Goal: Task Accomplishment & Management: Manage account settings

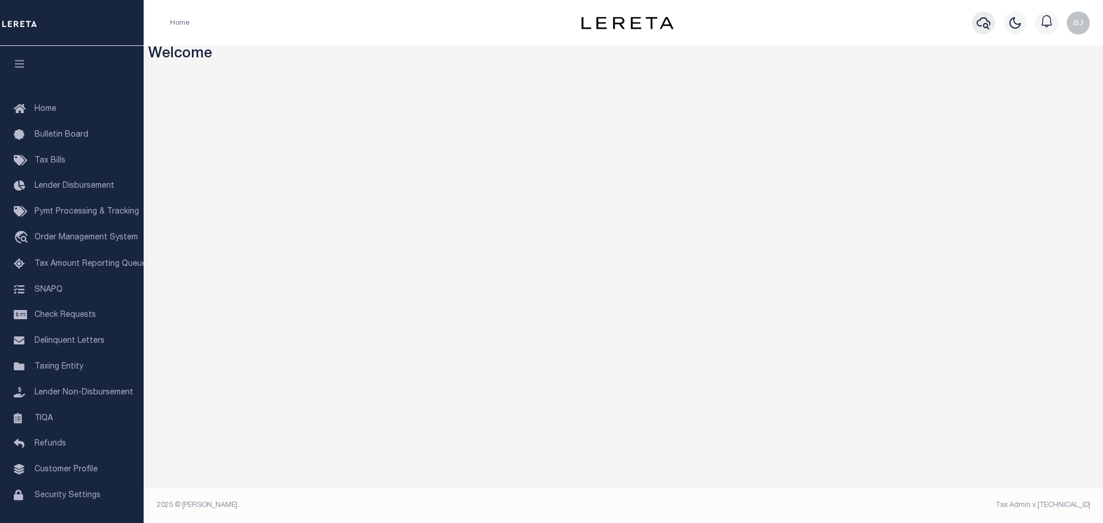
click at [988, 22] on icon "button" at bounding box center [984, 23] width 14 height 12
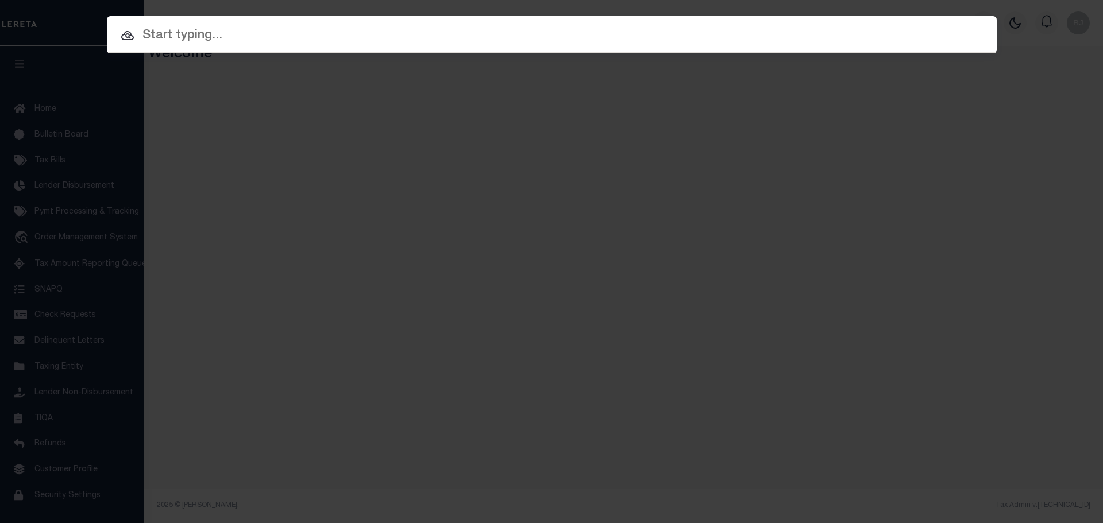
click at [890, 33] on input "text" at bounding box center [552, 36] width 890 height 20
paste input "12690"
type input "12690"
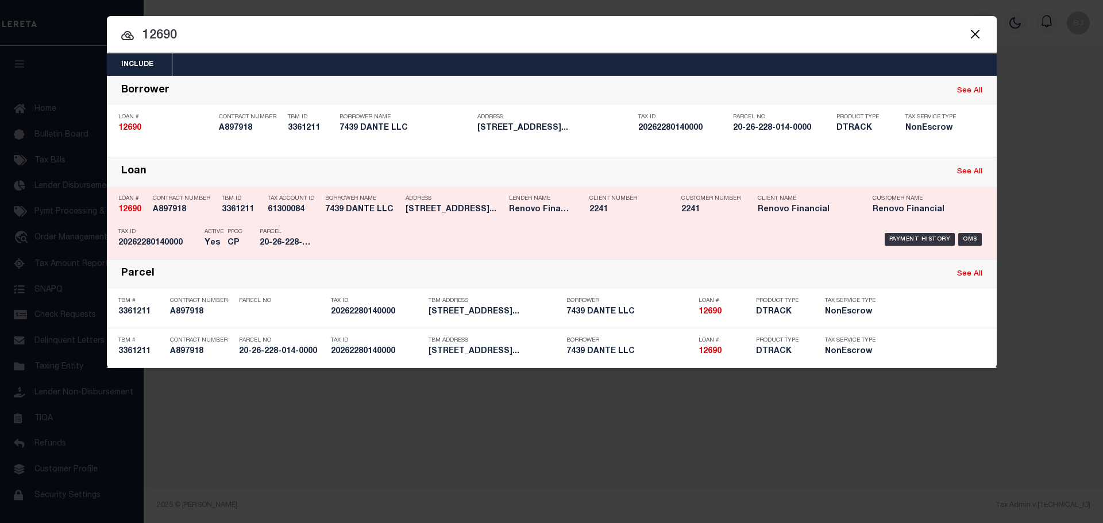
click at [380, 217] on div "Borrower Name 7439 DANTE LLC" at bounding box center [362, 206] width 75 height 33
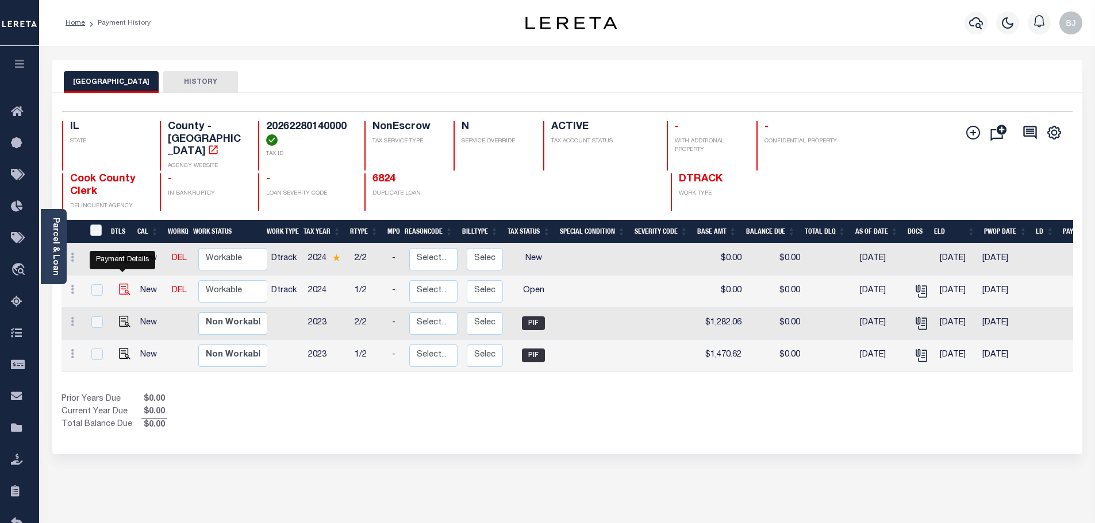
click at [128, 284] on img "" at bounding box center [124, 289] width 11 height 11
checkbox input "true"
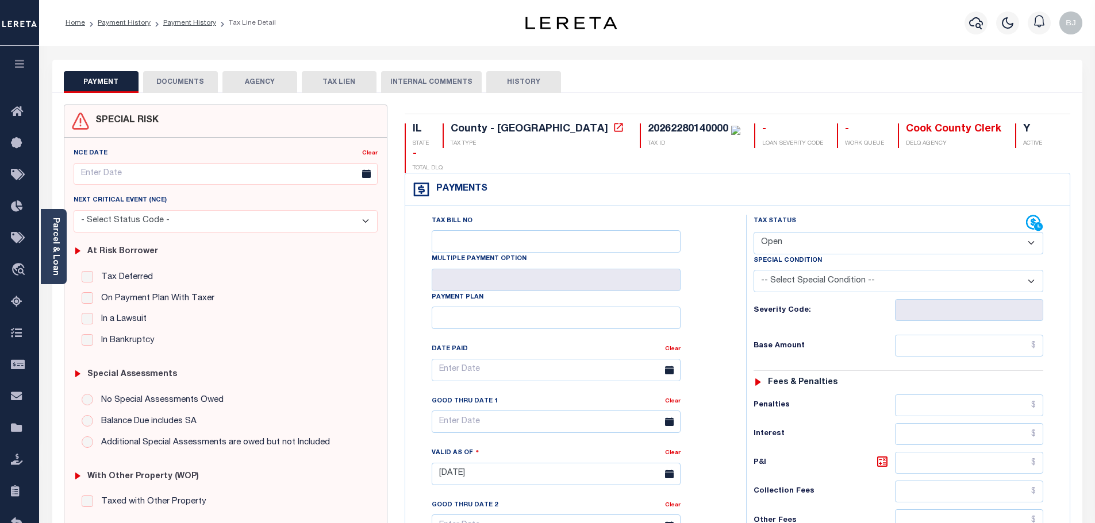
click at [825, 232] on select "- Select Status Code - Open Due/Unpaid Paid Incomplete No Tax Due Internal Refu…" at bounding box center [898, 243] width 290 height 22
select select "PYD"
click at [753, 232] on select "- Select Status Code - Open Due/Unpaid Paid Incomplete No Tax Due Internal Refu…" at bounding box center [898, 243] width 290 height 22
type input "[DATE]"
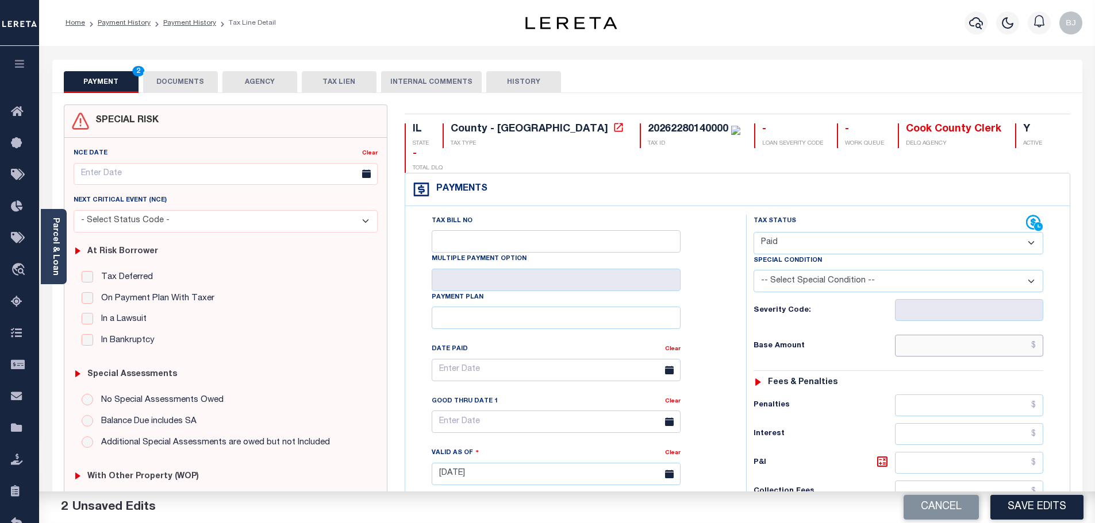
click at [962, 335] on input "text" at bounding box center [969, 346] width 149 height 22
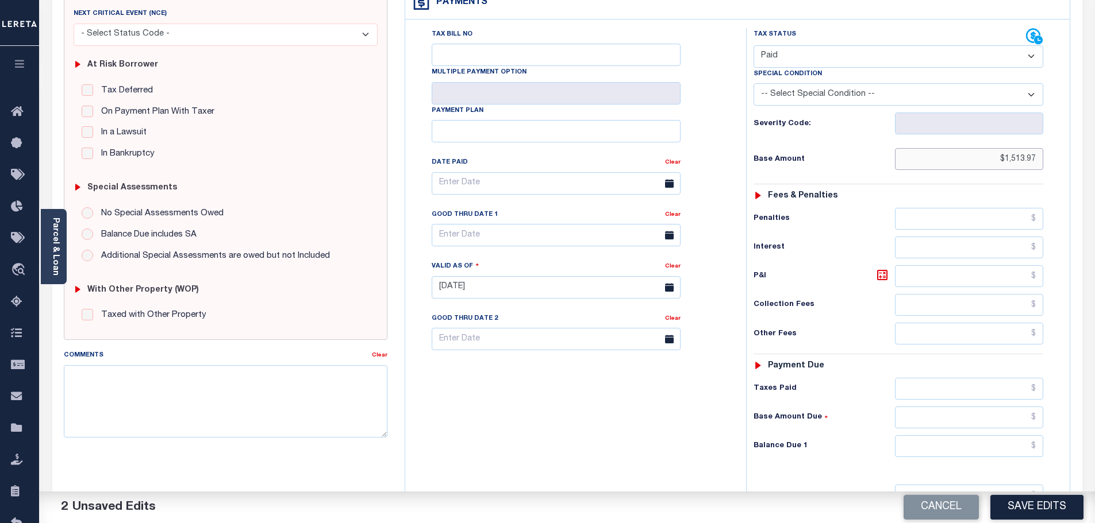
scroll to position [287, 0]
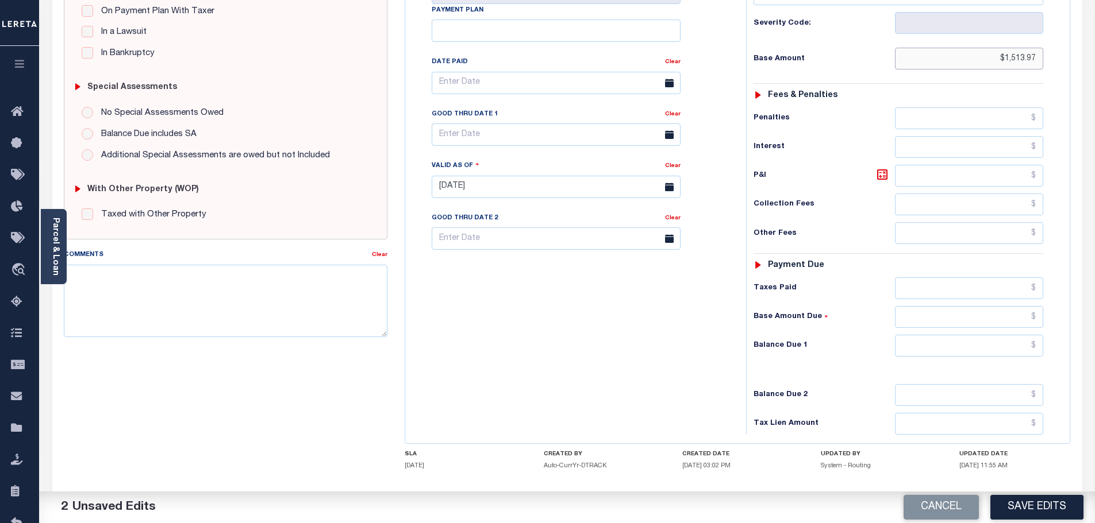
type input "$1,513.97"
click at [962, 335] on input "text" at bounding box center [969, 346] width 149 height 22
type input "$0.00"
click at [1047, 500] on button "Save Edits" at bounding box center [1036, 507] width 93 height 25
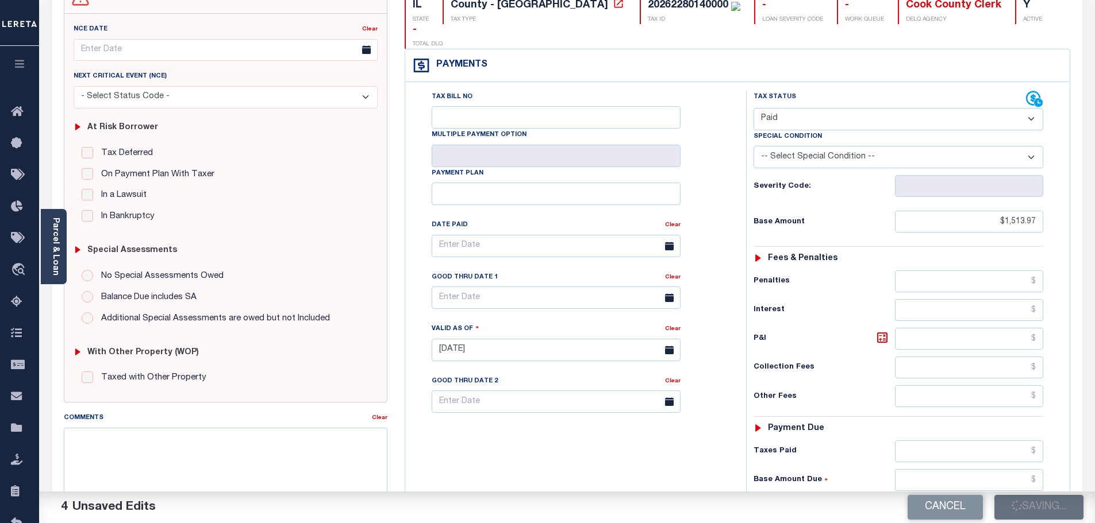
scroll to position [0, 0]
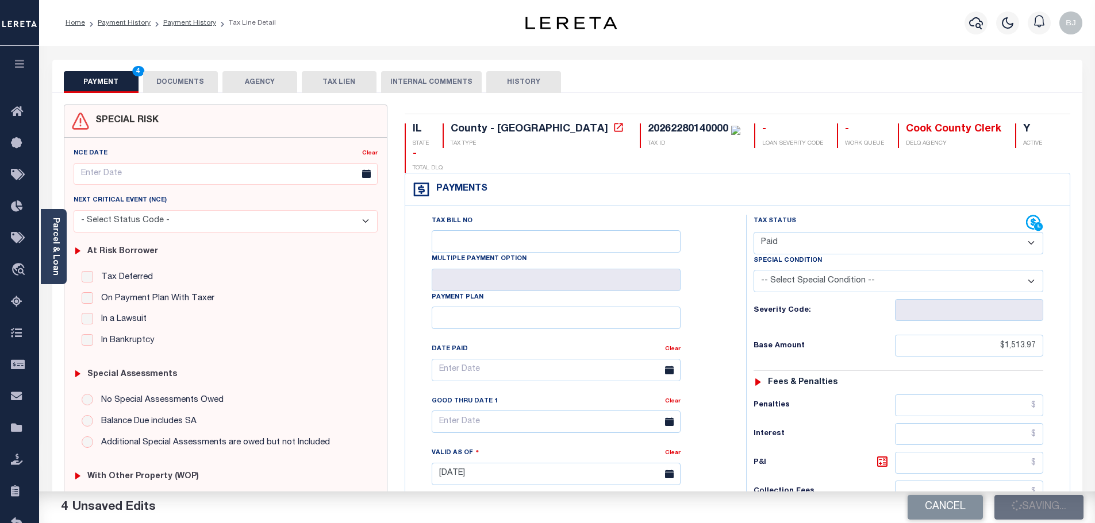
click at [785, 206] on div "Tax Bill No Multiple Payment Option Payment Plan" at bounding box center [737, 468] width 664 height 525
click at [568, 174] on div "Payments Warning! Search Status is not "Completed", amounts can not be keyed." at bounding box center [737, 190] width 664 height 33
checkbox input "false"
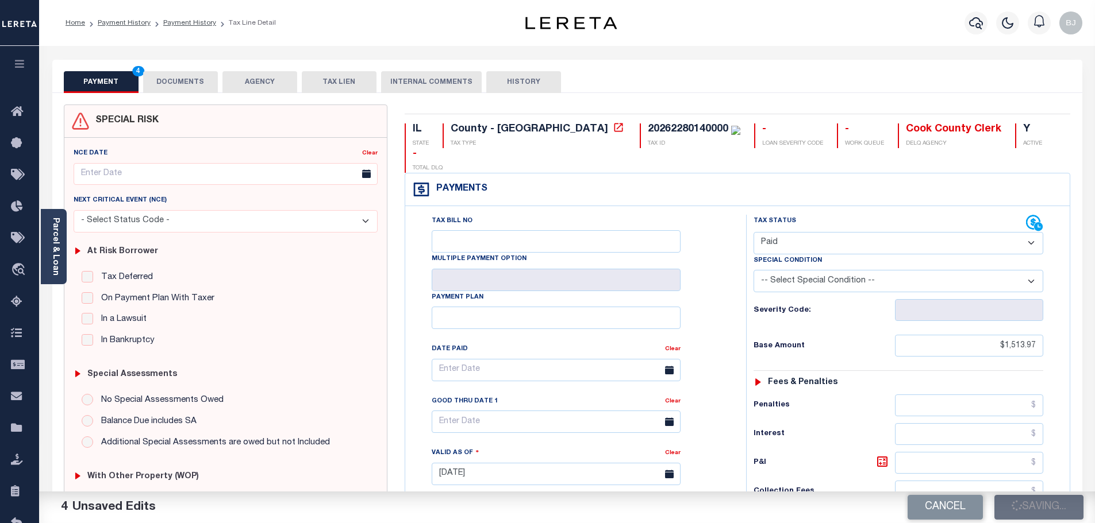
checkbox input "false"
type input "$1,513.97"
type input "$0"
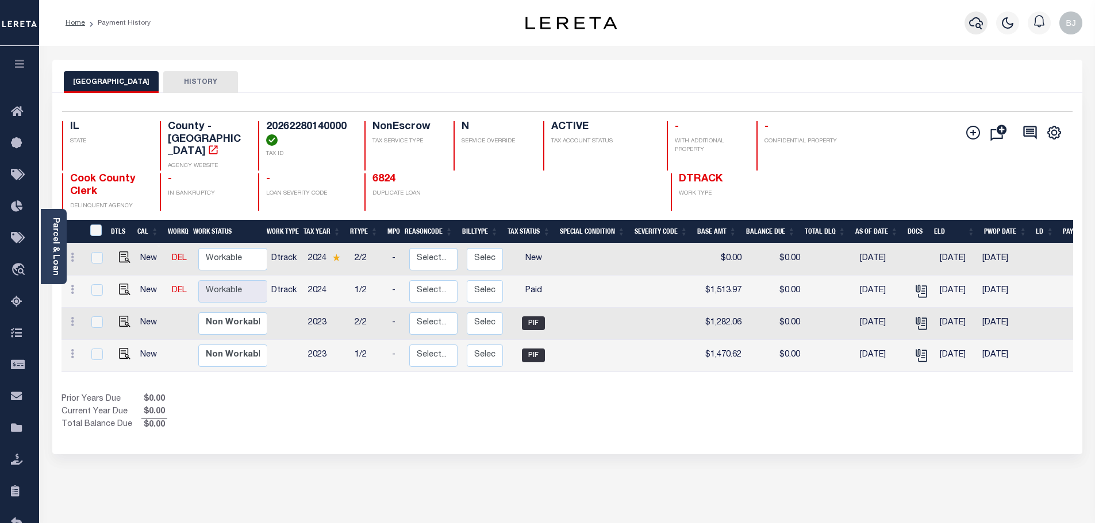
click at [979, 26] on icon "button" at bounding box center [976, 23] width 14 height 14
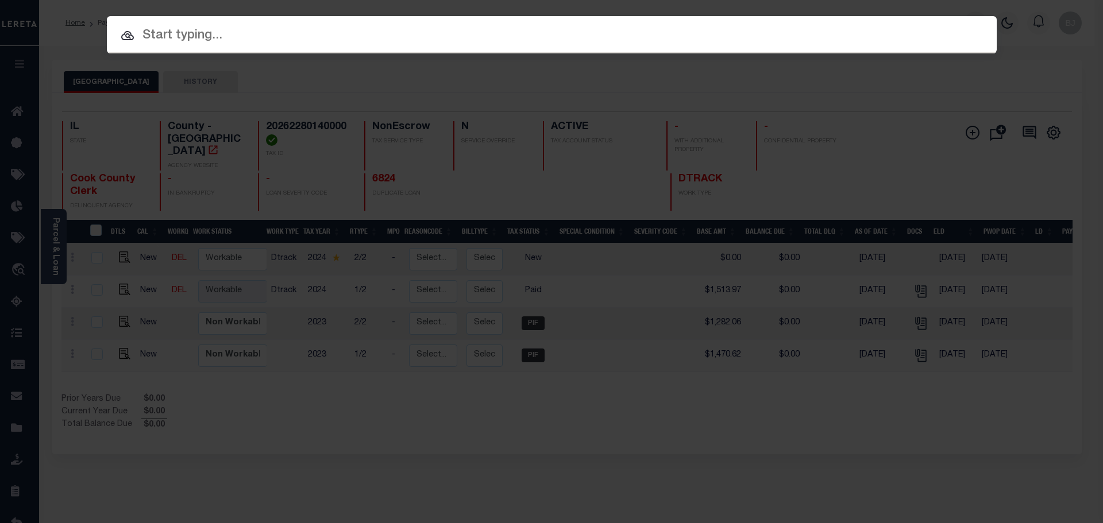
paste input "13994"
type input "13994"
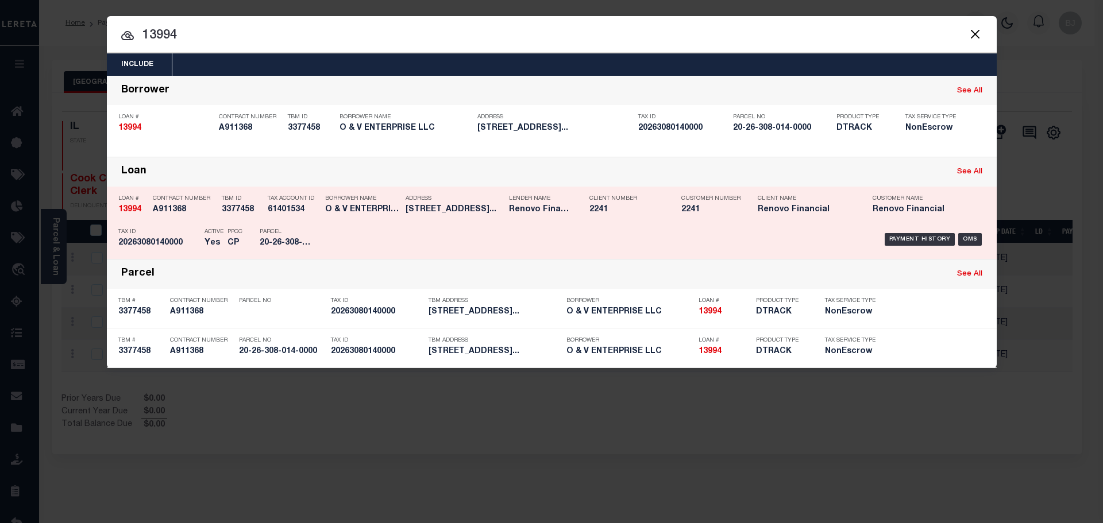
click at [448, 223] on div "Address 7643 S Cottage Grove Avenue Chi..." at bounding box center [455, 206] width 98 height 33
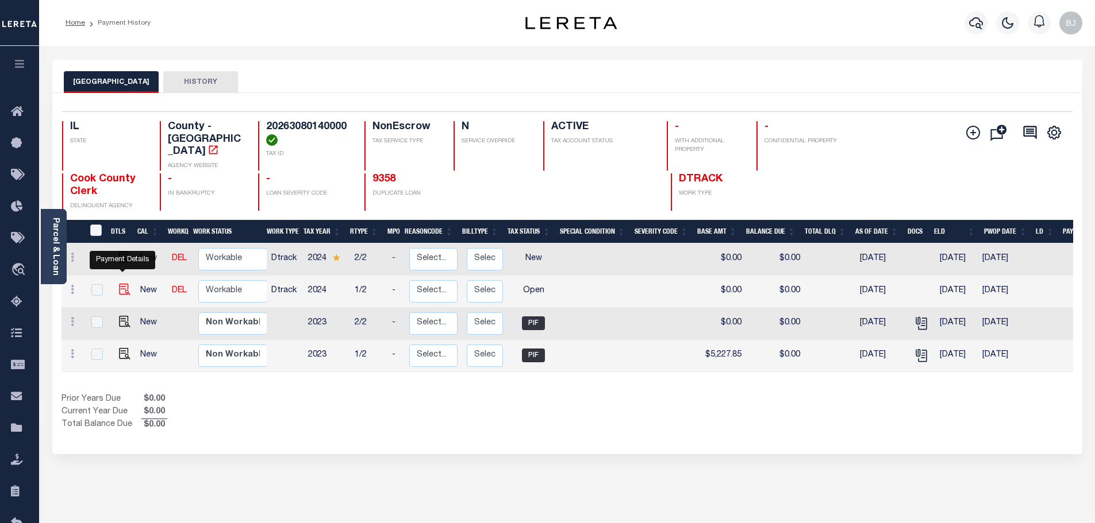
click at [126, 284] on img "" at bounding box center [124, 289] width 11 height 11
checkbox input "true"
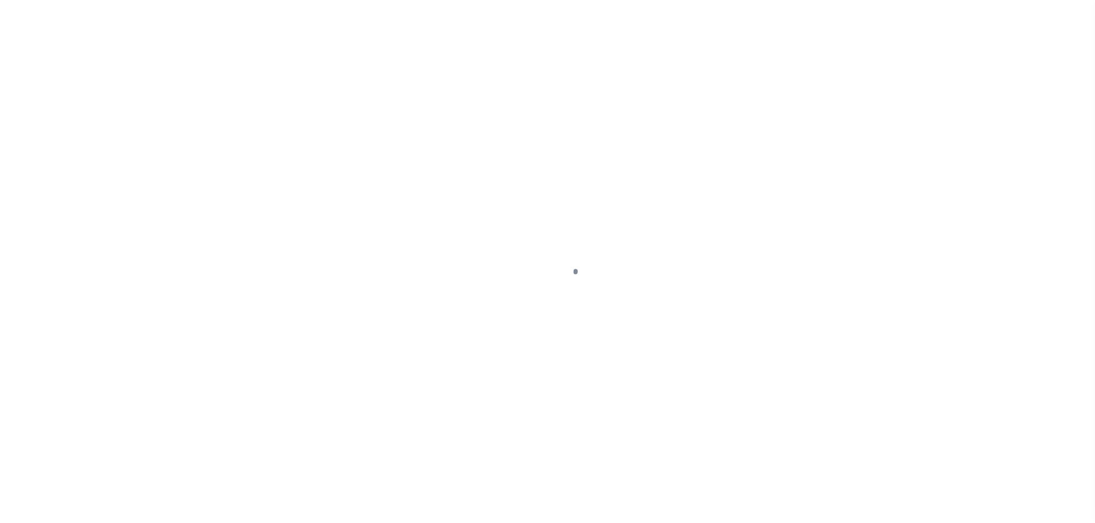
select select "OP2"
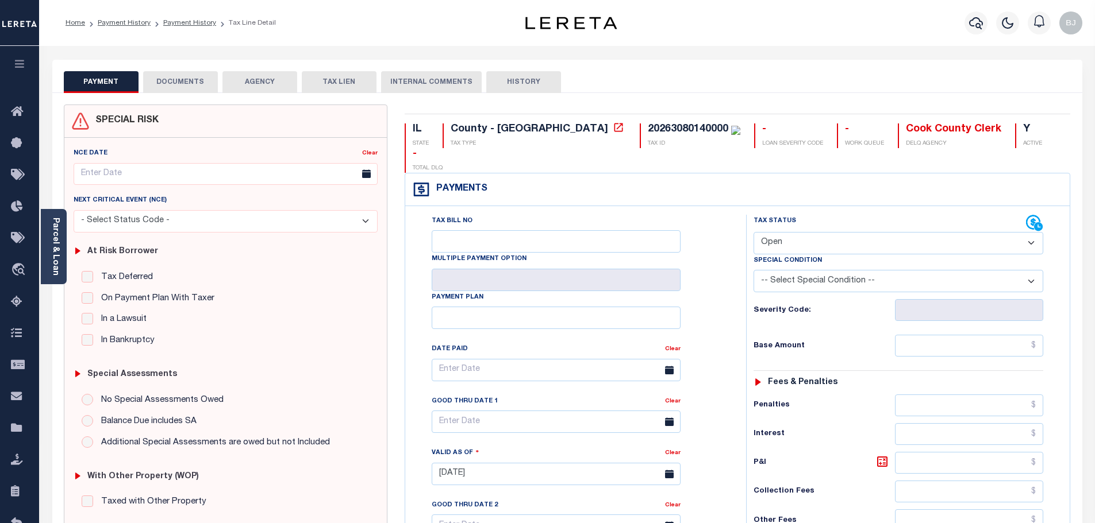
click at [194, 83] on button "DOCUMENTS" at bounding box center [180, 82] width 75 height 22
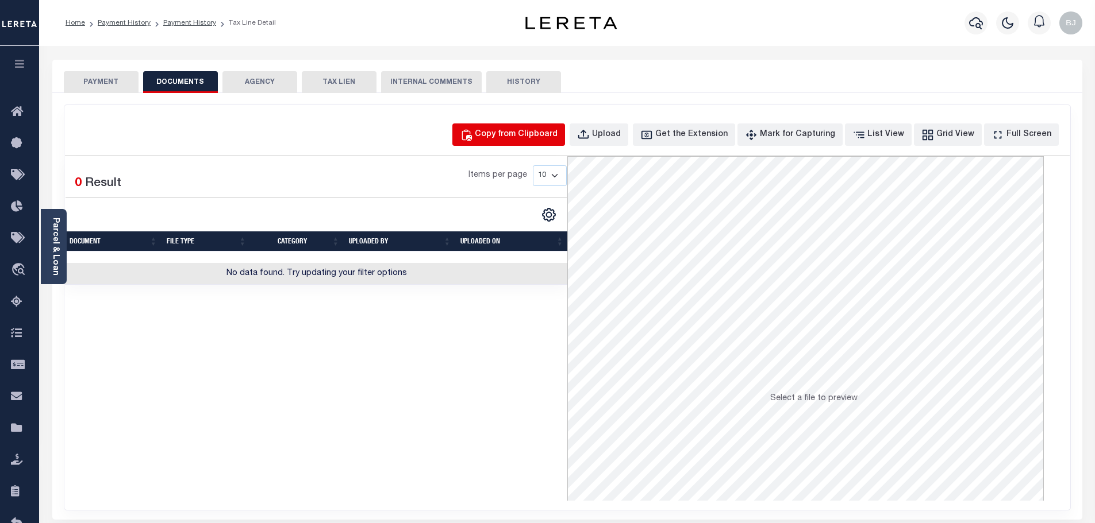
click at [505, 127] on button "Copy from Clipboard" at bounding box center [508, 135] width 113 height 22
select select "POP"
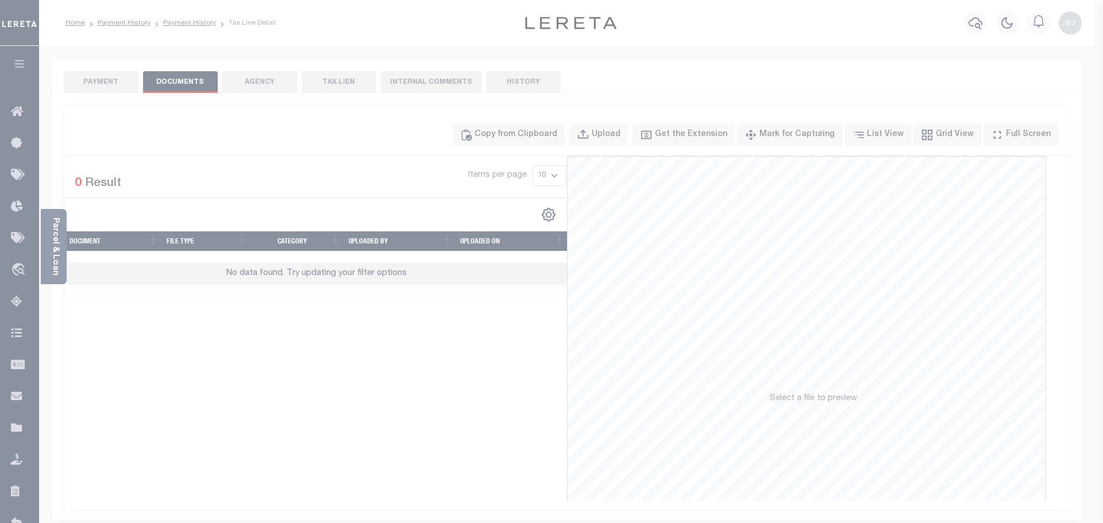
click at [0, 0] on label "Paste copied image or file into this box" at bounding box center [0, 0] width 0 height 0
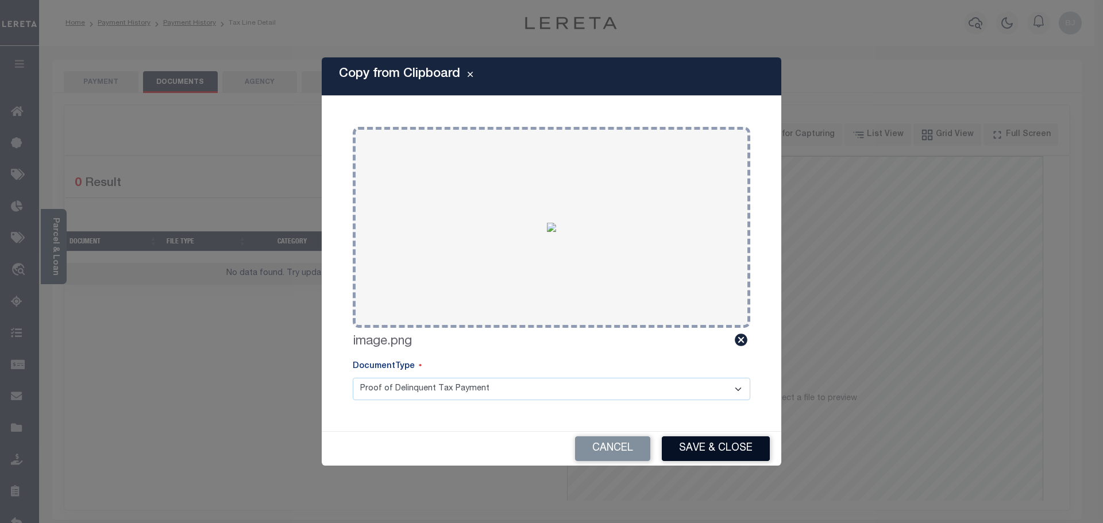
click at [742, 450] on button "Save & Close" at bounding box center [716, 449] width 108 height 25
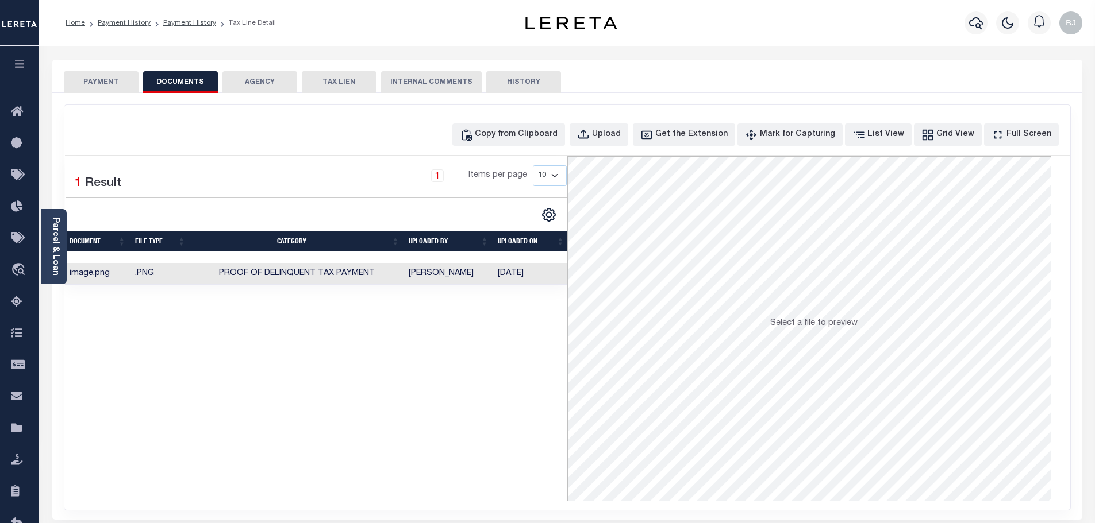
click at [118, 91] on button "PAYMENT" at bounding box center [101, 82] width 75 height 22
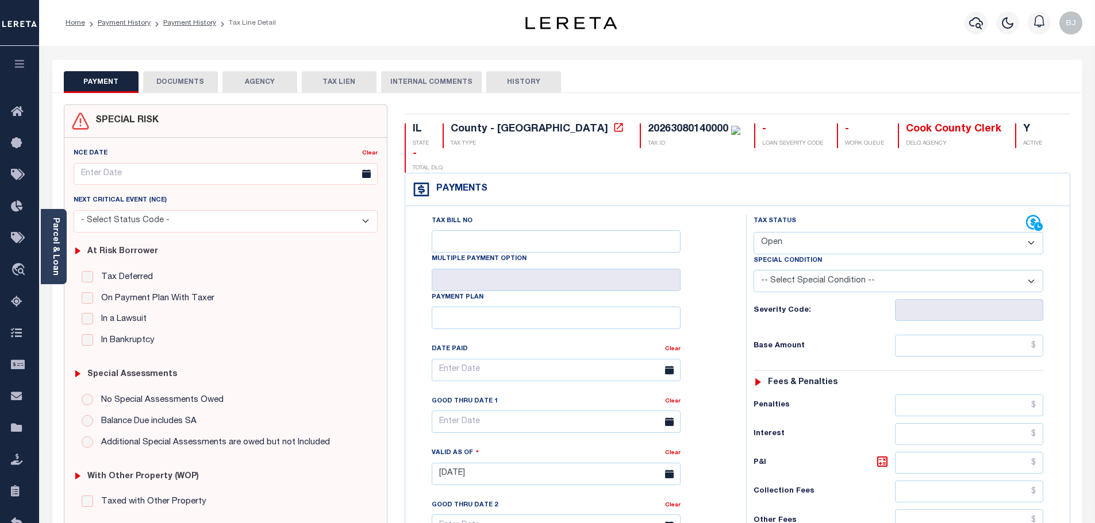
click at [816, 232] on select "- Select Status Code - Open Due/Unpaid Paid Incomplete No Tax Due Internal Refu…" at bounding box center [898, 243] width 290 height 22
select select "PYD"
click at [753, 232] on select "- Select Status Code - Open Due/Unpaid Paid Incomplete No Tax Due Internal Refu…" at bounding box center [898, 243] width 290 height 22
type input "[DATE]"
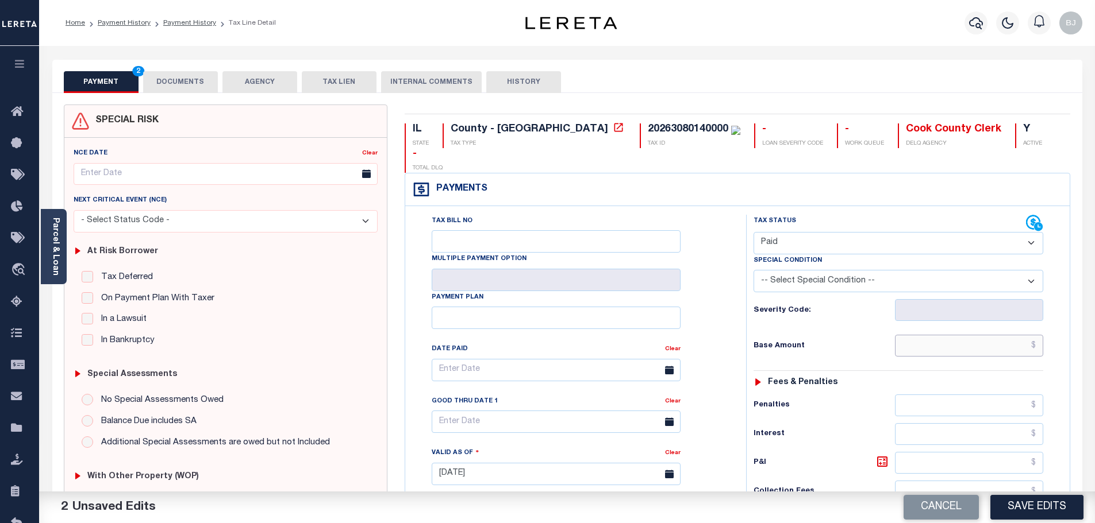
click at [967, 335] on input "text" at bounding box center [969, 346] width 149 height 22
click at [830, 232] on select "- Select Status Code - Open Due/Unpaid Paid Incomplete No Tax Due Internal Refu…" at bounding box center [898, 243] width 290 height 22
select select "DUE"
click at [753, 232] on select "- Select Status Code - Open Due/Unpaid Paid Incomplete No Tax Due Internal Refu…" at bounding box center [898, 243] width 290 height 22
click at [938, 335] on input "text" at bounding box center [969, 346] width 149 height 22
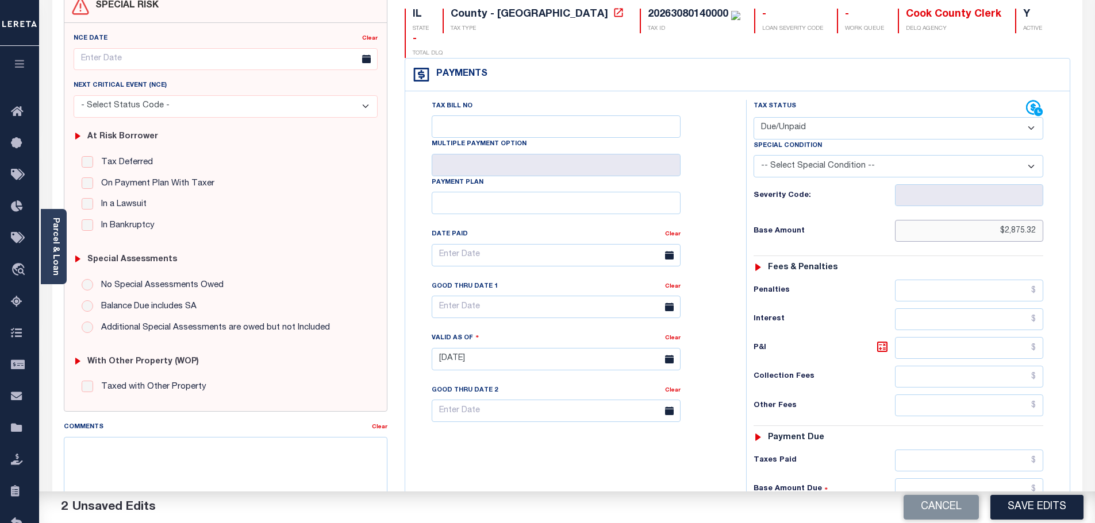
scroll to position [172, 0]
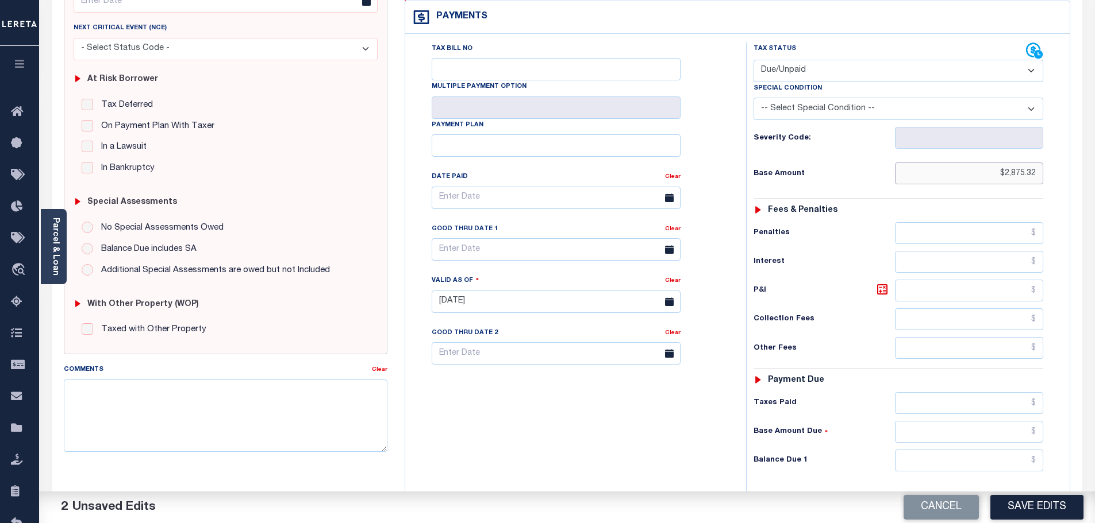
type input "$2,875.32"
drag, startPoint x: 987, startPoint y: 432, endPoint x: 985, endPoint y: 426, distance: 6.0
click at [987, 450] on input "text" at bounding box center [969, 461] width 149 height 22
type input "$3,026.24"
drag, startPoint x: 883, startPoint y: 268, endPoint x: 552, endPoint y: 228, distance: 333.4
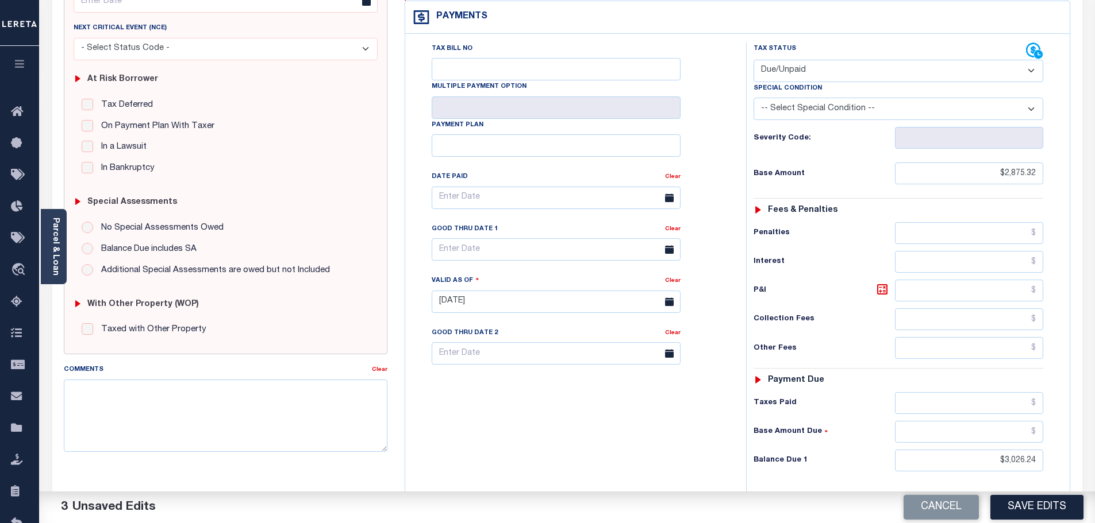
click at [883, 286] on icon at bounding box center [882, 289] width 7 height 7
type input "$150.92"
click at [498, 238] on input "text" at bounding box center [556, 249] width 249 height 22
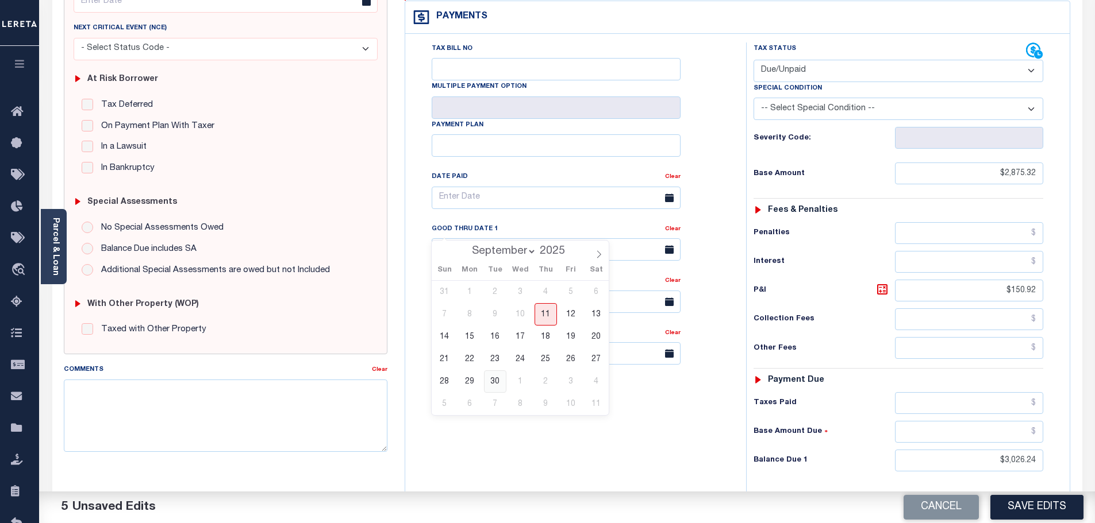
click at [495, 385] on span "30" at bounding box center [495, 382] width 22 height 22
type input "09/30/2025"
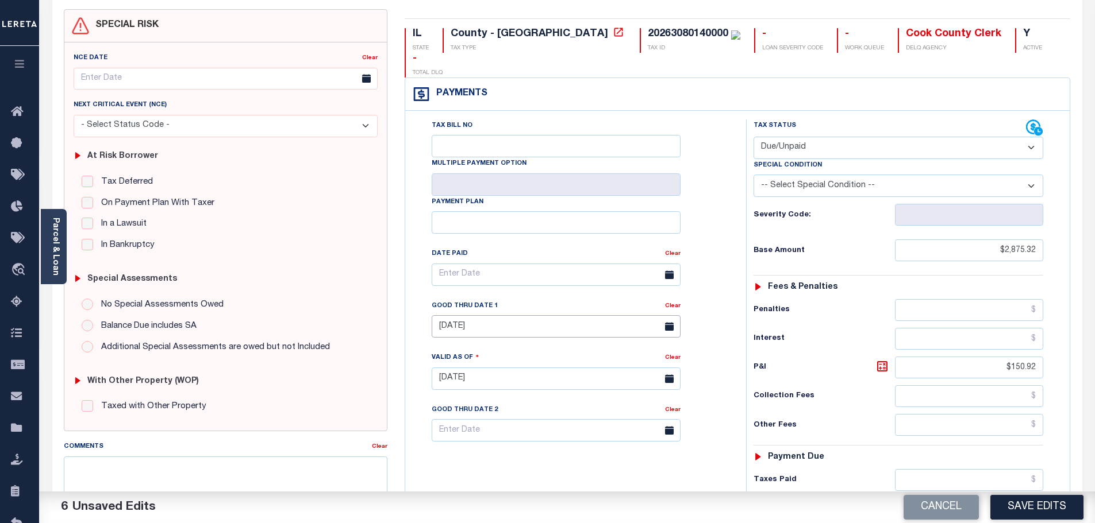
scroll to position [0, 0]
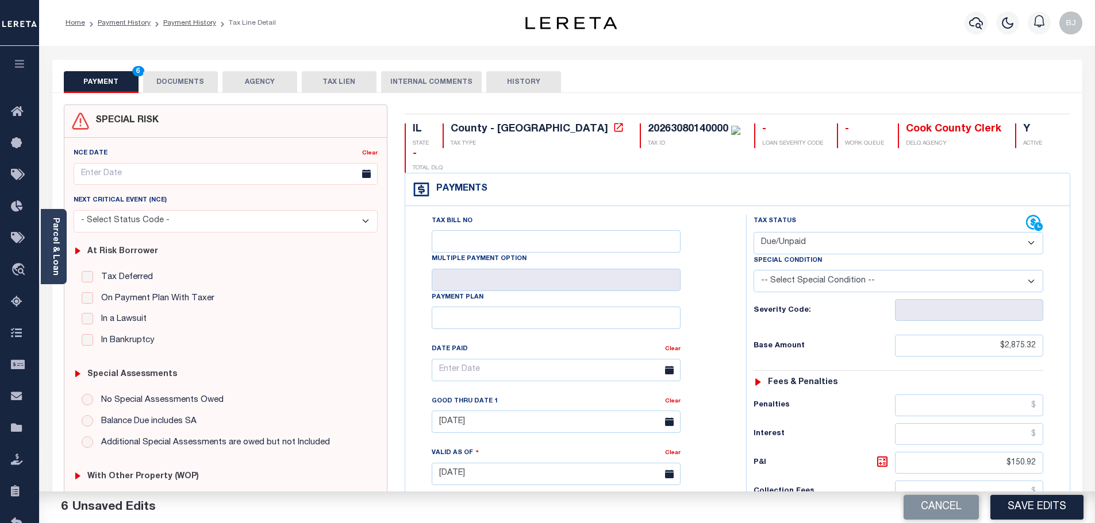
click at [186, 90] on button "DOCUMENTS" at bounding box center [180, 82] width 75 height 22
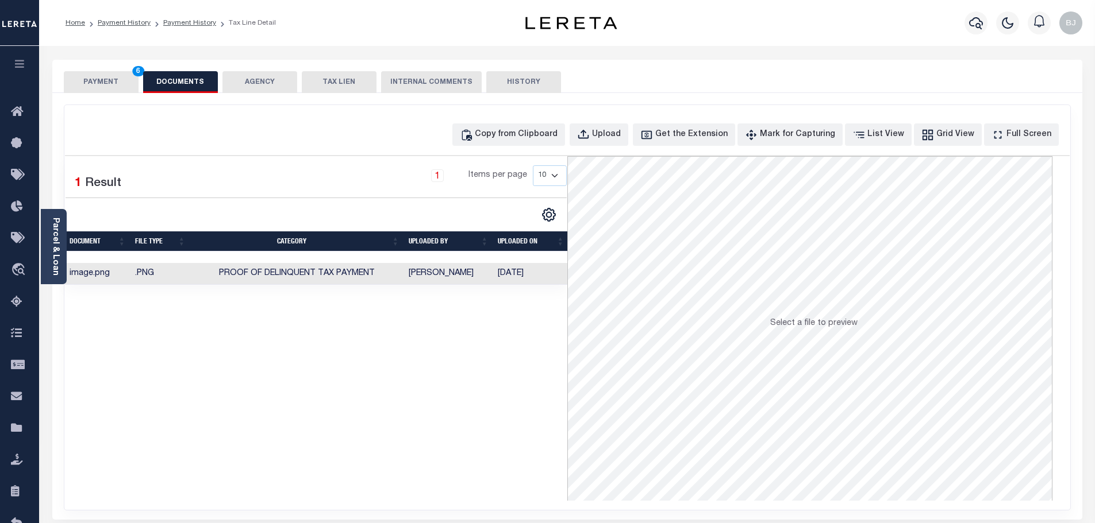
drag, startPoint x: 110, startPoint y: 79, endPoint x: 128, endPoint y: 86, distance: 18.9
click at [109, 80] on button "PAYMENT 6" at bounding box center [101, 82] width 75 height 22
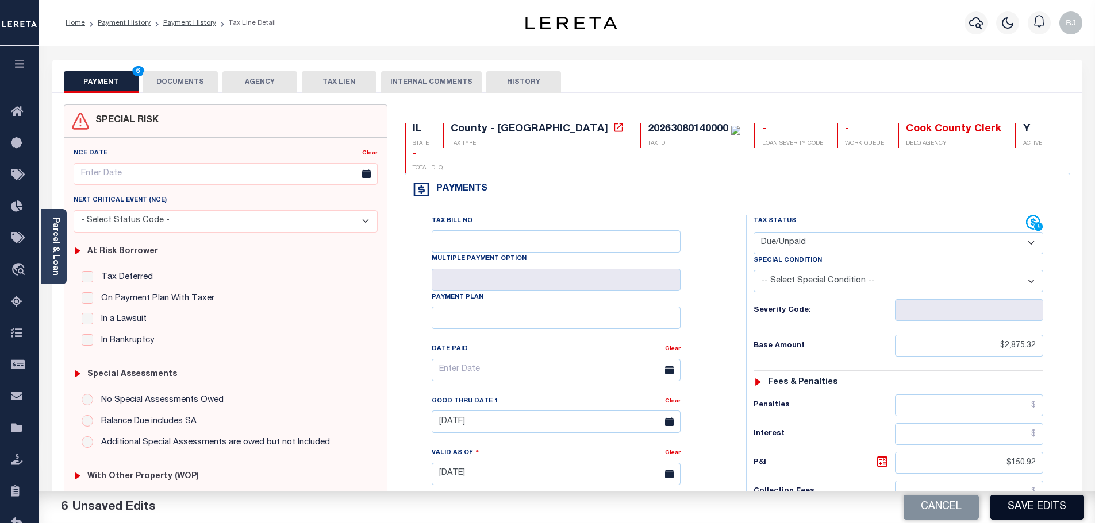
click at [1038, 513] on button "Save Edits" at bounding box center [1036, 507] width 93 height 25
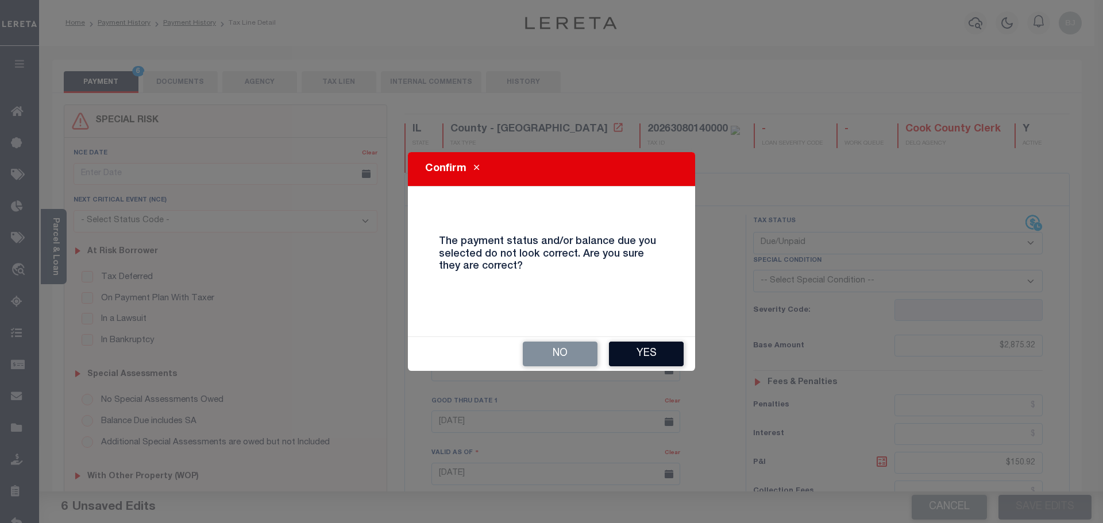
click at [648, 356] on button "Yes" at bounding box center [646, 354] width 75 height 25
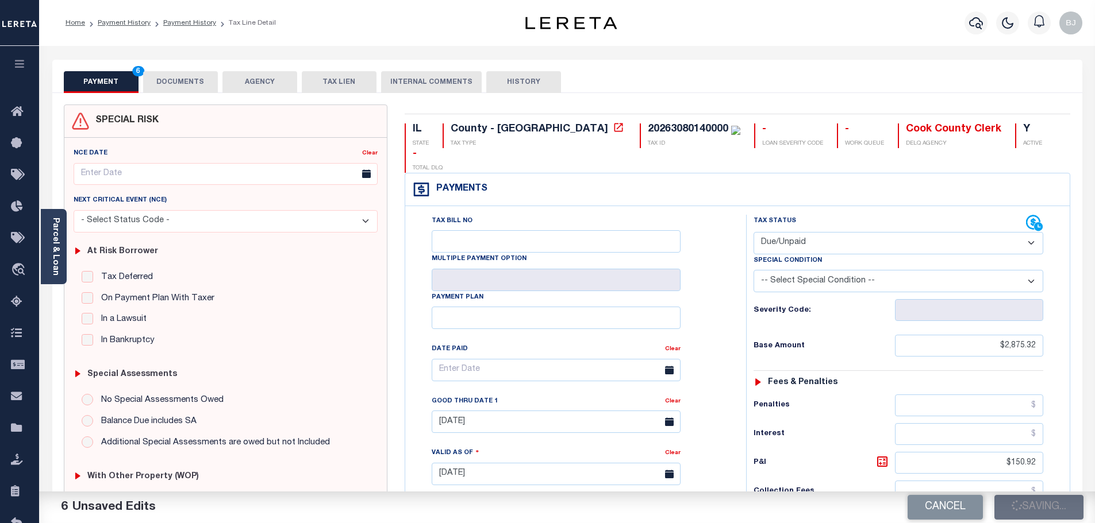
checkbox input "false"
type input "$2,875.32"
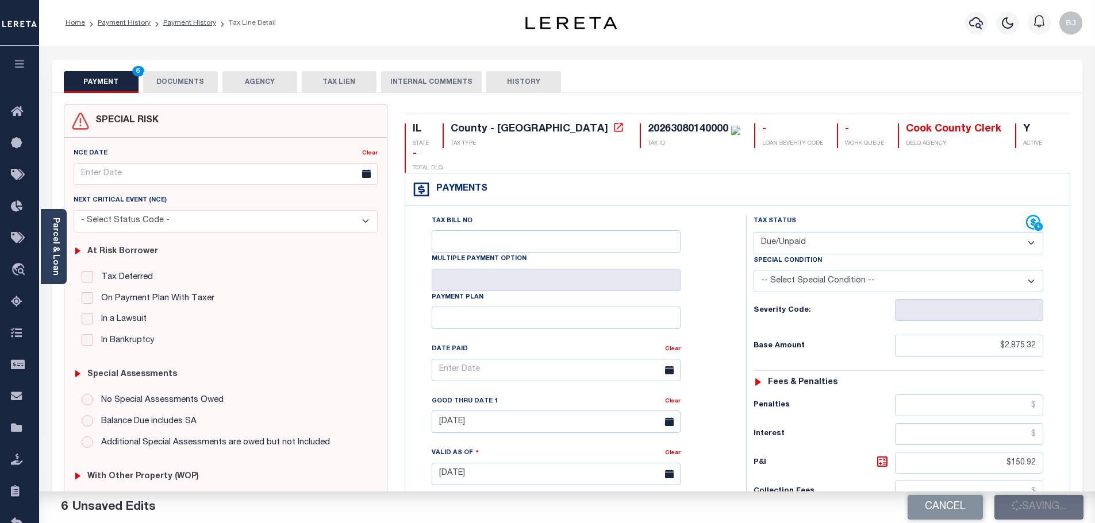
type input "$150.92"
type input "$3,026.24"
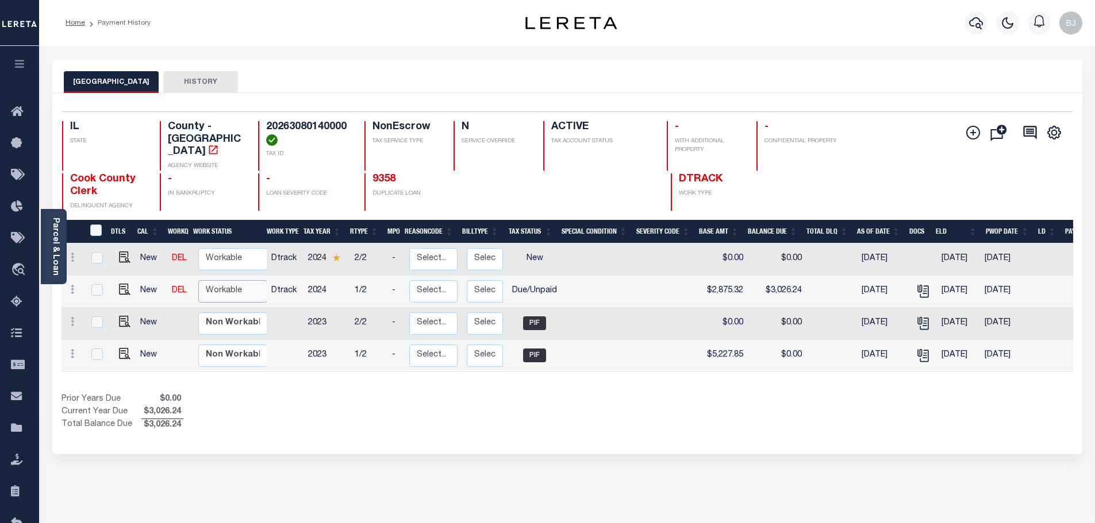
click at [217, 280] on select "Non Workable Workable" at bounding box center [232, 291] width 69 height 22
checkbox input "true"
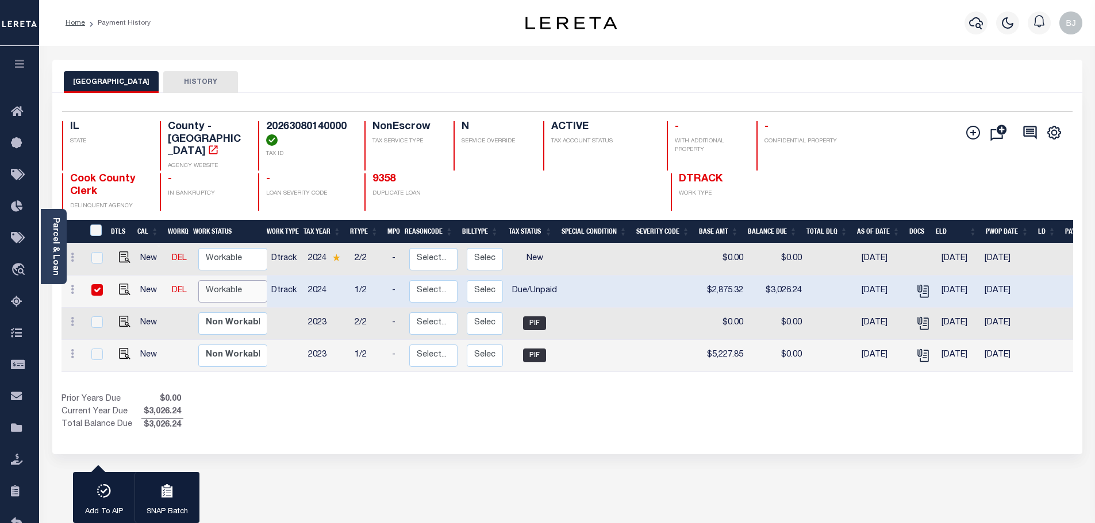
select select "true"
click at [198, 280] on select "Non Workable Workable" at bounding box center [232, 291] width 69 height 22
checkbox input "false"
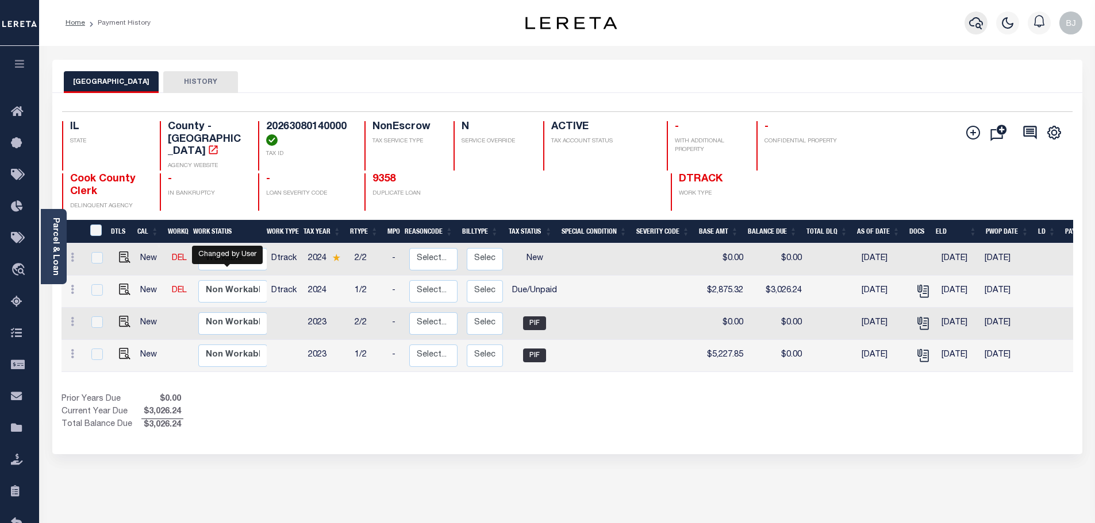
click at [974, 20] on icon "button" at bounding box center [976, 23] width 14 height 14
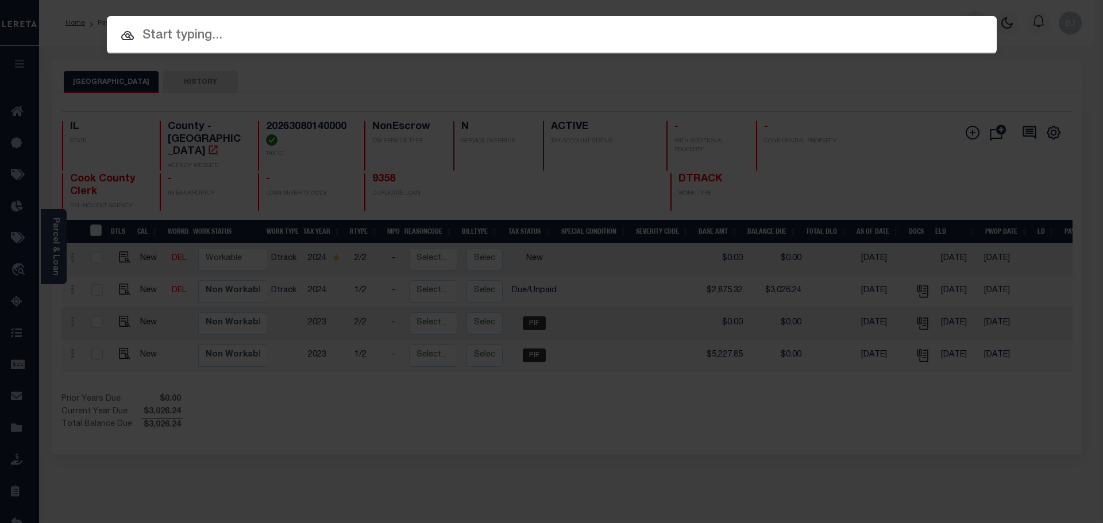
paste input "14679"
type input "14679"
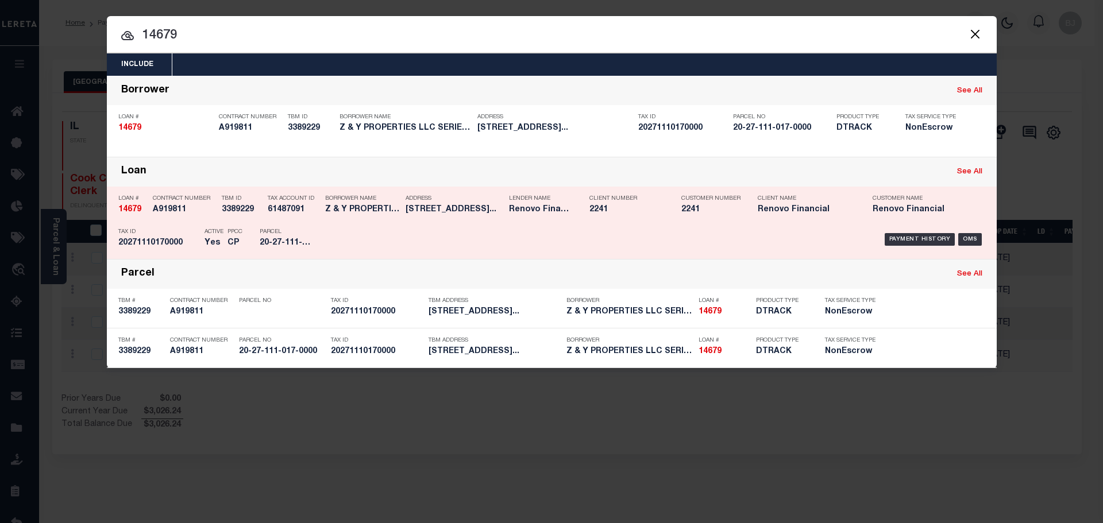
click at [453, 224] on div "Payment History OMS" at bounding box center [657, 239] width 657 height 33
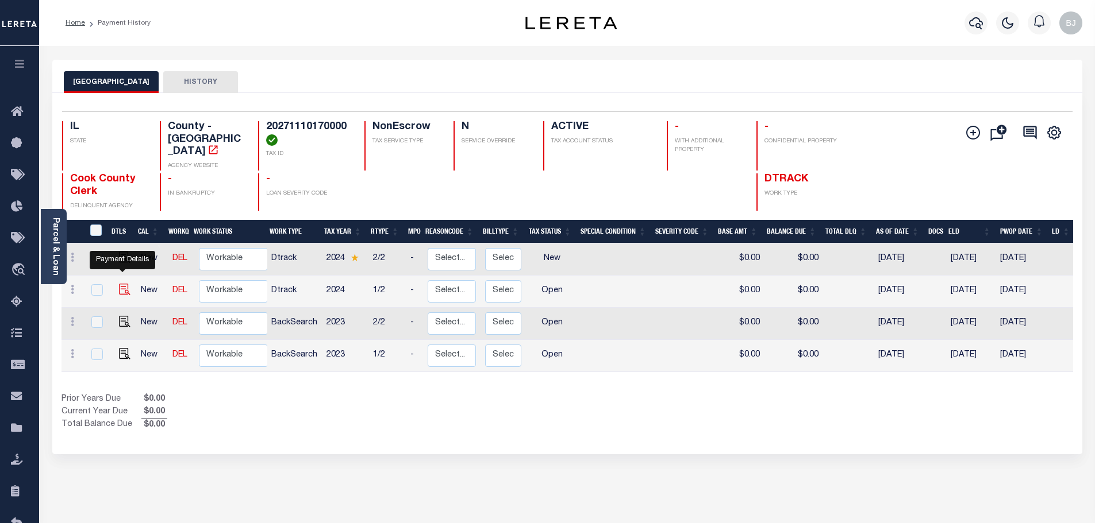
click at [125, 284] on img "" at bounding box center [124, 289] width 11 height 11
checkbox input "true"
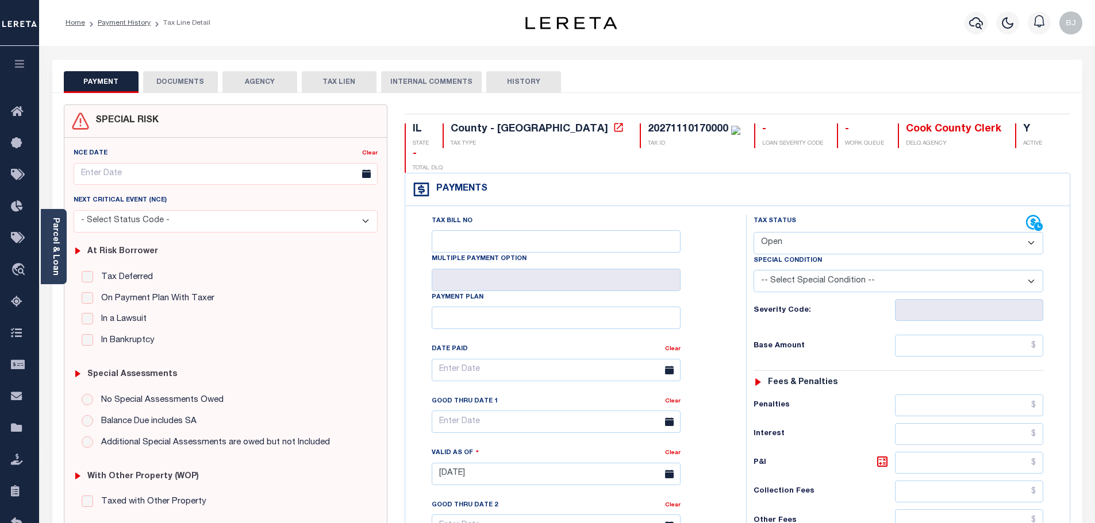
click at [856, 232] on select "- Select Status Code - Open Due/Unpaid Paid Incomplete No Tax Due Internal Refu…" at bounding box center [898, 243] width 290 height 22
select select "PYD"
click at [753, 232] on select "- Select Status Code - Open Due/Unpaid Paid Incomplete No Tax Due Internal Refu…" at bounding box center [898, 243] width 290 height 22
type input "[DATE]"
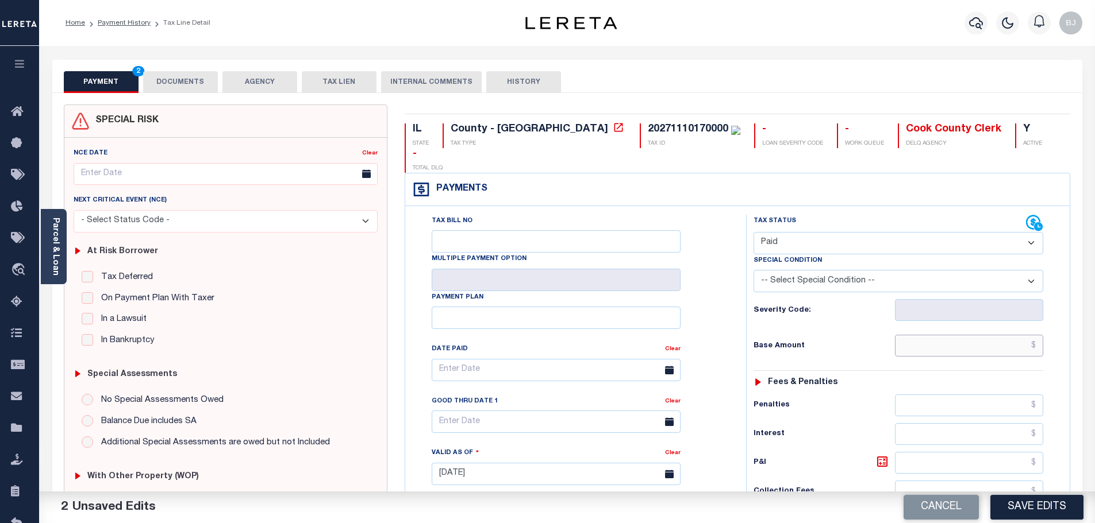
click at [973, 335] on input "text" at bounding box center [969, 346] width 149 height 22
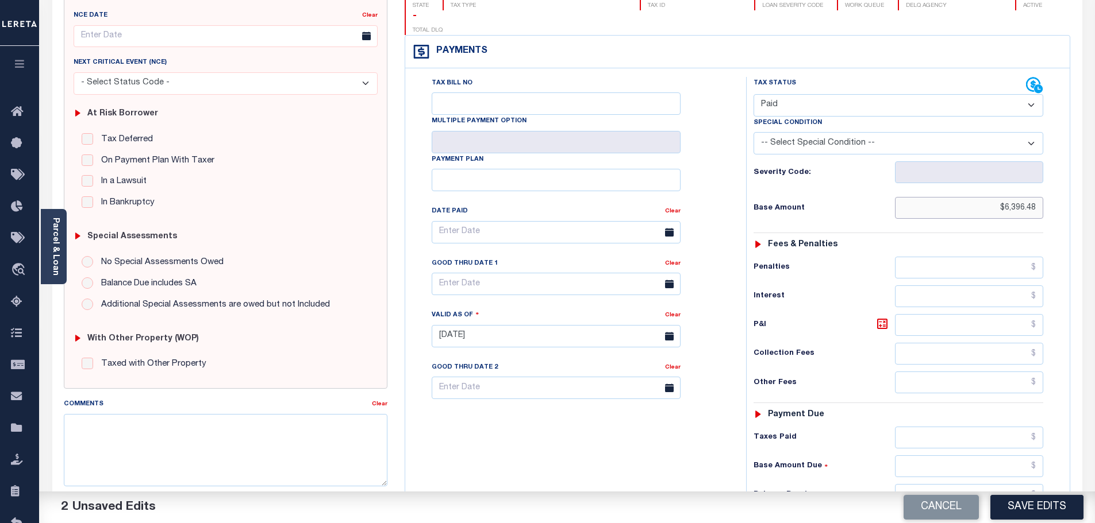
scroll to position [172, 0]
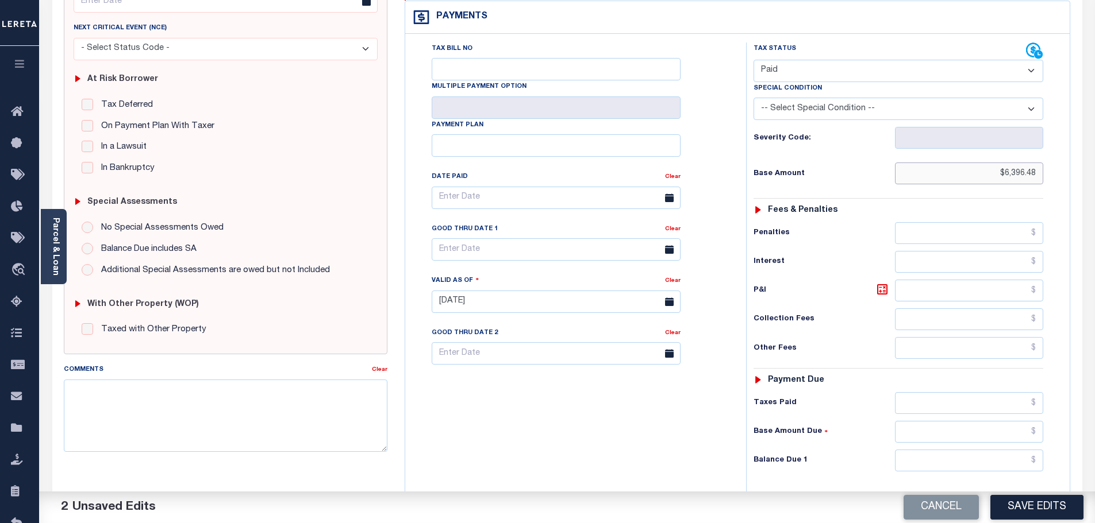
type input "$6,396.48"
click at [986, 450] on input "text" at bounding box center [969, 461] width 149 height 22
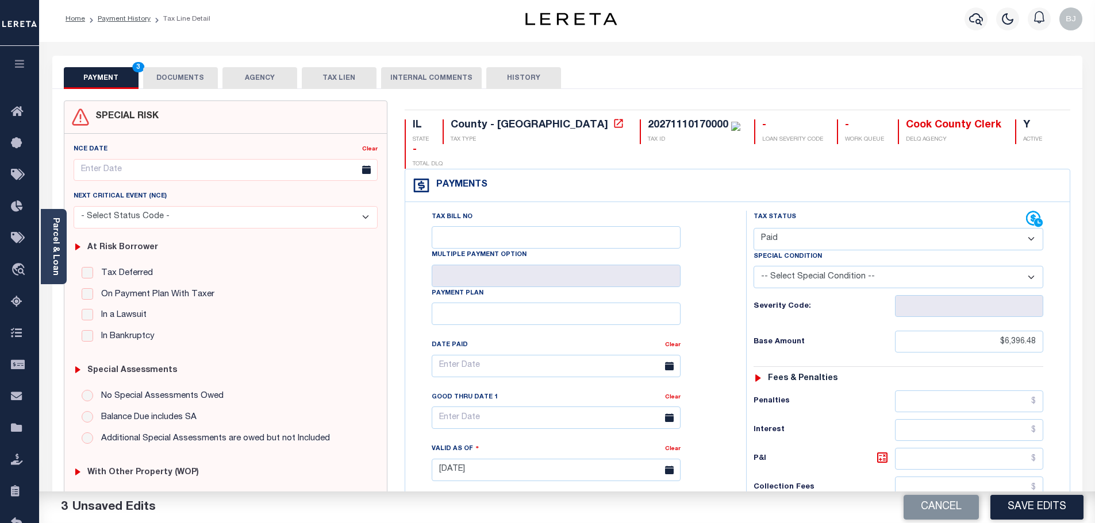
scroll to position [0, 0]
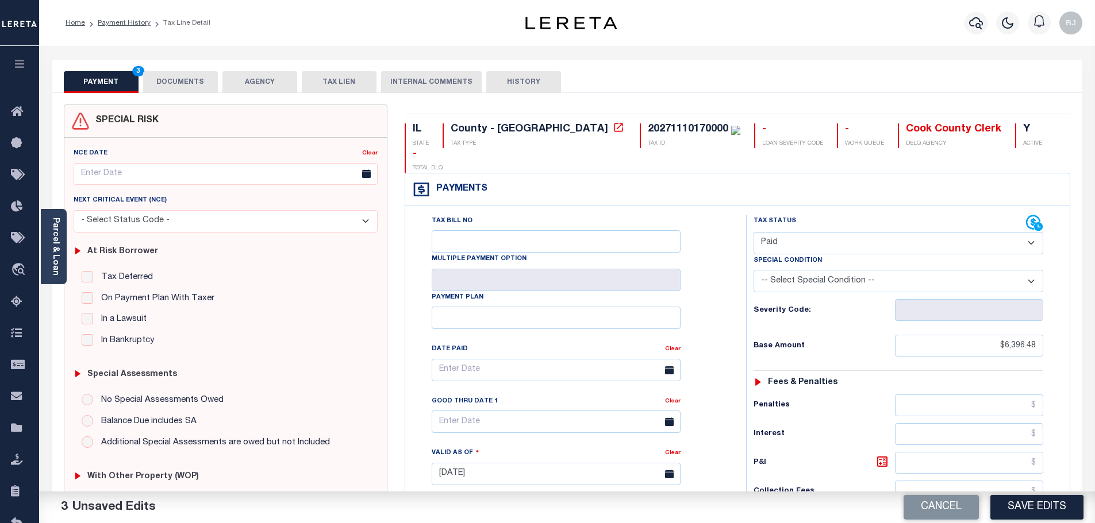
type input "$0.00"
click at [187, 88] on button "DOCUMENTS" at bounding box center [180, 82] width 75 height 22
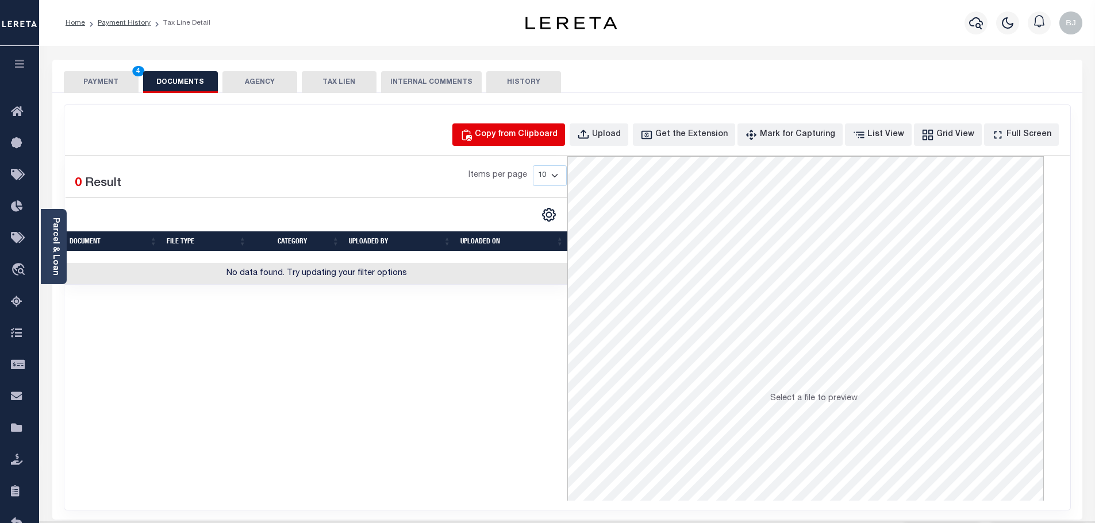
click at [538, 143] on button "Copy from Clipboard" at bounding box center [508, 135] width 113 height 22
select select "POP"
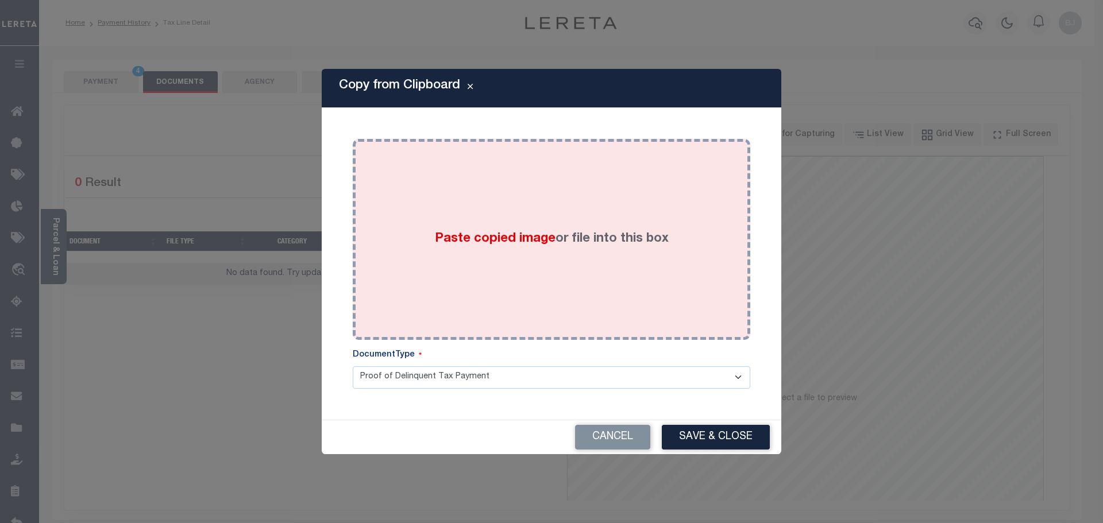
click at [596, 201] on div "Paste copied image or file into this box" at bounding box center [551, 240] width 380 height 184
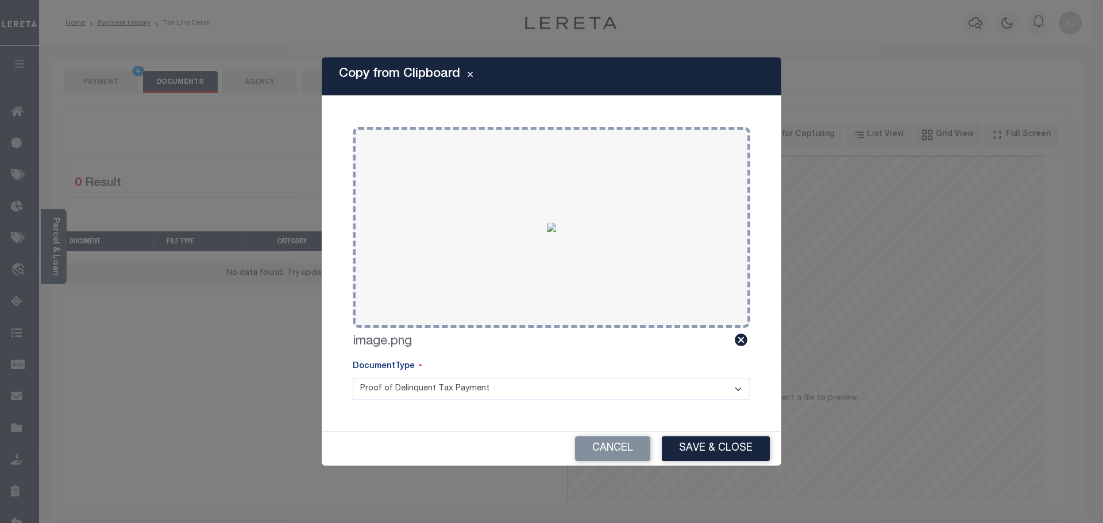
click at [730, 464] on div "Cancel Save & Close" at bounding box center [552, 449] width 460 height 34
click at [736, 448] on button "Save & Close" at bounding box center [716, 449] width 108 height 25
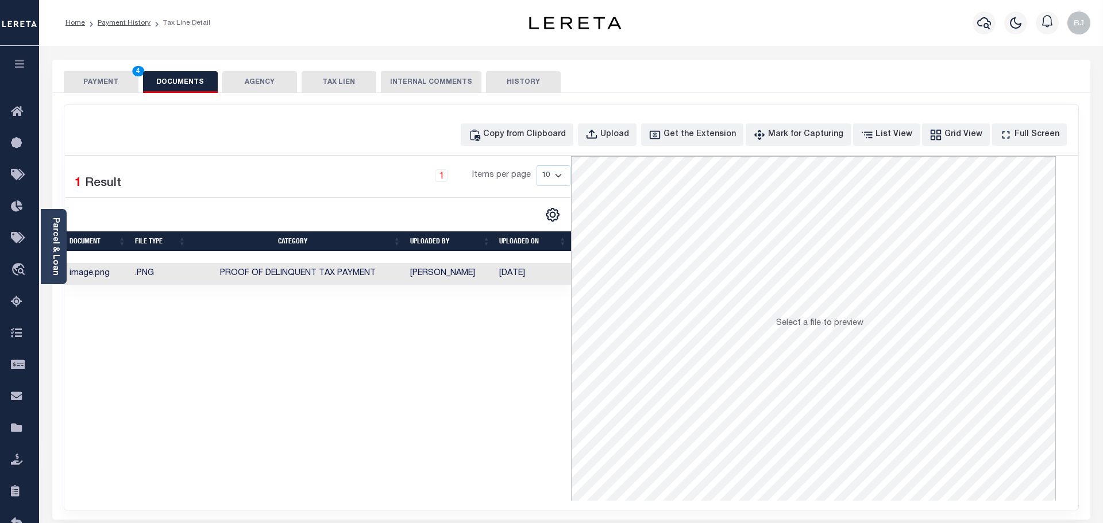
click at [91, 80] on button "PAYMENT 4" at bounding box center [101, 82] width 75 height 22
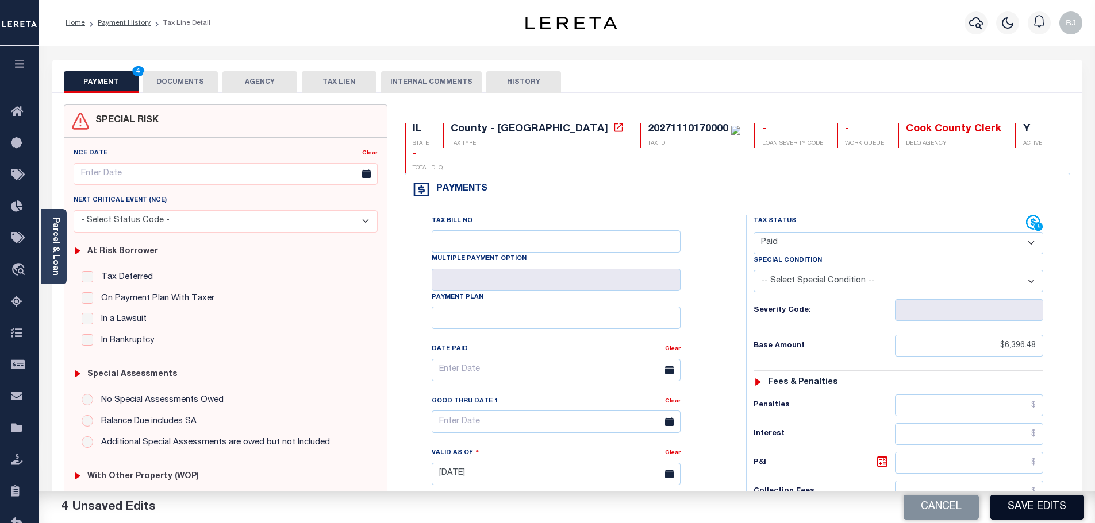
click at [1023, 504] on button "Save Edits" at bounding box center [1036, 507] width 93 height 25
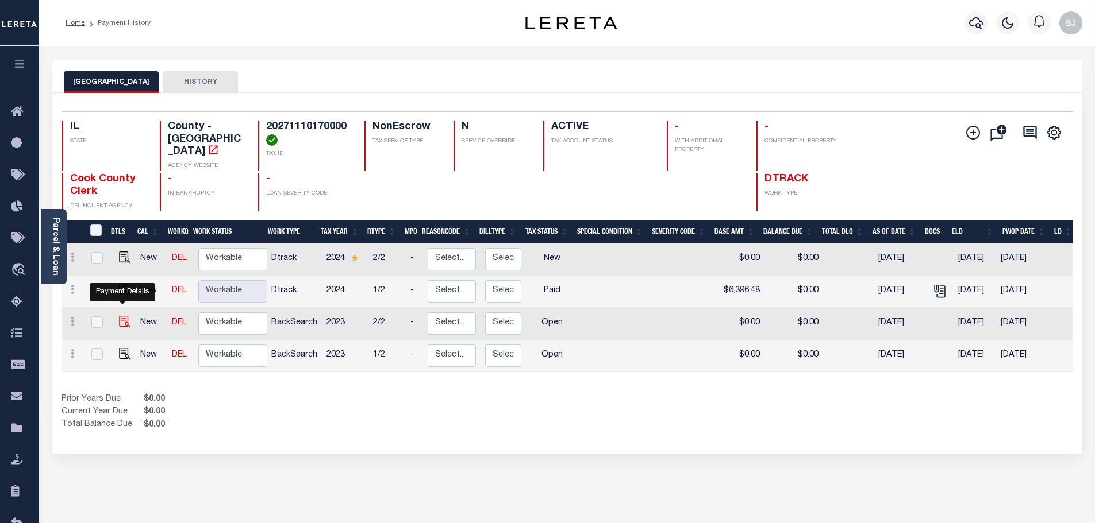
click at [121, 316] on img "" at bounding box center [124, 321] width 11 height 11
checkbox input "true"
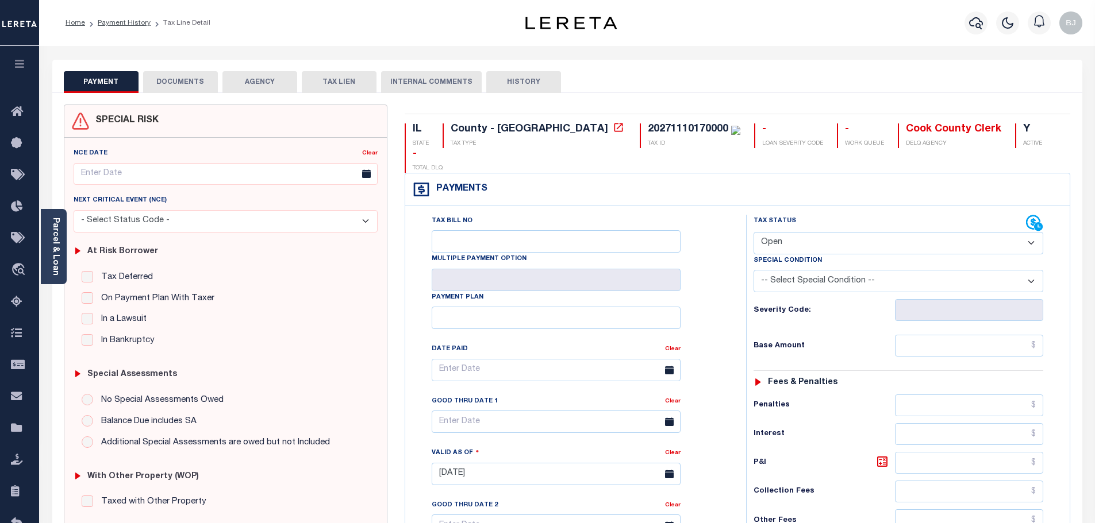
click at [207, 79] on button "DOCUMENTS" at bounding box center [180, 82] width 75 height 22
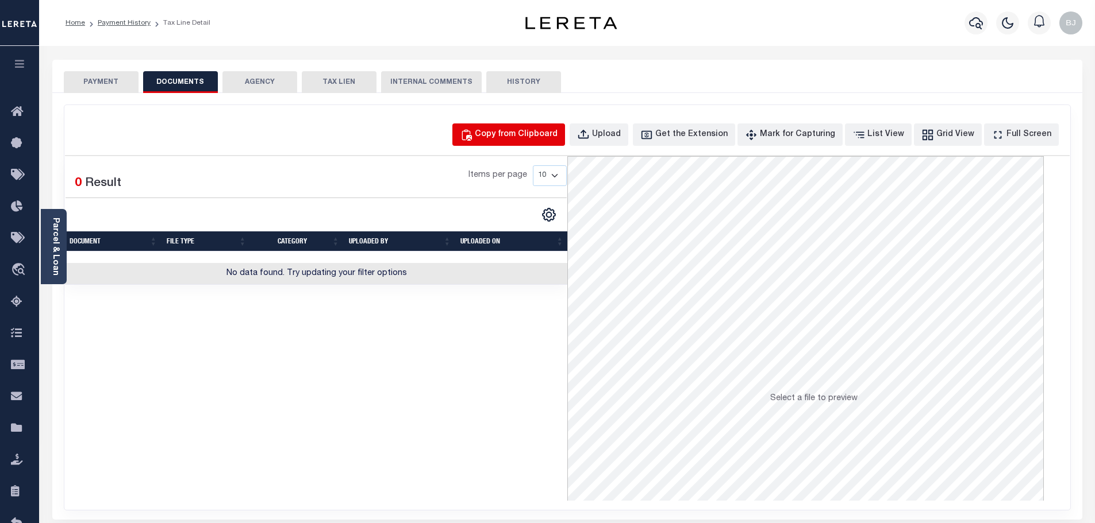
click at [557, 130] on div "Copy from Clipboard" at bounding box center [516, 135] width 83 height 13
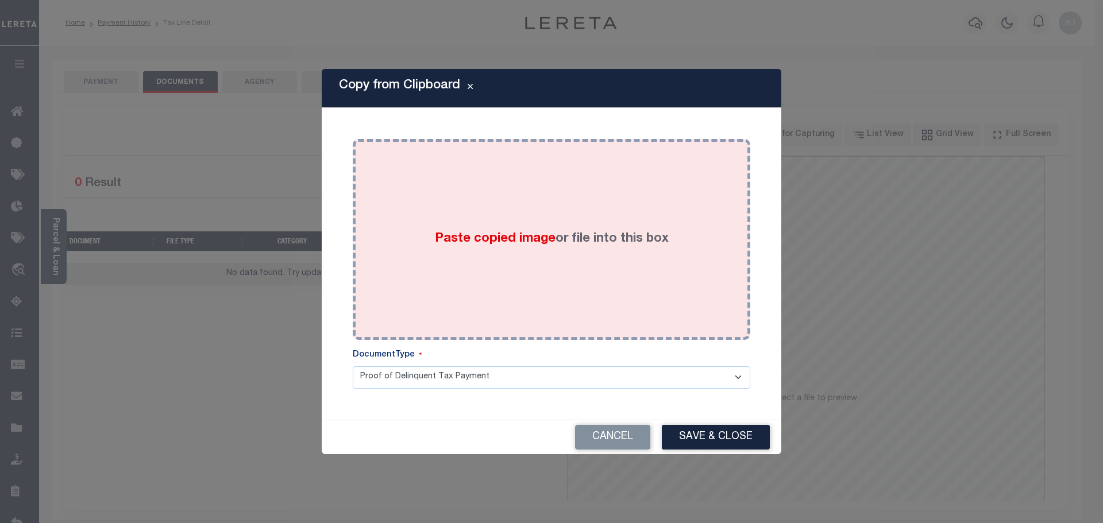
drag, startPoint x: 596, startPoint y: 225, endPoint x: 600, endPoint y: 241, distance: 16.6
click at [594, 228] on div "Paste copied image or file into this box" at bounding box center [551, 240] width 380 height 184
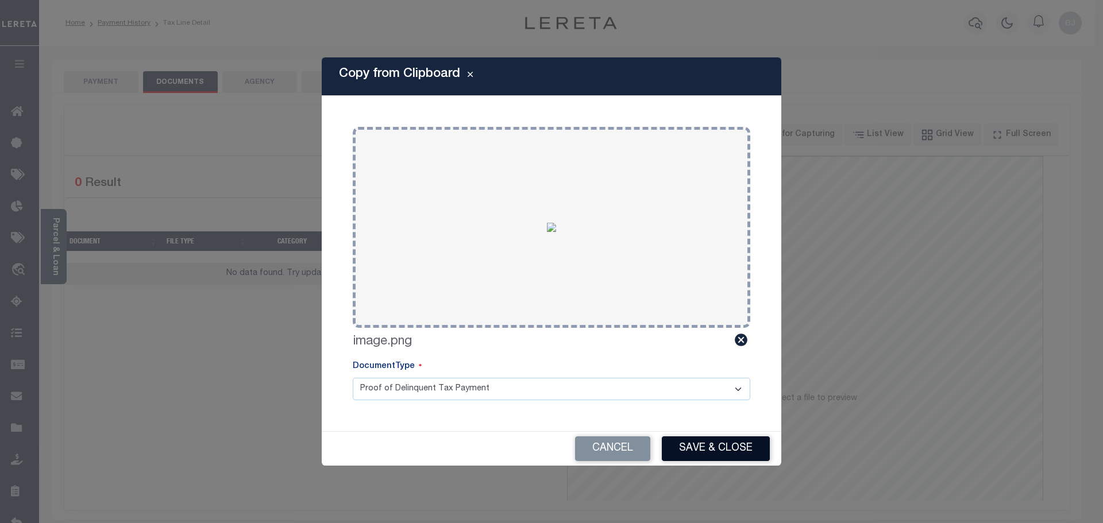
click at [714, 456] on button "Save & Close" at bounding box center [716, 449] width 108 height 25
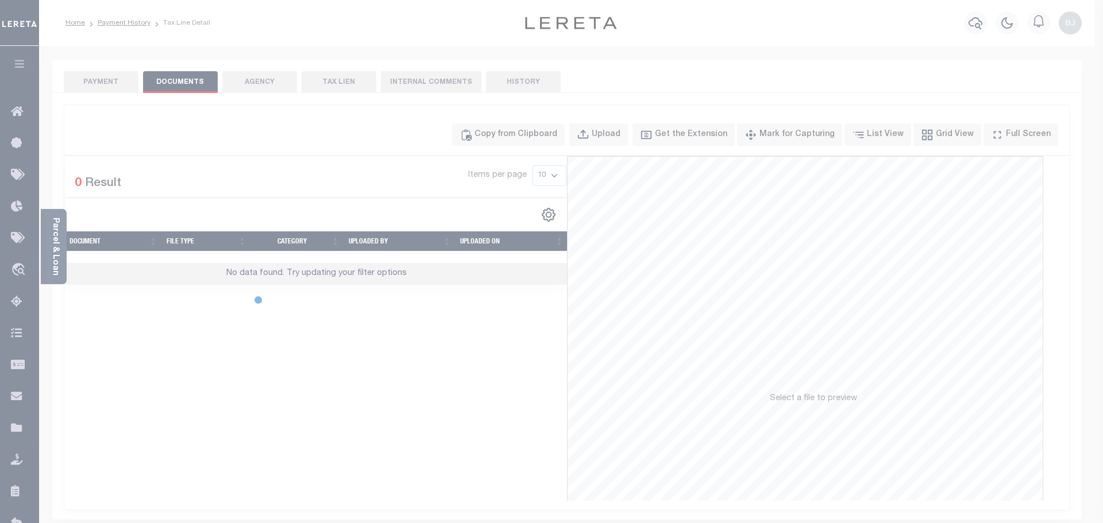
click at [115, 78] on div "Copy from Clipboard Paste copied image or file into this box Select file or dra…" at bounding box center [551, 261] width 1103 height 523
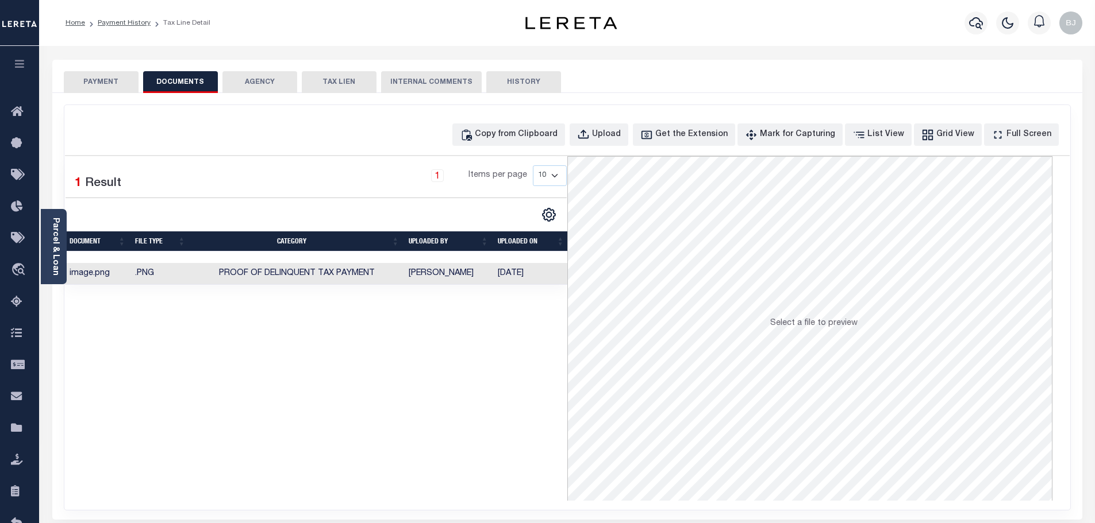
click at [119, 79] on button "PAYMENT" at bounding box center [101, 82] width 75 height 22
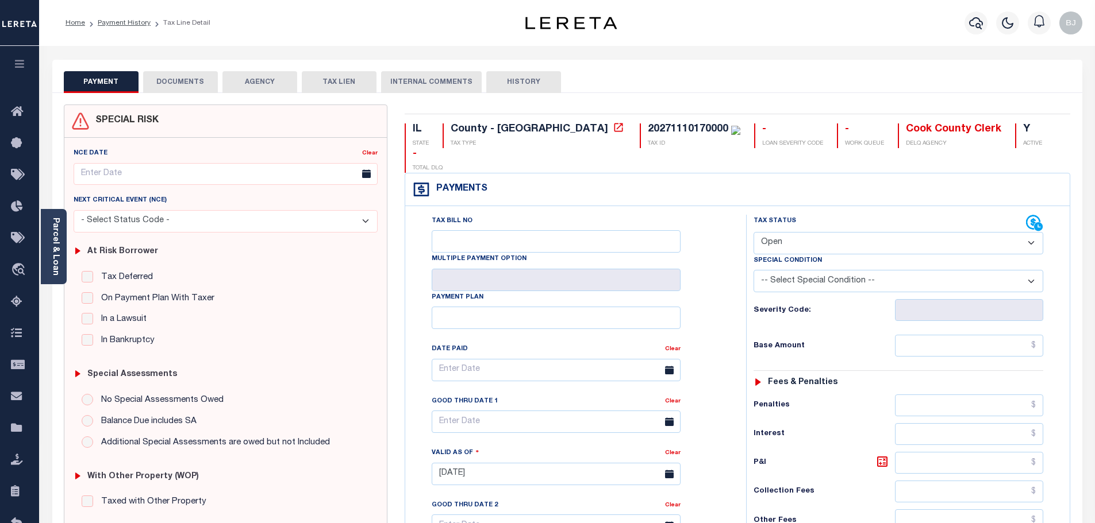
click at [865, 232] on select "- Select Status Code - Open Due/Unpaid Paid Incomplete No Tax Due Internal Refu…" at bounding box center [898, 243] width 290 height 22
select select "PYD"
click at [753, 232] on select "- Select Status Code - Open Due/Unpaid Paid Incomplete No Tax Due Internal Refu…" at bounding box center [898, 243] width 290 height 22
type input "[DATE]"
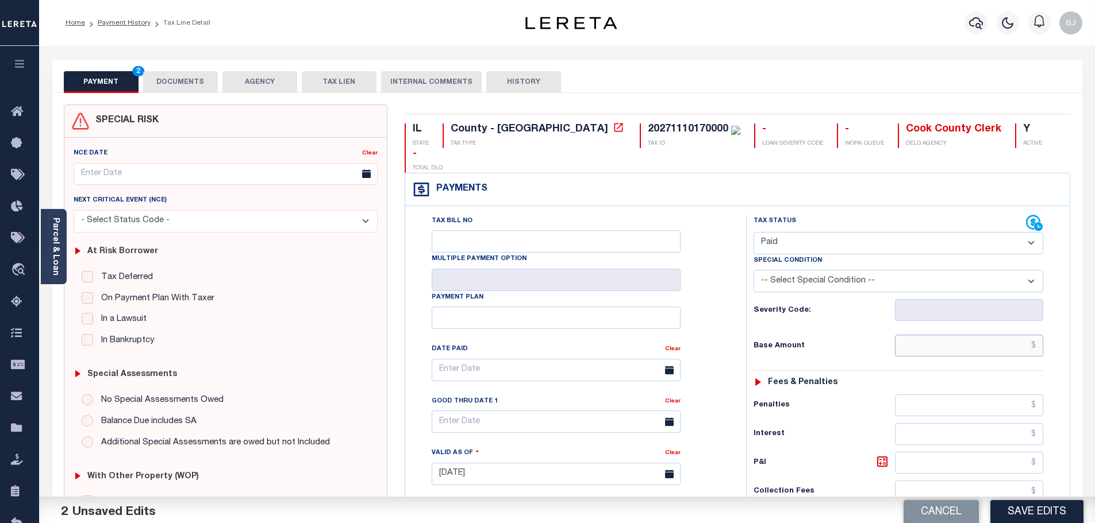
click at [921, 335] on input "text" at bounding box center [969, 346] width 149 height 22
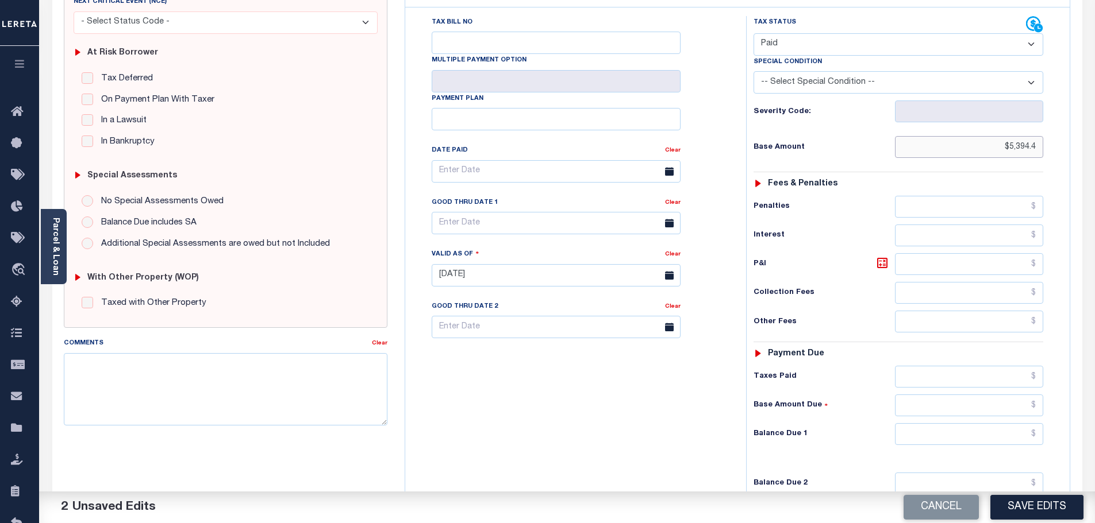
scroll to position [230, 0]
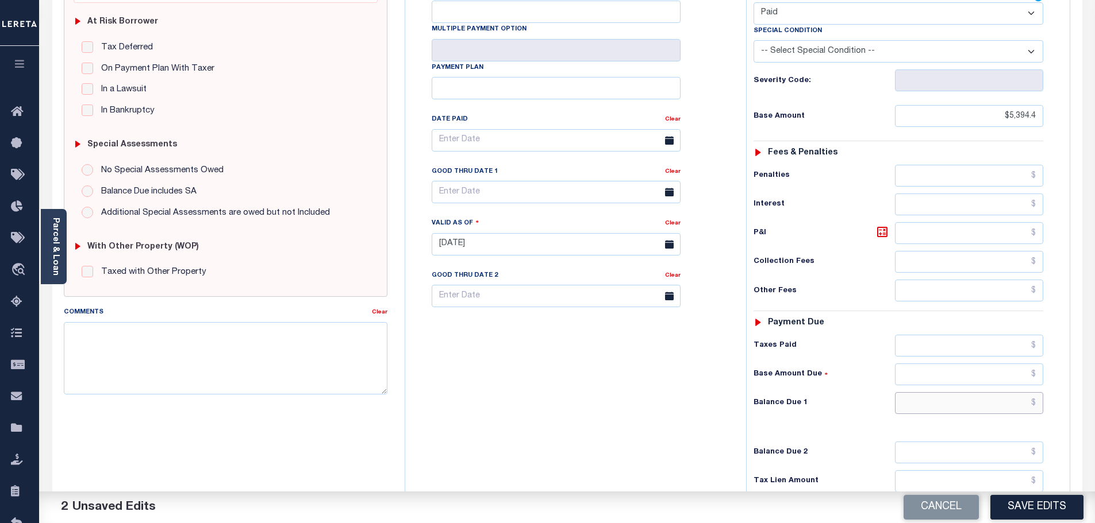
type input "$5,394.40"
click at [938, 392] on input "text" at bounding box center [969, 403] width 149 height 22
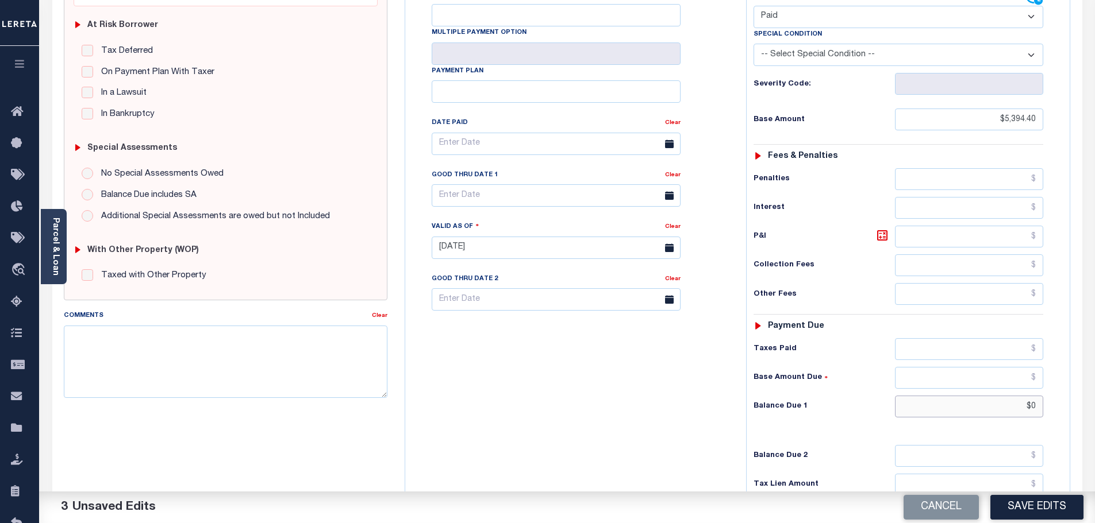
scroll to position [0, 0]
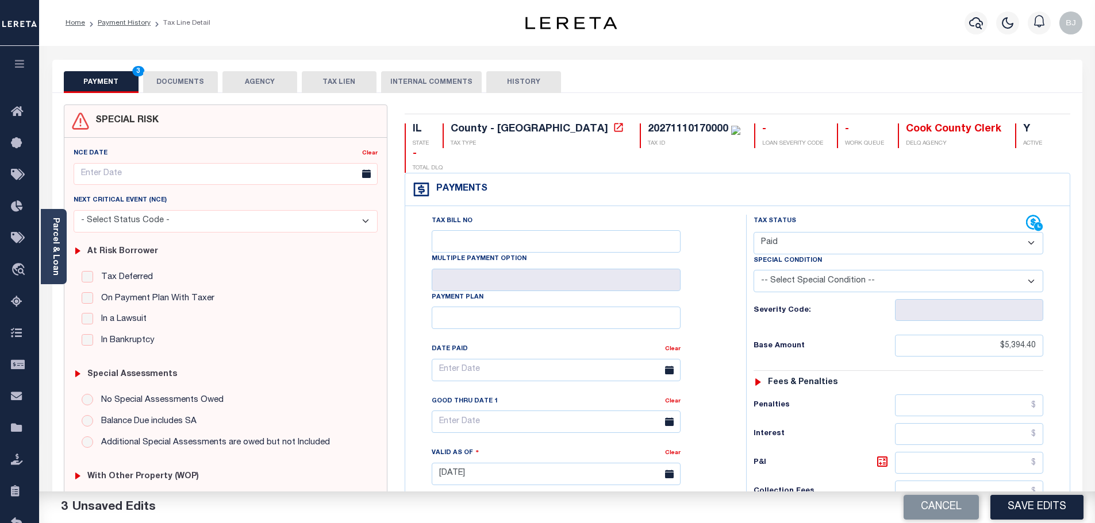
type input "$0.00"
click at [175, 66] on div "PAYMENT 3 DOCUMENTS AGENCY DELINQUENT PAYEE TAX LIEN" at bounding box center [567, 76] width 1030 height 33
click at [176, 78] on button "DOCUMENTS" at bounding box center [180, 82] width 75 height 22
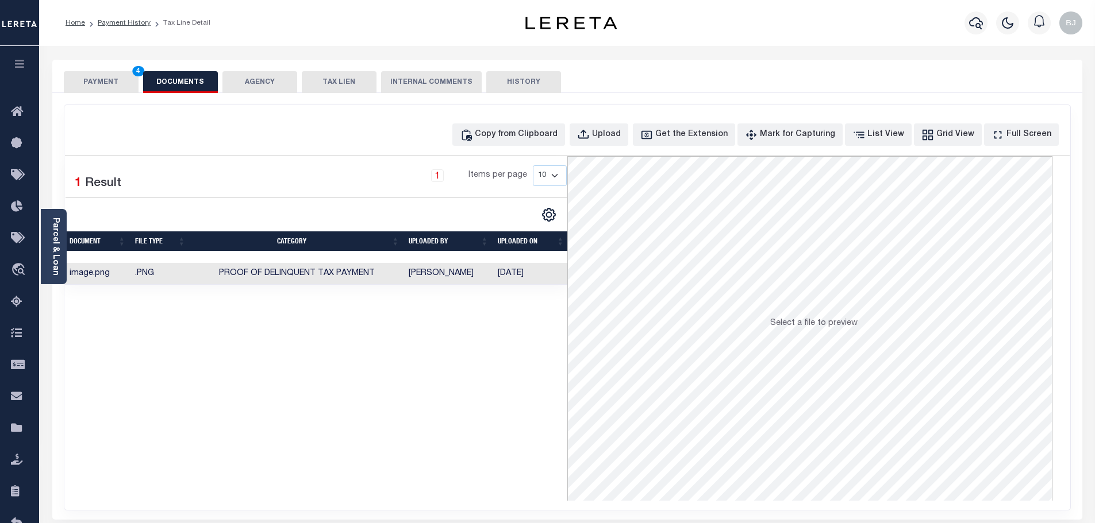
click at [95, 79] on button "PAYMENT 4" at bounding box center [101, 82] width 75 height 22
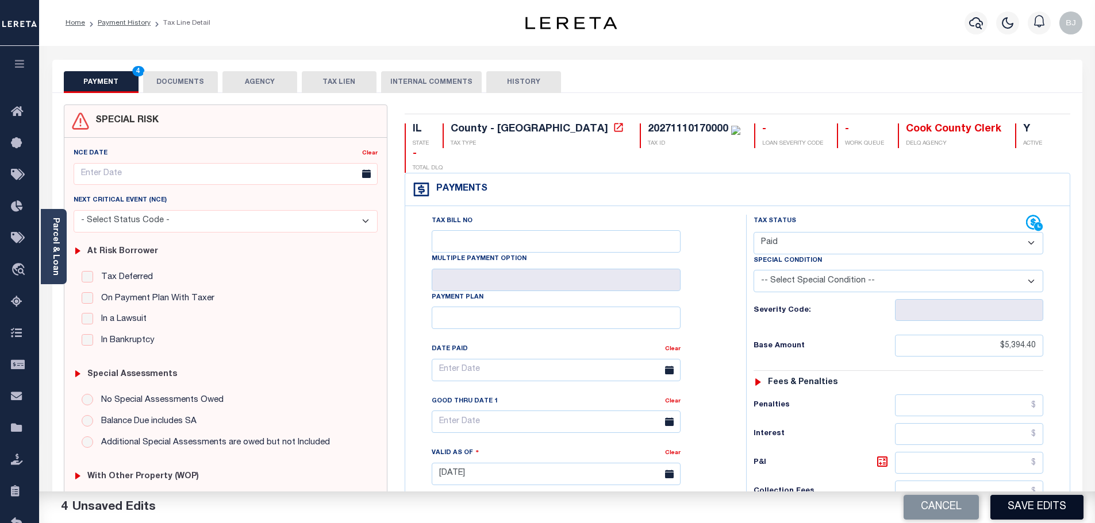
click at [1080, 503] on button "Save Edits" at bounding box center [1036, 507] width 93 height 25
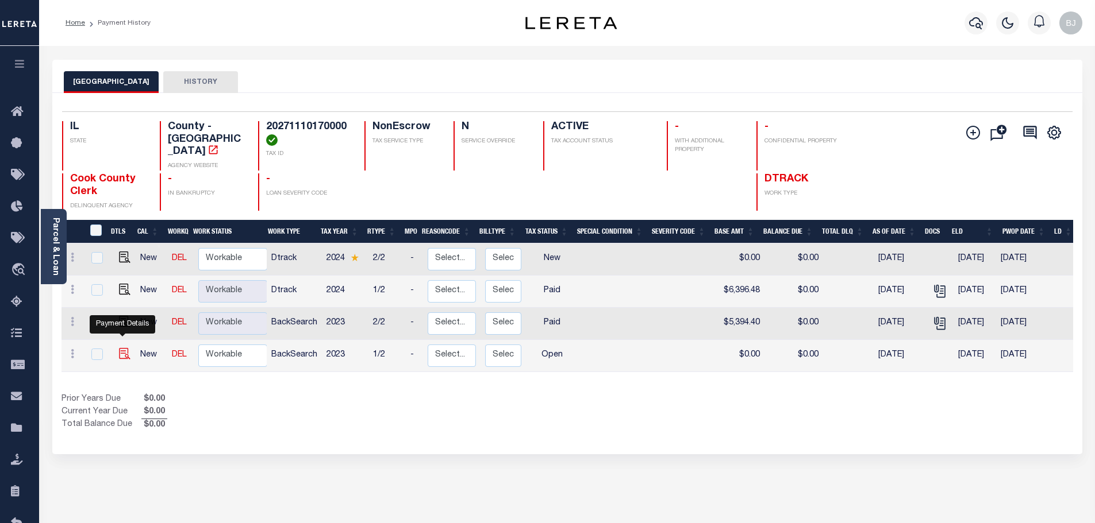
click at [121, 348] on img "" at bounding box center [124, 353] width 11 height 11
checkbox input "true"
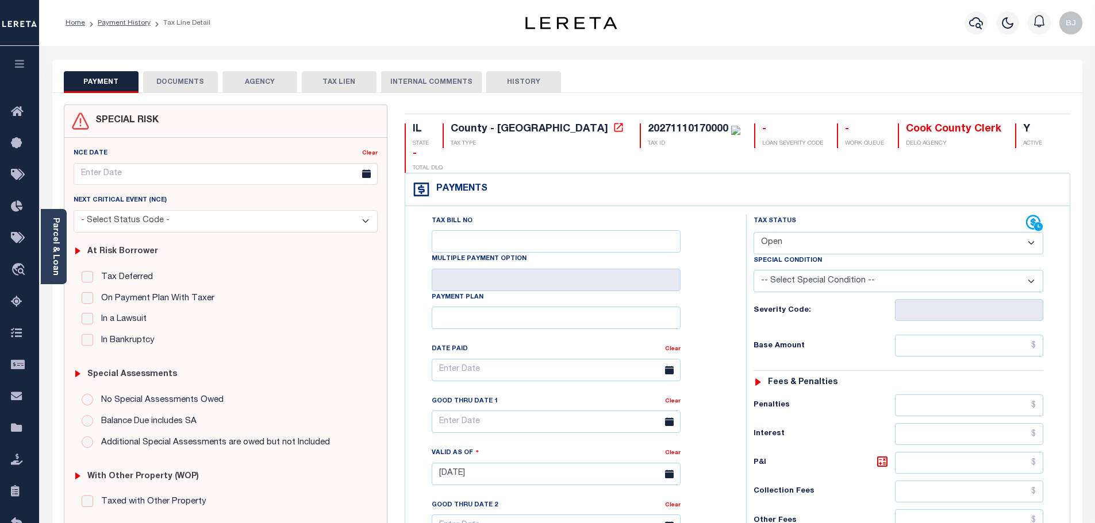
click at [170, 80] on button "DOCUMENTS" at bounding box center [180, 82] width 75 height 22
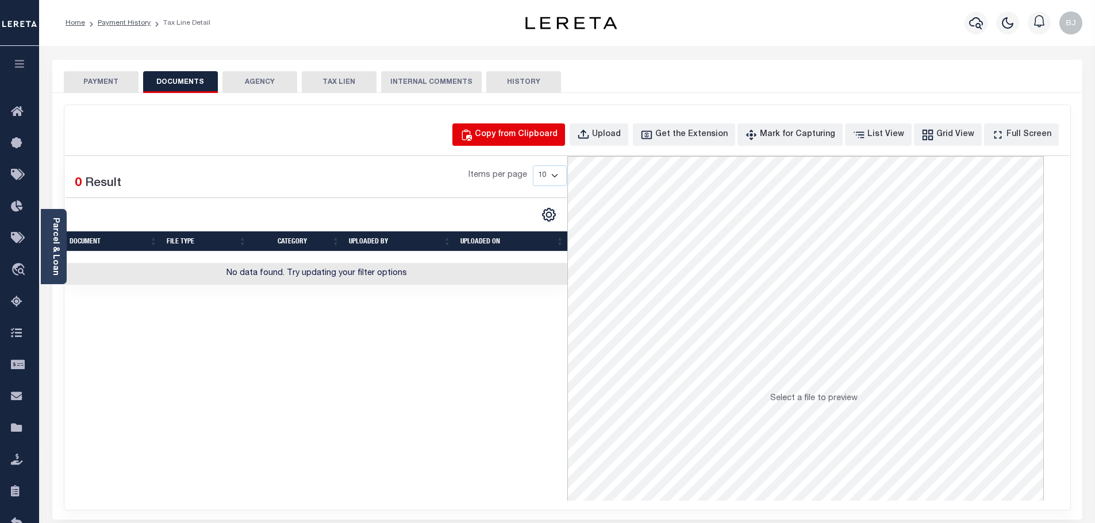
click at [534, 138] on div "Copy from Clipboard" at bounding box center [516, 135] width 83 height 13
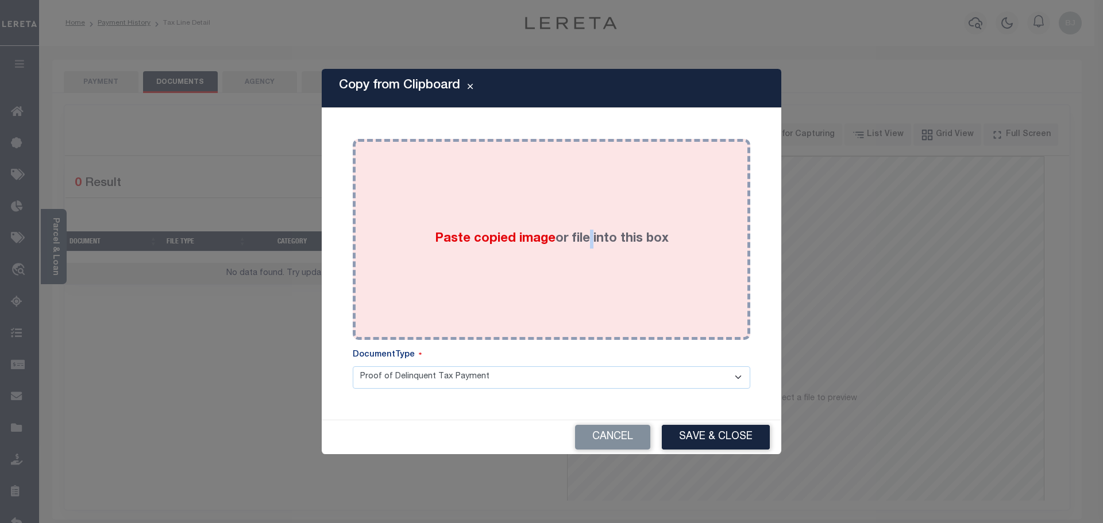
click at [590, 244] on div "Paste copied image or file into this box" at bounding box center [551, 240] width 380 height 184
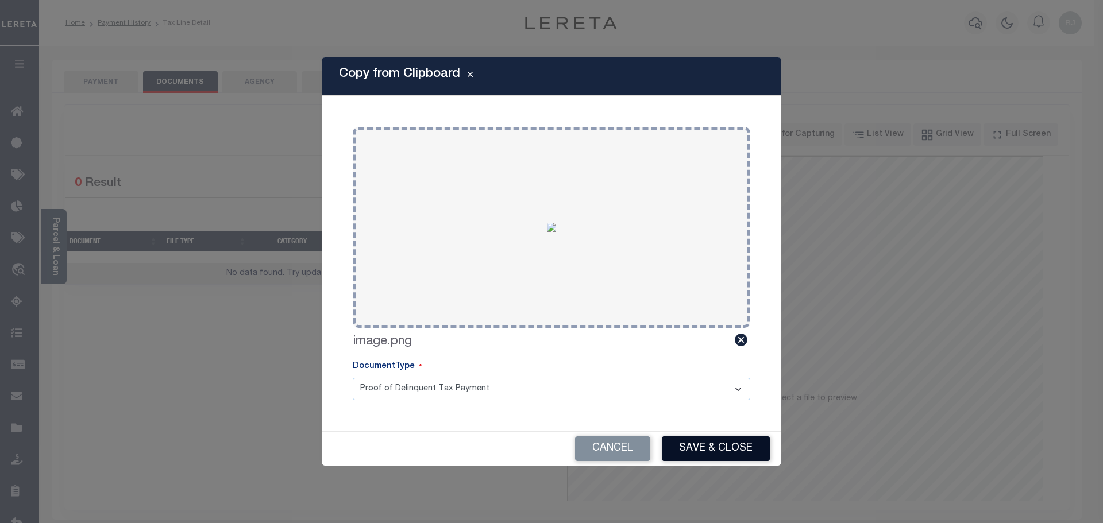
click at [733, 445] on button "Save & Close" at bounding box center [716, 449] width 108 height 25
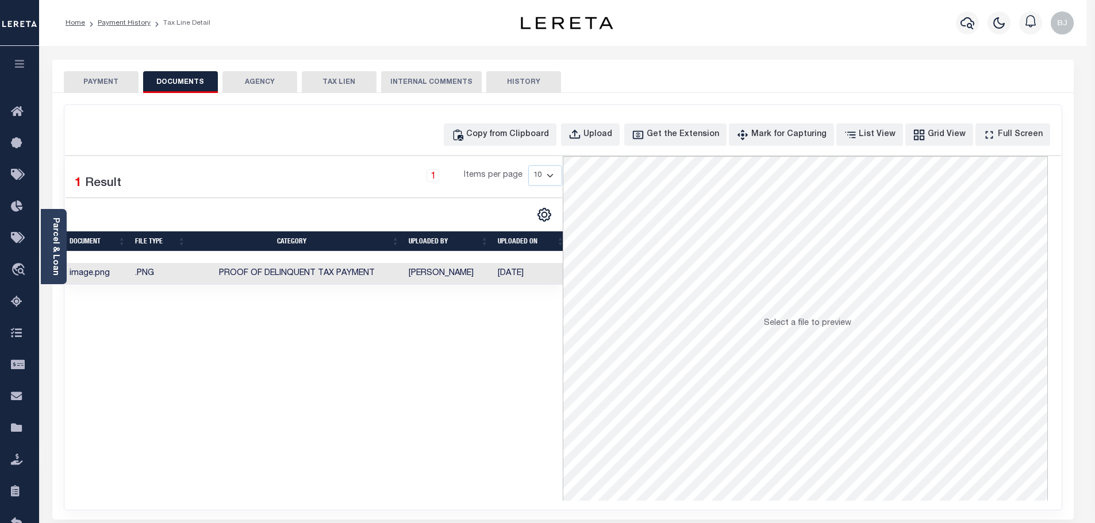
click at [93, 80] on button "PAYMENT" at bounding box center [101, 82] width 75 height 22
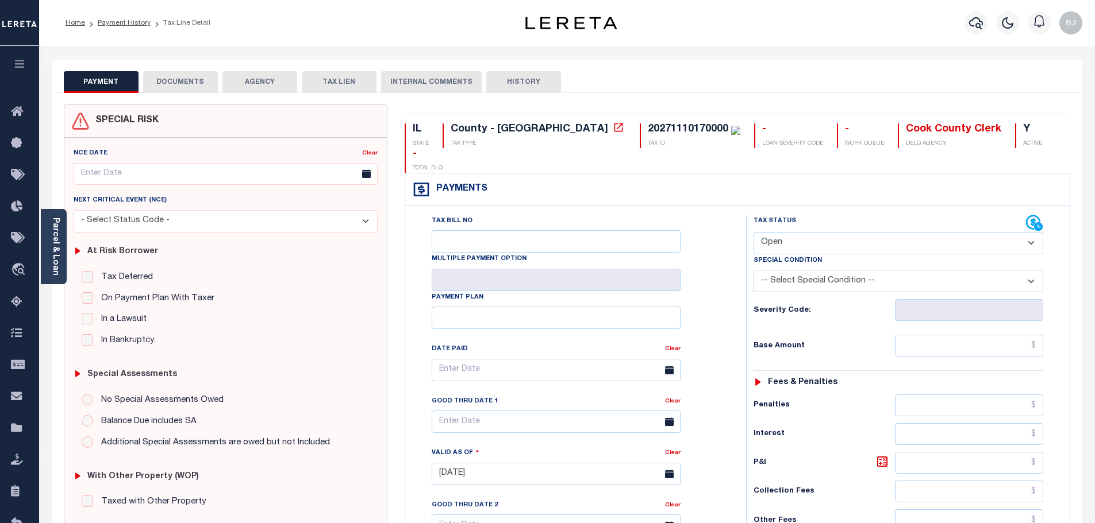
click at [865, 255] on div "Special Condition" at bounding box center [898, 263] width 290 height 16
click at [820, 215] on div "Tax Status Status Open Paid" at bounding box center [898, 235] width 290 height 40
select select "PYD"
click at [753, 232] on select "- Select Status Code - Open Due/Unpaid Paid Incomplete No Tax Due Internal Refu…" at bounding box center [898, 243] width 290 height 22
type input "[DATE]"
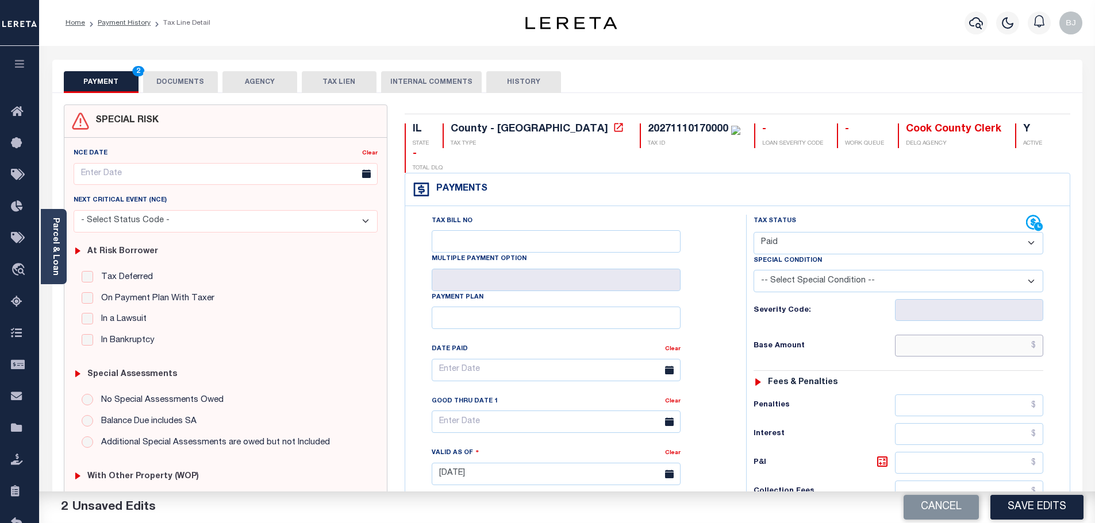
click at [959, 335] on input "text" at bounding box center [969, 346] width 149 height 22
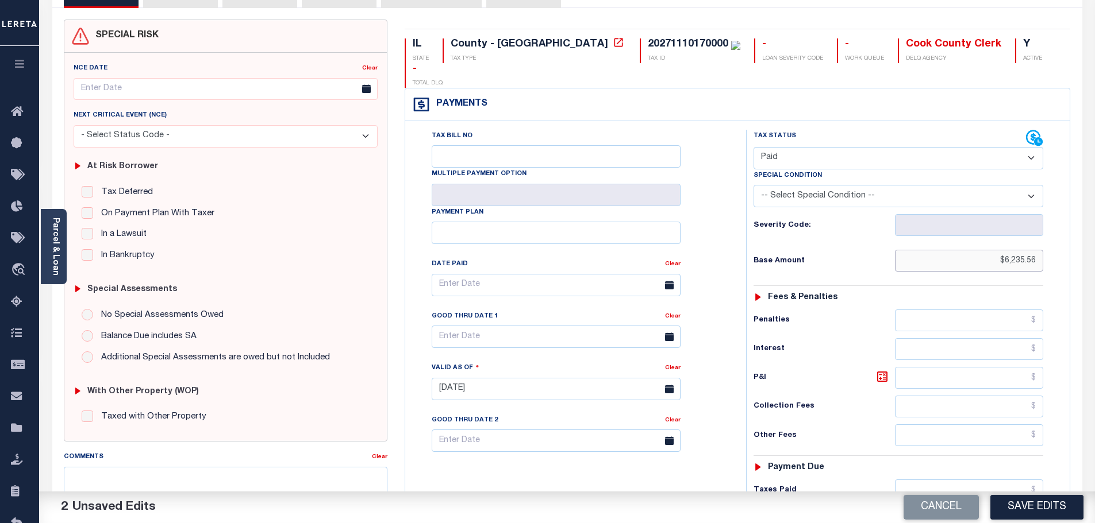
scroll to position [172, 0]
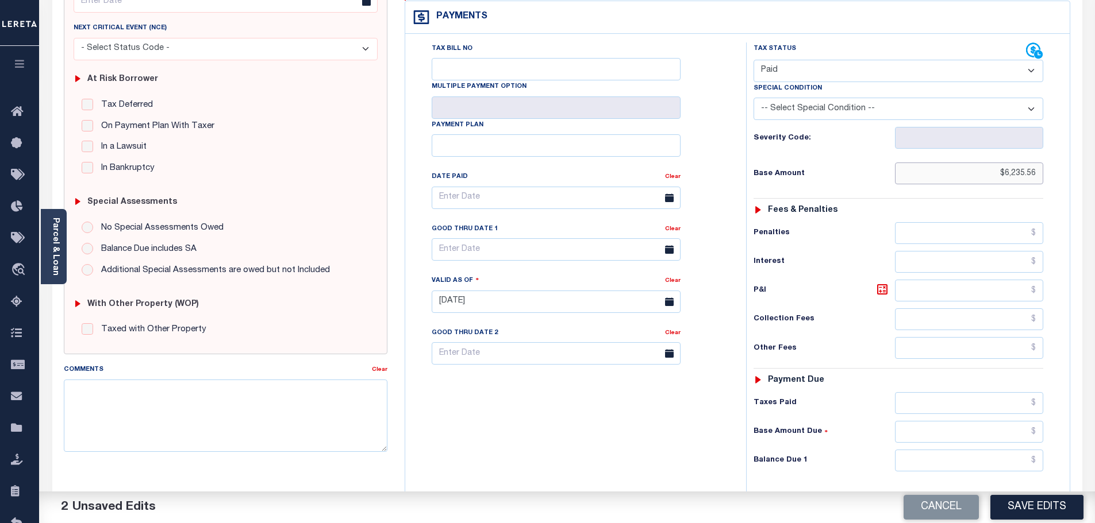
type input "$6,235.56"
drag, startPoint x: 975, startPoint y: 436, endPoint x: 1038, endPoint y: 498, distance: 88.6
click at [975, 450] on input "text" at bounding box center [969, 461] width 149 height 22
type input "$0.00"
click at [1046, 509] on button "Save Edits" at bounding box center [1036, 507] width 93 height 25
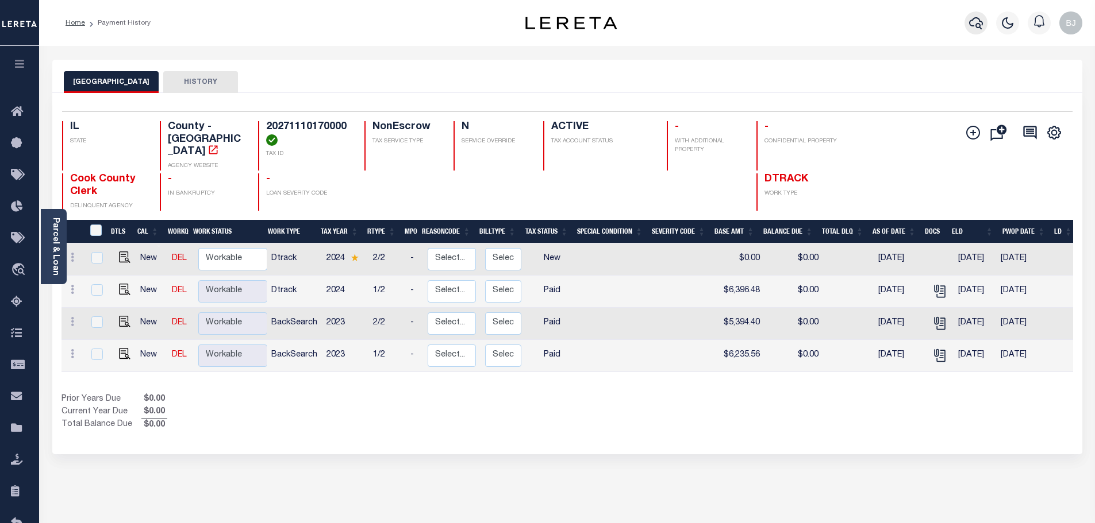
click at [977, 12] on button "button" at bounding box center [975, 22] width 23 height 23
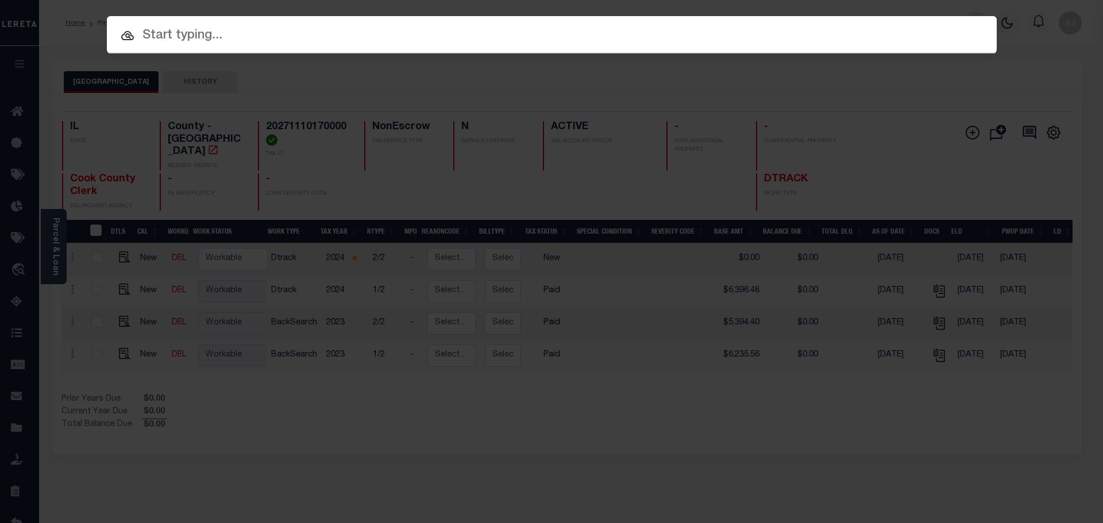
paste input "10261"
type input "10261"
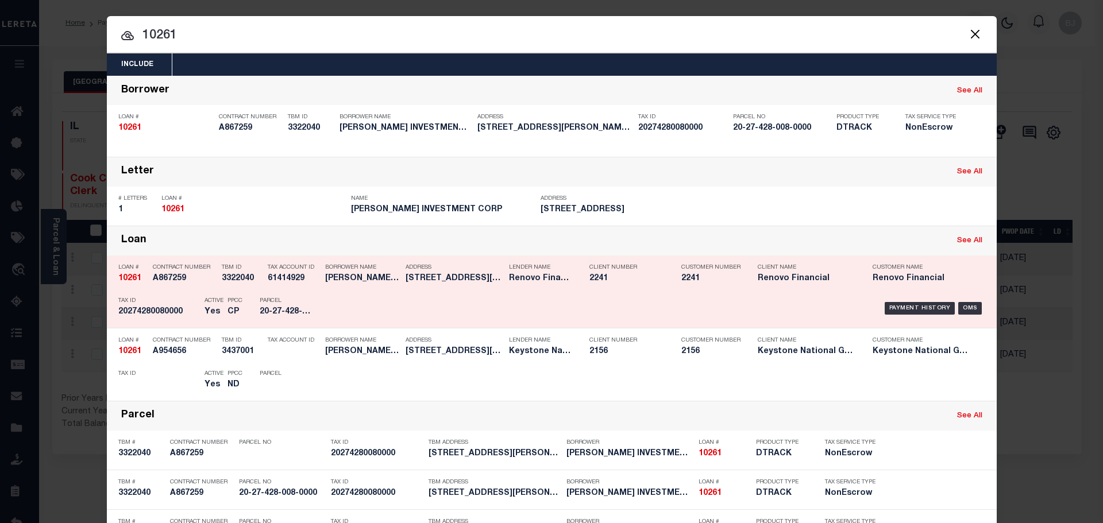
click at [375, 278] on h5 "ROSIE INVESTMENT CORP" at bounding box center [362, 279] width 75 height 10
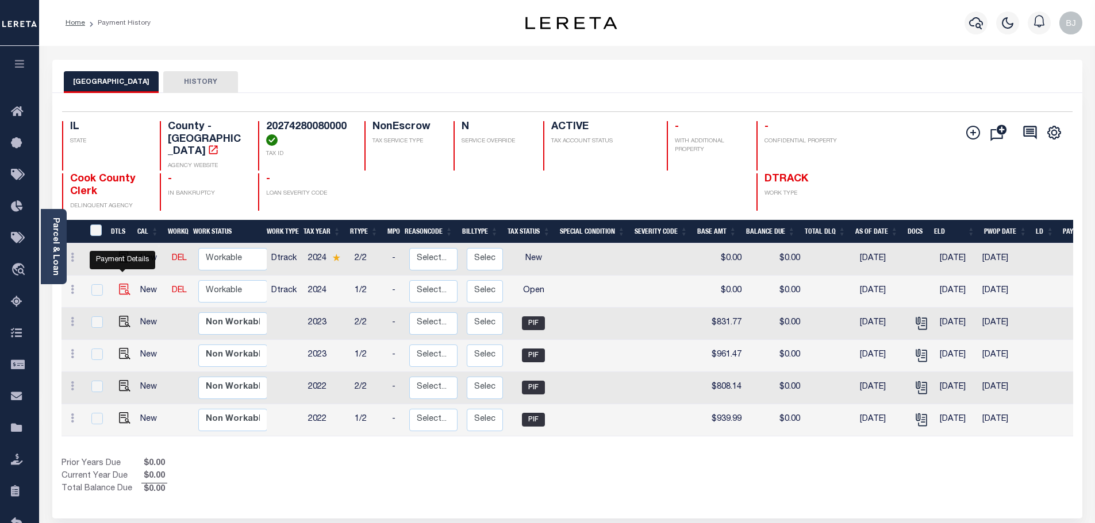
click at [120, 284] on img "" at bounding box center [124, 289] width 11 height 11
checkbox input "true"
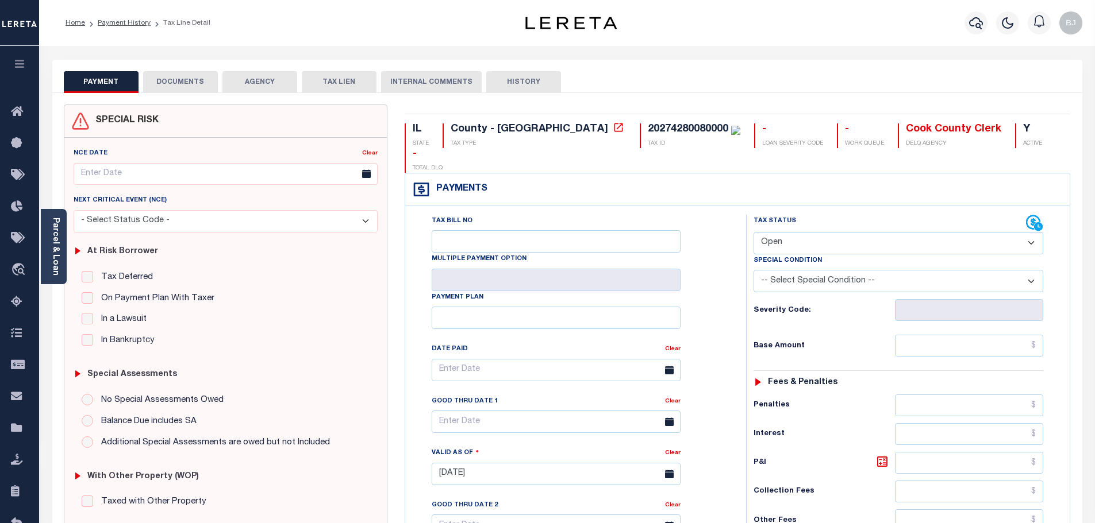
click at [869, 232] on select "- Select Status Code - Open Due/Unpaid Paid Incomplete No Tax Due Internal Refu…" at bounding box center [898, 243] width 290 height 22
select select "DUE"
click at [753, 232] on select "- Select Status Code - Open Due/Unpaid Paid Incomplete No Tax Due Internal Refu…" at bounding box center [898, 243] width 290 height 22
type input "[DATE]"
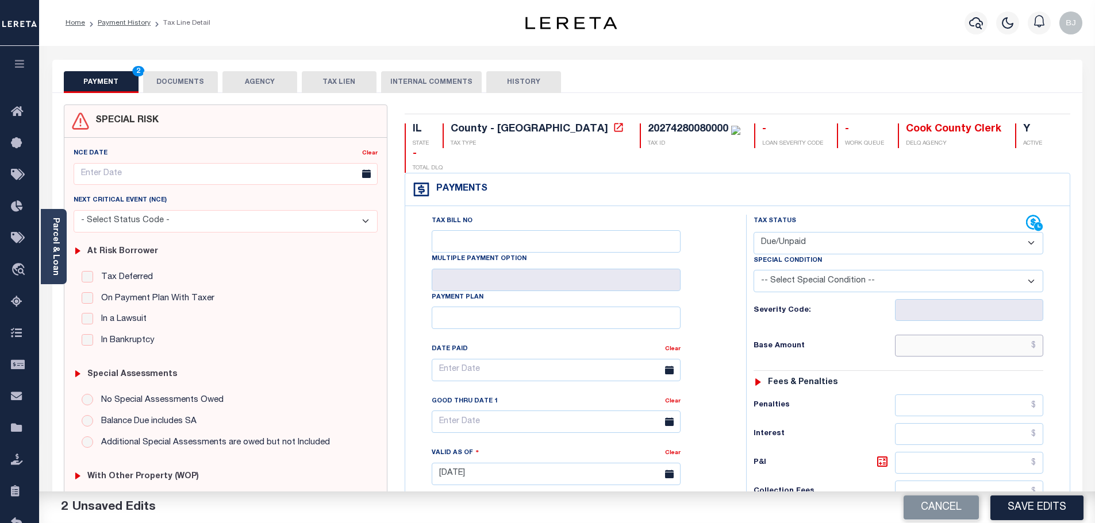
click at [962, 335] on input "text" at bounding box center [969, 346] width 149 height 22
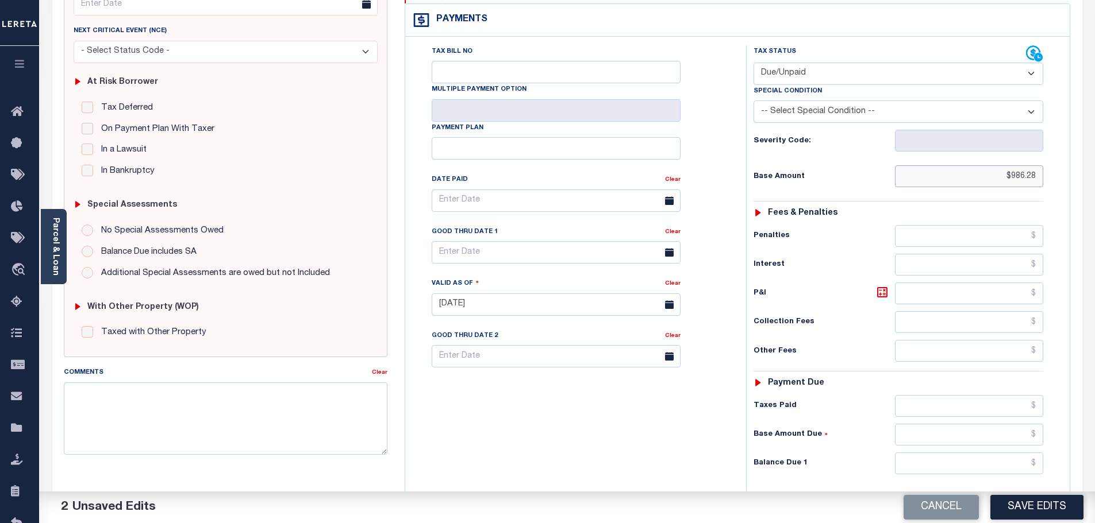
scroll to position [172, 0]
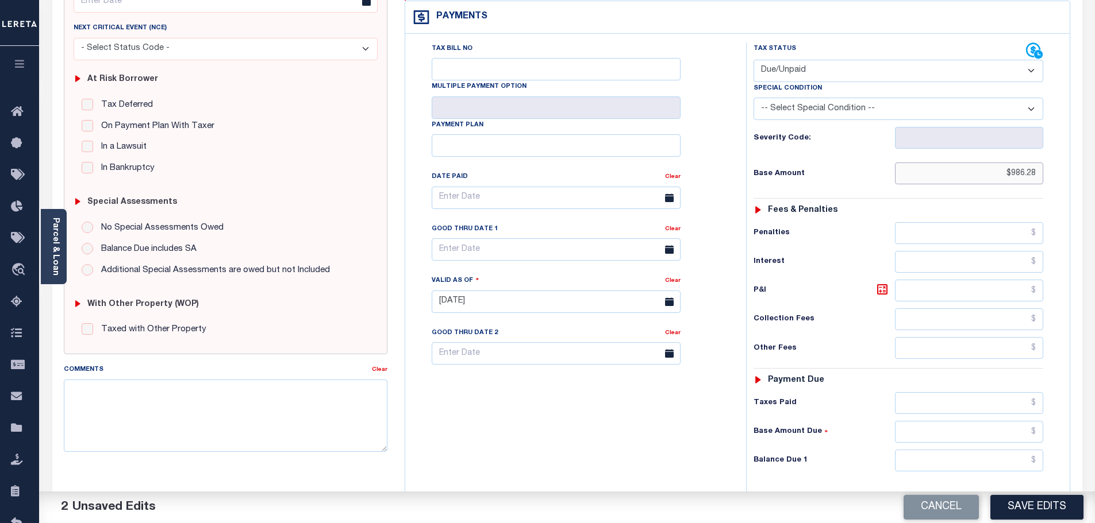
type input "$986.28"
click at [957, 450] on input "text" at bounding box center [969, 461] width 149 height 22
type input "$1,038.08"
click at [876, 283] on icon at bounding box center [882, 290] width 14 height 14
type input "$51.80"
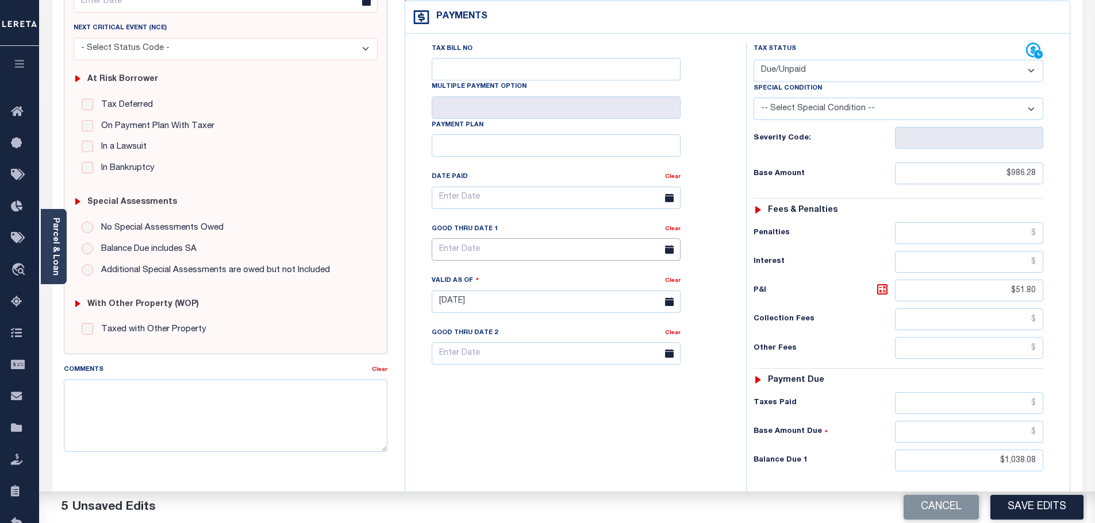
click at [463, 238] on input "text" at bounding box center [556, 249] width 249 height 22
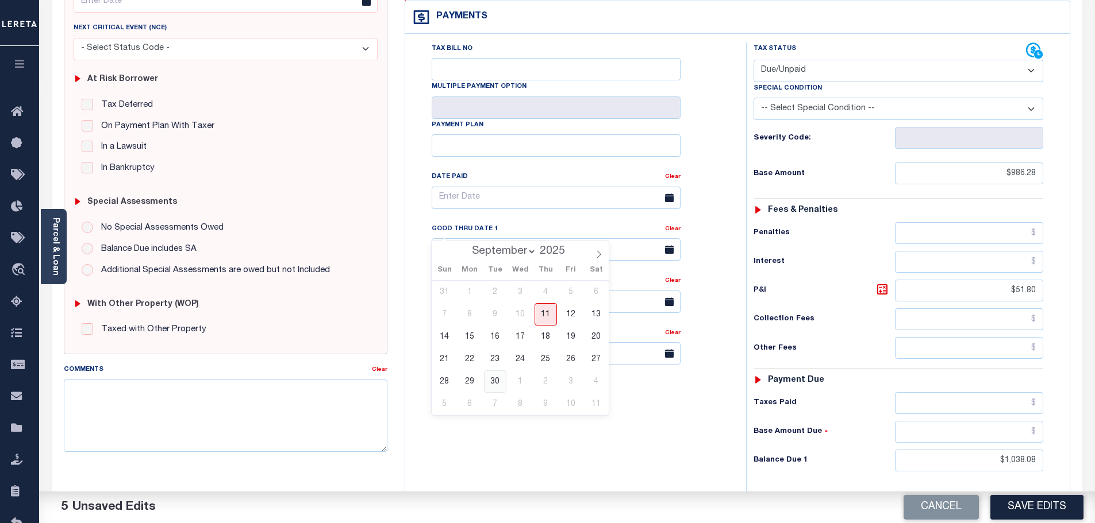
click at [505, 378] on span "30" at bounding box center [495, 382] width 22 height 22
type input "09/30/2025"
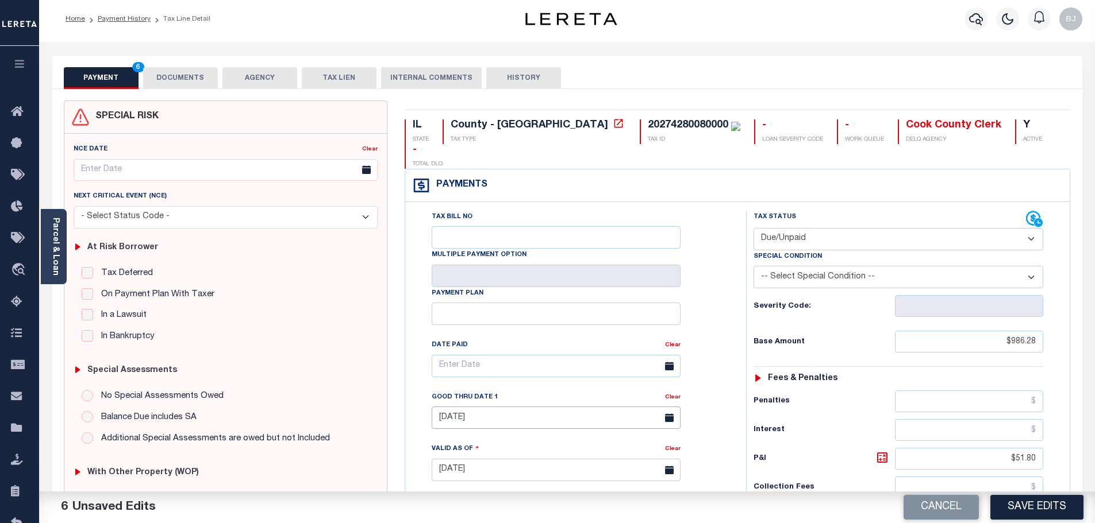
scroll to position [0, 0]
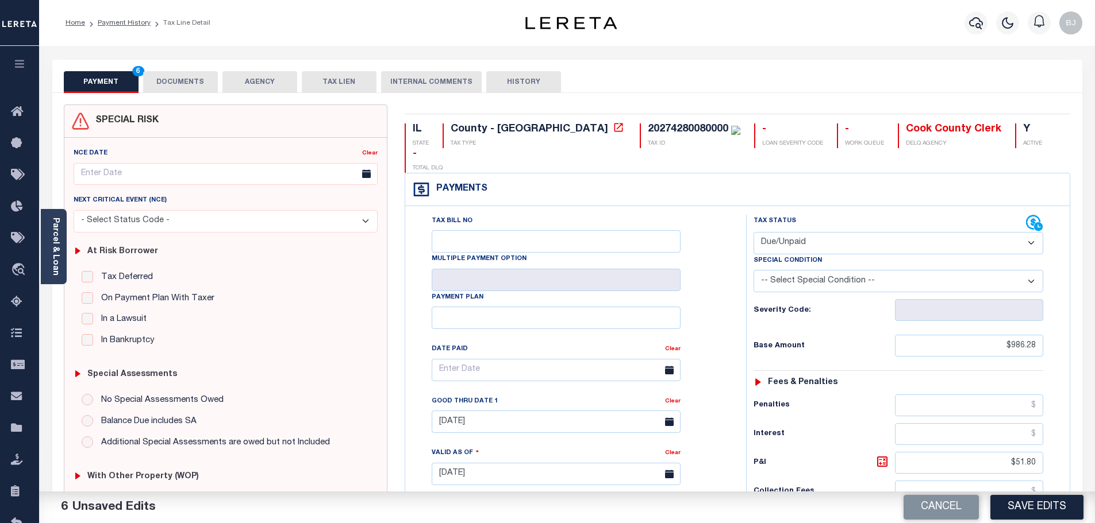
click at [186, 79] on button "DOCUMENTS" at bounding box center [180, 82] width 75 height 22
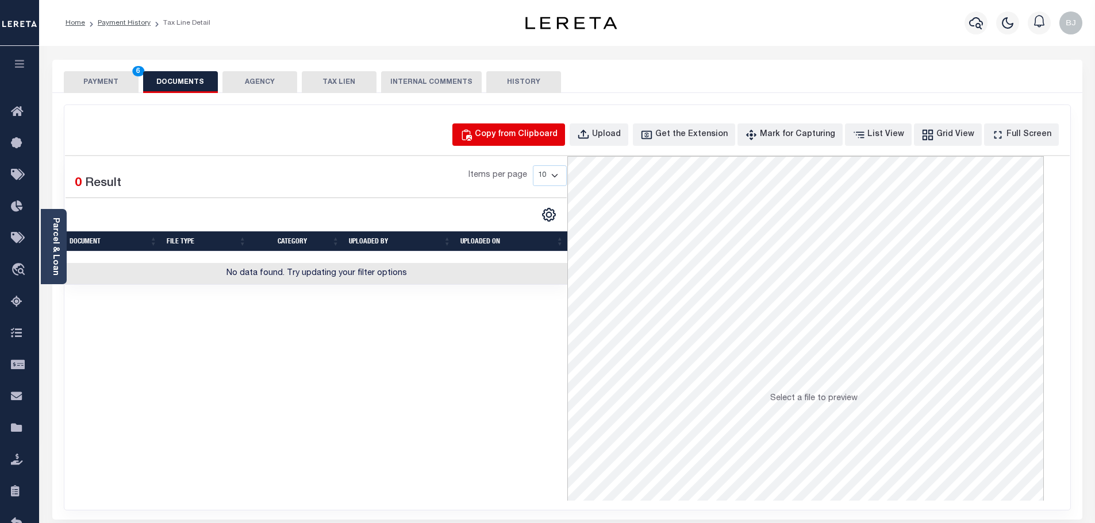
click at [549, 127] on button "Copy from Clipboard" at bounding box center [508, 135] width 113 height 22
select select "POP"
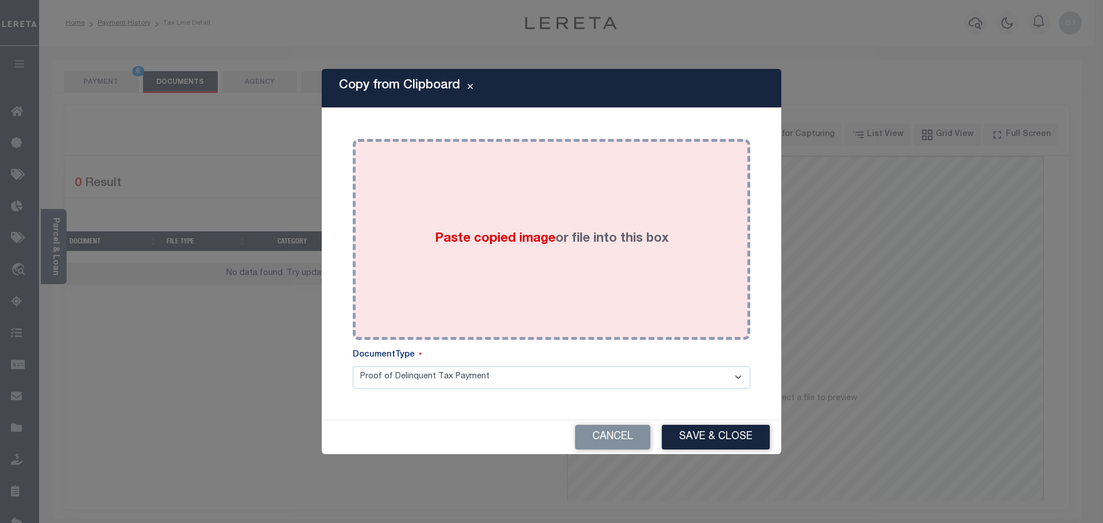
click at [653, 261] on div "Paste copied image or file into this box" at bounding box center [551, 240] width 380 height 184
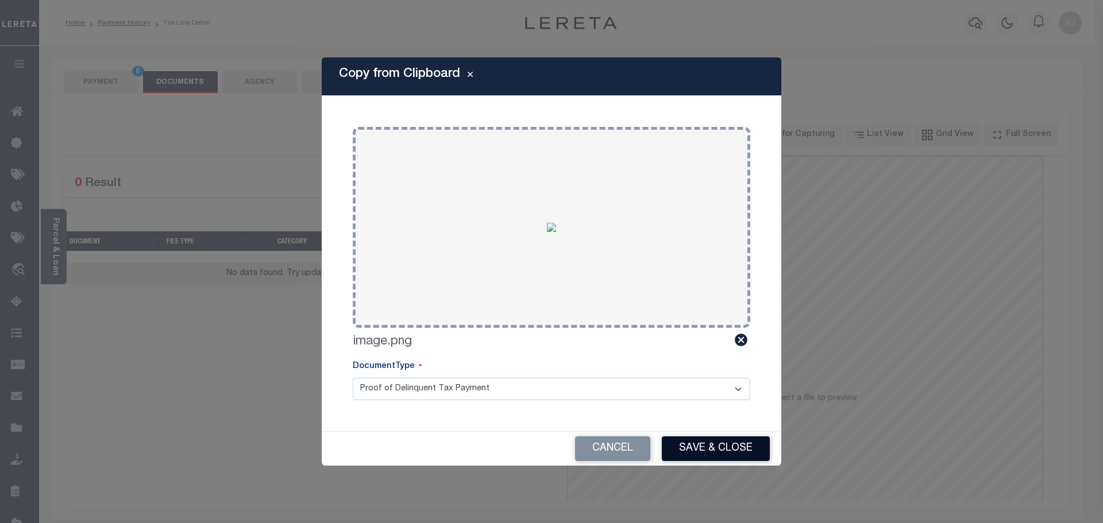
click at [737, 453] on button "Save & Close" at bounding box center [716, 449] width 108 height 25
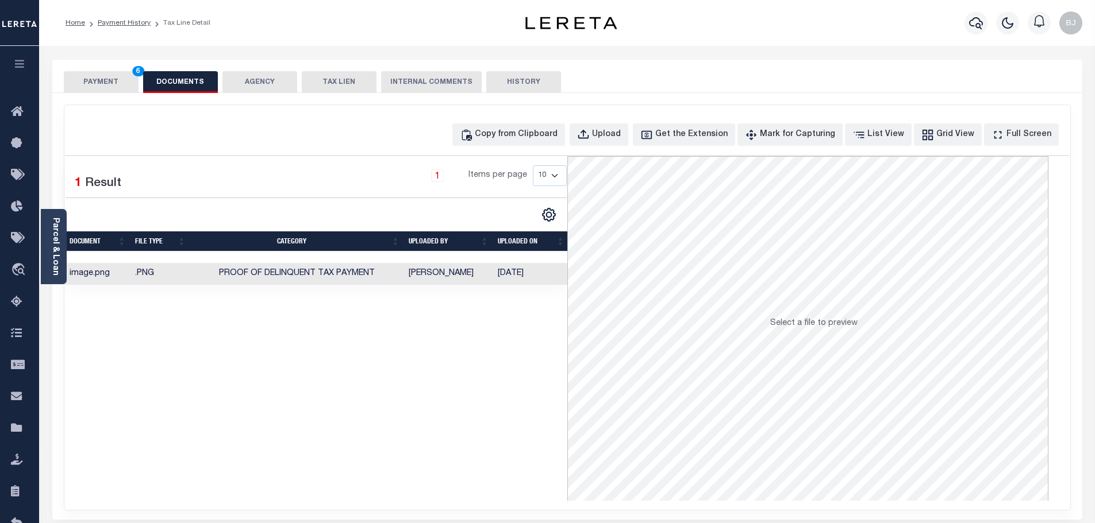
click at [94, 85] on button "PAYMENT 6" at bounding box center [101, 82] width 75 height 22
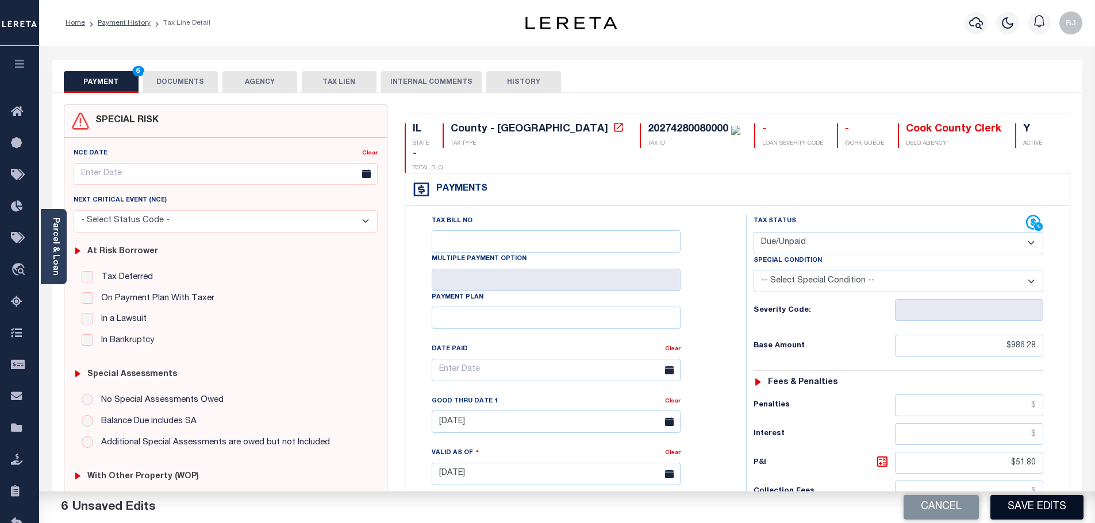
click at [1045, 500] on button "Save Edits" at bounding box center [1036, 507] width 93 height 25
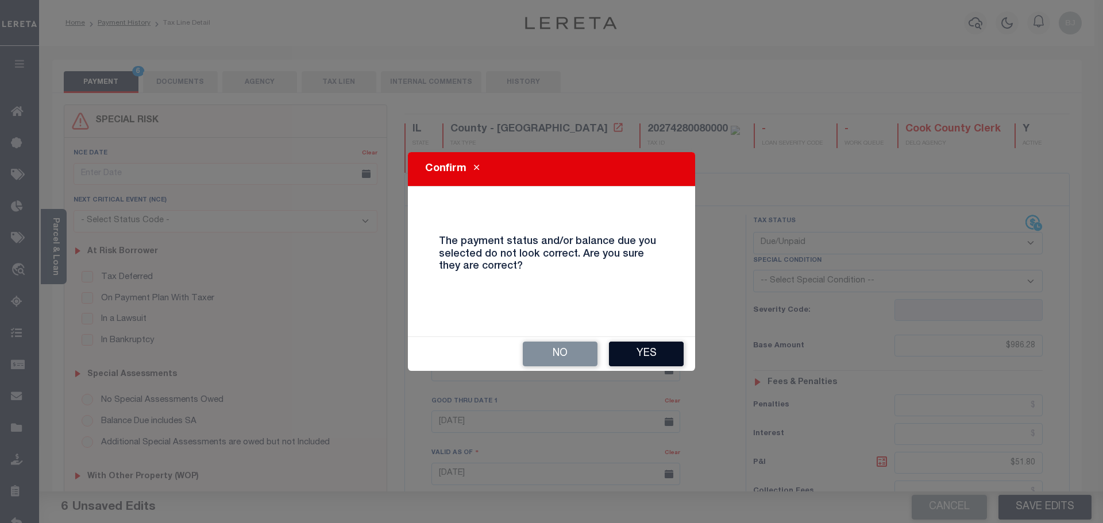
click at [625, 346] on button "Yes" at bounding box center [646, 354] width 75 height 25
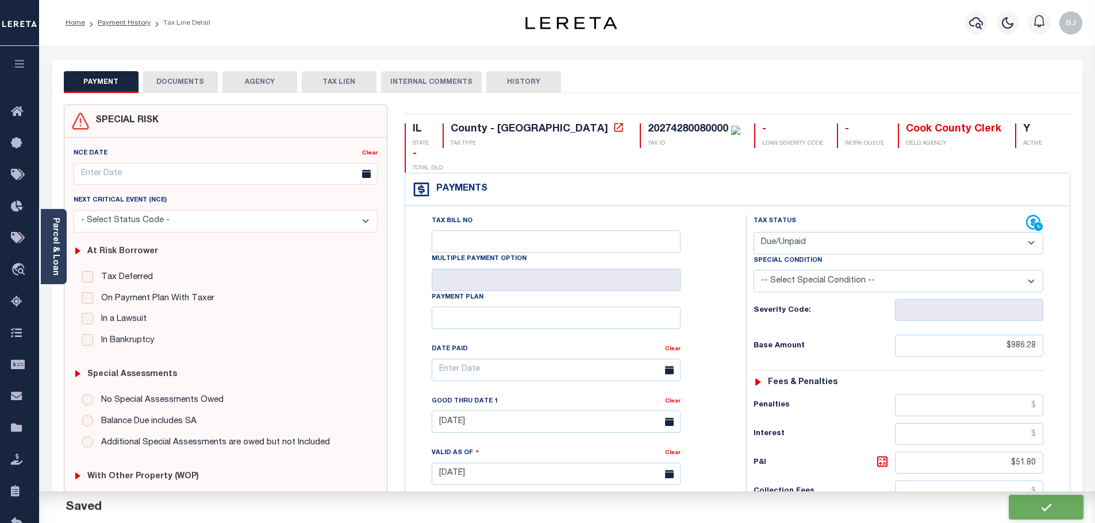
checkbox input "false"
type input "$986.28"
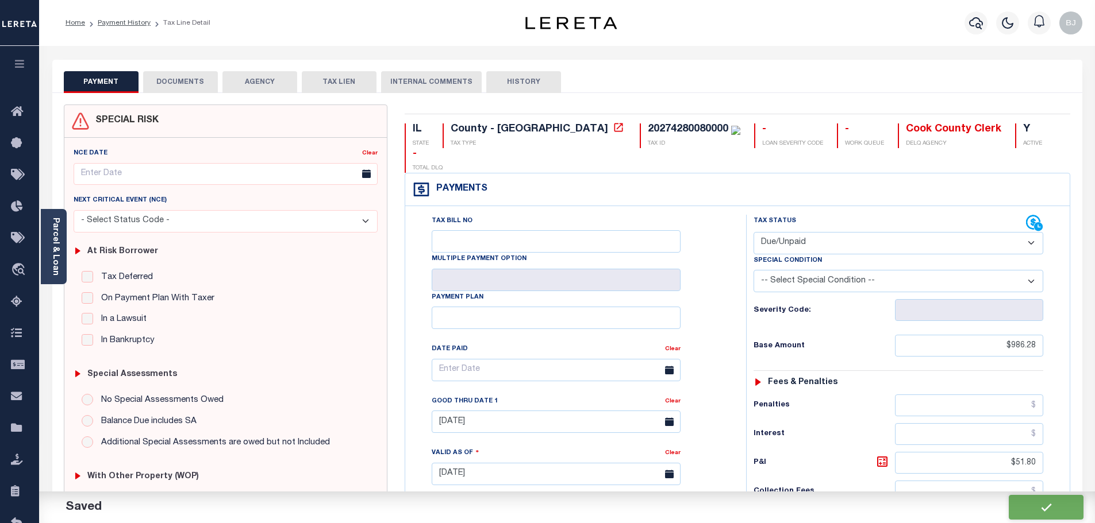
type input "$51.8"
type input "$1,038.08"
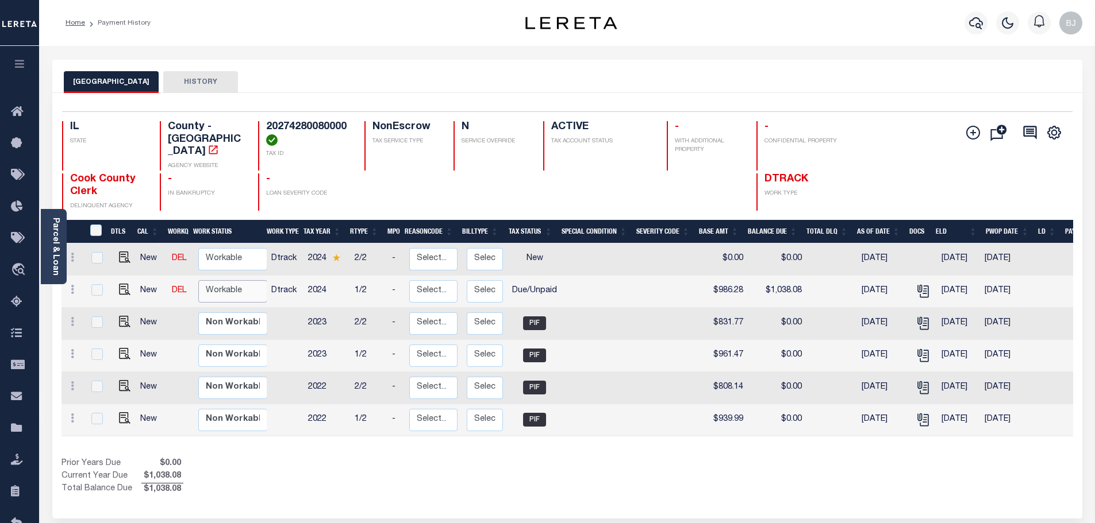
click at [206, 280] on select "Non Workable Workable" at bounding box center [232, 291] width 69 height 22
checkbox input "true"
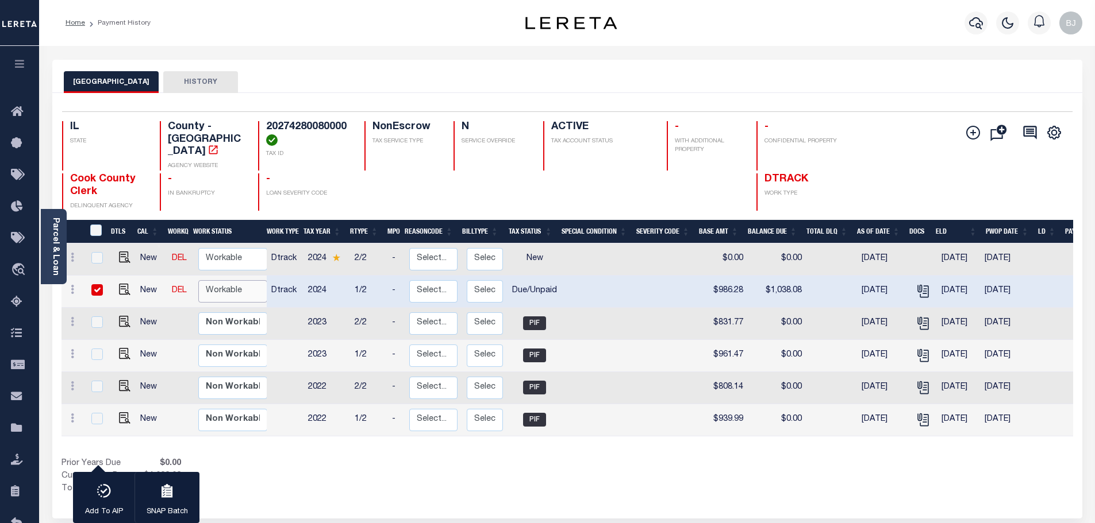
select select "true"
click at [198, 280] on select "Non Workable Workable" at bounding box center [232, 291] width 69 height 22
checkbox input "false"
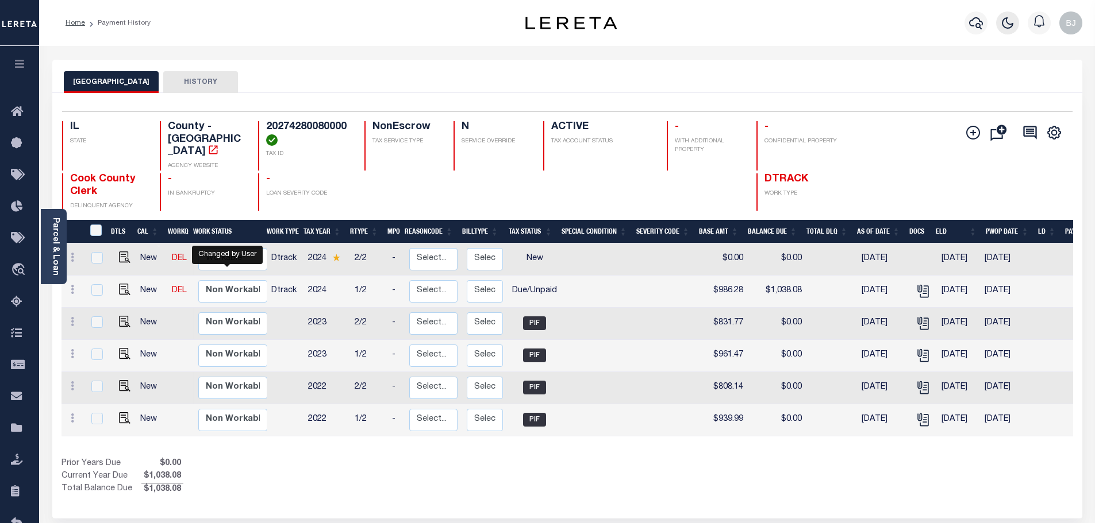
click at [997, 19] on button "button" at bounding box center [1007, 22] width 23 height 23
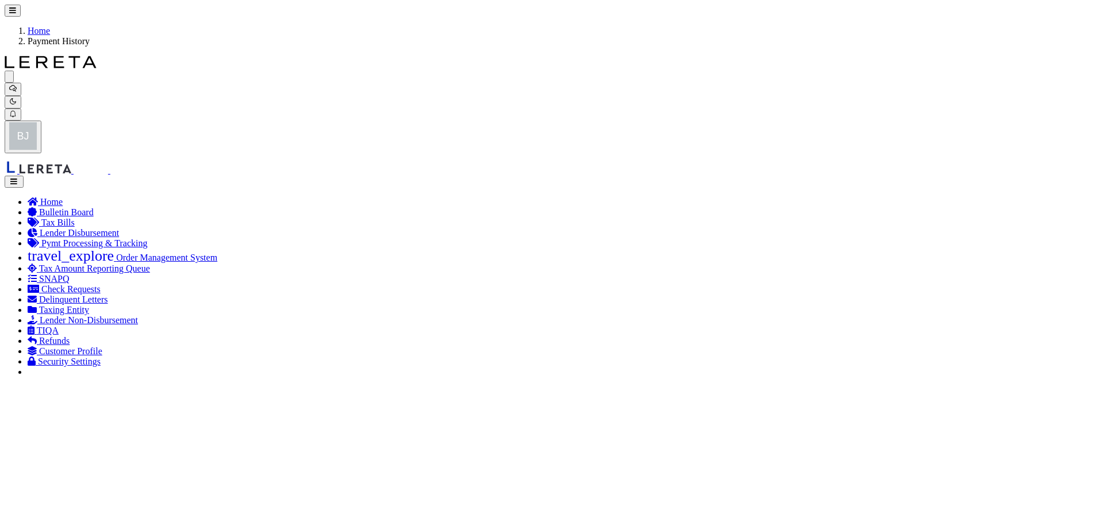
click at [17, 98] on icon "button" at bounding box center [12, 101] width 7 height 7
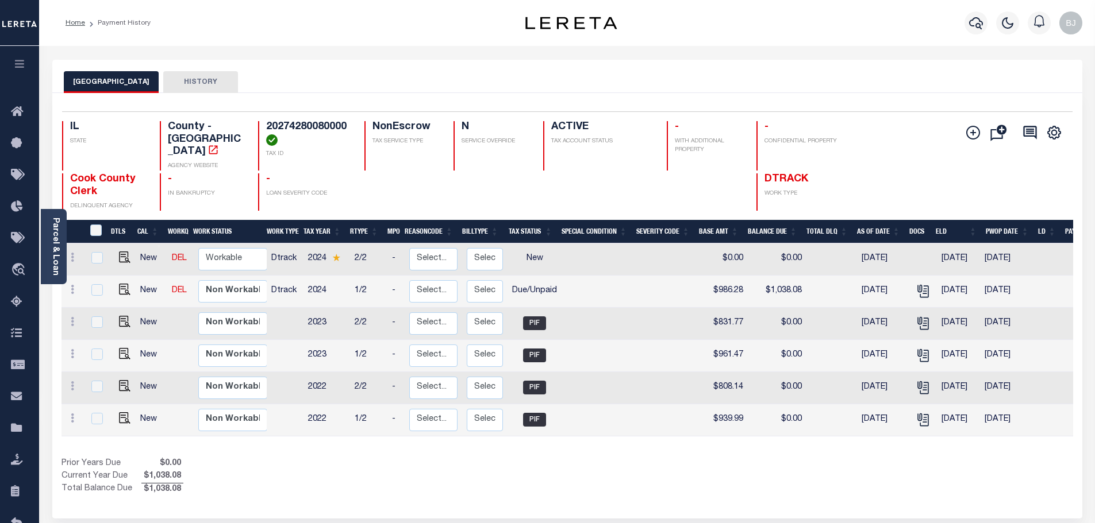
click at [989, 24] on div at bounding box center [976, 23] width 32 height 40
click at [985, 24] on button "button" at bounding box center [975, 22] width 23 height 23
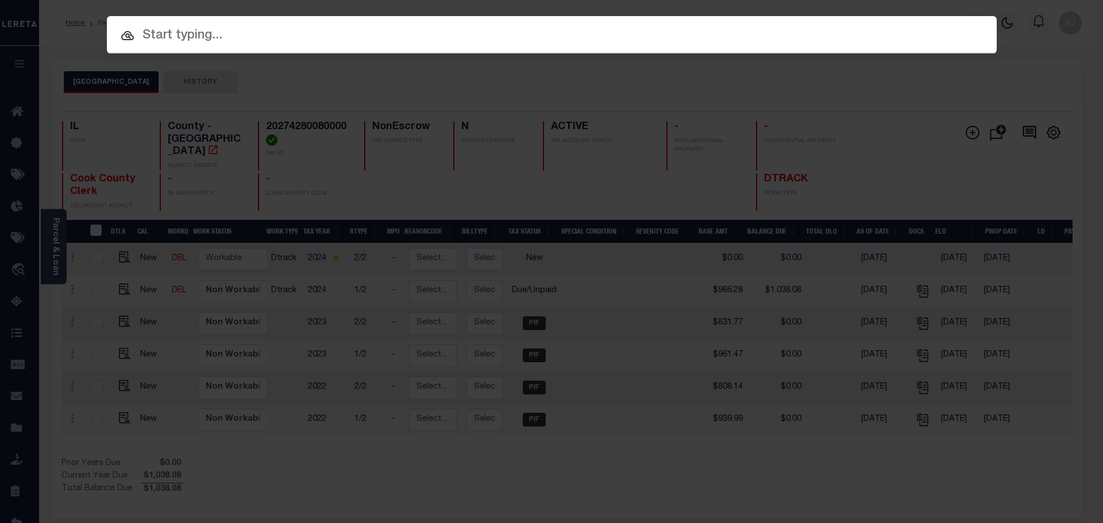
drag, startPoint x: 407, startPoint y: 21, endPoint x: 403, endPoint y: 29, distance: 8.2
click at [402, 22] on div at bounding box center [552, 34] width 890 height 37
click at [409, 37] on input "text" at bounding box center [552, 36] width 890 height 20
paste input "19605"
type input "19605"
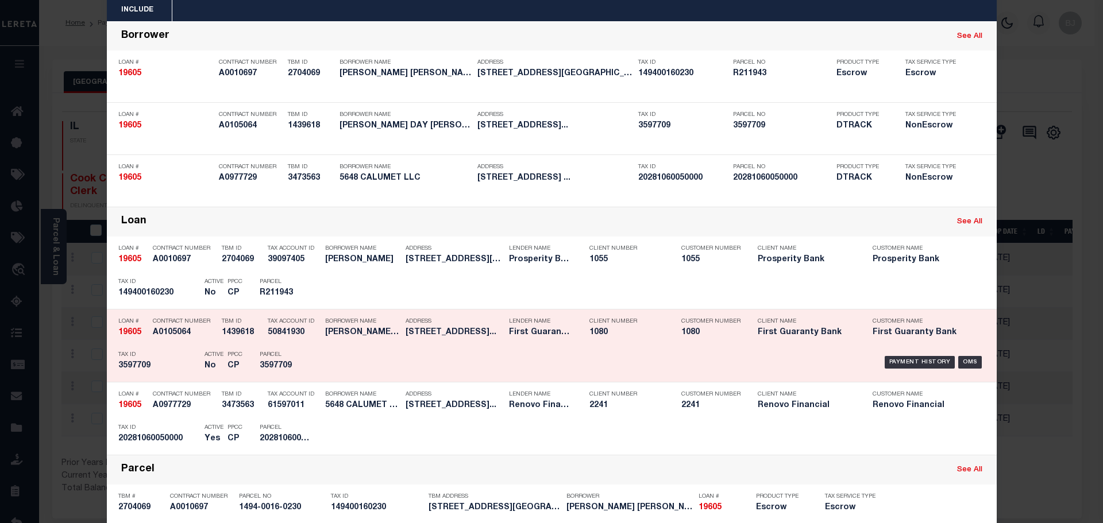
scroll to position [57, 0]
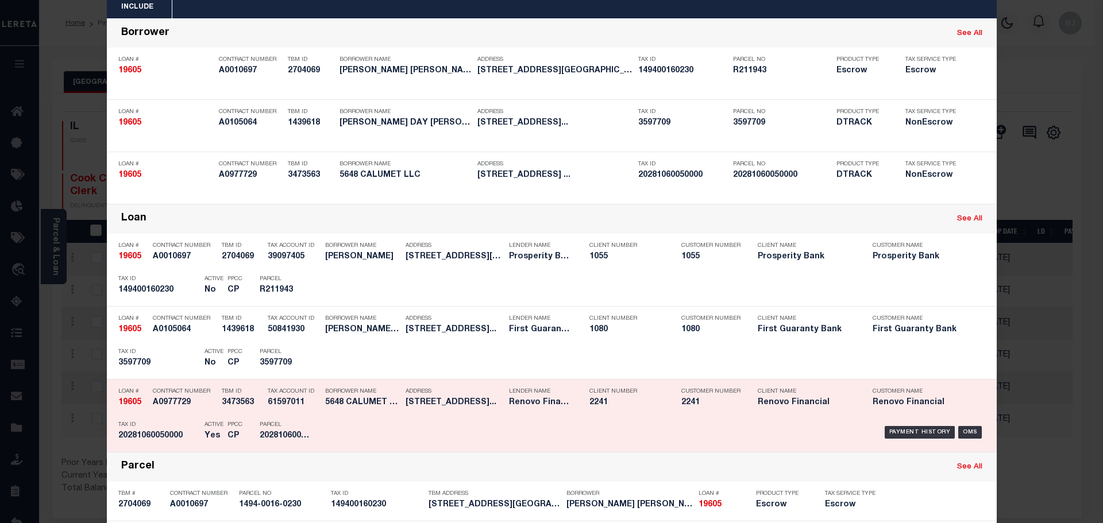
click at [444, 440] on div "Payment History OMS" at bounding box center [657, 432] width 657 height 33
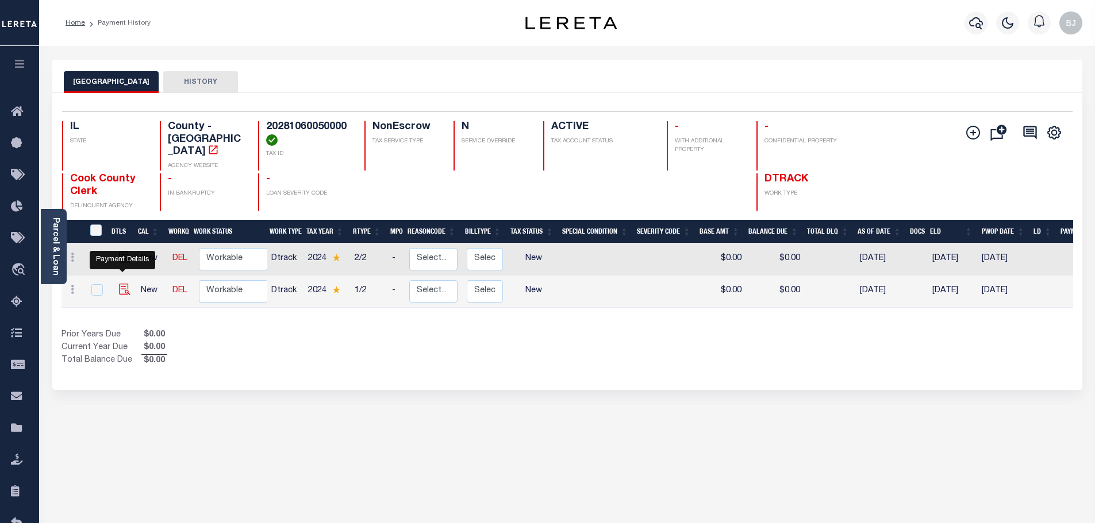
click at [121, 284] on img "" at bounding box center [124, 289] width 11 height 11
checkbox input "true"
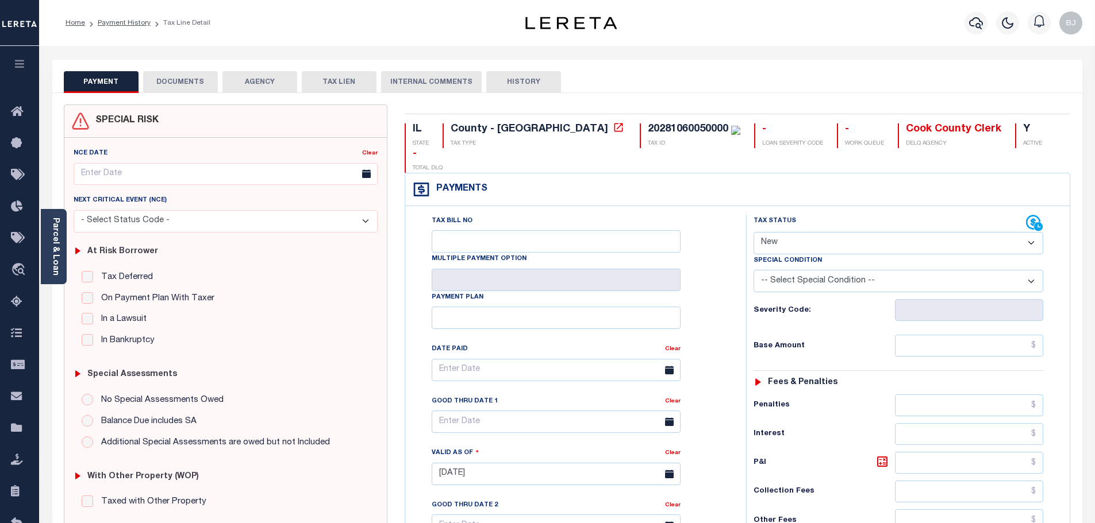
click div "Special Condition"
drag, startPoint x: 839, startPoint y: 213, endPoint x: 843, endPoint y: 226, distance: 13.8
click select "- Select Status Code - Open Due/Unpaid Paid Incomplete No Tax Due Internal Refu…"
select select "PYD"
click select "- Select Status Code - Open Due/Unpaid Paid Incomplete No Tax Due Internal Refu…"
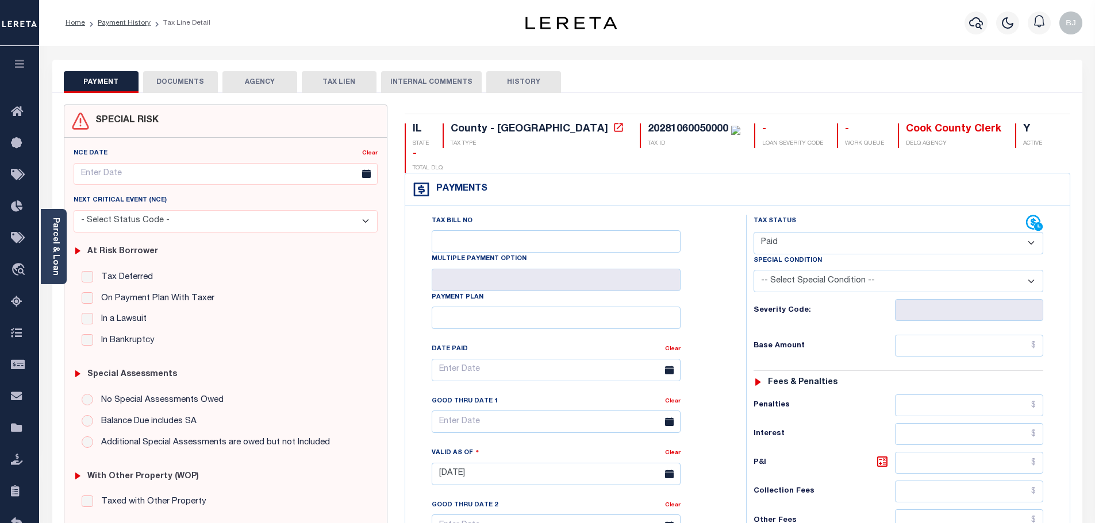
type input "09/11/2025"
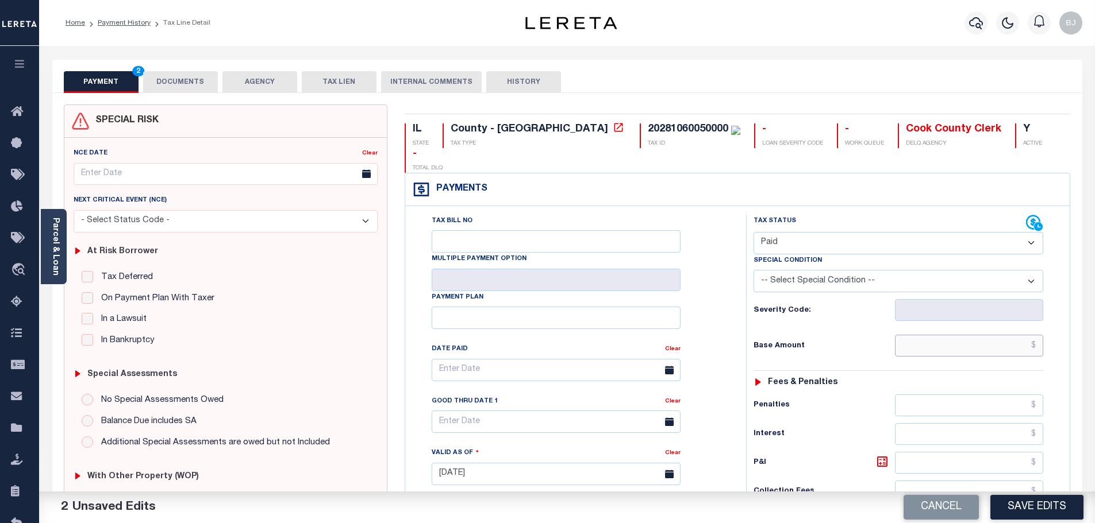
click input "text"
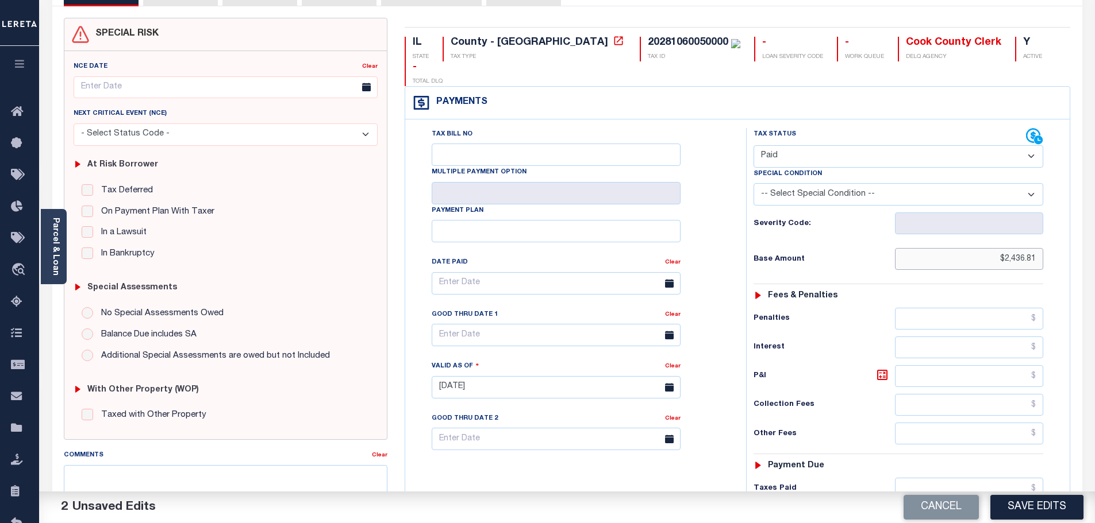
scroll to position [230, 0]
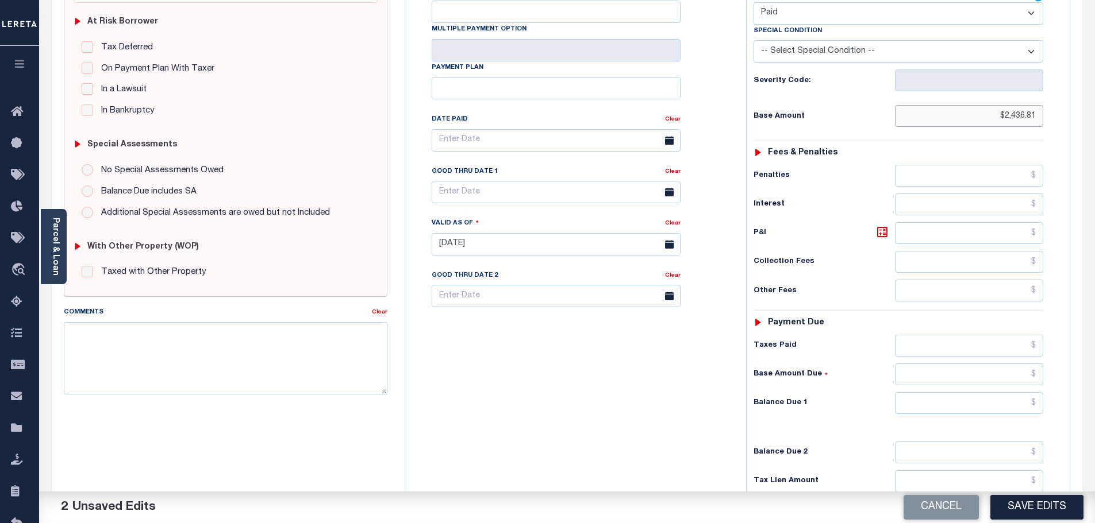
type input "$2,436.81"
click input "text"
type input "$0"
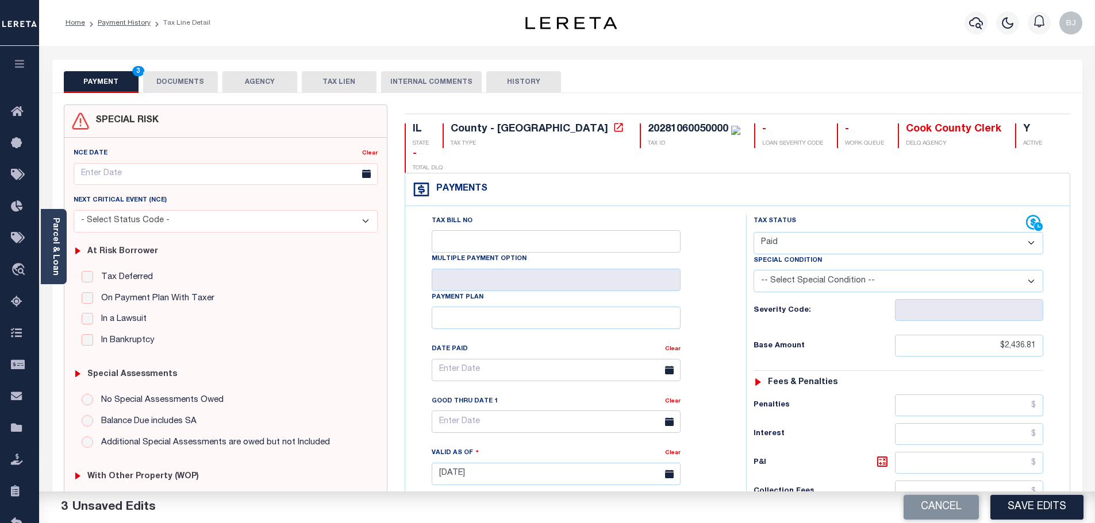
click button "DOCUMENTS"
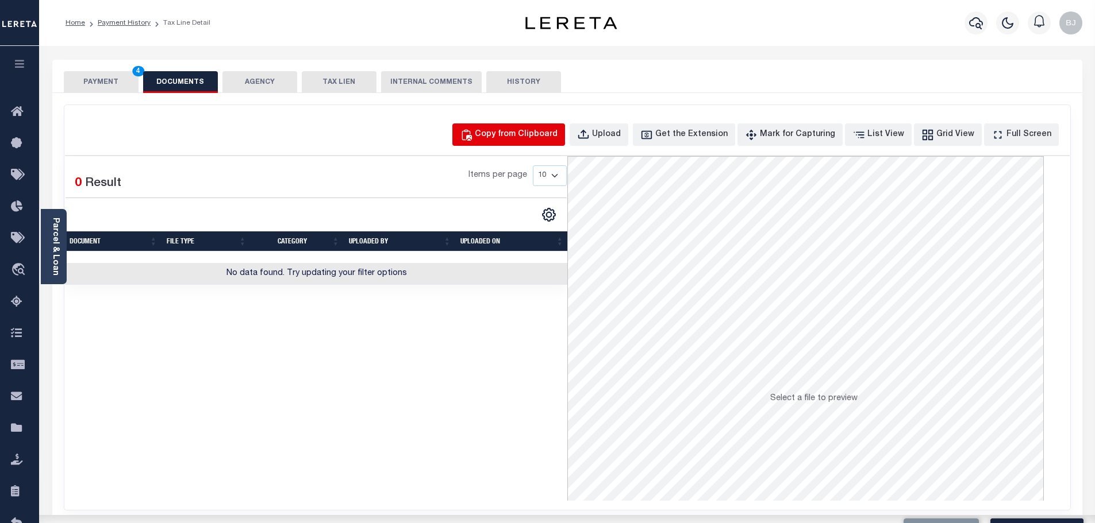
click button "Copy from Clipboard"
select select "POP"
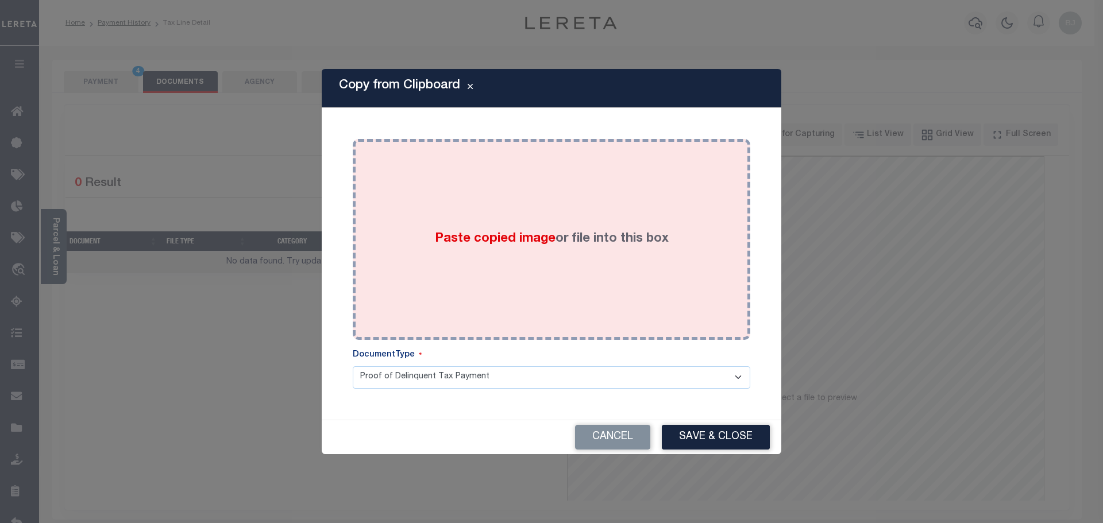
drag, startPoint x: 596, startPoint y: 242, endPoint x: 625, endPoint y: 272, distance: 41.9
click body "Home Payment History Tax Line Detail"
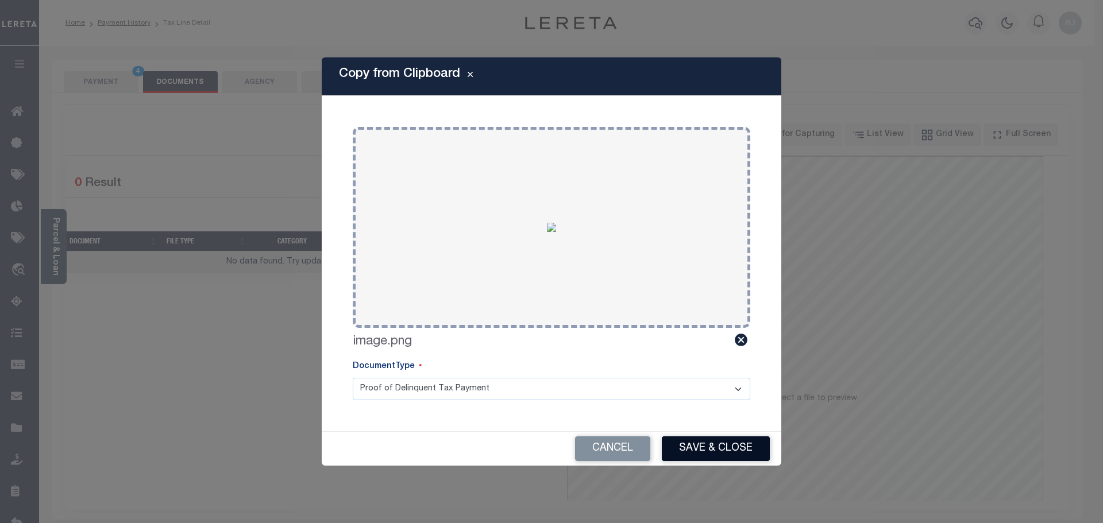
click button "Save & Close"
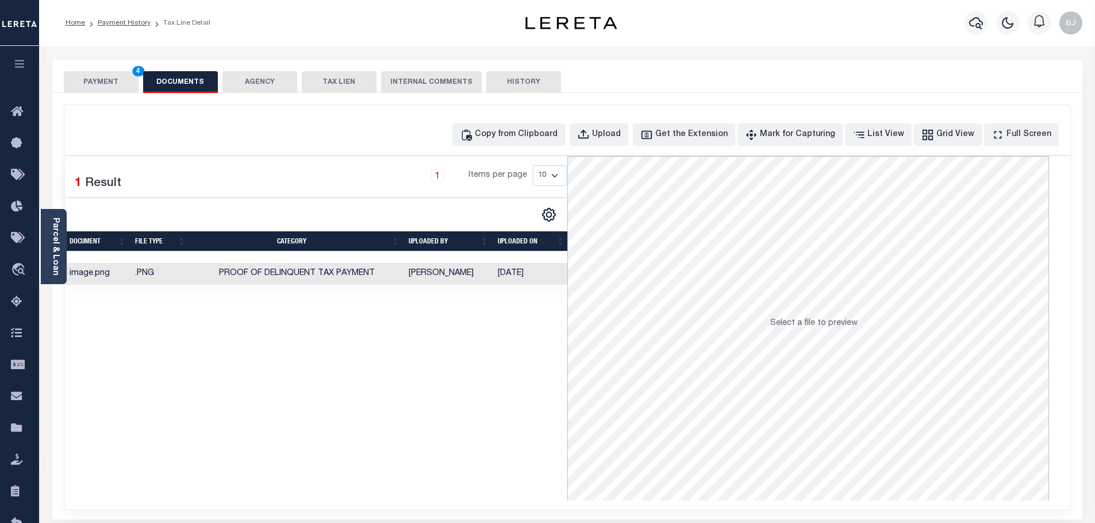
click button "PAYMENT 4"
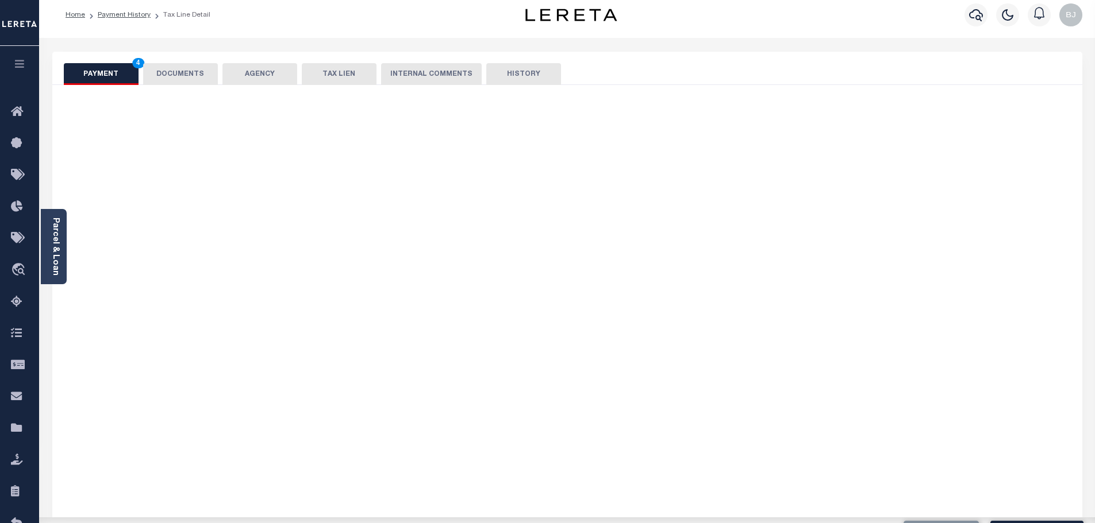
scroll to position [230, 0]
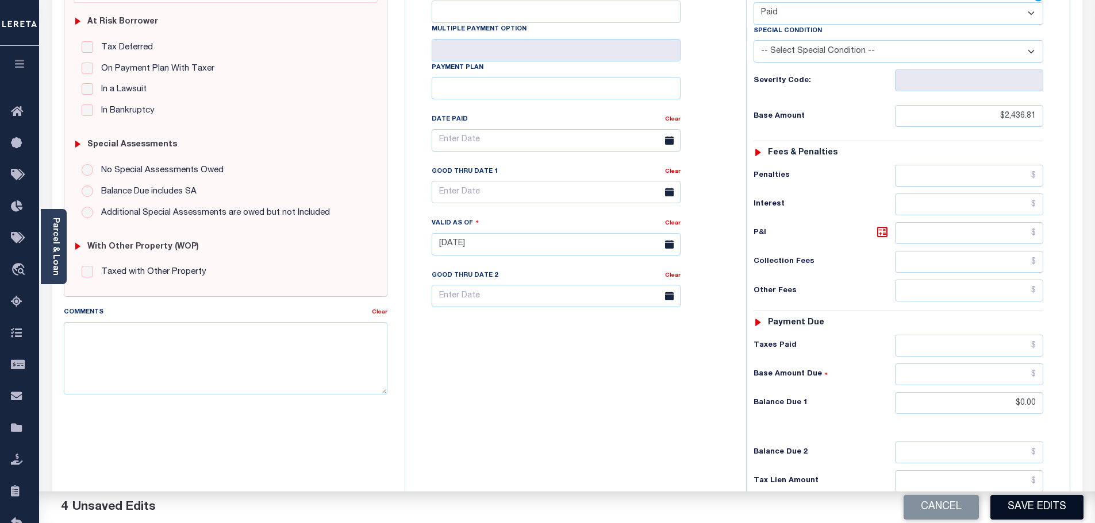
click button "Save Edits"
checkbox input "false"
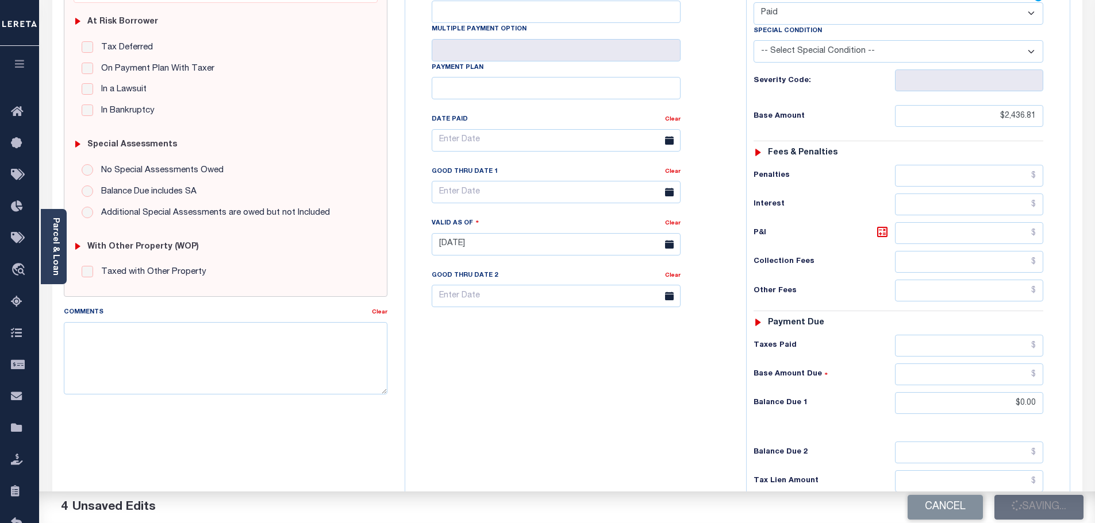
type input "$2,436.81"
type input "$0"
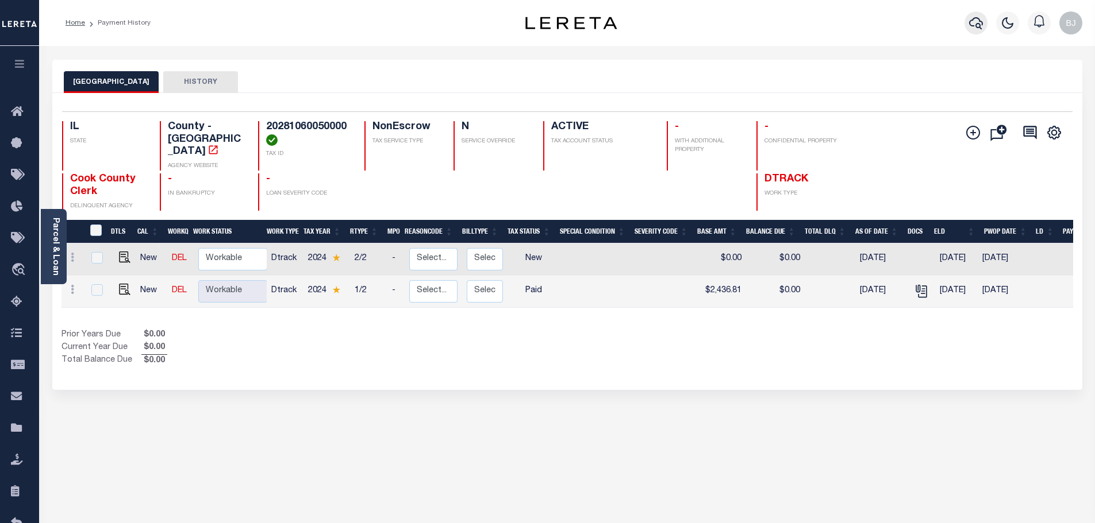
click at [975, 20] on icon "button" at bounding box center [976, 23] width 14 height 14
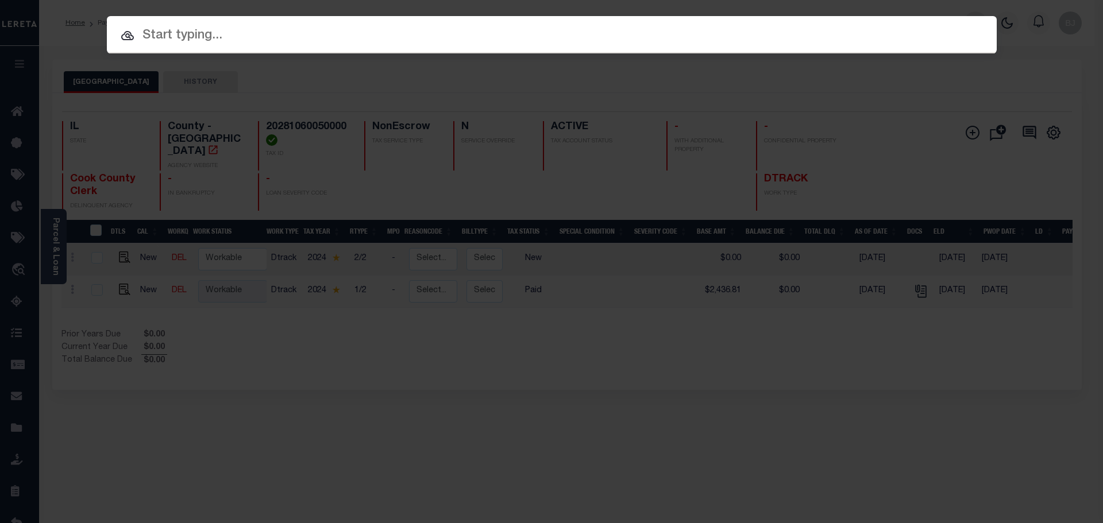
paste input "20086"
type input "20086"
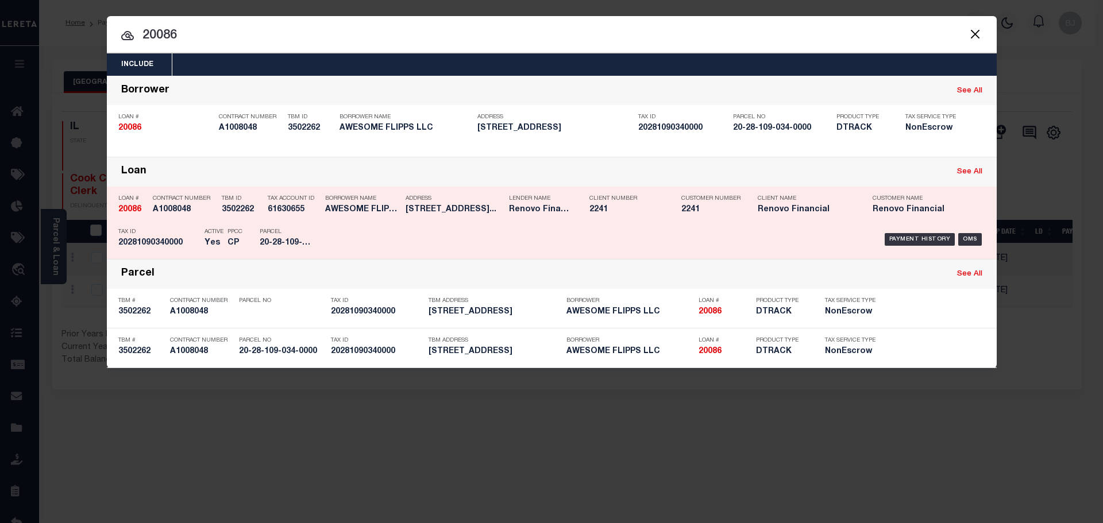
click at [567, 240] on div "Payment History OMS" at bounding box center [657, 239] width 657 height 33
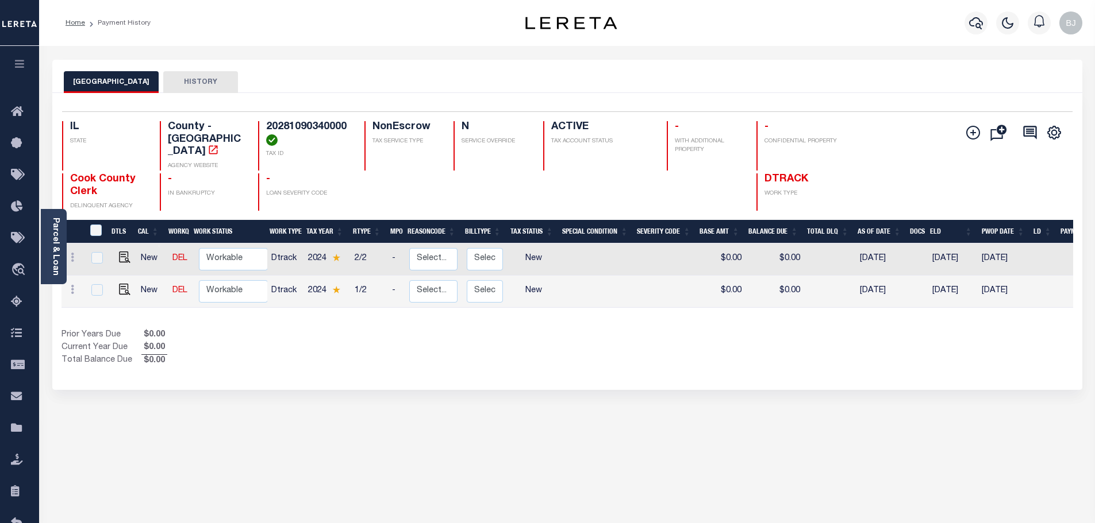
click at [120, 286] on td at bounding box center [123, 292] width 28 height 32
checkbox input "true"
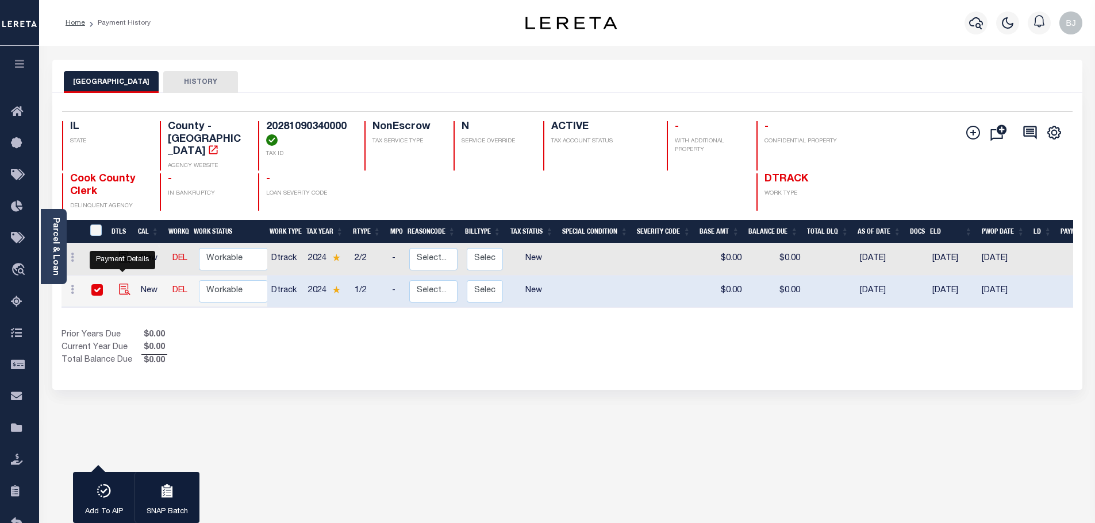
click at [122, 284] on img "" at bounding box center [124, 289] width 11 height 11
checkbox input "false"
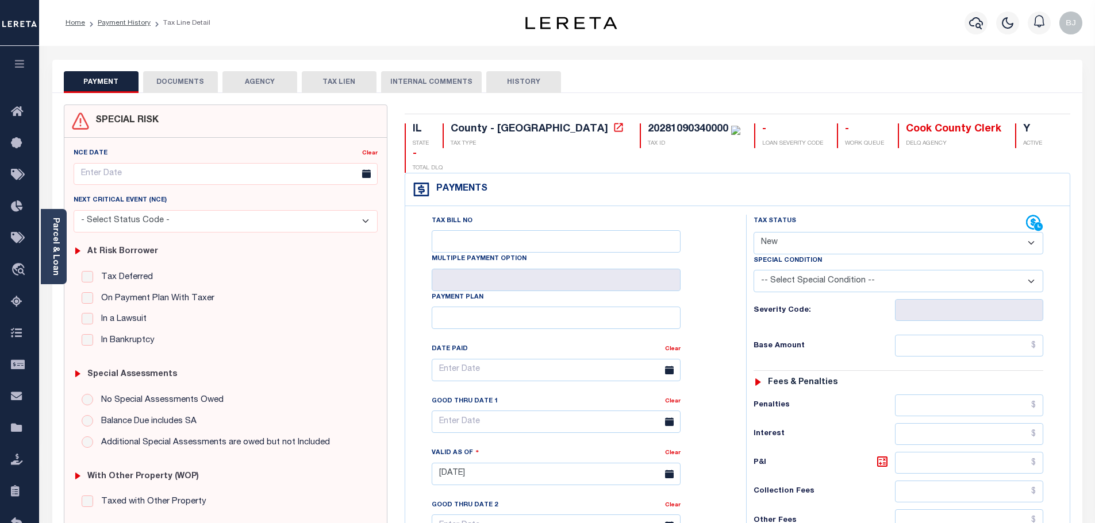
click at [803, 232] on select "- Select Status Code - Open Due/Unpaid Paid Incomplete No Tax Due Internal Refu…" at bounding box center [898, 243] width 290 height 22
select select "NTX"
click at [753, 232] on select "- Select Status Code - Open Due/Unpaid Paid Incomplete No Tax Due Internal Refu…" at bounding box center [898, 243] width 290 height 22
type input "[DATE]"
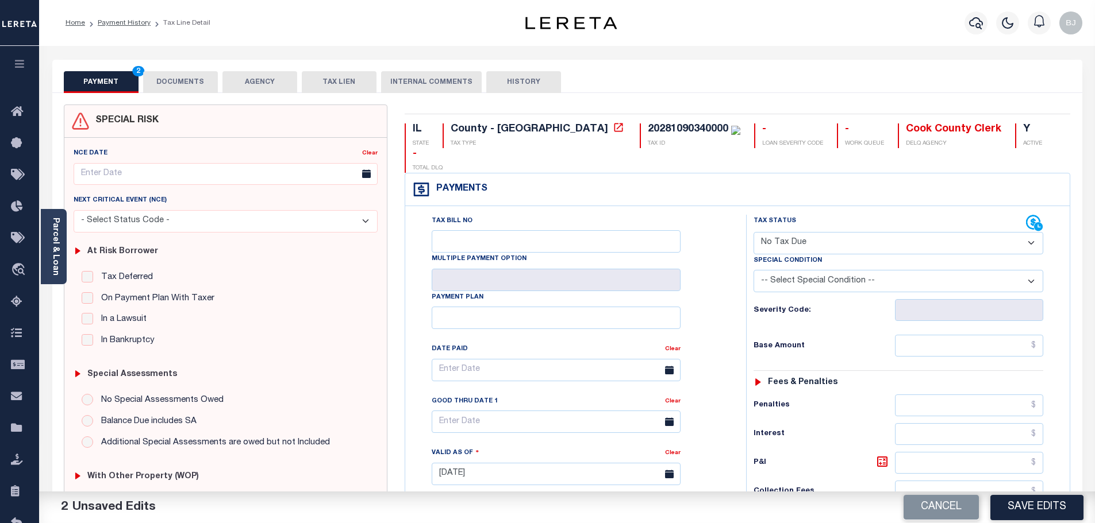
select select "5"
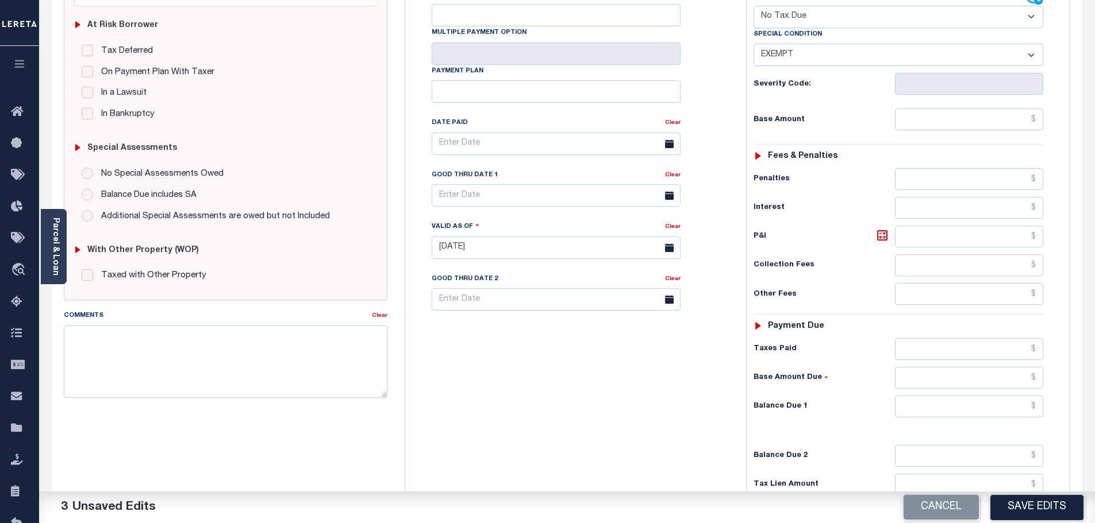
scroll to position [230, 0]
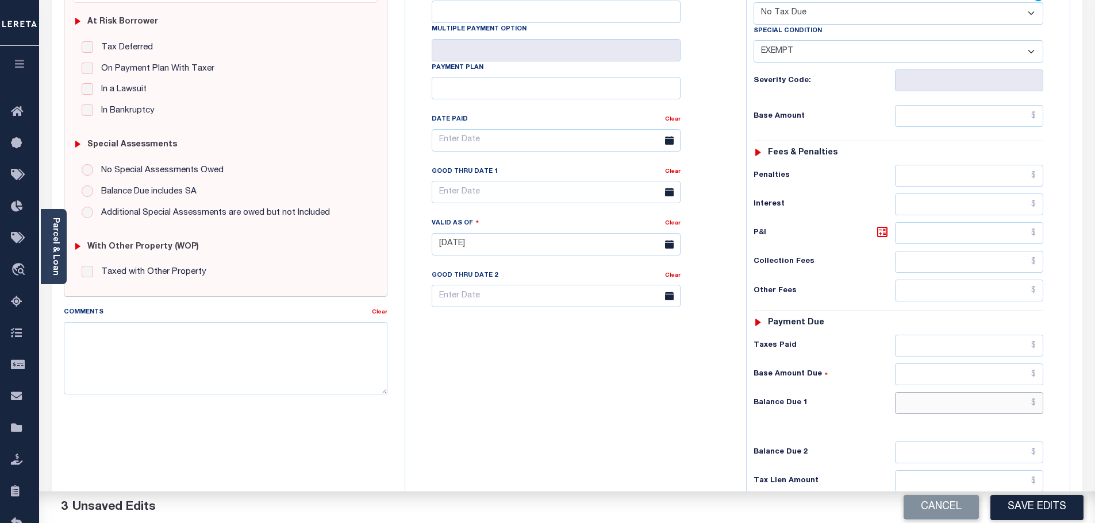
click at [980, 392] on input "text" at bounding box center [969, 403] width 149 height 22
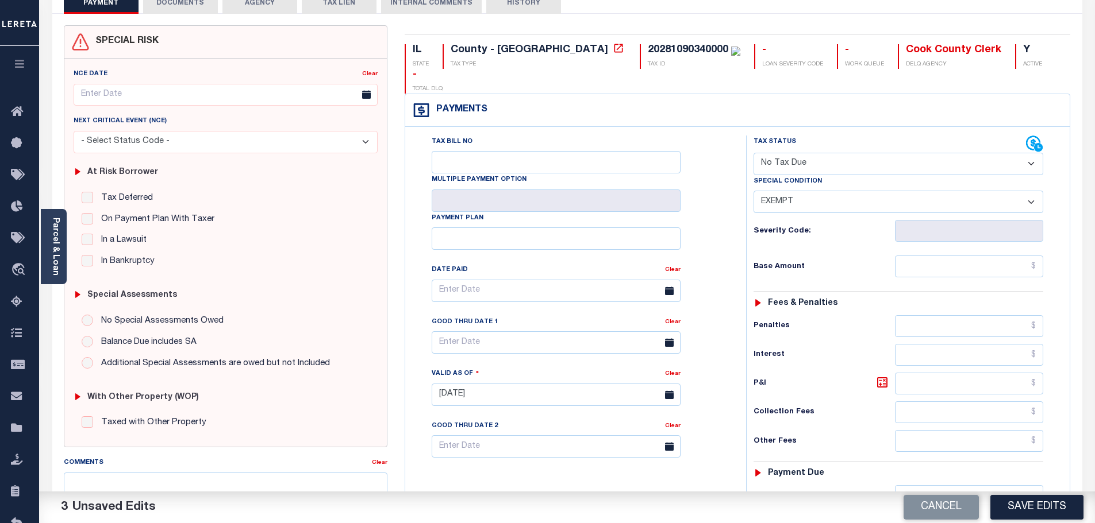
scroll to position [0, 0]
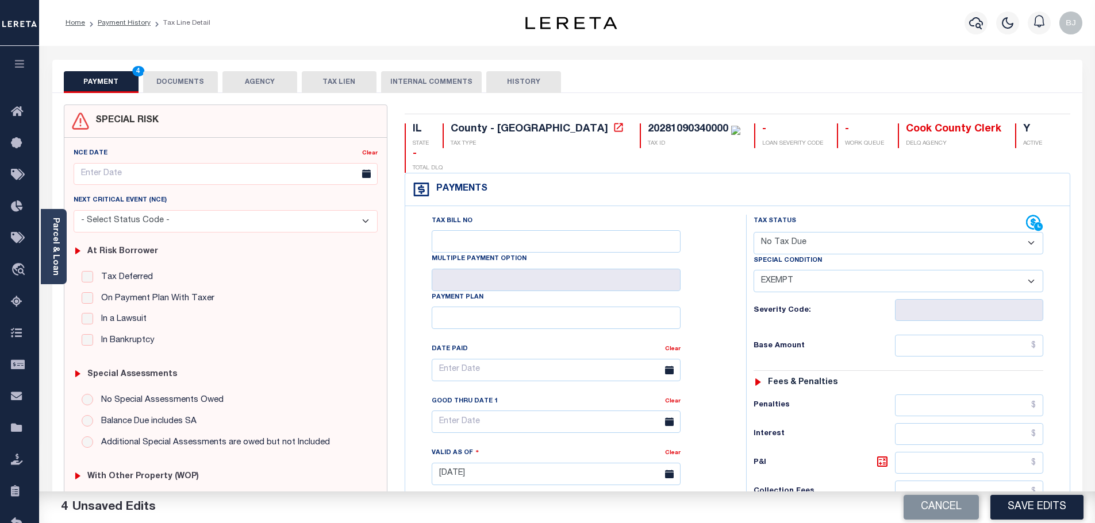
type input "$0.00"
click at [190, 87] on button "DOCUMENTS" at bounding box center [180, 82] width 75 height 22
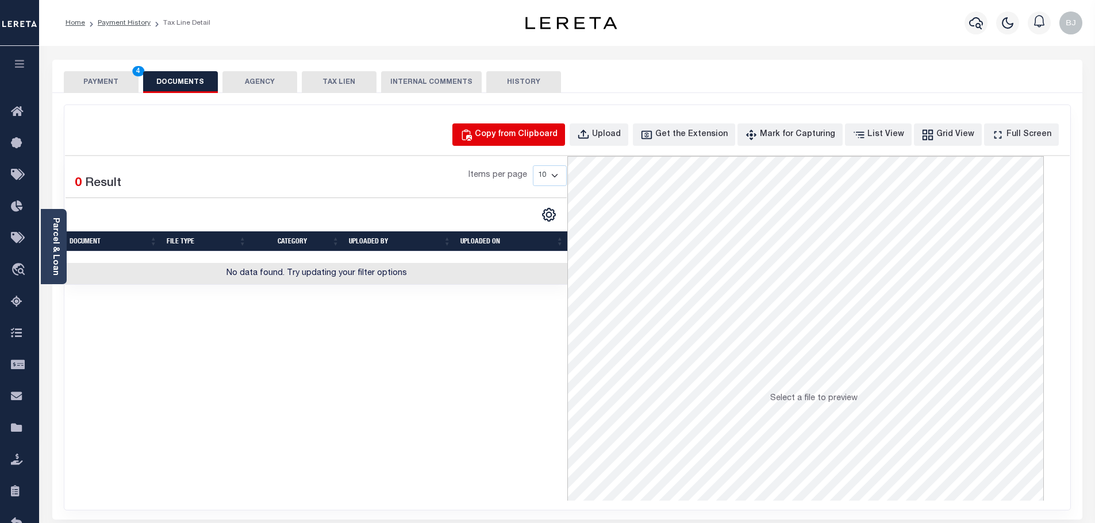
click at [482, 128] on button "Copy from Clipboard" at bounding box center [508, 135] width 113 height 22
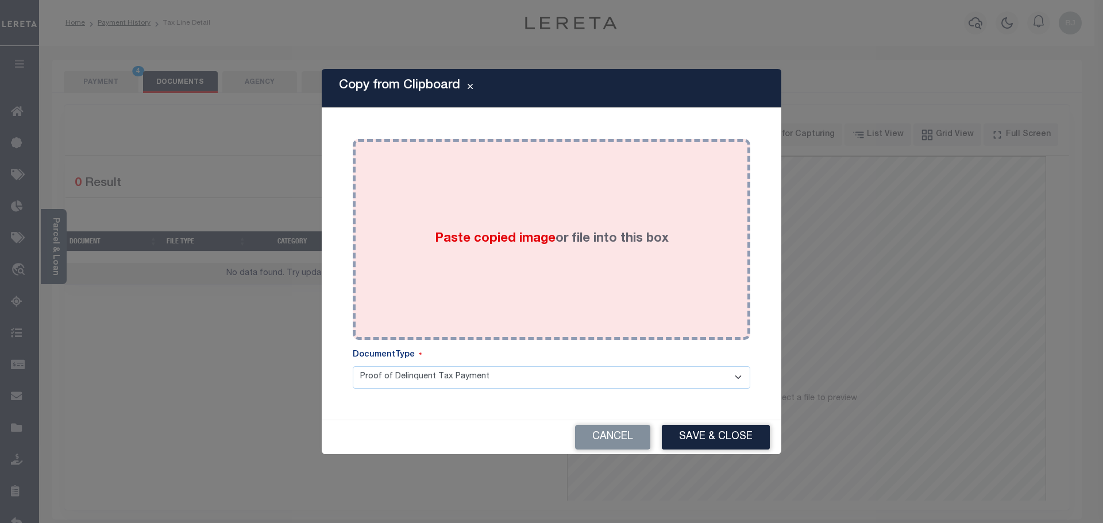
click at [536, 298] on div "Paste copied image or file into this box" at bounding box center [551, 240] width 380 height 184
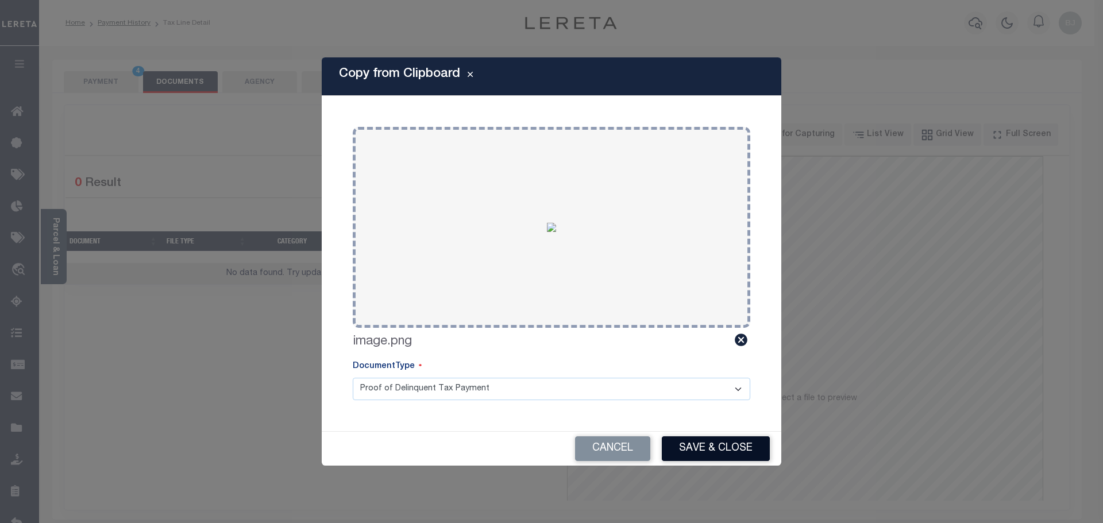
click at [715, 449] on button "Save & Close" at bounding box center [716, 449] width 108 height 25
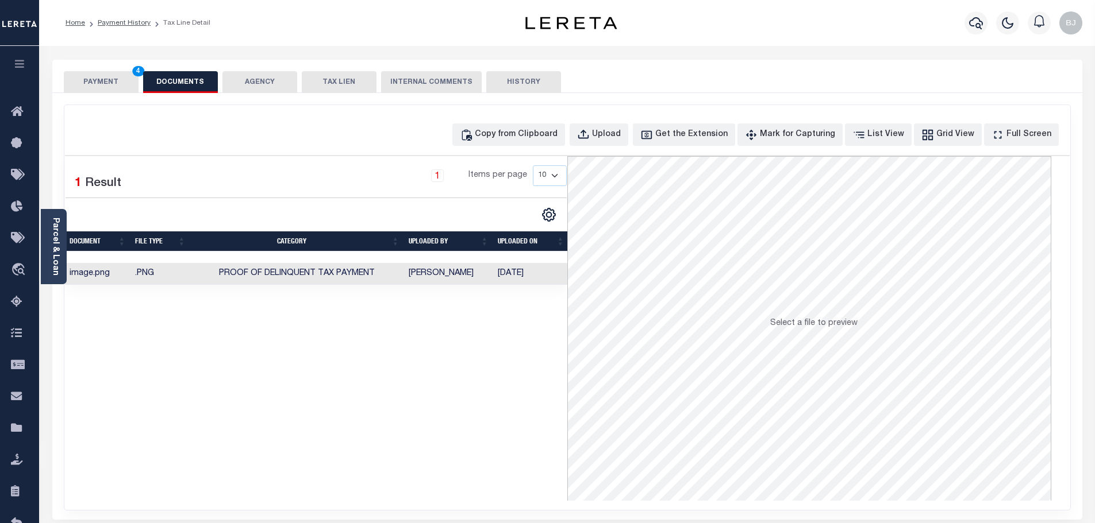
click at [125, 80] on button "PAYMENT 4" at bounding box center [101, 82] width 75 height 22
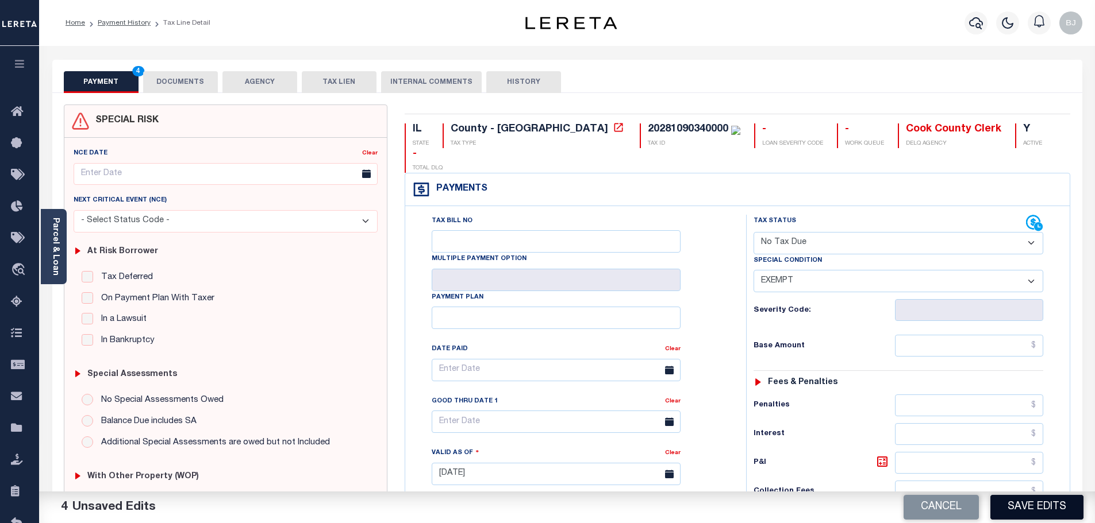
click at [1061, 503] on button "Save Edits" at bounding box center [1036, 507] width 93 height 25
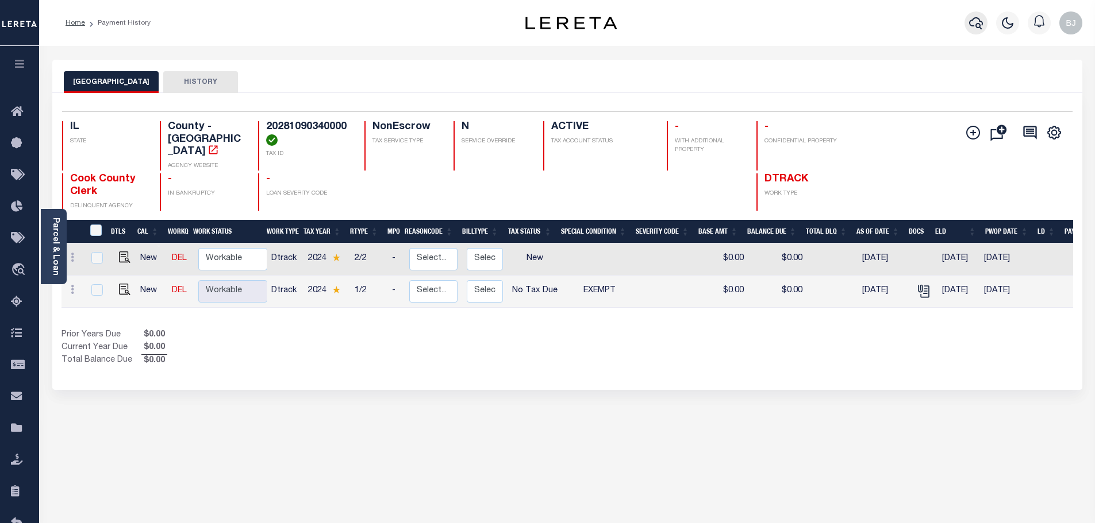
click at [970, 18] on icon "button" at bounding box center [976, 23] width 14 height 14
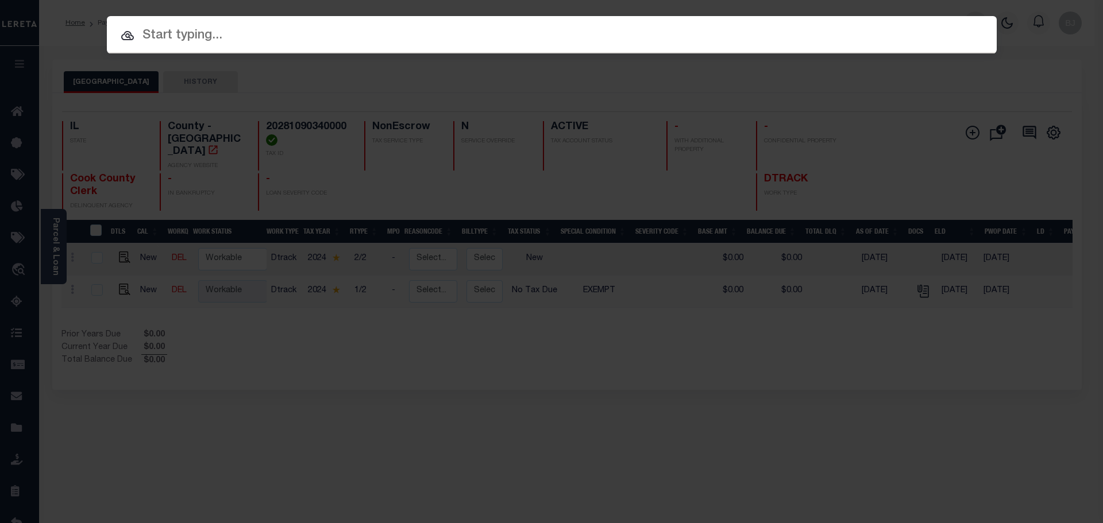
paste input "12076"
type input "12076"
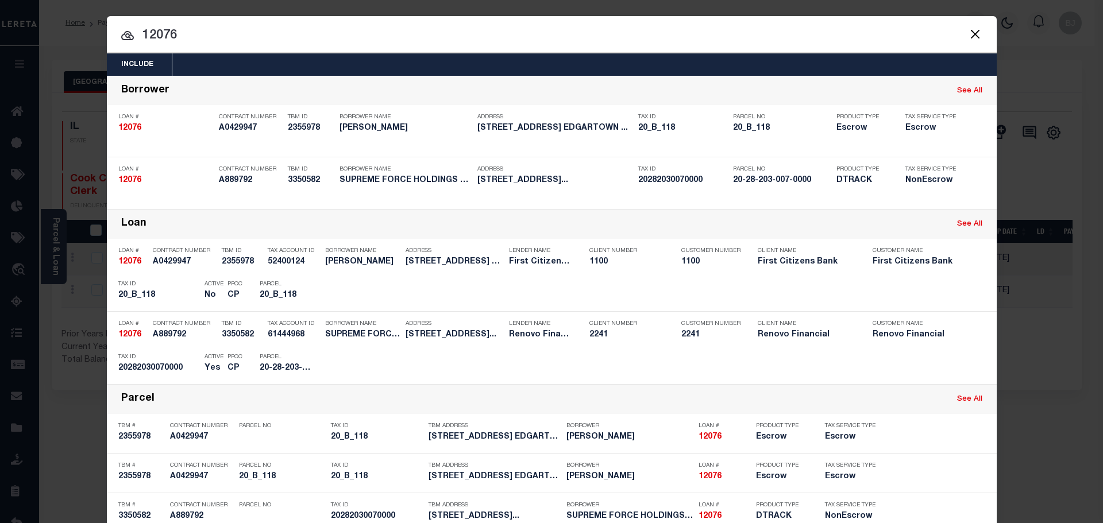
drag, startPoint x: 399, startPoint y: 345, endPoint x: 1076, endPoint y: 425, distance: 681.7
click at [400, 345] on div "Address [STREET_ADDRESS]..." at bounding box center [448, 331] width 103 height 33
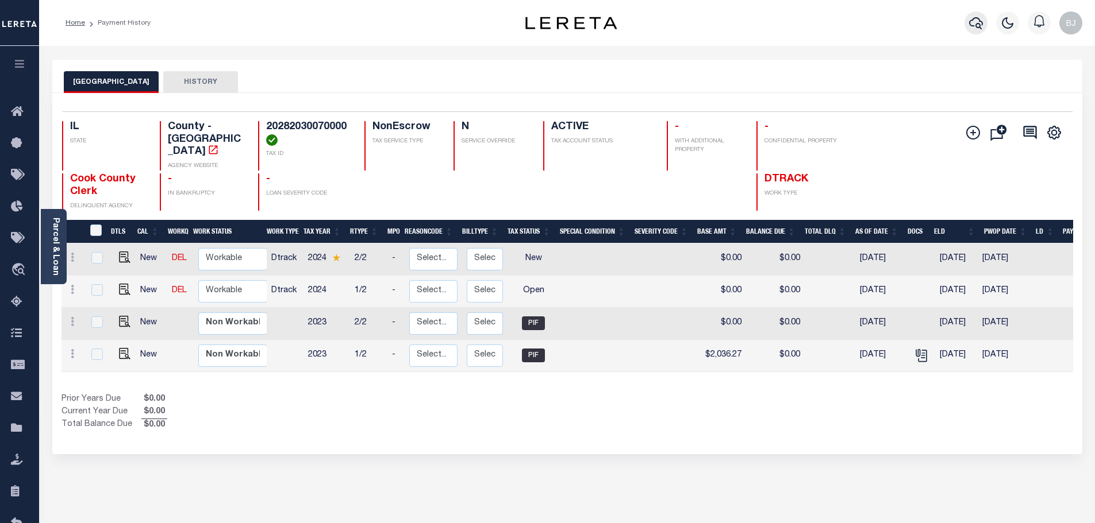
click at [978, 29] on icon "button" at bounding box center [976, 23] width 14 height 14
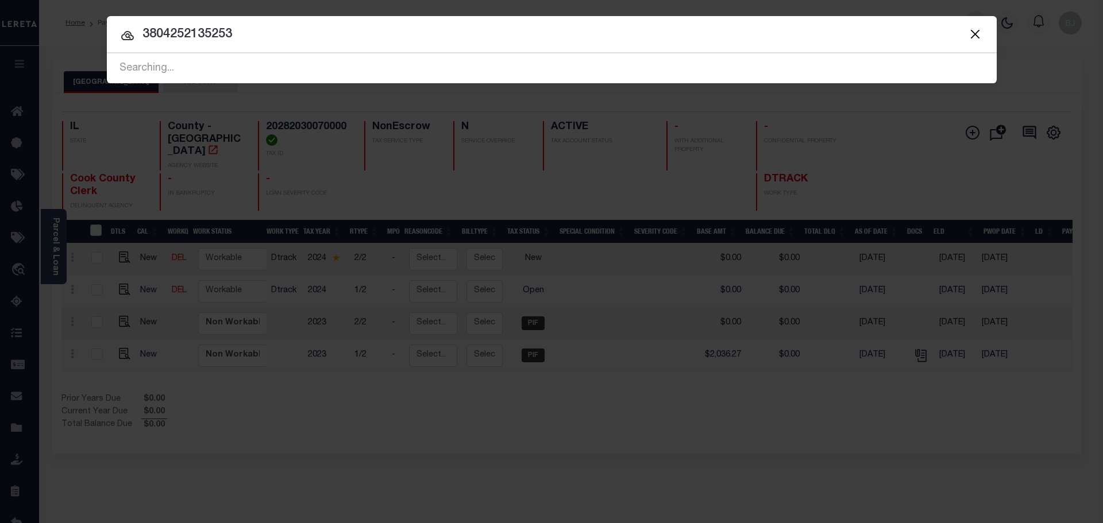
type input "3804252135253"
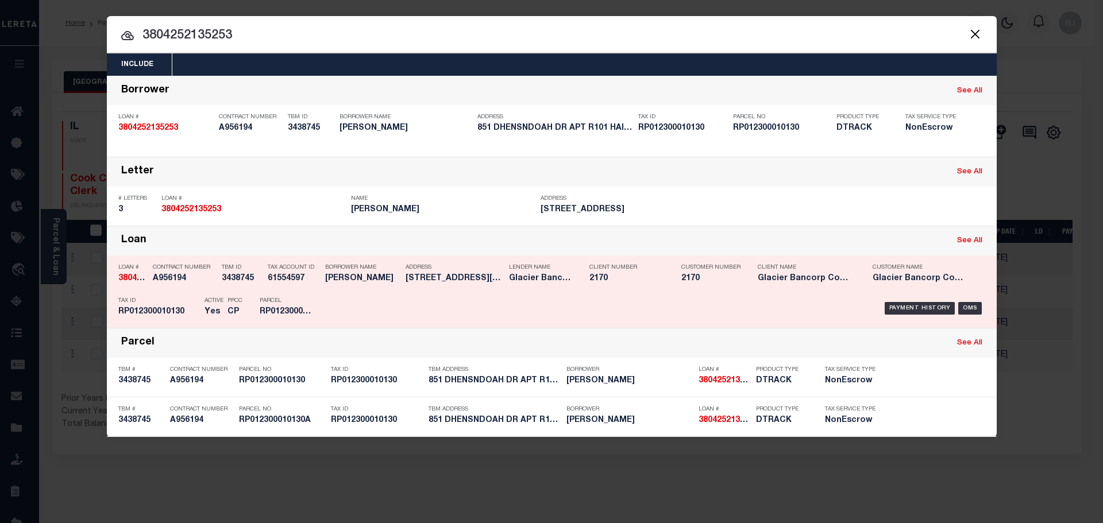
click at [464, 276] on h5 "624 NORTH GATEWAY DRIVE SHOSONE..." at bounding box center [455, 279] width 98 height 10
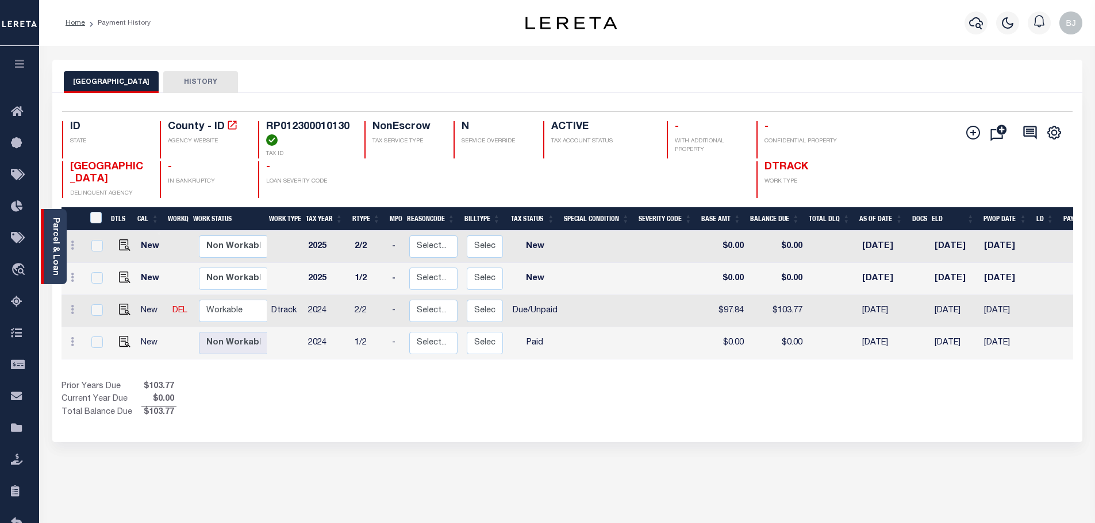
click at [51, 265] on link "Parcel & Loan" at bounding box center [55, 247] width 8 height 58
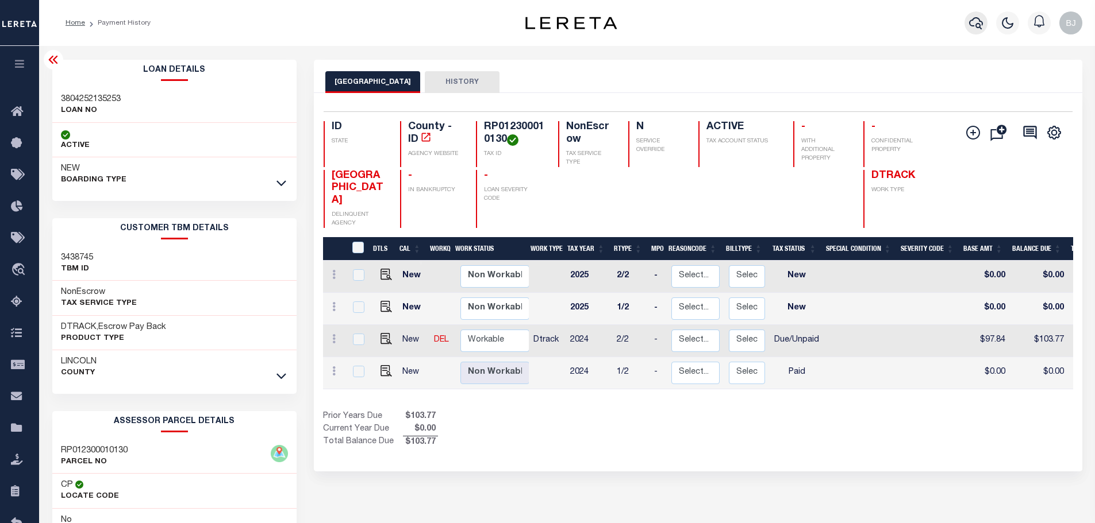
click at [972, 22] on icon "button" at bounding box center [976, 23] width 14 height 14
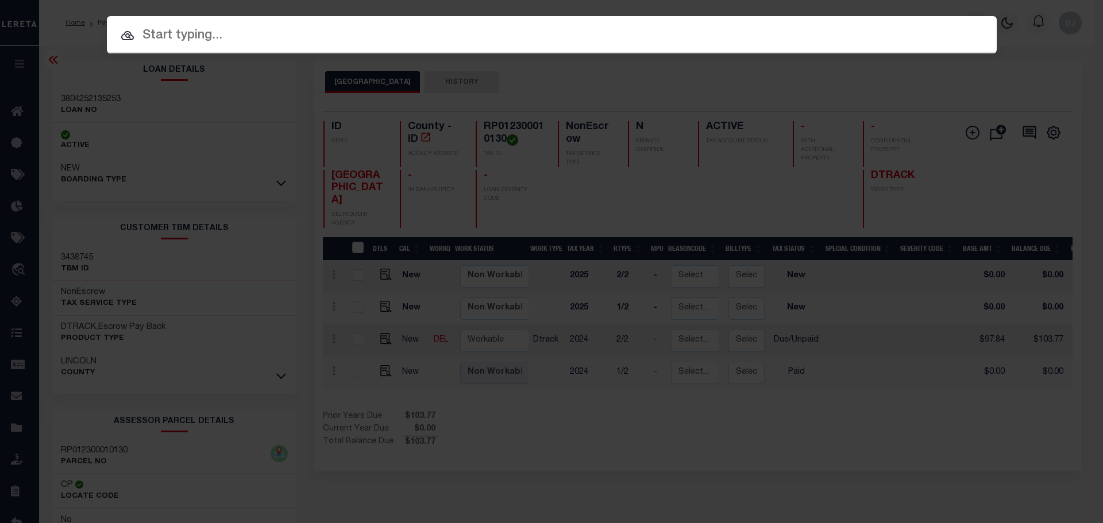
click at [485, 40] on input "text" at bounding box center [552, 36] width 890 height 20
paste input "RP012300010130"
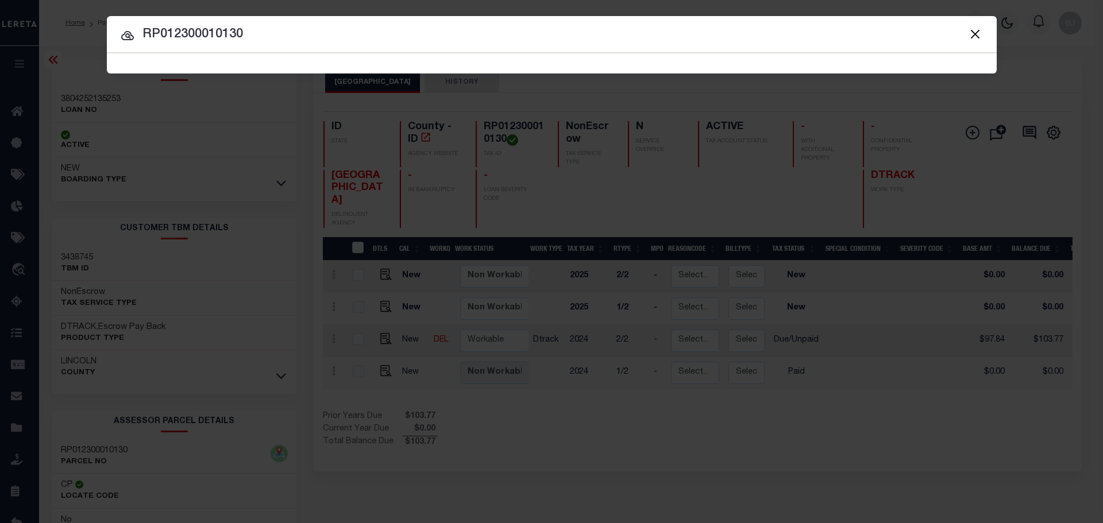
type input "RP012300010130"
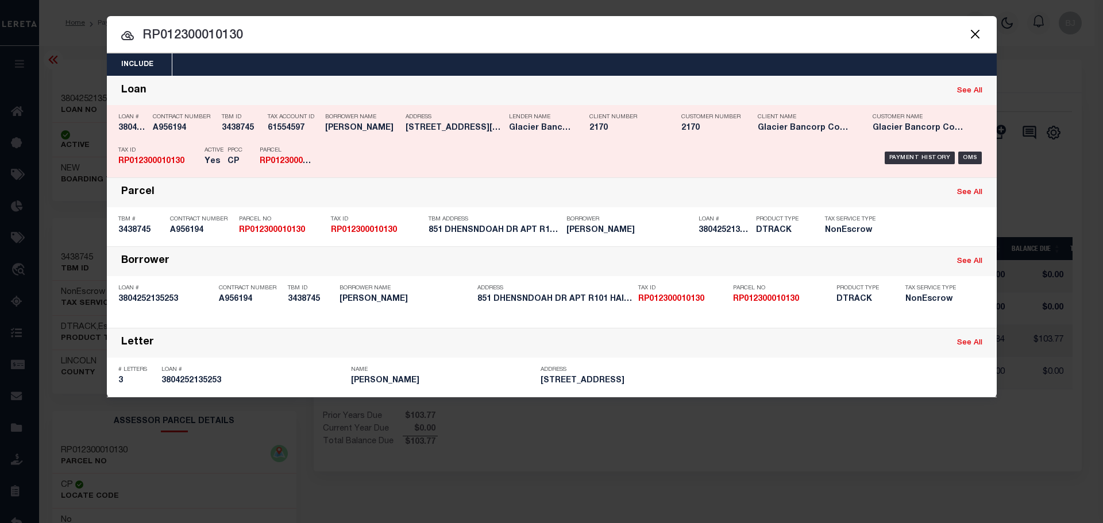
click at [479, 153] on div "Payment History OMS" at bounding box center [657, 157] width 657 height 33
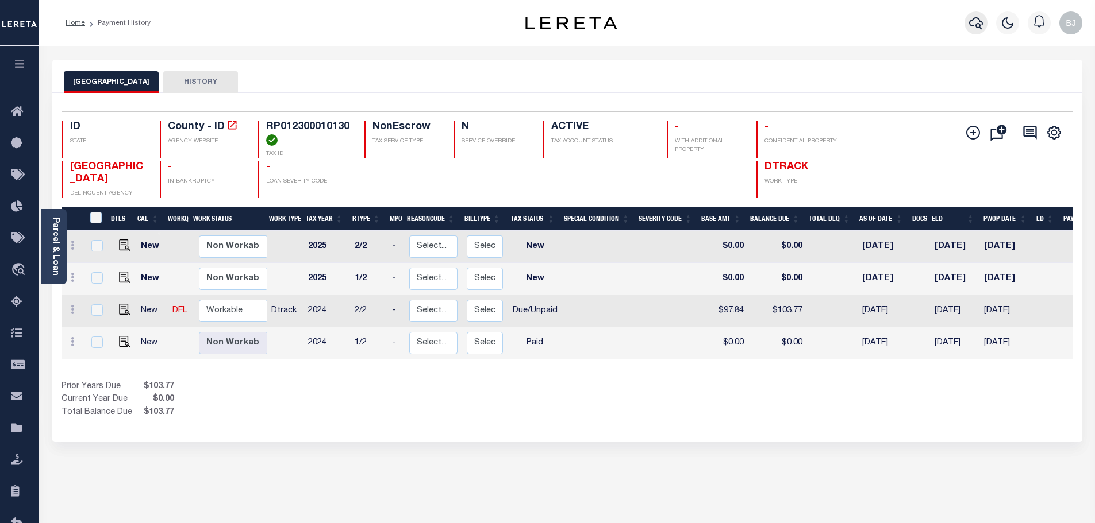
click at [976, 22] on icon "button" at bounding box center [976, 23] width 14 height 14
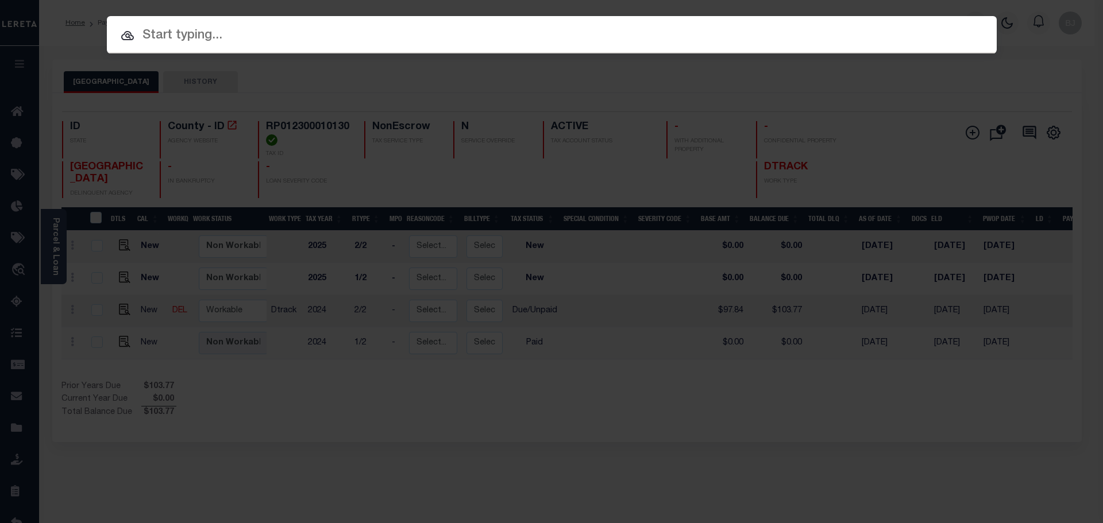
click at [625, 33] on input "text" at bounding box center [552, 36] width 890 height 20
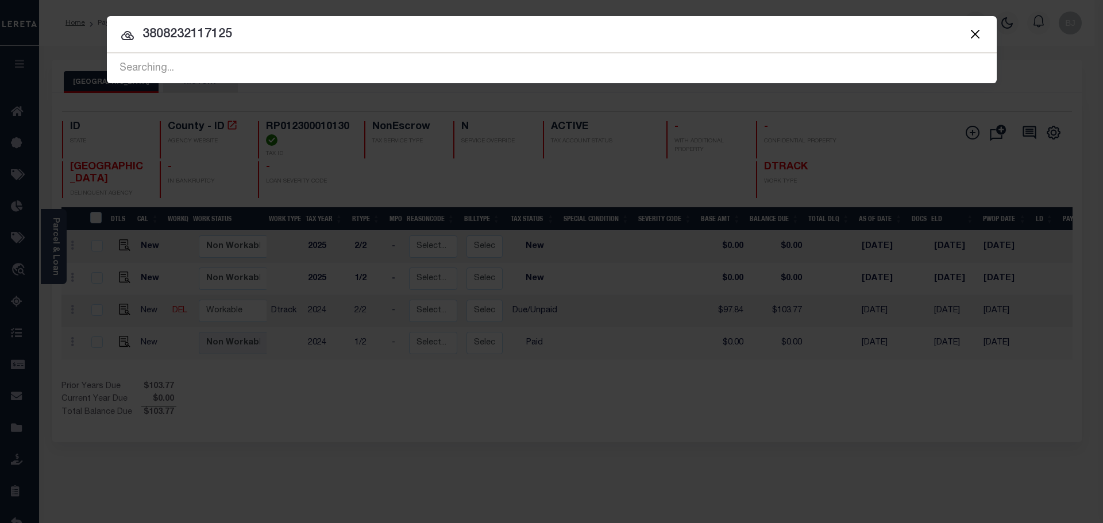
type input "3808232117125"
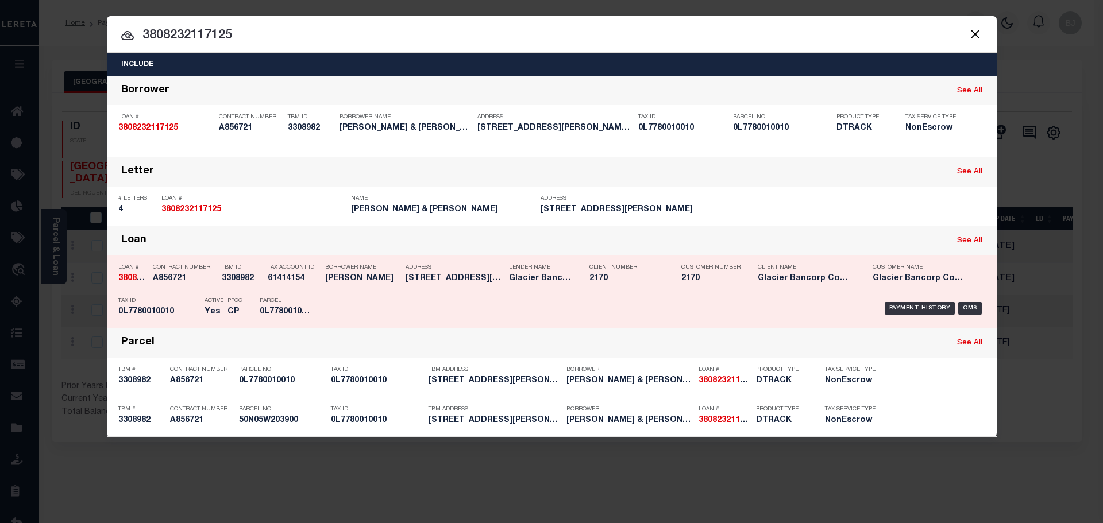
click at [321, 300] on div "Payment History OMS" at bounding box center [657, 308] width 674 height 33
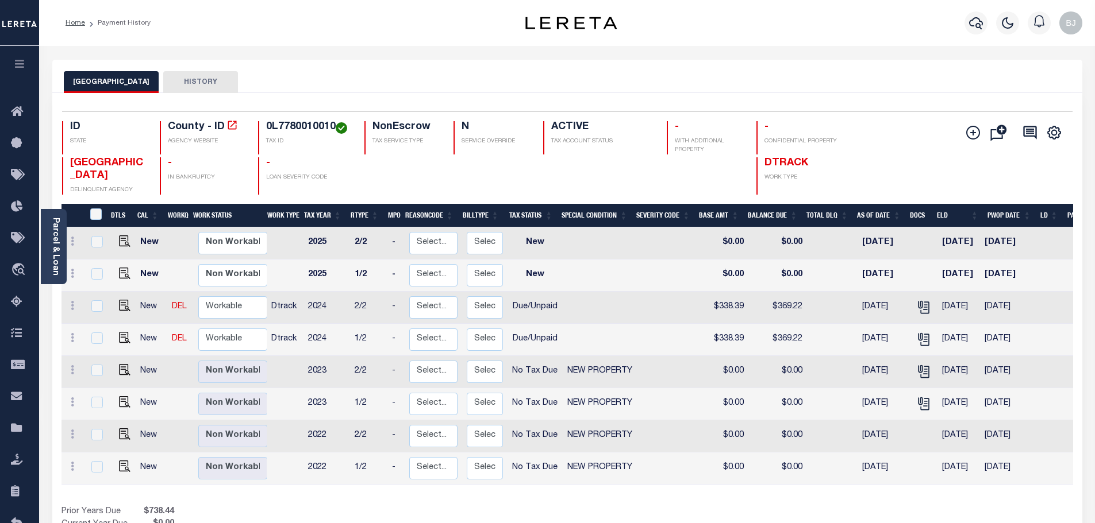
click at [306, 267] on td "2025" at bounding box center [326, 276] width 47 height 32
checkbox input "true"
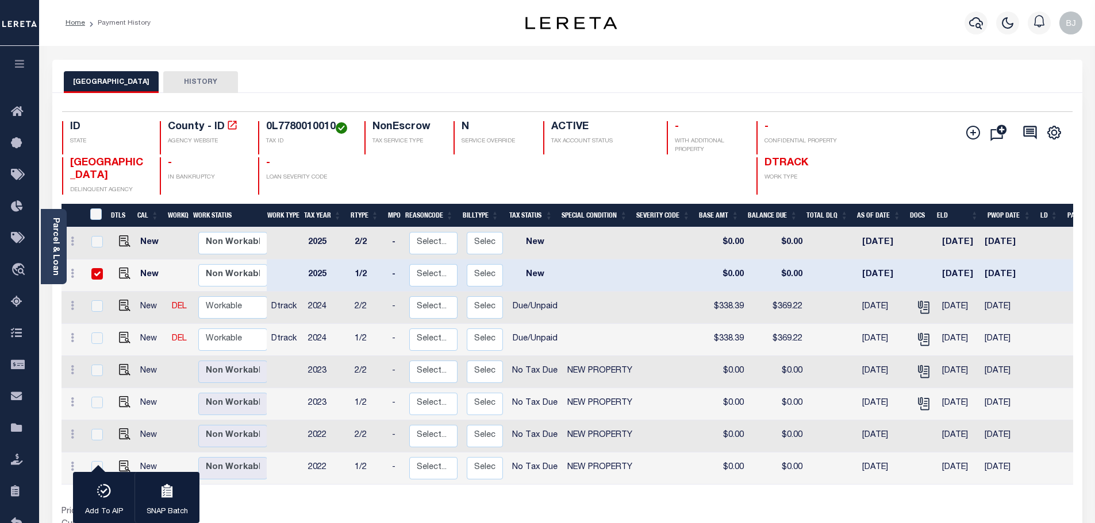
click at [91, 275] on input "checkbox" at bounding box center [96, 273] width 11 height 11
checkbox input "false"
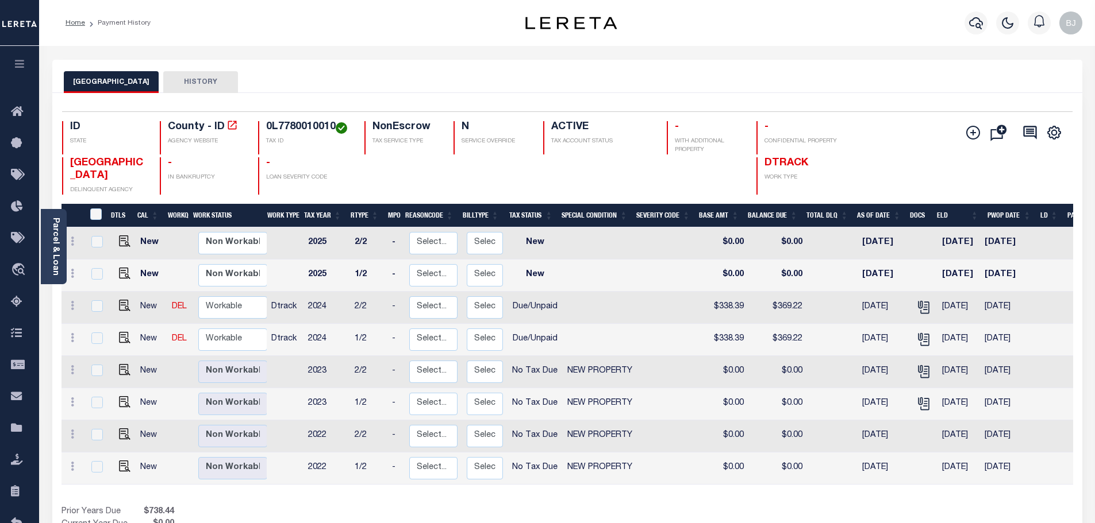
click at [317, 131] on h4 "0L7780010010" at bounding box center [308, 127] width 84 height 13
drag, startPoint x: 317, startPoint y: 131, endPoint x: 357, endPoint y: 145, distance: 42.5
click at [317, 131] on h4 "0L7780010010" at bounding box center [308, 127] width 84 height 13
copy h4 "0L7780010010"
click at [120, 305] on img "" at bounding box center [124, 305] width 11 height 11
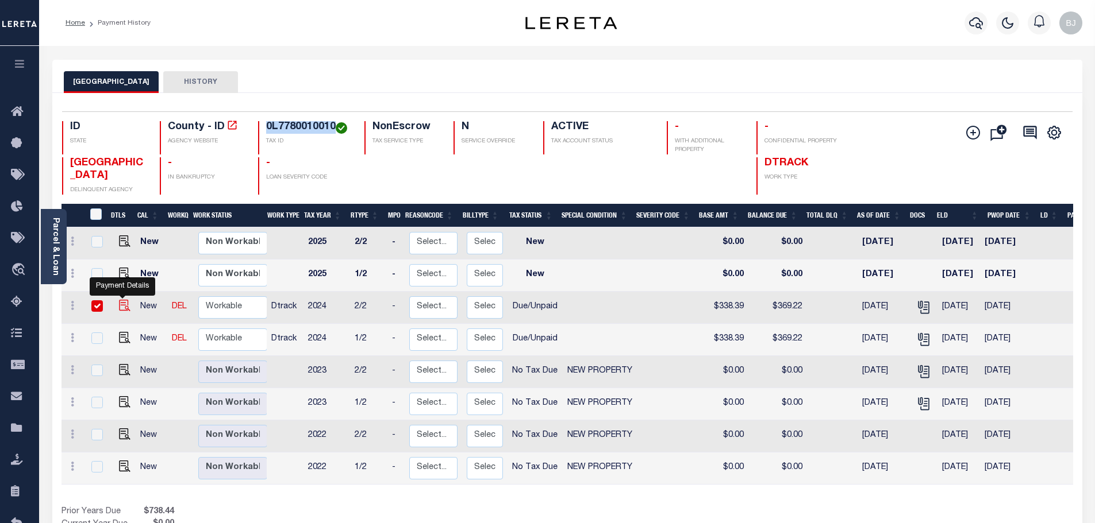
checkbox input "true"
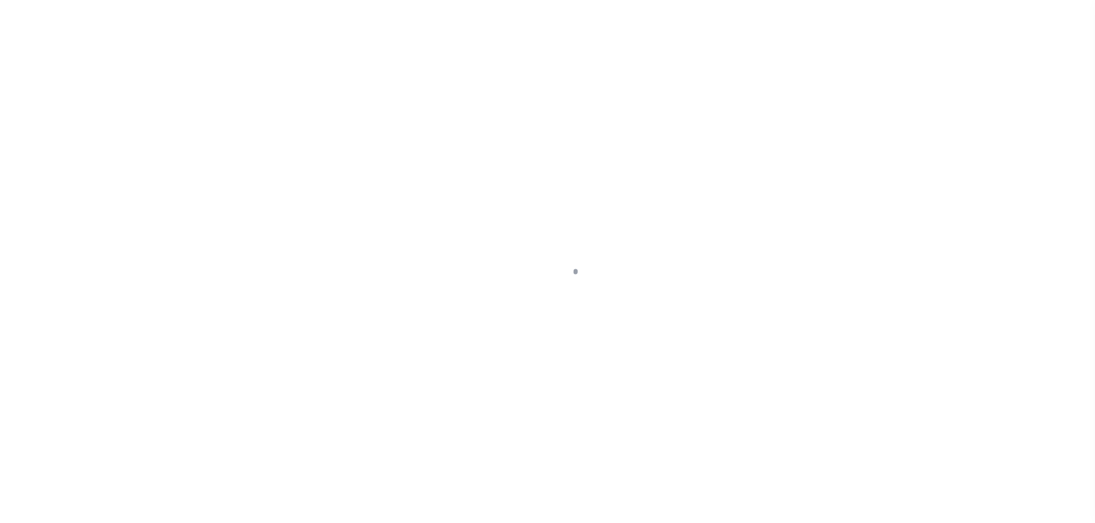
select select "DUE"
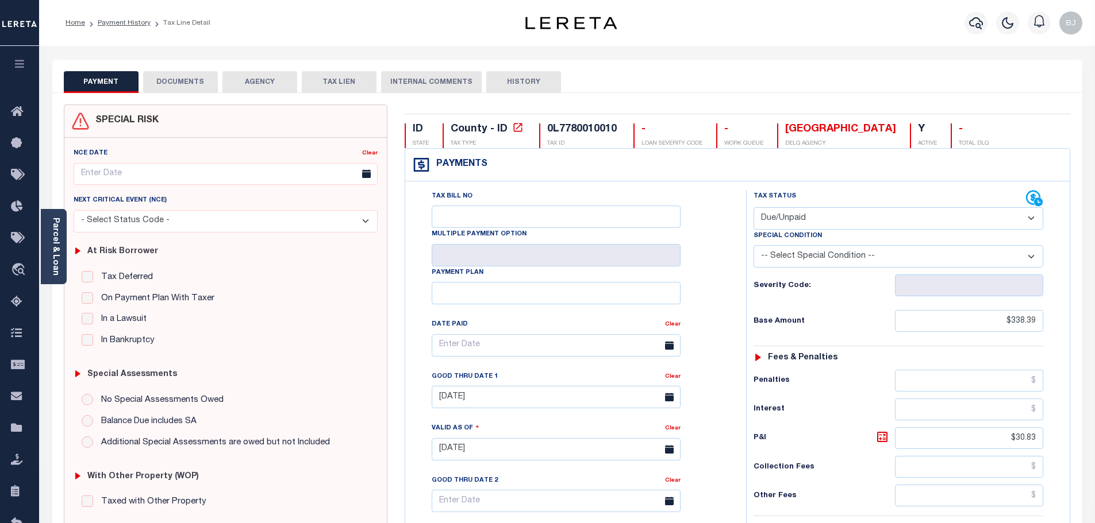
scroll to position [330, 0]
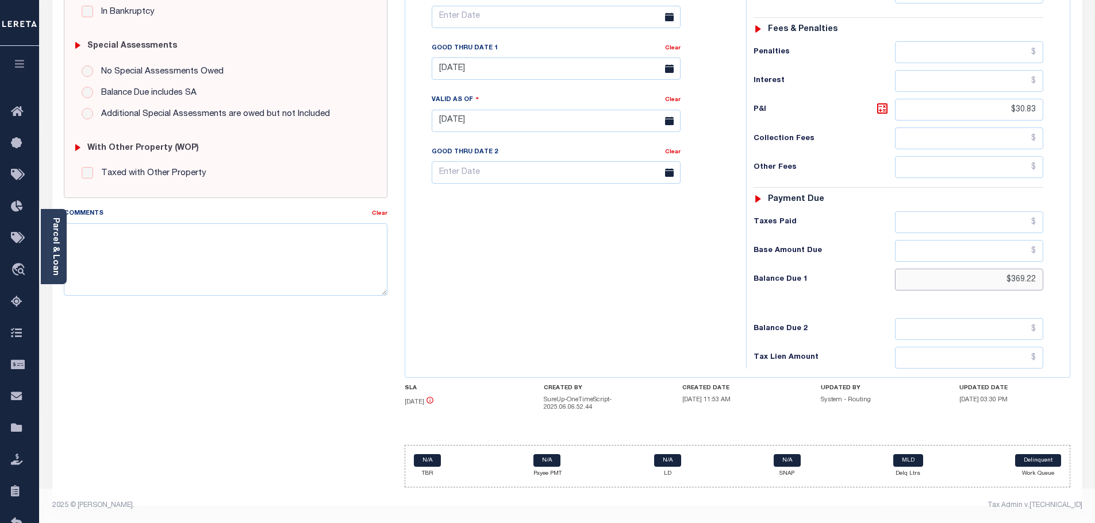
drag, startPoint x: 1007, startPoint y: 288, endPoint x: 1154, endPoint y: 269, distance: 148.3
click at [1094, 269] on html "Home Payment History Tax Line Detail" at bounding box center [547, 97] width 1095 height 852
type input "$373.98"
type input "[DATE]"
click at [879, 108] on icon at bounding box center [882, 109] width 14 height 14
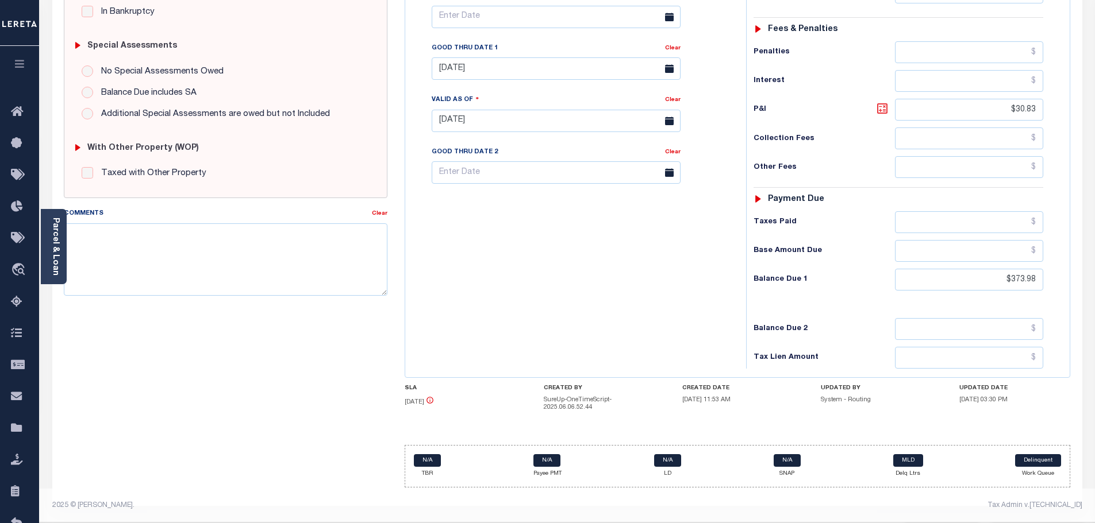
type input "$35.59"
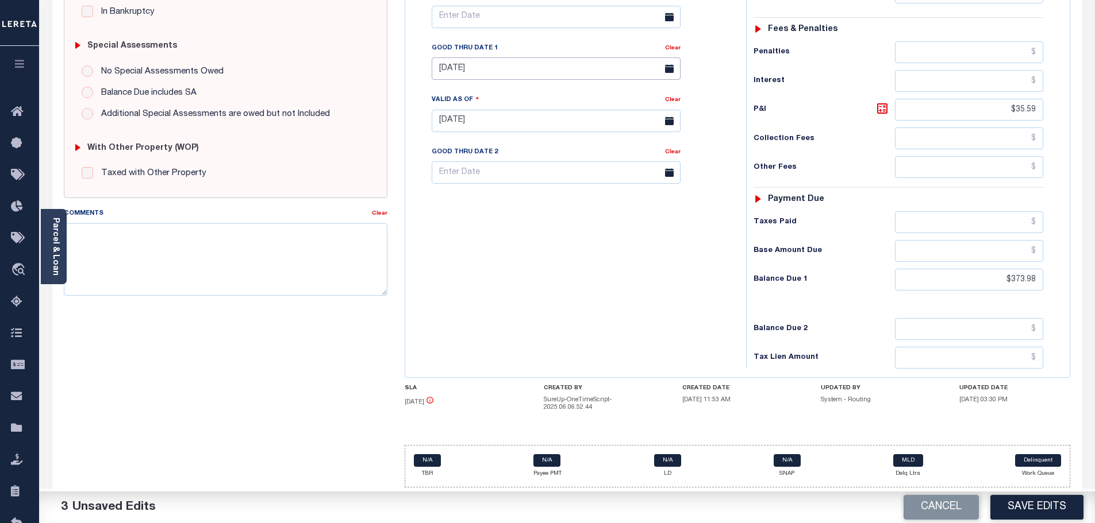
click at [473, 60] on input "07/31/2025" at bounding box center [556, 68] width 249 height 22
click at [491, 230] on span "30" at bounding box center [495, 225] width 22 height 22
type input "09/30/2025"
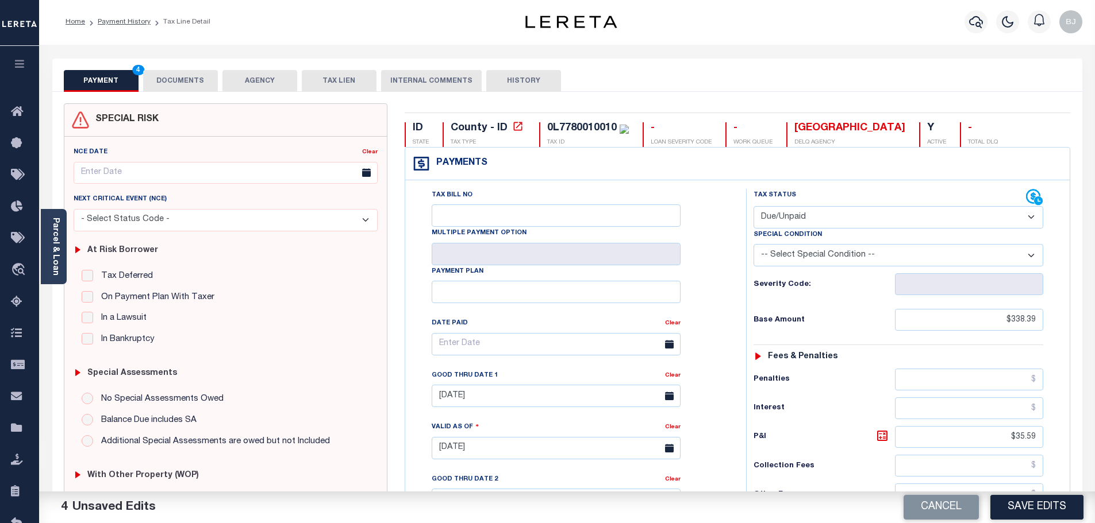
scroll to position [0, 0]
click at [168, 80] on button "DOCUMENTS" at bounding box center [180, 82] width 75 height 22
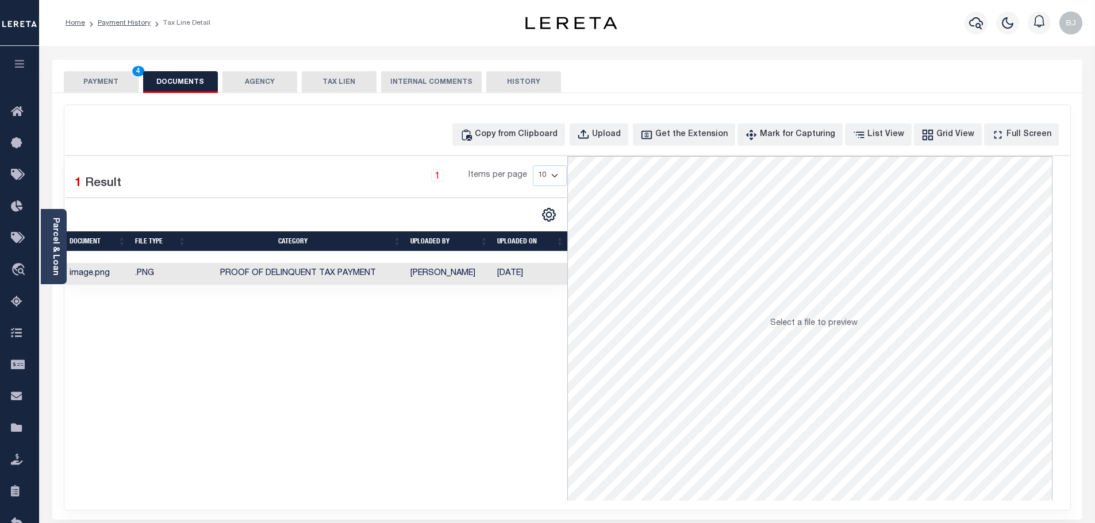
click at [507, 116] on div "Copy from Clipboard Upload Get the Extension Mark for Capturing Got it List Vie…" at bounding box center [567, 307] width 1006 height 405
click at [529, 132] on div "Copy from Clipboard" at bounding box center [516, 135] width 83 height 13
select select "POP"
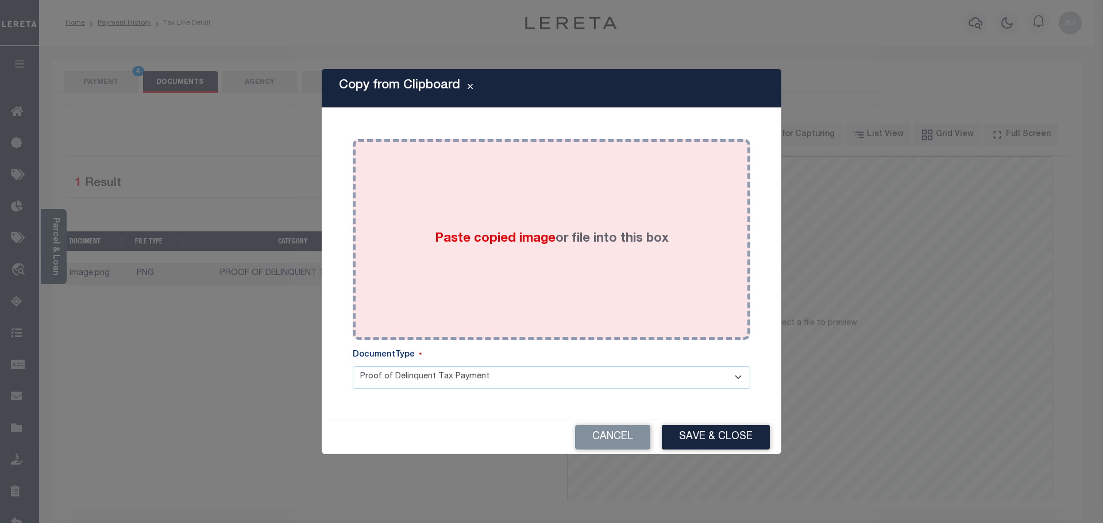
click at [532, 238] on span "Paste copied image" at bounding box center [495, 239] width 121 height 13
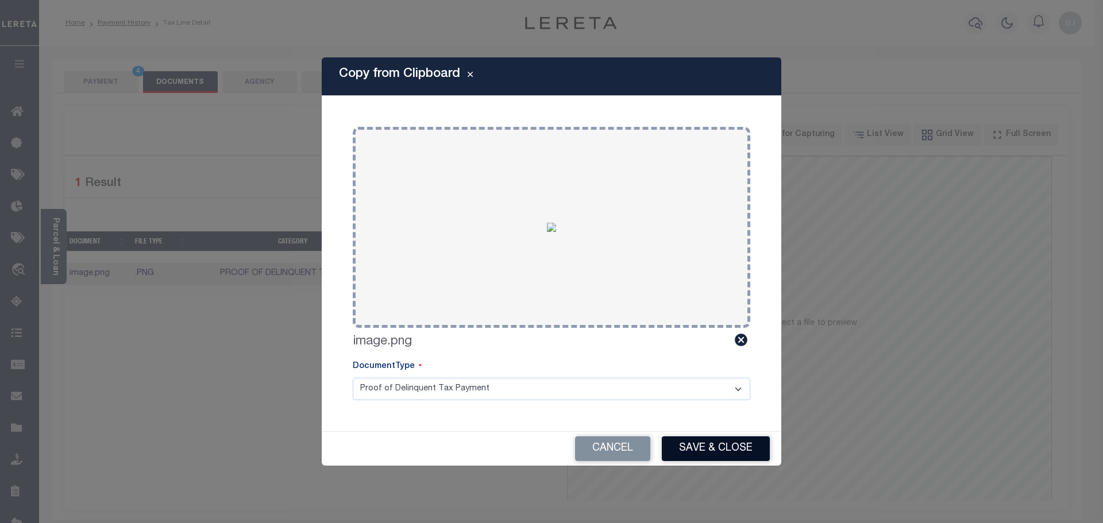
click at [719, 442] on button "Save & Close" at bounding box center [716, 449] width 108 height 25
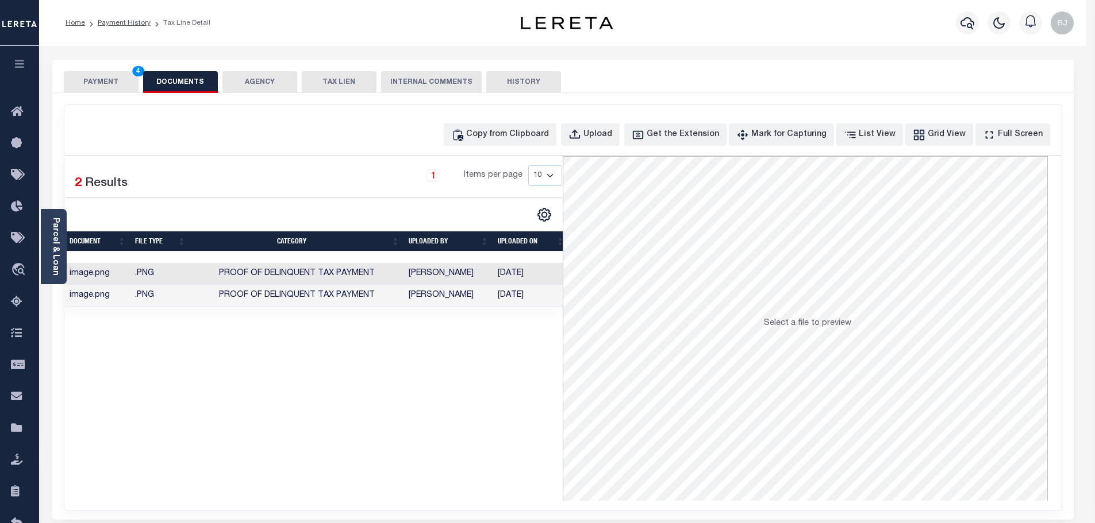
click at [102, 86] on button "PAYMENT 4" at bounding box center [101, 82] width 75 height 22
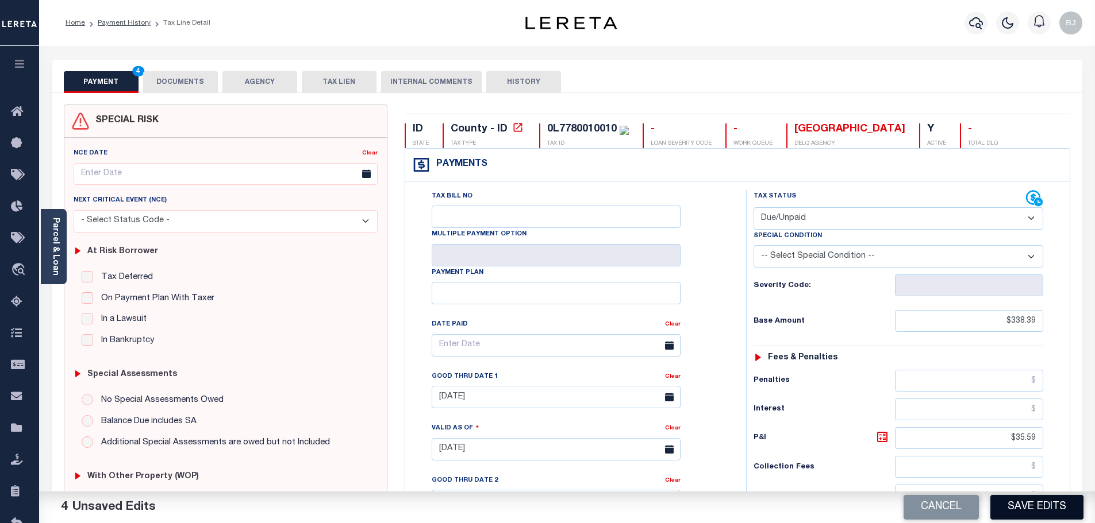
click at [1058, 500] on button "Save Edits" at bounding box center [1036, 507] width 93 height 25
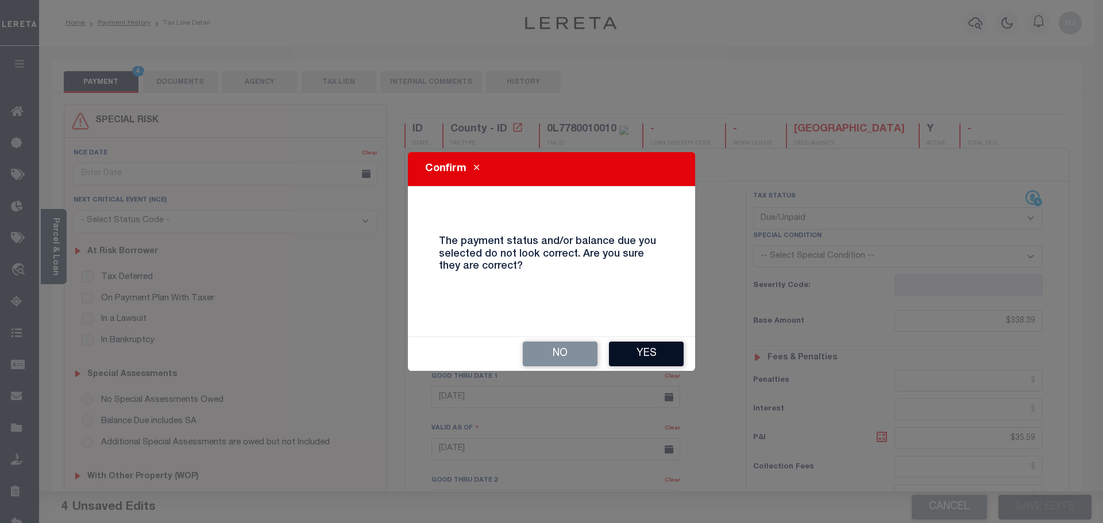
click at [668, 347] on button "Yes" at bounding box center [646, 354] width 75 height 25
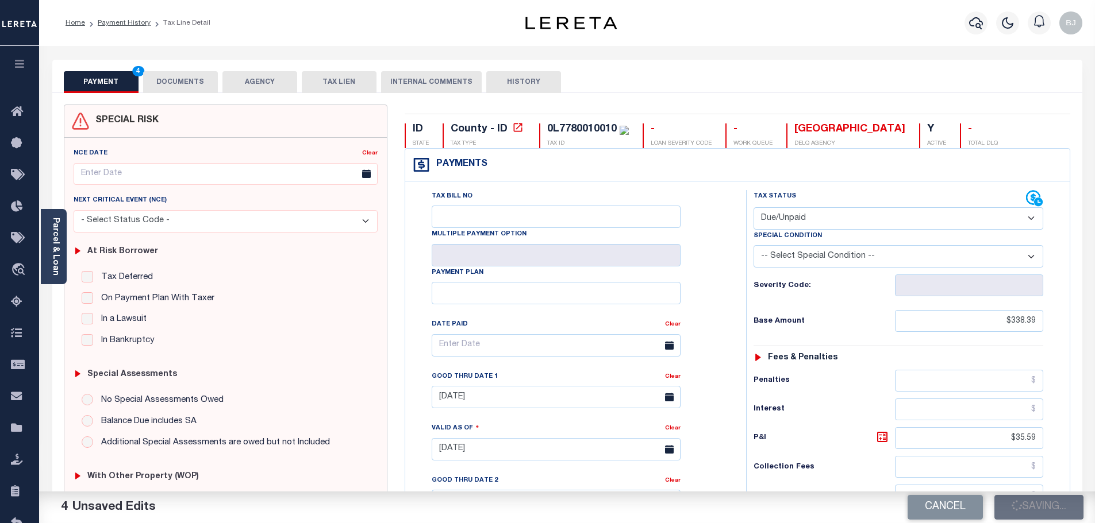
checkbox input "false"
type input "$338.39"
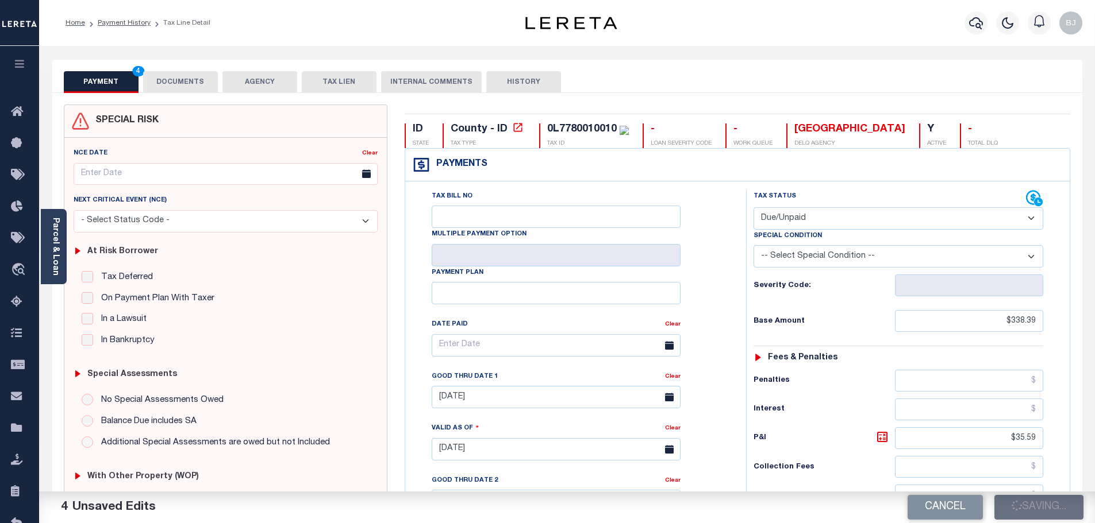
type input "$35.59"
type input "$373.98"
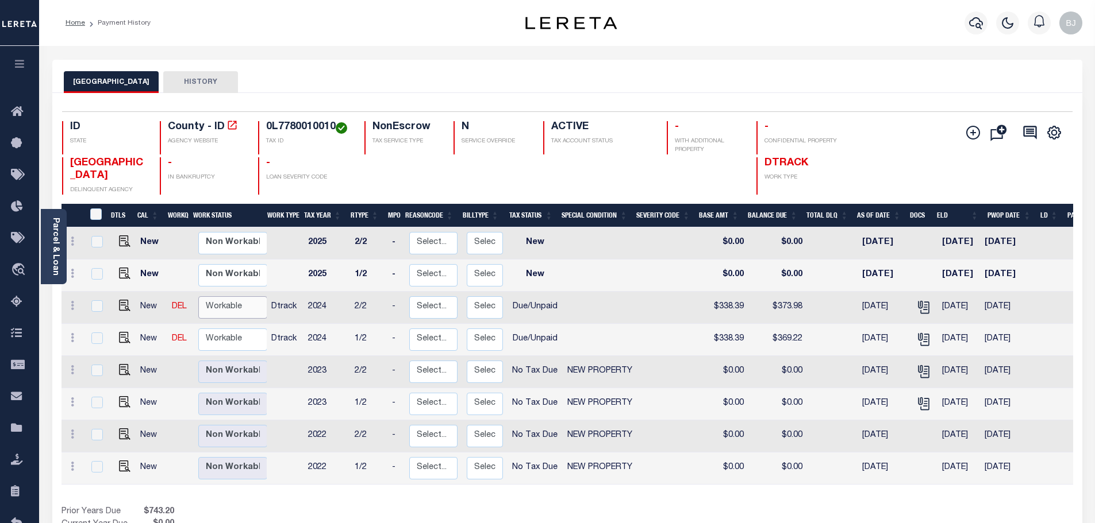
drag, startPoint x: 229, startPoint y: 310, endPoint x: 229, endPoint y: 317, distance: 6.9
click at [229, 310] on select "Non Workable Workable" at bounding box center [232, 308] width 69 height 22
checkbox input "true"
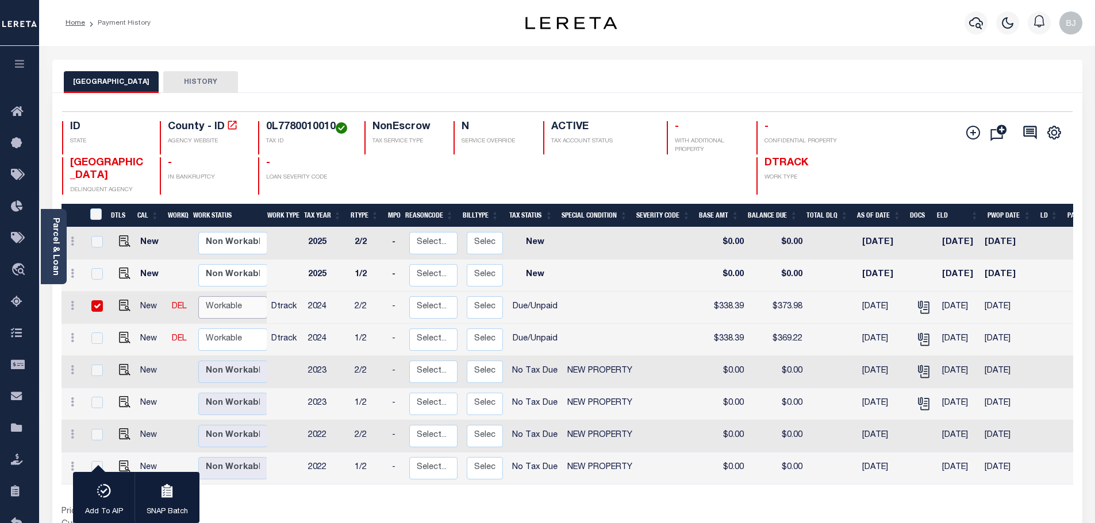
select select "true"
click at [198, 297] on select "Non Workable Workable" at bounding box center [232, 308] width 69 height 22
checkbox input "false"
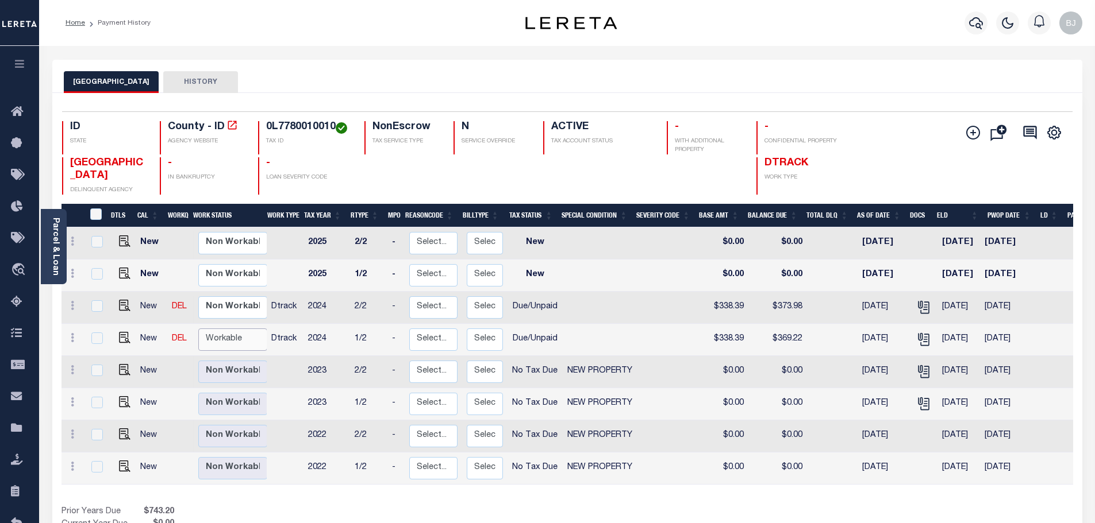
click at [220, 347] on select "Non Workable Workable" at bounding box center [232, 340] width 69 height 22
checkbox input "true"
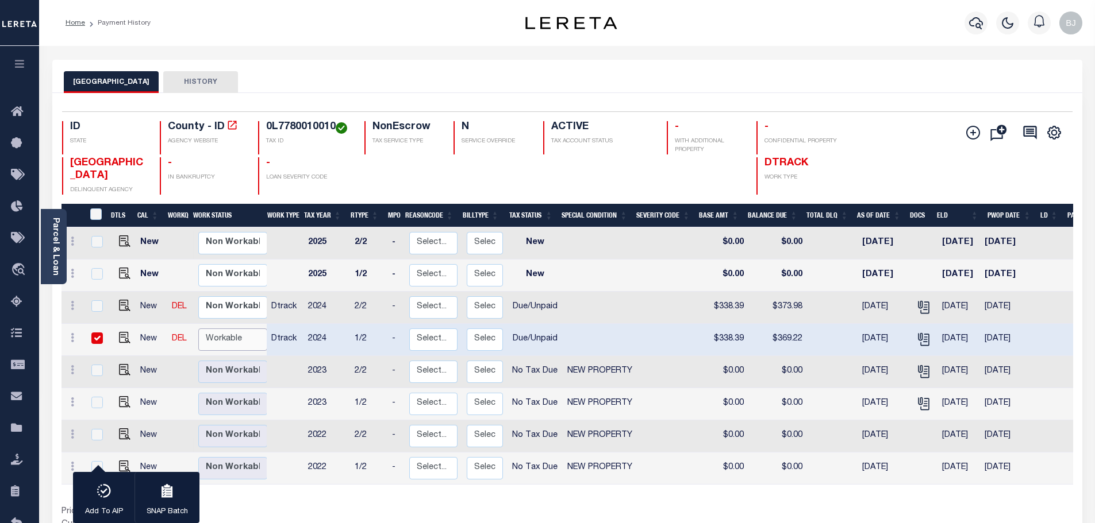
select select "true"
click at [198, 329] on select "Non Workable Workable" at bounding box center [232, 340] width 69 height 22
checkbox input "false"
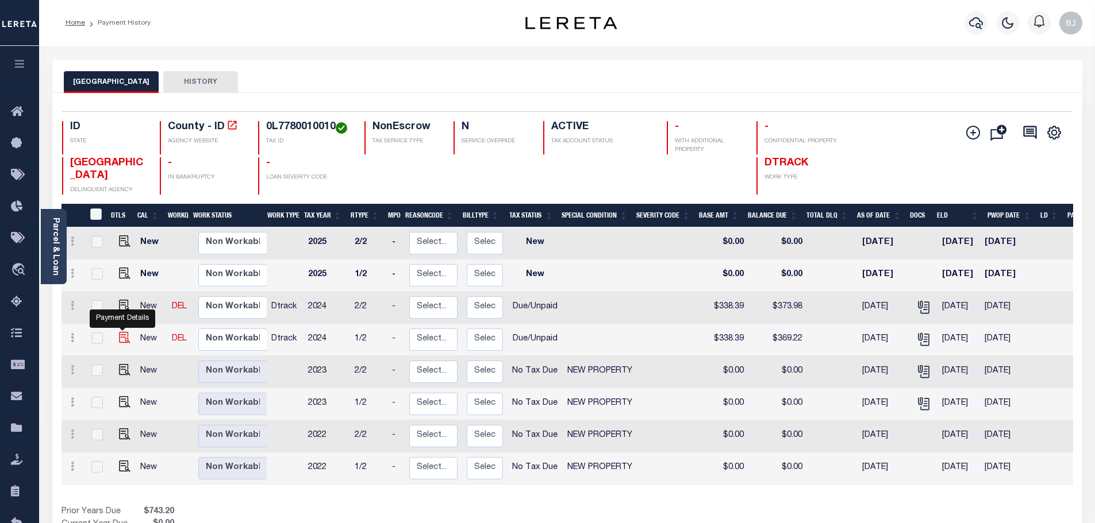
click at [125, 344] on img "" at bounding box center [124, 337] width 11 height 11
checkbox input "true"
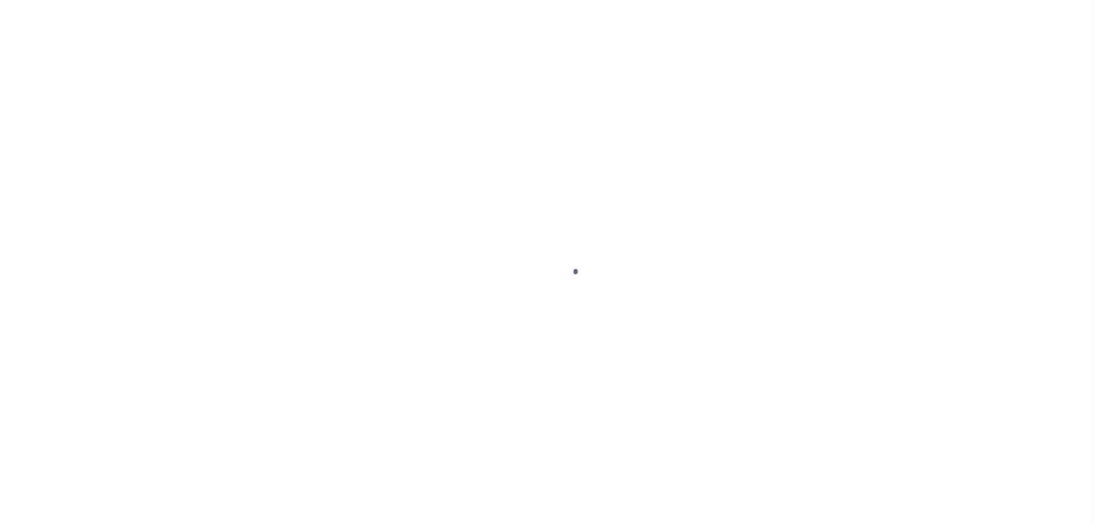
select select "DUE"
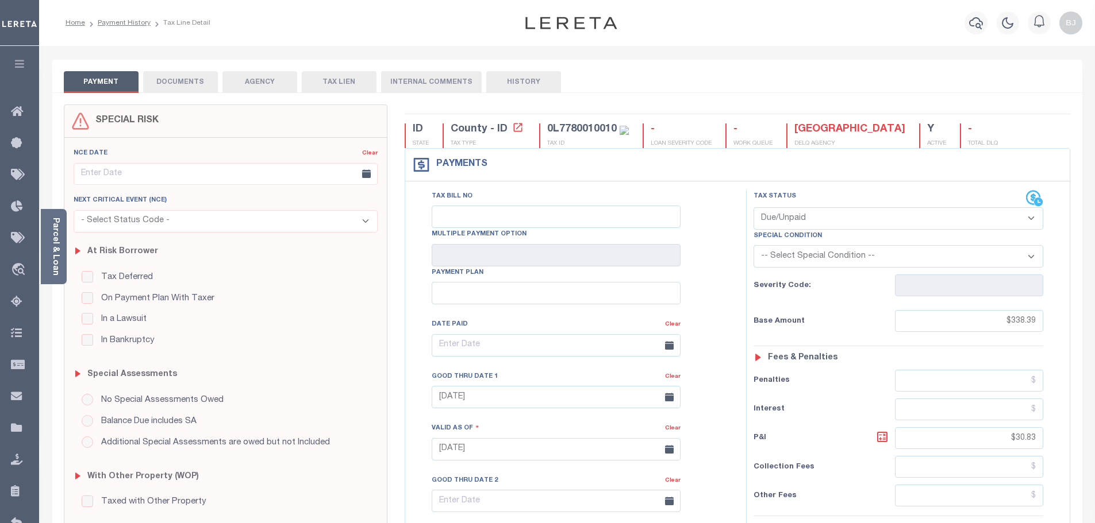
click at [199, 86] on div at bounding box center [547, 261] width 1095 height 523
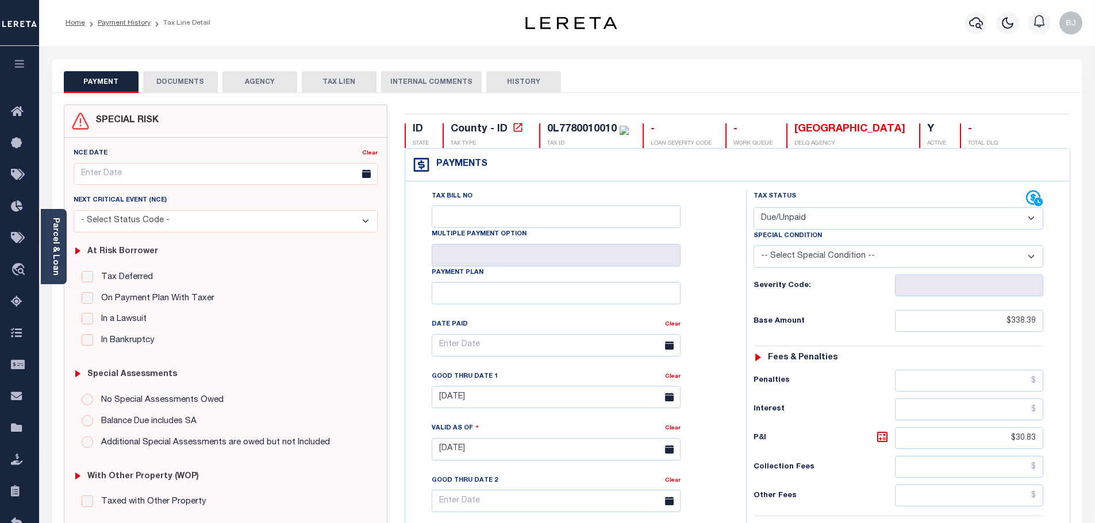
click at [197, 82] on button "DOCUMENTS" at bounding box center [180, 82] width 75 height 22
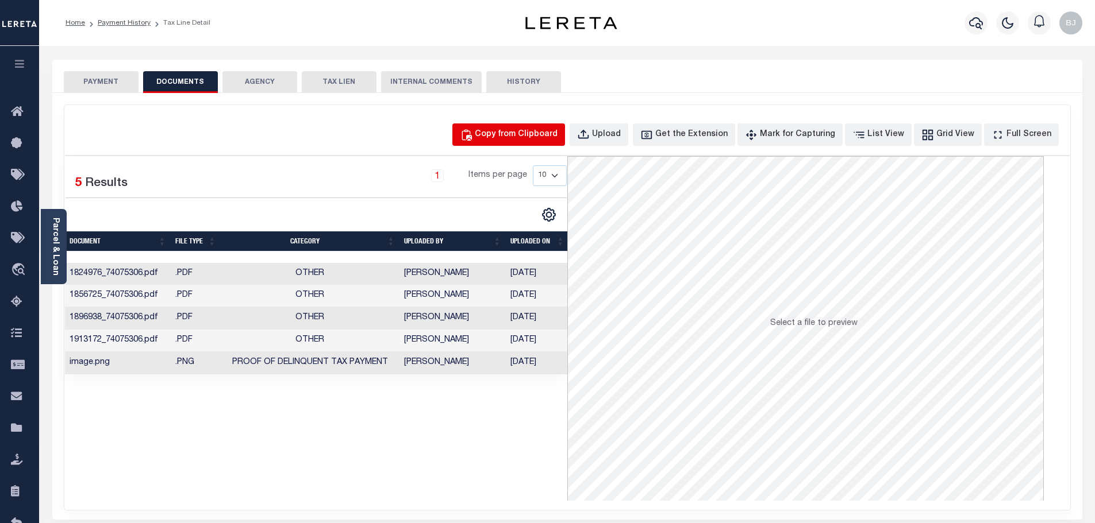
click at [509, 131] on div "Copy from Clipboard" at bounding box center [516, 135] width 83 height 13
select select "POP"
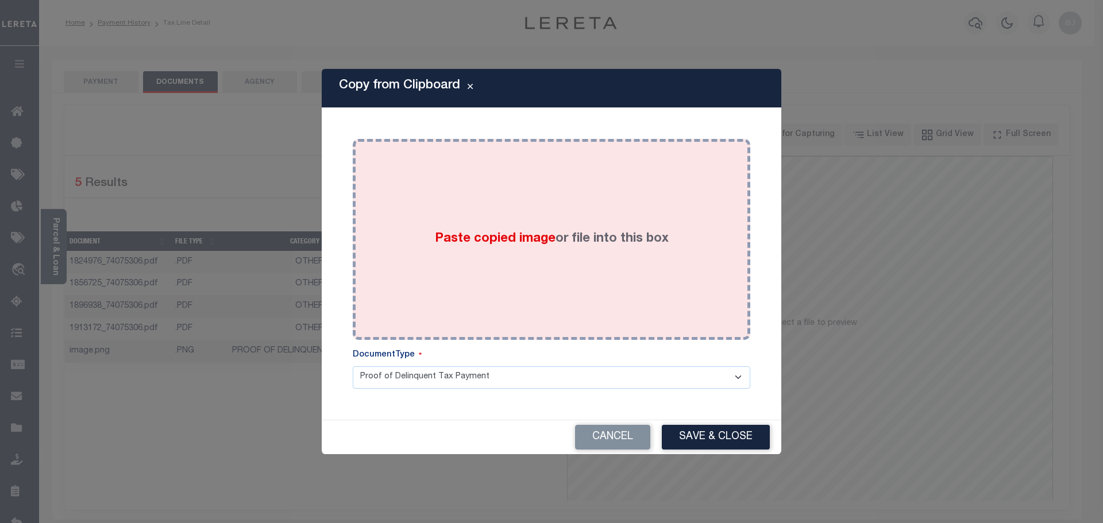
drag, startPoint x: 552, startPoint y: 252, endPoint x: 564, endPoint y: 325, distance: 73.9
click at [552, 257] on div "Paste copied image or file into this box" at bounding box center [551, 240] width 380 height 184
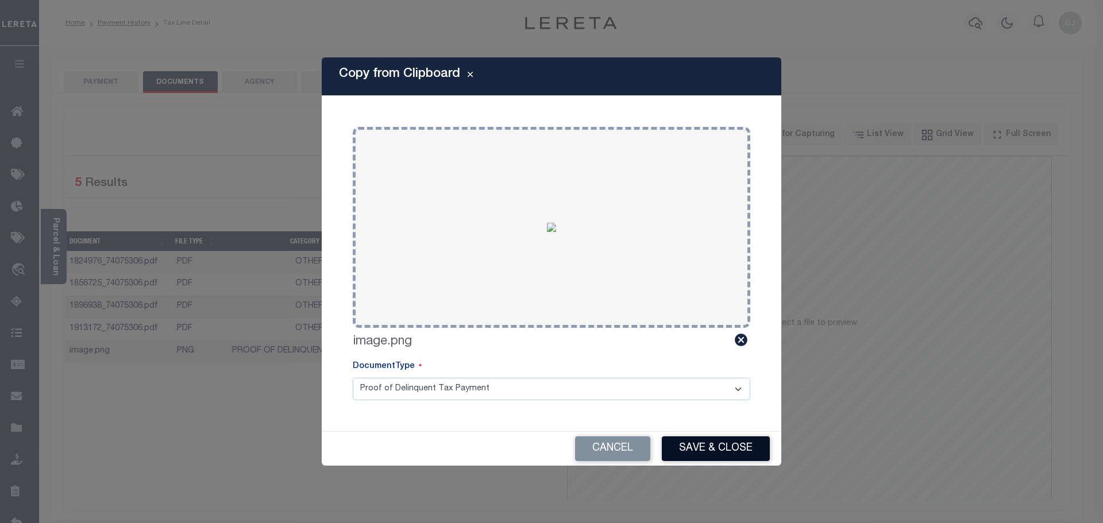
click at [733, 451] on button "Save & Close" at bounding box center [716, 449] width 108 height 25
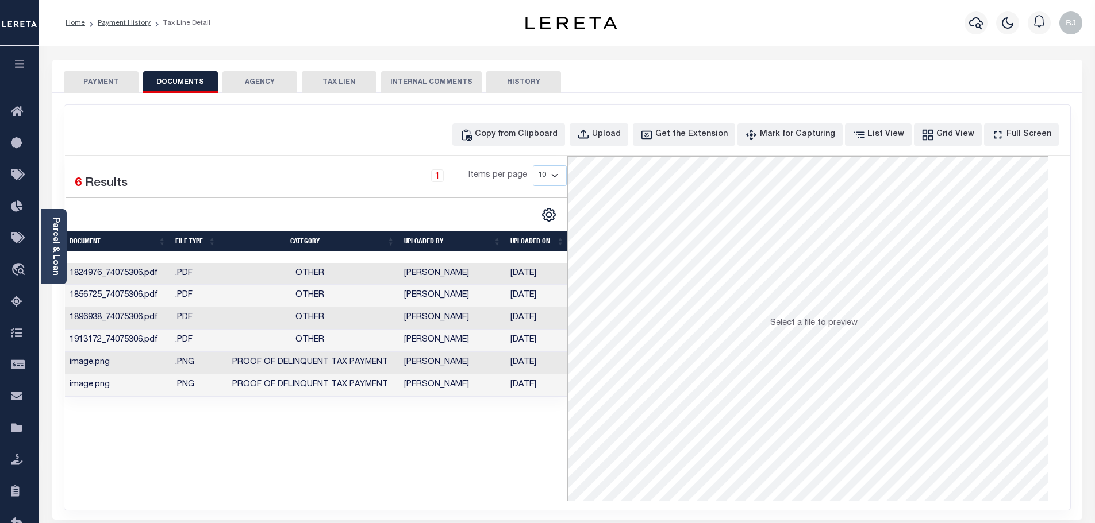
click at [104, 86] on button "PAYMENT" at bounding box center [101, 82] width 75 height 22
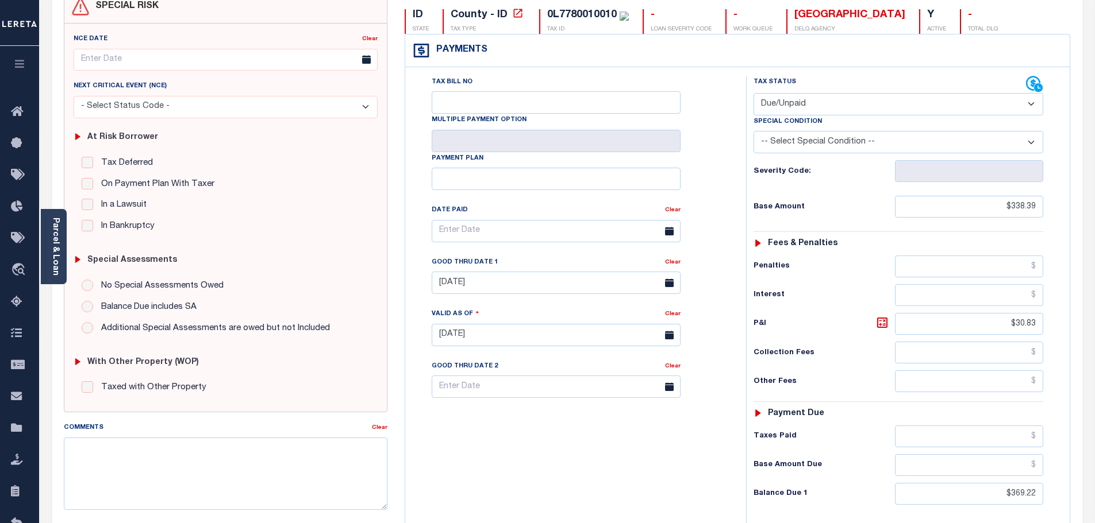
scroll to position [115, 0]
drag, startPoint x: 994, startPoint y: 497, endPoint x: 1197, endPoint y: 482, distance: 203.4
click at [1094, 482] on html "Home Payment History Tax Line Detail" at bounding box center [547, 306] width 1095 height 843
type input "$373.98"
type input "09/11/2025"
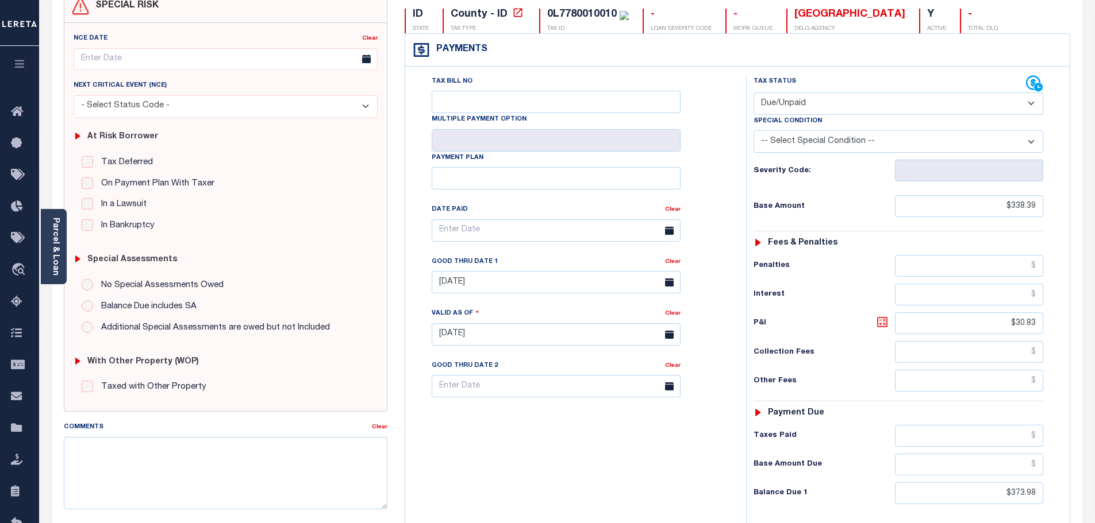
click at [881, 324] on icon at bounding box center [882, 322] width 14 height 14
type input "$35.59"
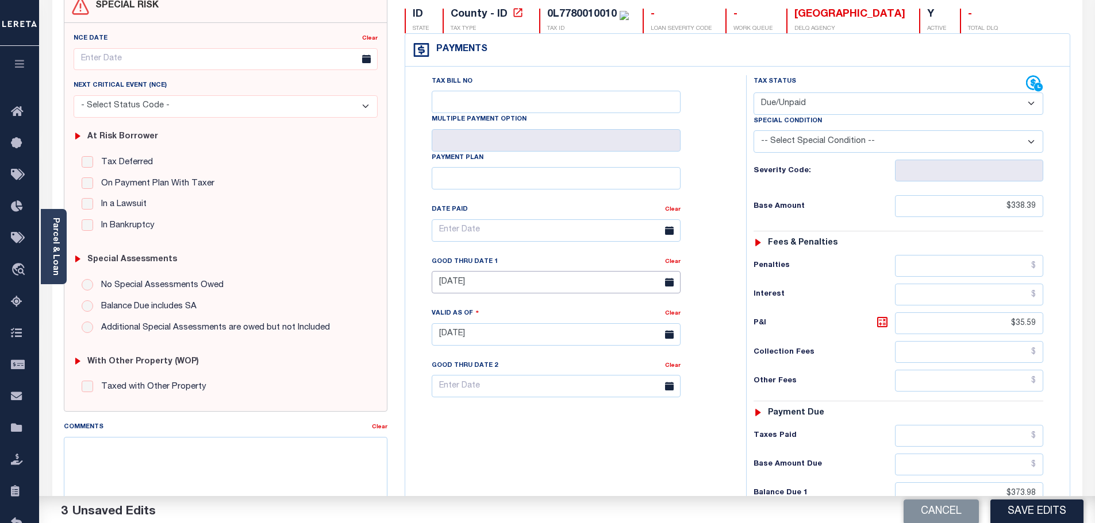
click at [530, 280] on input "07/31/2025" at bounding box center [556, 282] width 249 height 22
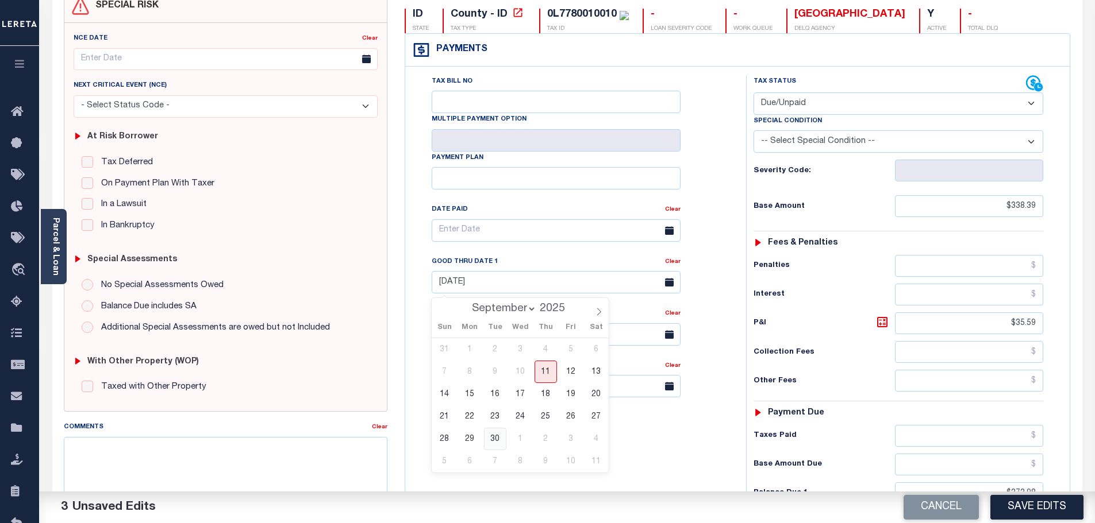
click at [497, 440] on span "30" at bounding box center [495, 439] width 22 height 22
type input "09/30/2025"
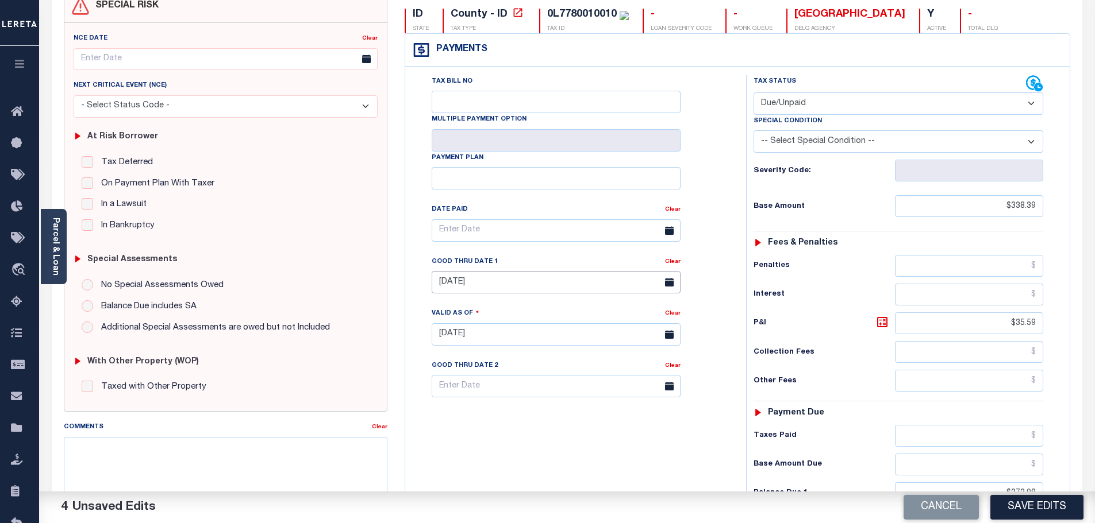
scroll to position [0, 0]
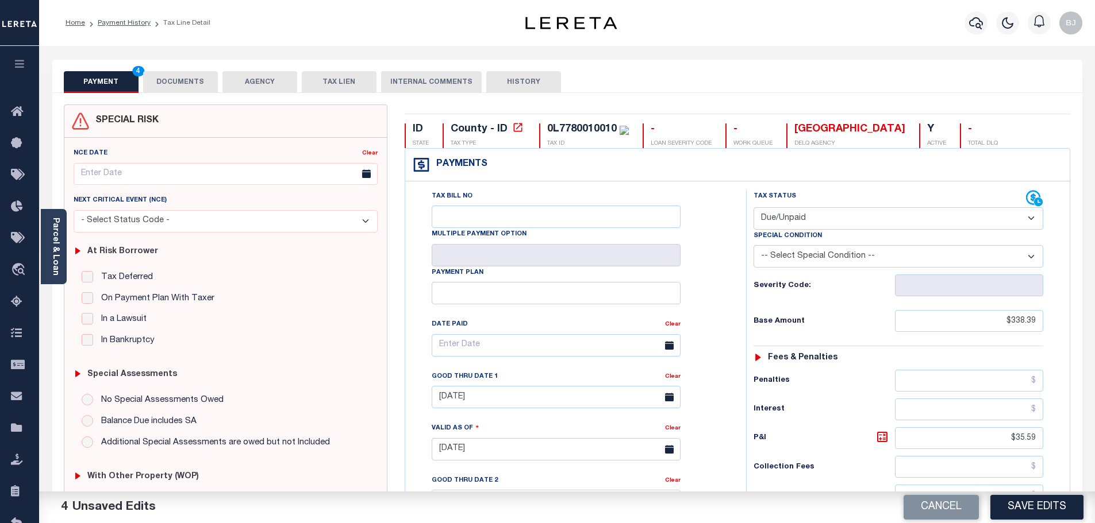
click at [174, 86] on button "DOCUMENTS" at bounding box center [180, 82] width 75 height 22
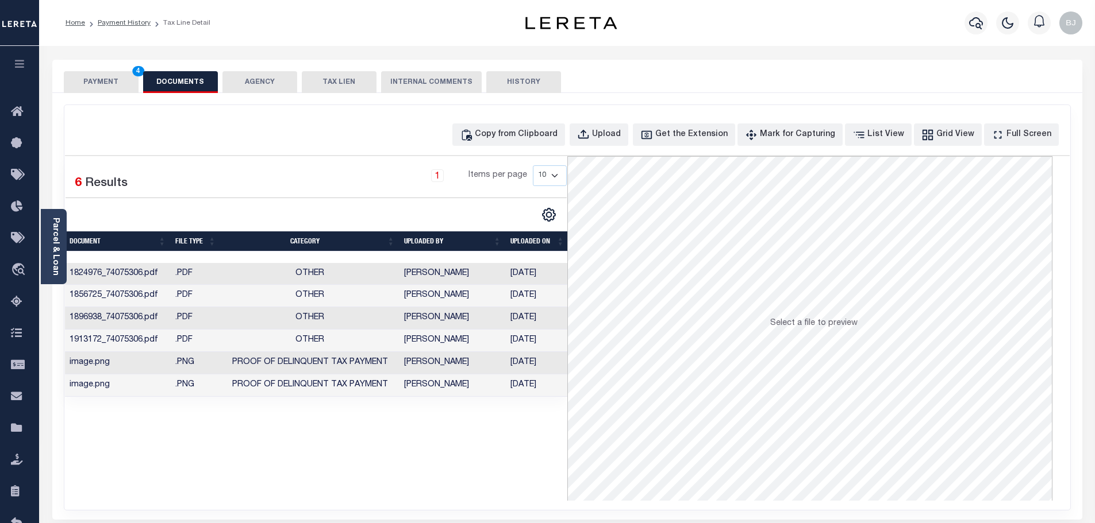
click at [122, 85] on button "PAYMENT 4" at bounding box center [101, 82] width 75 height 22
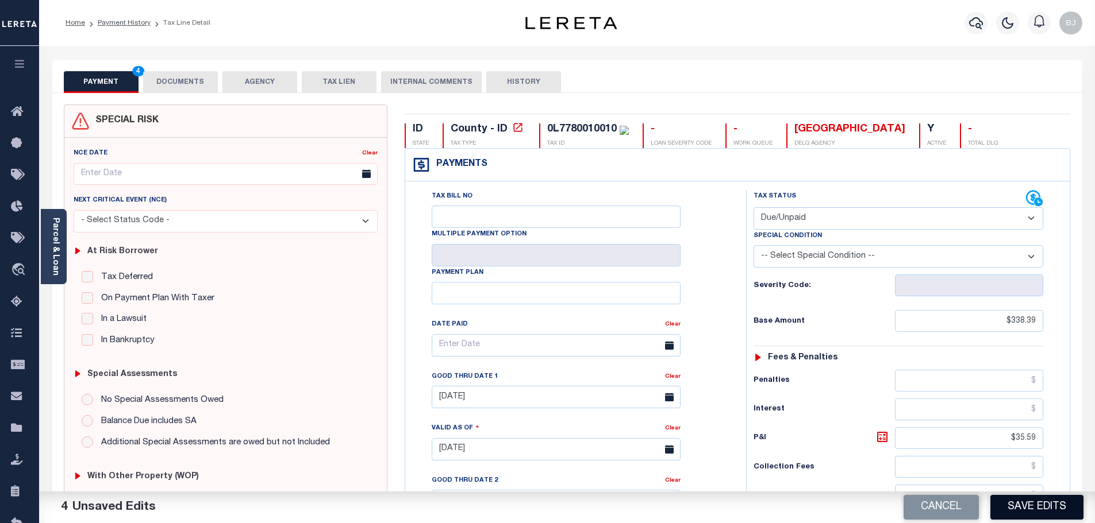
click at [1045, 505] on button "Save Edits" at bounding box center [1036, 507] width 93 height 25
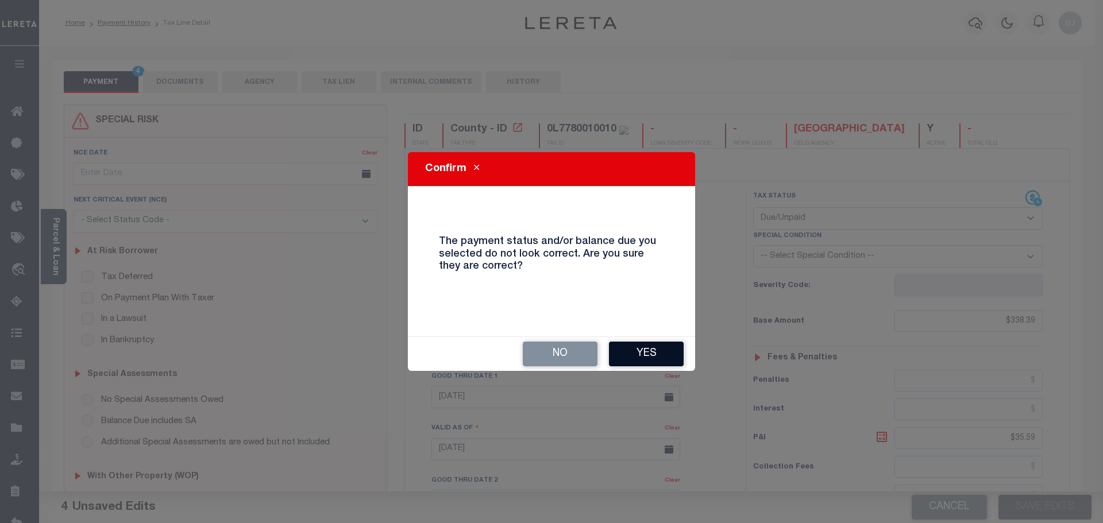
click at [648, 361] on button "Yes" at bounding box center [646, 354] width 75 height 25
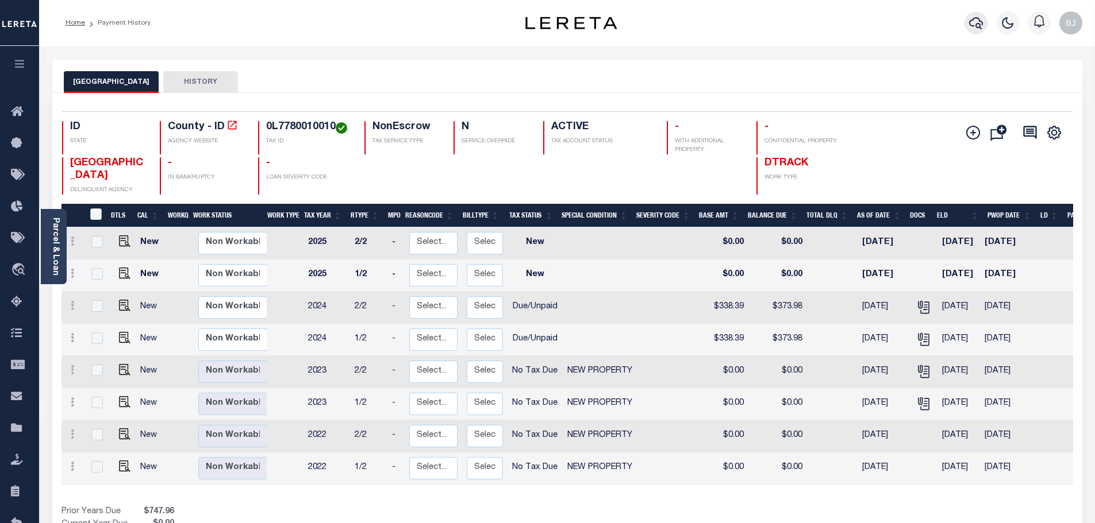
click at [975, 25] on icon "button" at bounding box center [976, 23] width 14 height 14
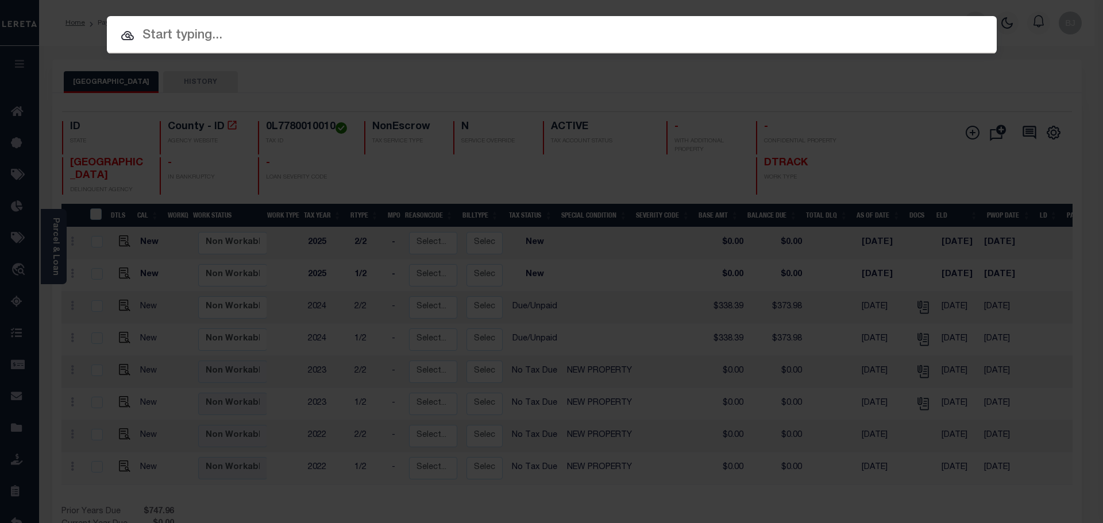
paste input "3804252135253"
type input "3804252135253"
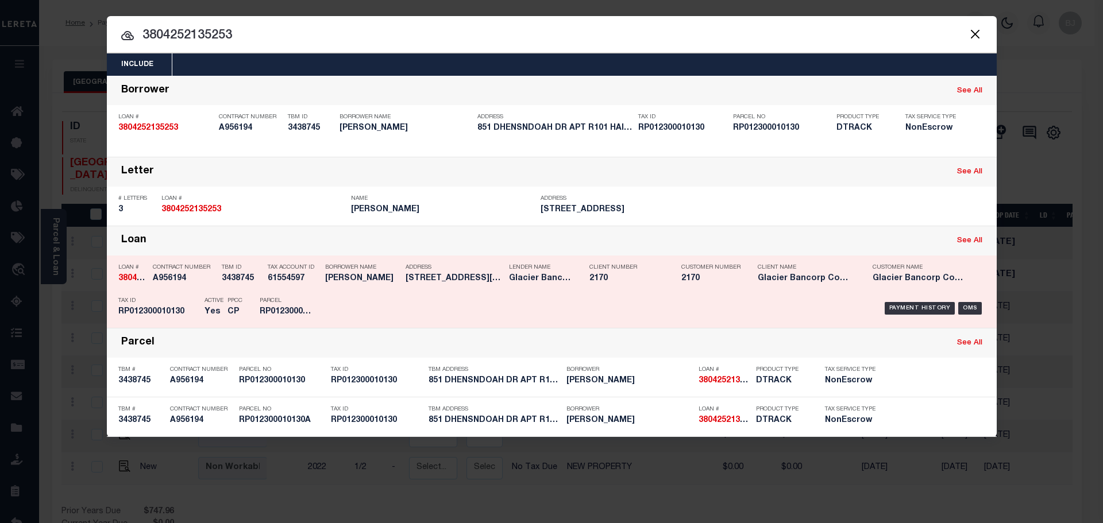
click at [374, 294] on div "Payment History OMS" at bounding box center [657, 308] width 657 height 33
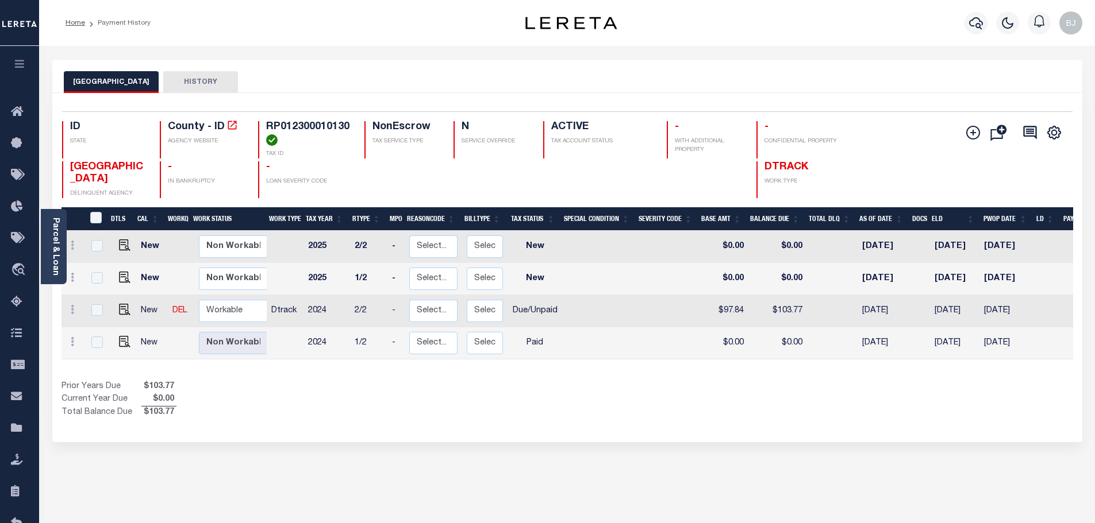
click at [303, 129] on h4 "RP012300010130" at bounding box center [308, 133] width 84 height 25
copy h4 "RP012300010130"
drag, startPoint x: 608, startPoint y: 83, endPoint x: 614, endPoint y: 84, distance: 5.9
click at [611, 84] on div "LINCOLN COUNTY HISTORY" at bounding box center [567, 81] width 1007 height 21
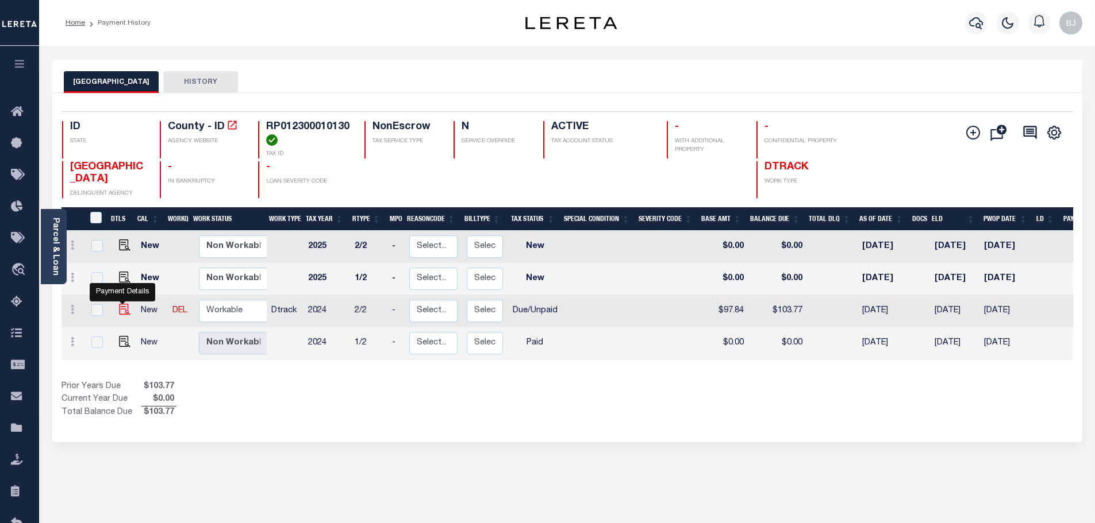
click at [121, 313] on img "" at bounding box center [124, 309] width 11 height 11
checkbox input "true"
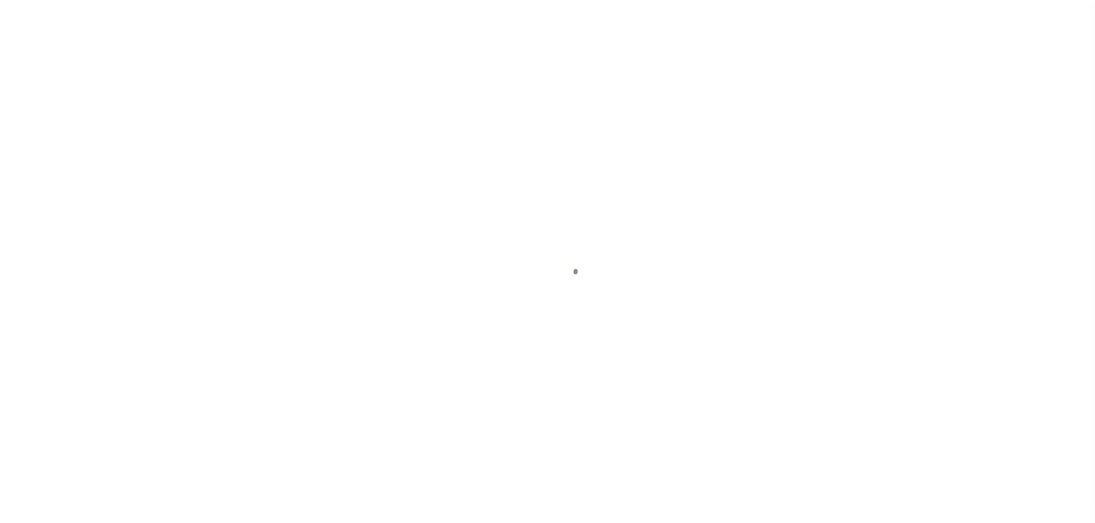
select select "DUE"
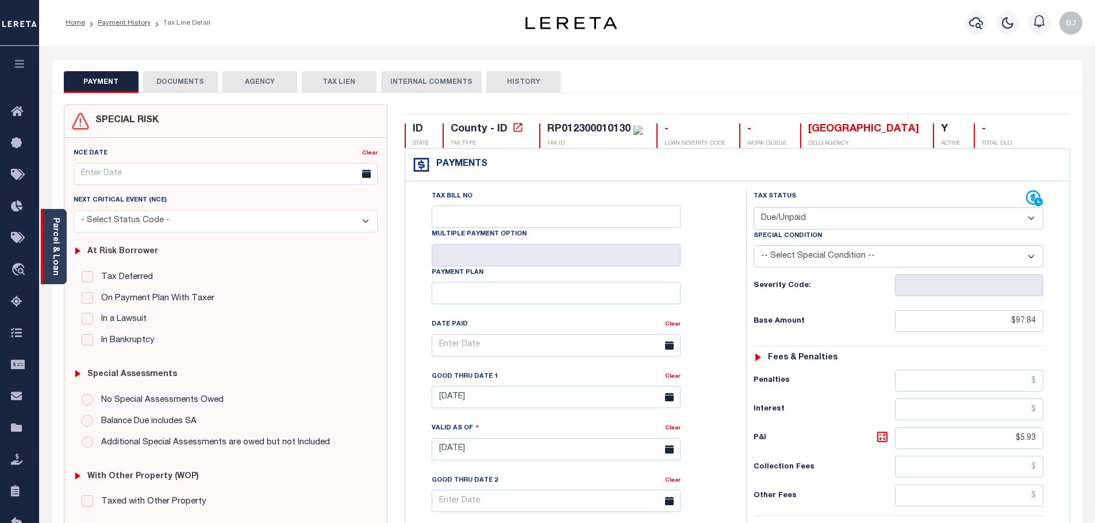
click at [53, 265] on link "Parcel & Loan" at bounding box center [55, 247] width 8 height 58
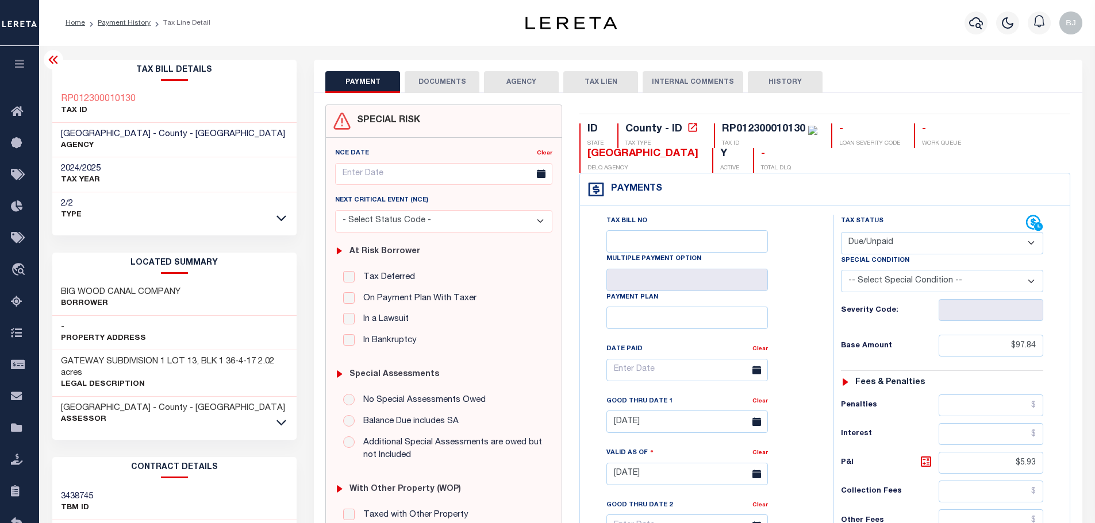
click at [266, 384] on p "Legal Description" at bounding box center [175, 384] width 228 height 11
click at [215, 379] on h3 "GATEWAY SUBDIVISION 1 LOT 13, BLK 1 36-4-17 2.02 acres" at bounding box center [175, 367] width 228 height 23
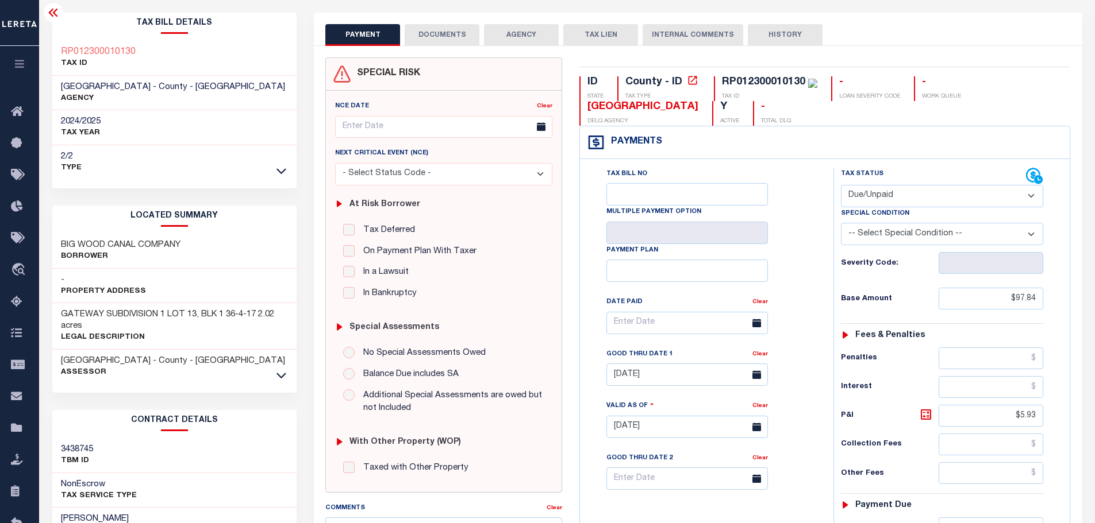
scroll to position [172, 0]
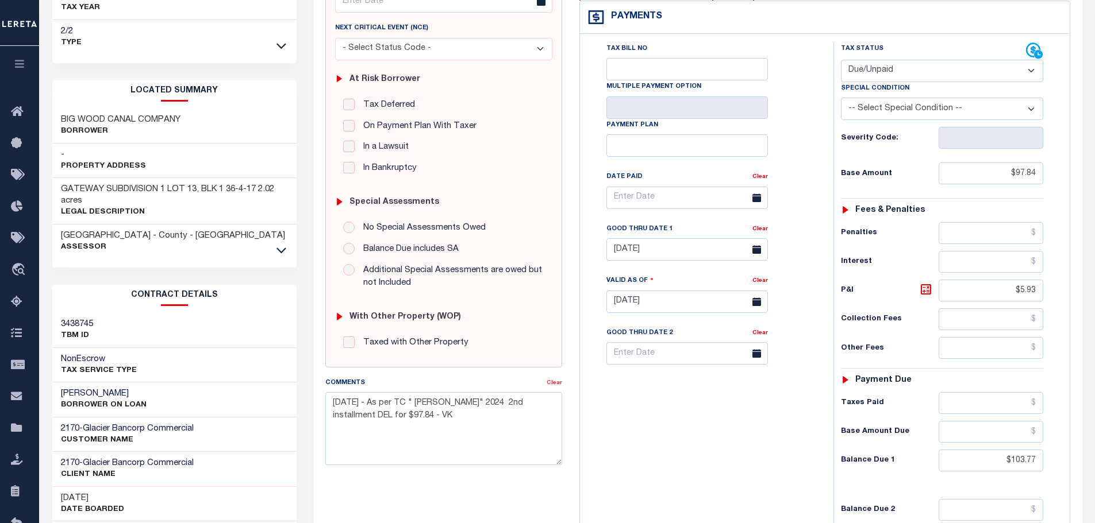
click at [557, 384] on link "Clear" at bounding box center [554, 383] width 16 height 6
type input "[DATE]"
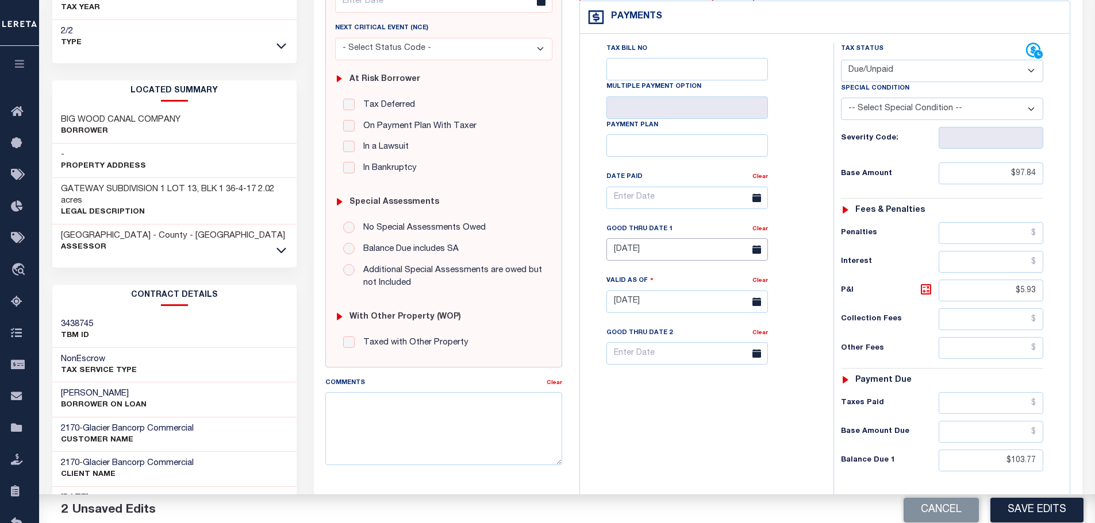
click at [652, 260] on body "Home Payment History Tax Line Detail" at bounding box center [547, 263] width 1095 height 871
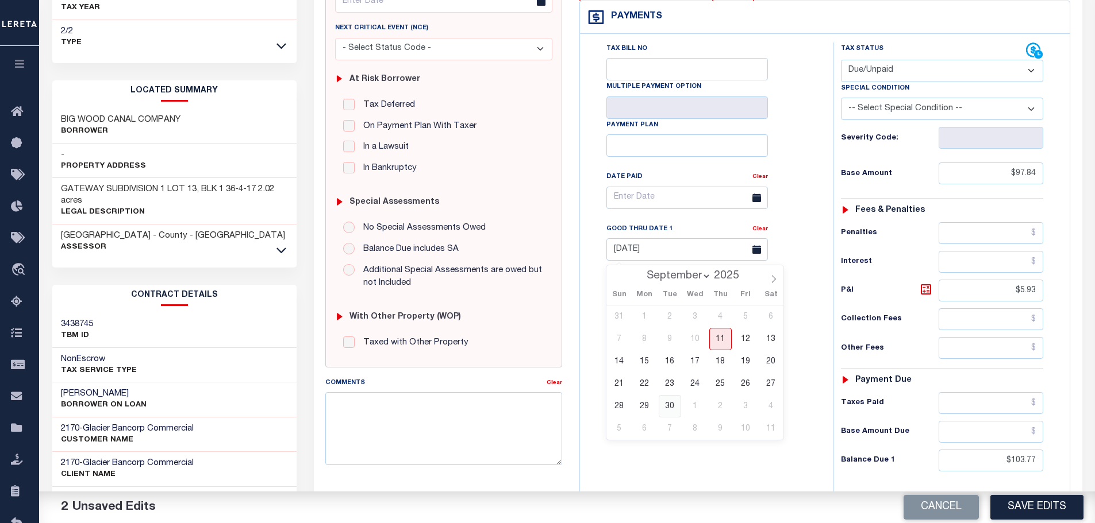
click at [673, 407] on span "30" at bounding box center [670, 406] width 22 height 22
type input "[DATE]"
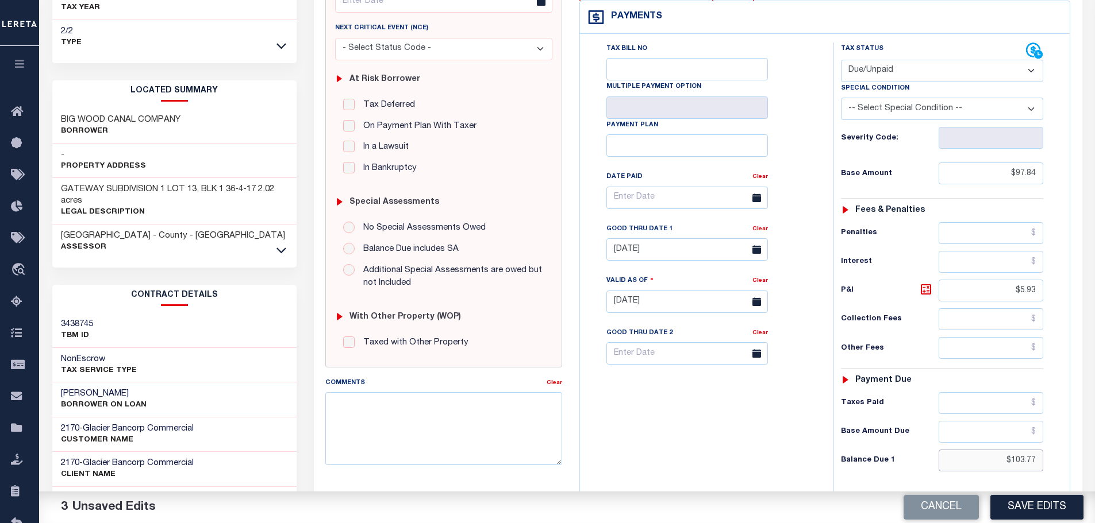
drag, startPoint x: 994, startPoint y: 469, endPoint x: 1110, endPoint y: 463, distance: 116.8
click at [1094, 463] on html "Home Payment History Tax Line Detail" at bounding box center [547, 263] width 1095 height 871
type input "$108.76"
click at [925, 290] on icon at bounding box center [925, 289] width 7 height 7
type input "$10.92"
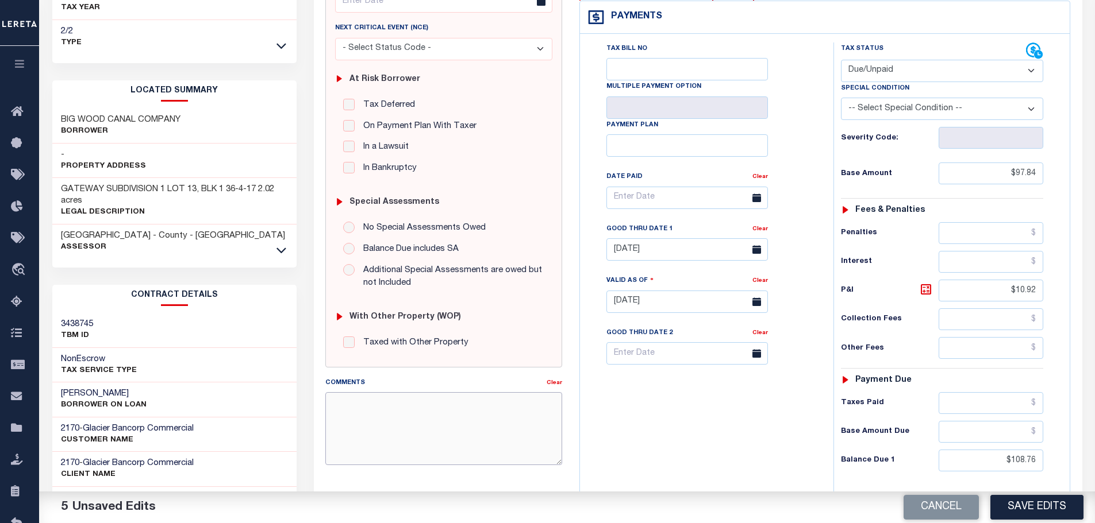
click at [515, 414] on textarea "Comments" at bounding box center [443, 428] width 237 height 72
type textarea "[PERSON_NAME] at the tax office this has not been paid at this time -bj"
click at [1025, 503] on button "Save Edits" at bounding box center [1036, 507] width 93 height 25
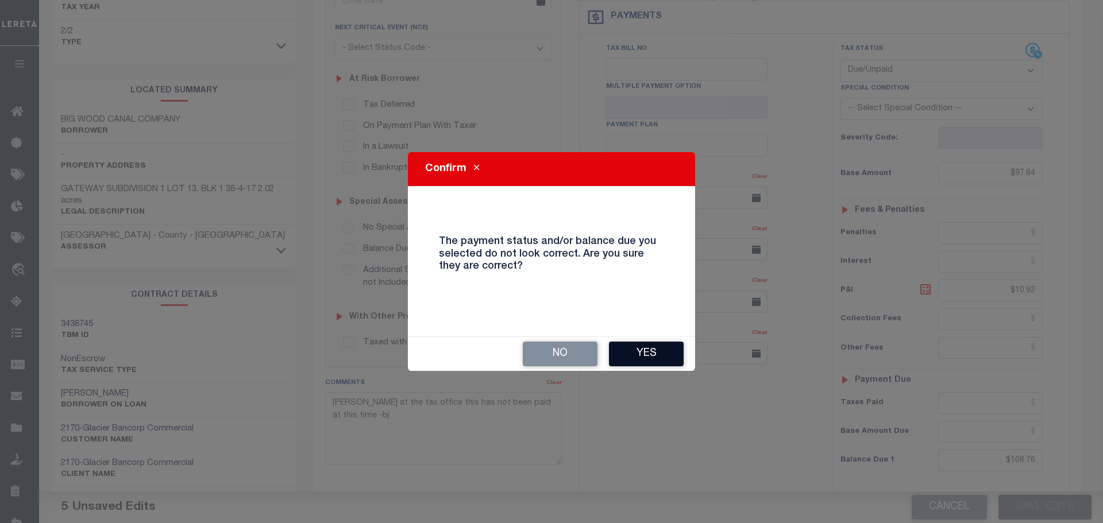
click at [641, 349] on button "Yes" at bounding box center [646, 354] width 75 height 25
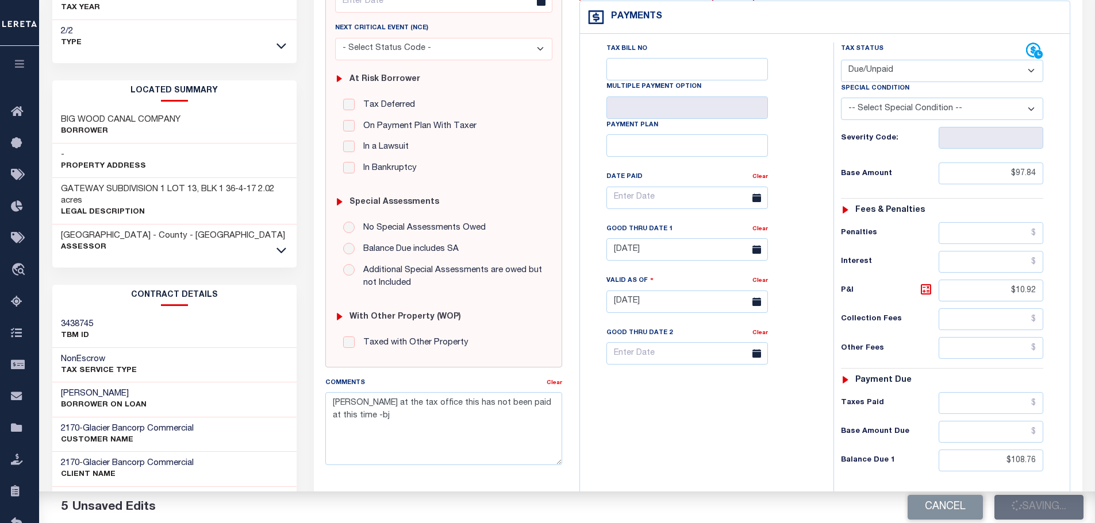
checkbox input "false"
type input "$97.84"
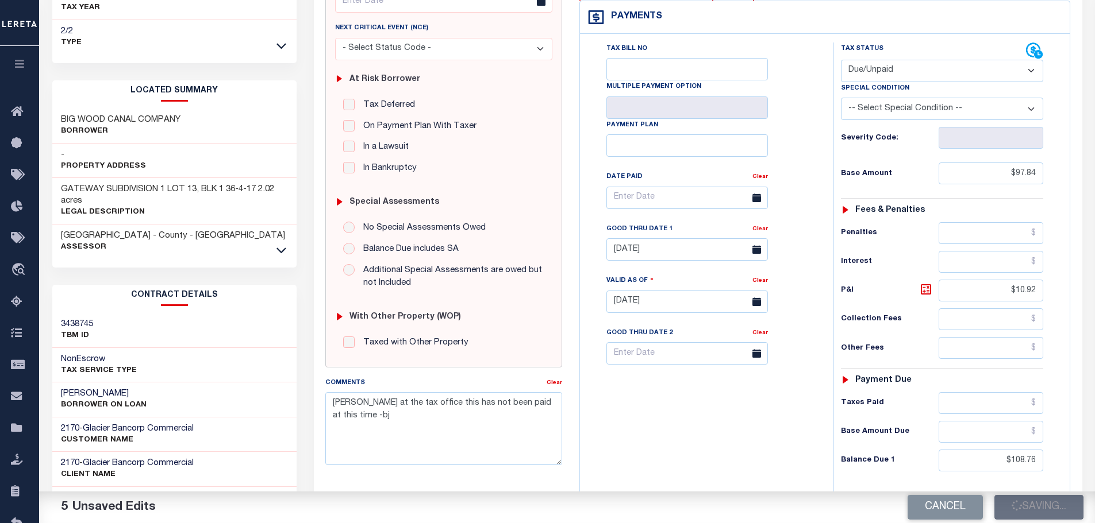
type input "$10.92"
type input "$108.76"
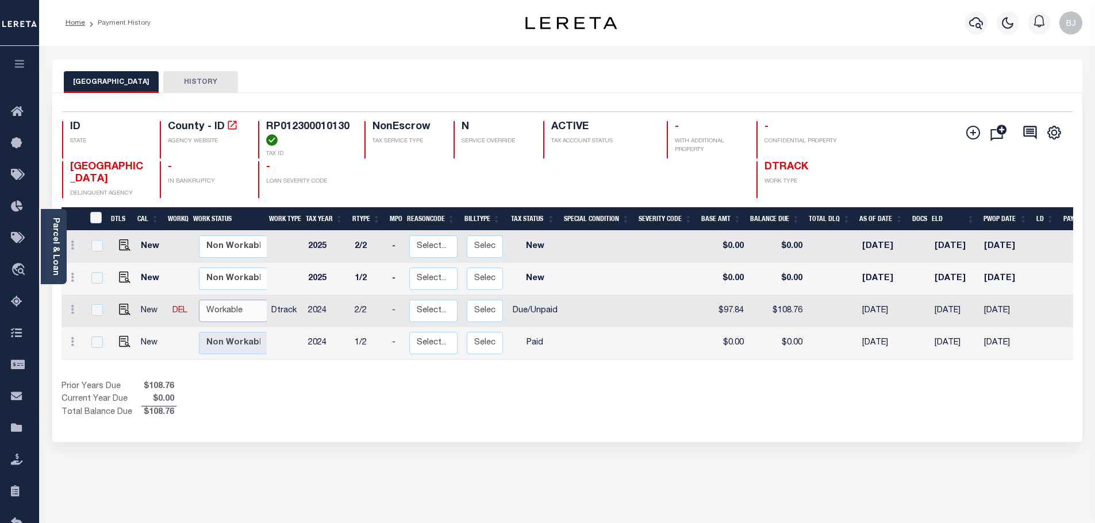
drag, startPoint x: 253, startPoint y: 334, endPoint x: 250, endPoint y: 324, distance: 11.4
click at [241, 322] on select "Non Workable Workable" at bounding box center [233, 311] width 69 height 22
checkbox input "true"
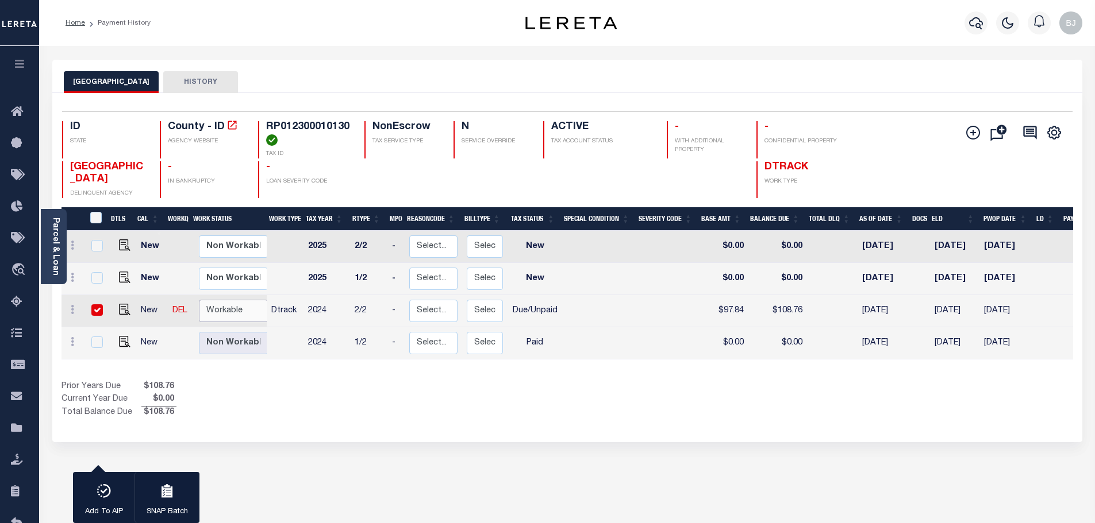
select select "true"
click at [199, 302] on select "Non Workable Workable" at bounding box center [233, 311] width 69 height 22
checkbox input "false"
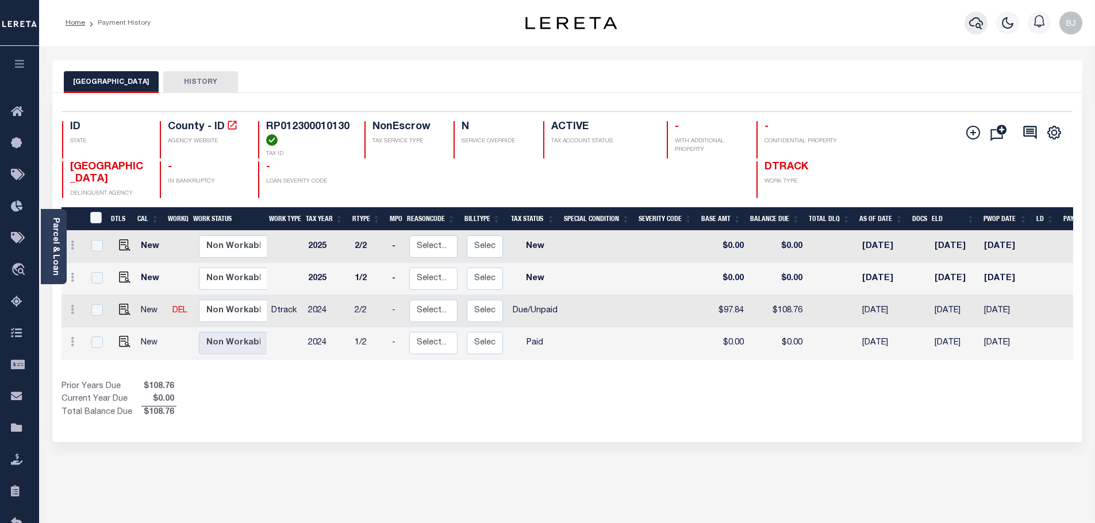
click at [973, 21] on icon "button" at bounding box center [976, 23] width 14 height 14
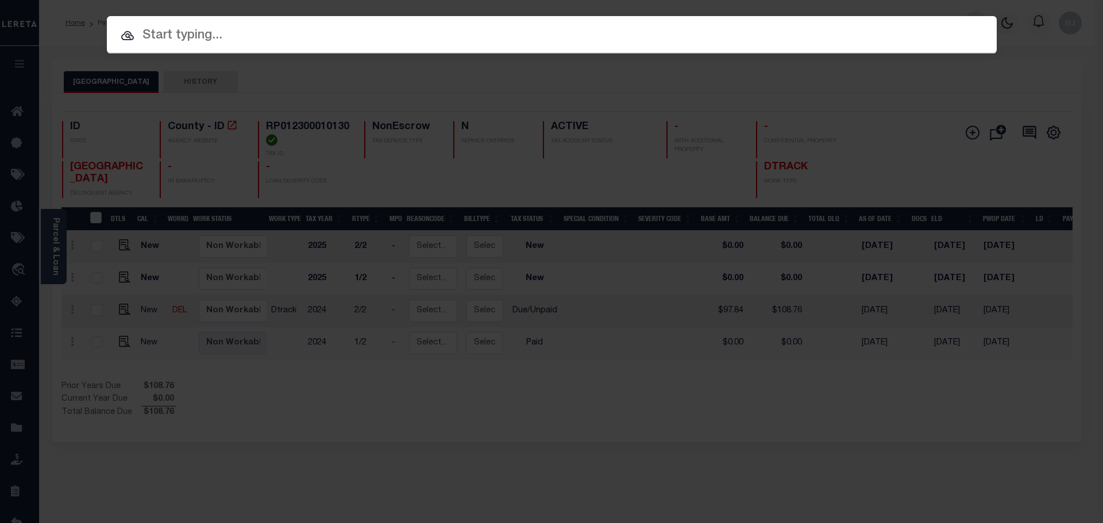
paste input "180156986"
type input "180156986"
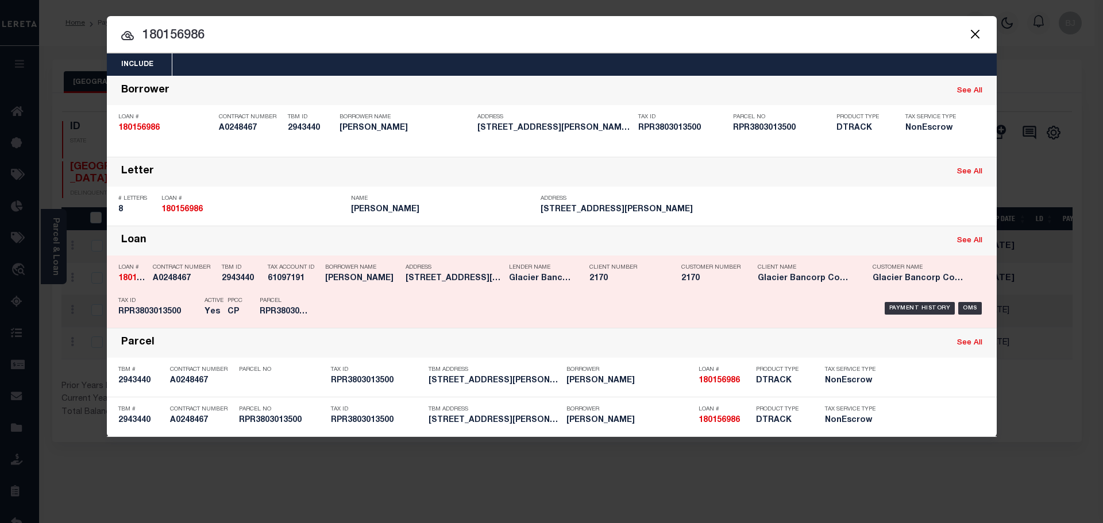
click at [341, 302] on div "Payment History OMS" at bounding box center [657, 308] width 657 height 33
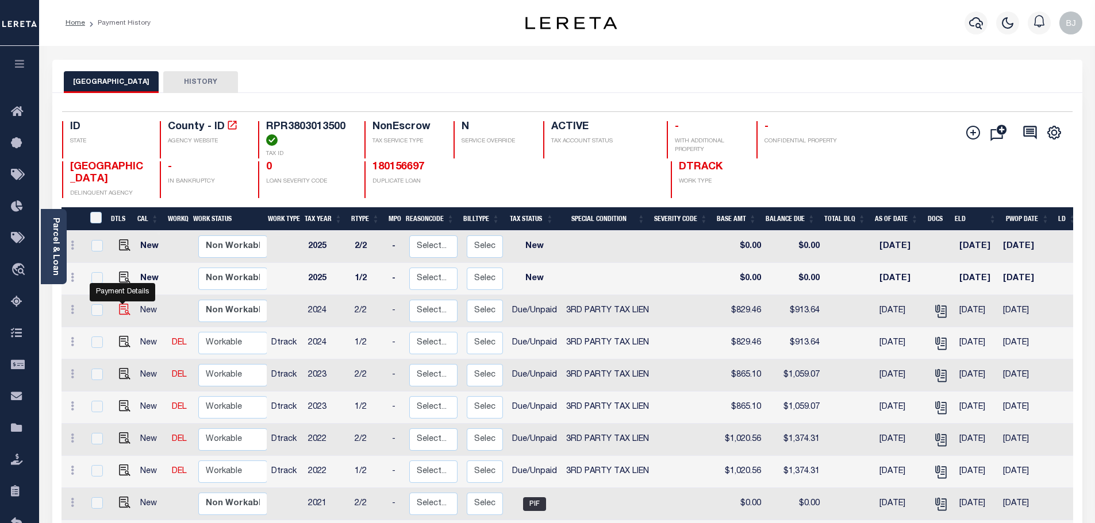
click at [124, 313] on img "" at bounding box center [124, 309] width 11 height 11
checkbox input "true"
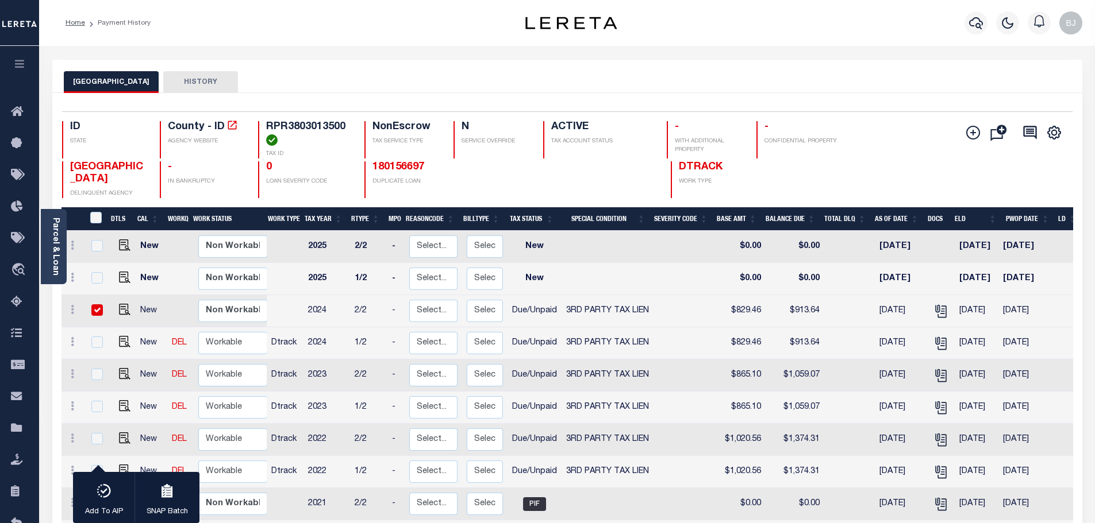
click at [310, 130] on h4 "RPR3803013500" at bounding box center [308, 133] width 84 height 25
copy h4 "RPR3803013500"
click at [973, 24] on icon "button" at bounding box center [976, 23] width 14 height 14
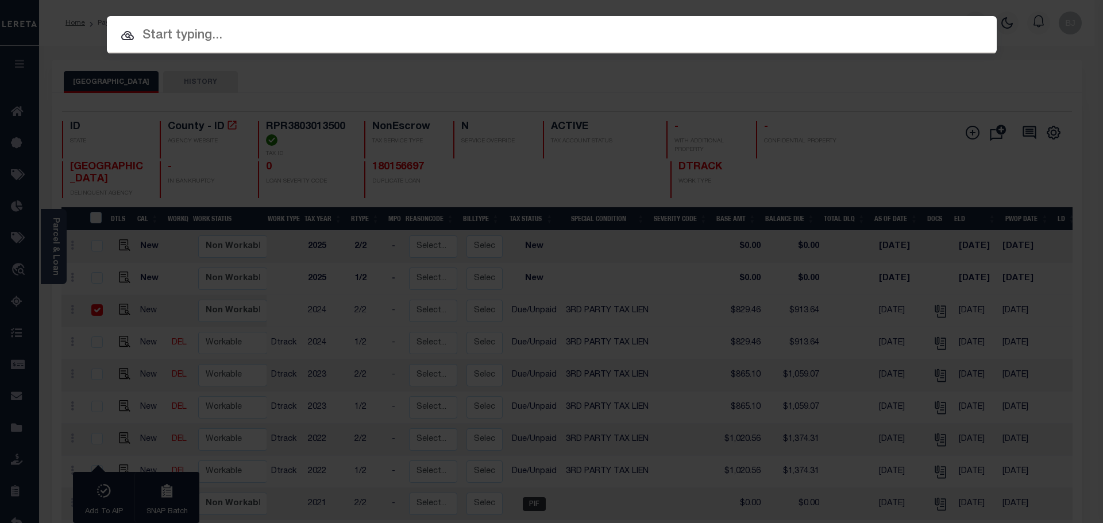
click at [677, 41] on input "text" at bounding box center [552, 36] width 890 height 20
paste input "4008190020181"
type input "4008190020181"
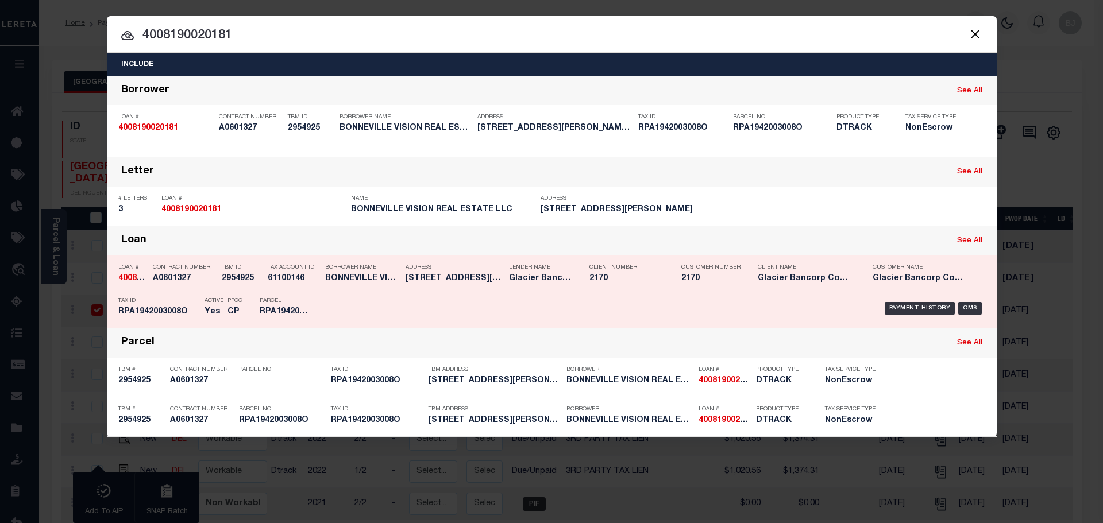
click at [193, 311] on h5 "RPA1942003008O" at bounding box center [158, 312] width 80 height 10
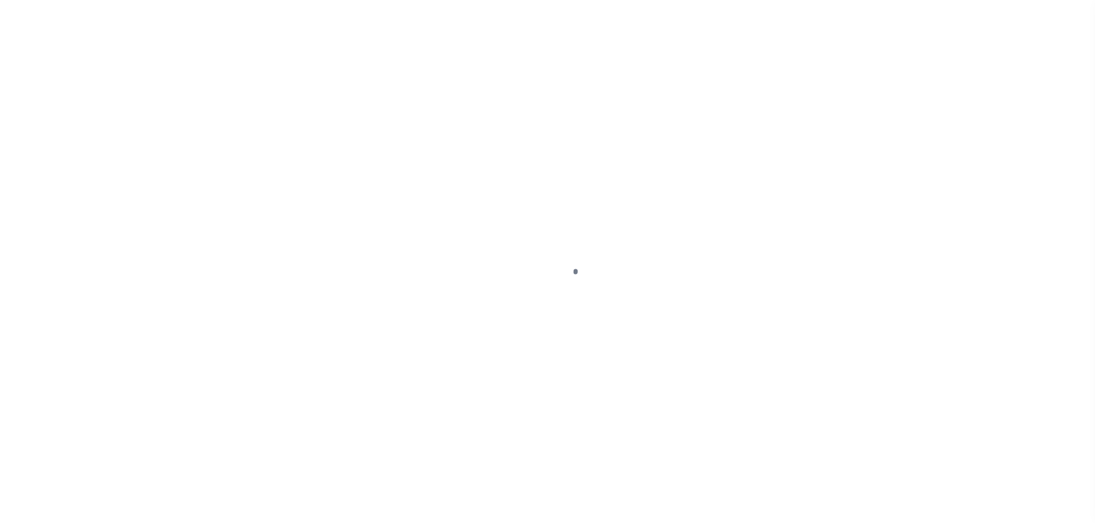
select select "Possible tax foreclosure"
select select "DUE"
select select "20"
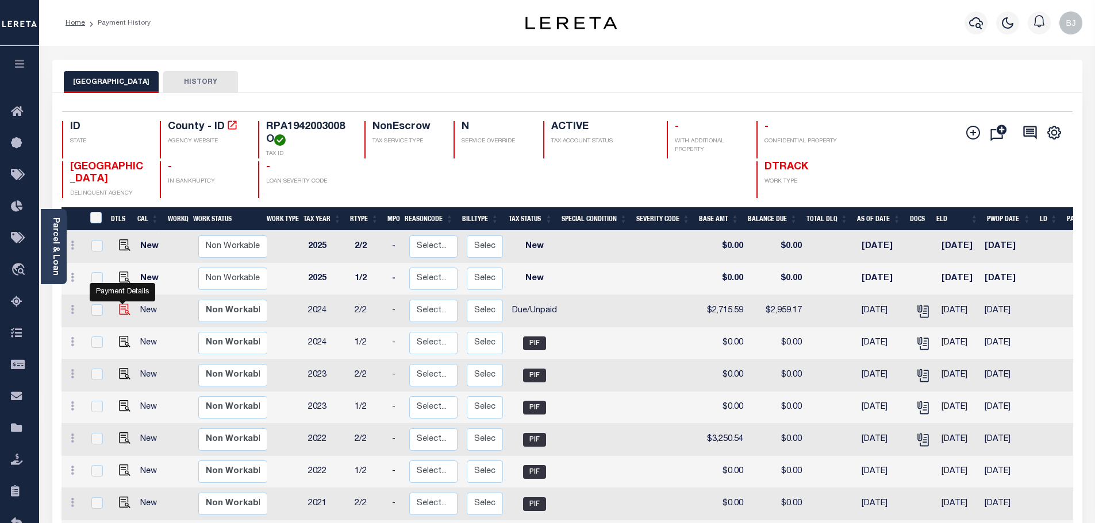
click at [122, 315] on img "" at bounding box center [124, 309] width 11 height 11
checkbox input "true"
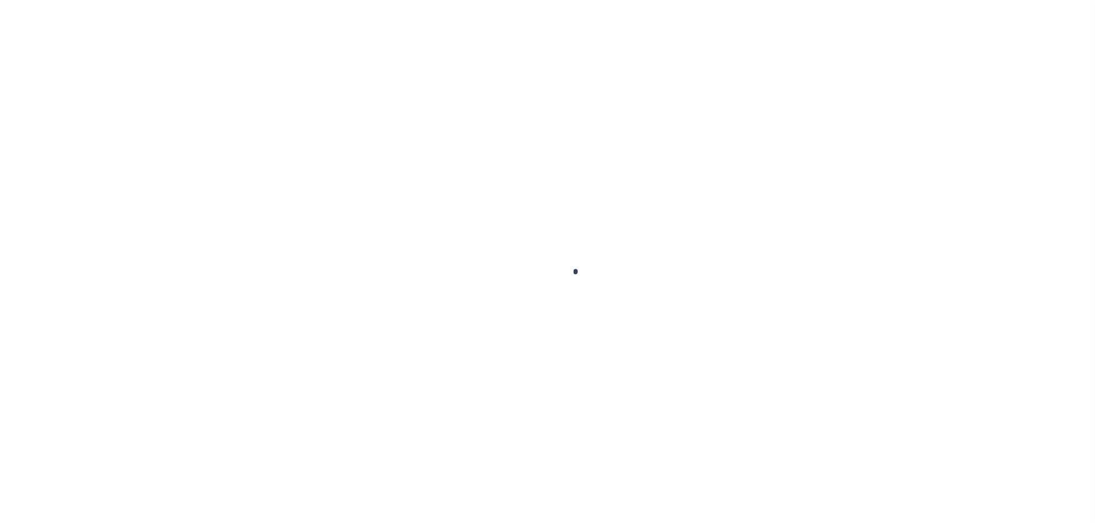
checkbox input "false"
type input "[DATE]"
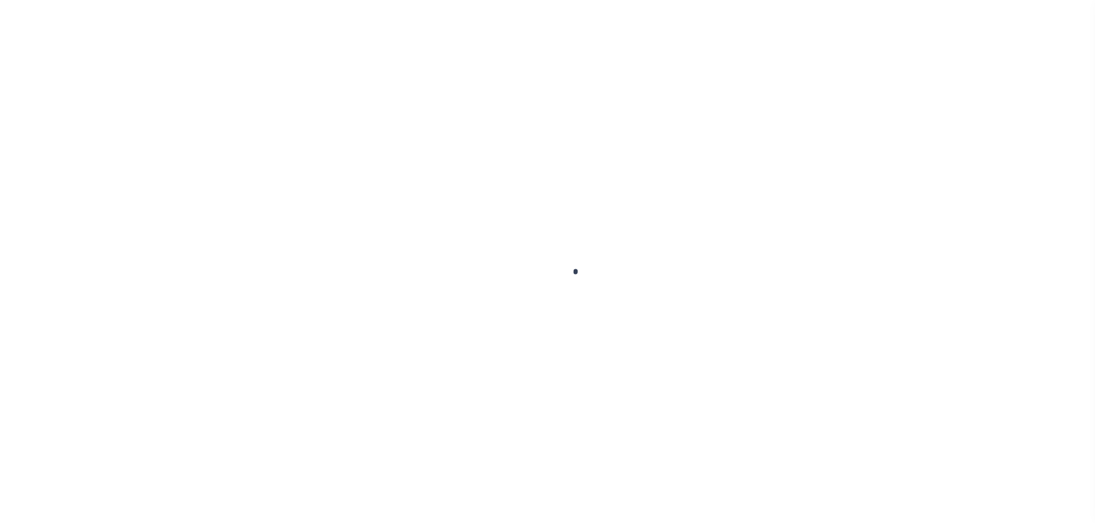
type input "[DATE]"
select select "DUE"
type input "$2,715.59"
type input "$243.58"
type input "$2,959.17"
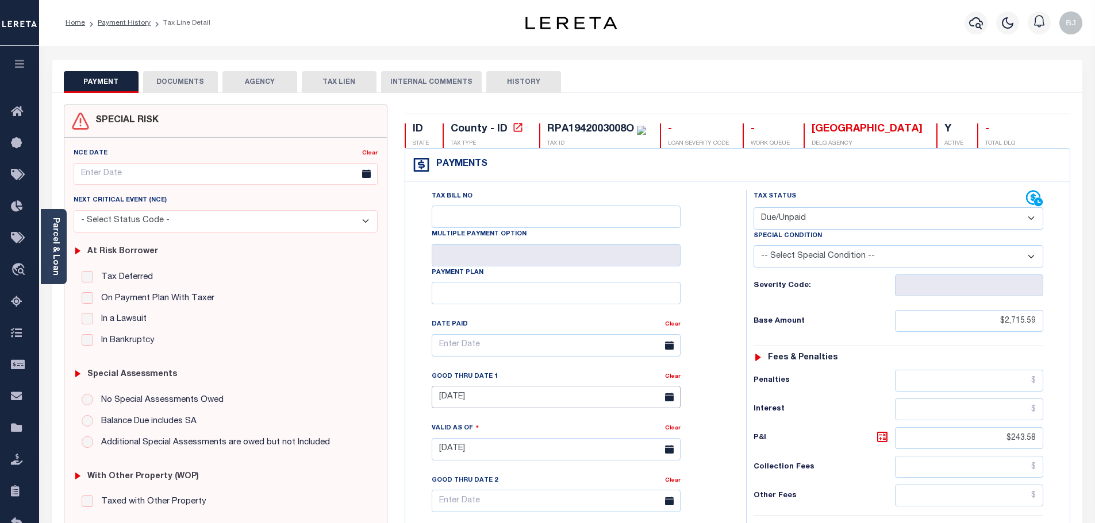
click at [467, 394] on input "07/31/2025" at bounding box center [556, 397] width 249 height 22
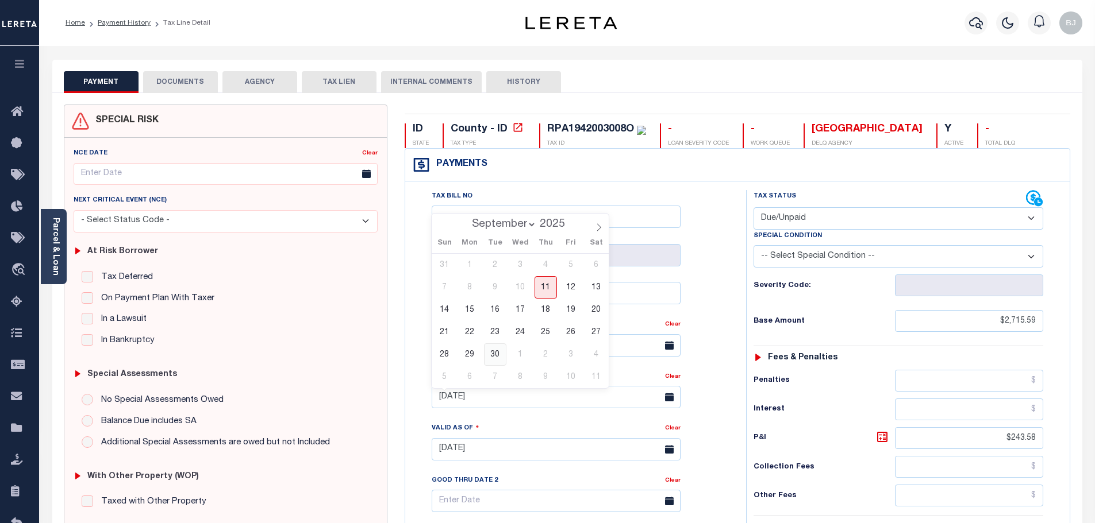
click at [496, 356] on span "30" at bounding box center [495, 355] width 22 height 22
type input "09/30/2025"
type input "[DATE]"
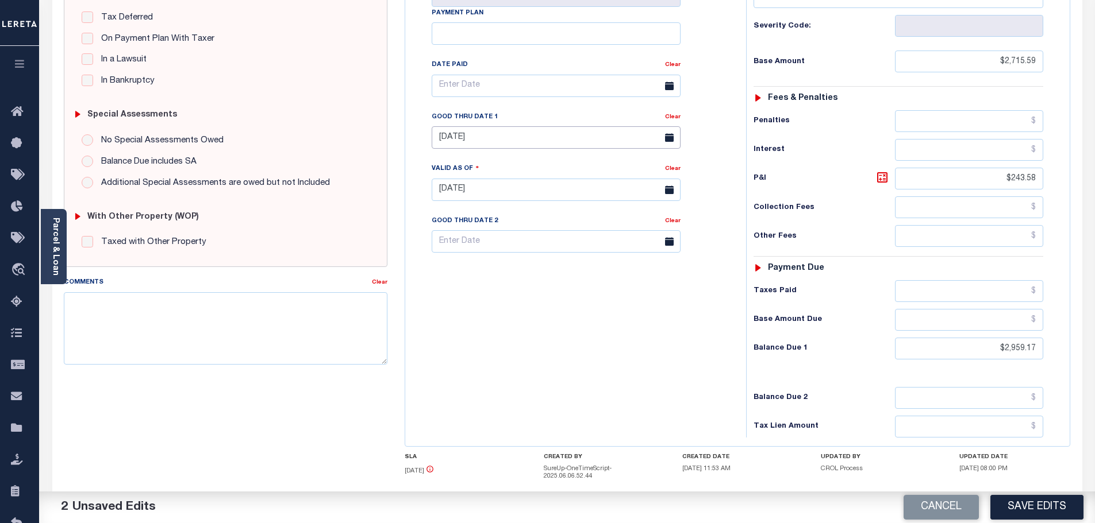
scroll to position [330, 0]
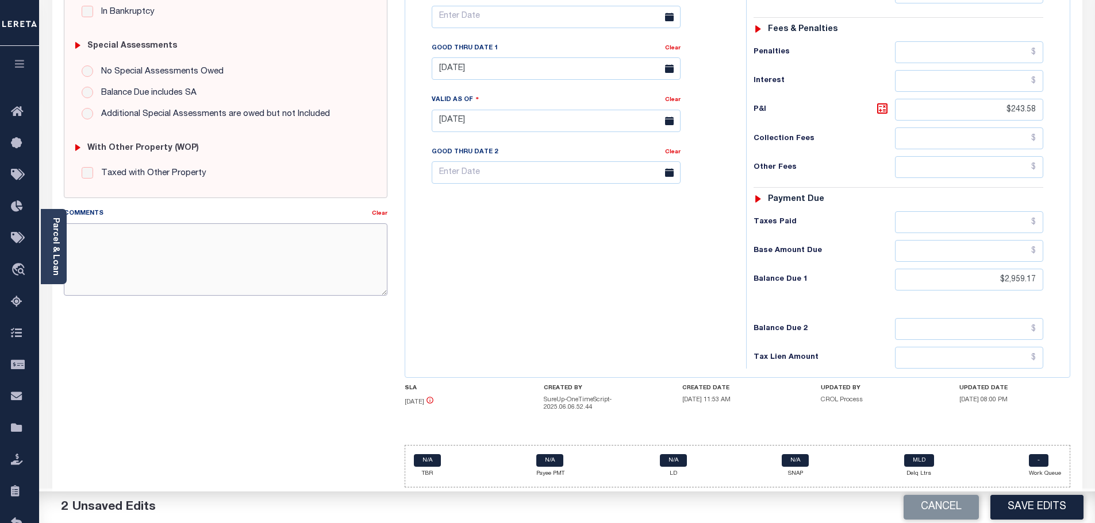
click at [272, 288] on textarea "Comments" at bounding box center [226, 260] width 324 height 72
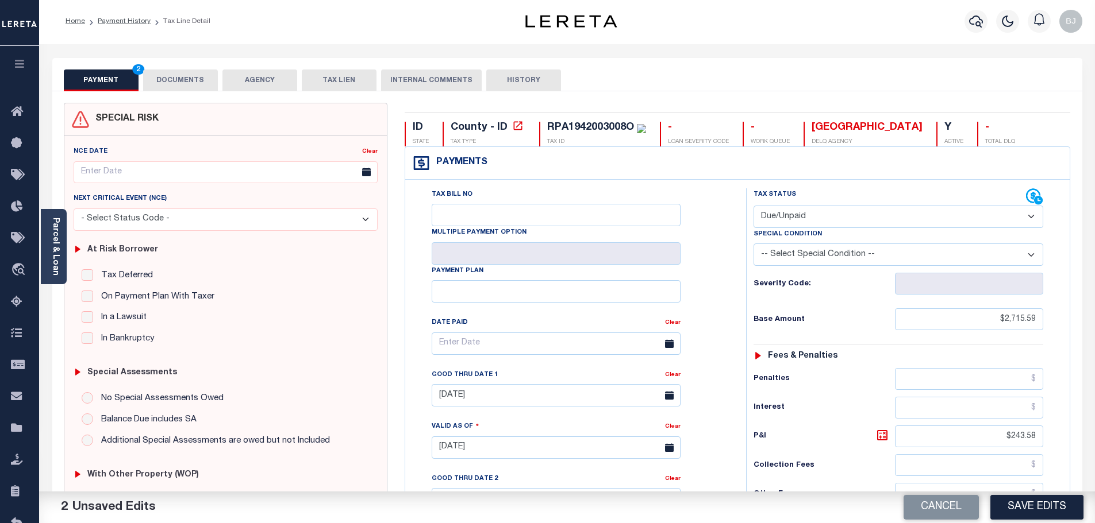
scroll to position [0, 0]
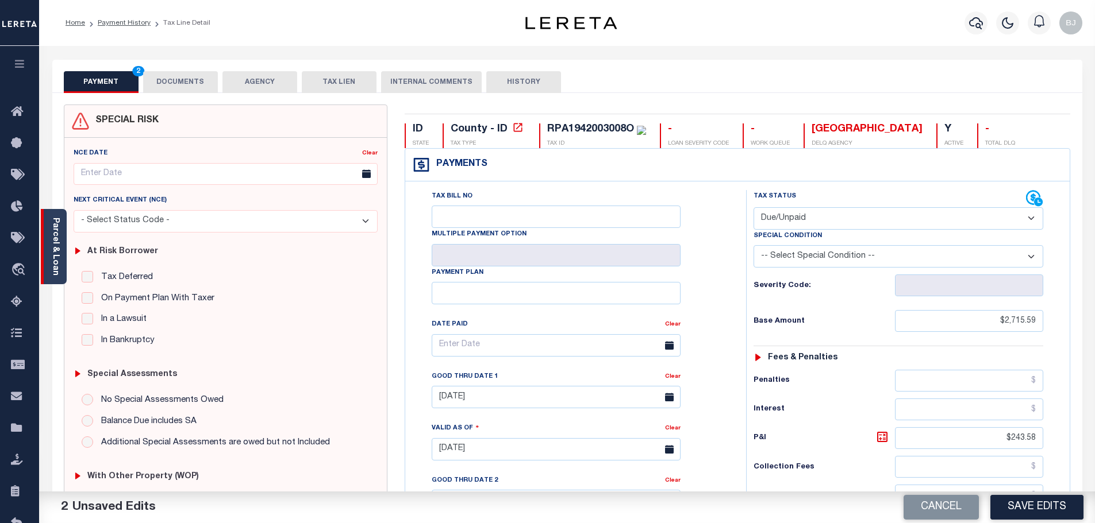
type textarea "Per Dani at the tax offoce"
click at [51, 256] on link "Parcel & Loan" at bounding box center [55, 247] width 8 height 58
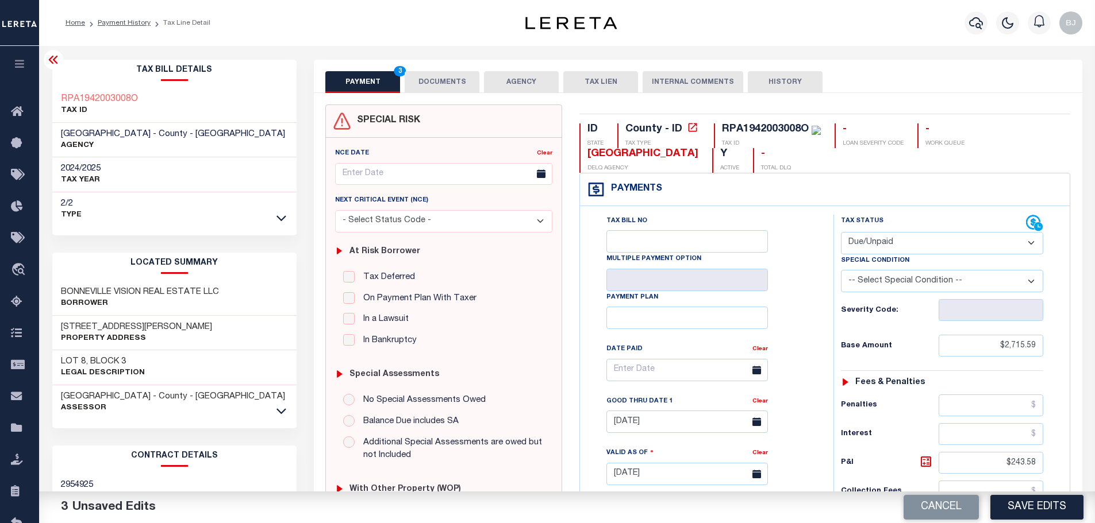
click at [925, 242] on select "- Select Status Code - Open Due/Unpaid Paid Incomplete No Tax Due Internal Refu…" at bounding box center [942, 243] width 202 height 22
select select "PYD"
click at [841, 233] on select "- Select Status Code - Open Due/Unpaid Paid Incomplete No Tax Due Internal Refu…" at bounding box center [942, 243] width 202 height 22
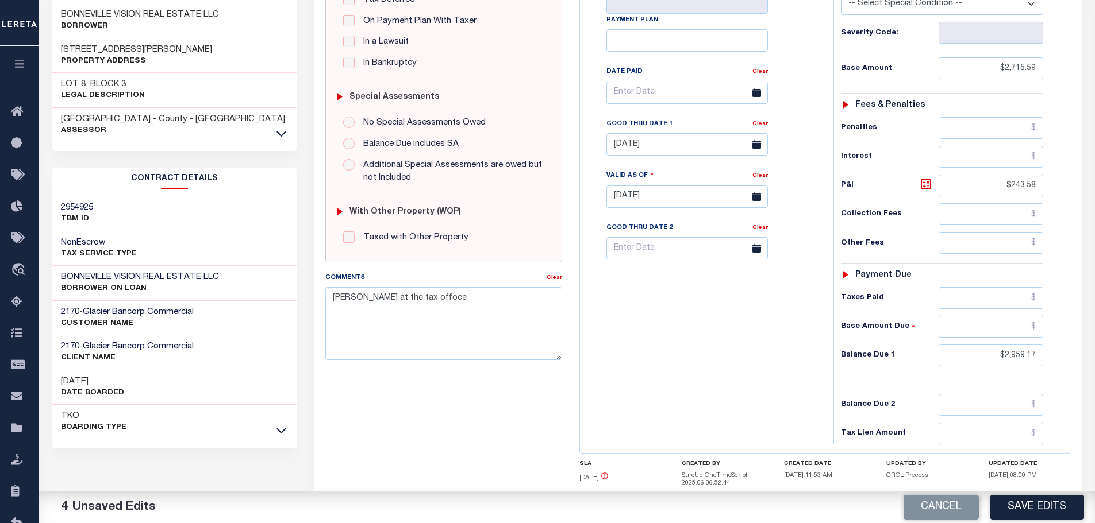
scroll to position [355, 0]
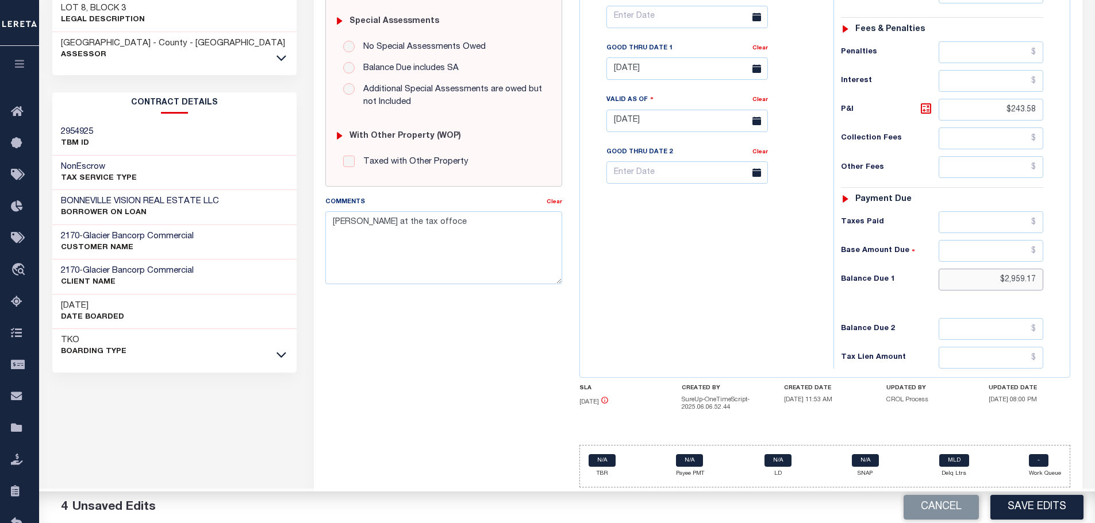
drag, startPoint x: 992, startPoint y: 283, endPoint x: 1170, endPoint y: 283, distance: 178.7
click at [1094, 283] on html "Home Payment History Tax Line Detail" at bounding box center [547, 85] width 1095 height 877
type input "$0.00"
click at [492, 241] on textarea "Per Dani at the tax office" at bounding box center [443, 247] width 237 height 72
type textarea "Per Dani at the tax office this is paid - bj"
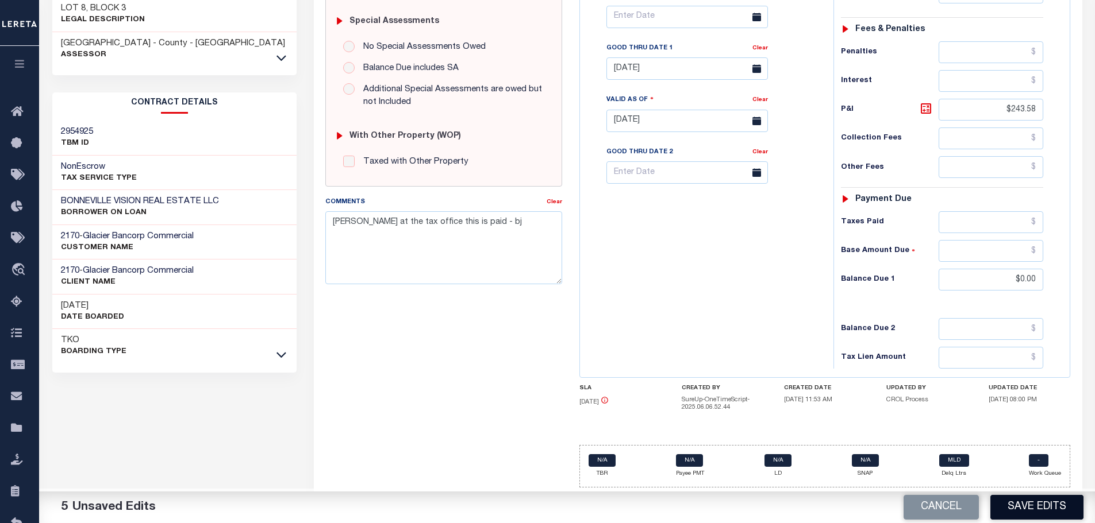
click at [1038, 508] on button "Save Edits" at bounding box center [1036, 507] width 93 height 25
checkbox input "false"
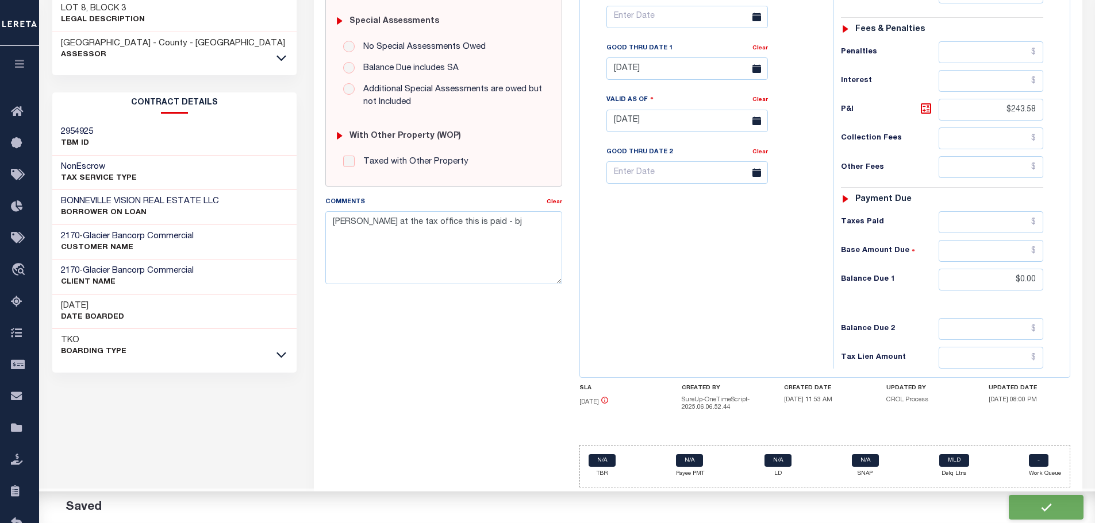
type input "$2,715.59"
type input "$243.58"
type input "$0"
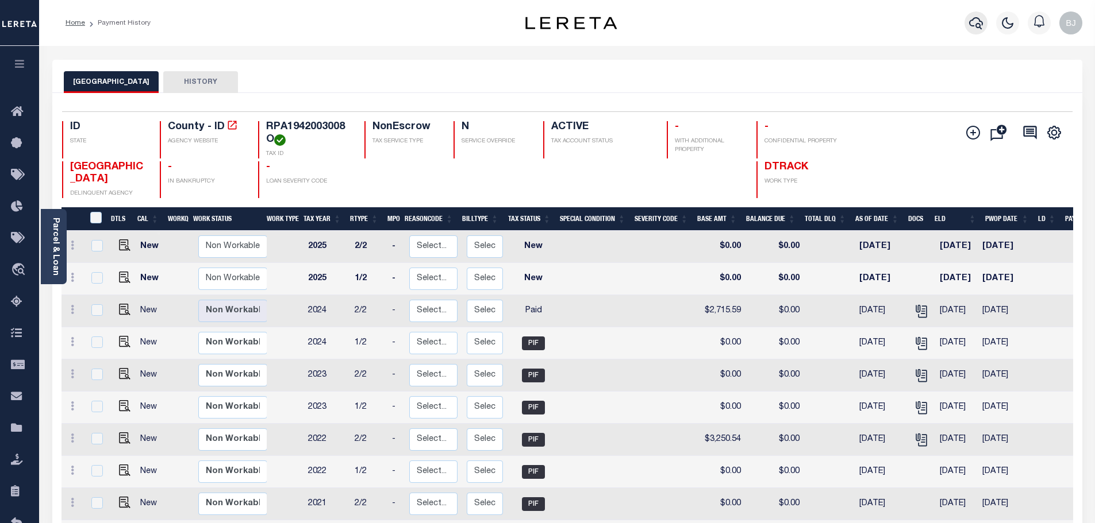
click at [973, 18] on icon "button" at bounding box center [976, 23] width 14 height 14
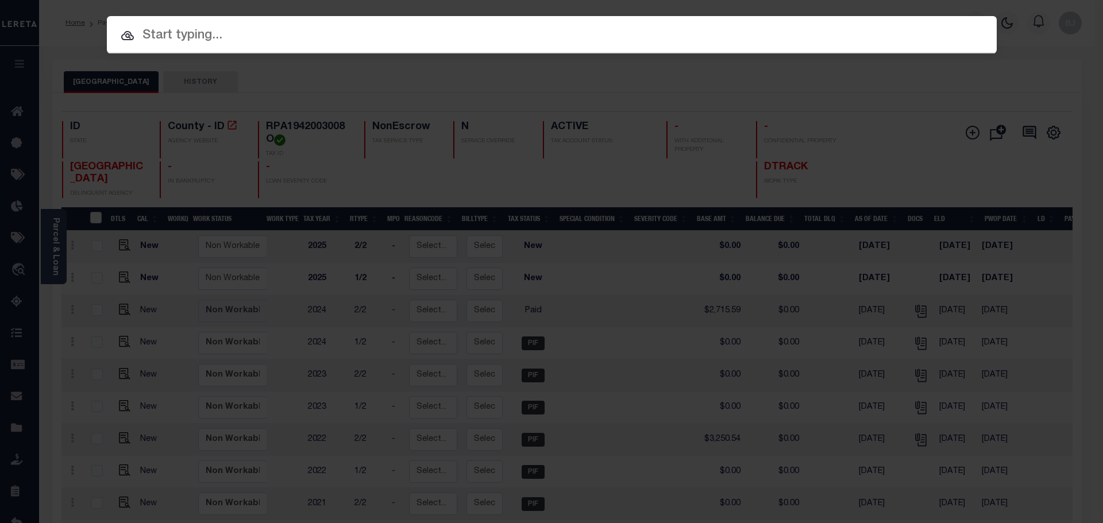
paste input "4011230047715"
type input "4011230047715"
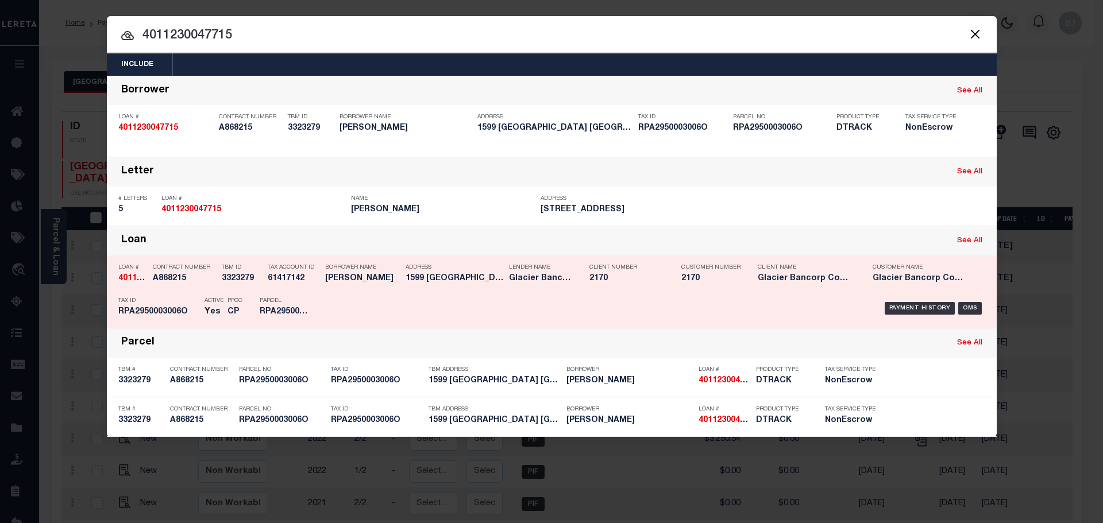
click at [441, 277] on h5 "1599 [GEOGRAPHIC_DATA], [US_STATE] FA..." at bounding box center [455, 279] width 98 height 10
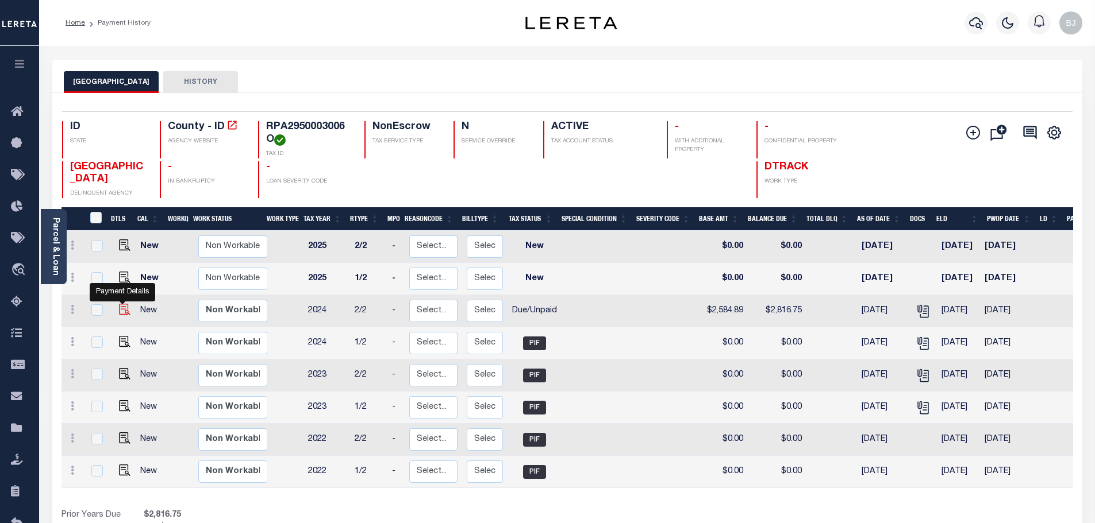
click at [119, 313] on img "" at bounding box center [124, 309] width 11 height 11
checkbox input "true"
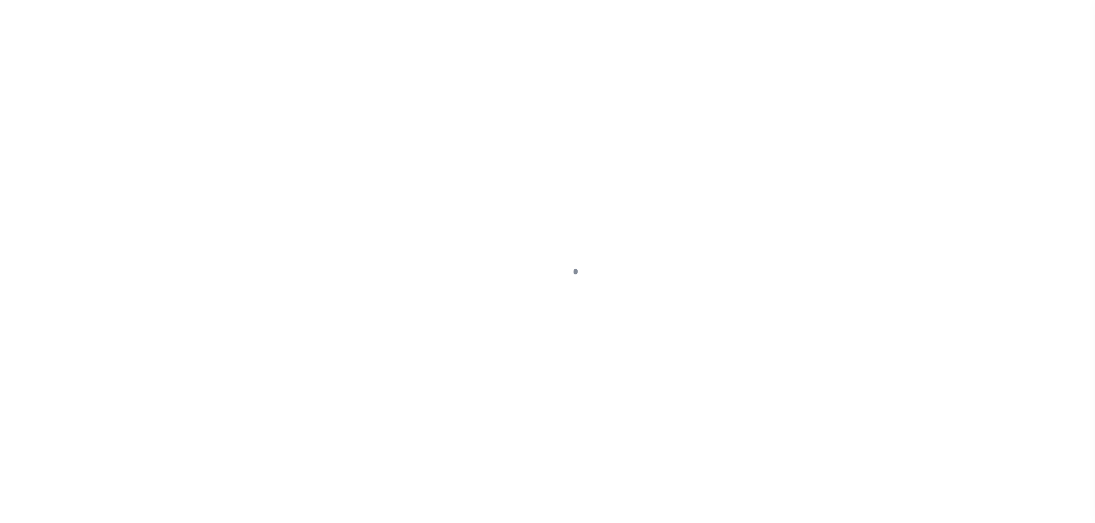
select select "DUE"
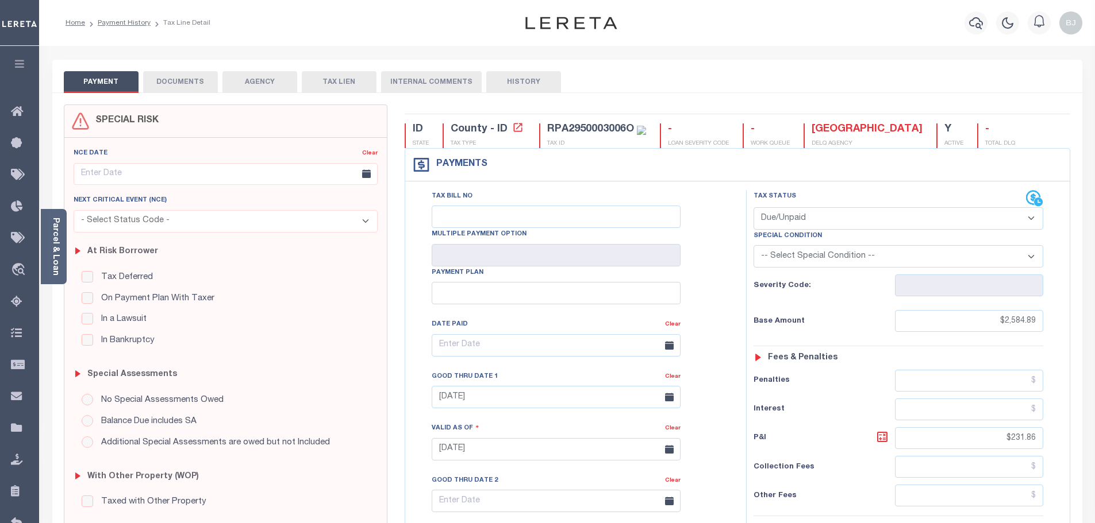
click at [60, 245] on div "Parcel & Loan" at bounding box center [54, 246] width 26 height 75
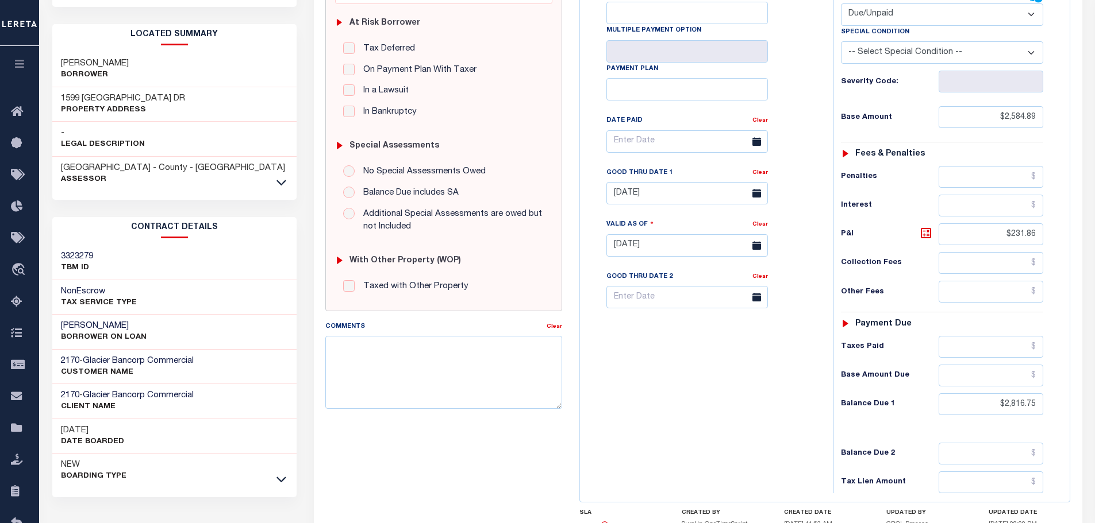
scroll to position [230, 0]
click at [385, 369] on textarea "Comments" at bounding box center [443, 371] width 237 height 72
type textarea "[PERSON_NAME] at the tax office this is paid - bj"
type input "[DATE]"
drag, startPoint x: 766, startPoint y: 175, endPoint x: 772, endPoint y: 167, distance: 10.4
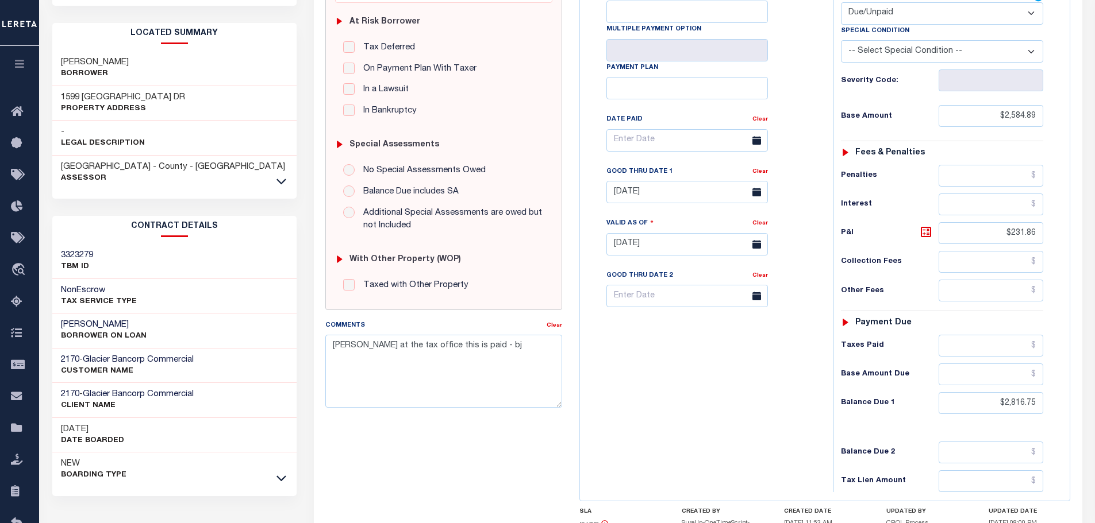
click at [765, 175] on link "Clear" at bounding box center [760, 172] width 16 height 6
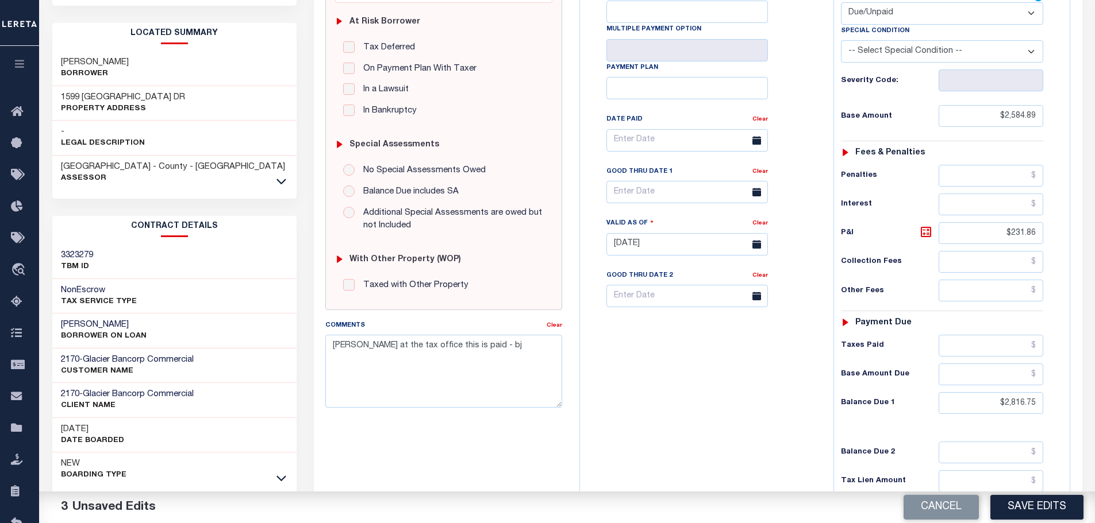
click at [944, 21] on select "- Select Status Code - Open Due/Unpaid Paid Incomplete No Tax Due Internal Refu…" at bounding box center [942, 13] width 202 height 22
select select "PYD"
click at [841, 3] on select "- Select Status Code - Open Due/Unpaid Paid Incomplete No Tax Due Internal Refu…" at bounding box center [942, 13] width 202 height 22
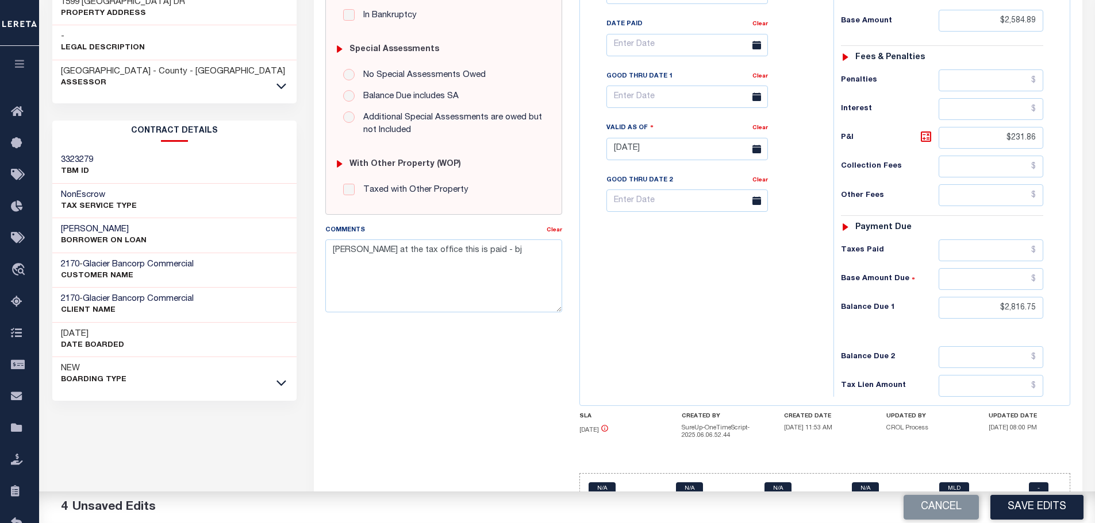
scroll to position [355, 0]
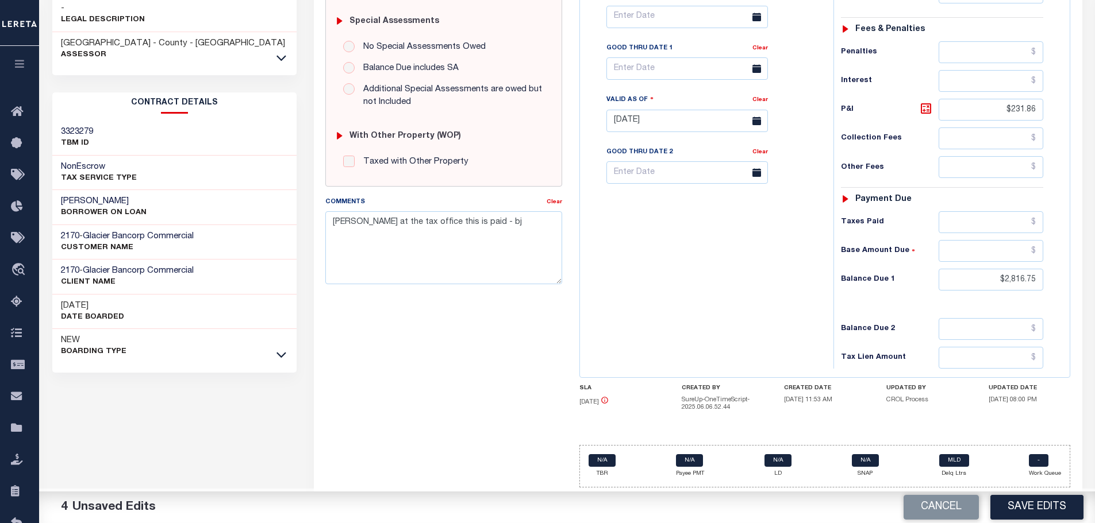
drag, startPoint x: 992, startPoint y: 269, endPoint x: 1104, endPoint y: 275, distance: 112.2
click at [1094, 275] on html "Home Payment History Tax Line Detail" at bounding box center [547, 85] width 1095 height 877
click at [917, 306] on div "Tax Status Status - Select Status Code -" at bounding box center [945, 115] width 225 height 507
drag, startPoint x: 998, startPoint y: 274, endPoint x: 1261, endPoint y: 283, distance: 262.7
click at [1094, 283] on html "Home Payment History Tax Line Detail" at bounding box center [547, 85] width 1095 height 877
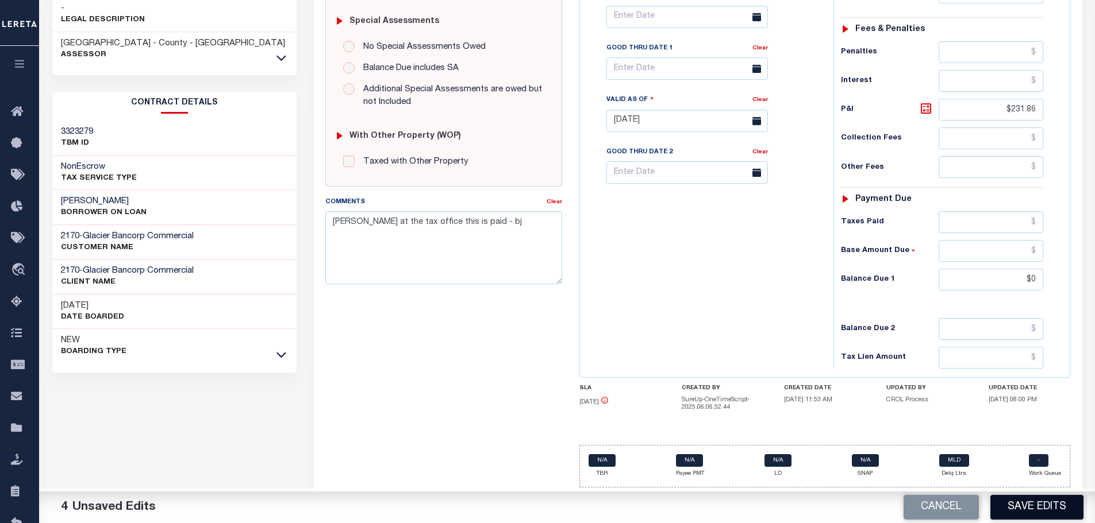
type input "$0.00"
click at [1029, 511] on button "Save Edits" at bounding box center [1036, 507] width 93 height 25
checkbox input "false"
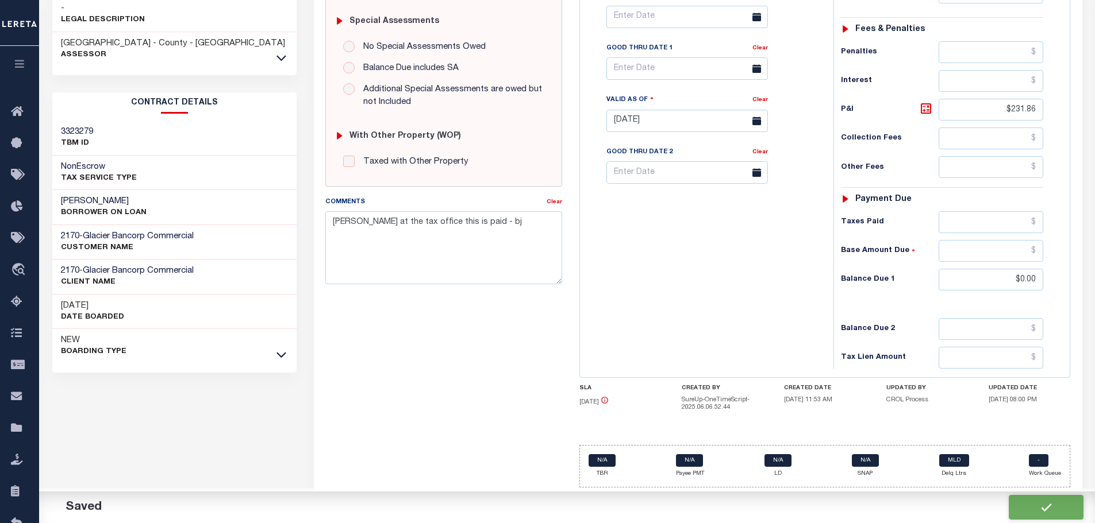
checkbox input "false"
type input "$2,584.89"
type input "$231.86"
type input "$0"
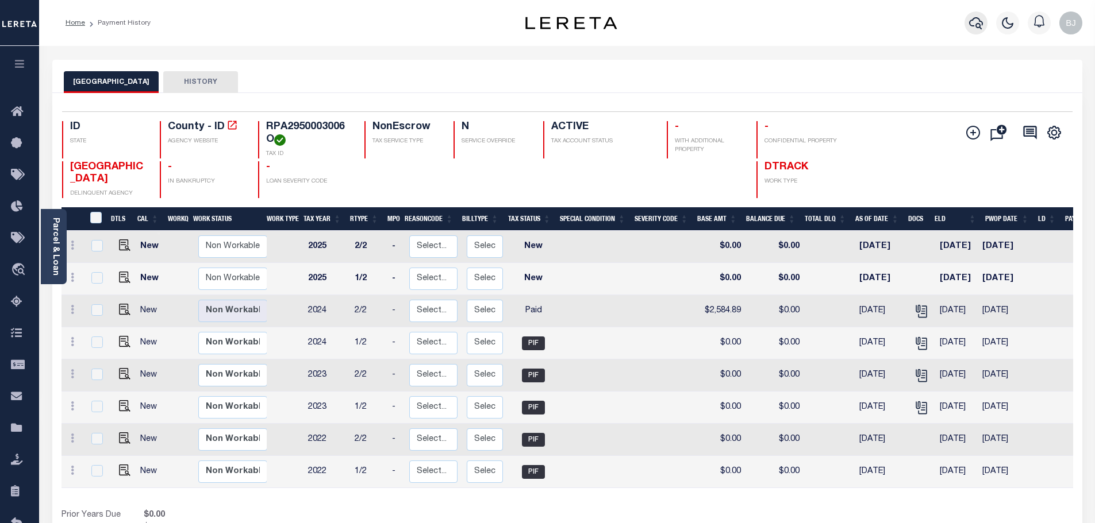
click at [969, 24] on icon "button" at bounding box center [976, 23] width 14 height 12
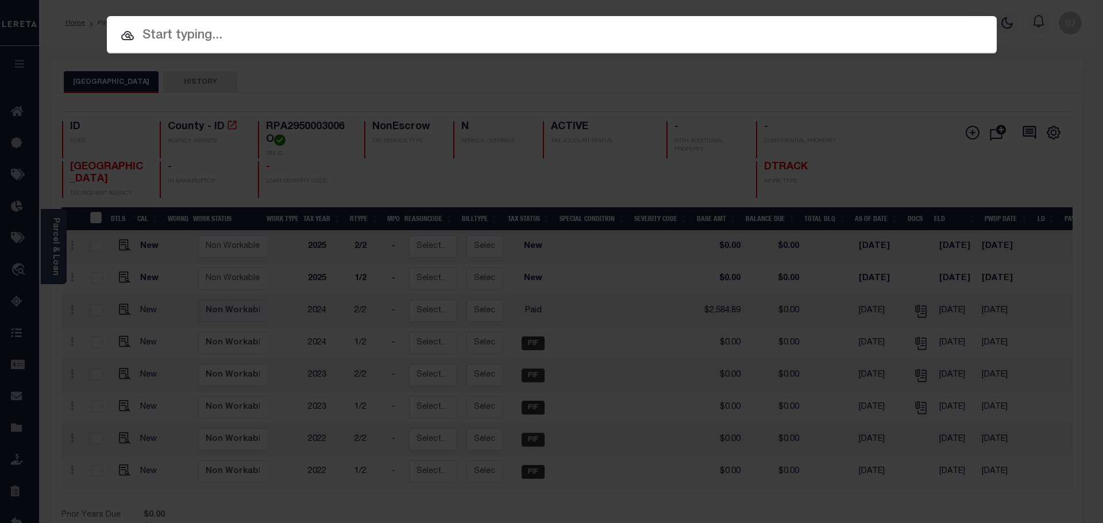
paste input "12076"
type input "12076"
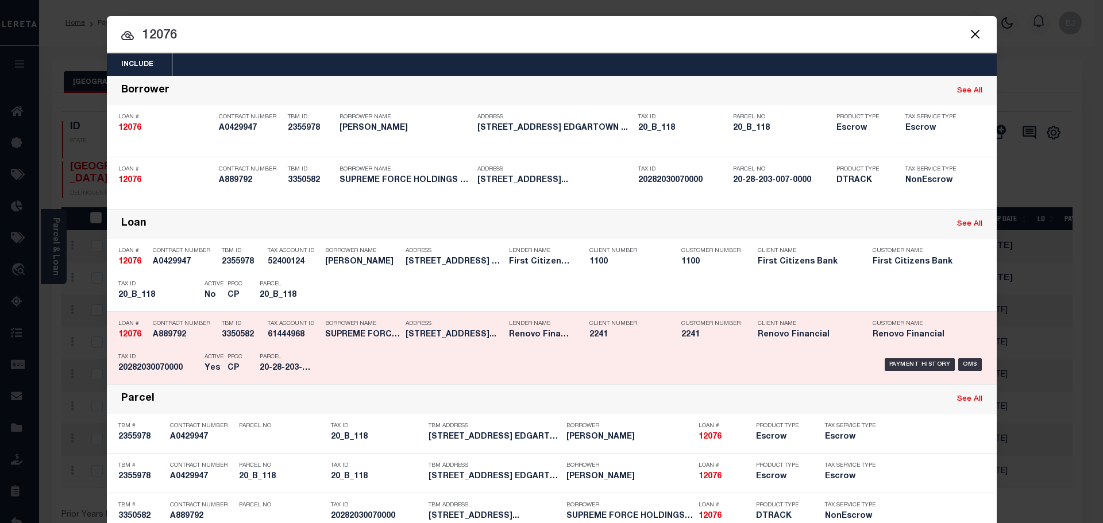
click at [560, 351] on div "Payment History OMS" at bounding box center [657, 364] width 657 height 33
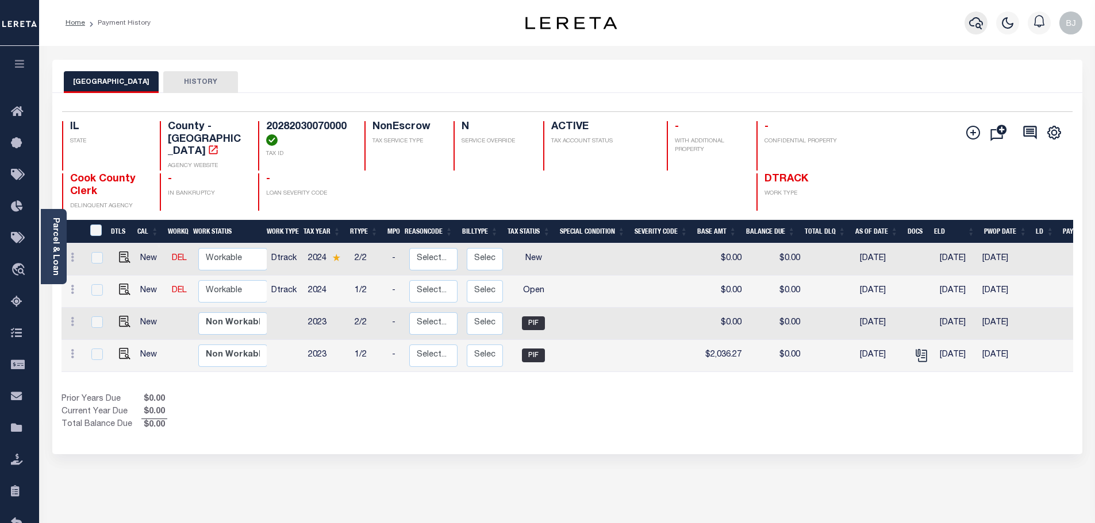
click at [975, 27] on icon "button" at bounding box center [976, 23] width 14 height 12
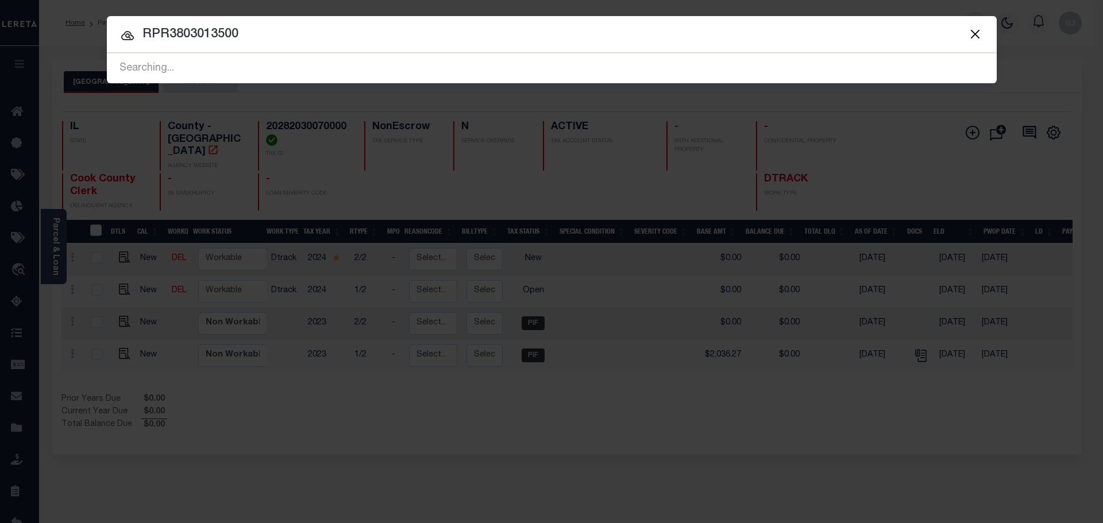
type input "RPR3803013500"
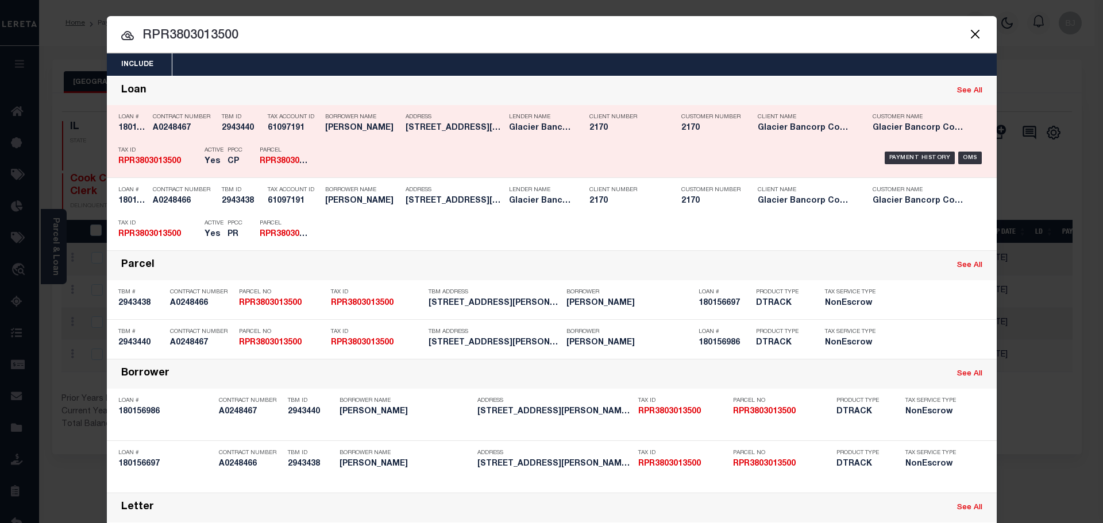
click at [348, 161] on div "Payment History OMS" at bounding box center [657, 157] width 657 height 33
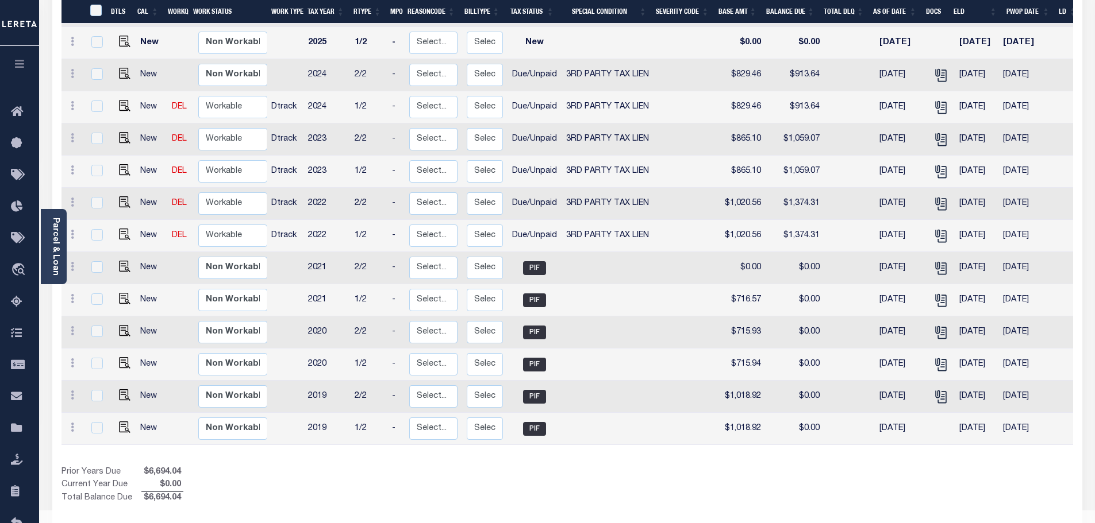
scroll to position [260, 0]
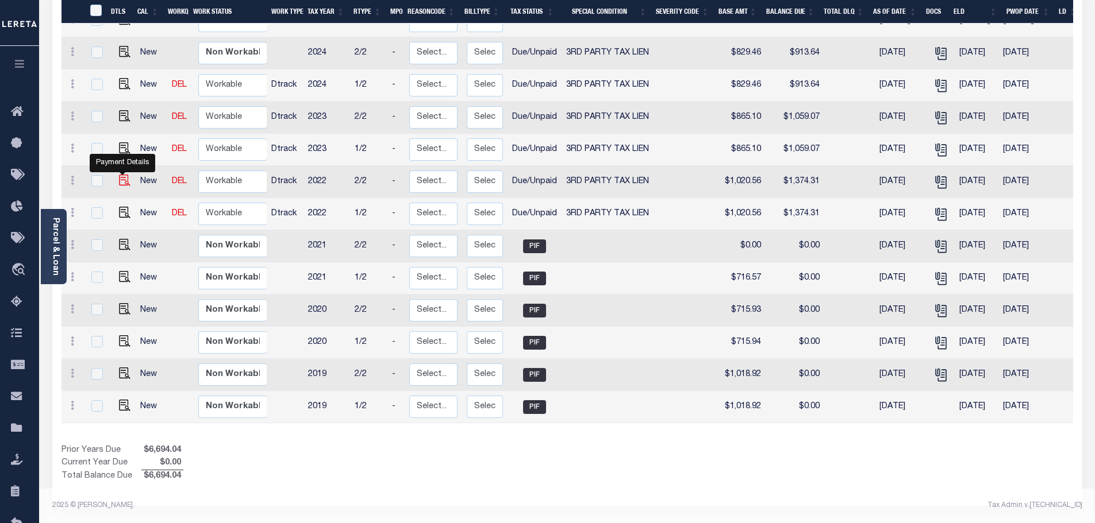
click img ""
checkbox input "true"
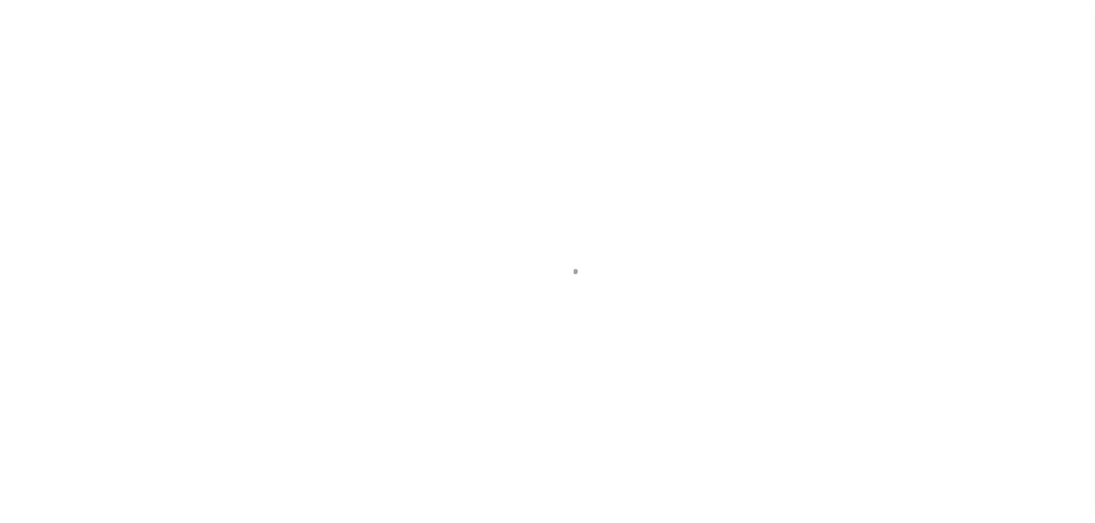
select select "Possible tax foreclosure"
select select "DUE"
select select "20"
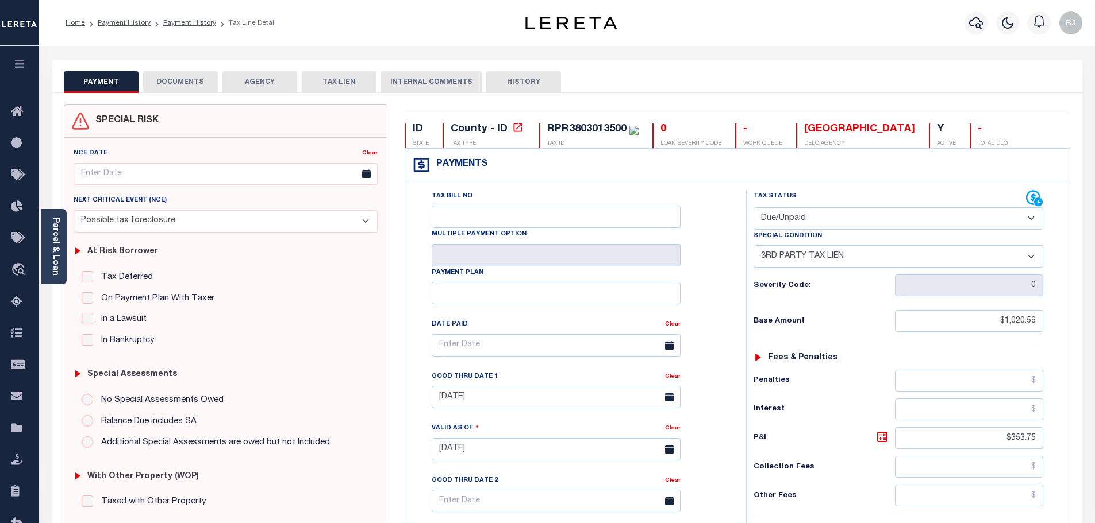
drag, startPoint x: 825, startPoint y: 224, endPoint x: 818, endPoint y: 225, distance: 6.3
click at [819, 225] on select "- Select Status Code - Open Due/Unpaid Paid Incomplete No Tax Due Internal Refu…" at bounding box center [898, 218] width 290 height 22
select select "PYD"
click at [753, 208] on select "- Select Status Code - Open Due/Unpaid Paid Incomplete No Tax Due Internal Refu…" at bounding box center [898, 218] width 290 height 22
select select "0"
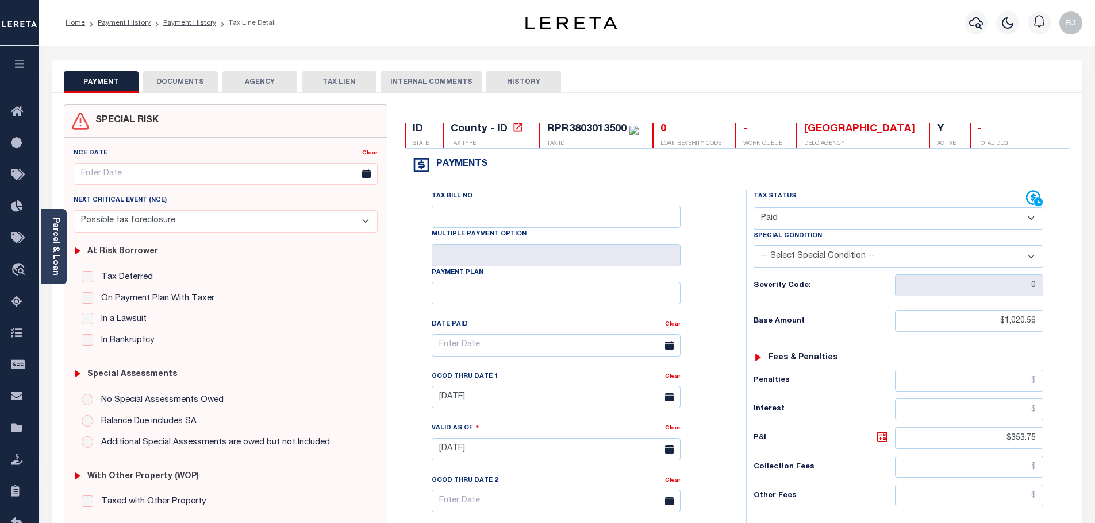
type input "[DATE]"
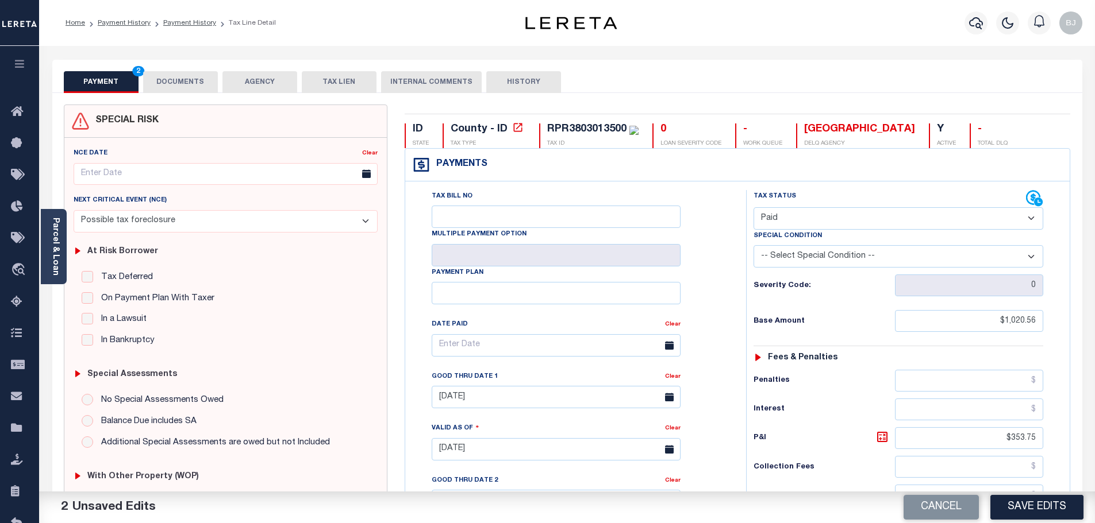
click at [863, 259] on select "-- Select Special Condition -- 3RD PARTY TAX LIEN AGENCY TAX LIEN (A.K.A Inside…" at bounding box center [898, 256] width 290 height 22
click at [753, 247] on select "-- Select Special Condition -- 3RD PARTY TAX LIEN AGENCY TAX LIEN (A.K.A Inside…" at bounding box center [898, 256] width 290 height 22
select select "28"
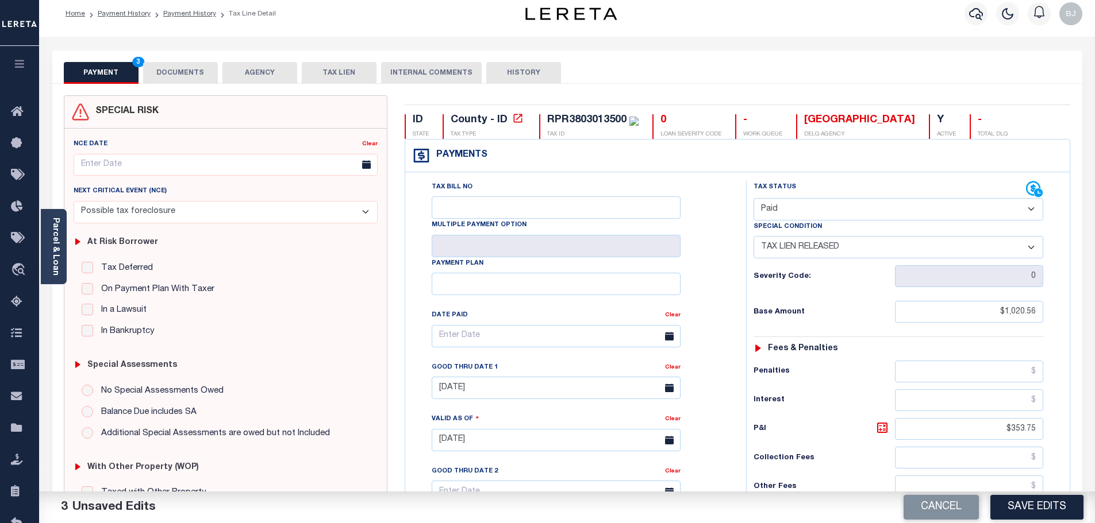
scroll to position [287, 0]
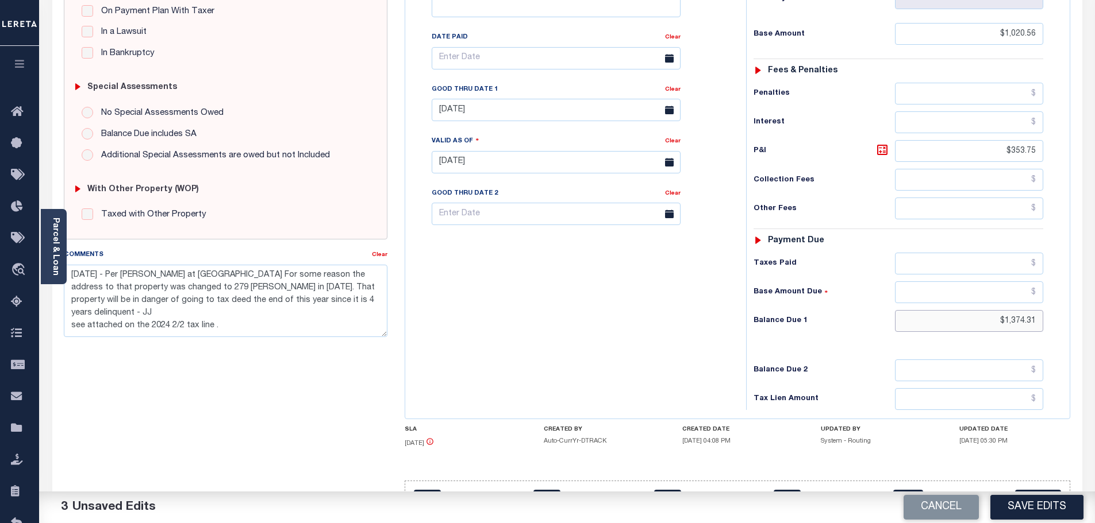
drag, startPoint x: 992, startPoint y: 320, endPoint x: 1301, endPoint y: 317, distance: 309.2
click at [1094, 317] on html "Home Payment History Payment History Tax Line Detail Profile Sign out" at bounding box center [547, 136] width 1095 height 846
type input "$0.00"
click at [383, 257] on link "Clear" at bounding box center [380, 255] width 16 height 6
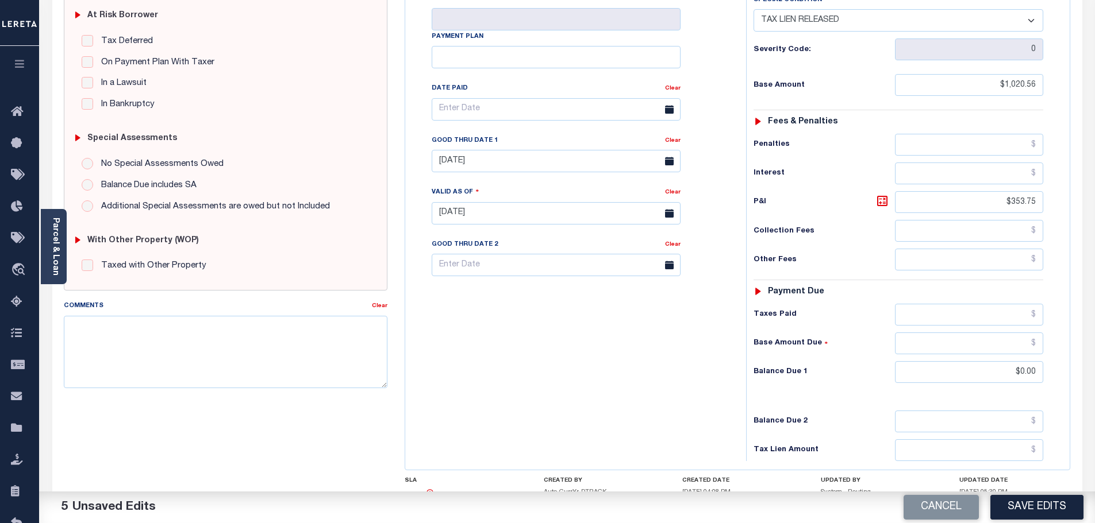
scroll to position [0, 0]
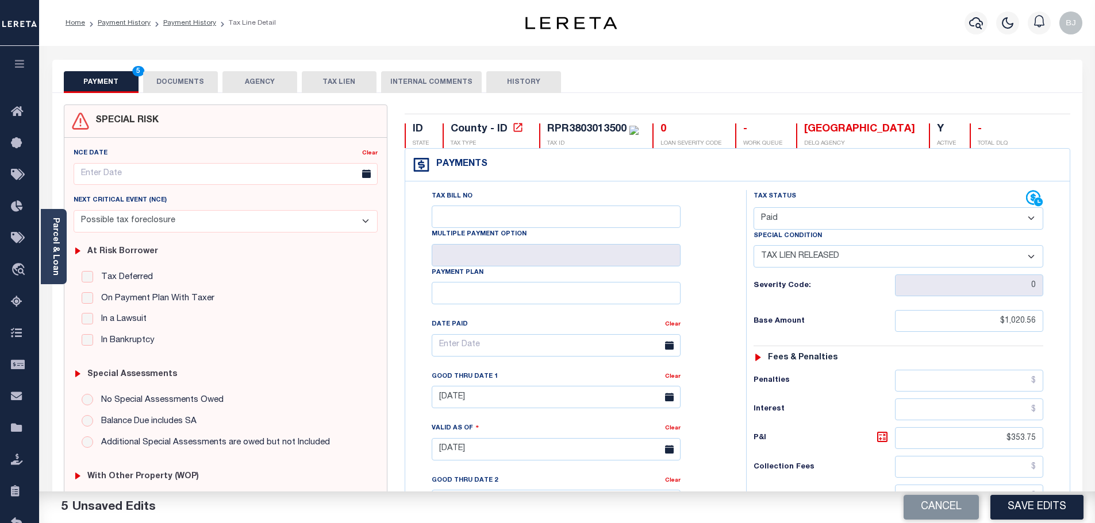
click at [199, 86] on button "DOCUMENTS" at bounding box center [180, 82] width 75 height 22
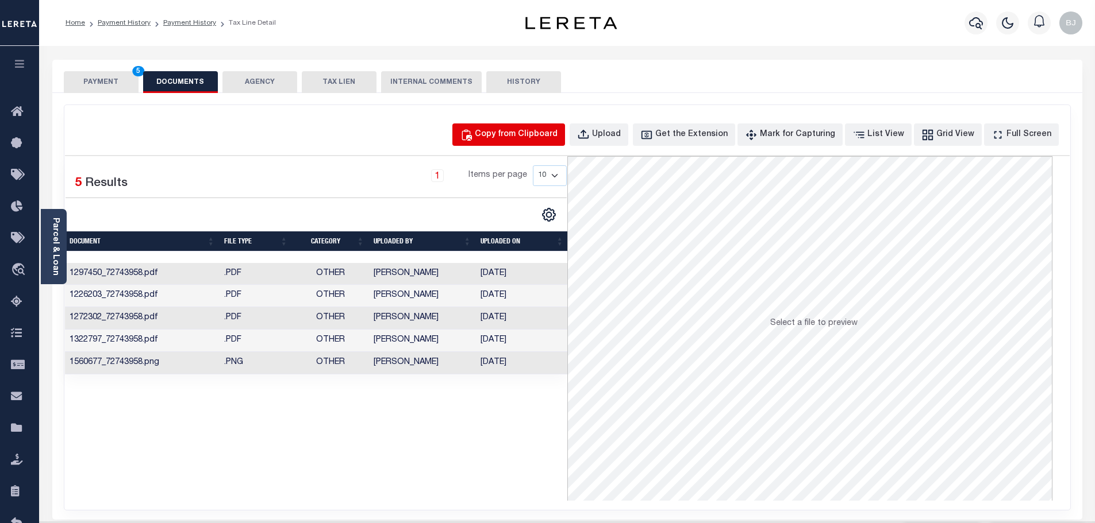
click at [511, 125] on button "Copy from Clipboard" at bounding box center [508, 135] width 113 height 22
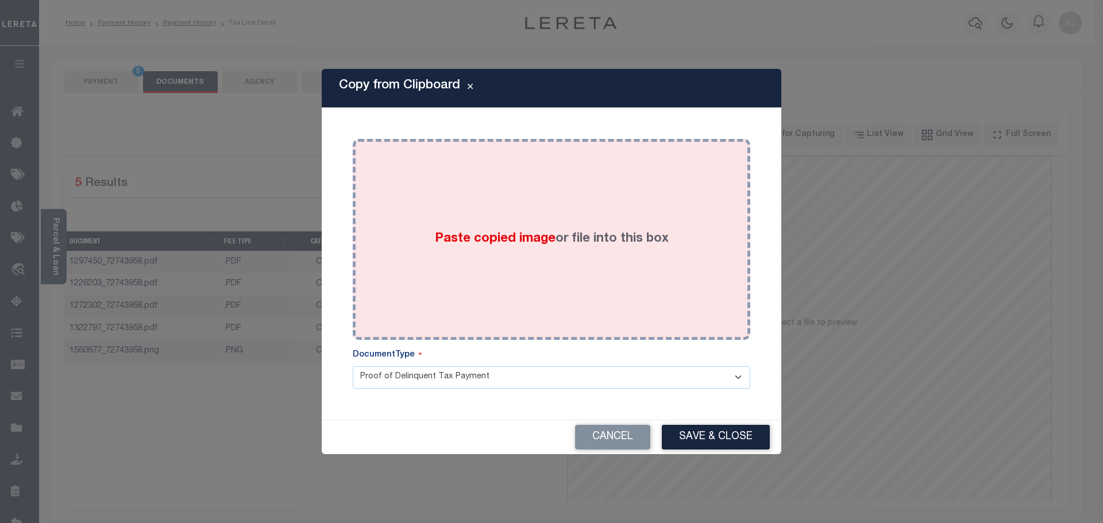
drag, startPoint x: 545, startPoint y: 190, endPoint x: 605, endPoint y: 318, distance: 141.6
click at [546, 197] on div "Paste copied image or file into this box" at bounding box center [551, 240] width 380 height 184
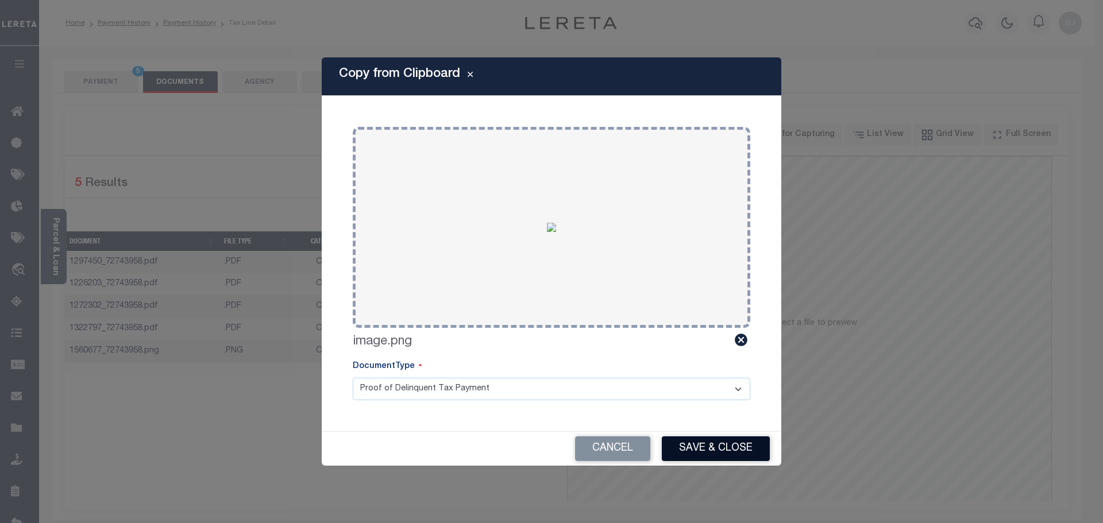
click at [744, 450] on button "Save & Close" at bounding box center [716, 449] width 108 height 25
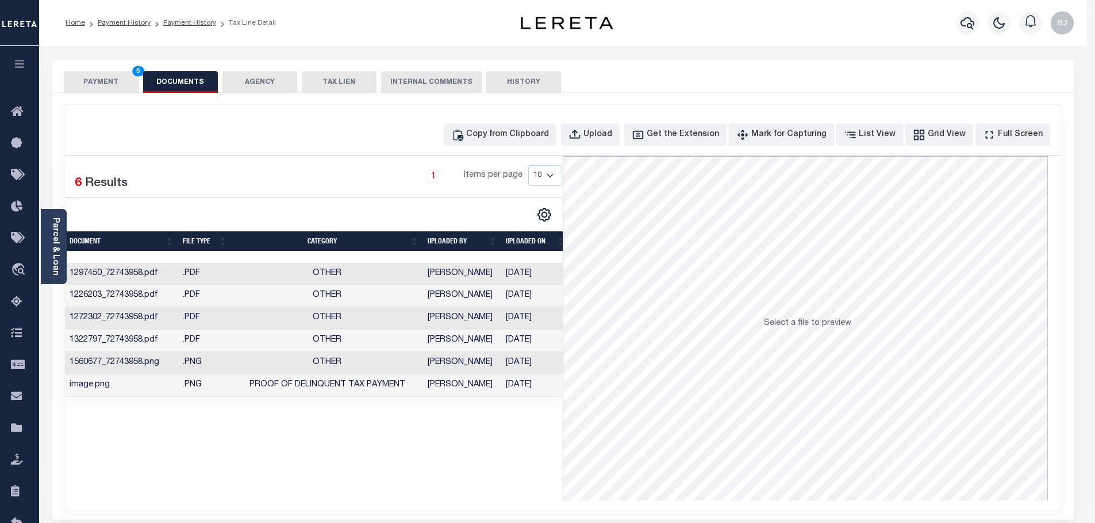
click at [102, 83] on button "PAYMENT 5" at bounding box center [101, 82] width 75 height 22
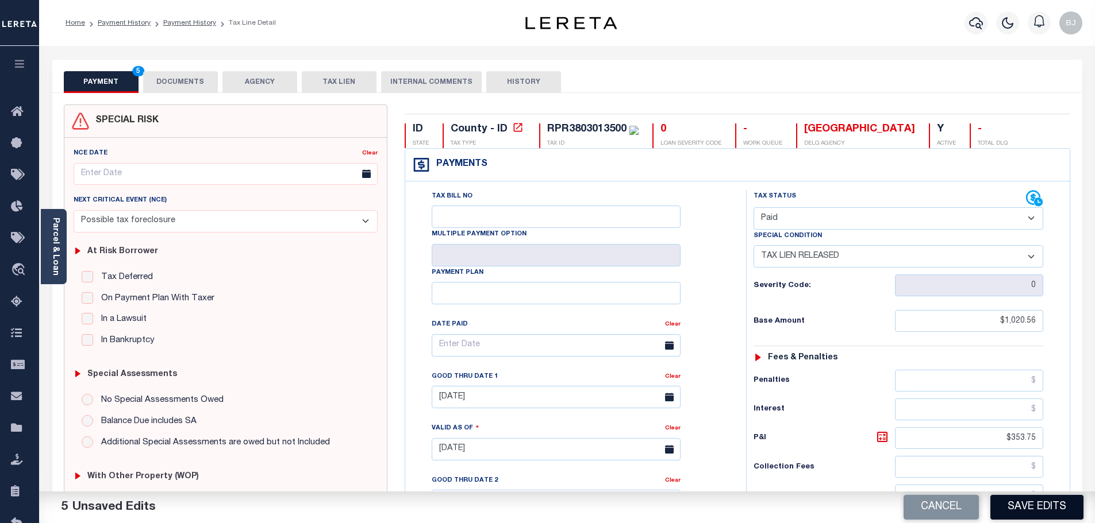
click at [1046, 509] on button "Save Edits" at bounding box center [1036, 507] width 93 height 25
checkbox input "false"
type input "$1,020.56"
type input "$353.75"
type input "$0"
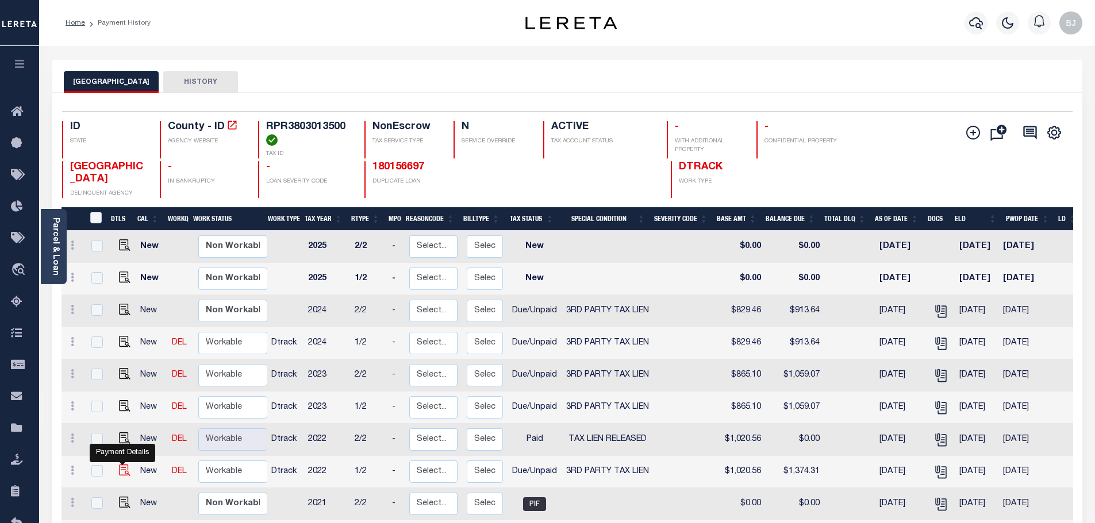
click at [125, 472] on img "" at bounding box center [124, 470] width 11 height 11
checkbox input "true"
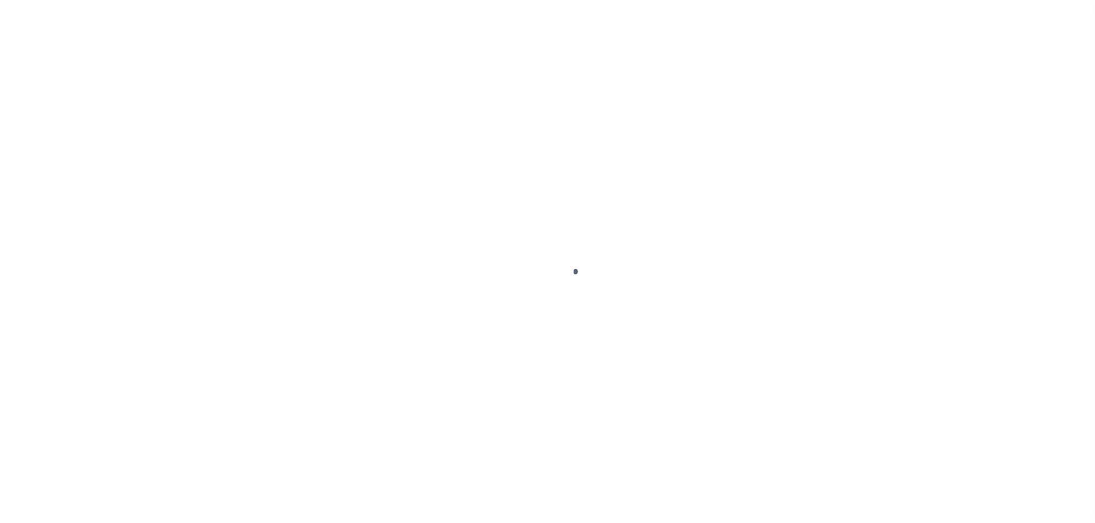
select select "Possible tax foreclosure"
checkbox input "false"
type textarea "07/31/2025 - Per Heidi at Bannock county For some reason the address to that pr…"
type input "08/31/2025"
type input "[DATE]"
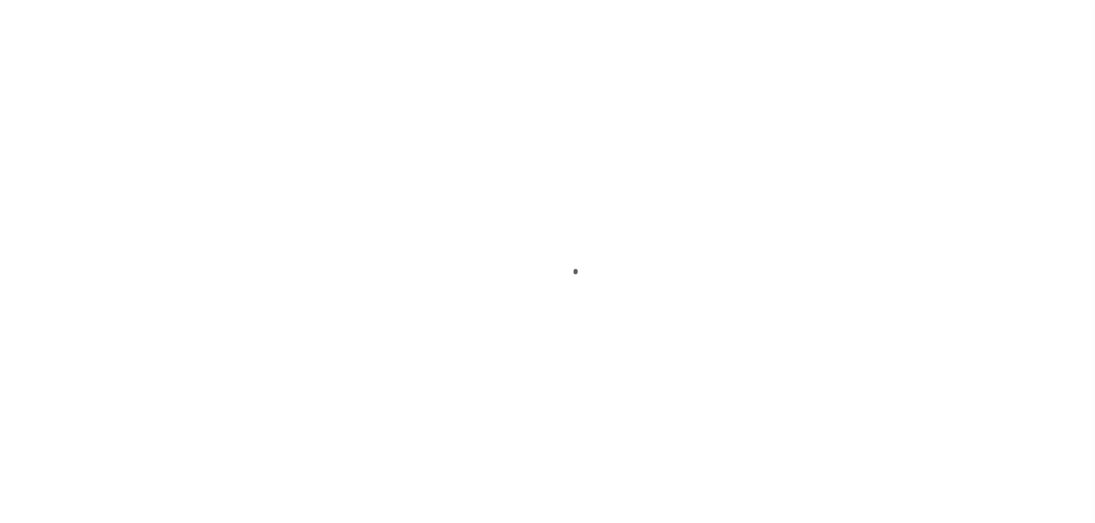
select select "DUE"
select select "20"
type input "$1,020.56"
type input "$353.75"
type input "$1,374.31"
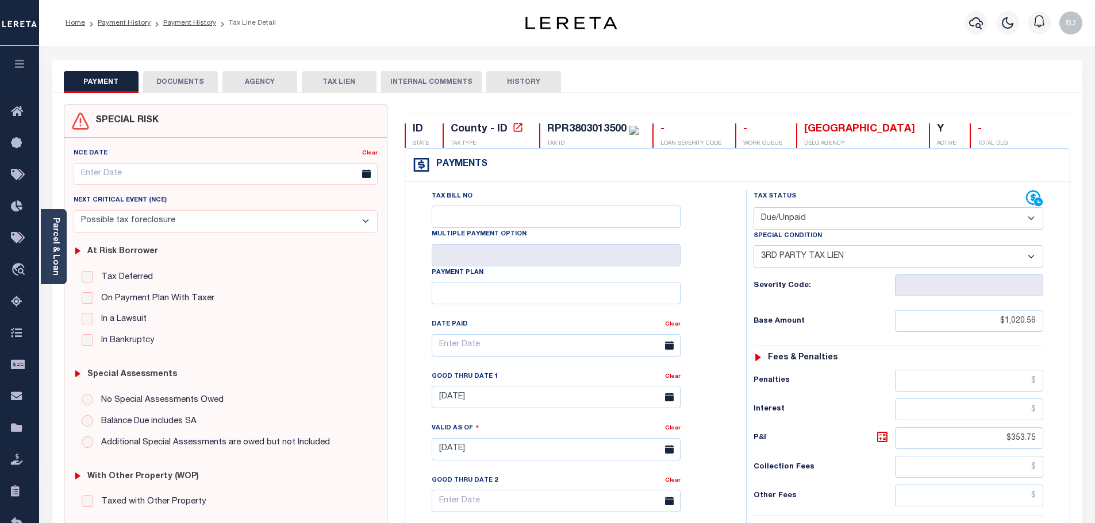
click at [819, 228] on select "- Select Status Code - Open Due/Unpaid Paid Incomplete No Tax Due Internal Refu…" at bounding box center [898, 218] width 290 height 22
select select "PYD"
click at [753, 208] on select "- Select Status Code - Open Due/Unpaid Paid Incomplete No Tax Due Internal Refu…" at bounding box center [898, 218] width 290 height 22
select select "0"
type input "[DATE]"
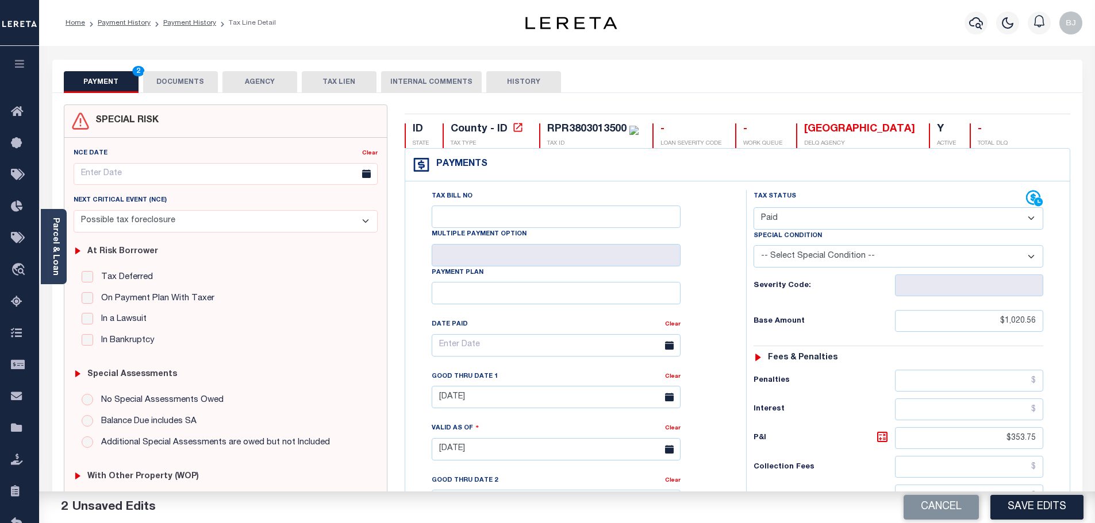
click at [868, 265] on select "-- Select Special Condition -- 3RD PARTY TAX LIEN AGENCY TAX LIEN (A.K.A Inside…" at bounding box center [898, 256] width 290 height 22
select select "28"
click at [868, 265] on select "-- Select Special Condition -- 3RD PARTY TAX LIEN AGENCY TAX LIEN (A.K.A Inside…" at bounding box center [898, 256] width 290 height 22
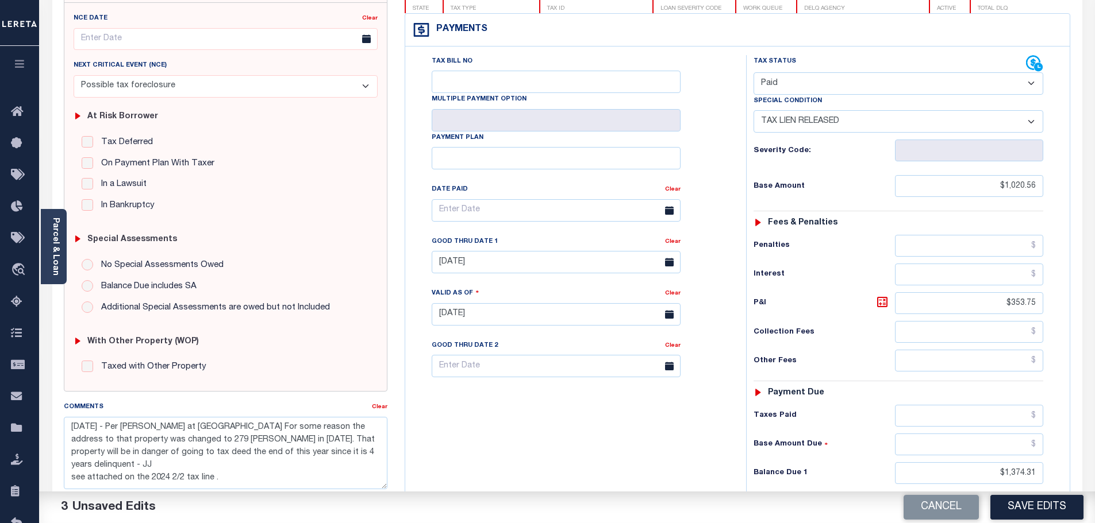
scroll to position [230, 0]
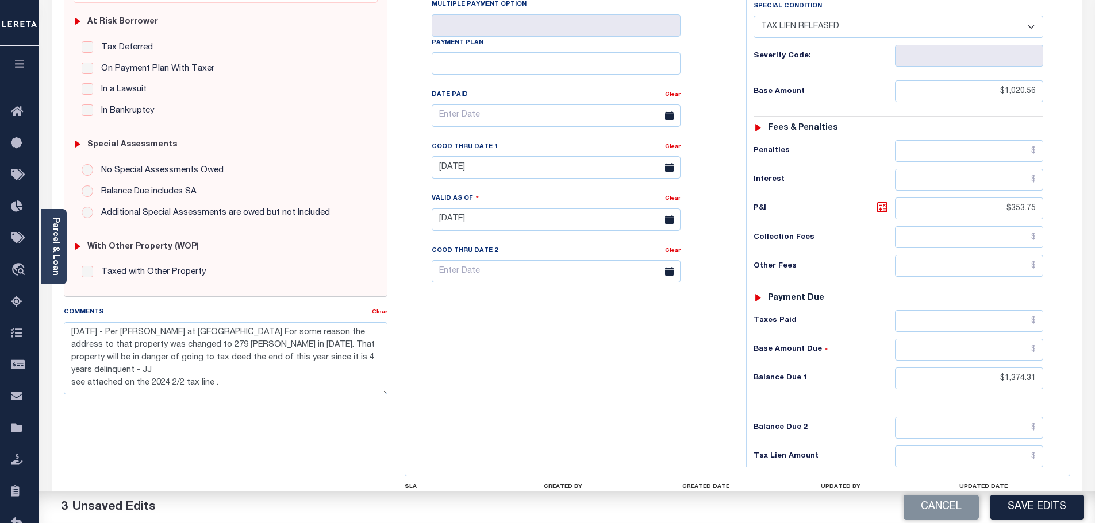
drag, startPoint x: 994, startPoint y: 363, endPoint x: 1060, endPoint y: 373, distance: 67.0
click at [1060, 373] on div "Tax Status Status" at bounding box center [901, 213] width 329 height 507
drag, startPoint x: 965, startPoint y: 386, endPoint x: 1152, endPoint y: 387, distance: 187.3
click at [1094, 387] on html "Home Payment History Payment History Tax Line Detail Profile Sign out" at bounding box center [547, 193] width 1095 height 846
type input "$0.00"
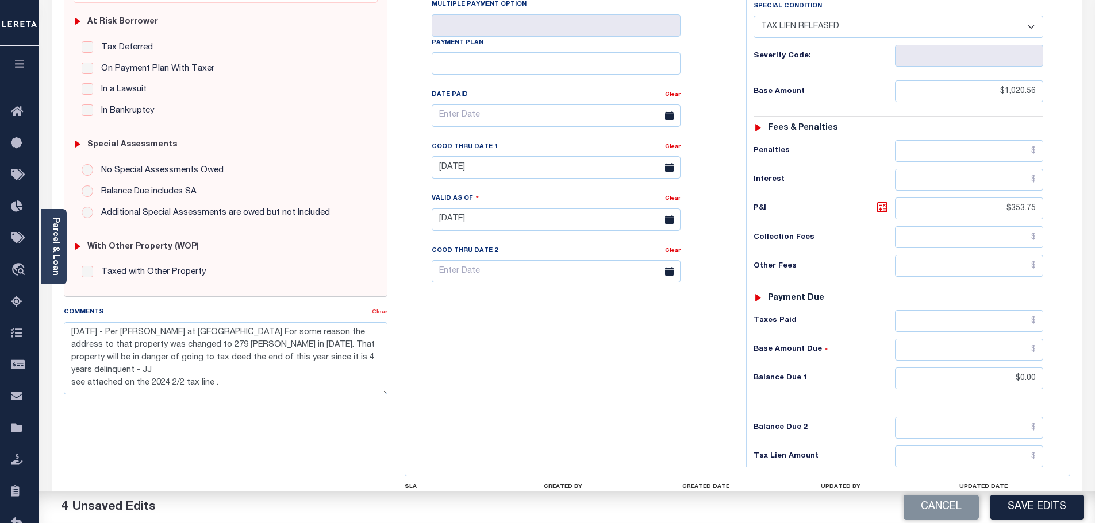
click at [383, 312] on link "Clear" at bounding box center [380, 313] width 16 height 6
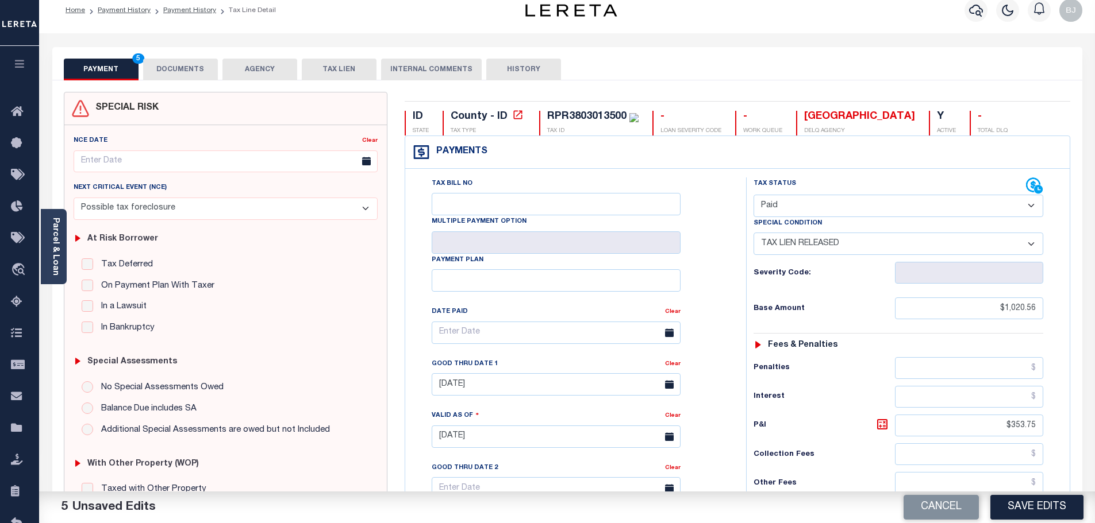
scroll to position [0, 0]
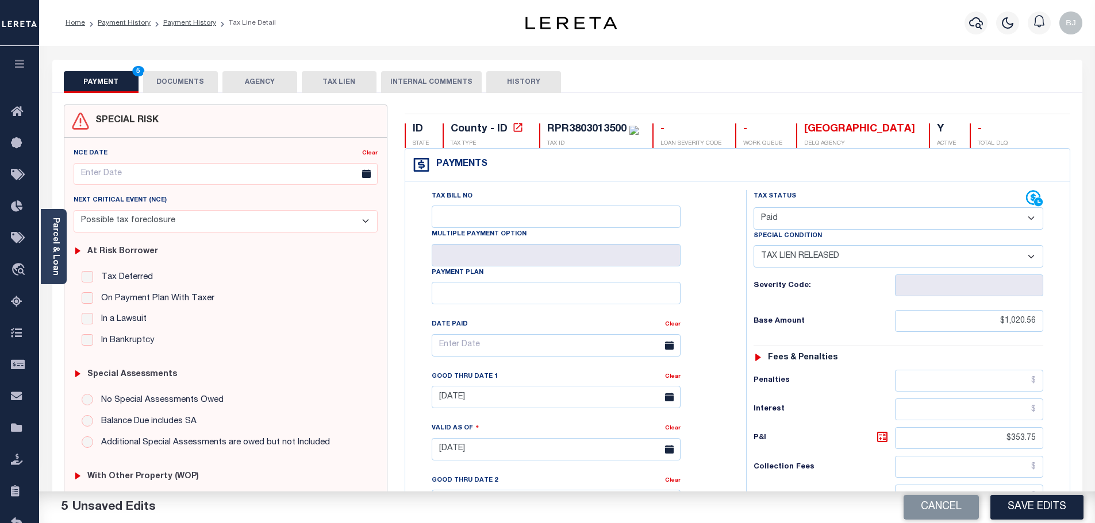
click at [220, 72] on div "PAYMENT 5 DOCUMENTS AGENCY DELINQUENT PAYEE TAX LIEN HISTORY" at bounding box center [567, 81] width 1007 height 21
click at [194, 75] on button "DOCUMENTS" at bounding box center [180, 82] width 75 height 22
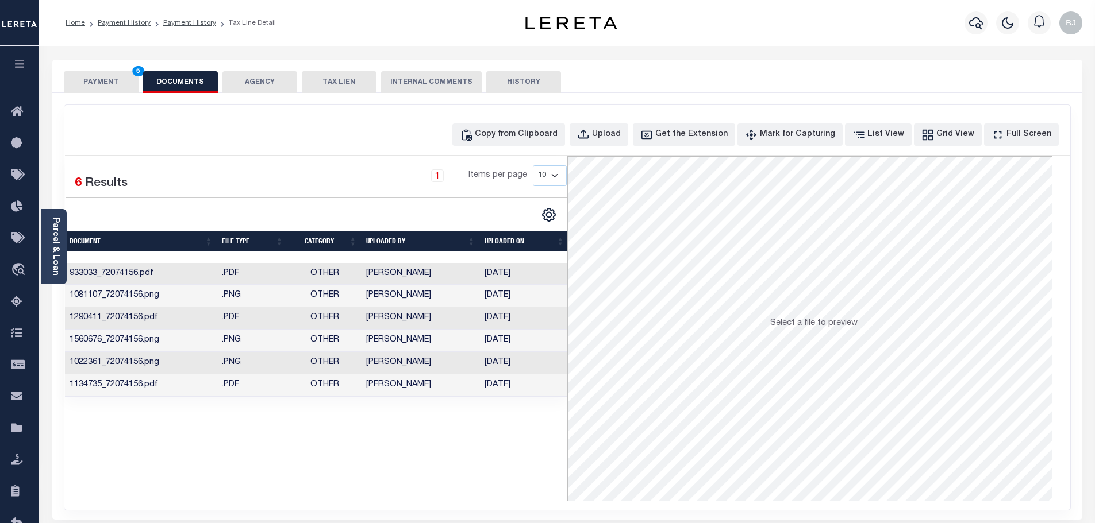
click at [556, 147] on div "Copy from Clipboard Upload Get the Extension Mark for Capturing Got it List Vie…" at bounding box center [567, 307] width 1006 height 405
click at [556, 143] on button "Copy from Clipboard" at bounding box center [508, 135] width 113 height 22
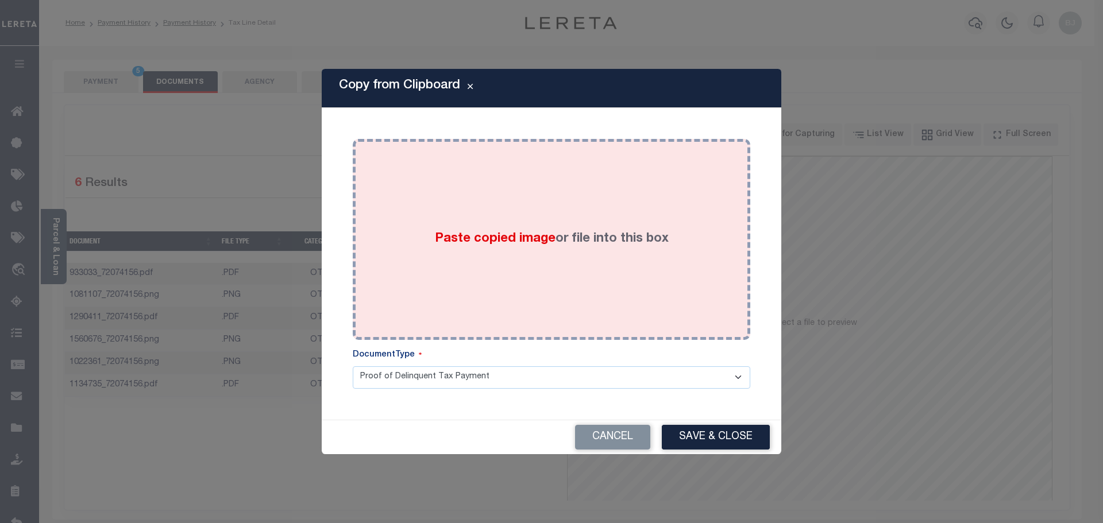
click at [609, 206] on div "Paste copied image or file into this box" at bounding box center [551, 240] width 380 height 184
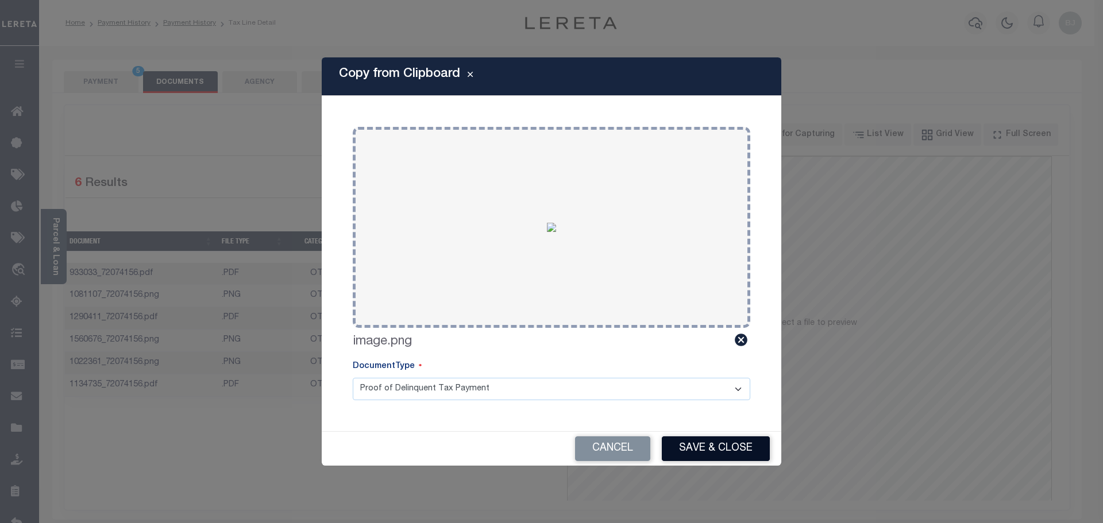
click at [743, 450] on button "Save & Close" at bounding box center [716, 449] width 108 height 25
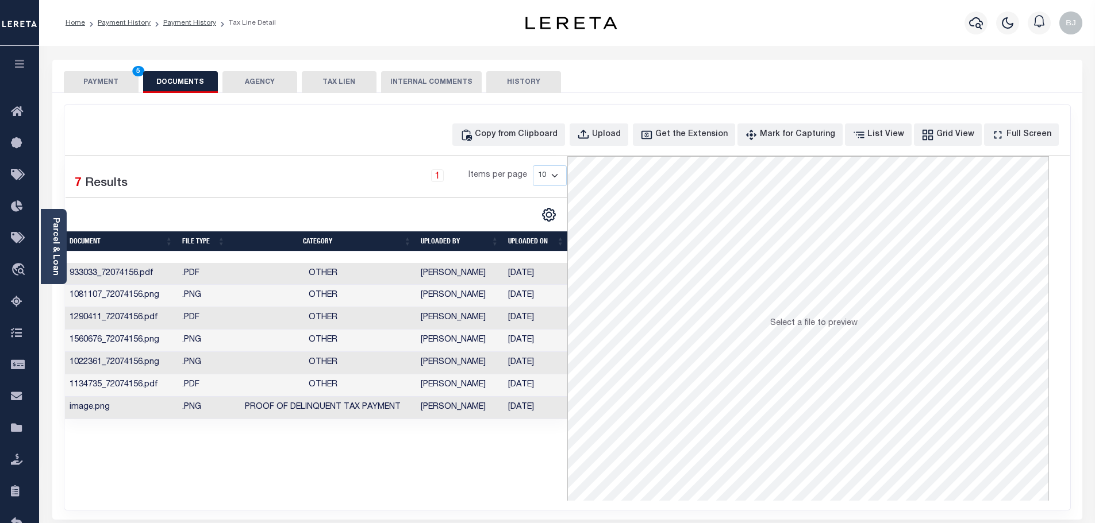
click at [111, 74] on button "PAYMENT 5" at bounding box center [101, 82] width 75 height 22
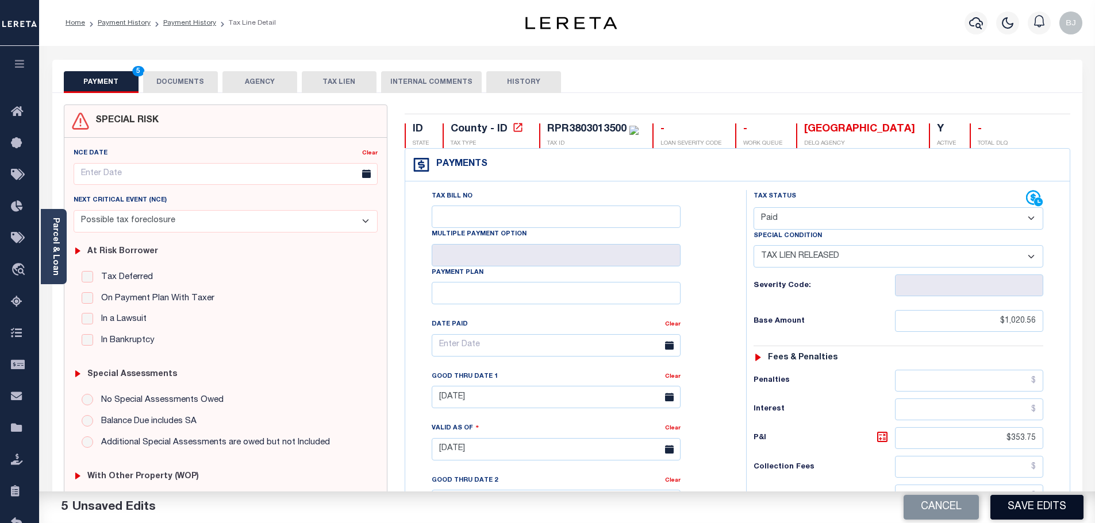
click at [1071, 515] on button "Save Edits" at bounding box center [1036, 507] width 93 height 25
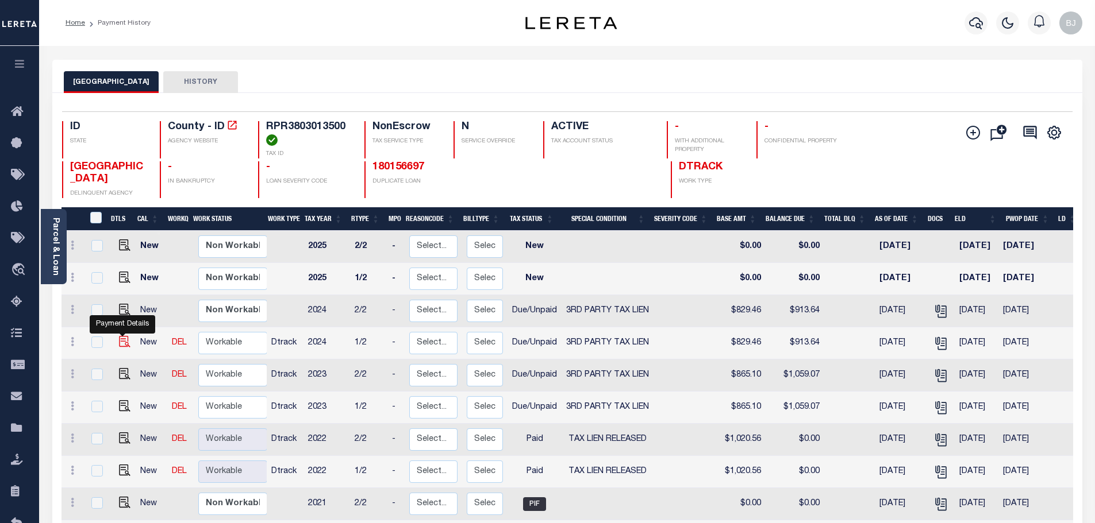
click at [121, 341] on img "" at bounding box center [124, 341] width 11 height 11
checkbox input "true"
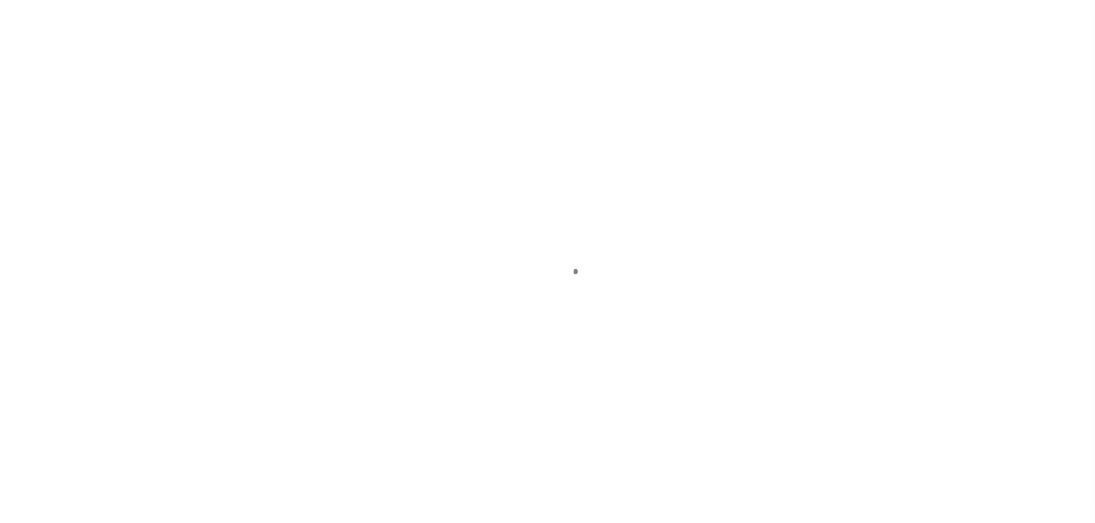
select select "Possible tax foreclosure"
select select "DUE"
select select "20"
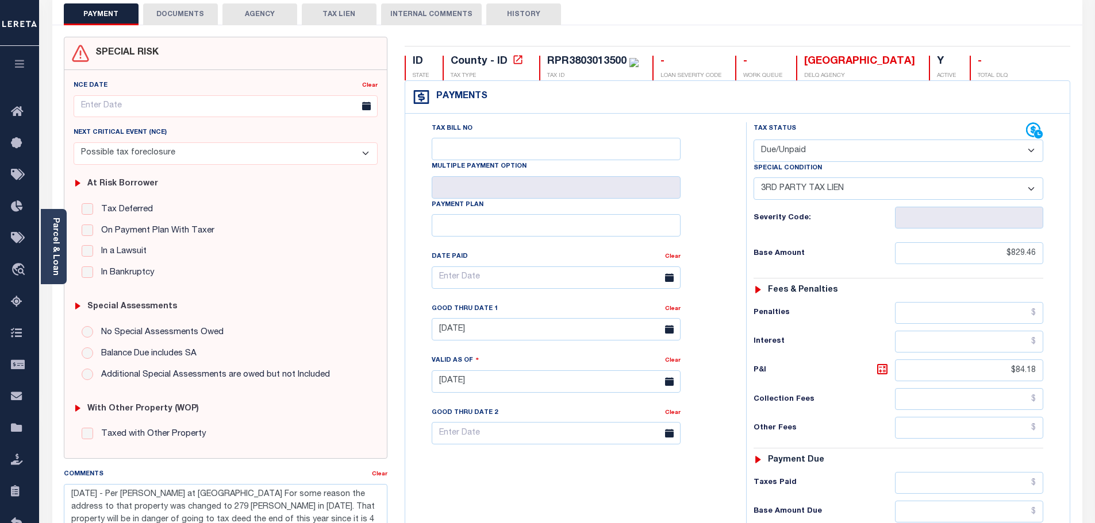
scroll to position [230, 0]
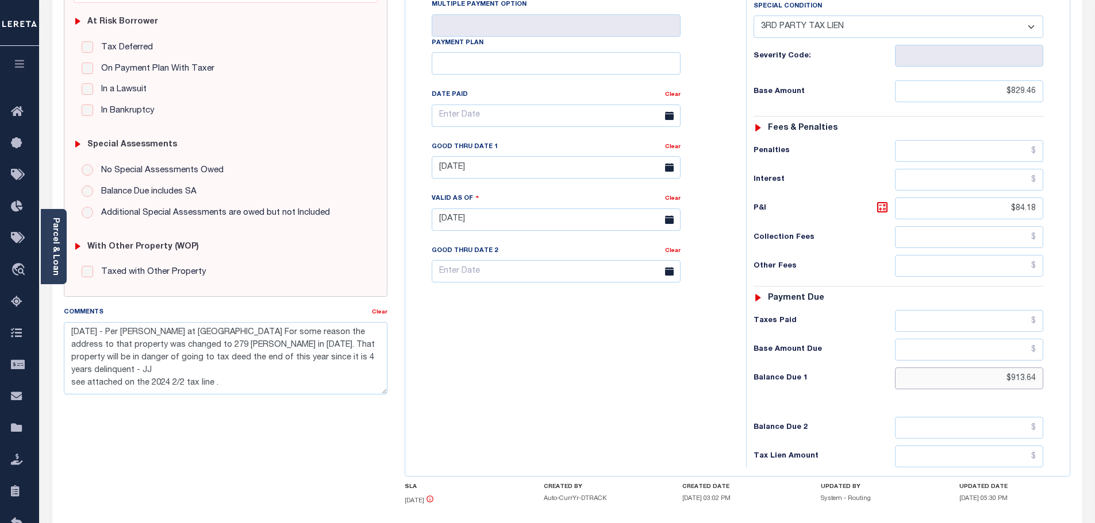
drag, startPoint x: 985, startPoint y: 382, endPoint x: 1304, endPoint y: 382, distance: 318.9
click at [1094, 382] on html "Home Payment History Payment History Tax Line Detail Profile Sign out" at bounding box center [547, 193] width 1095 height 846
type input "$921.99"
type input "[DATE]"
drag, startPoint x: 878, startPoint y: 207, endPoint x: 779, endPoint y: 197, distance: 99.4
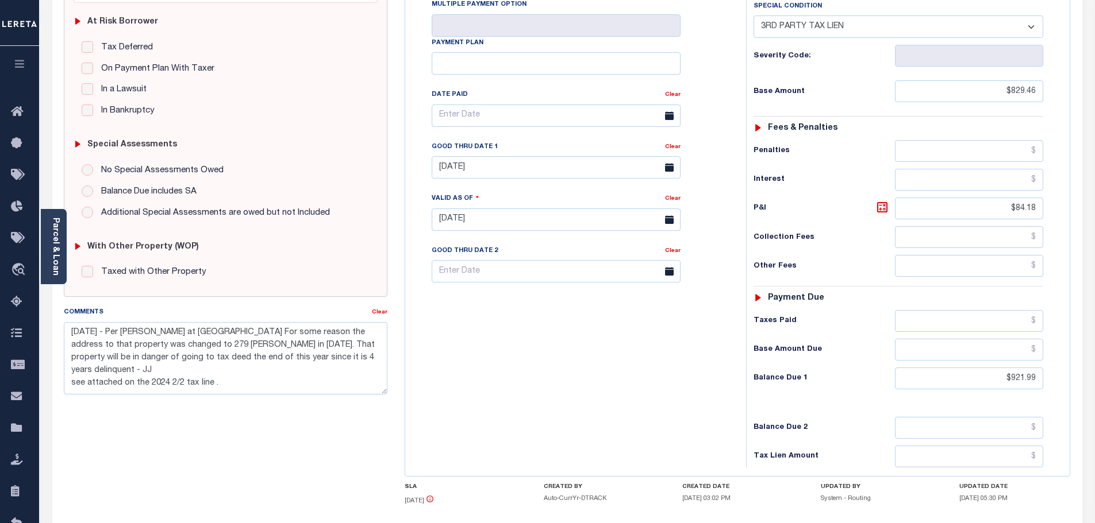
click at [878, 207] on icon at bounding box center [882, 208] width 14 height 14
type input "$92.53"
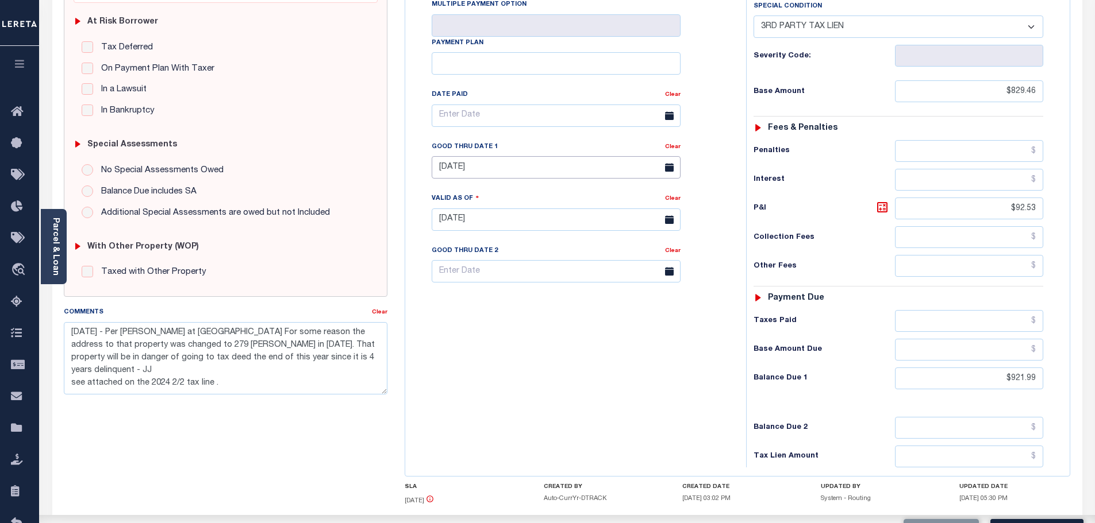
click at [564, 163] on input "[DATE]" at bounding box center [556, 167] width 249 height 22
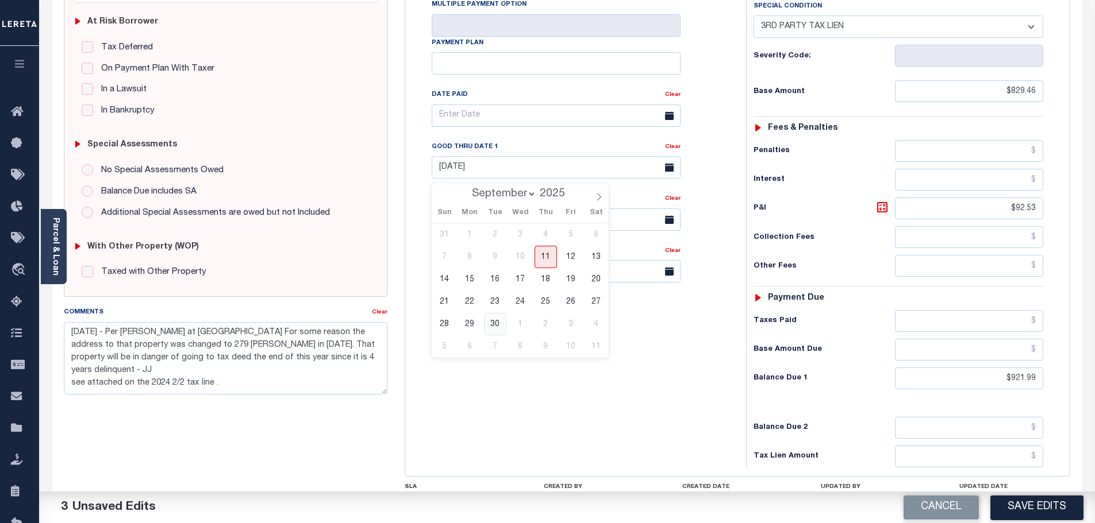
click at [490, 324] on span "30" at bounding box center [495, 324] width 22 height 22
type input "[DATE]"
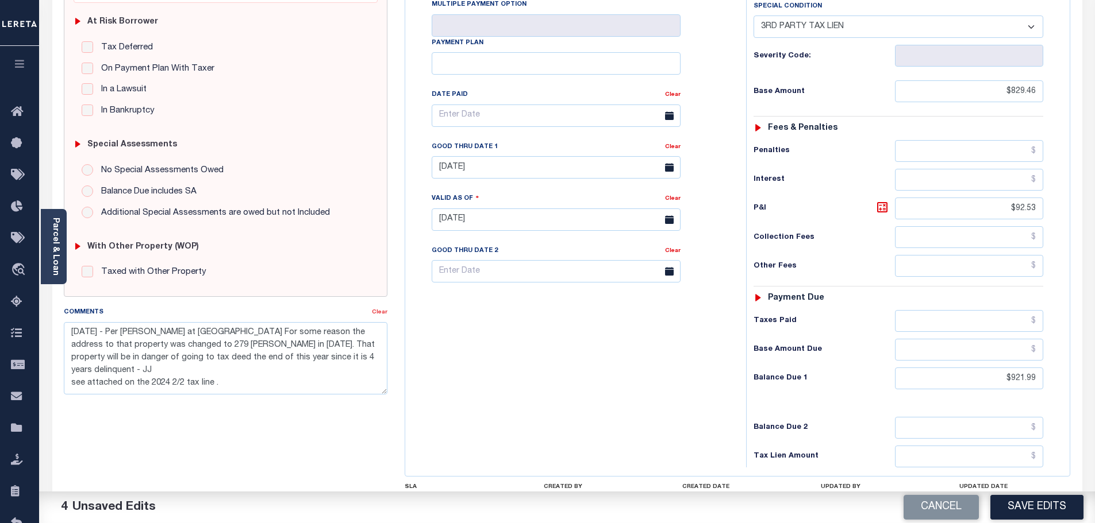
click at [380, 311] on link "Clear" at bounding box center [380, 313] width 16 height 6
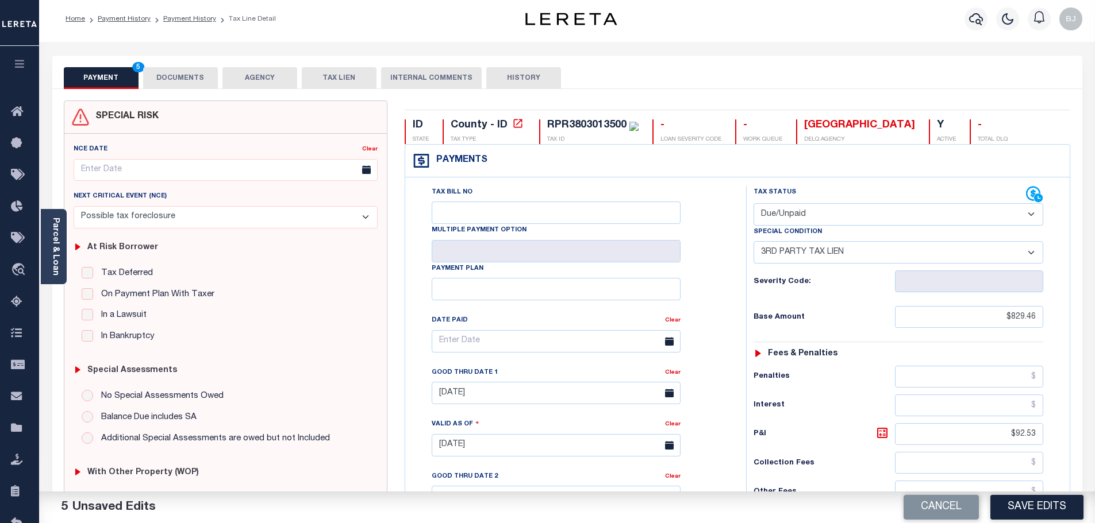
scroll to position [0, 0]
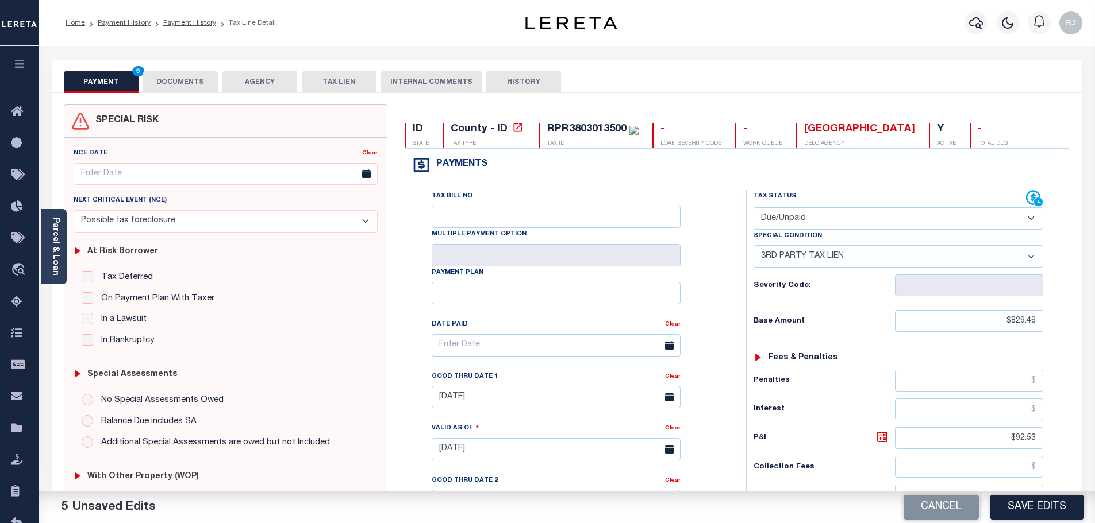
click at [174, 79] on button "DOCUMENTS" at bounding box center [180, 82] width 75 height 22
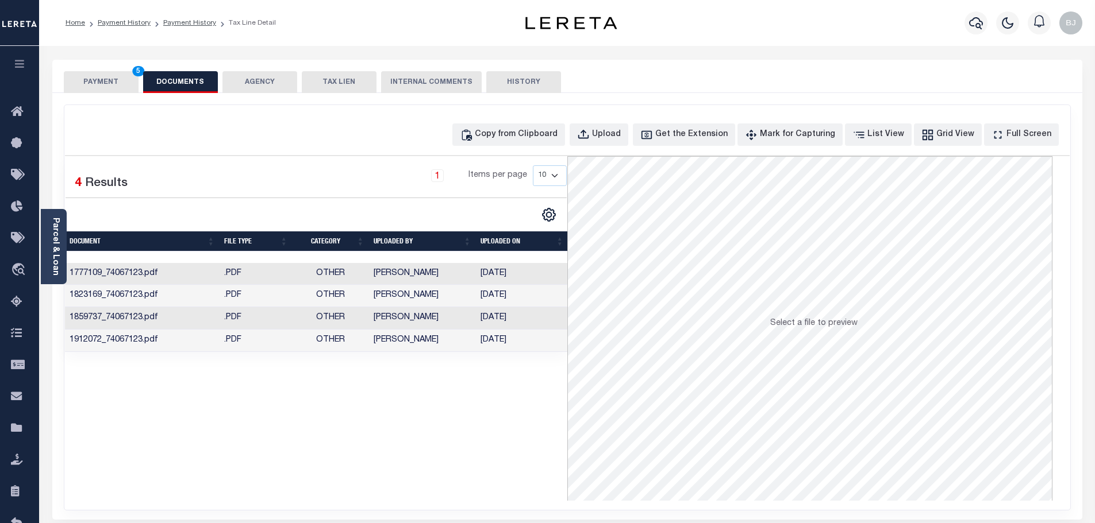
click at [104, 83] on button "PAYMENT 5" at bounding box center [101, 82] width 75 height 22
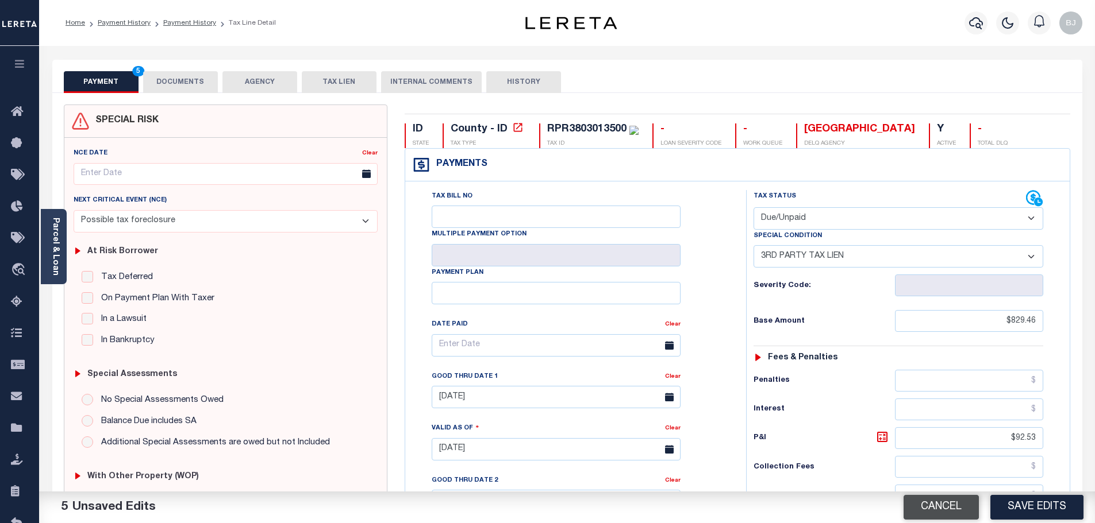
click at [975, 505] on button "Cancel" at bounding box center [940, 507] width 75 height 25
type textarea "[DATE] - Per [PERSON_NAME] at [GEOGRAPHIC_DATA] For some reason the address to …"
type input "[DATE]"
type input "$84.18"
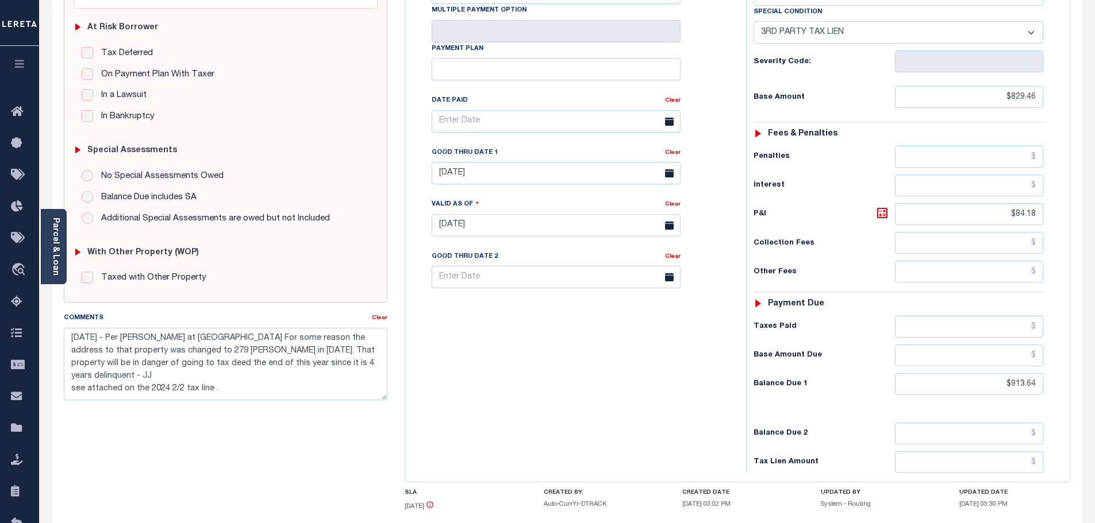
scroll to position [230, 0]
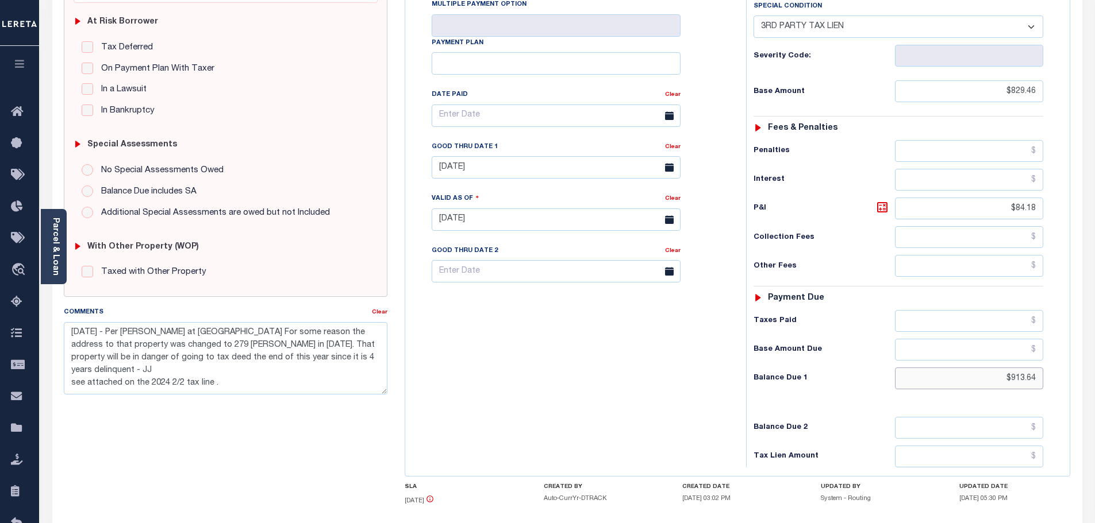
drag, startPoint x: 973, startPoint y: 388, endPoint x: 1195, endPoint y: 379, distance: 222.0
click at [1094, 379] on html "Home Payment History Payment History Tax Line Detail Profile Sign out" at bounding box center [547, 191] width 1095 height 843
type input "$921.99"
type input "[DATE]"
click at [883, 208] on icon at bounding box center [882, 207] width 7 height 7
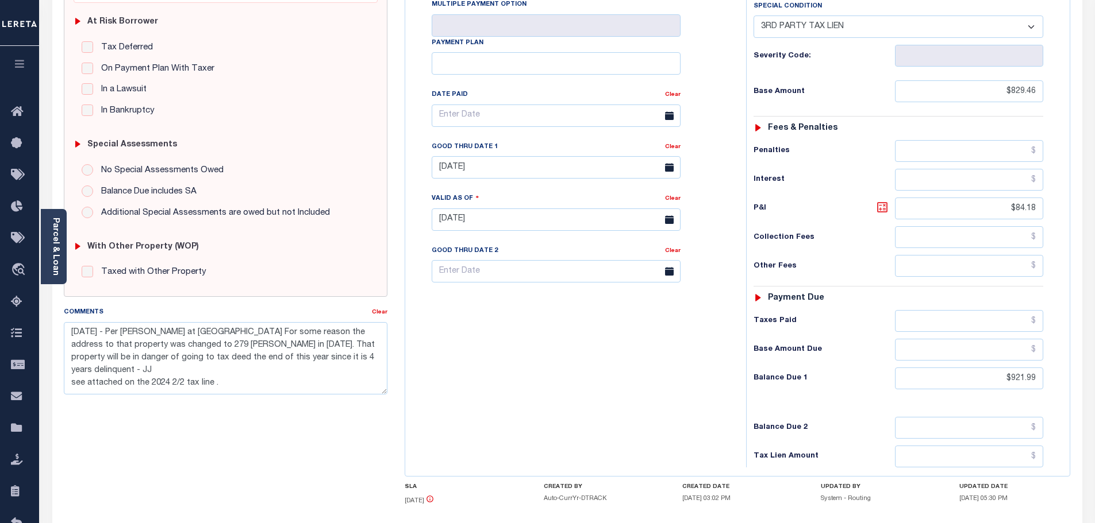
type input "$92.53"
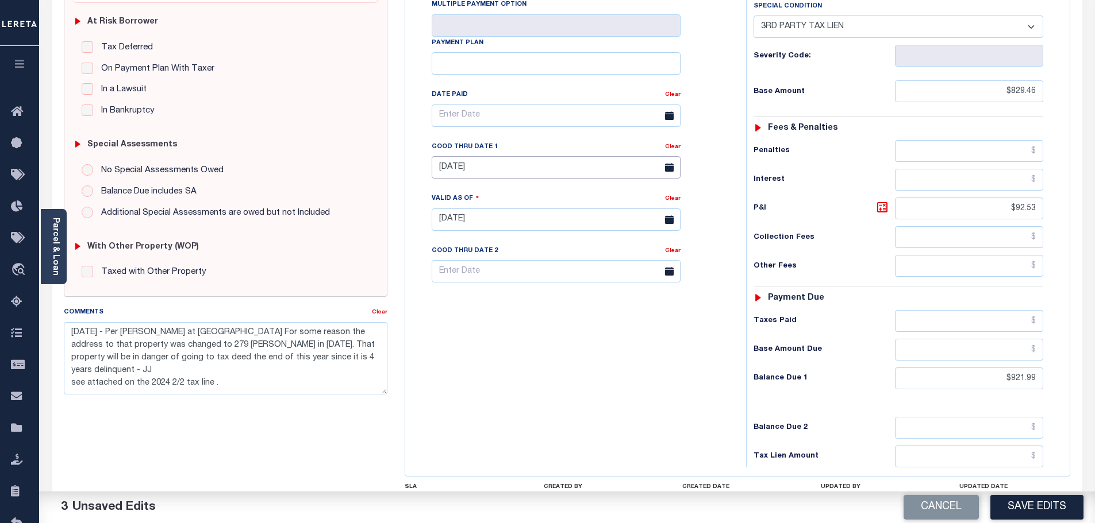
click at [523, 171] on input "08/31/2025" at bounding box center [556, 167] width 249 height 22
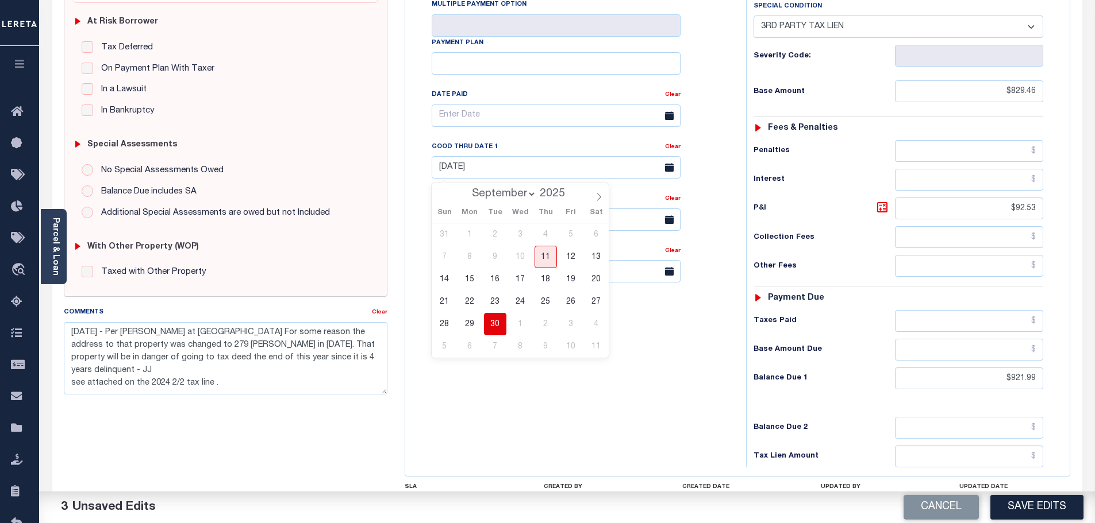
click at [490, 326] on span "30" at bounding box center [495, 324] width 22 height 22
type input "09/30/2025"
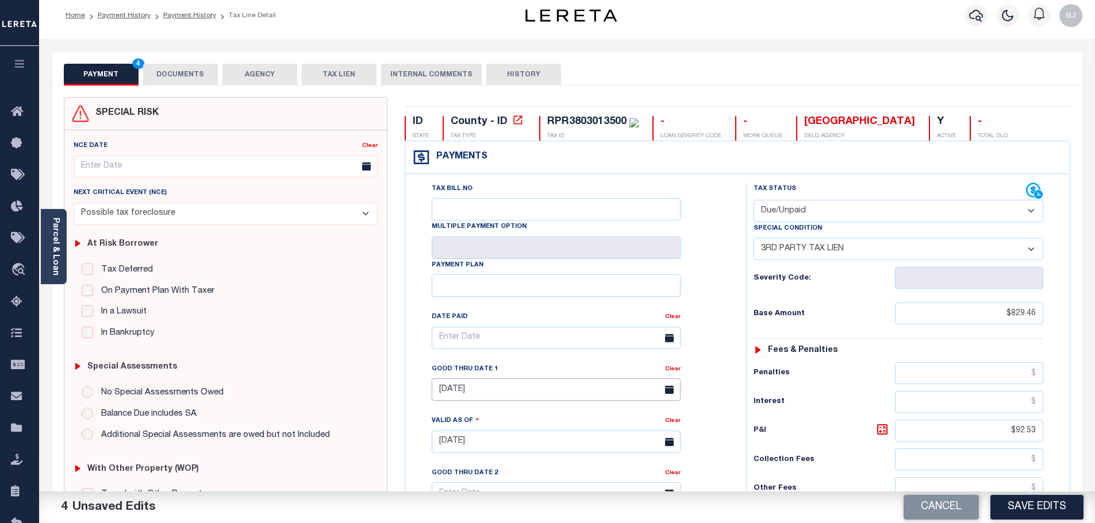
scroll to position [0, 0]
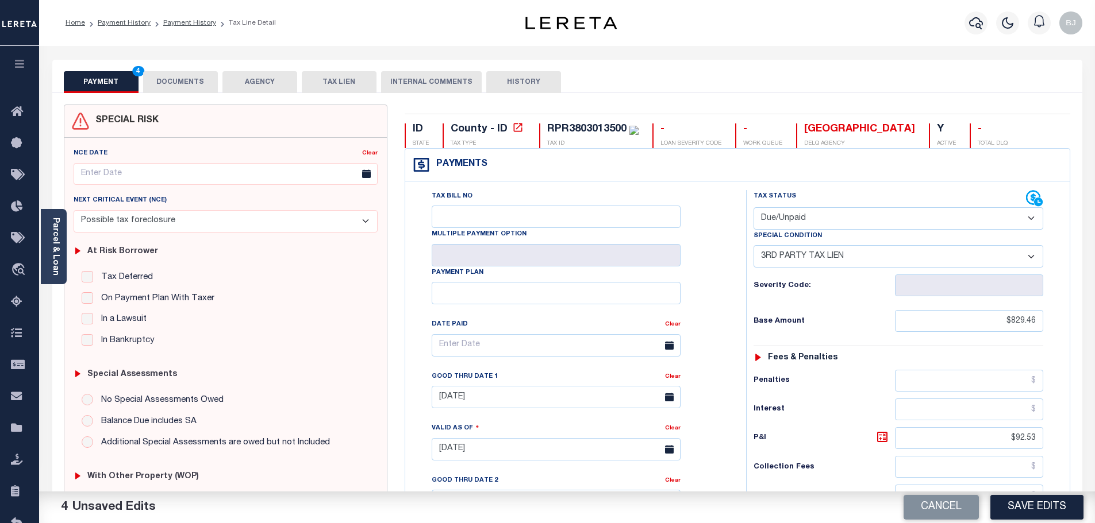
click at [175, 75] on button "DOCUMENTS" at bounding box center [180, 82] width 75 height 22
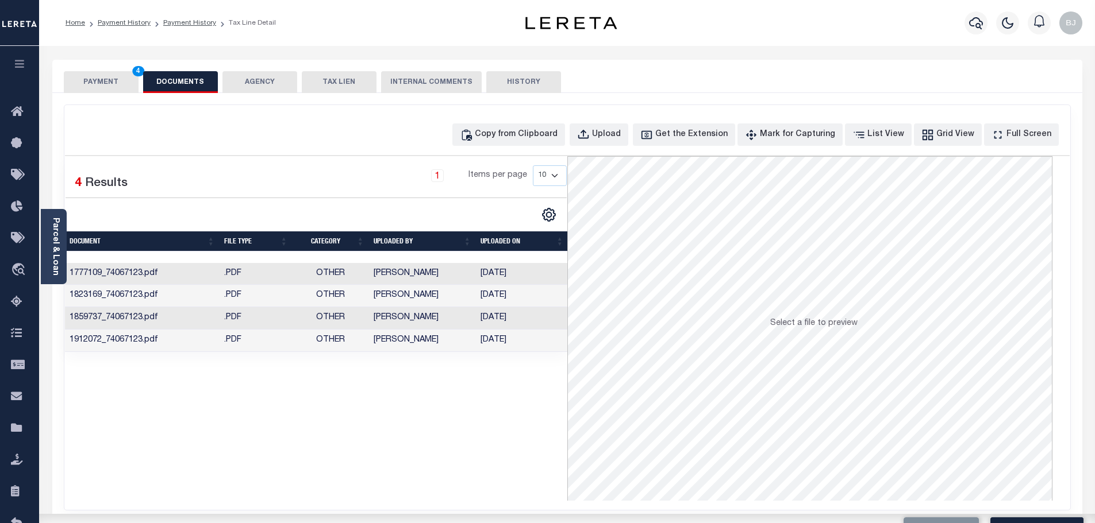
click at [478, 115] on div "Copy from Clipboard Upload Get the Extension Mark for Capturing Got it List Vie…" at bounding box center [567, 307] width 1006 height 405
click at [545, 129] on div "Copy from Clipboard" at bounding box center [516, 135] width 83 height 13
select select "POP"
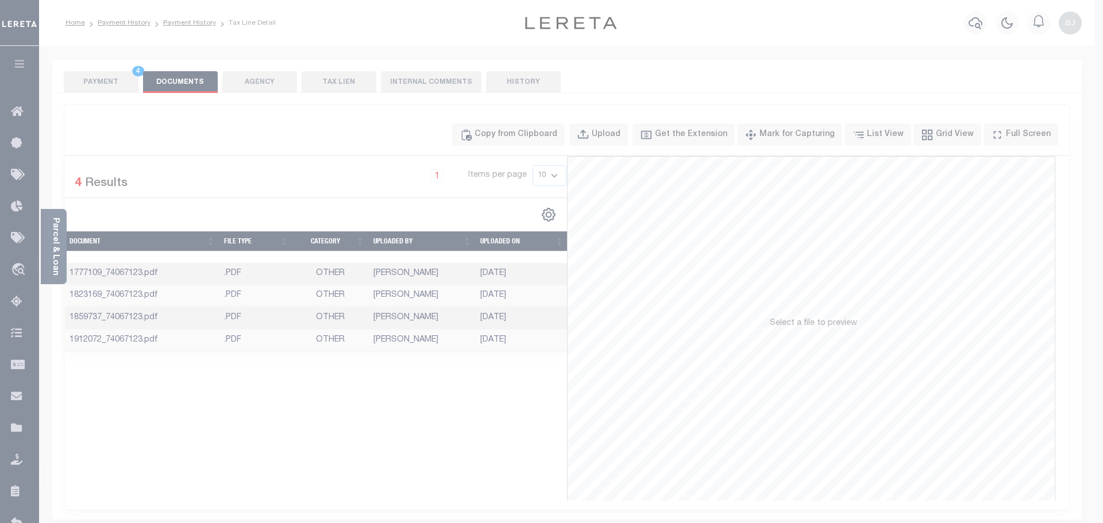
drag, startPoint x: 654, startPoint y: 290, endPoint x: 680, endPoint y: 404, distance: 117.4
click at [0, 0] on div "Paste copied image or file into this box" at bounding box center [0, 0] width 0 height 0
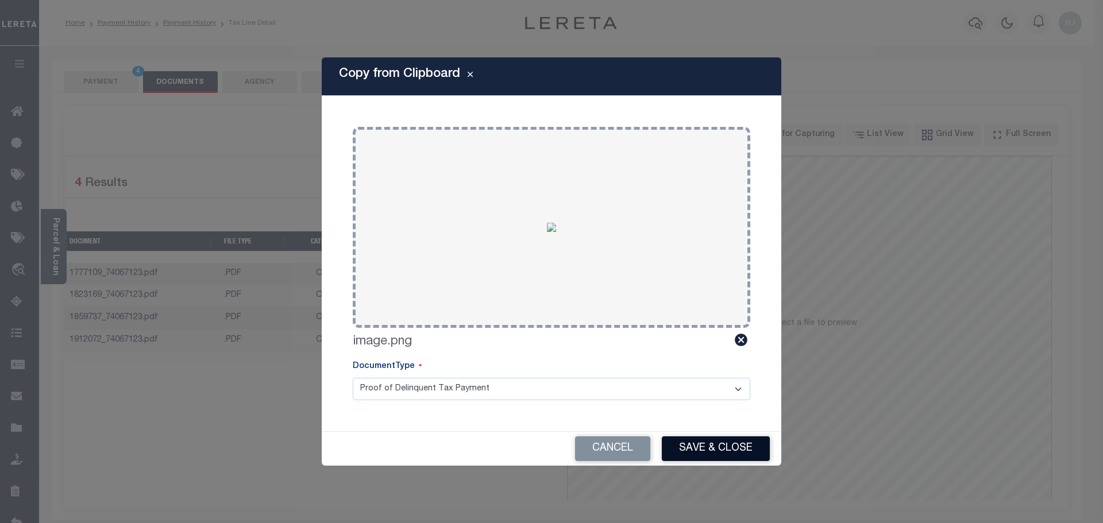
click at [727, 437] on button "Save & Close" at bounding box center [716, 449] width 108 height 25
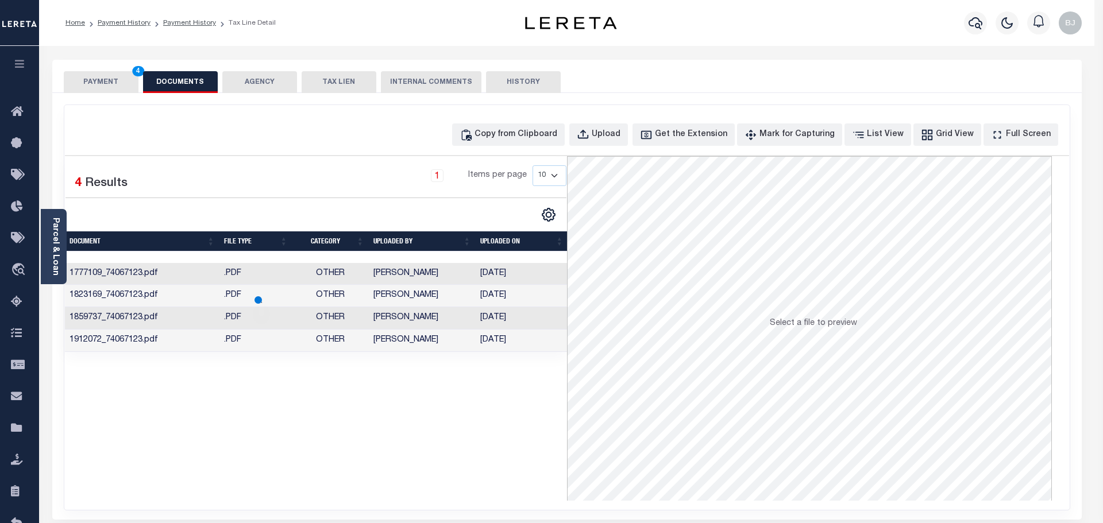
click at [126, 78] on button "PAYMENT 4" at bounding box center [101, 82] width 75 height 22
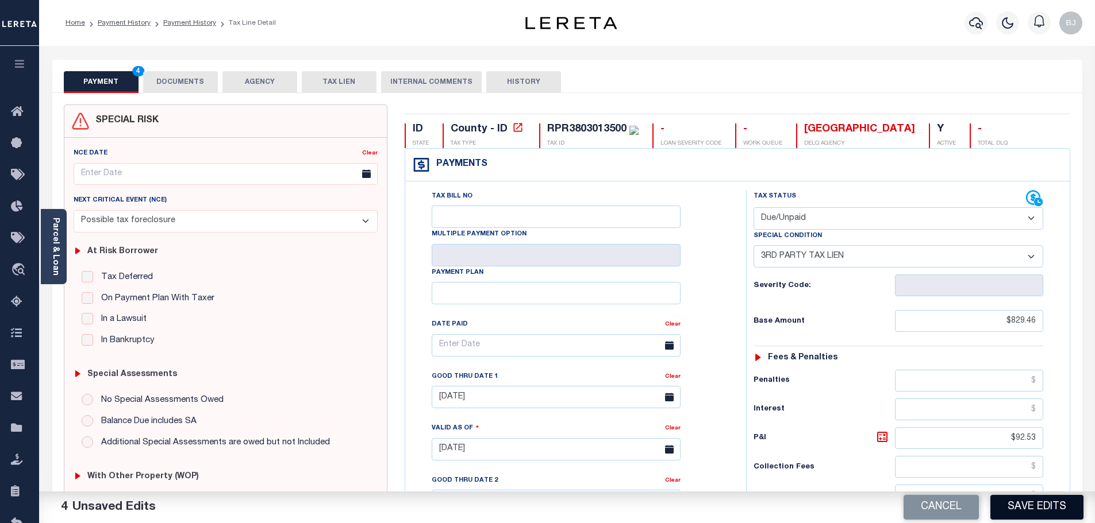
click at [1034, 517] on button "Save Edits" at bounding box center [1036, 507] width 93 height 25
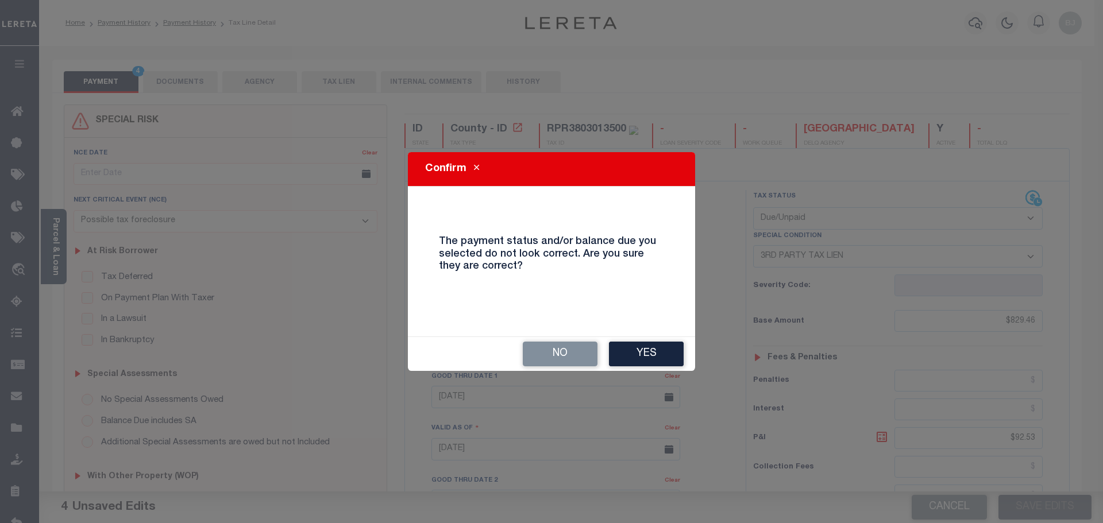
click at [661, 368] on div "No Yes" at bounding box center [551, 354] width 287 height 34
click at [643, 353] on button "Yes" at bounding box center [646, 354] width 75 height 25
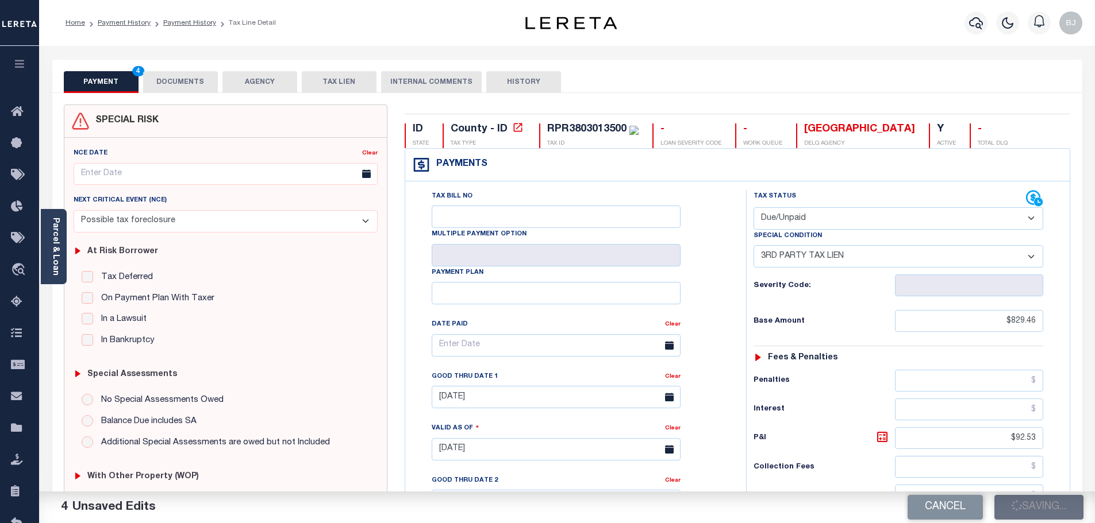
checkbox input "false"
type textarea "07/31/2025 - Per Heidi at Bannock county For some reason the address to that pr…"
type input "0"
type input "$829.46"
type input "$92.53"
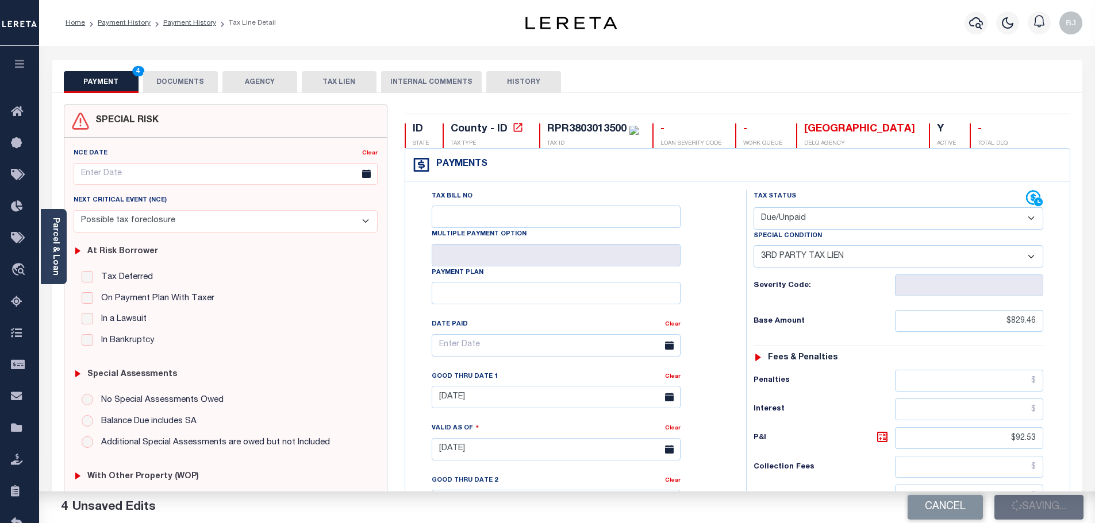
type input "$921.99"
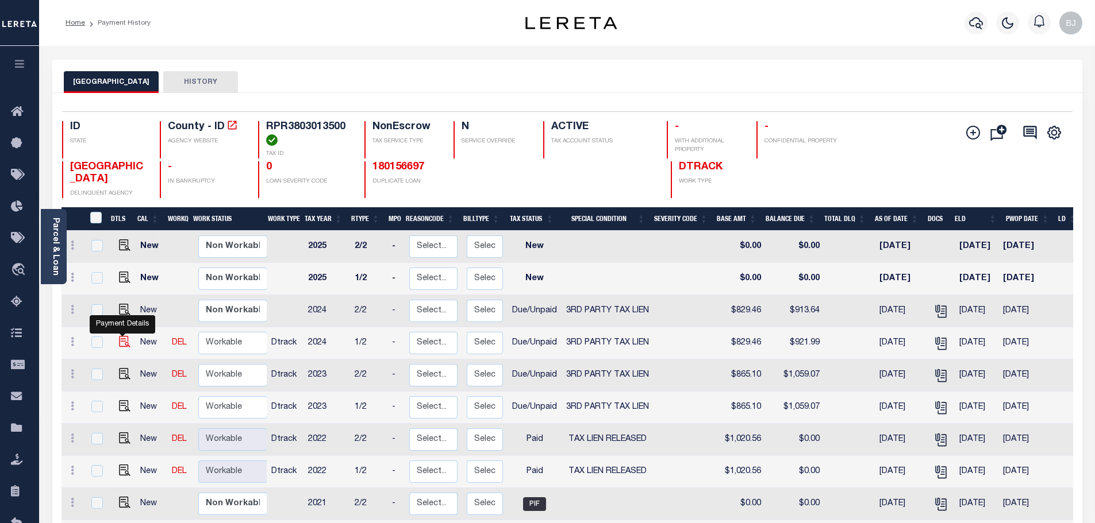
click at [122, 341] on img "" at bounding box center [124, 341] width 11 height 11
checkbox input "true"
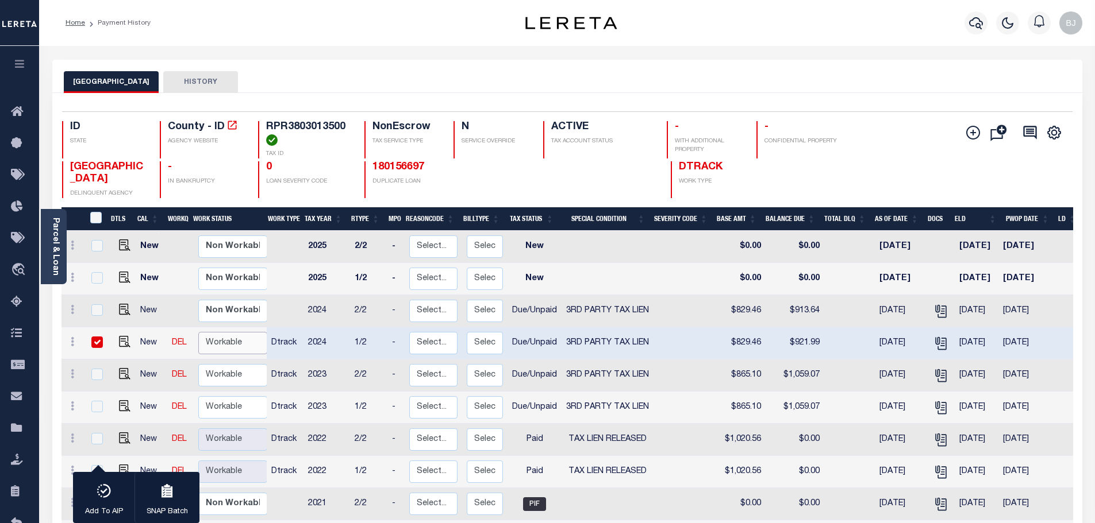
click at [224, 342] on select "Non Workable Workable" at bounding box center [232, 343] width 69 height 22
checkbox input "false"
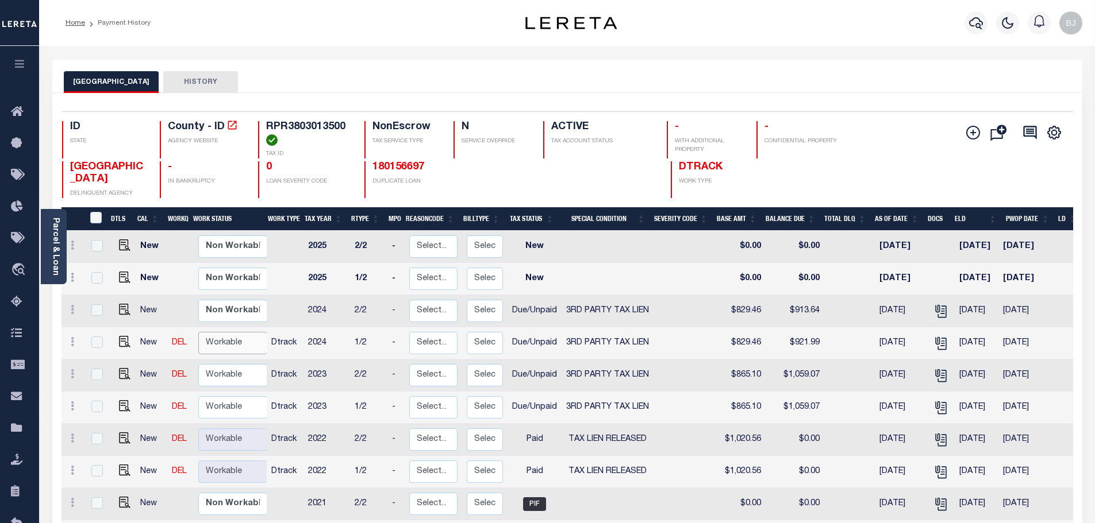
select select "true"
click at [198, 334] on select "Non Workable Workable" at bounding box center [232, 343] width 69 height 22
checkbox input "true"
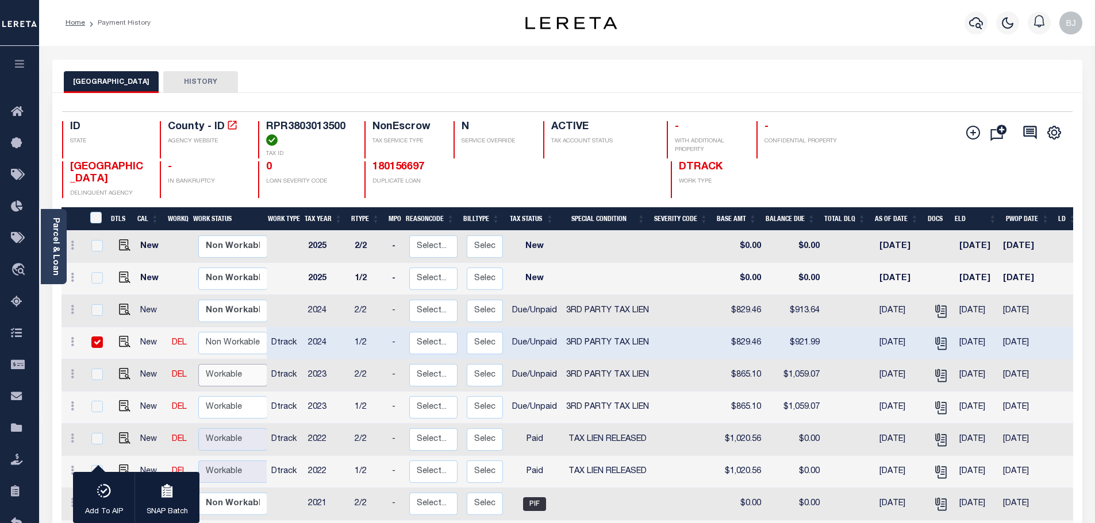
drag, startPoint x: 233, startPoint y: 379, endPoint x: 234, endPoint y: 385, distance: 5.9
click at [233, 380] on select "Non Workable Workable" at bounding box center [232, 375] width 69 height 22
checkbox input "true"
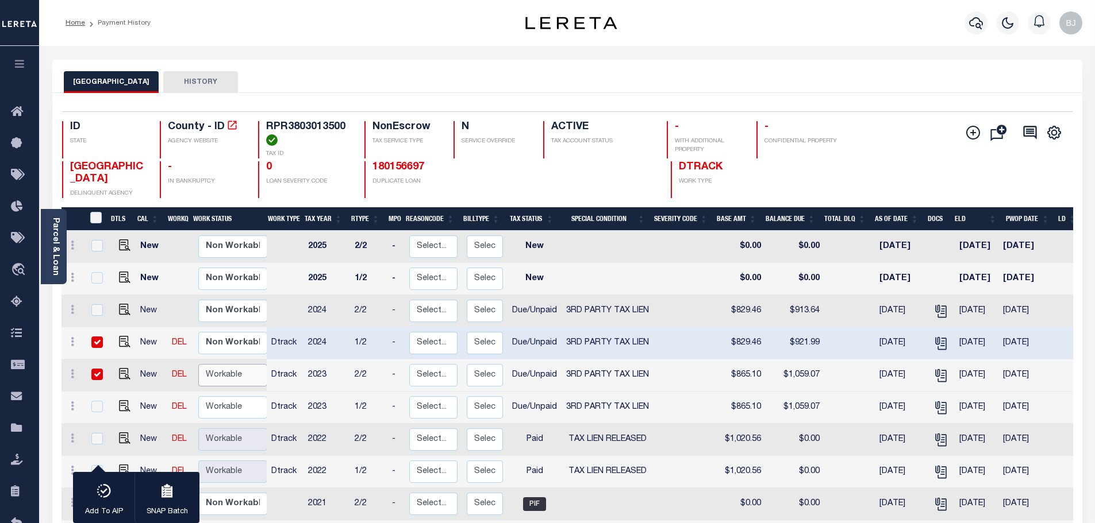
select select "true"
click at [198, 366] on select "Non Workable Workable" at bounding box center [232, 375] width 69 height 22
checkbox input "false"
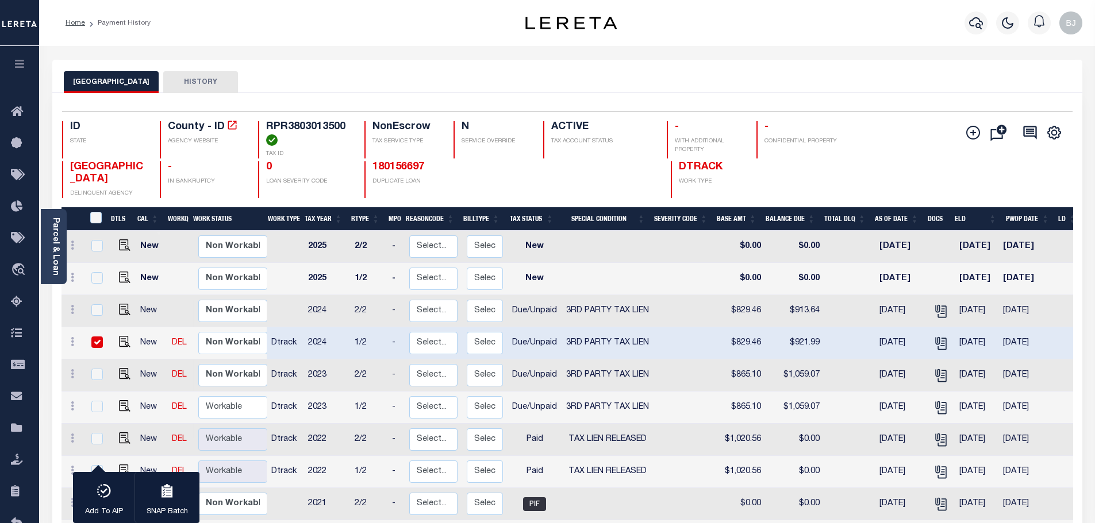
click at [117, 384] on td at bounding box center [123, 376] width 28 height 32
checkbox input "true"
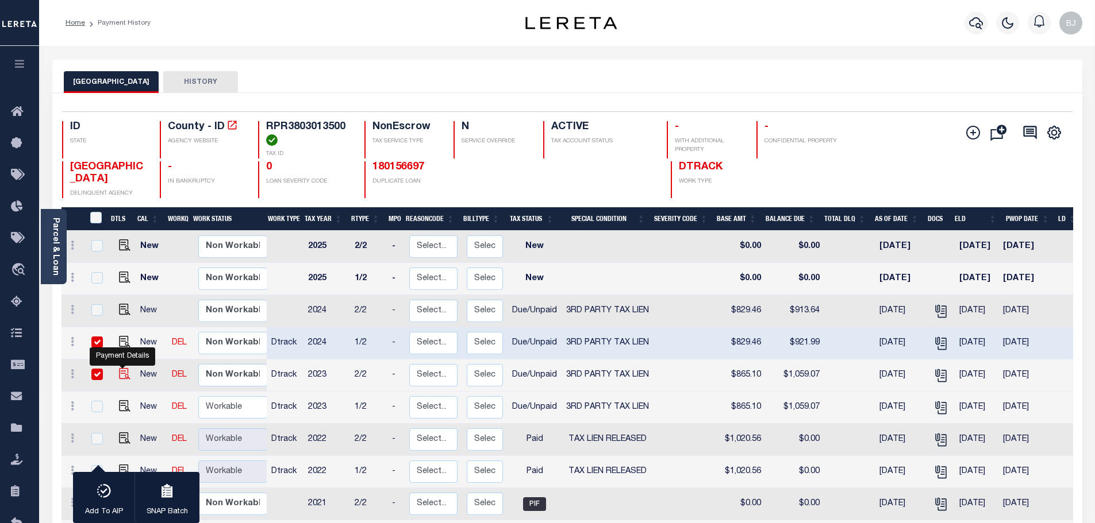
click at [124, 378] on img "" at bounding box center [124, 373] width 11 height 11
checkbox input "false"
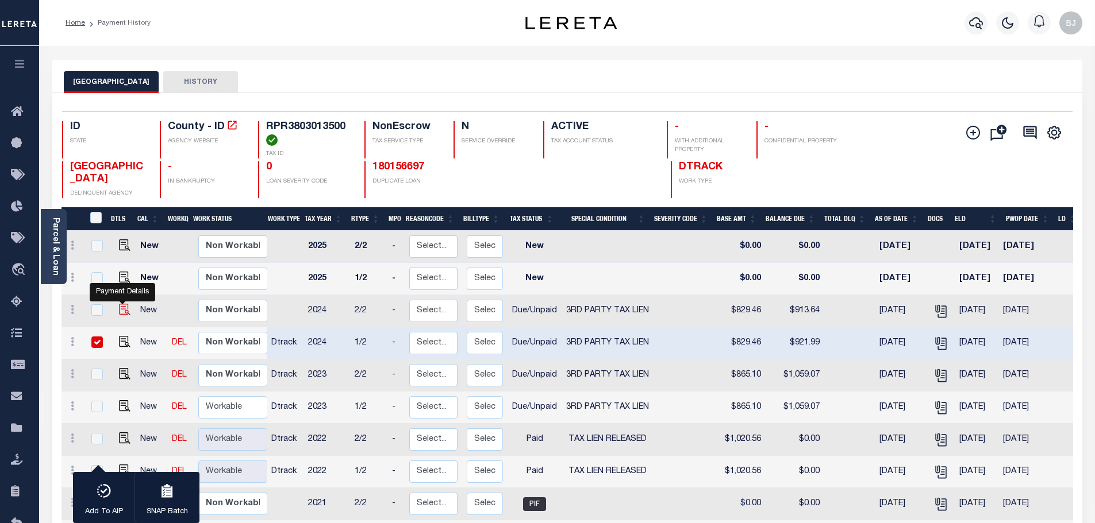
click at [126, 310] on img "" at bounding box center [124, 309] width 11 height 11
checkbox input "true"
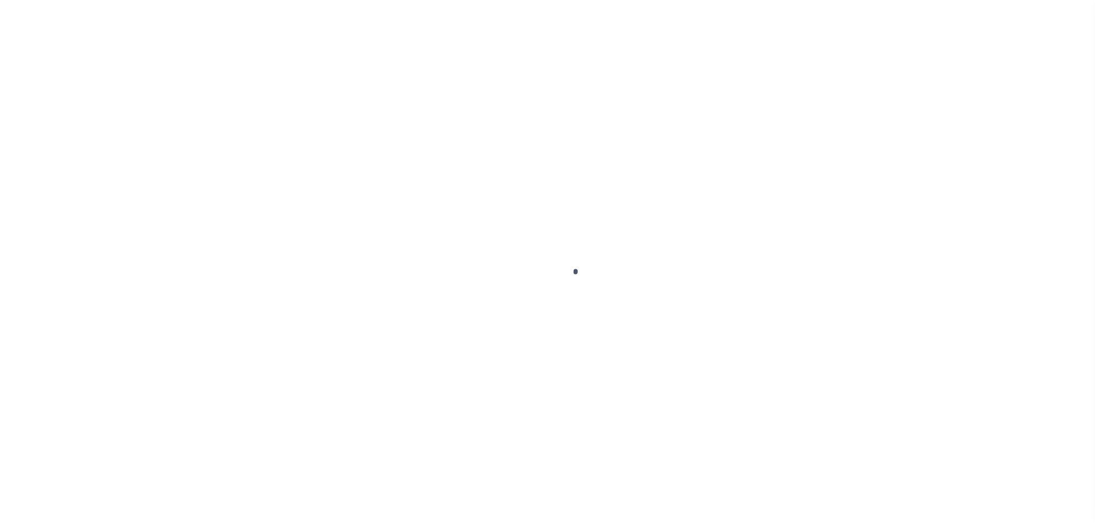
select select "Possible tax foreclosure"
select select "DUE"
select select "20"
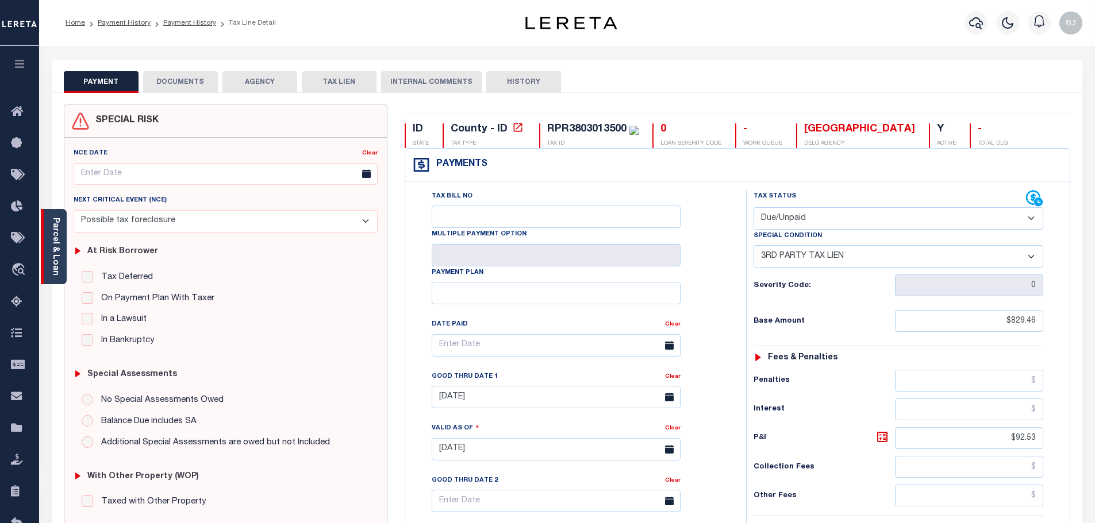
click at [61, 258] on div "Parcel & Loan" at bounding box center [54, 246] width 26 height 75
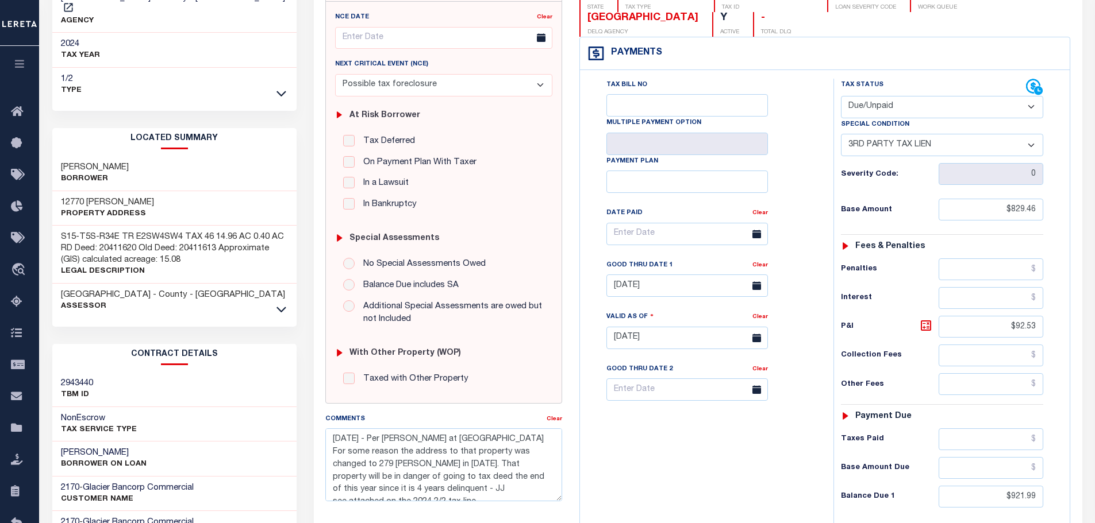
scroll to position [172, 0]
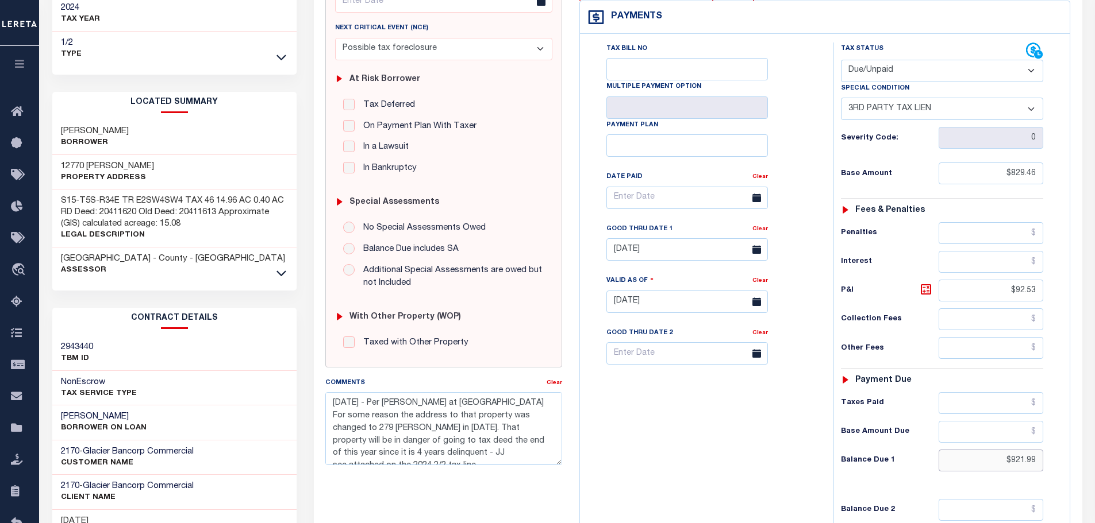
drag, startPoint x: 992, startPoint y: 465, endPoint x: 1199, endPoint y: 447, distance: 207.6
click at [1094, 447] on html "Home Payment History Payment History Tax Line Detail Profile Sign out" at bounding box center [547, 262] width 1095 height 869
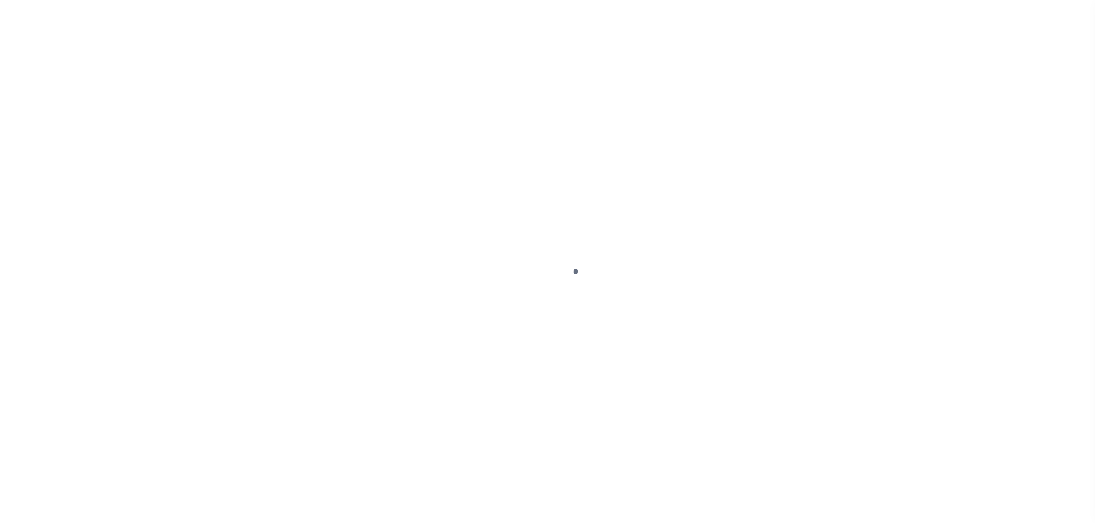
select select "Possible tax foreclosure"
select select "DUE"
select select "20"
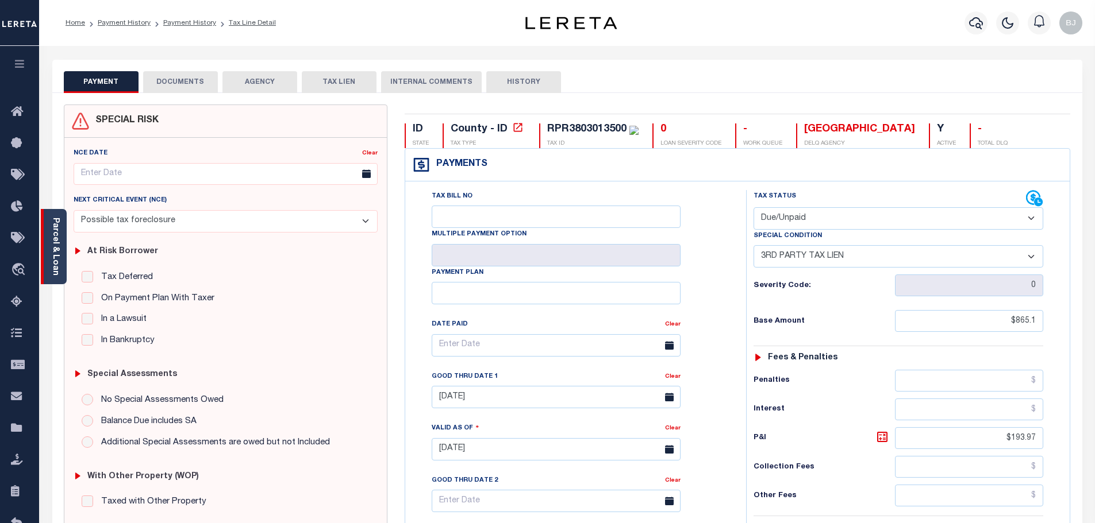
click at [62, 247] on div "Parcel & Loan" at bounding box center [54, 246] width 26 height 75
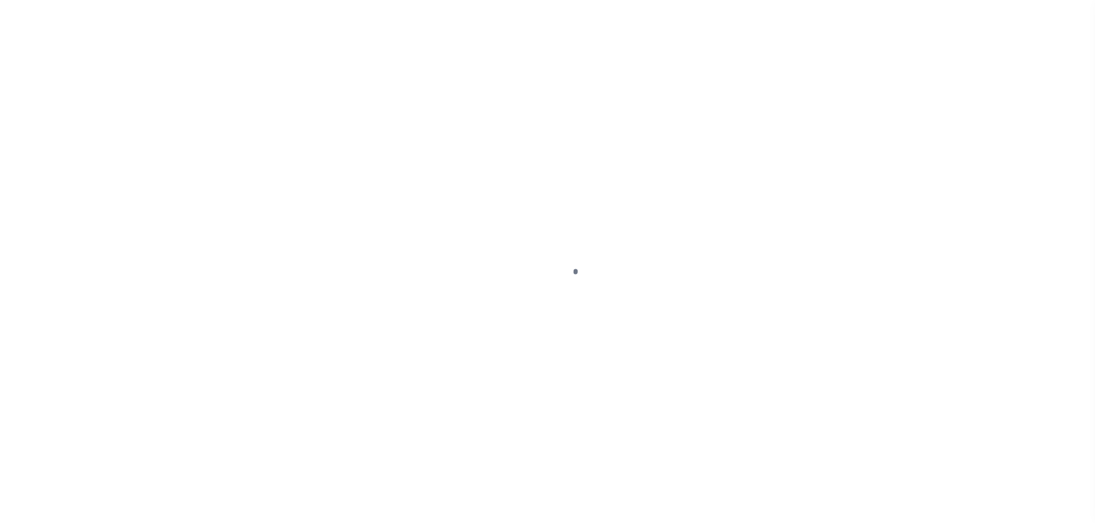
select select "Possible tax foreclosure"
select select "DUE"
select select "20"
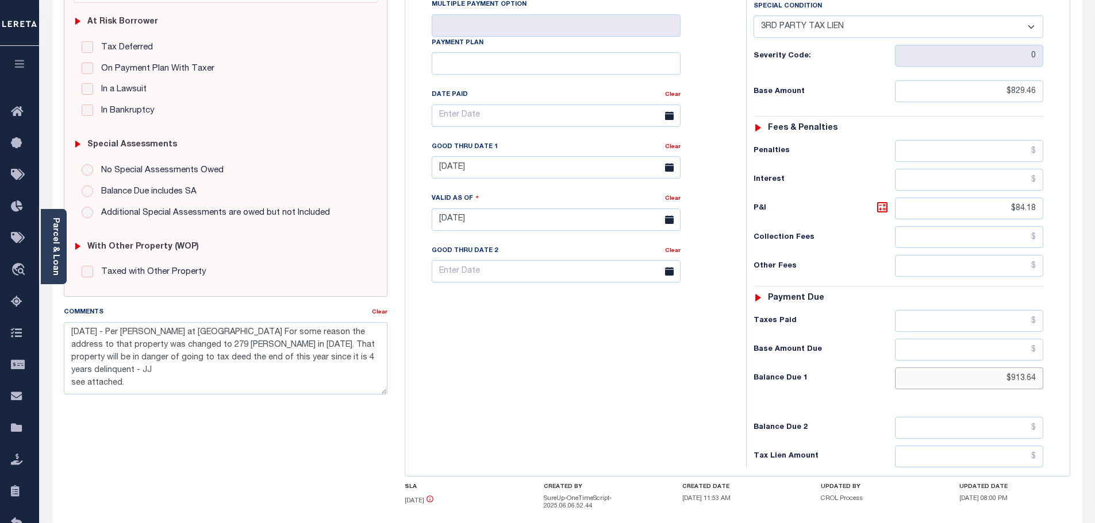
drag, startPoint x: 995, startPoint y: 386, endPoint x: 1230, endPoint y: 373, distance: 235.9
click at [1094, 373] on html "Home Payment History Payment History Tax Line Detail Profile Sign out" at bounding box center [547, 196] width 1095 height 852
type input "$921.99"
type input "[DATE]"
click at [883, 205] on icon at bounding box center [882, 207] width 10 height 10
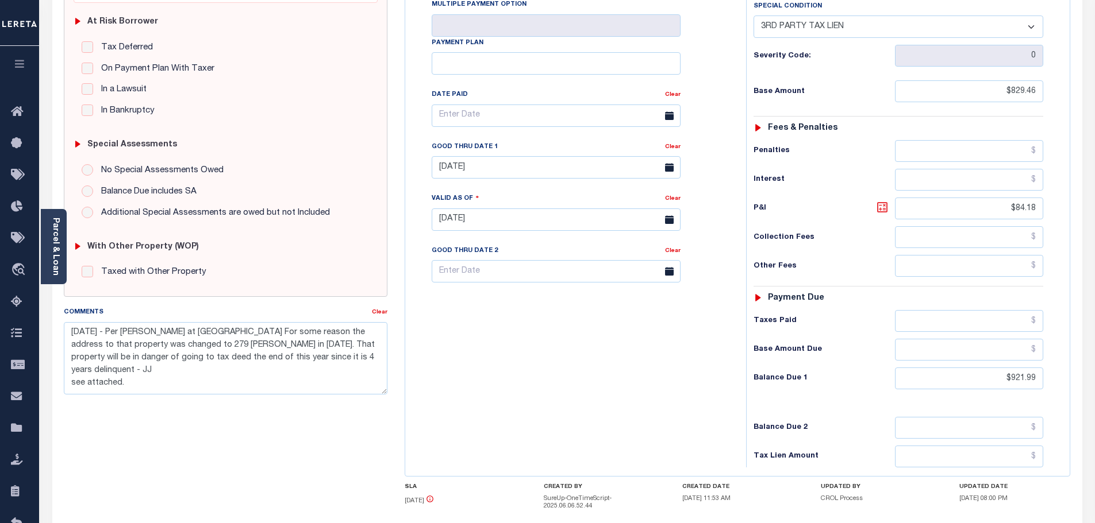
type input "$92.53"
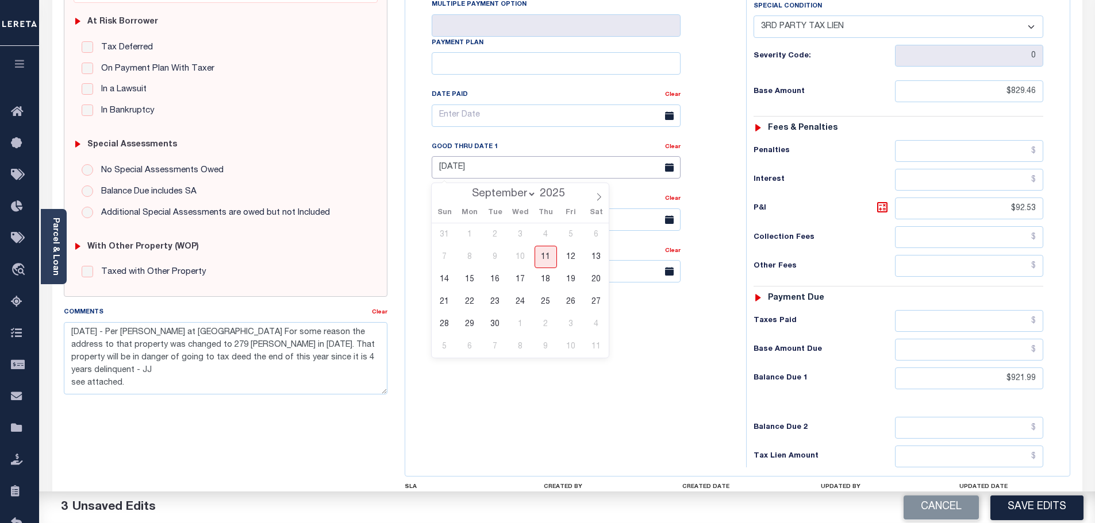
click at [561, 171] on input "[DATE]" at bounding box center [556, 167] width 249 height 22
click at [498, 325] on span "30" at bounding box center [495, 324] width 22 height 22
type input "09/30/2025"
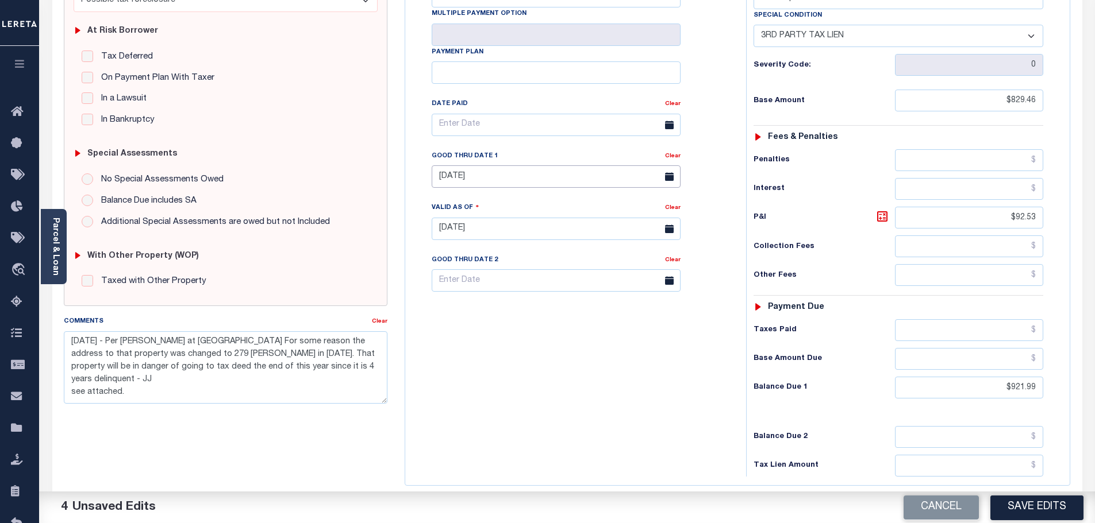
scroll to position [0, 0]
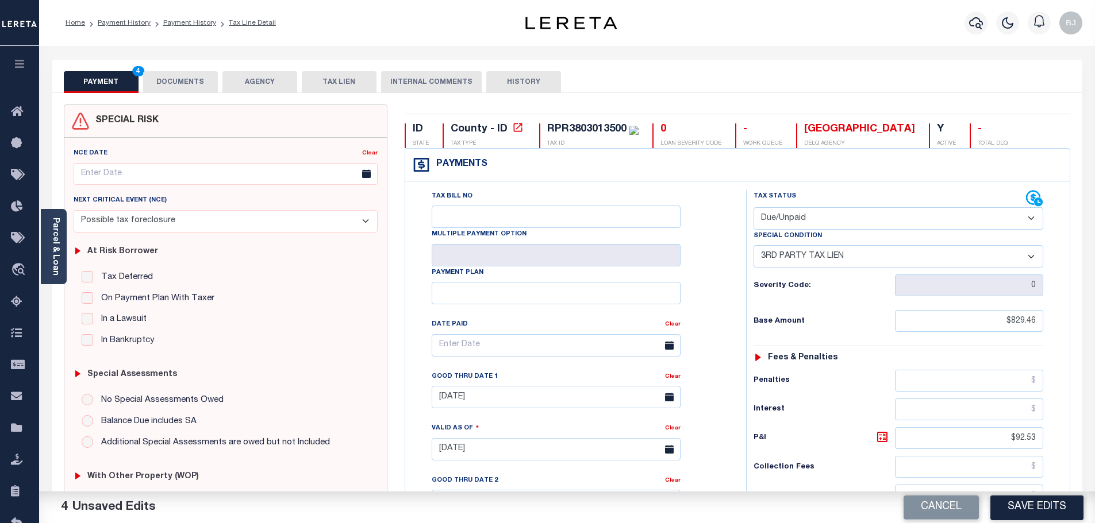
click at [190, 79] on button "DOCUMENTS" at bounding box center [180, 82] width 75 height 22
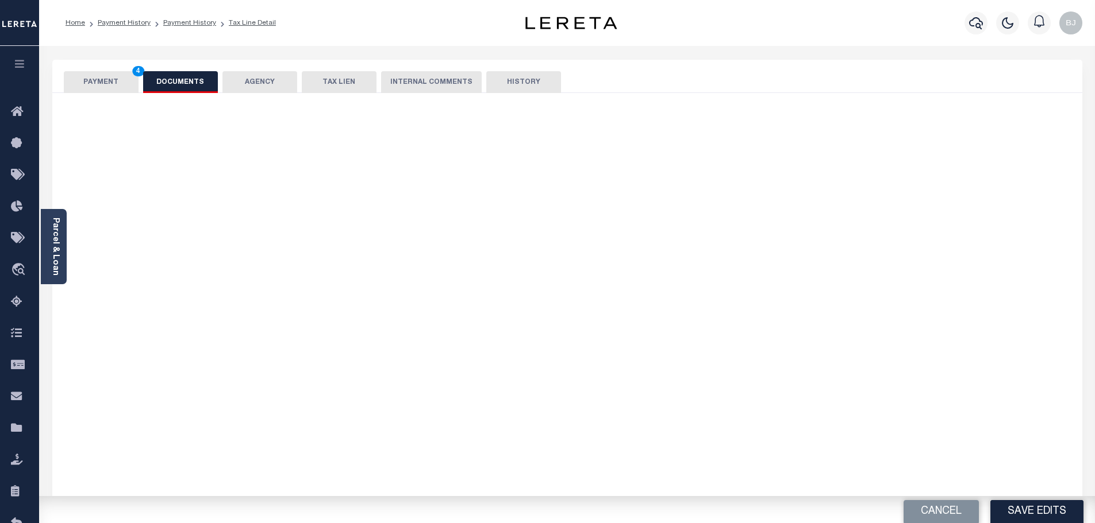
click at [471, 136] on icon "button" at bounding box center [466, 134] width 10 height 11
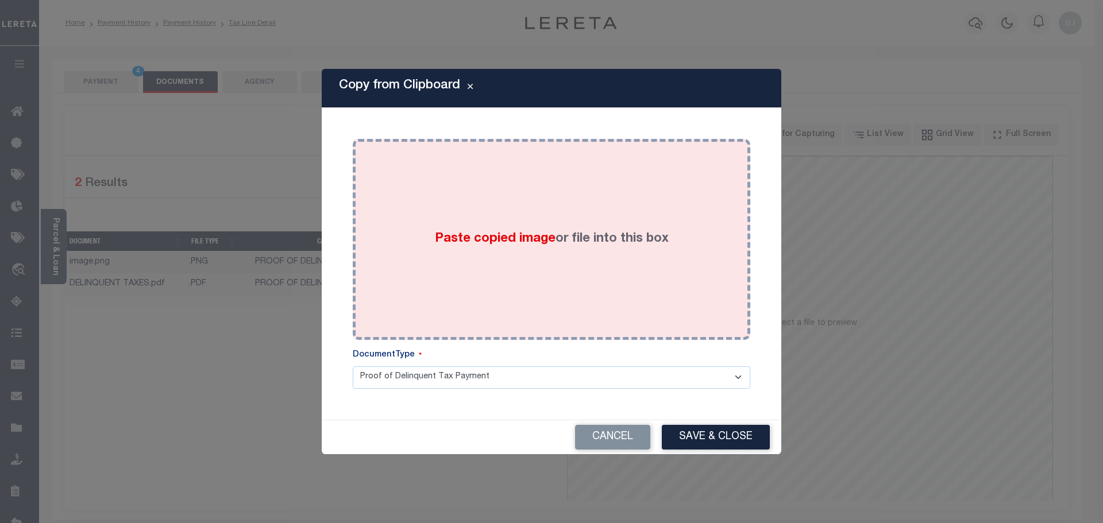
drag, startPoint x: 556, startPoint y: 152, endPoint x: 585, endPoint y: 253, distance: 105.7
click at [556, 151] on div "Paste copied image or file into this box" at bounding box center [551, 240] width 380 height 184
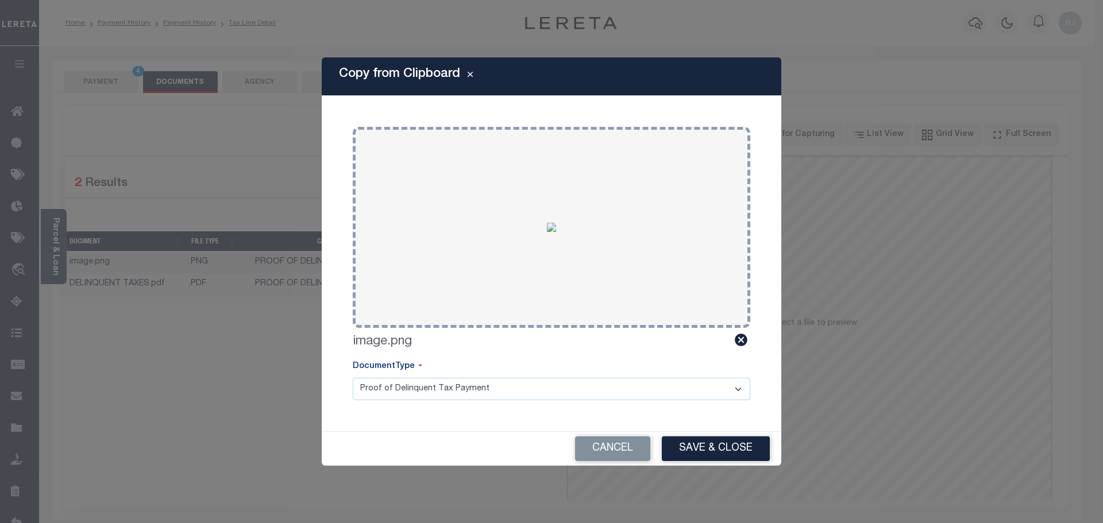
click at [700, 450] on button "Save & Close" at bounding box center [716, 449] width 108 height 25
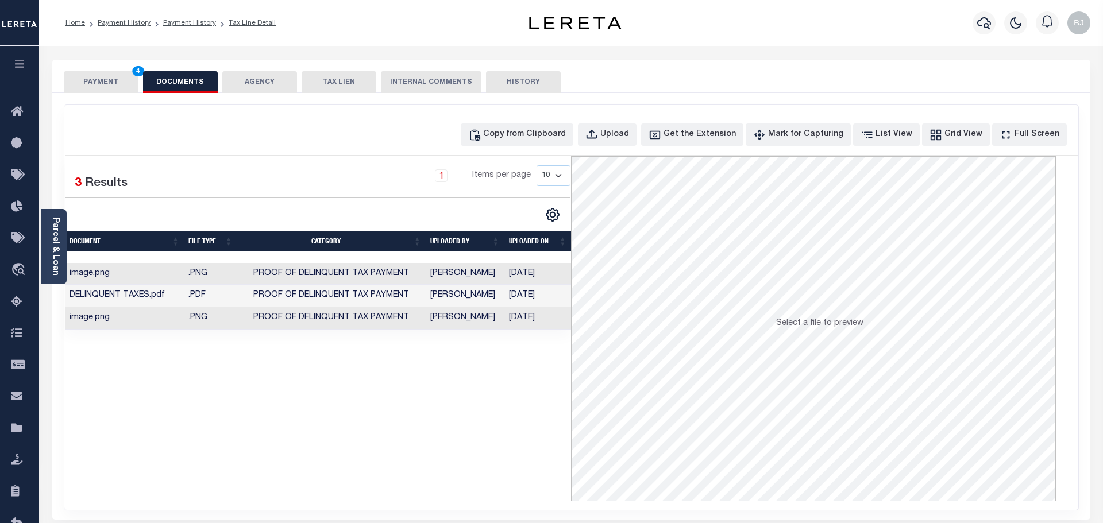
click at [94, 80] on button "PAYMENT 4" at bounding box center [101, 82] width 75 height 22
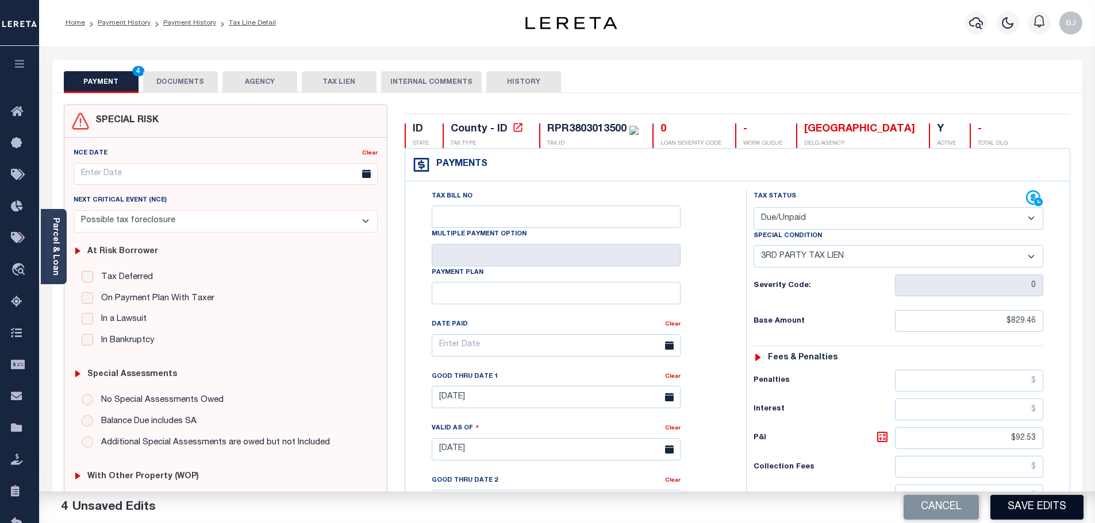
click at [1052, 506] on button "Save Edits" at bounding box center [1036, 507] width 93 height 25
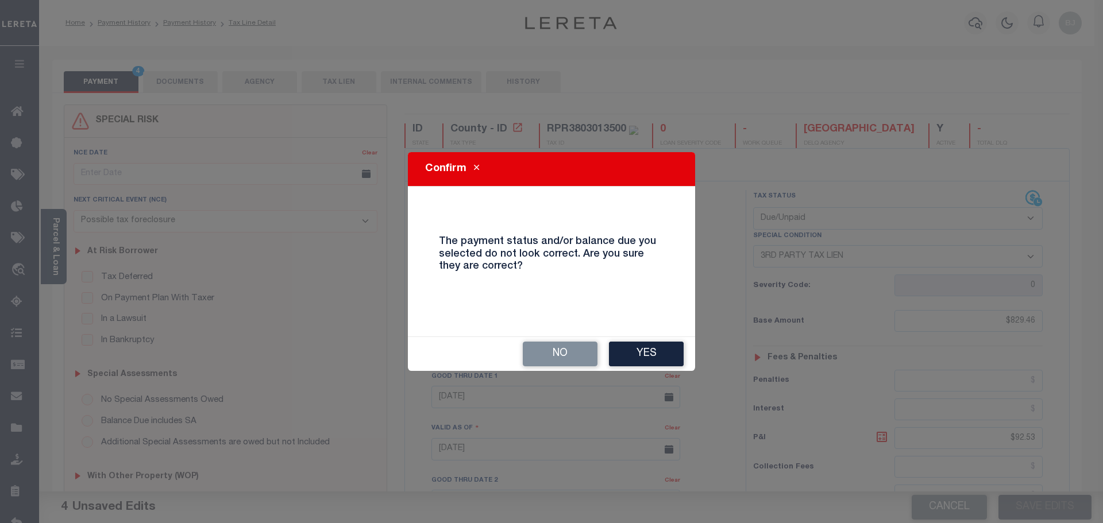
drag, startPoint x: 764, startPoint y: 391, endPoint x: 649, endPoint y: 353, distance: 120.5
click at [649, 353] on button "Yes" at bounding box center [646, 354] width 75 height 25
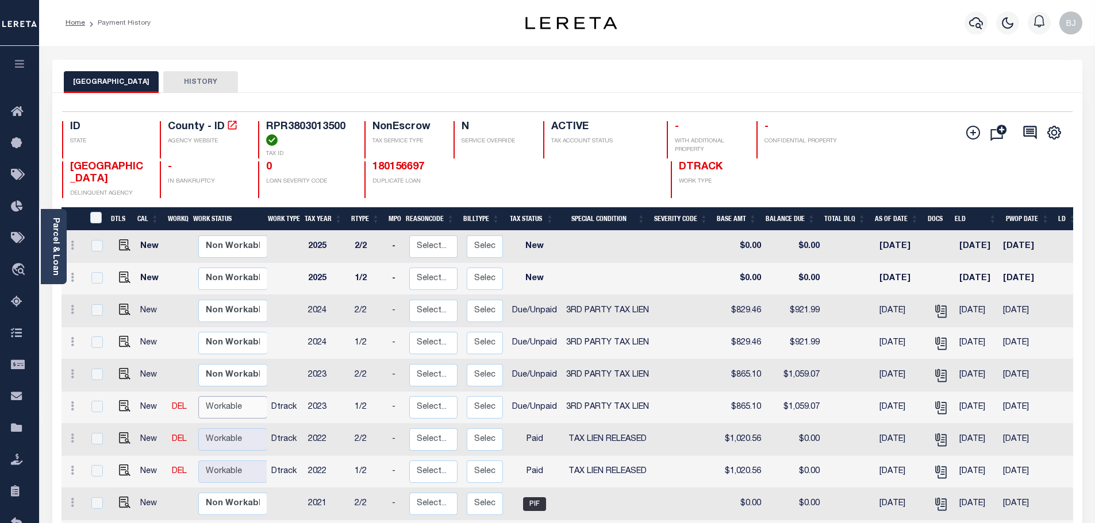
click at [242, 417] on select "Non Workable Workable" at bounding box center [232, 407] width 69 height 22
checkbox input "true"
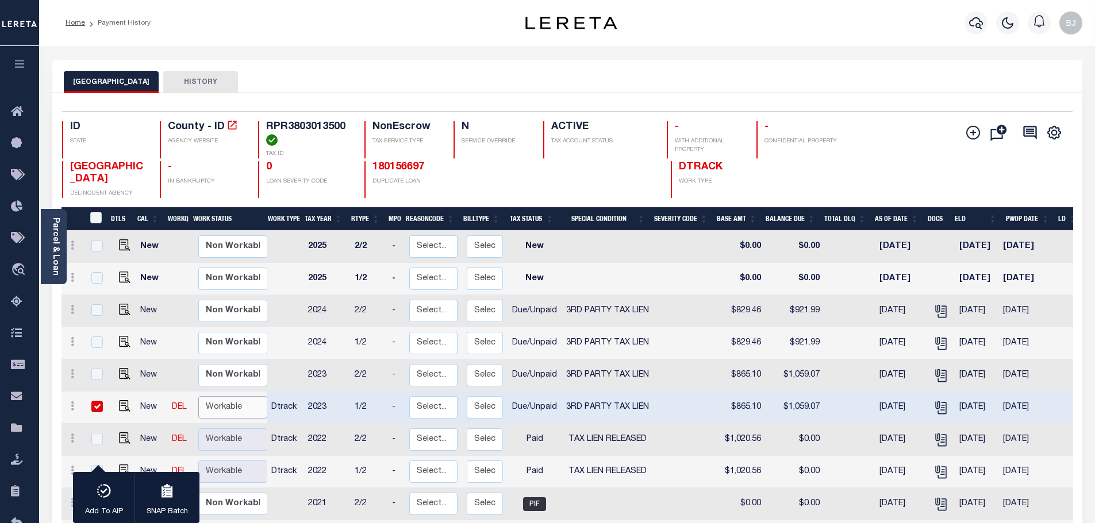
select select "true"
click at [198, 398] on select "Non Workable Workable" at bounding box center [232, 407] width 69 height 22
checkbox input "false"
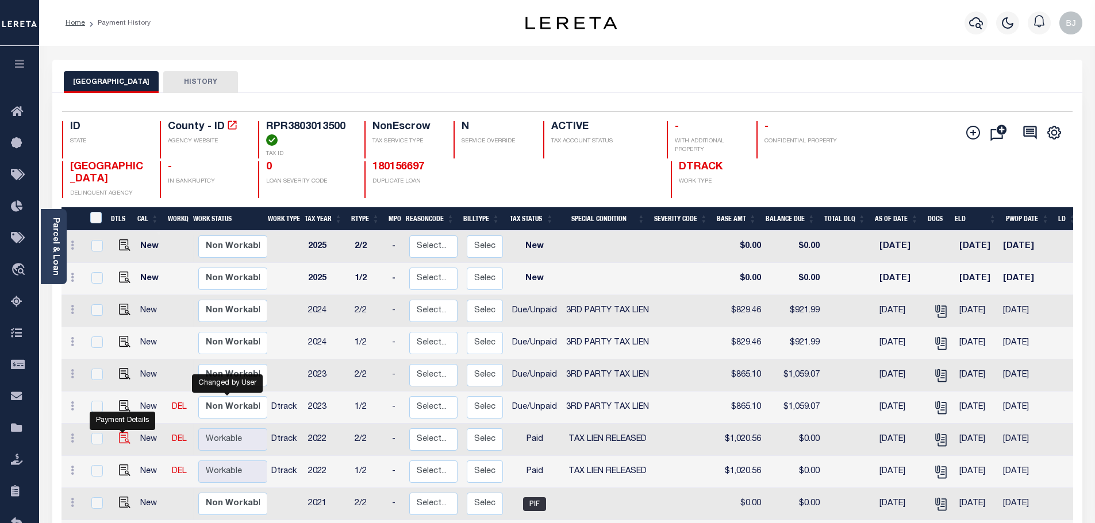
click at [120, 440] on img "" at bounding box center [124, 438] width 11 height 11
checkbox input "true"
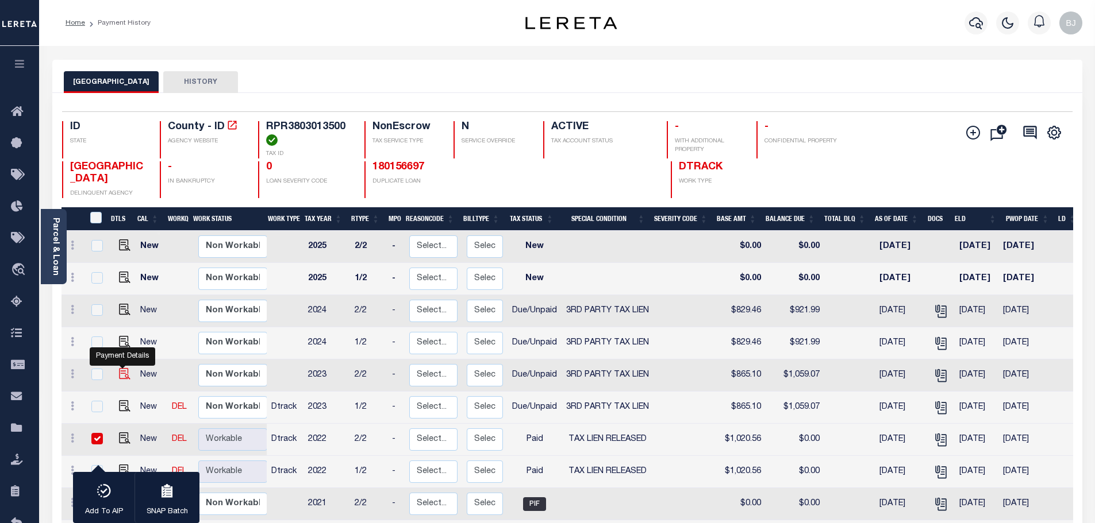
click at [122, 380] on img "" at bounding box center [124, 373] width 11 height 11
checkbox input "true"
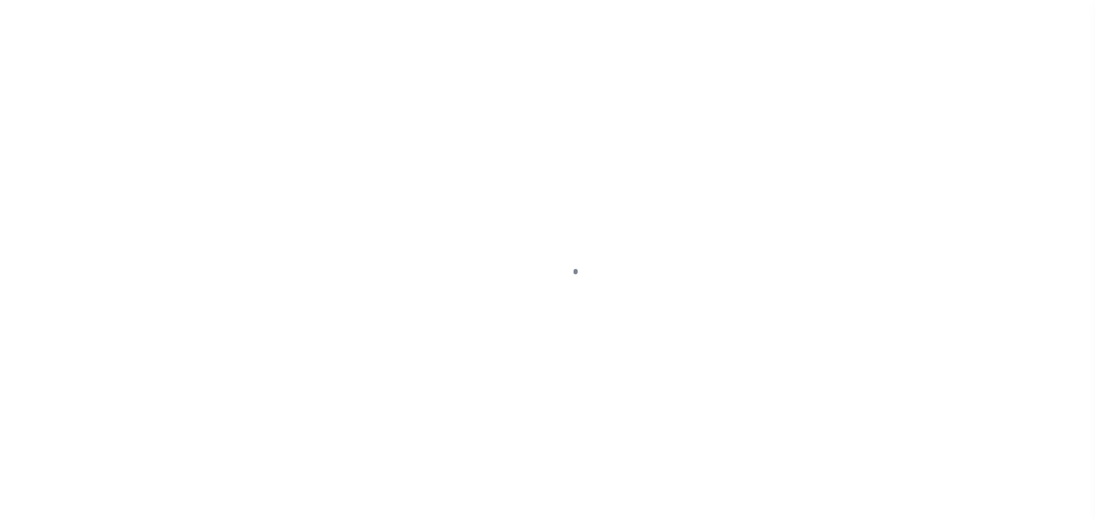
select select "Possible tax foreclosure"
select select "PYD"
select select "28"
select select "Possible tax foreclosure"
select select "DUE"
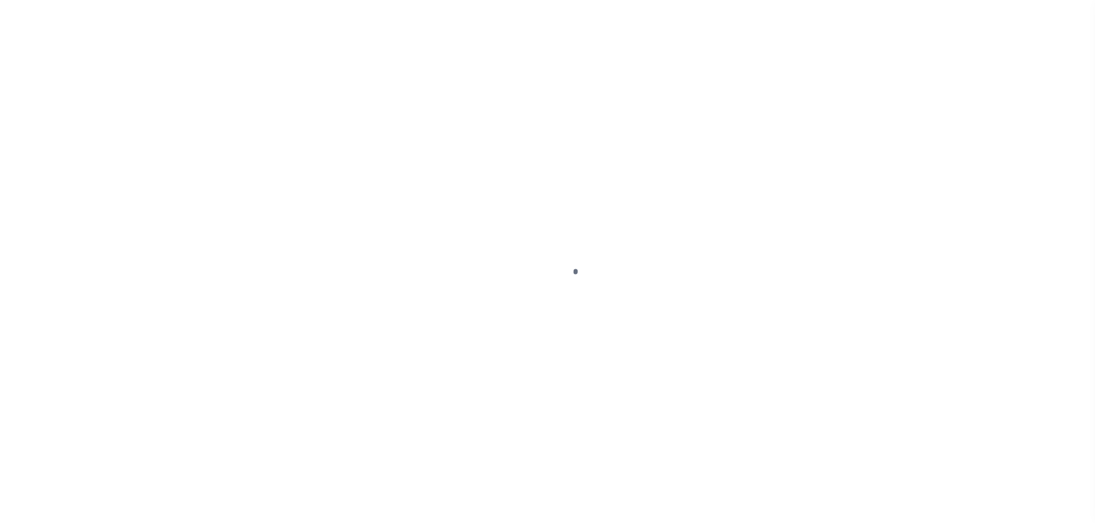
select select "20"
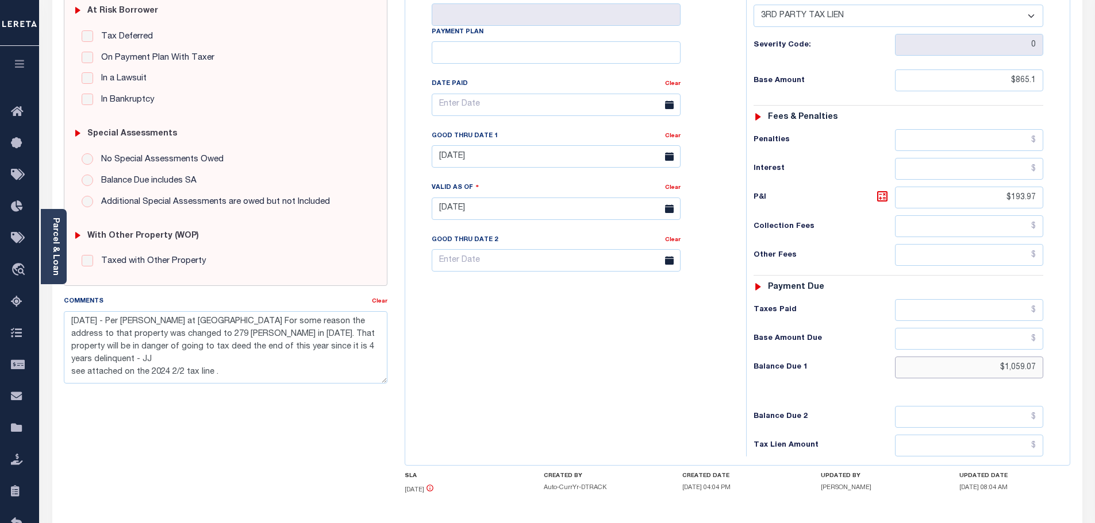
drag, startPoint x: 994, startPoint y: 371, endPoint x: 1134, endPoint y: 368, distance: 139.7
click at [1094, 368] on html "Home Payment History Payment History Tax Line Detail Profile Sign out" at bounding box center [547, 182] width 1095 height 846
paste input "938.945"
type input "$938.94"
type input "[DATE]"
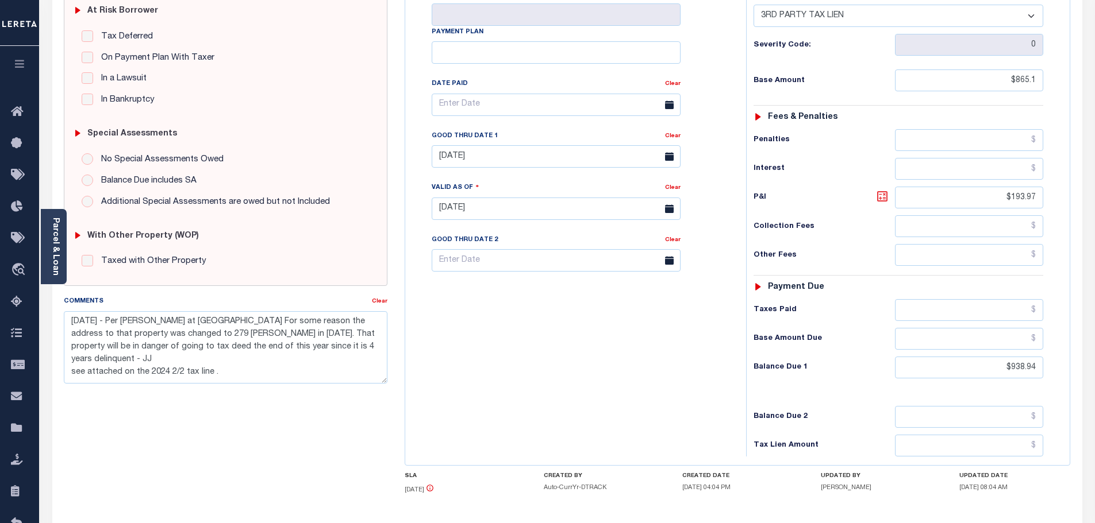
click at [883, 198] on icon at bounding box center [882, 197] width 14 height 14
type input "$73.84"
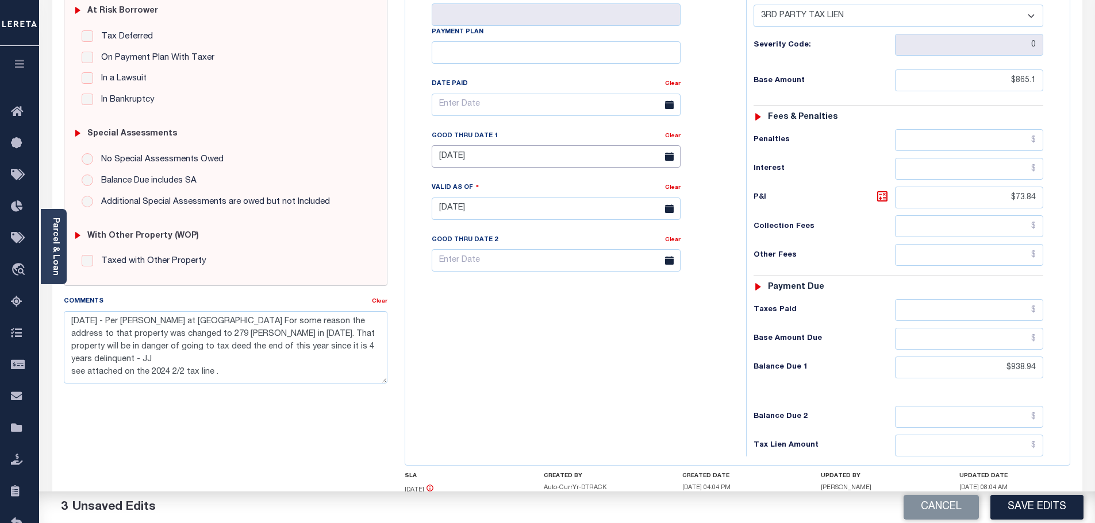
click at [460, 166] on input "08/31/2025" at bounding box center [556, 156] width 249 height 22
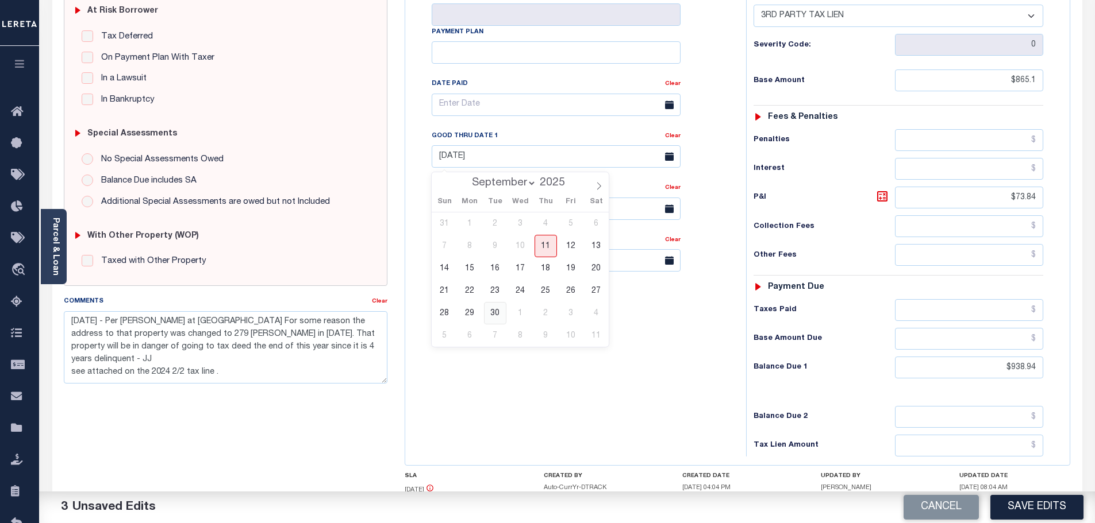
click at [499, 308] on span "30" at bounding box center [495, 313] width 22 height 22
type input "09/30/2025"
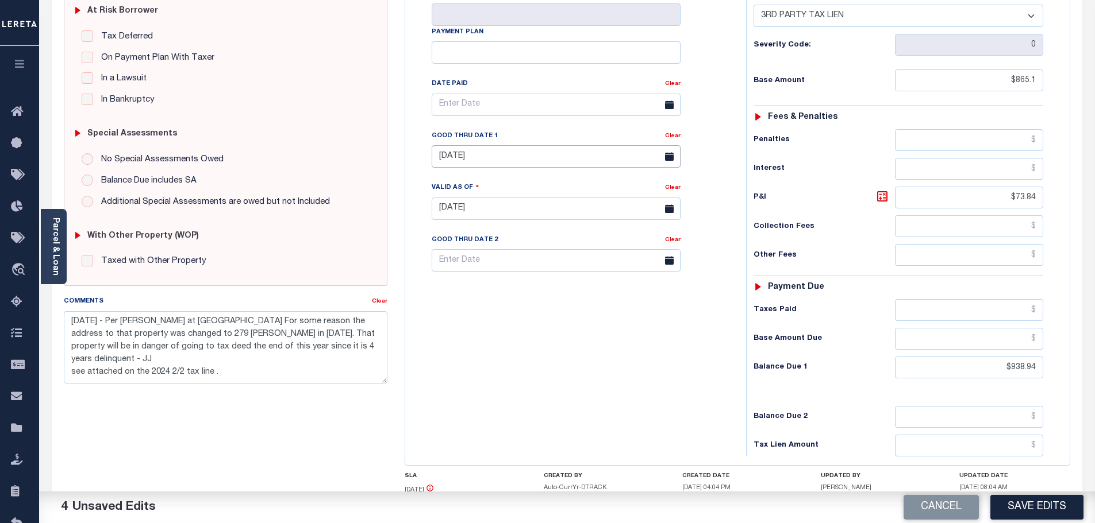
scroll to position [0, 0]
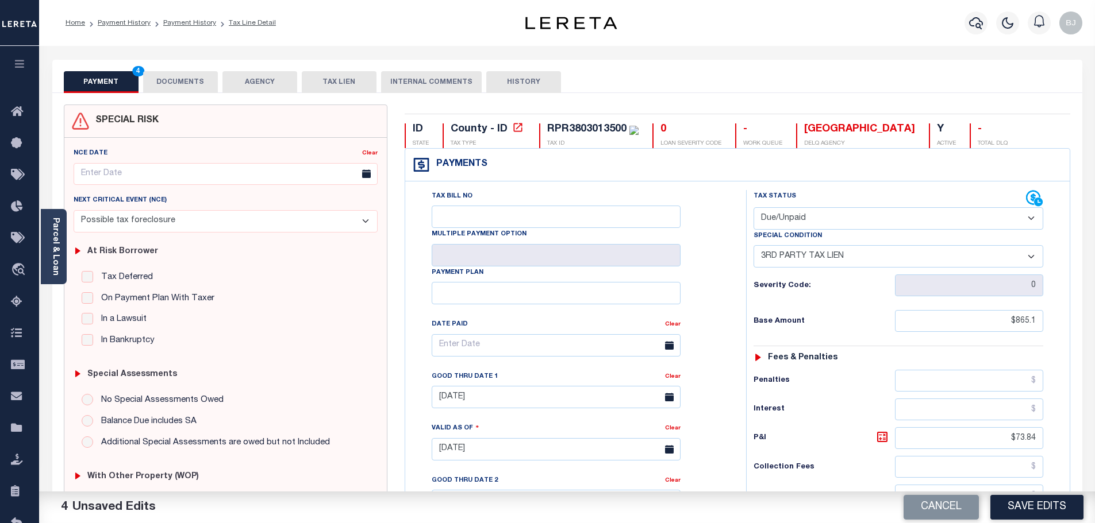
click at [184, 78] on button "DOCUMENTS" at bounding box center [180, 82] width 75 height 22
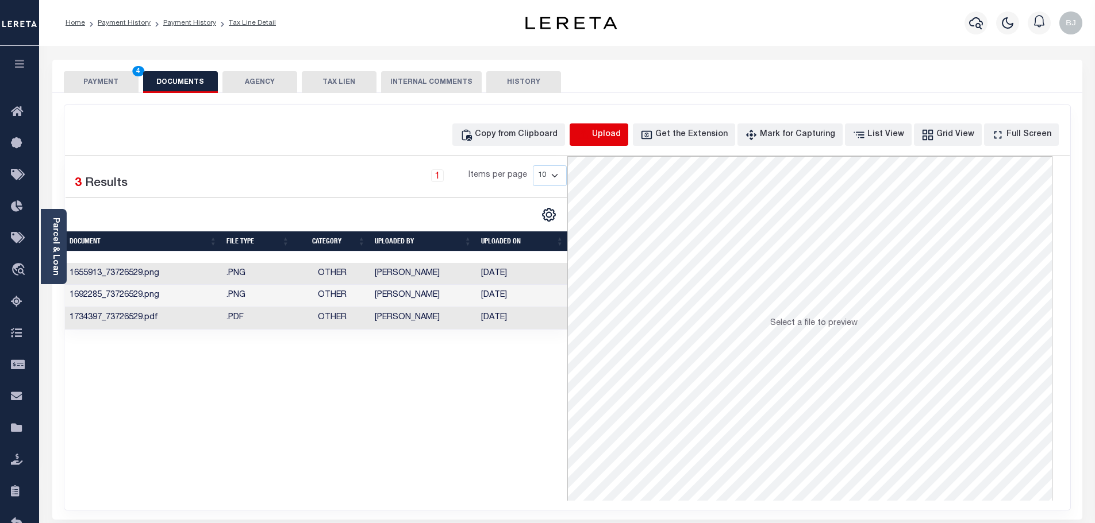
click at [590, 129] on icon "button" at bounding box center [583, 135] width 13 height 13
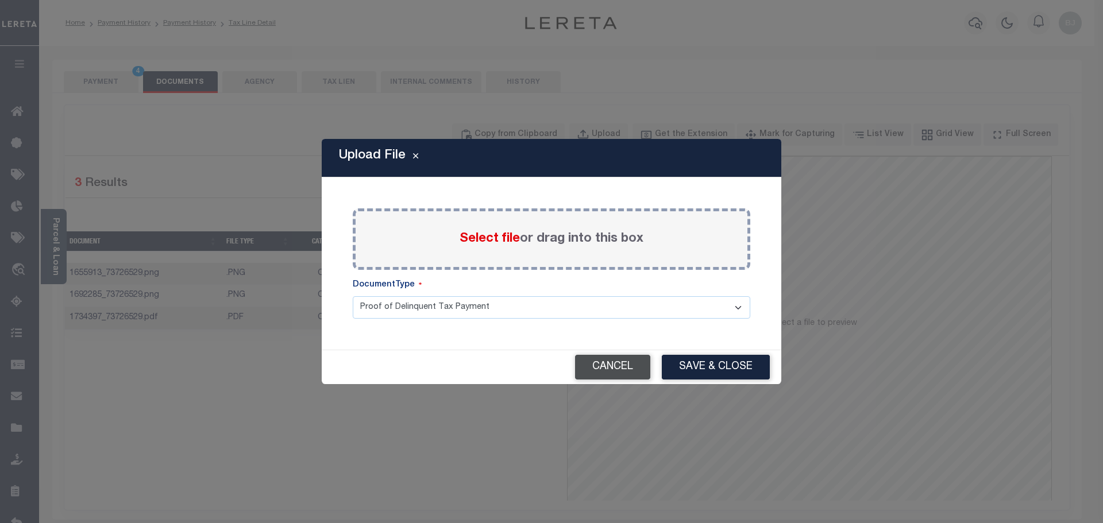
click at [607, 359] on button "Cancel" at bounding box center [612, 367] width 75 height 25
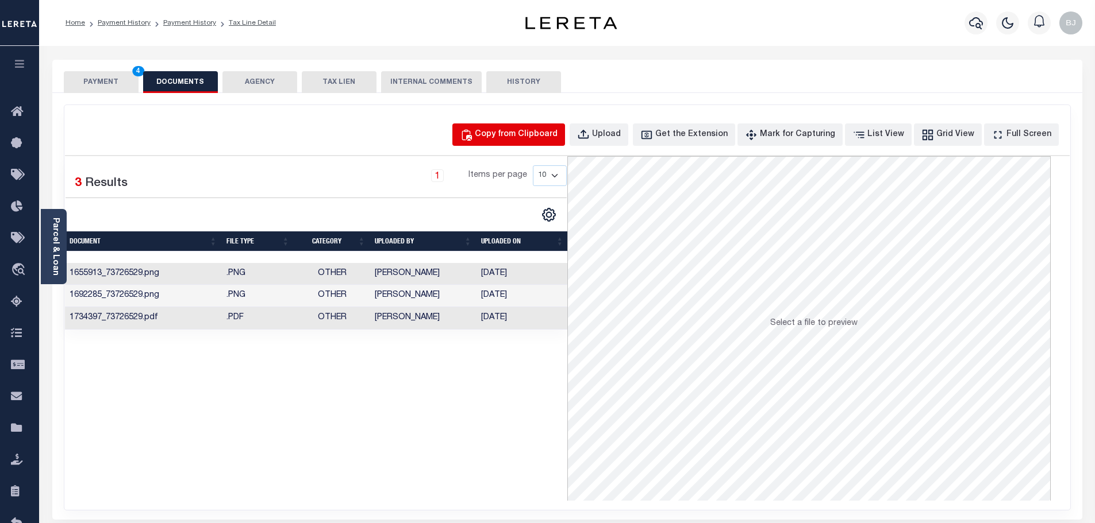
click at [543, 139] on div "Copy from Clipboard" at bounding box center [516, 135] width 83 height 13
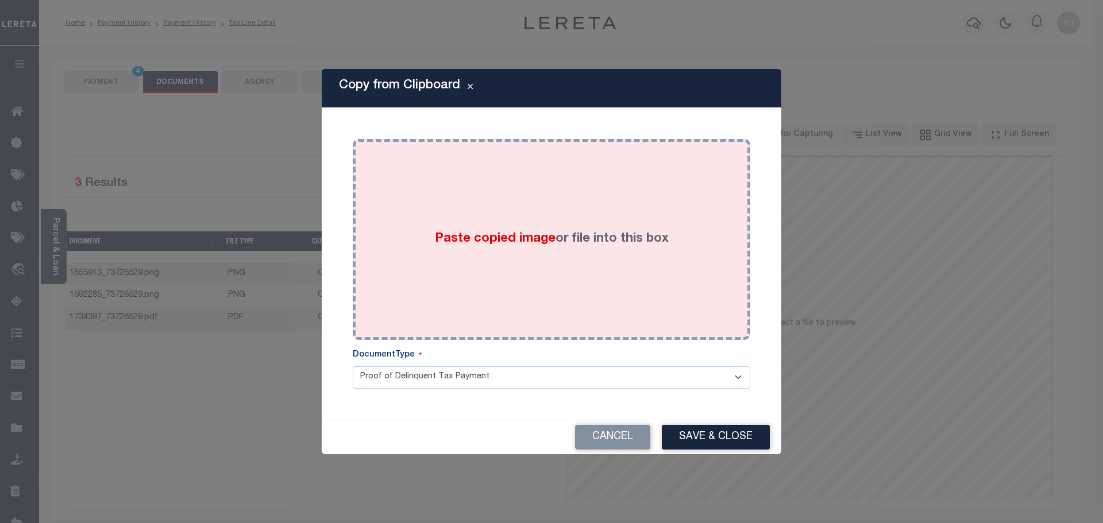
click at [596, 209] on div "Paste copied image or file into this box" at bounding box center [551, 240] width 380 height 184
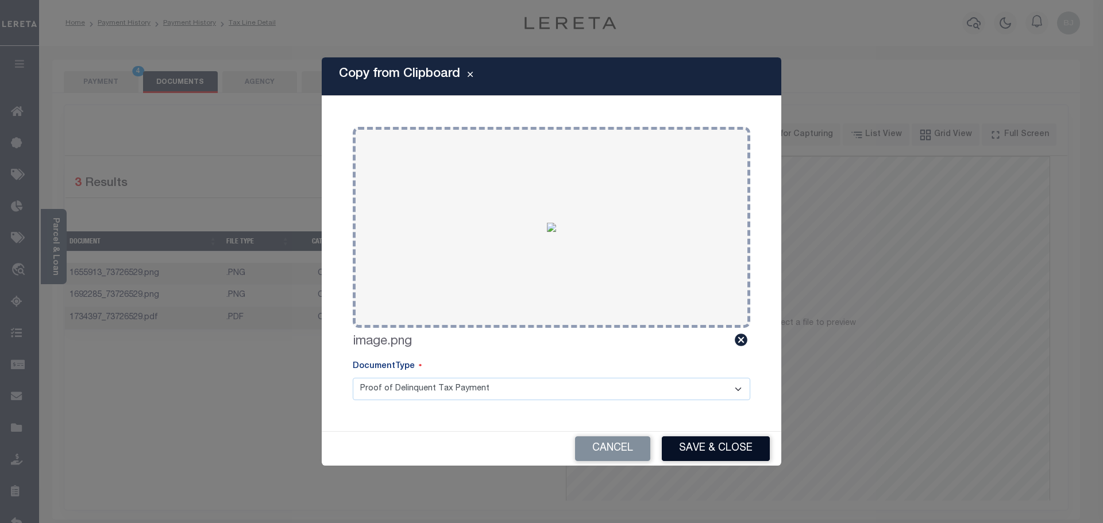
click at [717, 455] on button "Save & Close" at bounding box center [716, 449] width 108 height 25
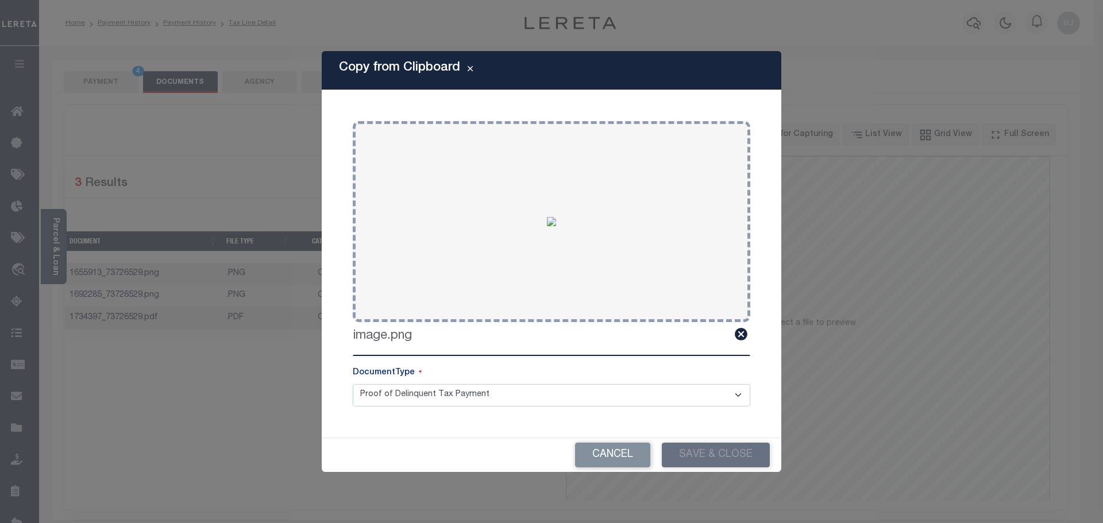
click at [121, 91] on div "Copy from Clipboard Paste copied image or file into this box Select file or dra…" at bounding box center [551, 261] width 1103 height 523
click at [112, 84] on div "Copy from Clipboard Paste copied image or file into this box Select file or dra…" at bounding box center [551, 261] width 1103 height 523
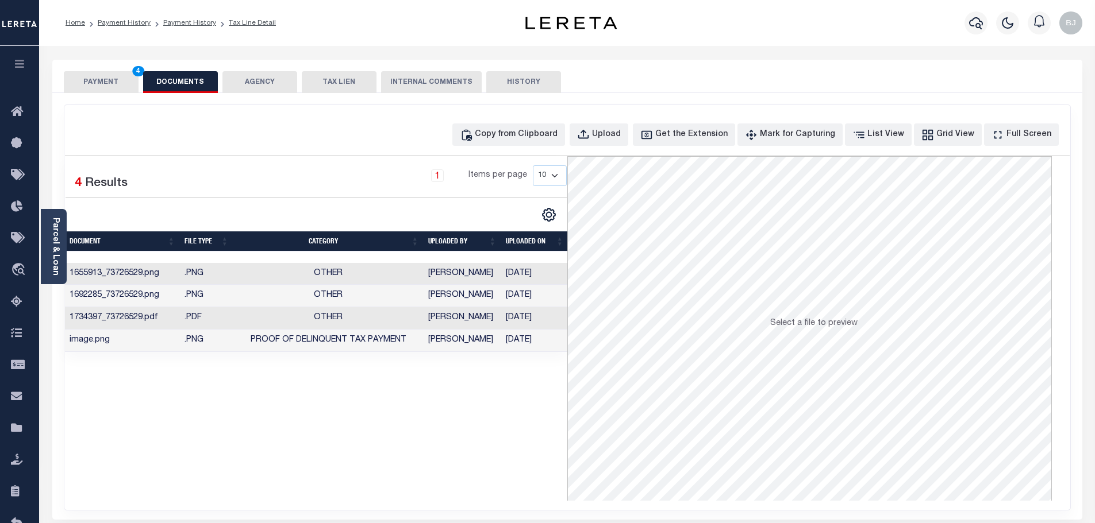
click at [118, 87] on button "PAYMENT 4" at bounding box center [101, 82] width 75 height 22
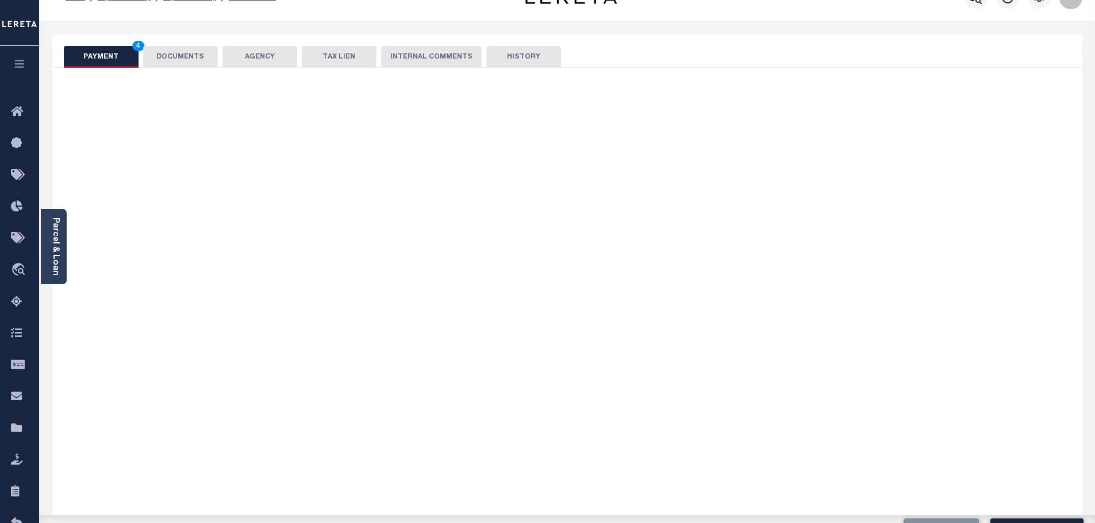
scroll to position [287, 0]
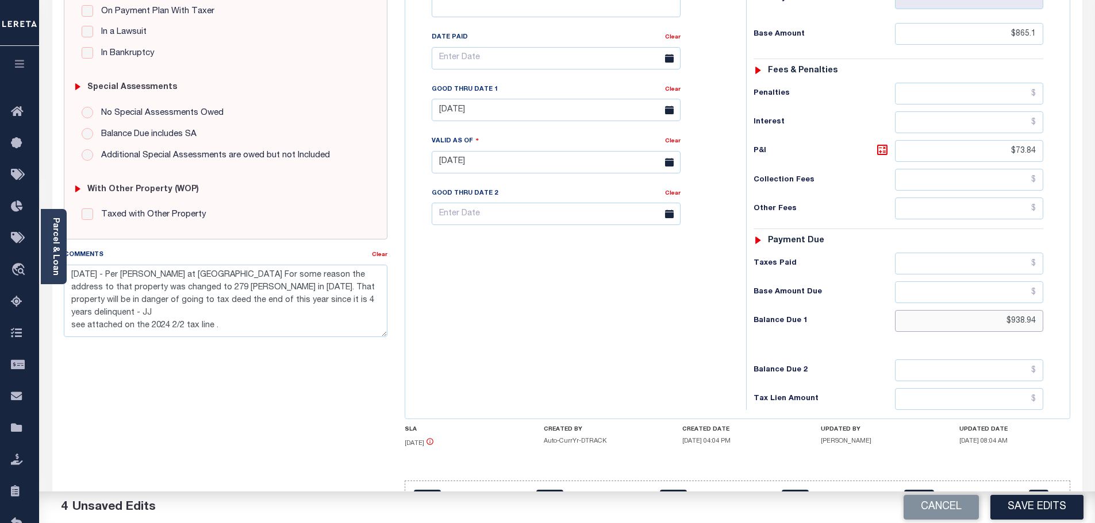
drag, startPoint x: 985, startPoint y: 318, endPoint x: 1166, endPoint y: 318, distance: 181.0
click at [1094, 318] on html "Home Payment History Payment History Tax Line Detail Profile Sign out" at bounding box center [547, 134] width 1095 height 843
click at [1043, 511] on button "Save Edits" at bounding box center [1036, 507] width 93 height 25
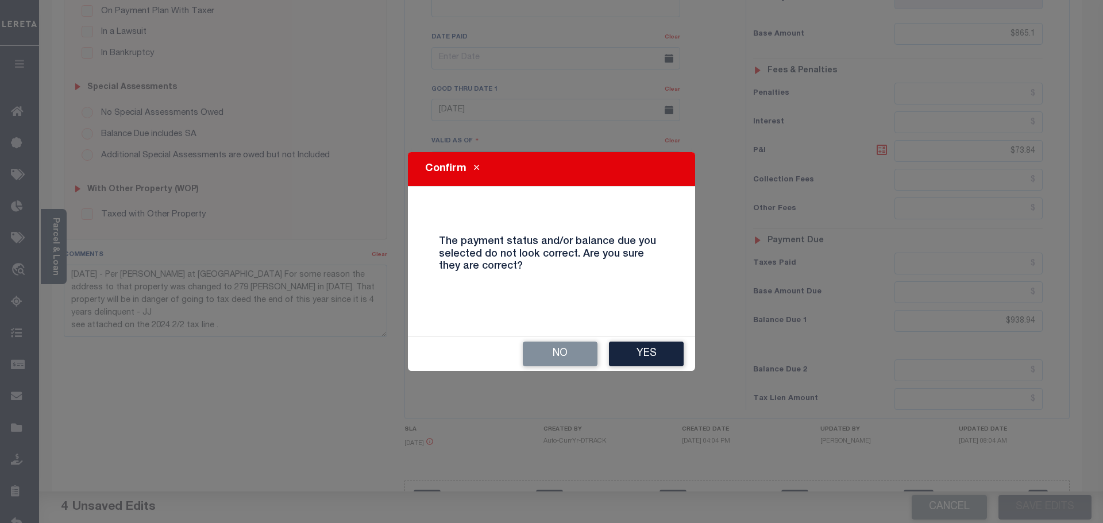
click at [637, 369] on div "No Yes" at bounding box center [551, 354] width 287 height 34
click at [638, 361] on button "Yes" at bounding box center [646, 354] width 75 height 25
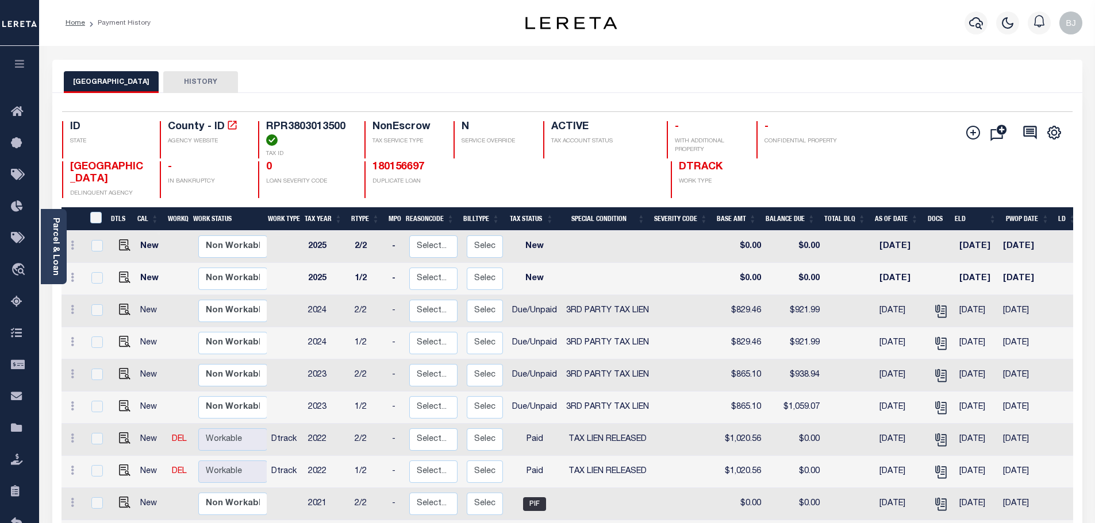
click at [116, 409] on link at bounding box center [121, 407] width 17 height 8
checkbox input "true"
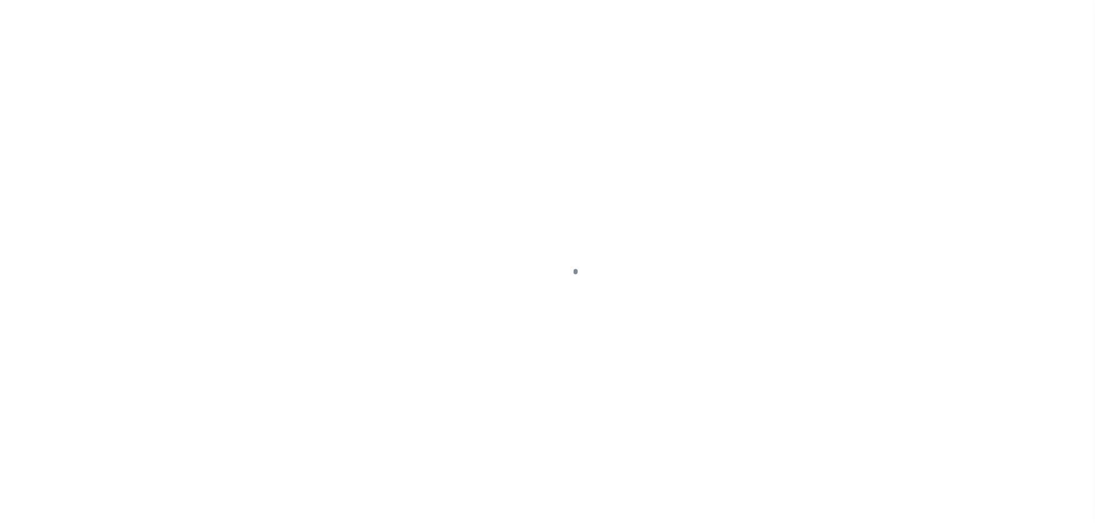
select select "Possible tax foreclosure"
select select "DUE"
select select "20"
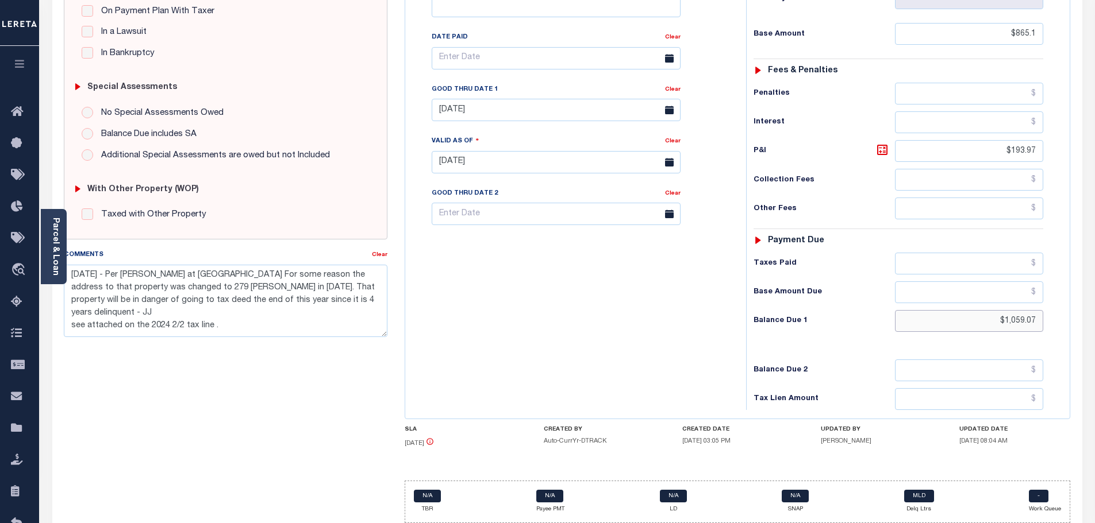
drag, startPoint x: 992, startPoint y: 329, endPoint x: 1093, endPoint y: 315, distance: 101.5
click at [1093, 315] on div "Parcel & Loan Tax Bill Details RPR3803013500 TAX ID" at bounding box center [567, 159] width 1056 height 800
paste input "938.94"
type input "$938.95"
type input "[DATE]"
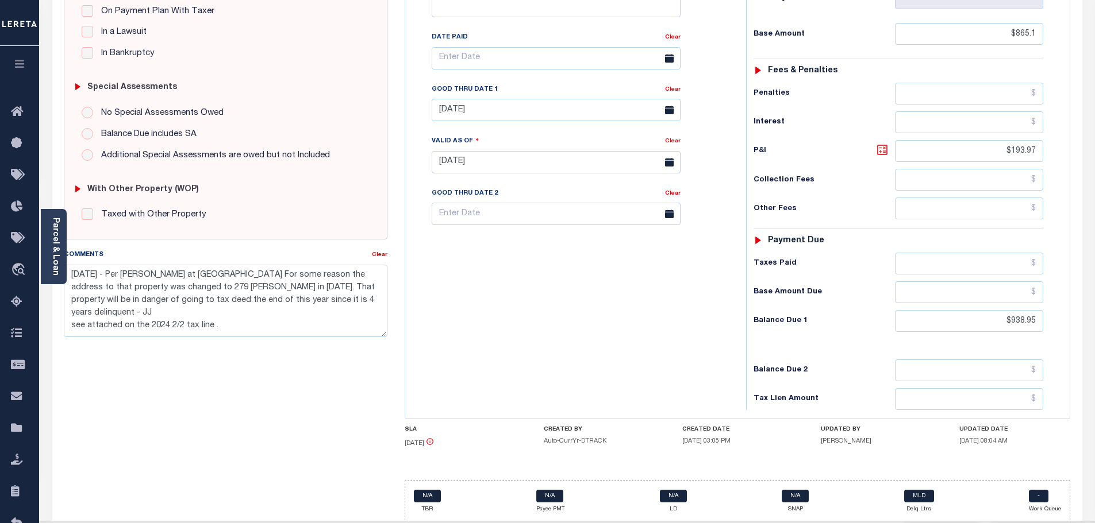
click at [881, 147] on icon at bounding box center [882, 150] width 10 height 10
type input "$73.85"
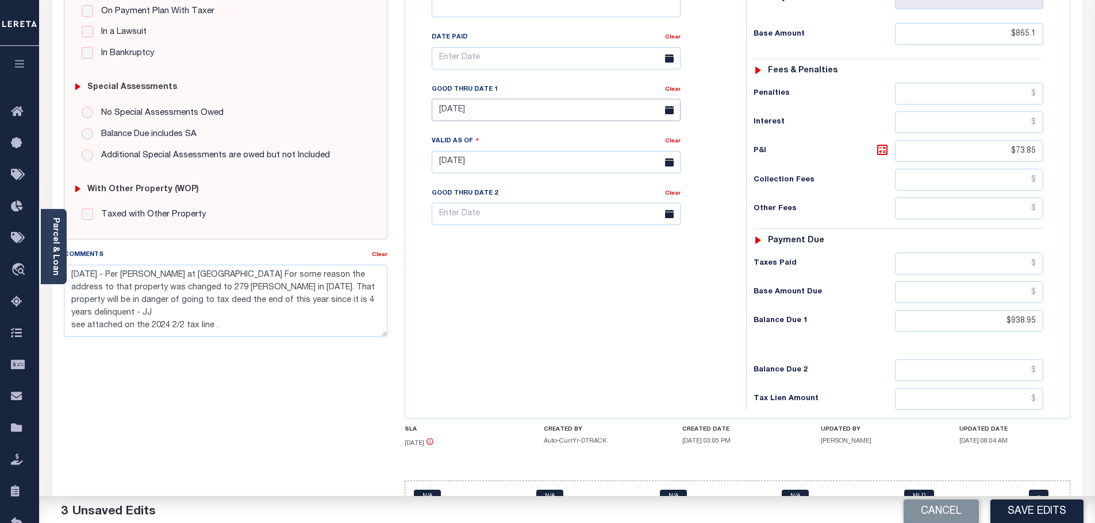
click at [599, 124] on body "Home Payment History Payment History Tax Line Detail Profile Sign out" at bounding box center [547, 136] width 1095 height 846
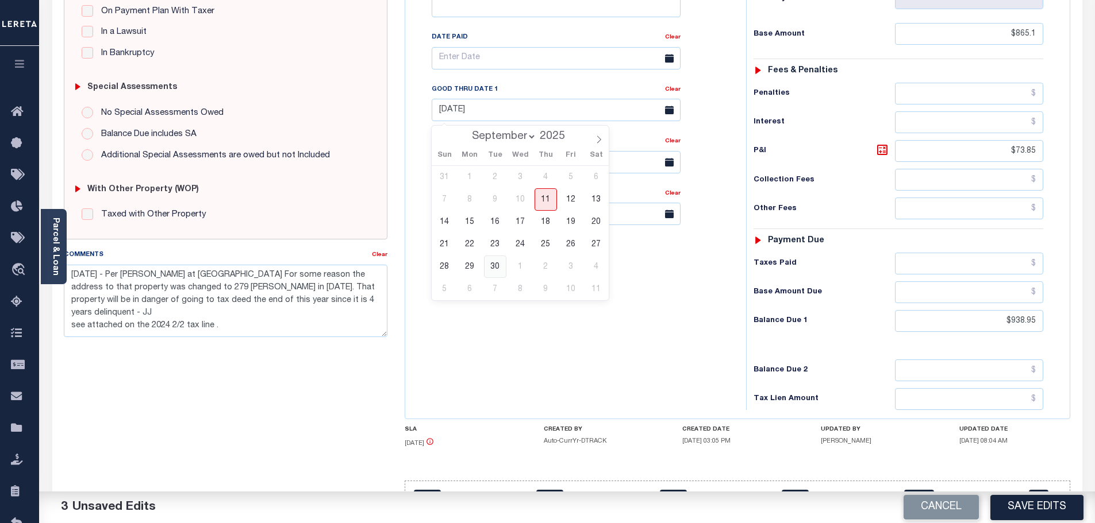
click at [500, 271] on span "30" at bounding box center [495, 267] width 22 height 22
type input "[DATE]"
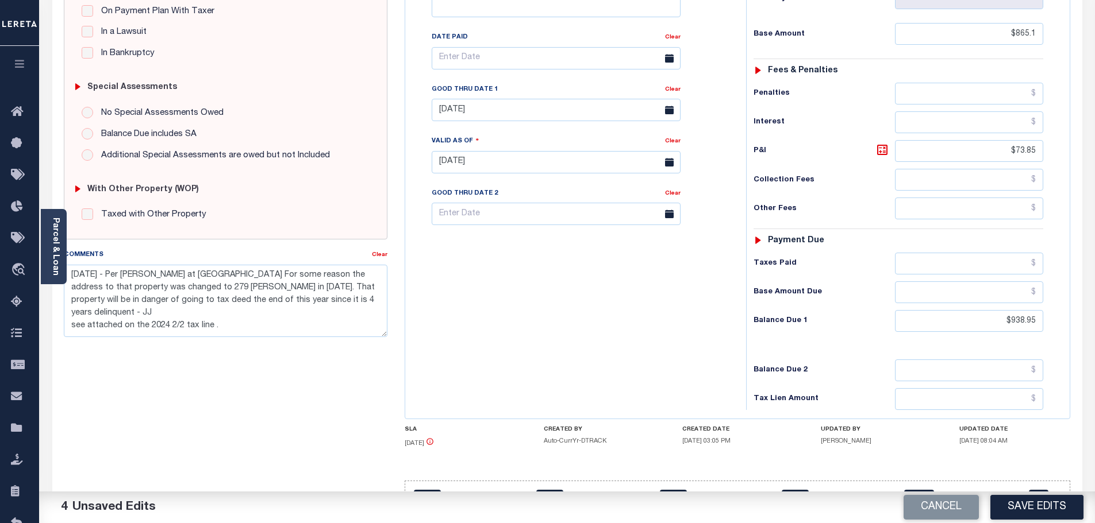
scroll to position [0, 0]
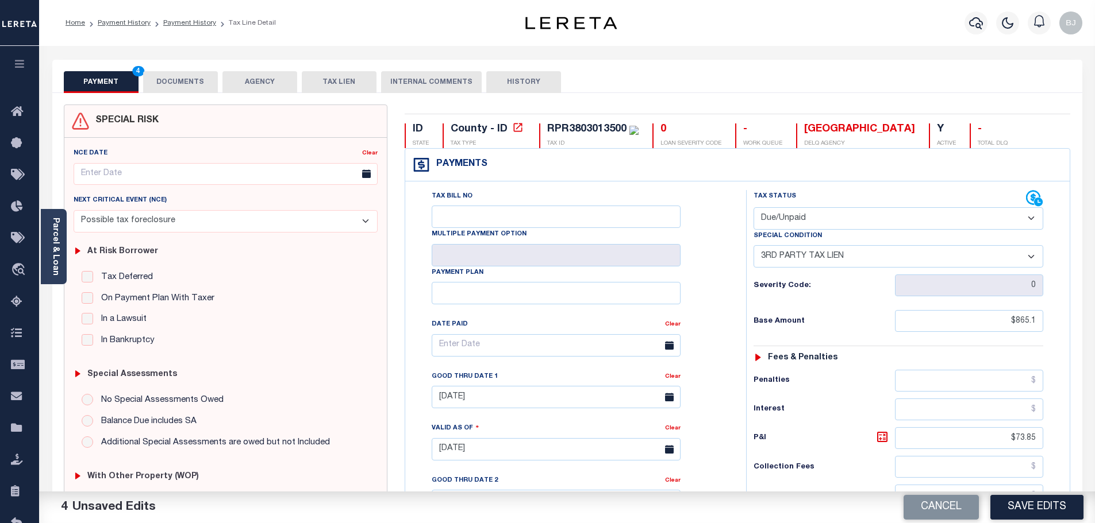
click at [176, 75] on button "DOCUMENTS" at bounding box center [180, 82] width 75 height 22
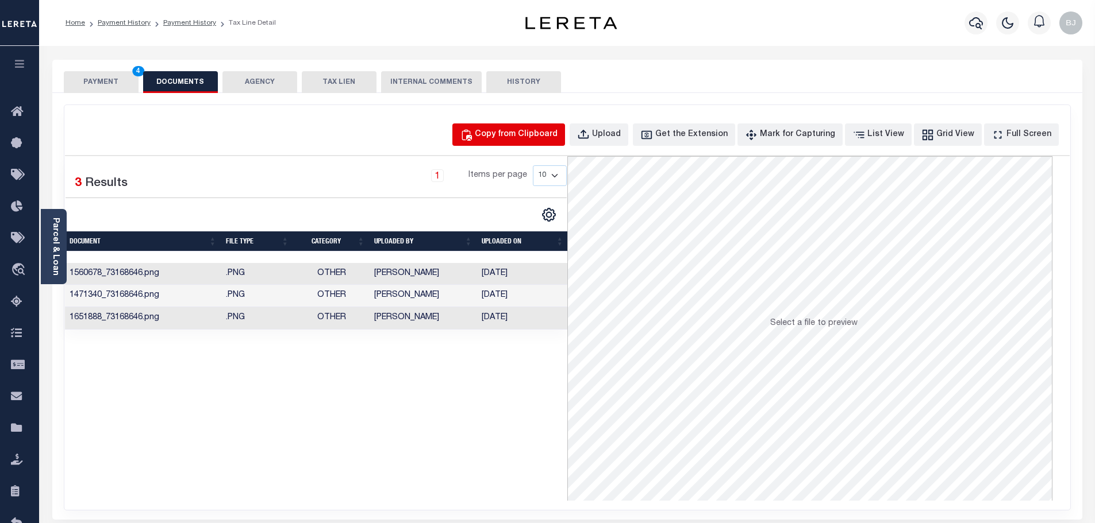
click at [523, 133] on div "Copy from Clipboard" at bounding box center [516, 135] width 83 height 13
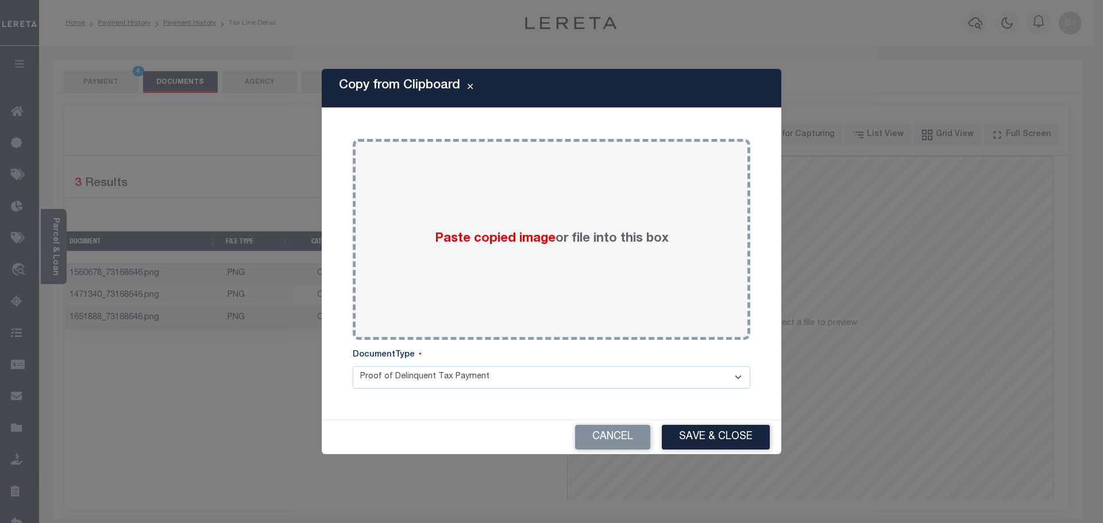
drag, startPoint x: 614, startPoint y: 255, endPoint x: 662, endPoint y: 354, distance: 109.7
click at [617, 257] on div "Paste copied image or file into this box" at bounding box center [551, 240] width 380 height 184
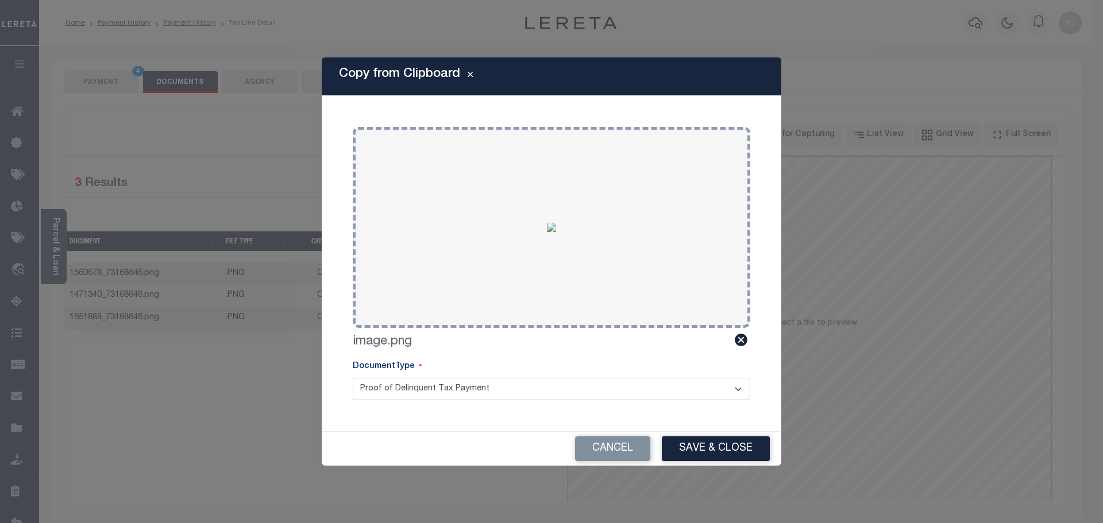
drag, startPoint x: 715, startPoint y: 455, endPoint x: 552, endPoint y: 388, distance: 176.3
click at [715, 455] on button "Save & Close" at bounding box center [716, 449] width 108 height 25
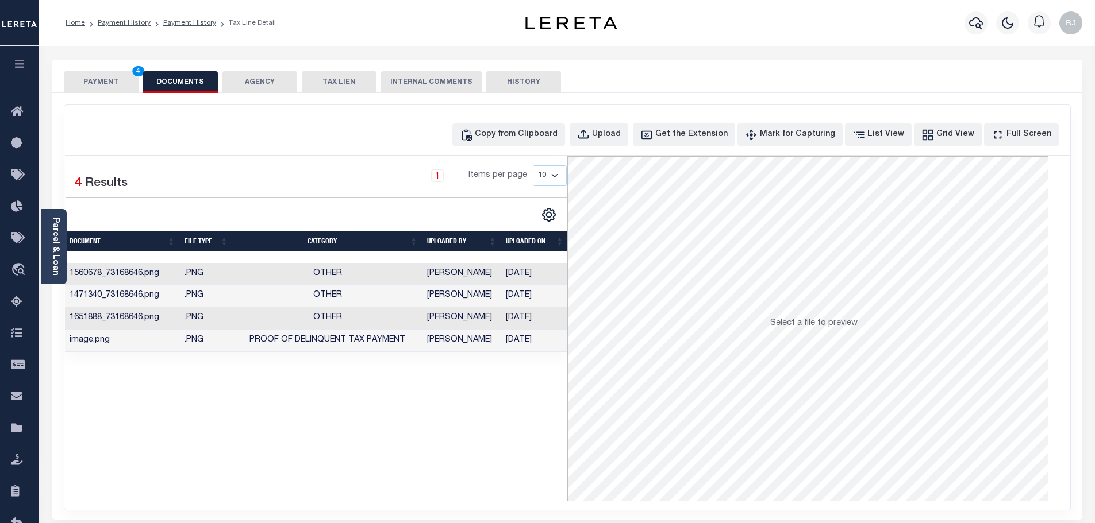
click at [109, 81] on button "PAYMENT 4" at bounding box center [101, 82] width 75 height 22
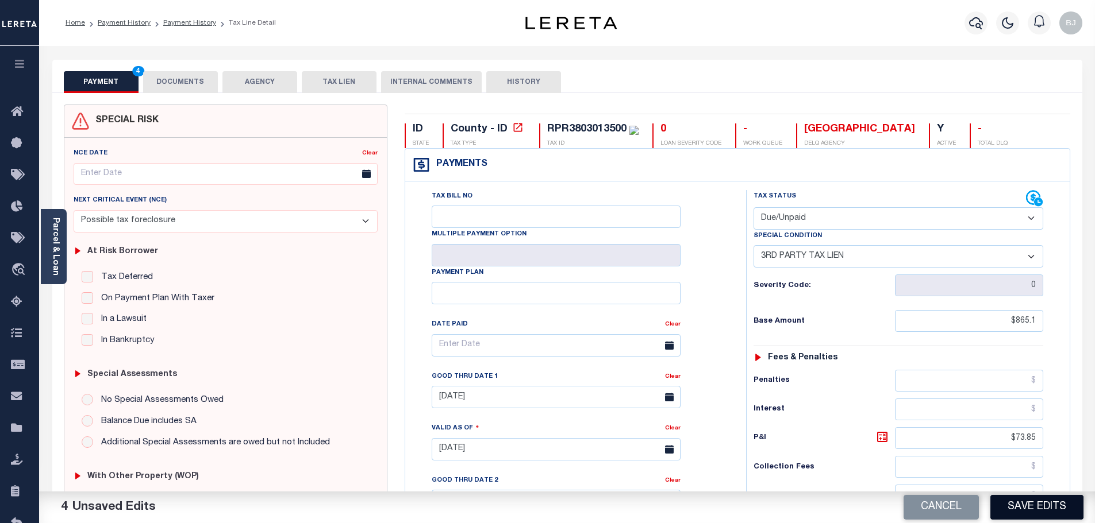
click at [1032, 507] on button "Save Edits" at bounding box center [1036, 507] width 93 height 25
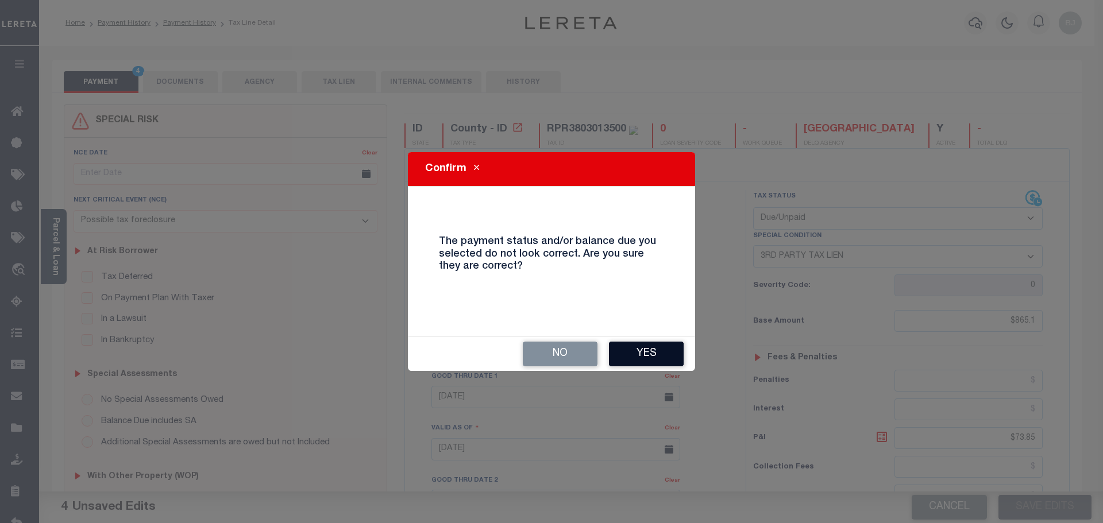
click at [651, 349] on button "Yes" at bounding box center [646, 354] width 75 height 25
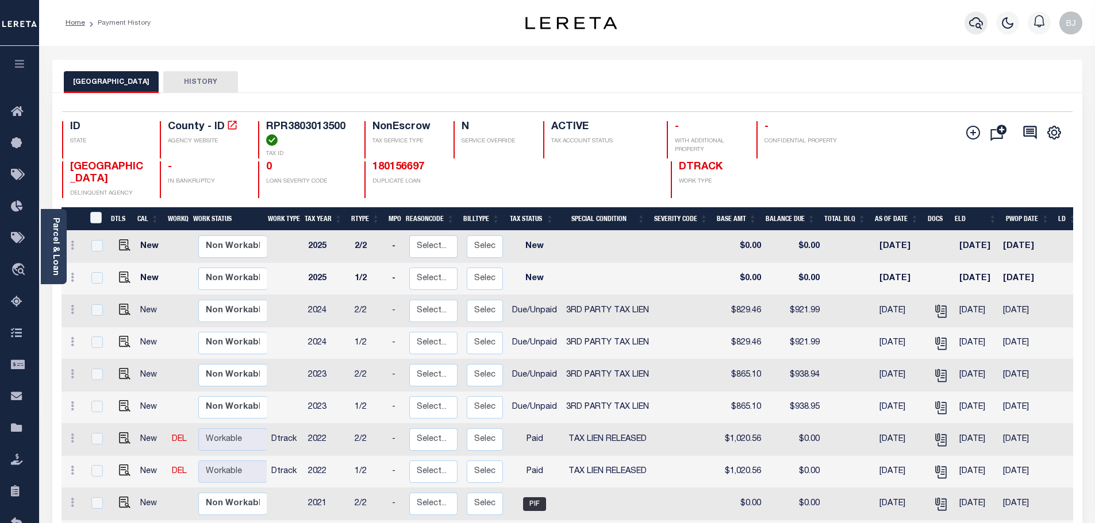
click at [967, 25] on button "button" at bounding box center [975, 22] width 23 height 23
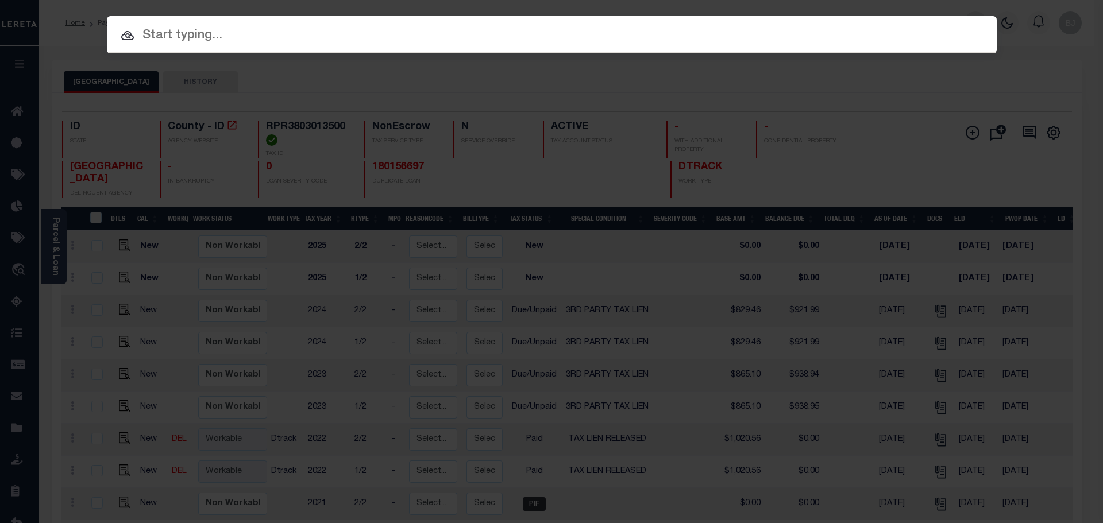
paste input "12076"
type input "12076"
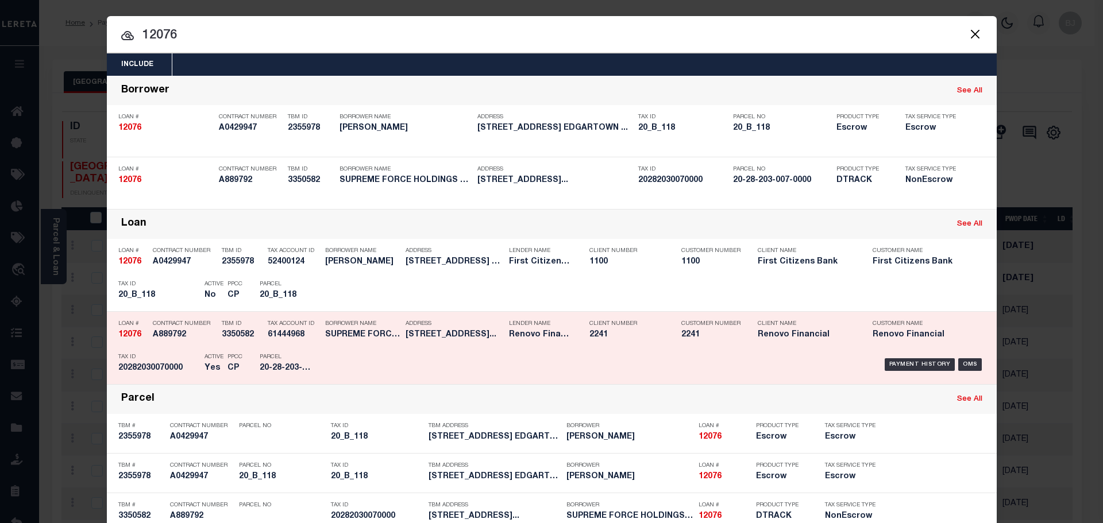
click at [401, 355] on div "Payment History OMS" at bounding box center [657, 364] width 657 height 33
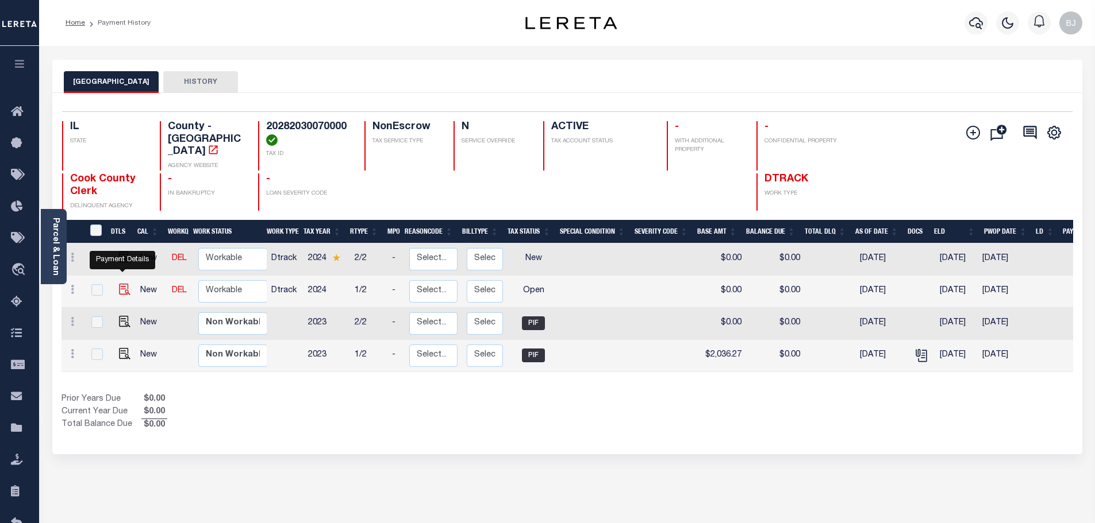
click at [122, 284] on img "" at bounding box center [124, 289] width 11 height 11
checkbox input "true"
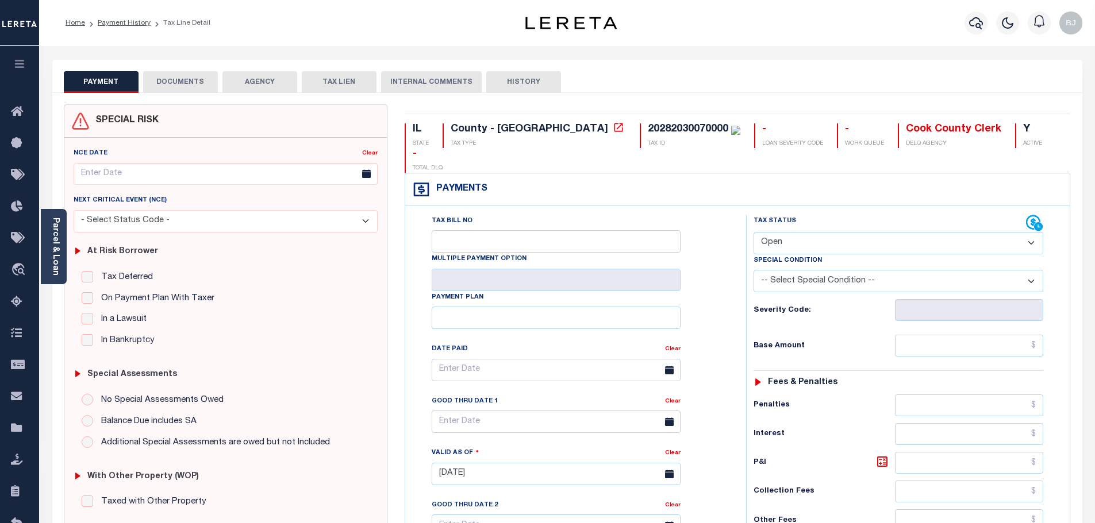
click at [817, 232] on select "- Select Status Code - Open Due/Unpaid Paid Incomplete No Tax Due Internal Refu…" at bounding box center [898, 243] width 290 height 22
select select "DUE"
click at [753, 232] on select "- Select Status Code - Open Due/Unpaid Paid Incomplete No Tax Due Internal Refu…" at bounding box center [898, 243] width 290 height 22
type input "[DATE]"
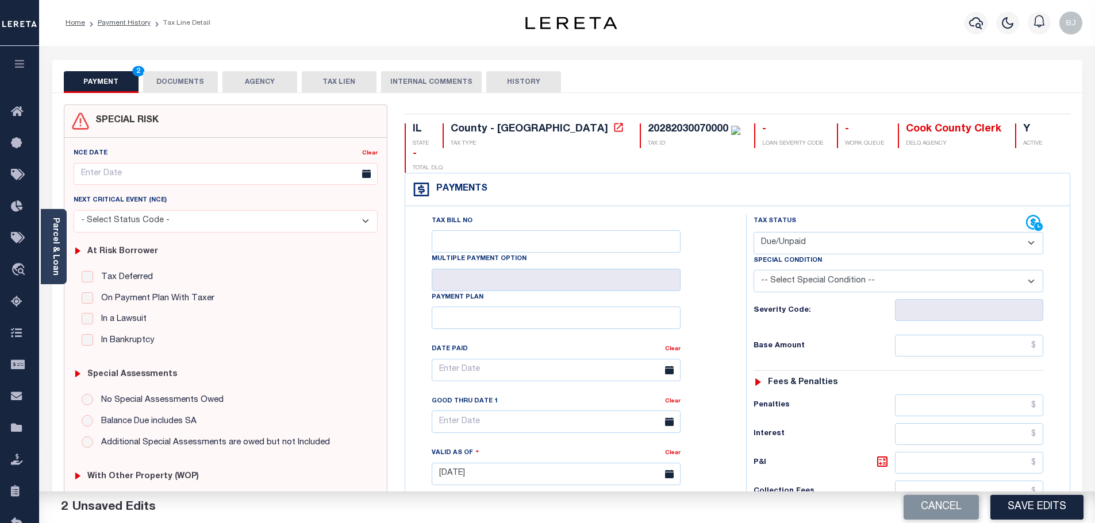
click at [174, 80] on button "DOCUMENTS" at bounding box center [180, 82] width 75 height 22
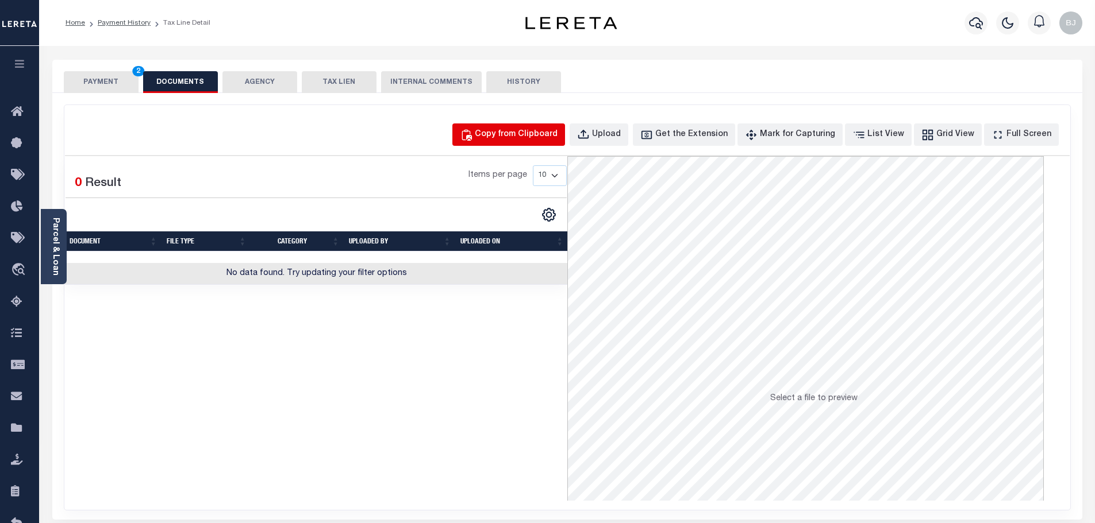
click at [565, 124] on button "Copy from Clipboard" at bounding box center [508, 135] width 113 height 22
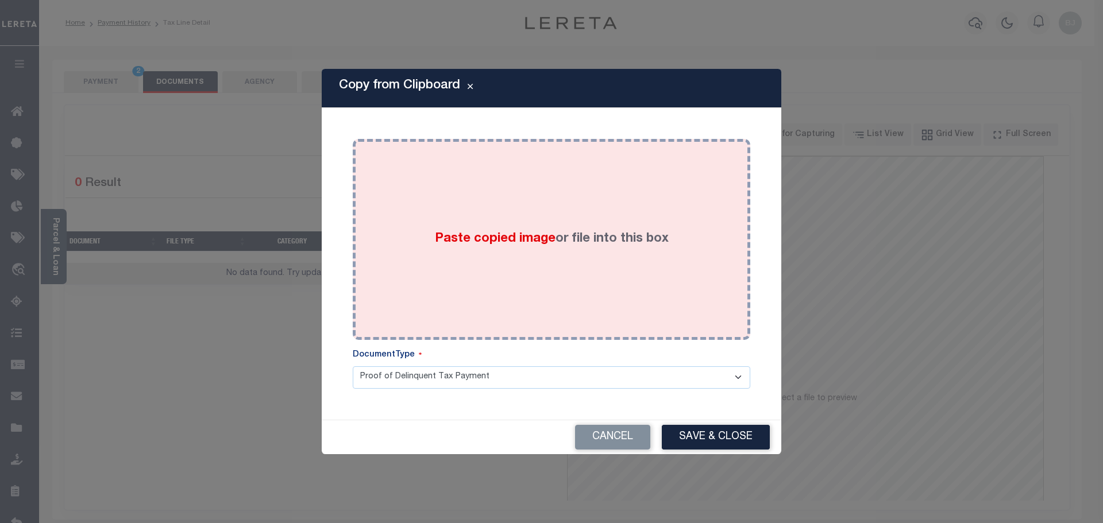
click at [589, 239] on label "Paste copied image or file into this box" at bounding box center [552, 239] width 234 height 19
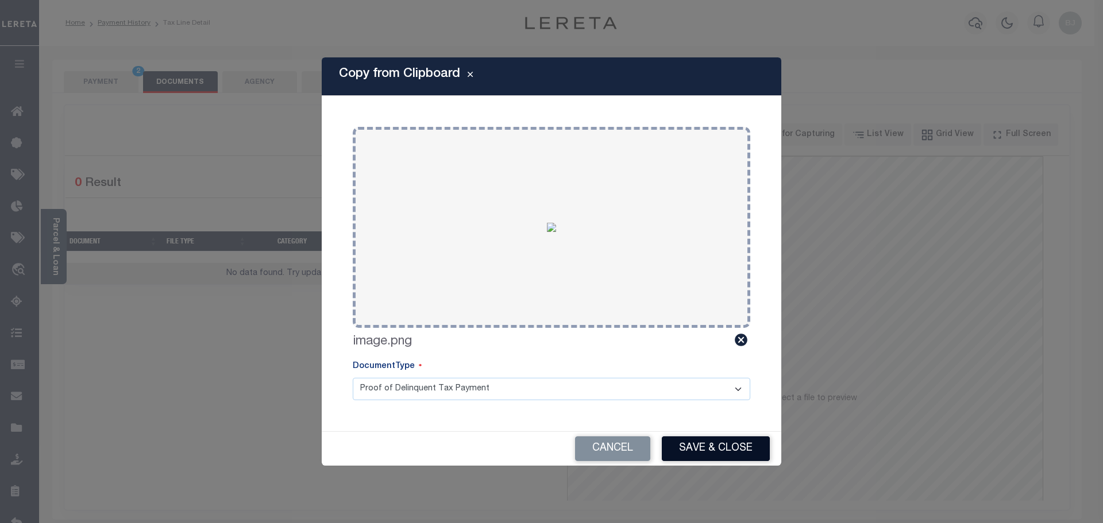
click at [695, 442] on button "Save & Close" at bounding box center [716, 449] width 108 height 25
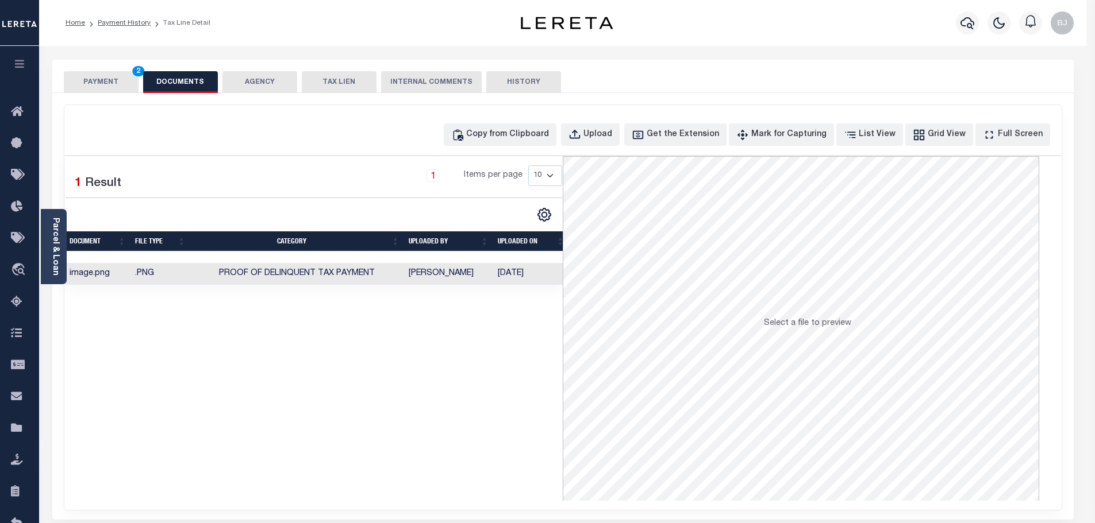
click at [110, 86] on button "PAYMENT 2" at bounding box center [101, 82] width 75 height 22
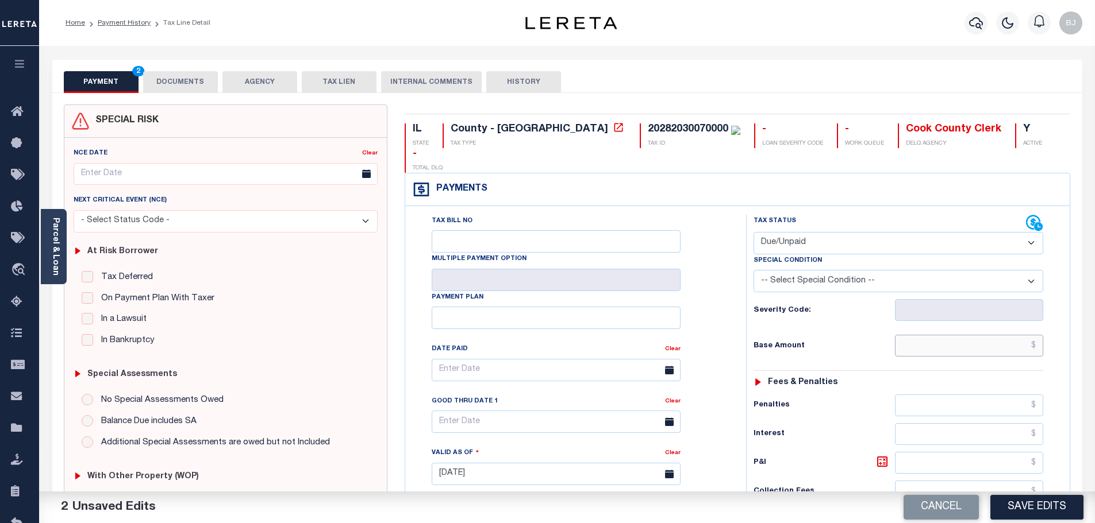
click at [958, 335] on input "text" at bounding box center [969, 346] width 149 height 22
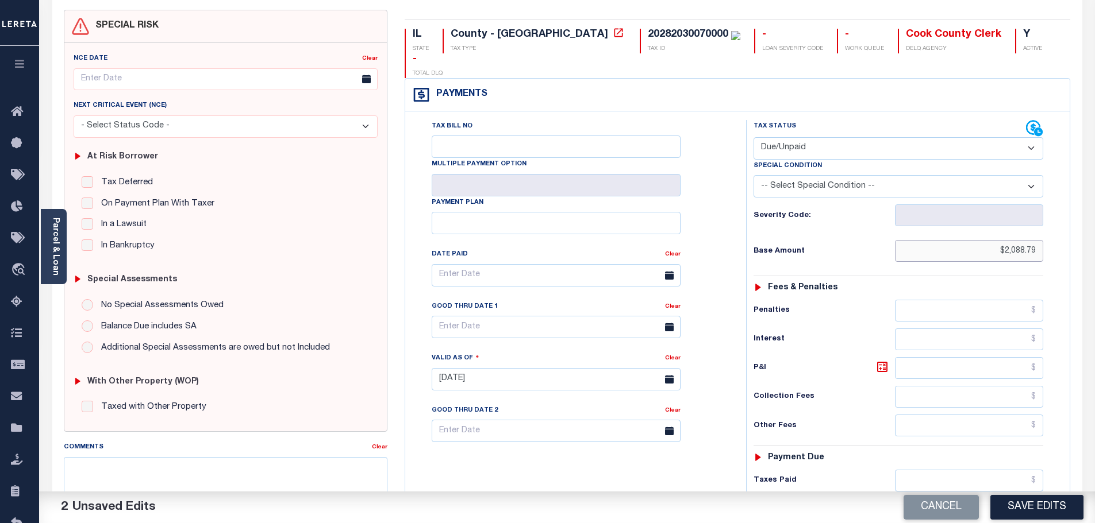
scroll to position [230, 0]
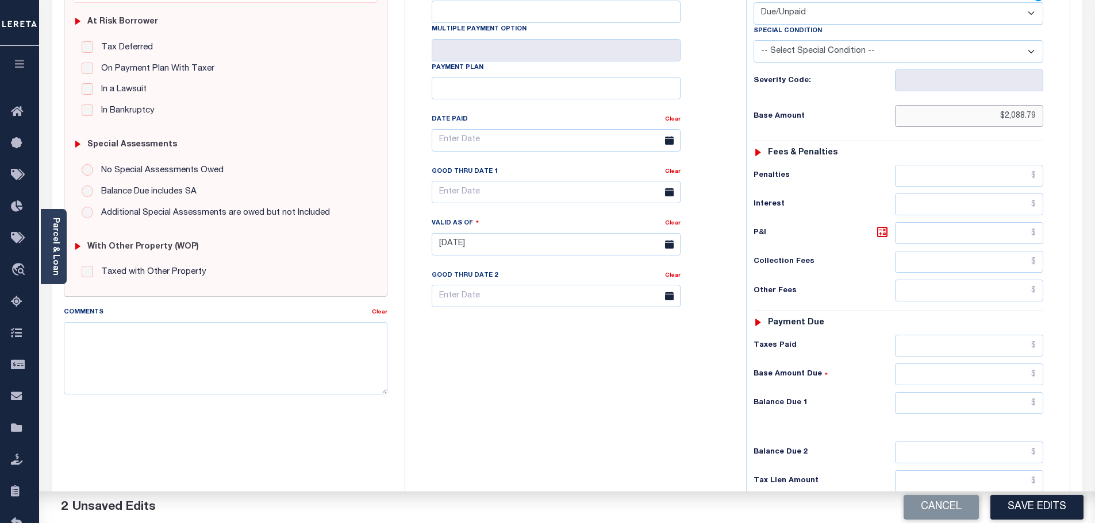
type input "$2,088.79"
click at [960, 392] on input "text" at bounding box center [969, 403] width 149 height 22
type input "$2,198.48"
drag, startPoint x: 886, startPoint y: 210, endPoint x: 859, endPoint y: 206, distance: 27.4
click at [886, 227] on icon at bounding box center [882, 232] width 10 height 10
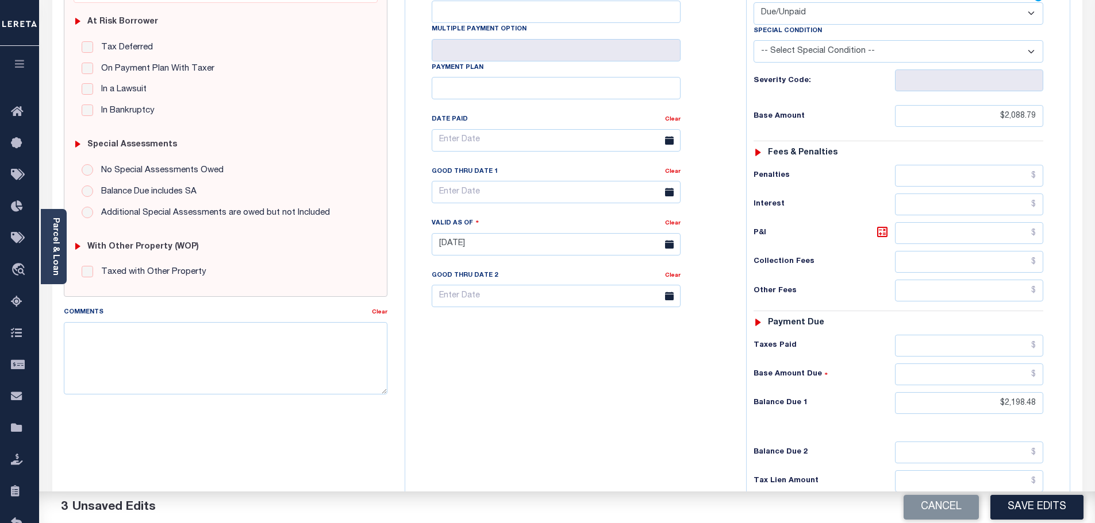
type input "$109.69"
click at [556, 181] on input "text" at bounding box center [556, 192] width 249 height 22
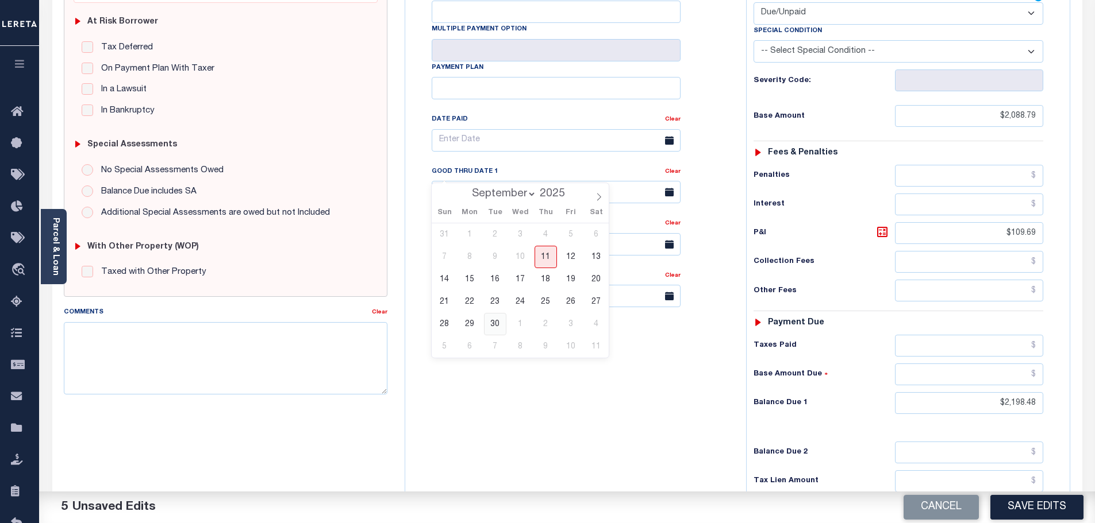
click at [495, 328] on span "30" at bounding box center [495, 324] width 22 height 22
type input "09/30/2025"
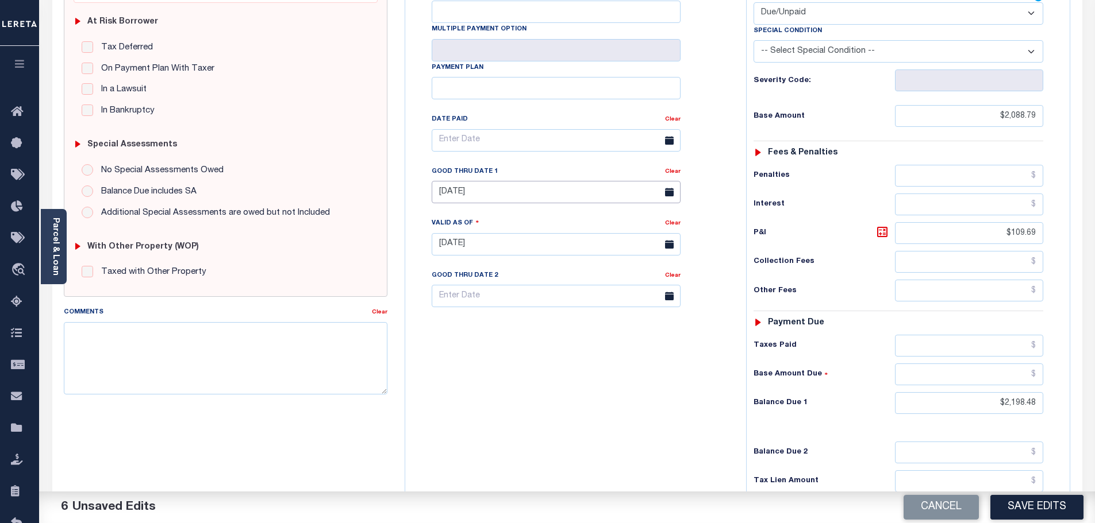
scroll to position [0, 0]
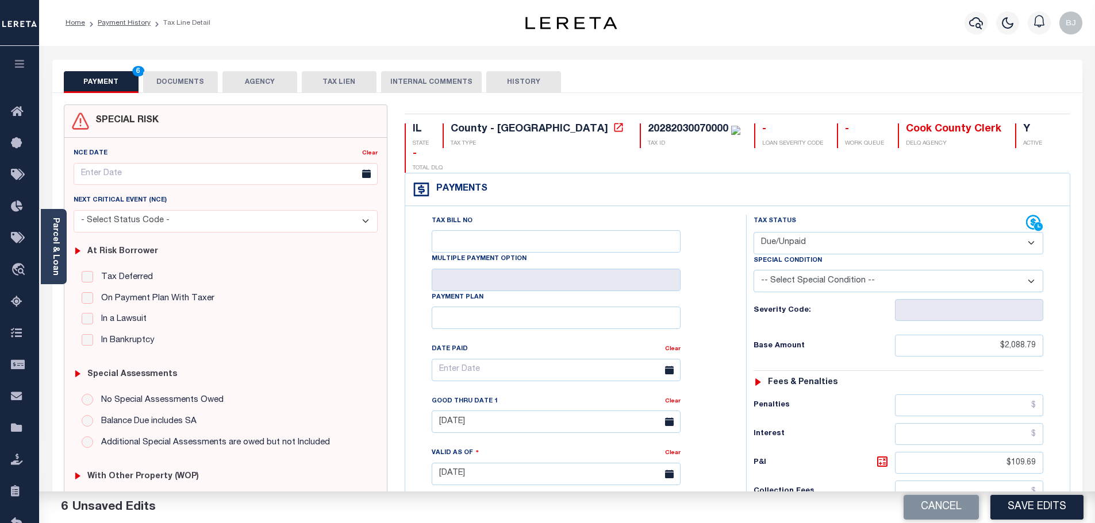
click at [176, 67] on div "PAYMENT 6 DOCUMENTS AGENCY DELINQUENT PAYEE TAX LIEN" at bounding box center [567, 76] width 1030 height 33
click at [178, 86] on button "DOCUMENTS" at bounding box center [180, 82] width 75 height 22
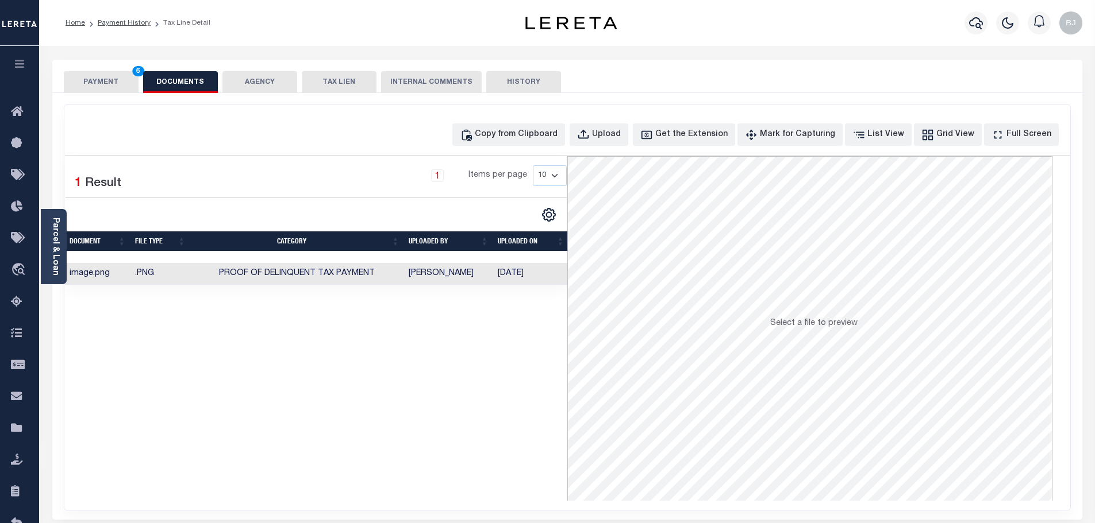
click at [118, 86] on button "PAYMENT 6" at bounding box center [101, 82] width 75 height 22
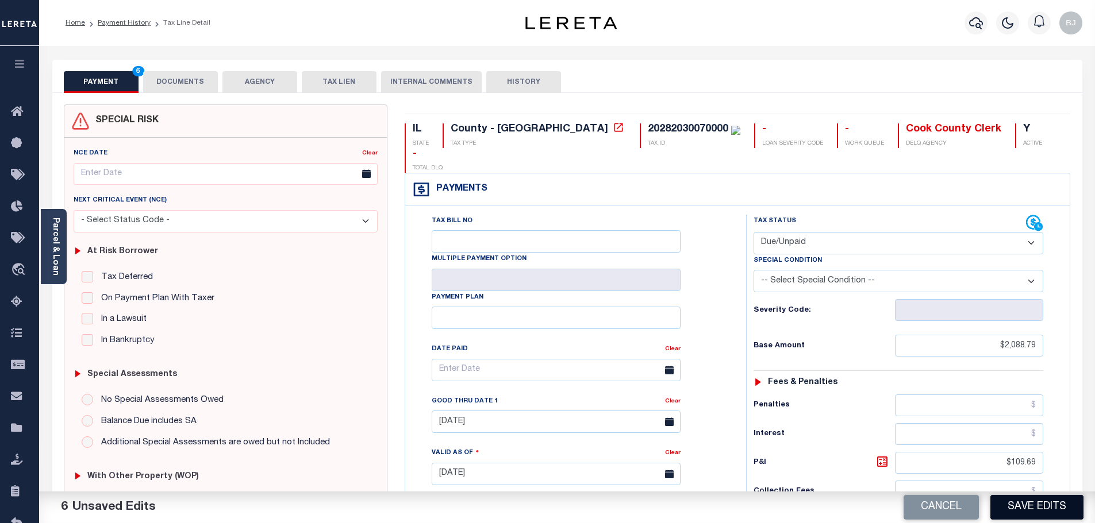
click at [1059, 502] on button "Save Edits" at bounding box center [1036, 507] width 93 height 25
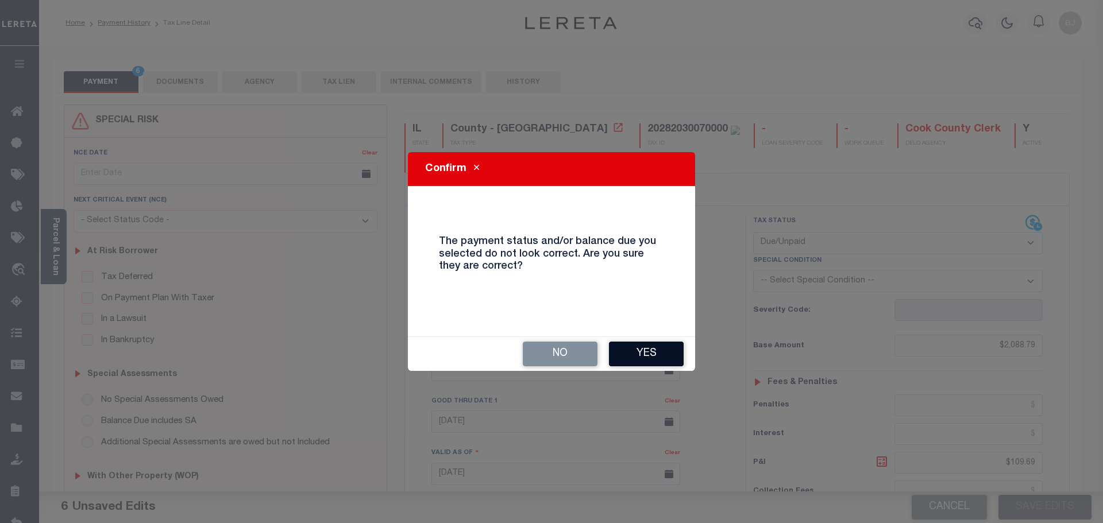
click at [646, 356] on button "Yes" at bounding box center [646, 354] width 75 height 25
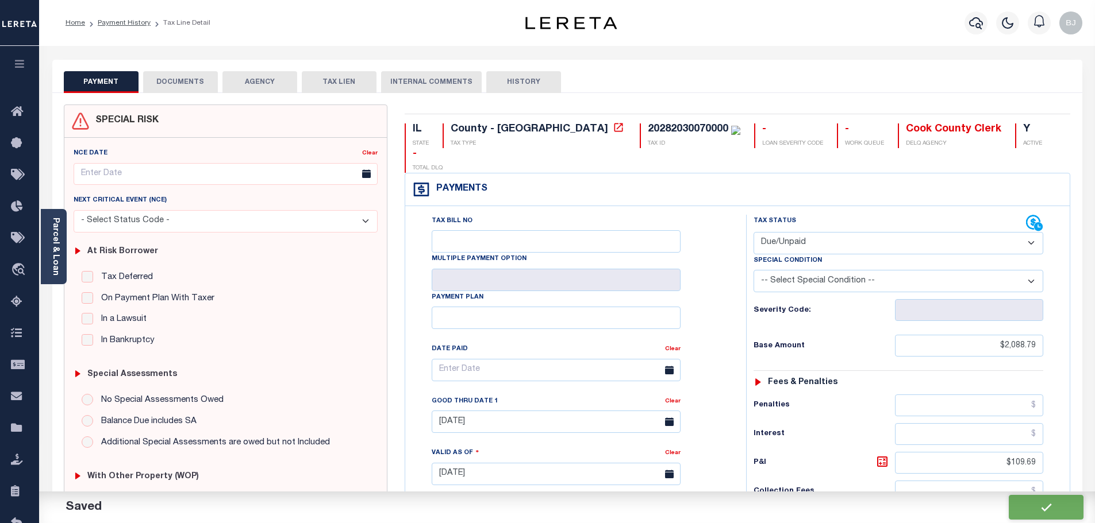
checkbox input "false"
type input "$2,088.79"
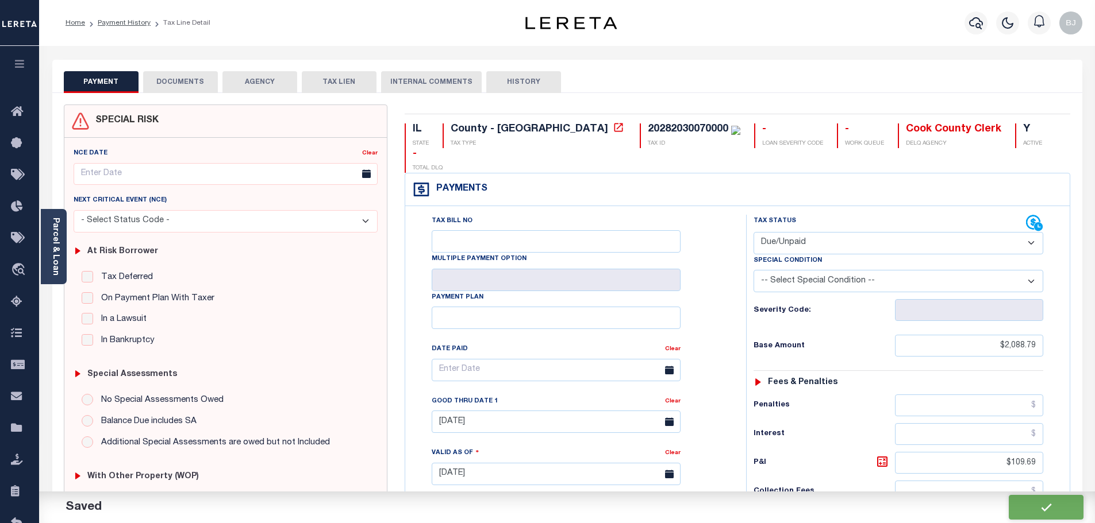
type input "$109.69"
type input "$2,198.48"
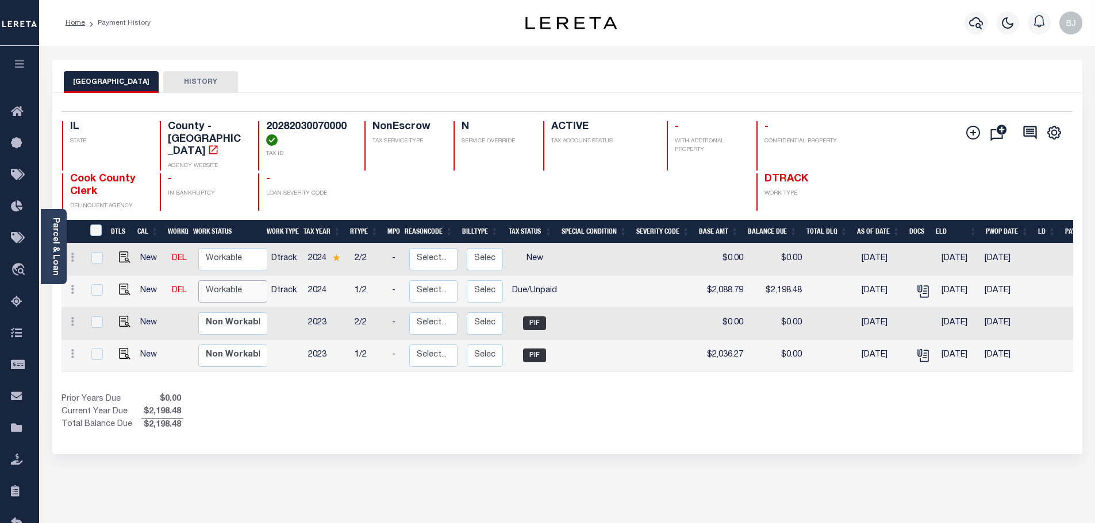
click at [217, 280] on select "Non Workable Workable" at bounding box center [232, 291] width 69 height 22
checkbox input "true"
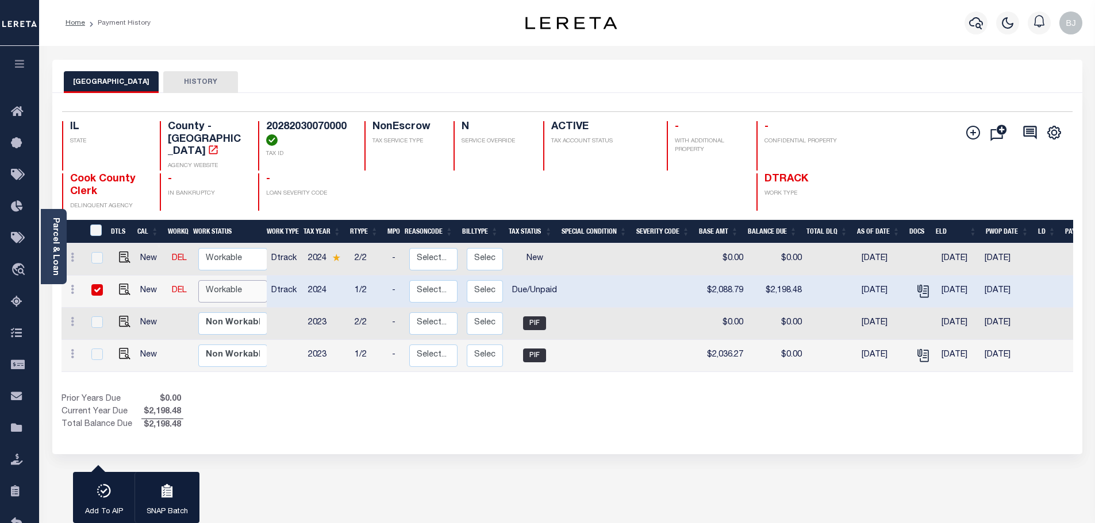
select select "true"
click at [198, 280] on select "Non Workable Workable" at bounding box center [232, 291] width 69 height 22
checkbox input "false"
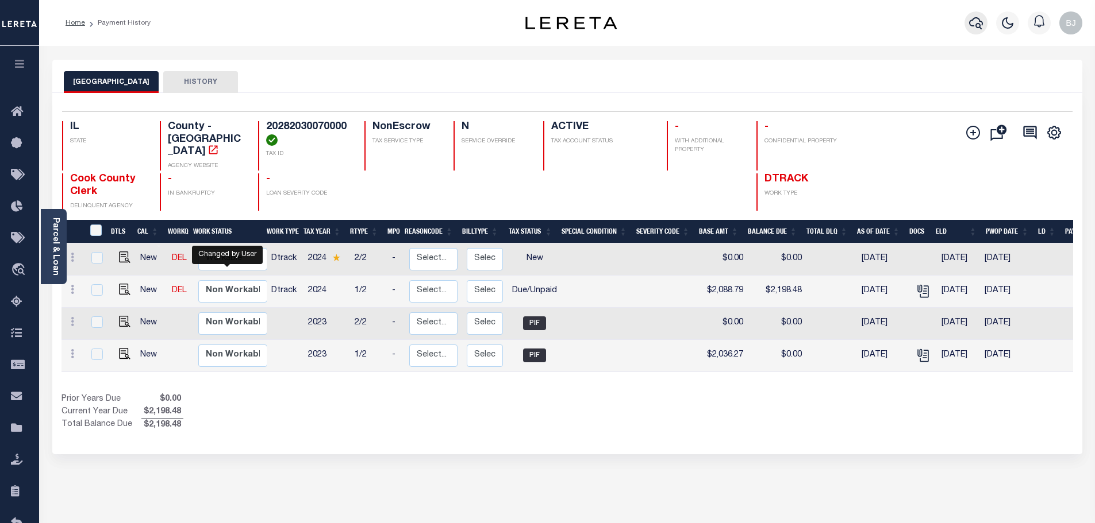
click at [985, 26] on button "button" at bounding box center [975, 22] width 23 height 23
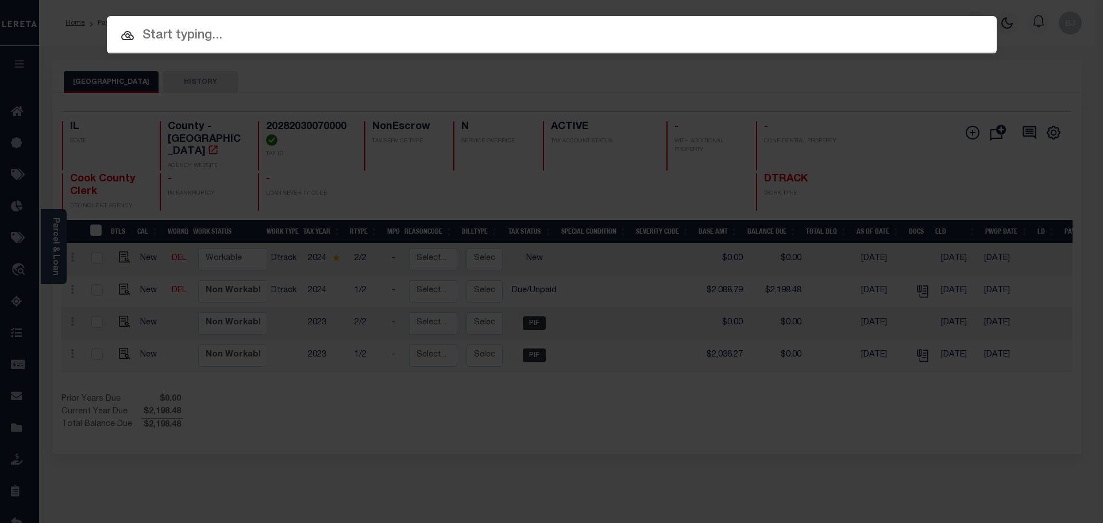
paste input "18728"
type input "18728"
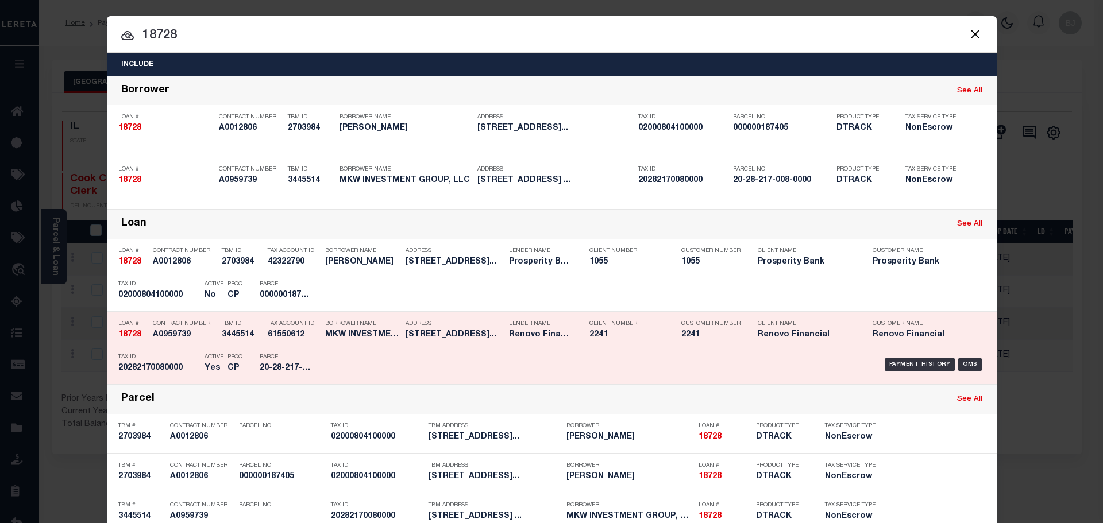
click at [407, 355] on div "Payment History OMS" at bounding box center [657, 364] width 657 height 33
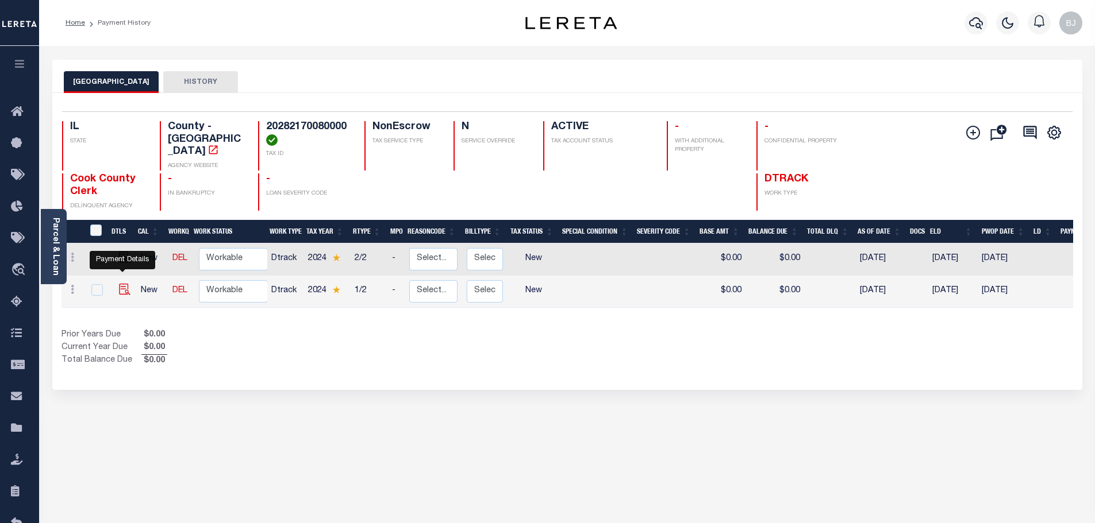
click at [122, 284] on img "" at bounding box center [124, 289] width 11 height 11
checkbox input "true"
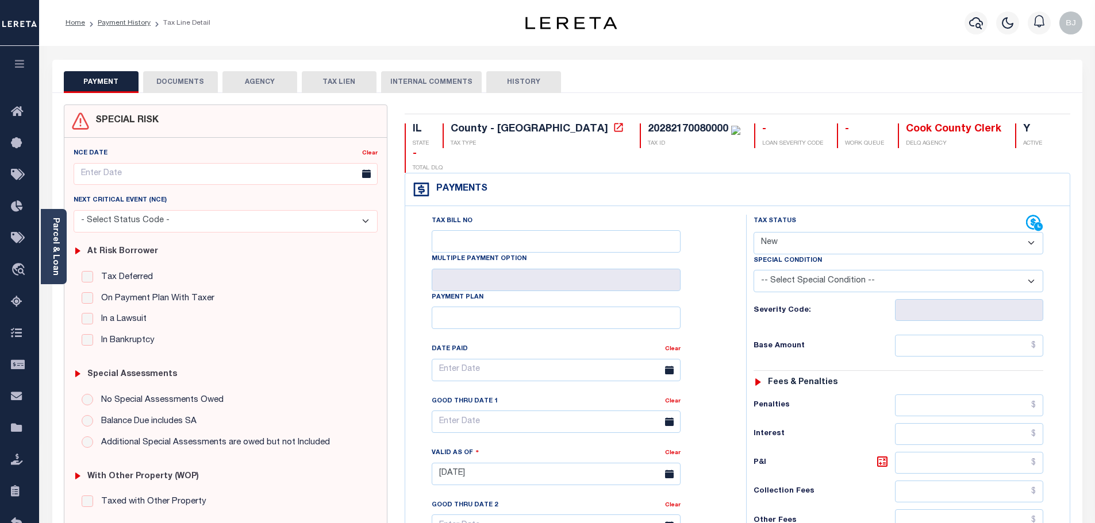
click at [825, 232] on select "- Select Status Code - Open Due/Unpaid Paid Incomplete No Tax Due Internal Refu…" at bounding box center [898, 243] width 290 height 22
select select "NTX"
click at [753, 232] on select "- Select Status Code - Open Due/Unpaid Paid Incomplete No Tax Due Internal Refu…" at bounding box center [898, 243] width 290 height 22
type input "[DATE]"
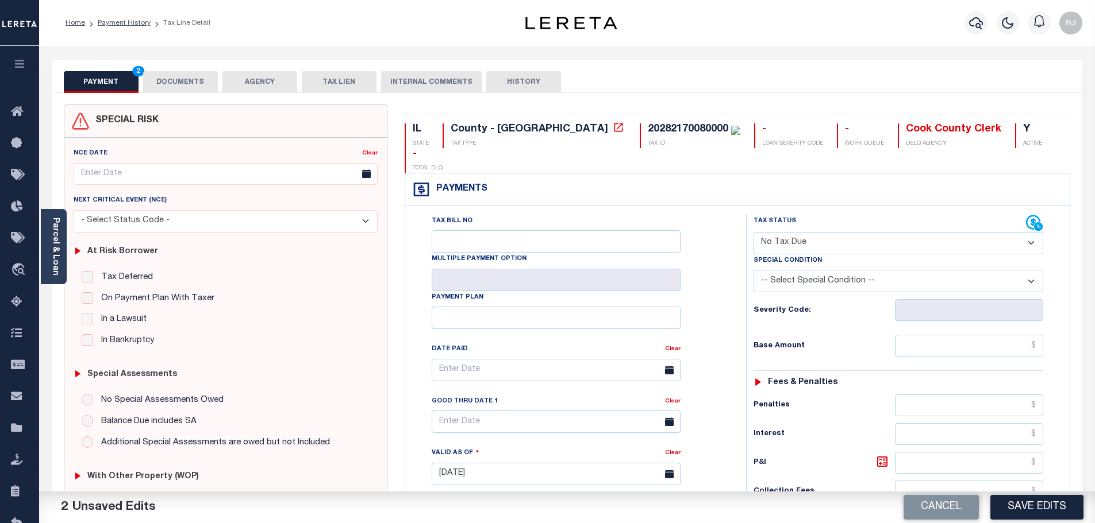
select select "5"
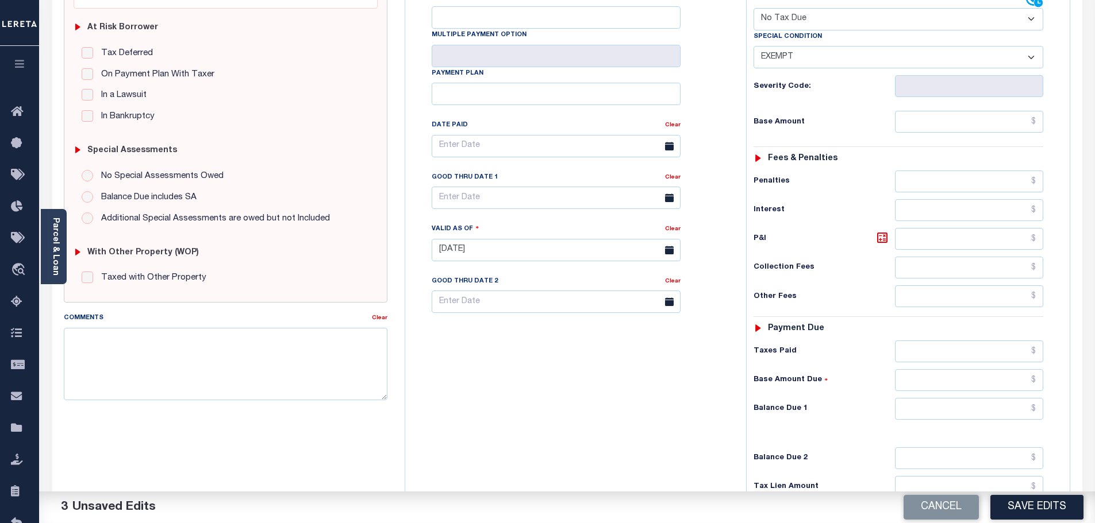
scroll to position [230, 0]
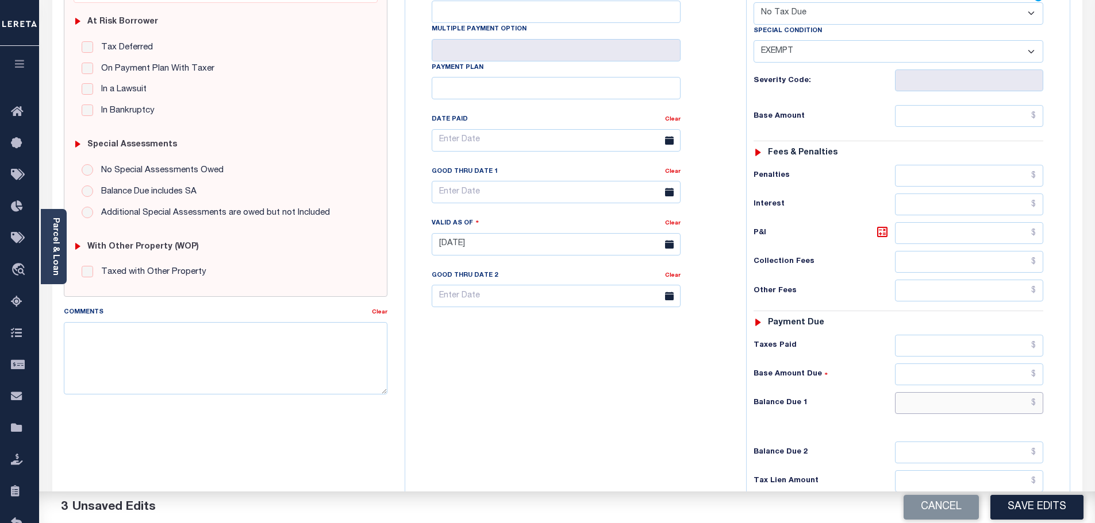
click at [960, 392] on input "text" at bounding box center [969, 403] width 149 height 22
type input "$0"
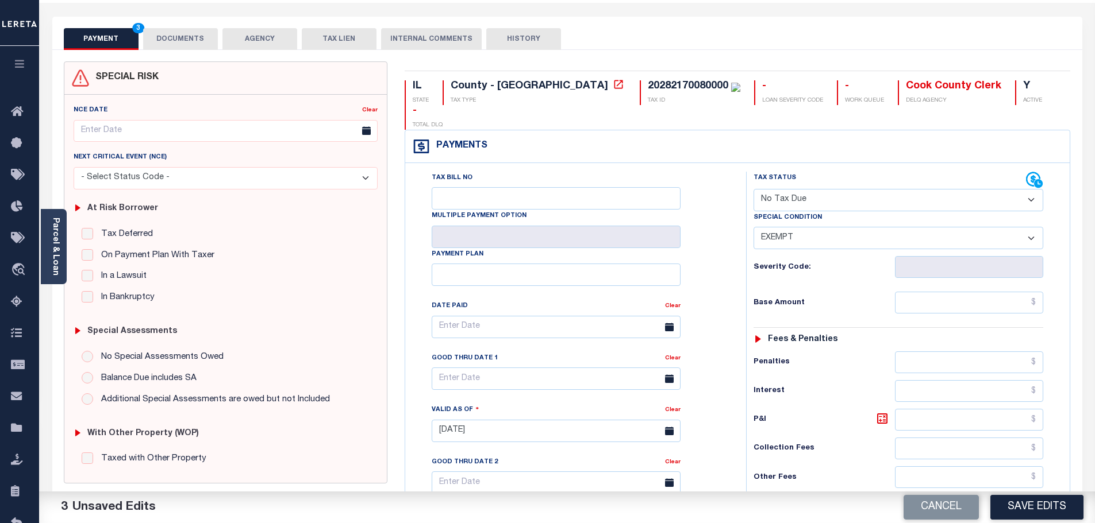
scroll to position [0, 0]
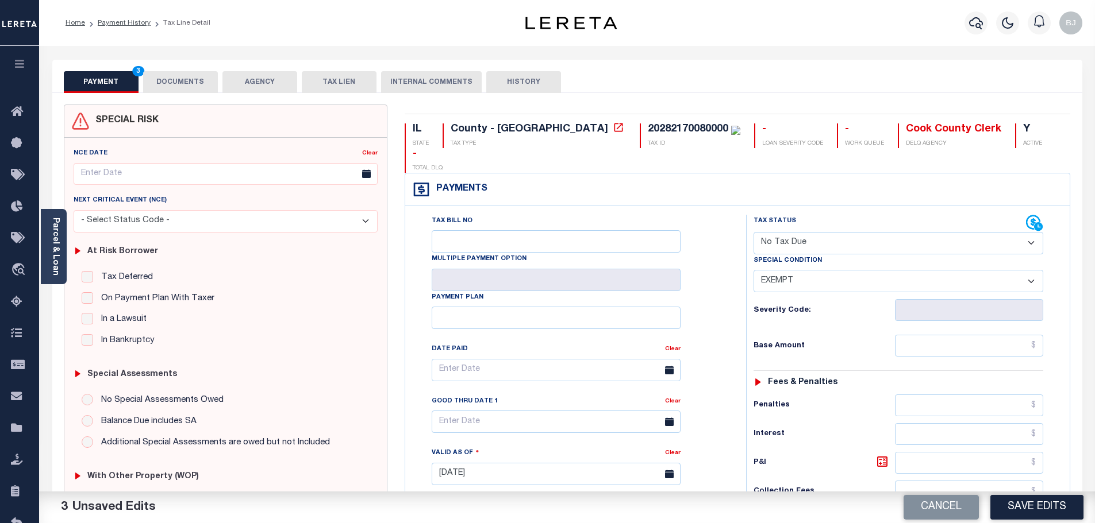
click at [175, 73] on button "DOCUMENTS" at bounding box center [180, 82] width 75 height 22
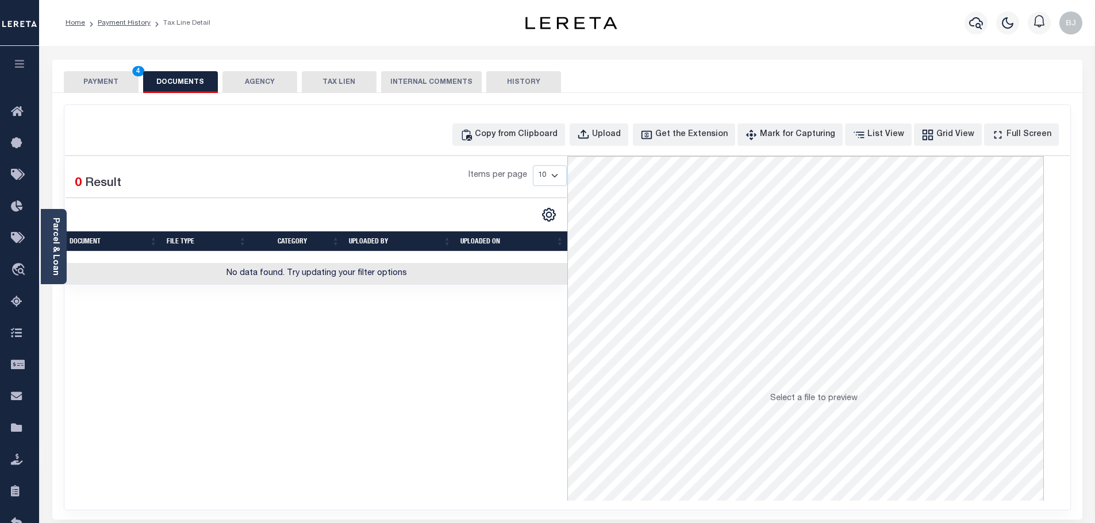
click at [546, 147] on div "Copy from Clipboard Upload Get the Extension Mark for Capturing Got it List Vie…" at bounding box center [567, 307] width 1006 height 405
click at [550, 140] on div "Copy from Clipboard" at bounding box center [516, 135] width 83 height 13
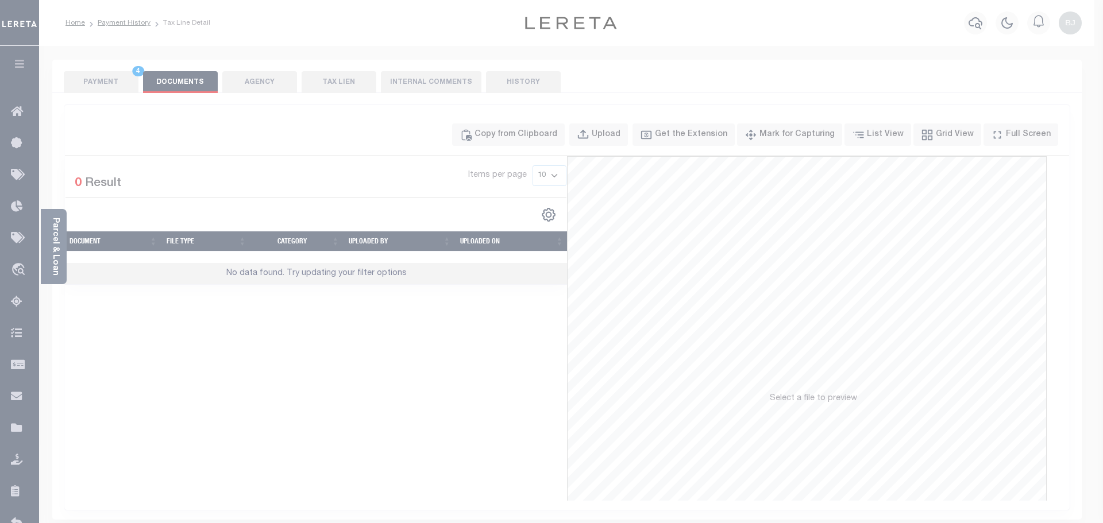
drag, startPoint x: 576, startPoint y: 192, endPoint x: 576, endPoint y: 203, distance: 10.9
click at [0, 0] on div "Paste copied image or file into this box" at bounding box center [0, 0] width 0 height 0
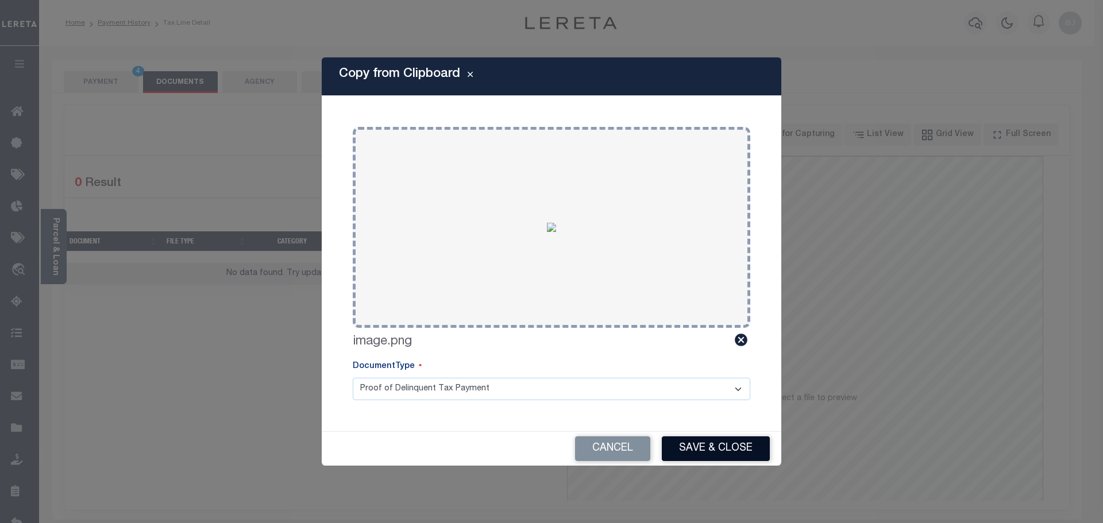
click at [718, 444] on button "Save & Close" at bounding box center [716, 449] width 108 height 25
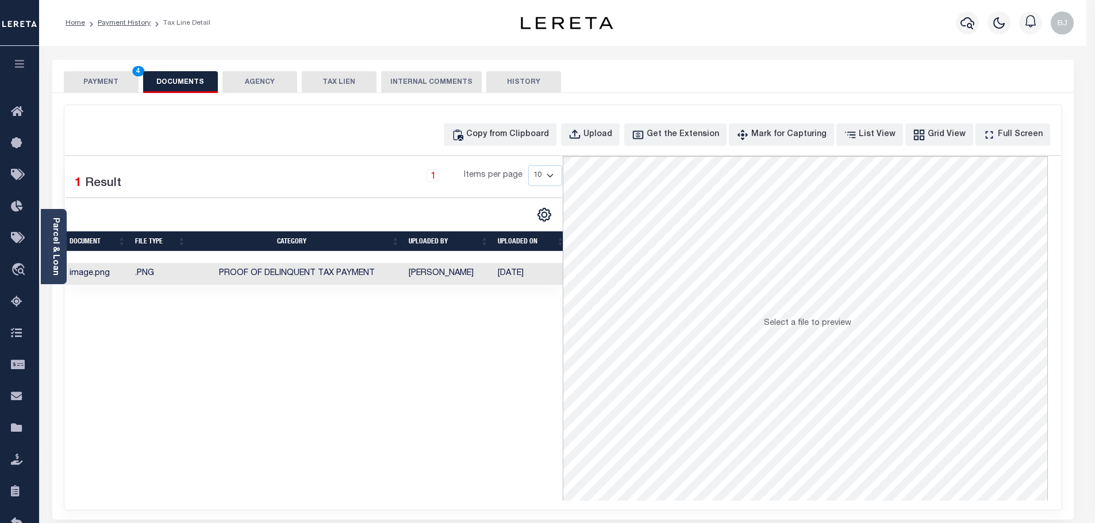
click at [117, 82] on button "PAYMENT 4" at bounding box center [101, 82] width 75 height 22
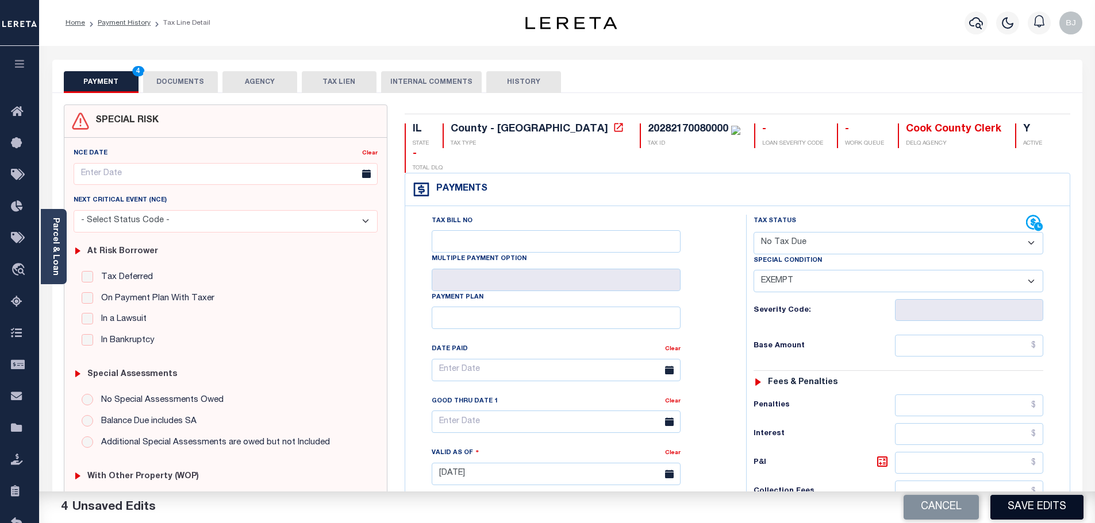
click at [1028, 514] on button "Save Edits" at bounding box center [1036, 507] width 93 height 25
checkbox input "false"
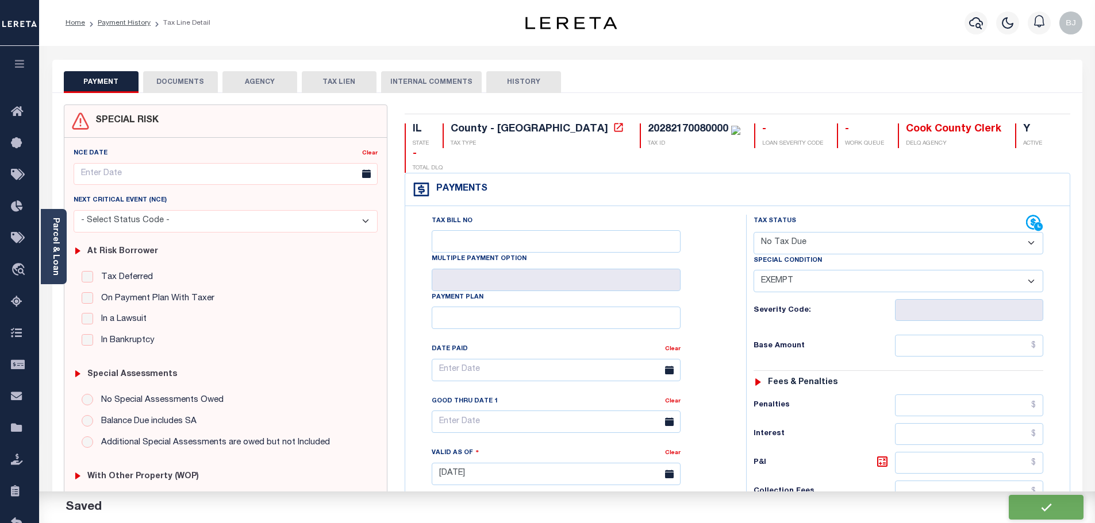
type input "$0"
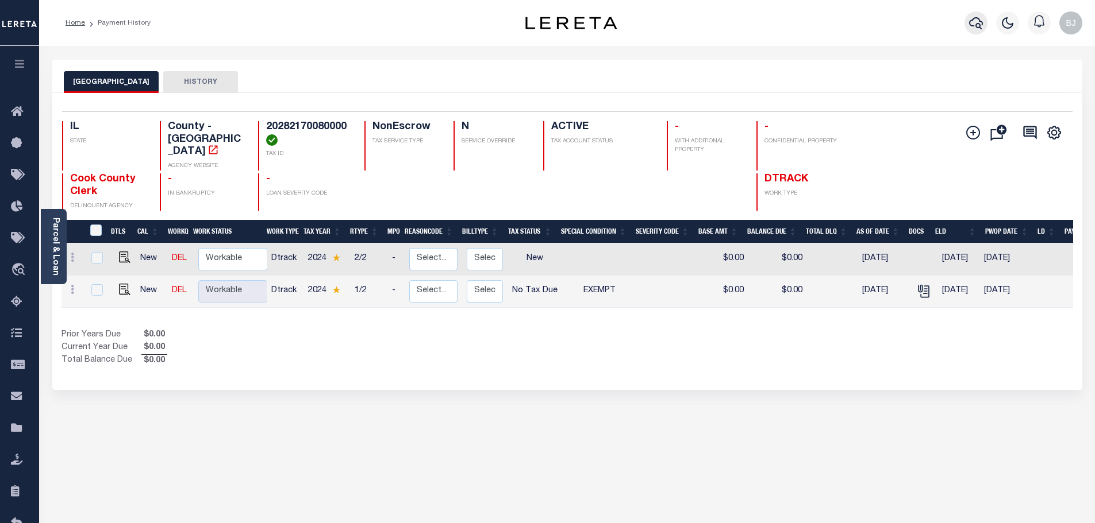
click at [971, 22] on icon "button" at bounding box center [976, 23] width 14 height 14
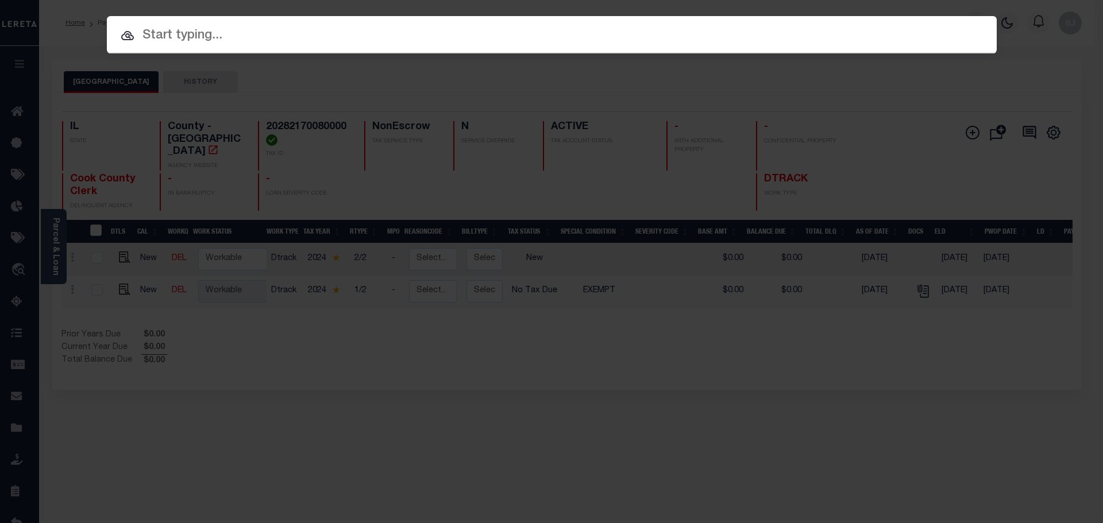
paste input "17064"
type input "17064"
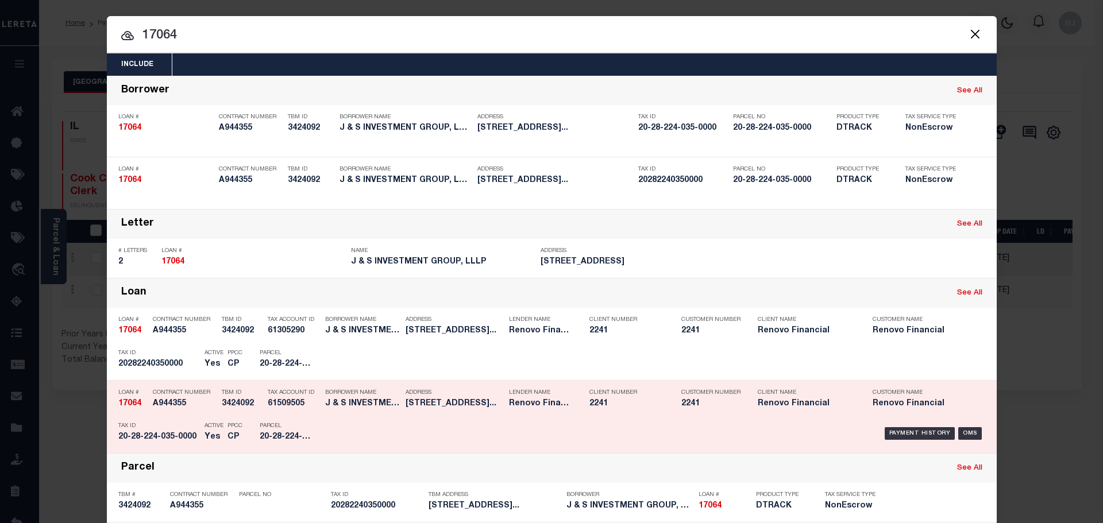
click at [282, 426] on p "Parcel" at bounding box center [286, 426] width 52 height 7
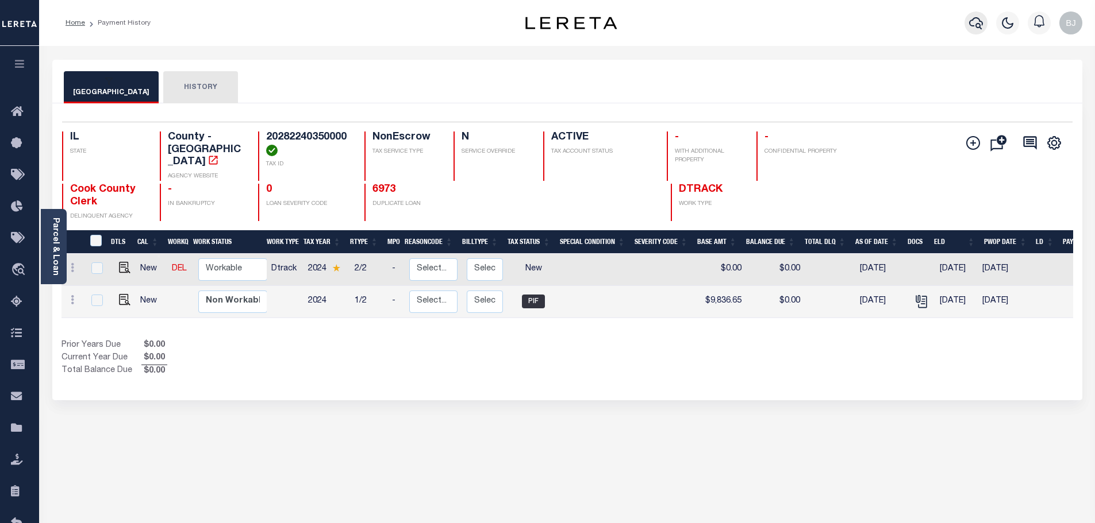
click at [977, 33] on button "button" at bounding box center [975, 22] width 23 height 23
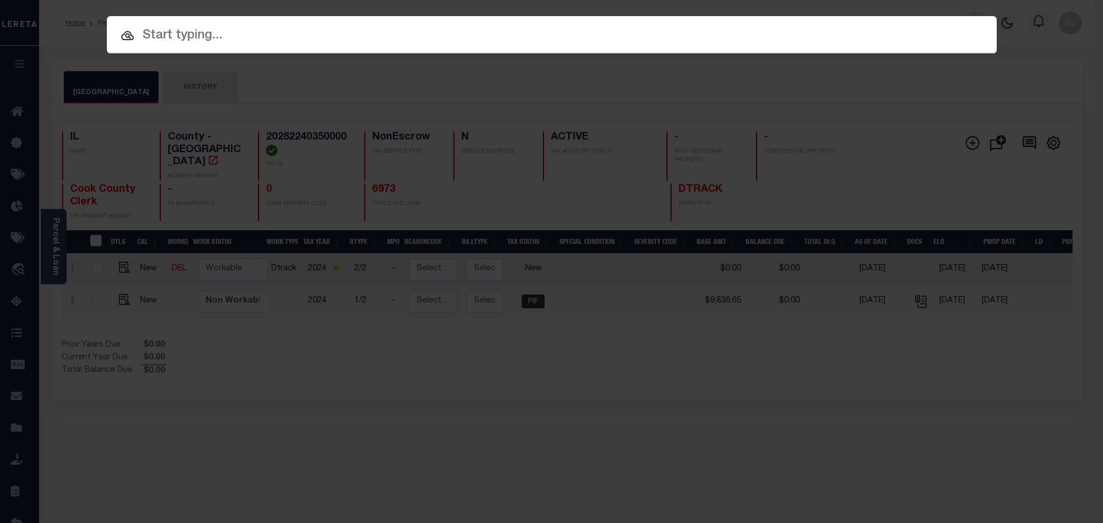
paste input "14424"
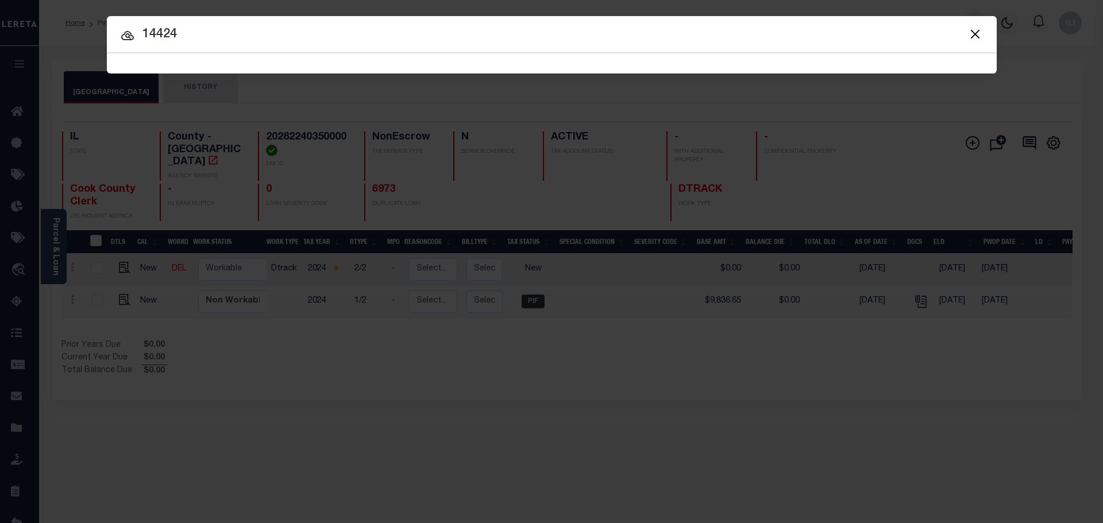
type input "14424"
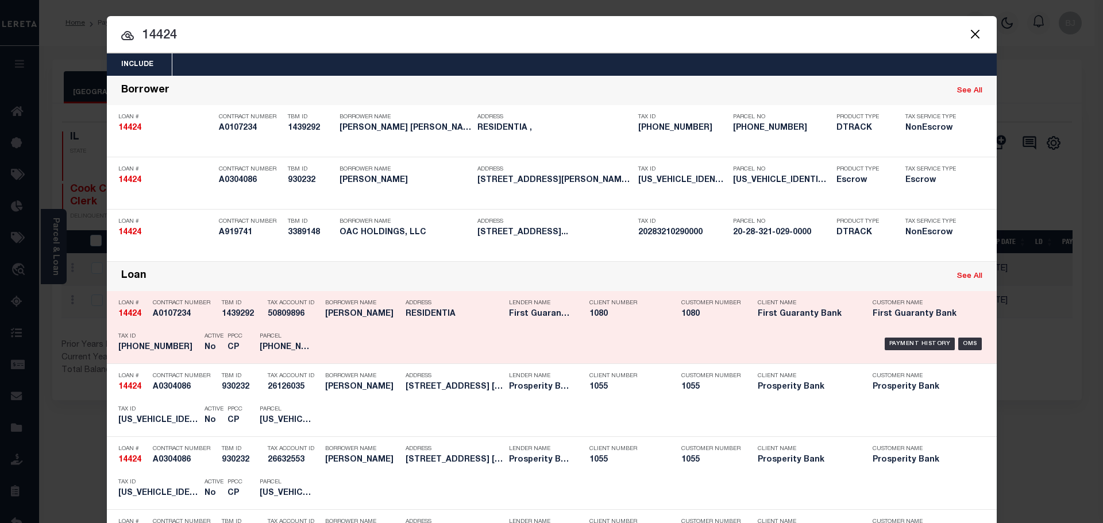
scroll to position [172, 0]
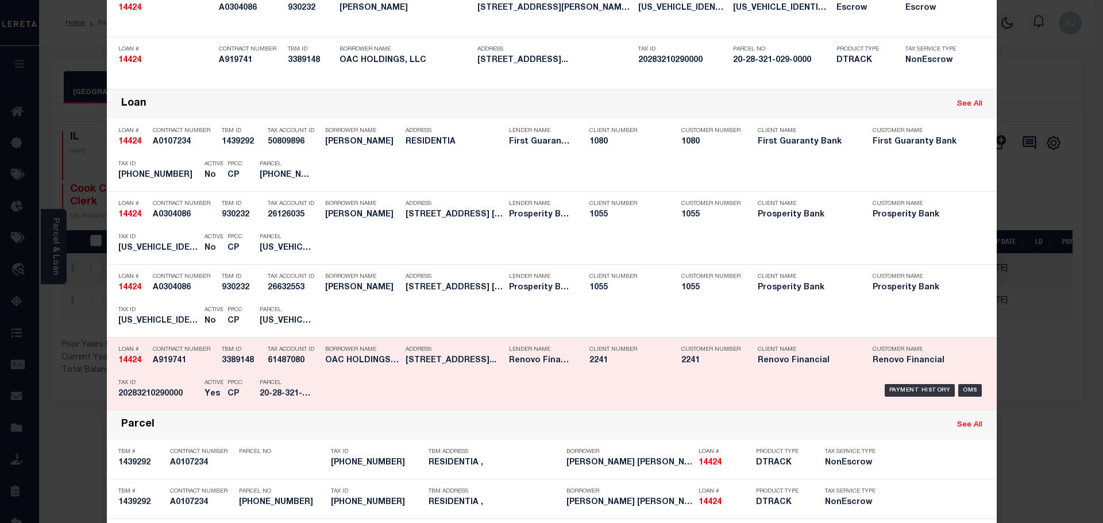
click at [234, 385] on p "PPCC" at bounding box center [235, 383] width 15 height 7
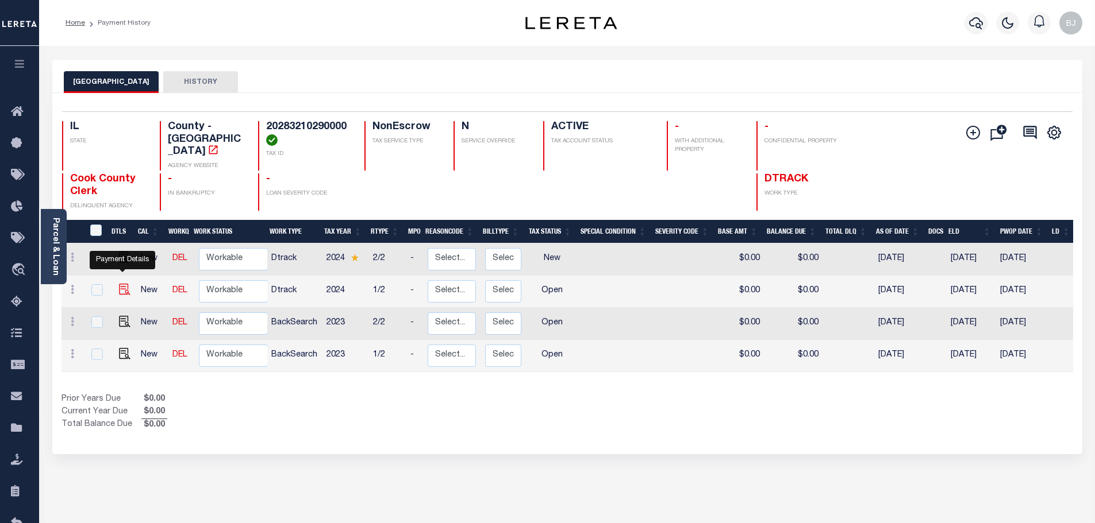
click at [119, 284] on img "" at bounding box center [124, 289] width 11 height 11
checkbox input "true"
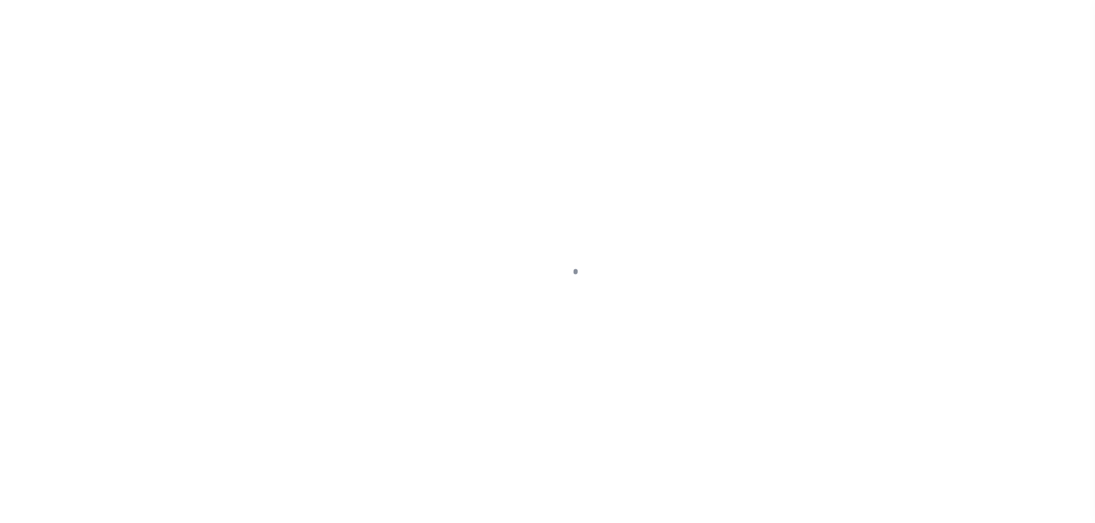
select select "OP2"
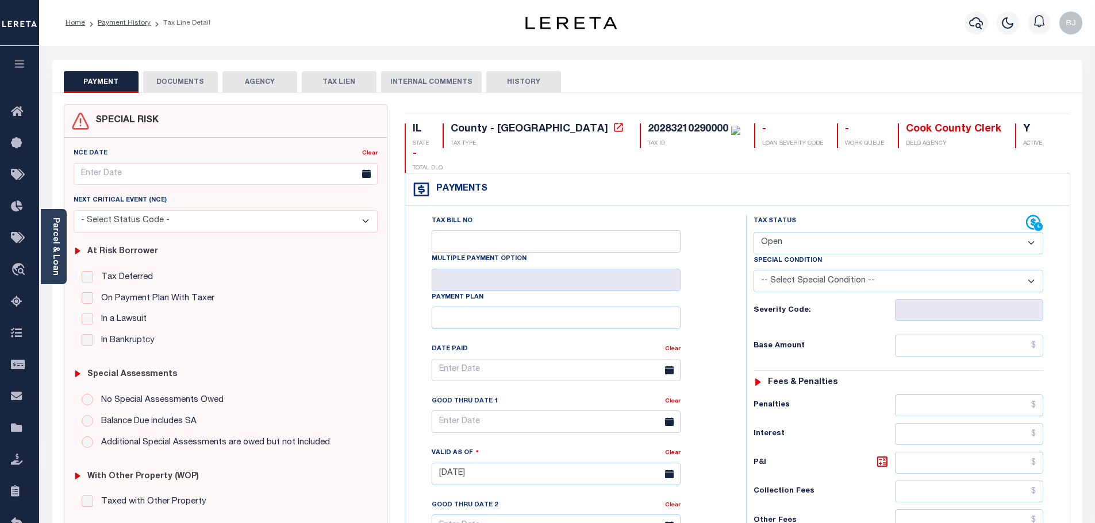
click at [165, 84] on button "DOCUMENTS" at bounding box center [180, 82] width 75 height 22
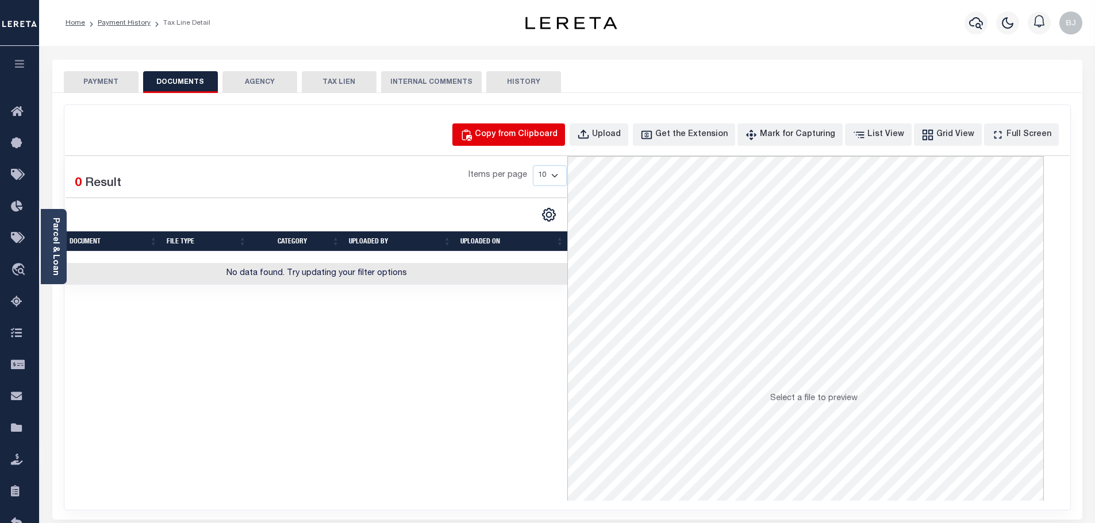
click at [548, 143] on button "Copy from Clipboard" at bounding box center [508, 135] width 113 height 22
select select "POP"
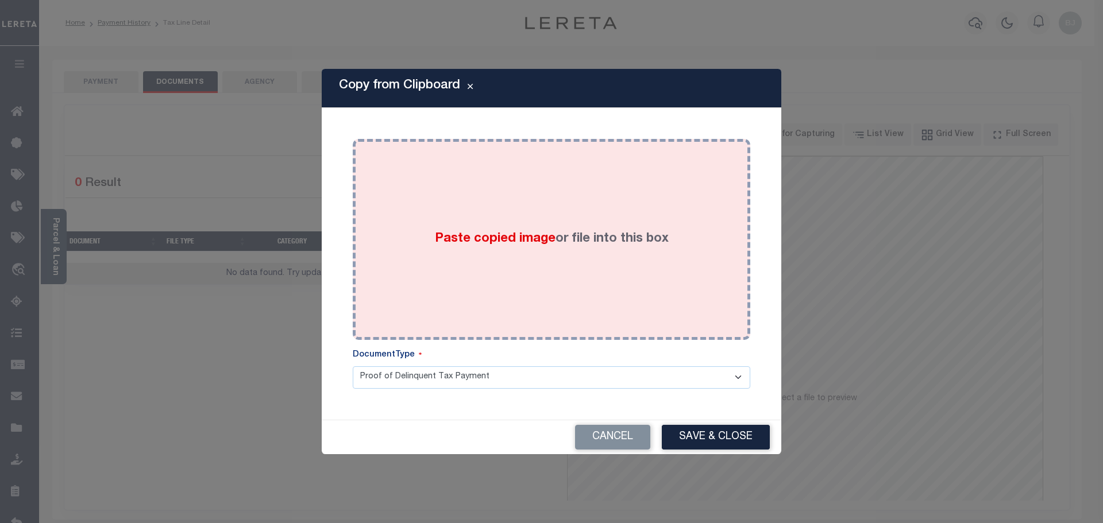
click at [608, 228] on div "Paste copied image or file into this box" at bounding box center [551, 240] width 380 height 184
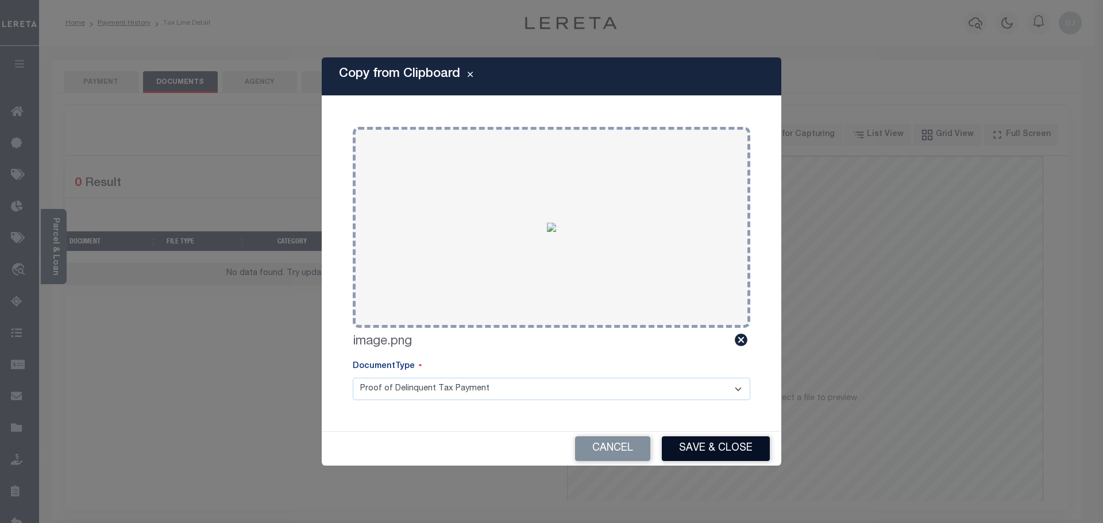
click at [723, 452] on button "Save & Close" at bounding box center [716, 449] width 108 height 25
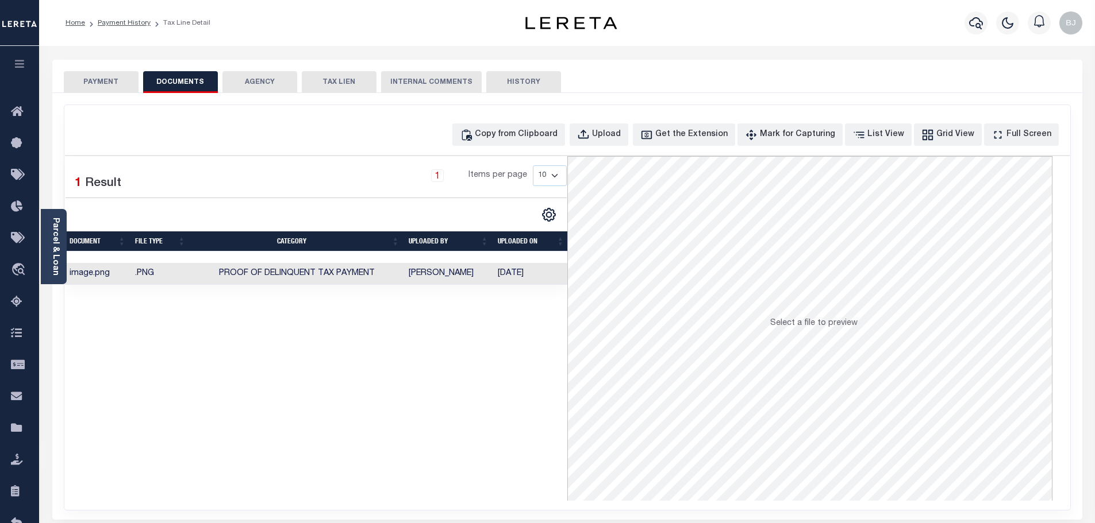
click at [66, 79] on button "PAYMENT" at bounding box center [101, 82] width 75 height 22
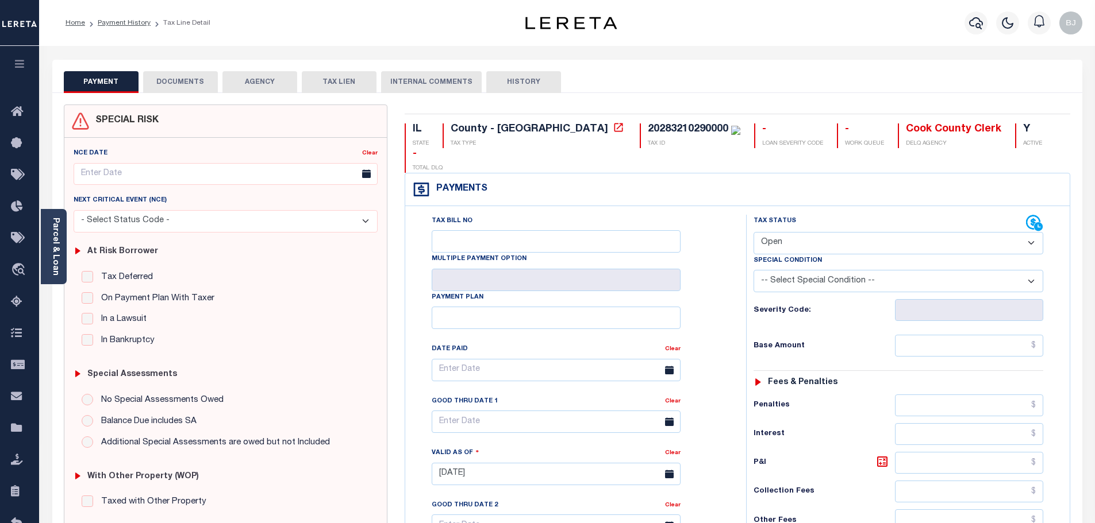
click at [87, 79] on button "PAYMENT" at bounding box center [101, 82] width 75 height 22
click at [812, 232] on select "- Select Status Code - Open Due/Unpaid Paid Incomplete No Tax Due Internal Refu…" at bounding box center [898, 243] width 290 height 22
select select "DUE"
click at [753, 232] on select "- Select Status Code - Open Due/Unpaid Paid Incomplete No Tax Due Internal Refu…" at bounding box center [898, 243] width 290 height 22
type input "[DATE]"
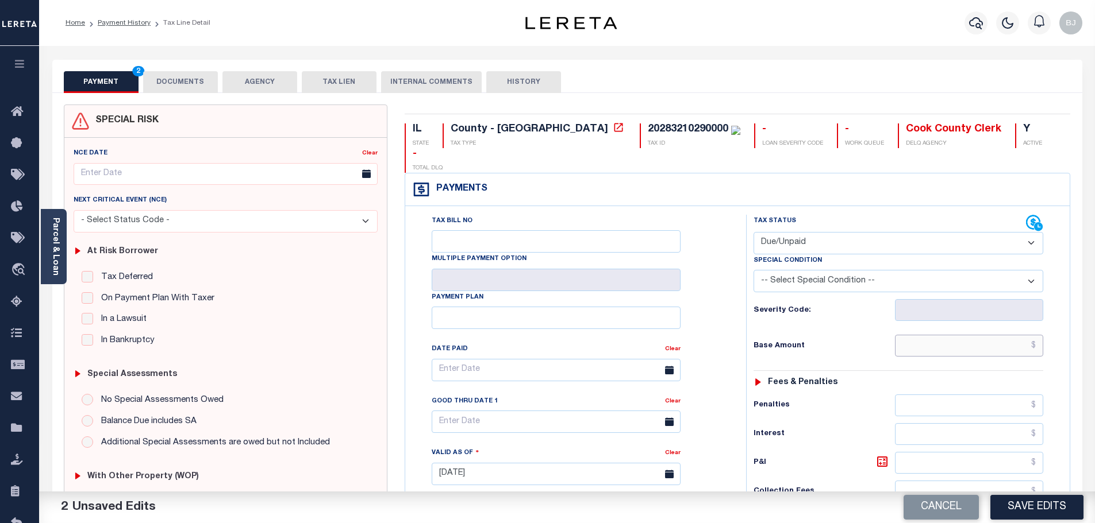
click at [962, 335] on input "text" at bounding box center [969, 346] width 149 height 22
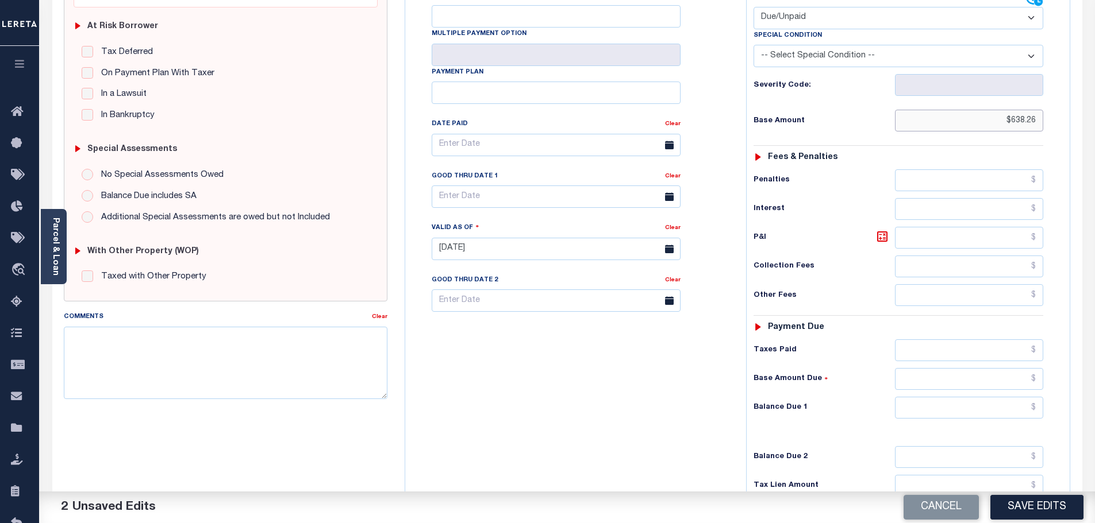
scroll to position [230, 0]
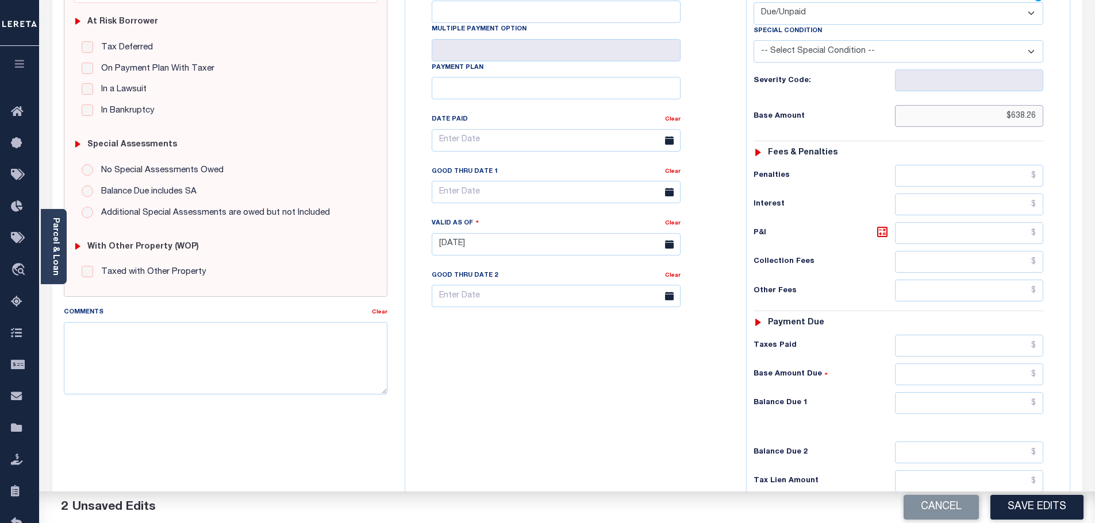
type input "$638.26"
click at [954, 392] on input "text" at bounding box center [969, 403] width 149 height 22
type input "$671.79"
drag, startPoint x: 879, startPoint y: 206, endPoint x: 858, endPoint y: 206, distance: 21.3
click at [879, 225] on icon at bounding box center [882, 232] width 14 height 14
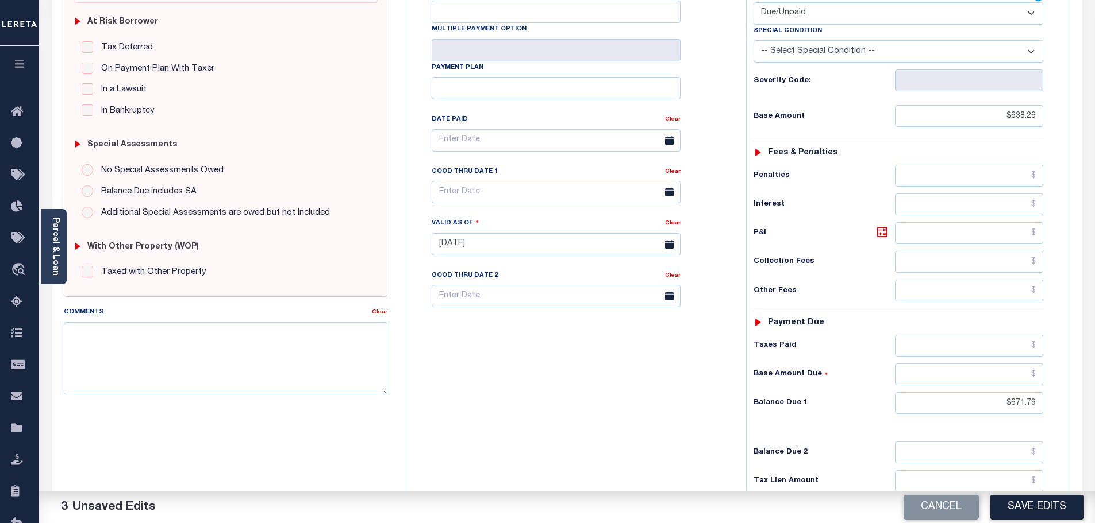
type input "$33.53"
click at [500, 165] on div "Good Thru Date 1" at bounding box center [548, 173] width 233 height 16
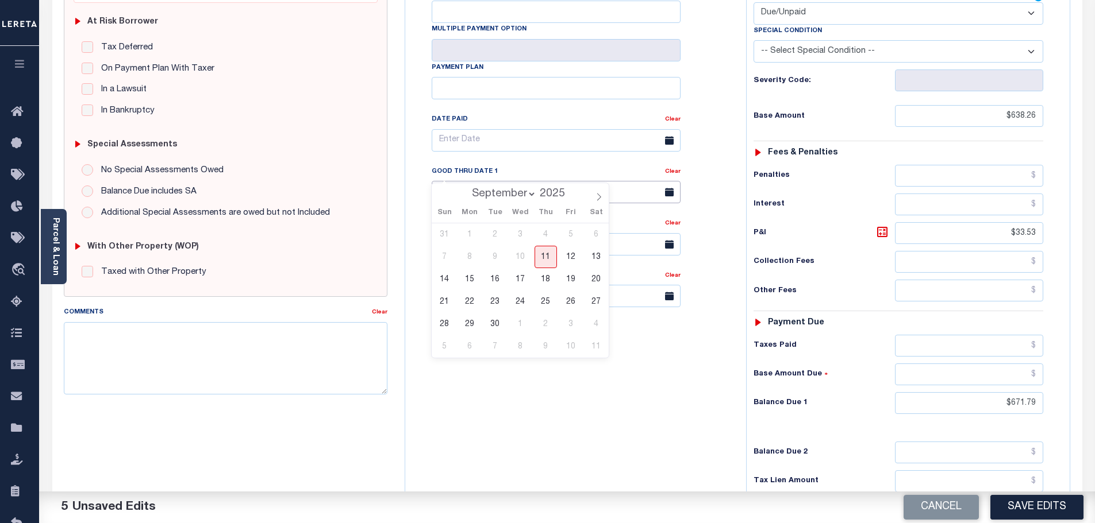
click at [499, 181] on input "text" at bounding box center [556, 192] width 249 height 22
click at [496, 325] on span "30" at bounding box center [495, 324] width 22 height 22
type input "09/30/2025"
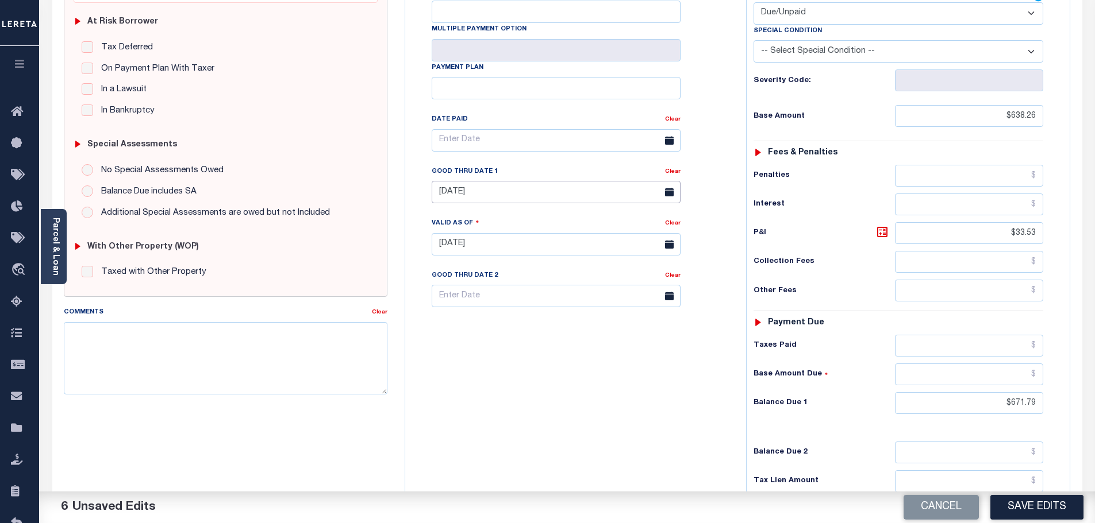
scroll to position [0, 0]
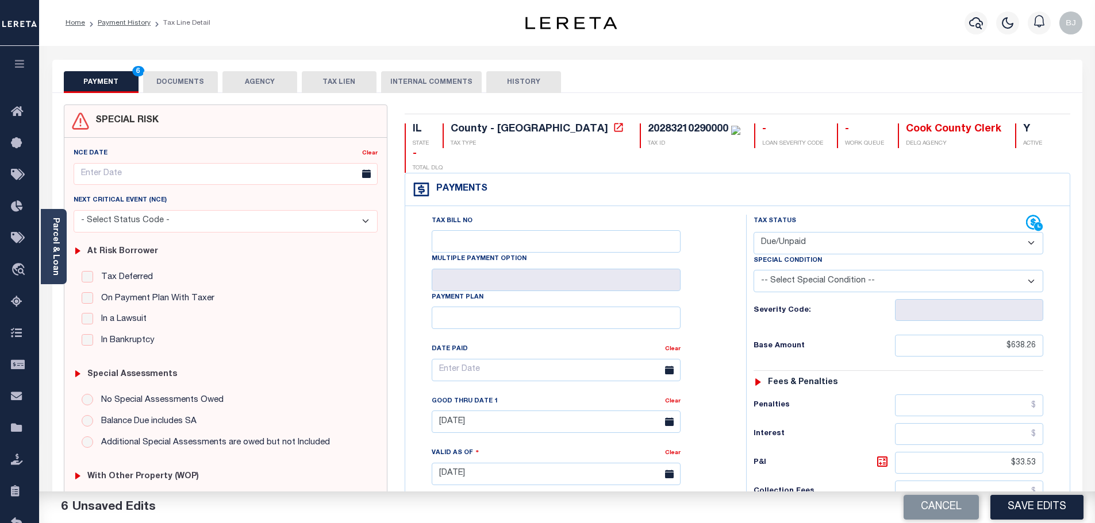
click at [151, 70] on div "PAYMENT 6 DOCUMENTS AGENCY DELINQUENT PAYEE TAX LIEN" at bounding box center [567, 76] width 1030 height 33
click at [163, 78] on button "DOCUMENTS" at bounding box center [180, 82] width 75 height 22
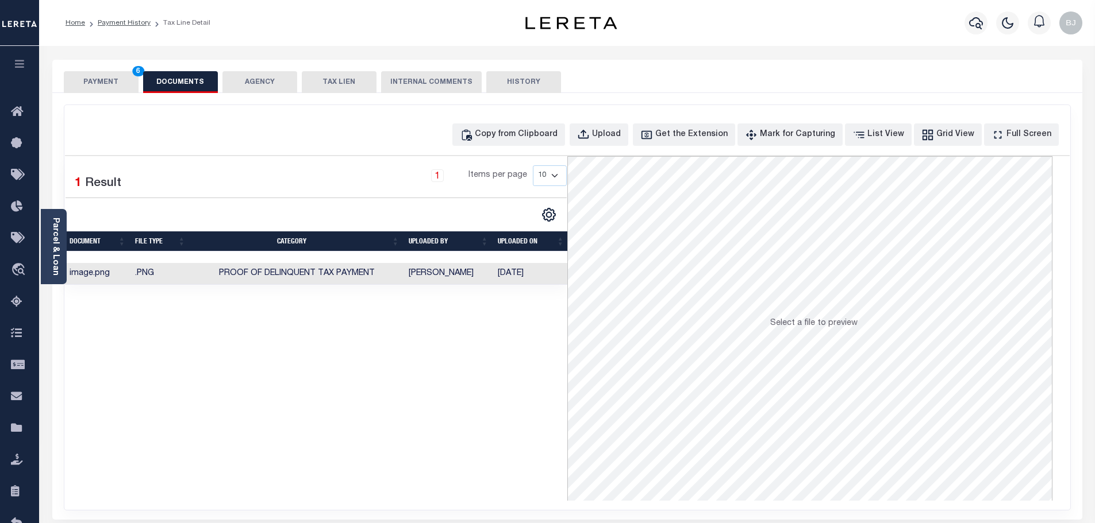
click at [102, 78] on button "PAYMENT 6" at bounding box center [101, 82] width 75 height 22
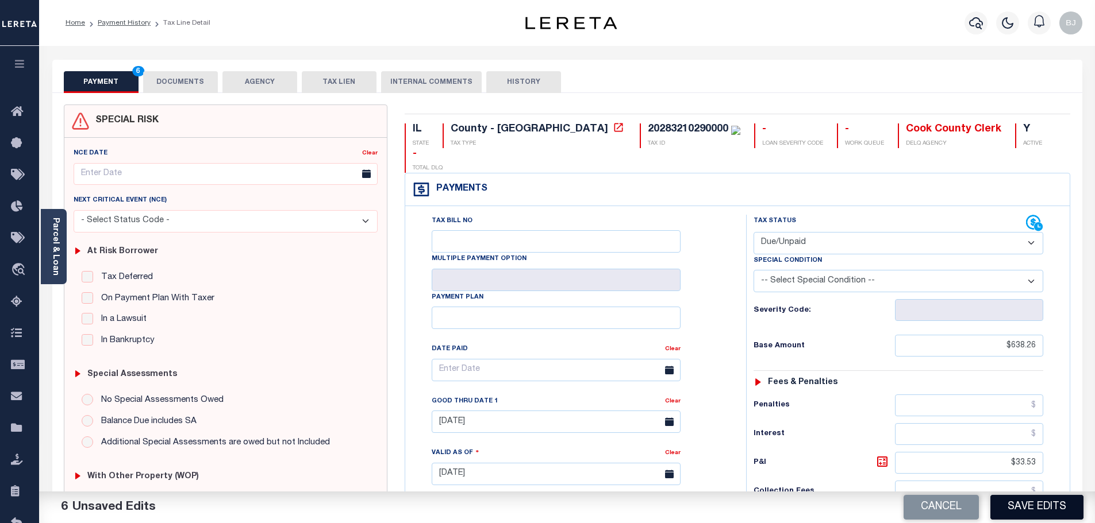
click at [1012, 500] on button "Save Edits" at bounding box center [1036, 507] width 93 height 25
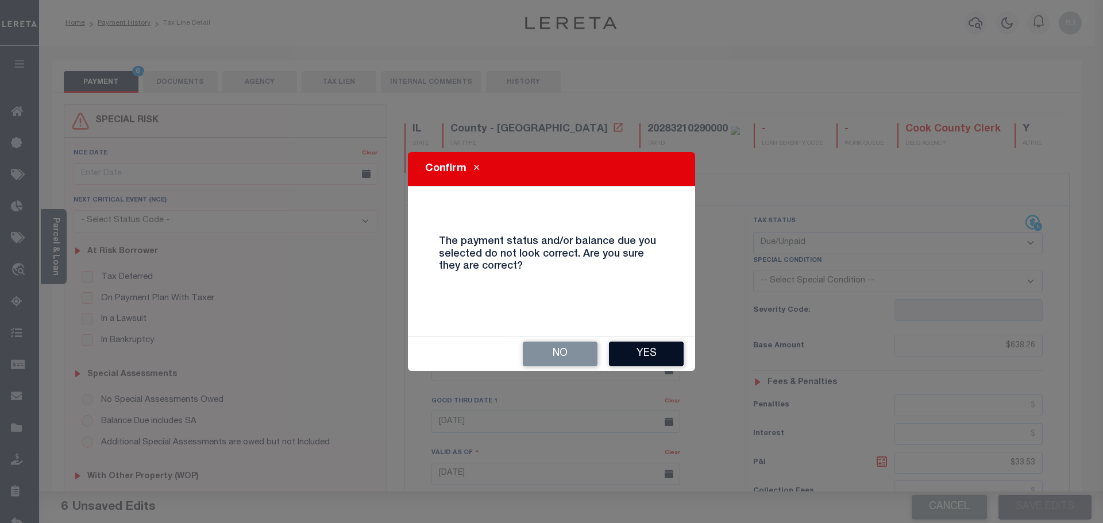
click at [648, 359] on button "Yes" at bounding box center [646, 354] width 75 height 25
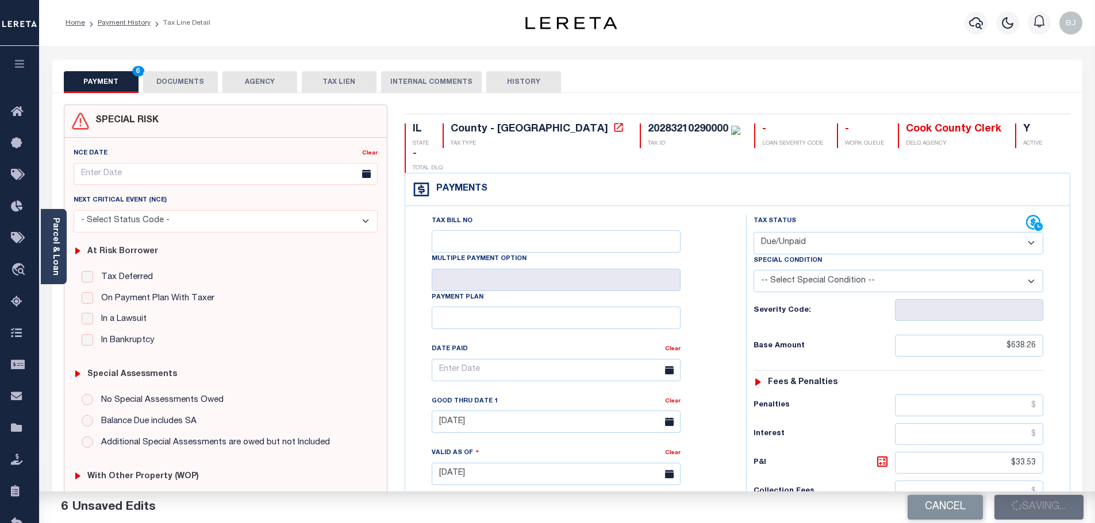
checkbox input "false"
type input "$638.26"
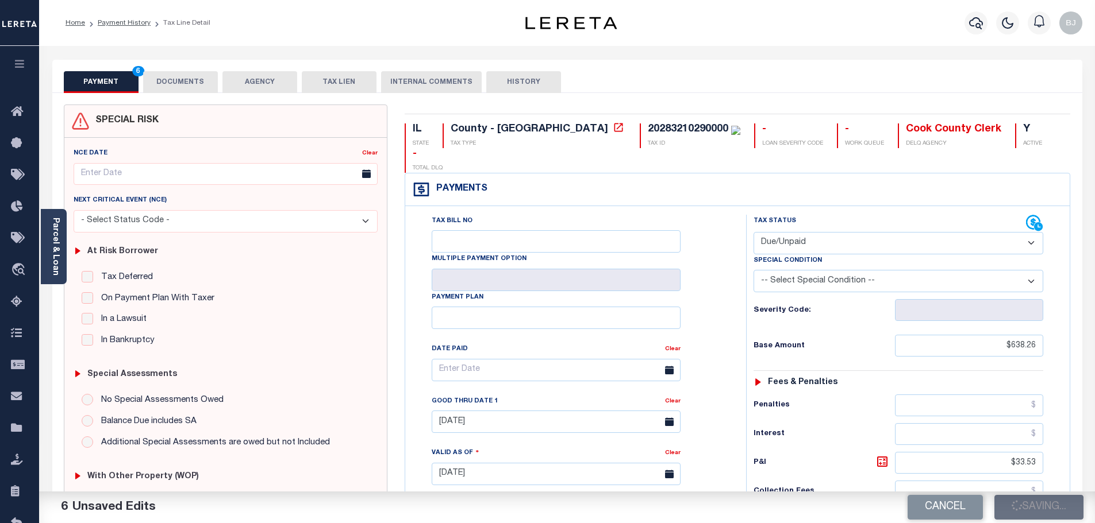
type input "$33.53"
type input "$671.79"
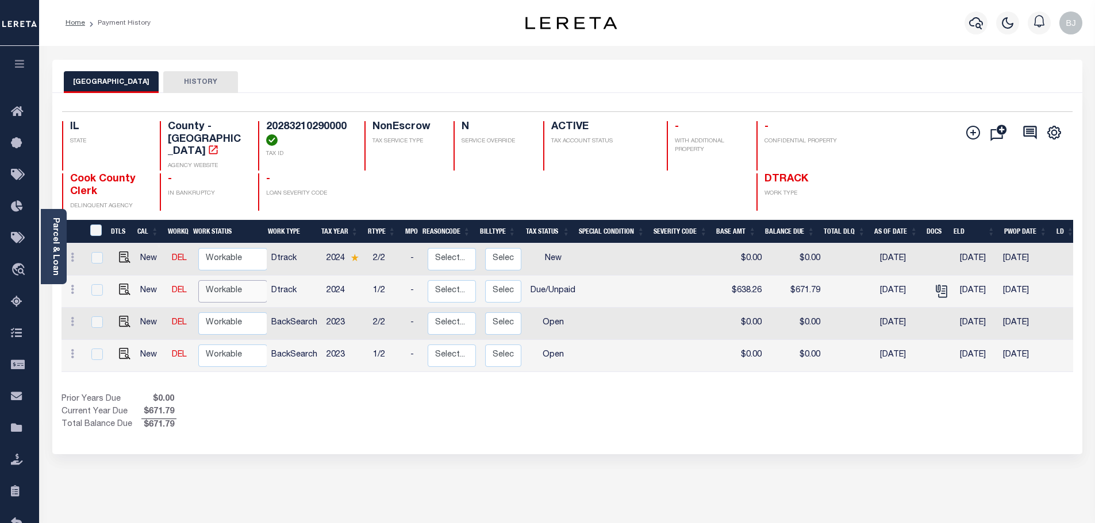
click at [200, 285] on select "Non Workable Workable" at bounding box center [232, 291] width 69 height 22
checkbox input "true"
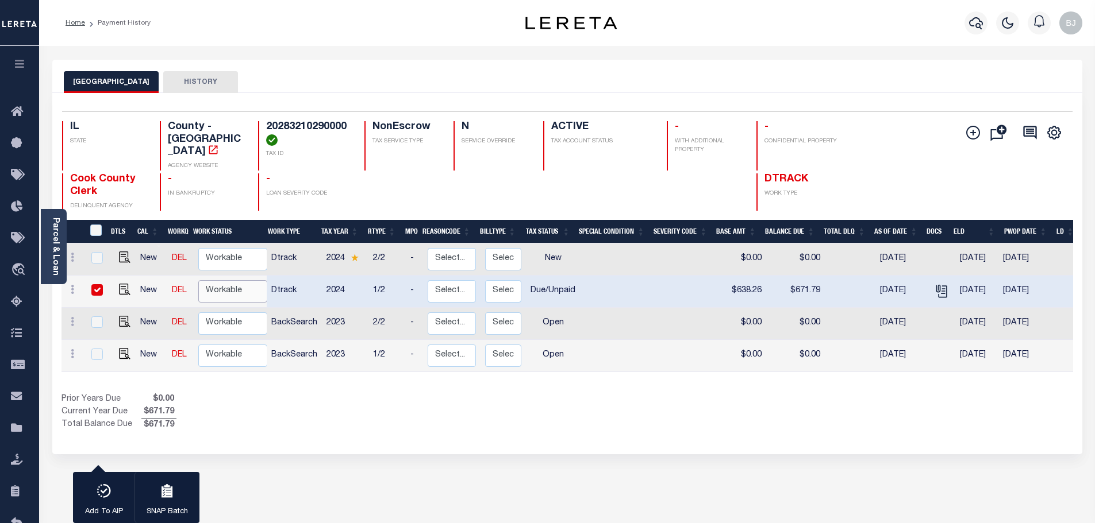
select select "true"
click at [198, 280] on select "Non Workable Workable" at bounding box center [232, 291] width 69 height 22
checkbox input "false"
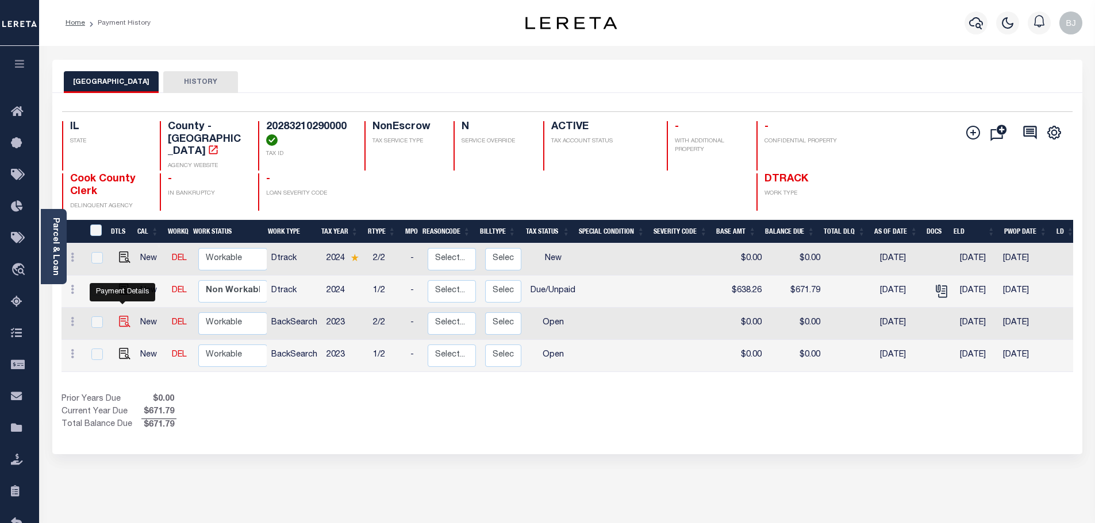
click at [122, 317] on img "" at bounding box center [124, 321] width 11 height 11
checkbox input "true"
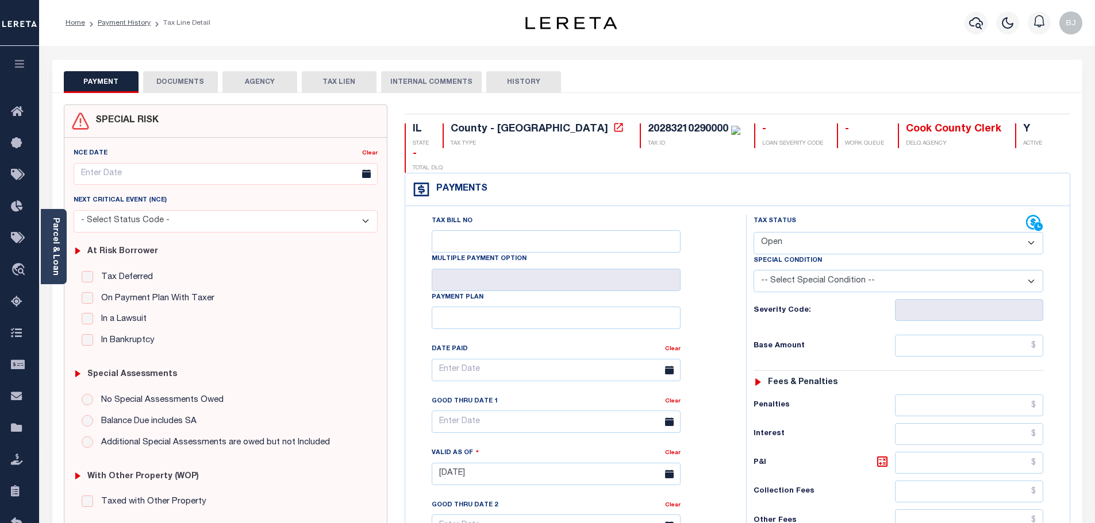
click at [217, 91] on button "DOCUMENTS" at bounding box center [180, 82] width 75 height 22
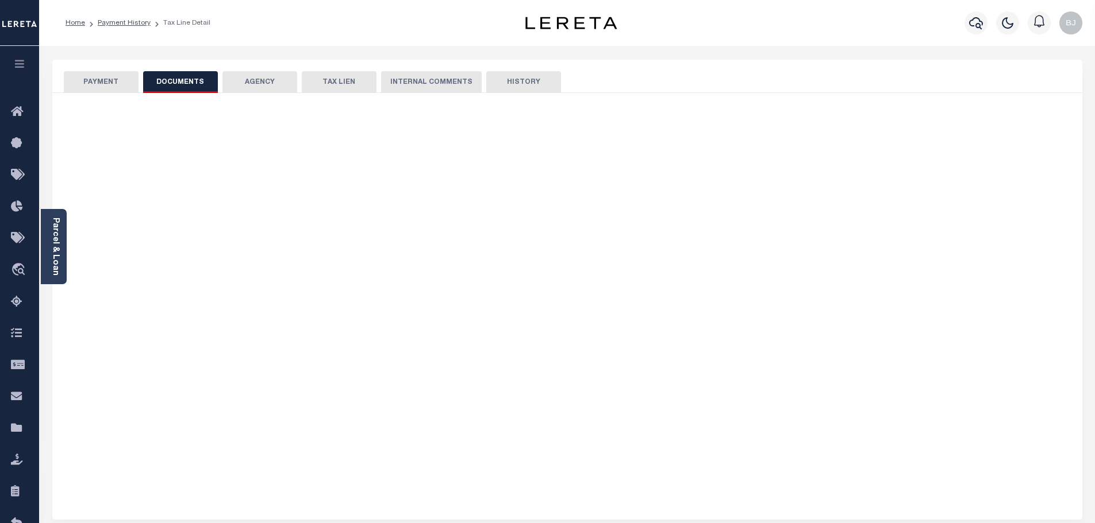
click at [187, 83] on button "DOCUMENTS" at bounding box center [180, 82] width 75 height 22
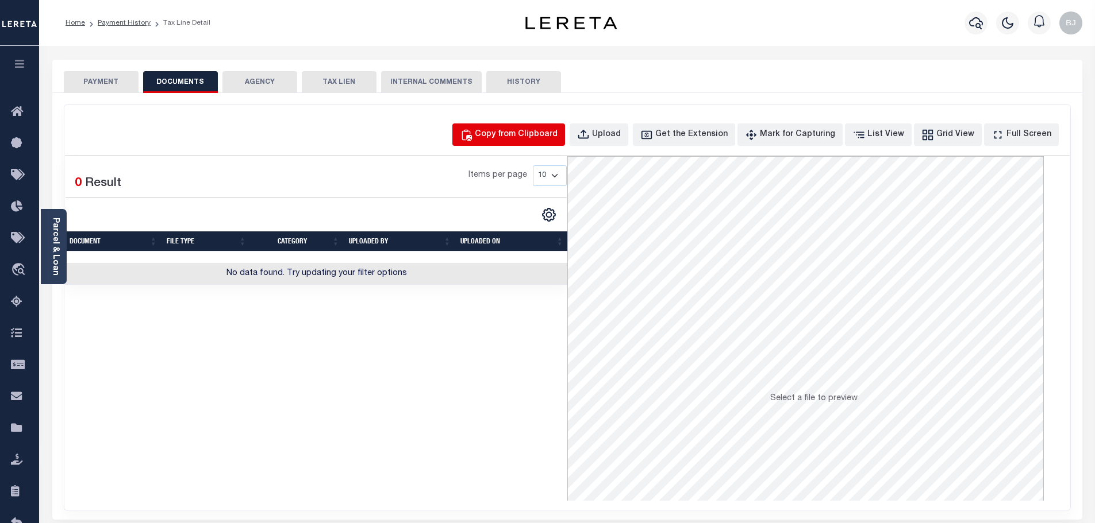
click at [539, 141] on button "Copy from Clipboard" at bounding box center [508, 135] width 113 height 22
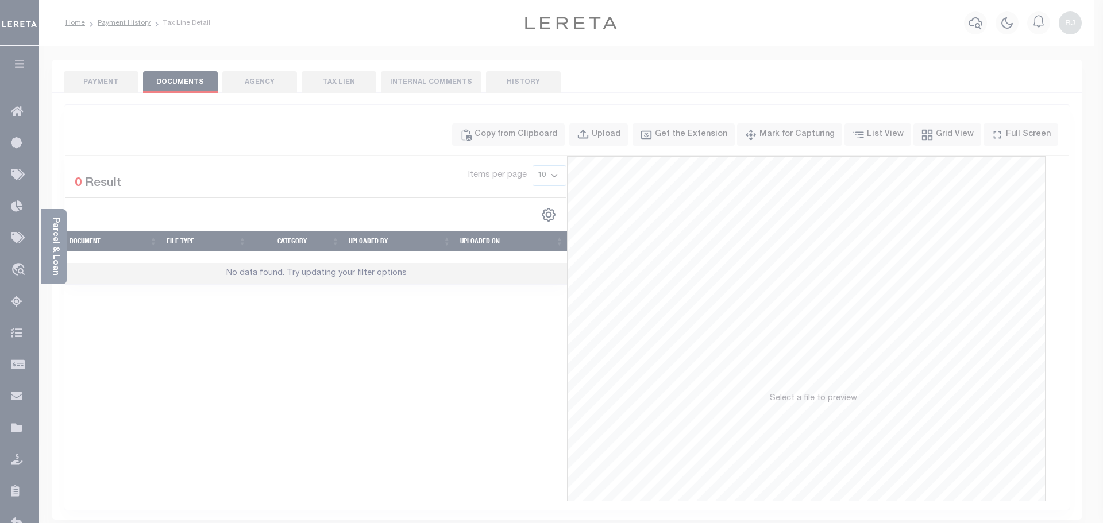
click at [0, 0] on div "Paste copied image or file into this box" at bounding box center [0, 0] width 0 height 0
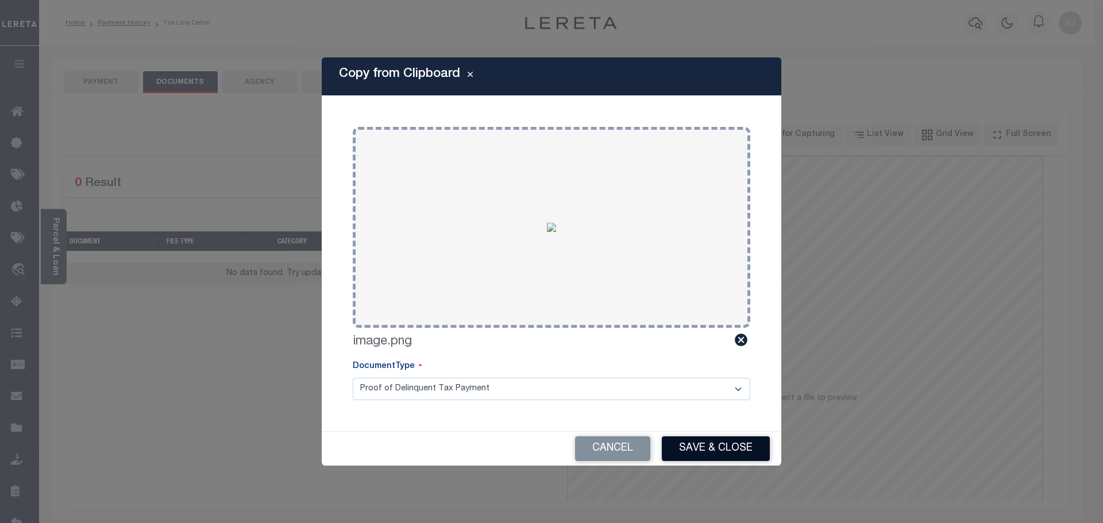
click at [711, 438] on button "Save & Close" at bounding box center [716, 449] width 108 height 25
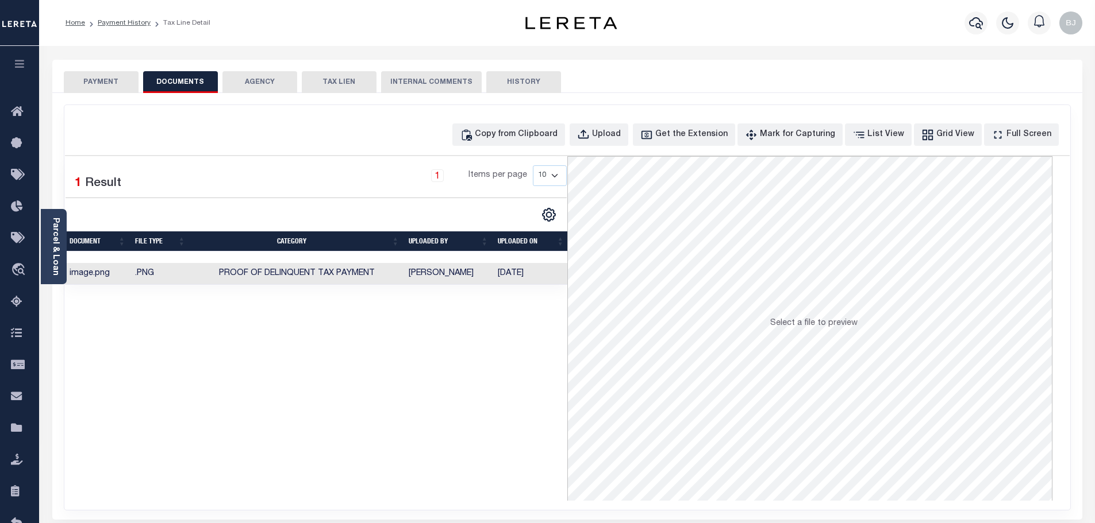
click at [108, 85] on button "PAYMENT" at bounding box center [101, 82] width 75 height 22
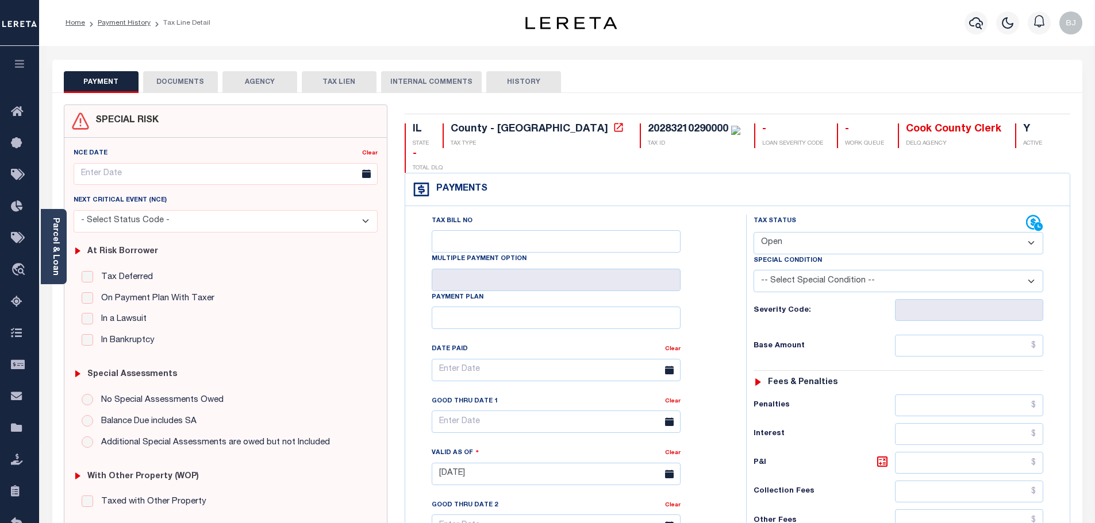
click at [784, 232] on select "- Select Status Code - Open Due/Unpaid Paid Incomplete No Tax Due Internal Refu…" at bounding box center [898, 243] width 290 height 22
select select "PYD"
click at [753, 232] on select "- Select Status Code - Open Due/Unpaid Paid Incomplete No Tax Due Internal Refu…" at bounding box center [898, 243] width 290 height 22
type input "[DATE]"
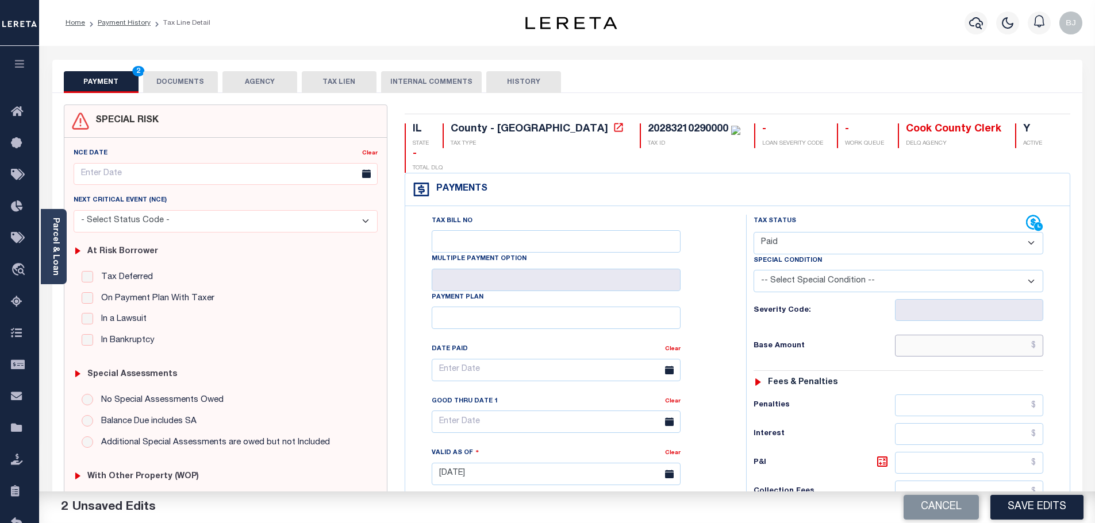
click at [975, 335] on input "text" at bounding box center [969, 346] width 149 height 22
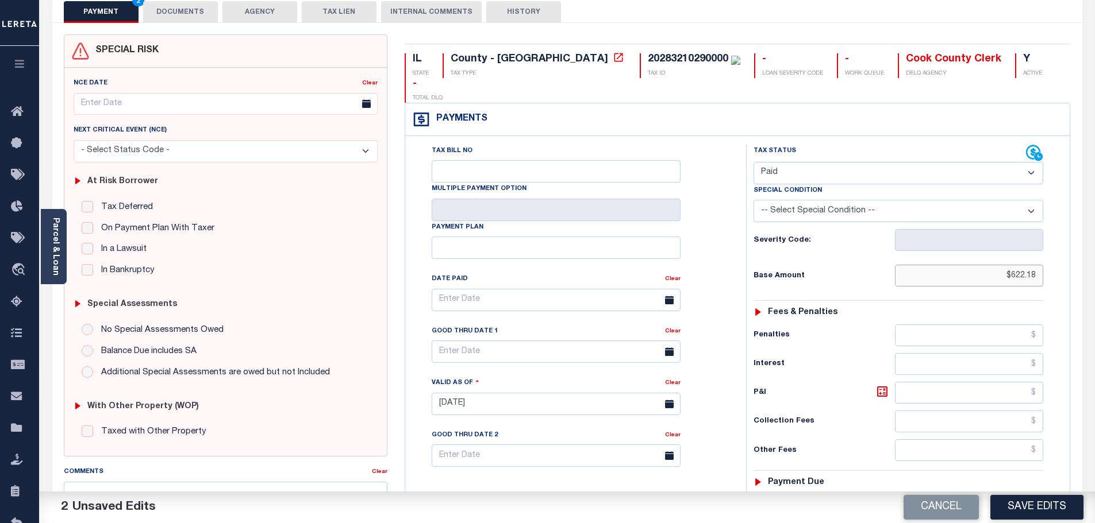
scroll to position [172, 0]
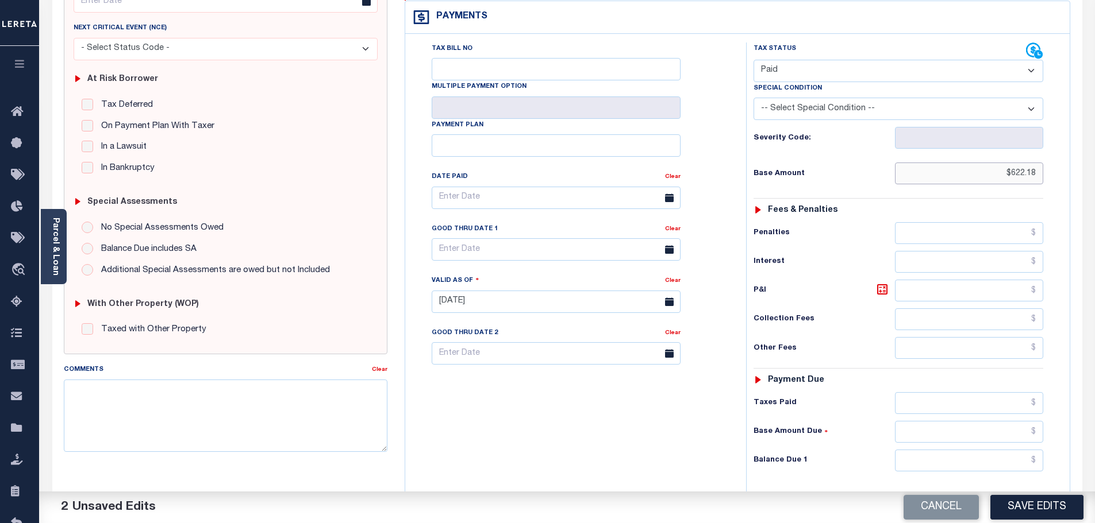
type input "$622.18"
click at [958, 450] on input "text" at bounding box center [969, 461] width 149 height 22
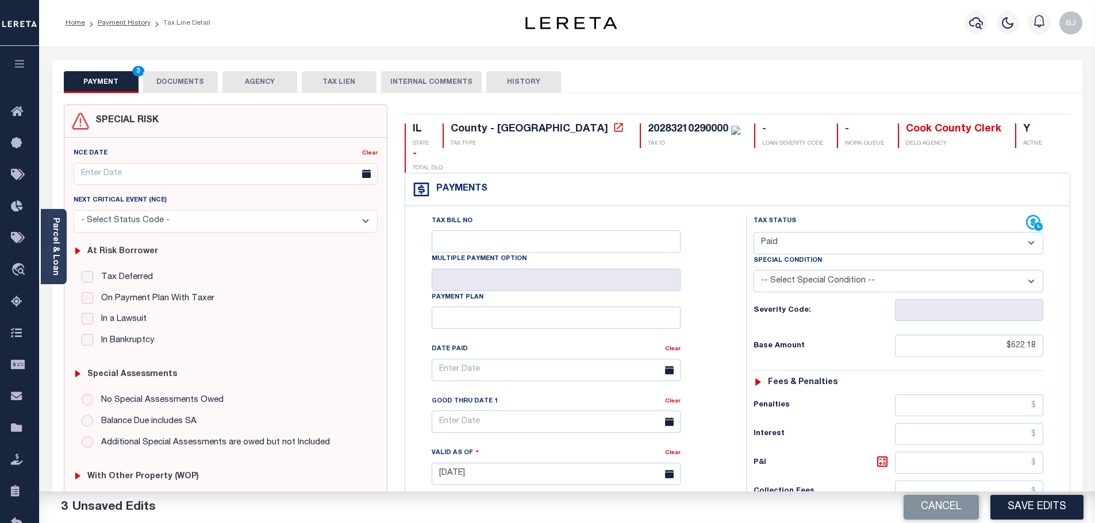
type input "$0.00"
click at [183, 97] on div "SPECIAL RISK NCE Date Clear" at bounding box center [567, 472] width 1030 height 758
click at [172, 85] on button "DOCUMENTS" at bounding box center [180, 82] width 75 height 22
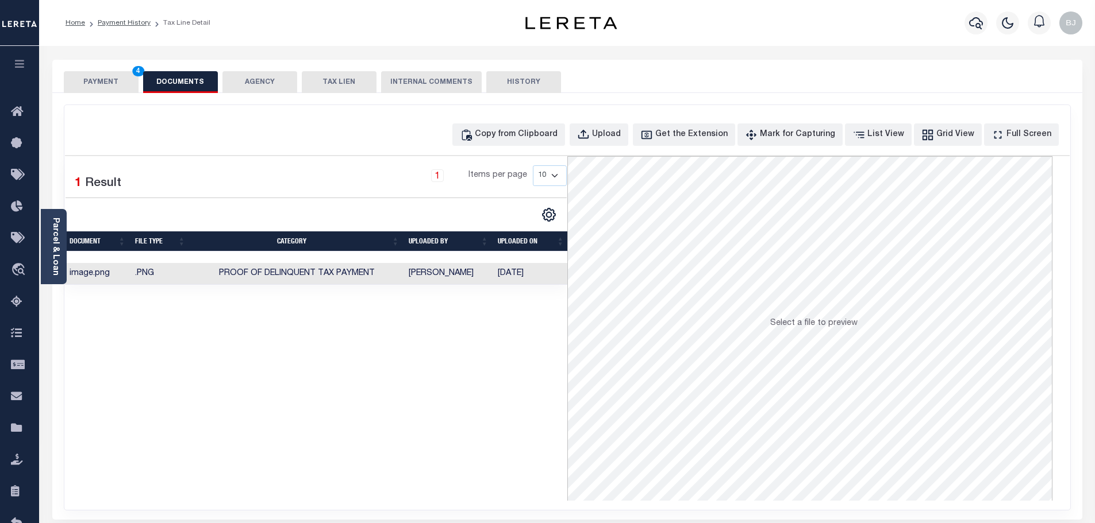
click at [118, 84] on button "PAYMENT 4" at bounding box center [101, 82] width 75 height 22
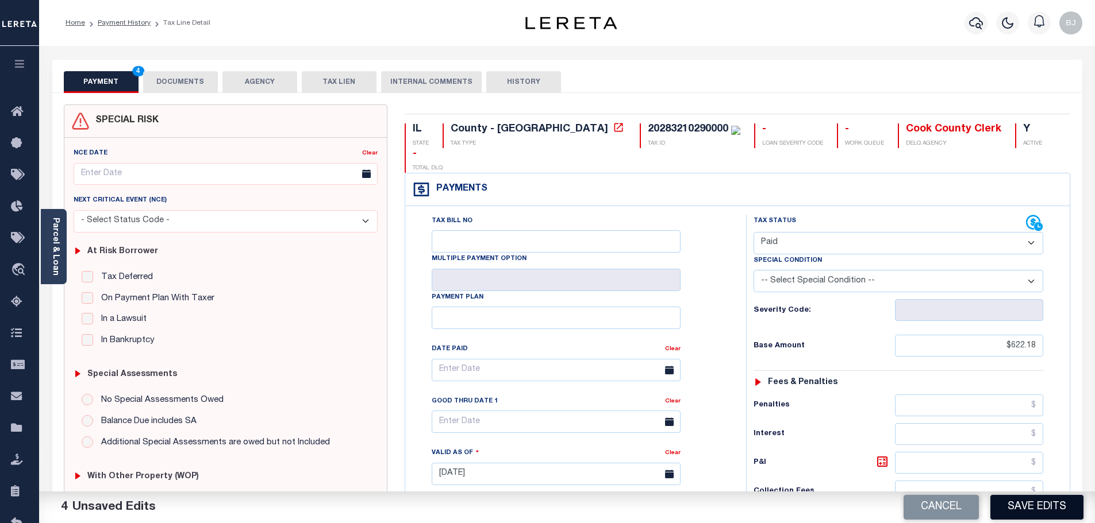
click at [1048, 516] on button "Save Edits" at bounding box center [1036, 507] width 93 height 25
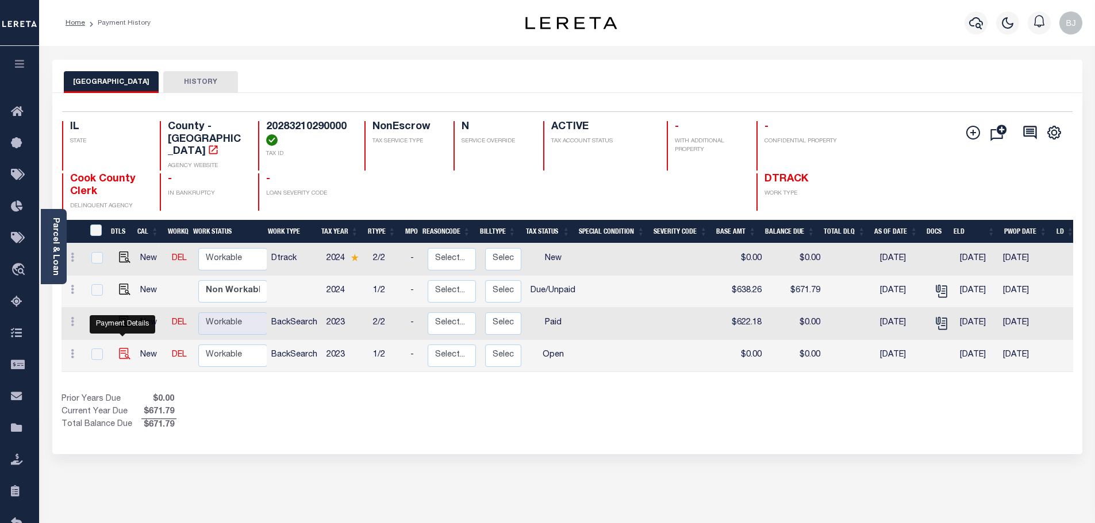
click at [121, 349] on img "" at bounding box center [124, 353] width 11 height 11
checkbox input "true"
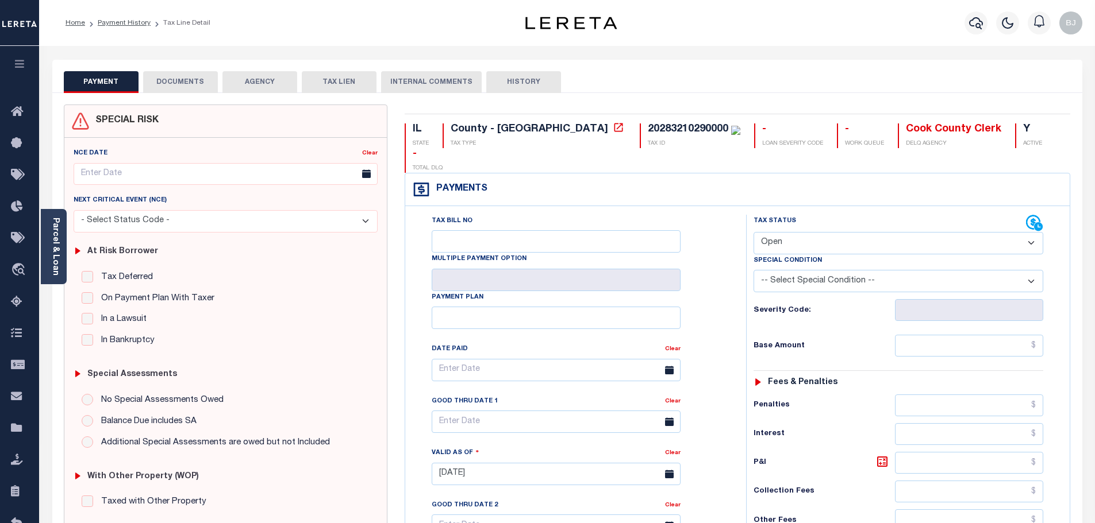
click at [156, 101] on div "SPECIAL RISK NCE Date Clear" at bounding box center [567, 472] width 1030 height 758
click at [179, 85] on button "DOCUMENTS" at bounding box center [180, 82] width 75 height 22
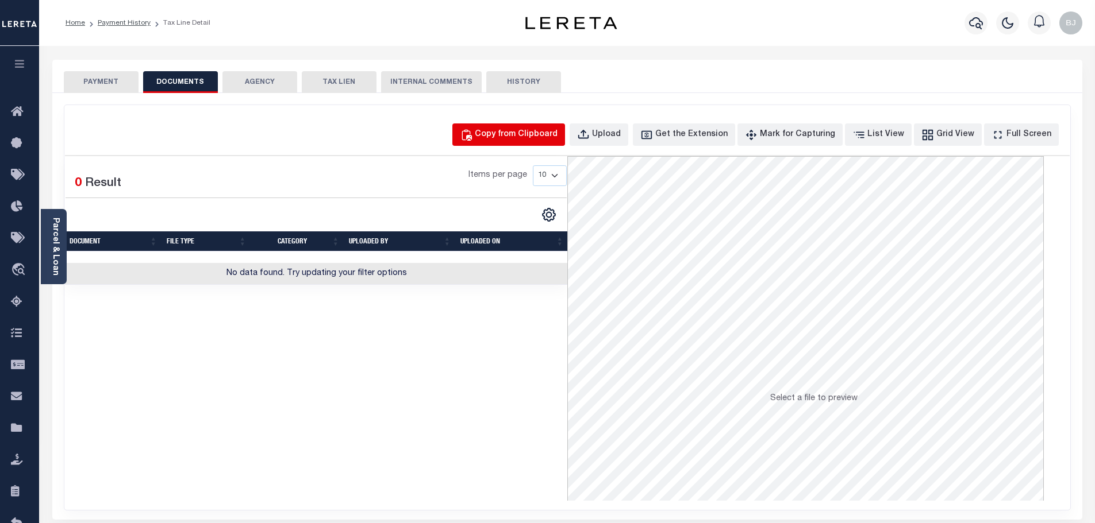
click at [557, 134] on div "Copy from Clipboard" at bounding box center [516, 135] width 83 height 13
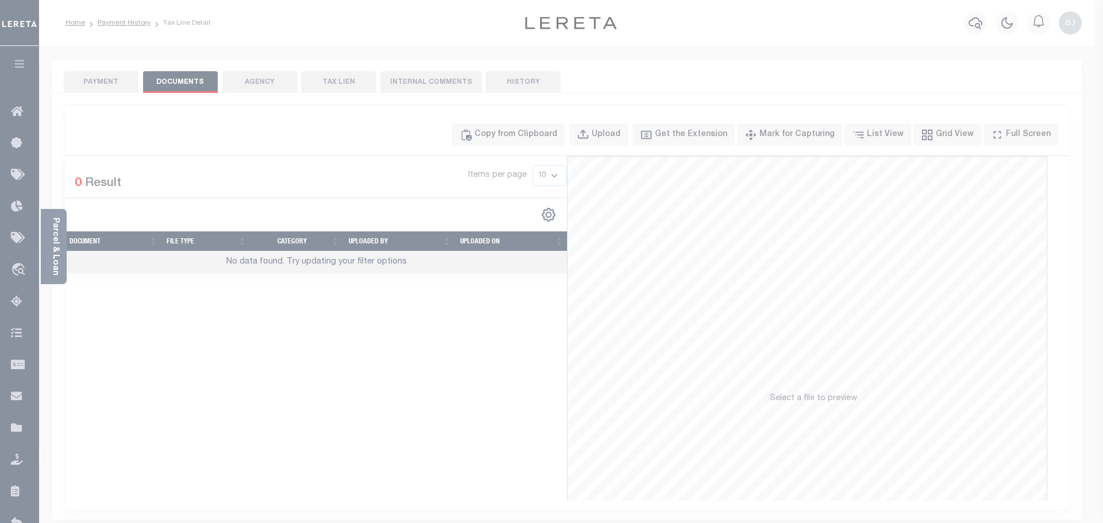
drag, startPoint x: 591, startPoint y: 225, endPoint x: 597, endPoint y: 237, distance: 13.4
click at [0, 0] on div "Paste copied image or file into this box" at bounding box center [0, 0] width 0 height 0
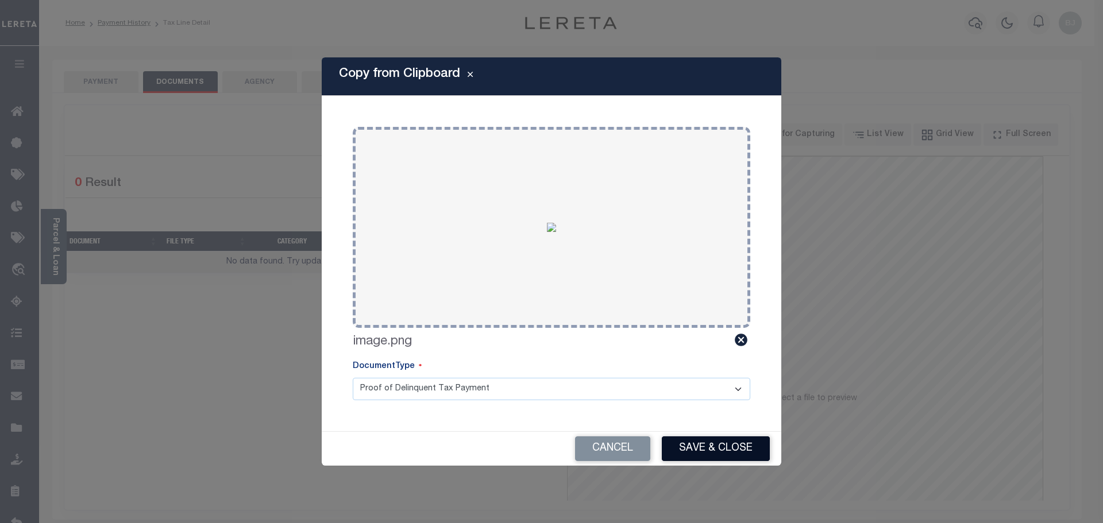
click at [752, 451] on button "Save & Close" at bounding box center [716, 449] width 108 height 25
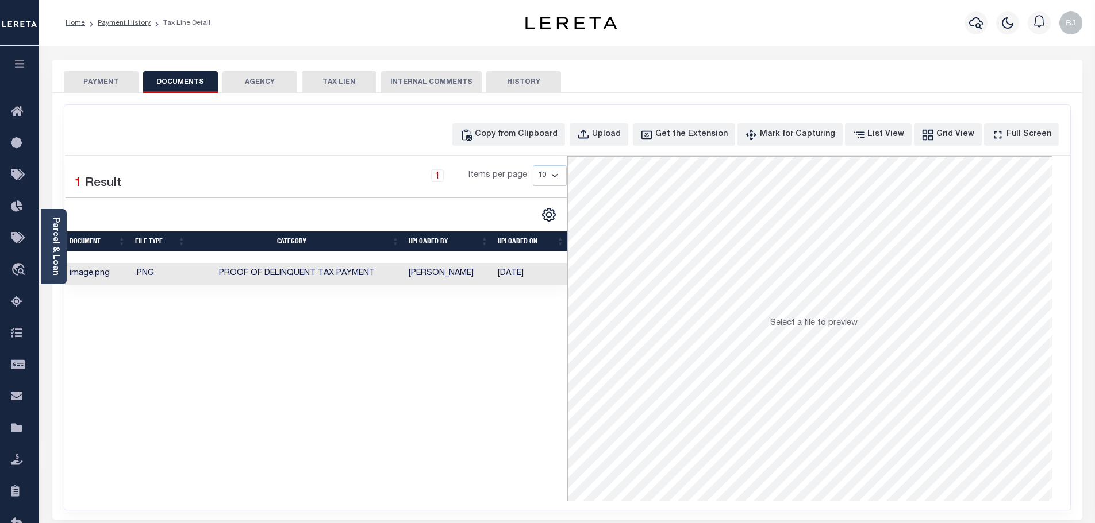
click at [105, 83] on button "PAYMENT" at bounding box center [101, 82] width 75 height 22
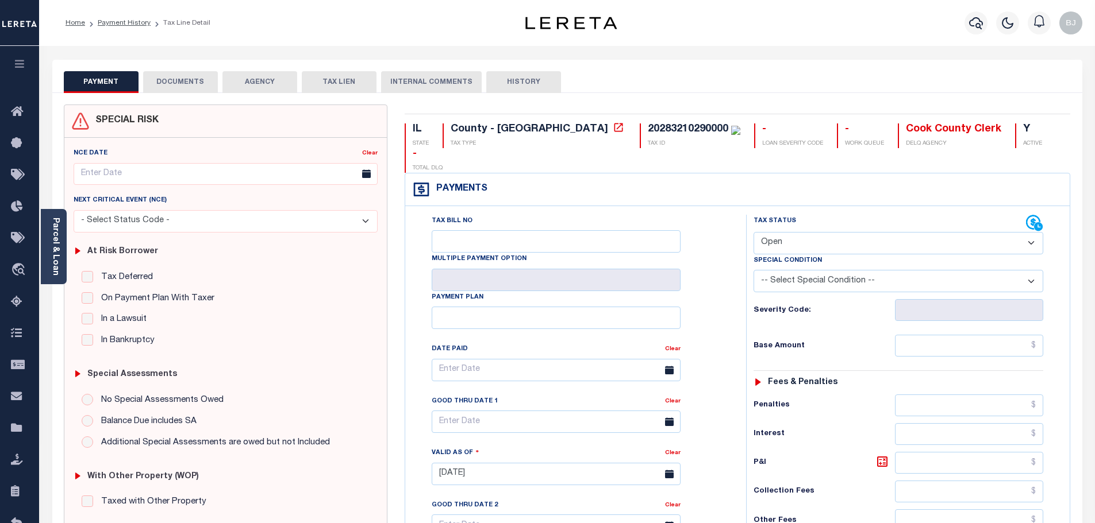
click at [874, 215] on div "Tax Status Status" at bounding box center [889, 223] width 272 height 17
click at [830, 255] on div "Special Condition" at bounding box center [898, 263] width 290 height 16
click at [802, 232] on select "- Select Status Code - Open Due/Unpaid Paid Incomplete No Tax Due Internal Refu…" at bounding box center [898, 243] width 290 height 22
select select "DUE"
click at [753, 232] on select "- Select Status Code - Open Due/Unpaid Paid Incomplete No Tax Due Internal Refu…" at bounding box center [898, 243] width 290 height 22
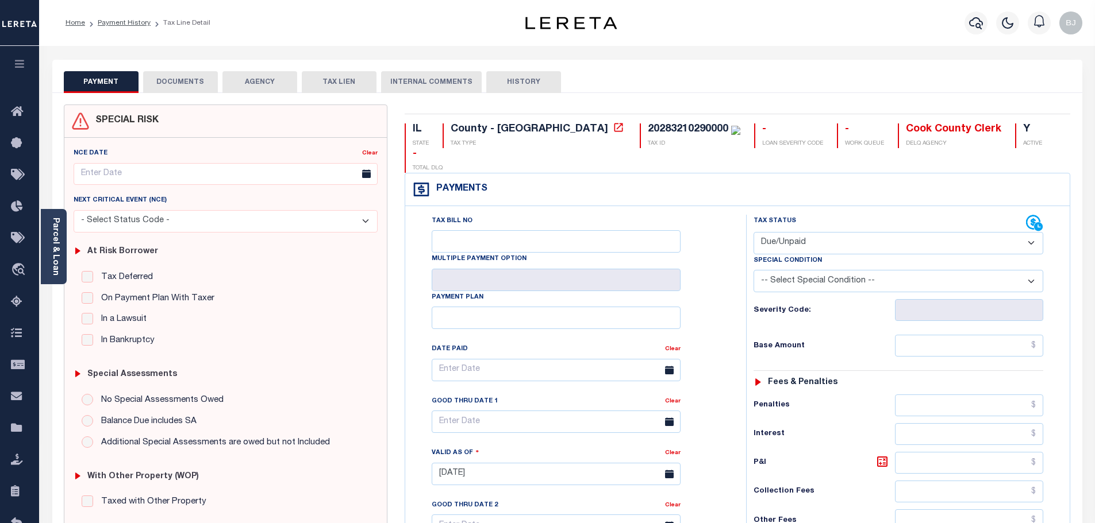
type input "[DATE]"
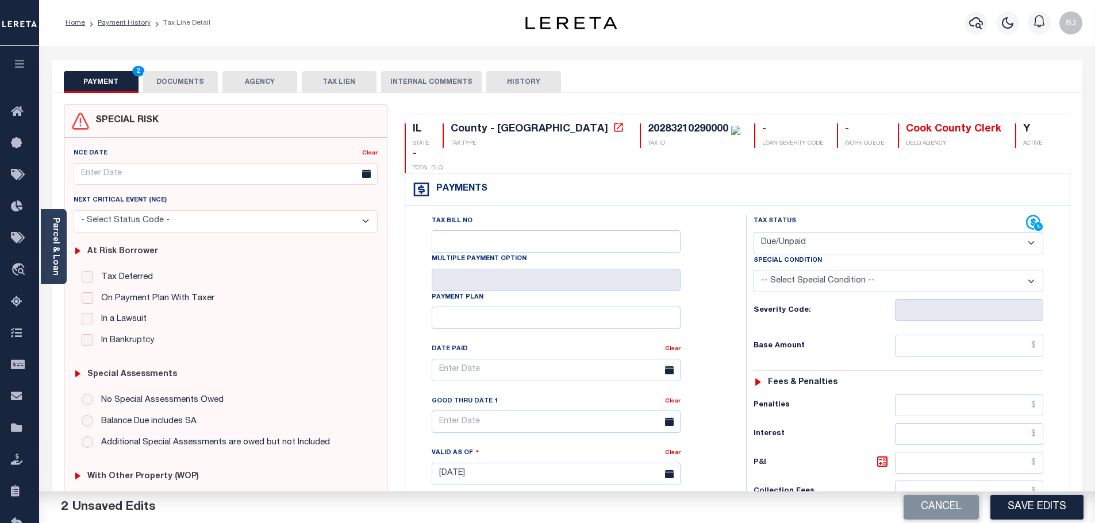
select select "PYD"
click at [930, 335] on input "text" at bounding box center [969, 346] width 149 height 22
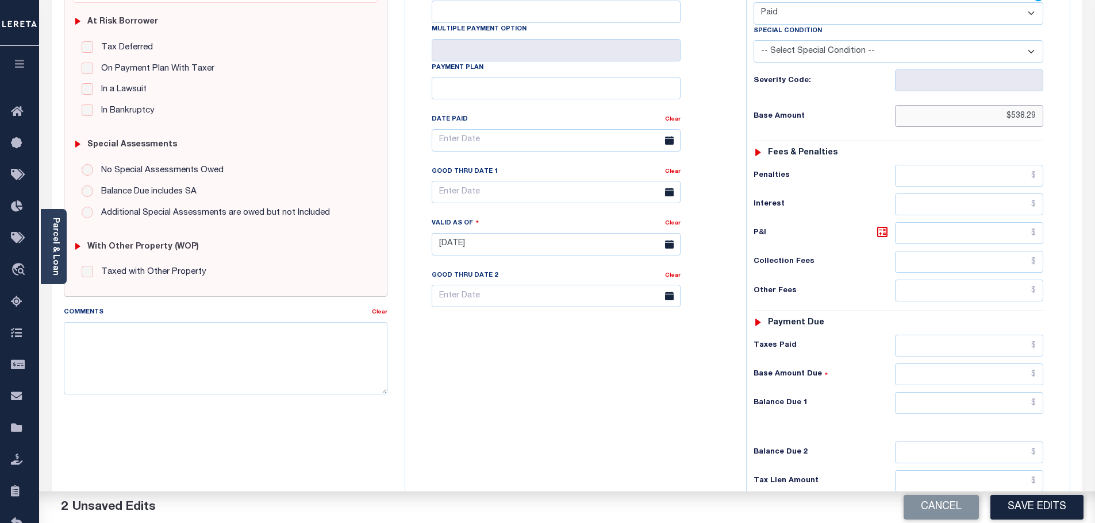
type input "$538.29"
click at [940, 392] on input "text" at bounding box center [969, 403] width 149 height 22
type input "$0"
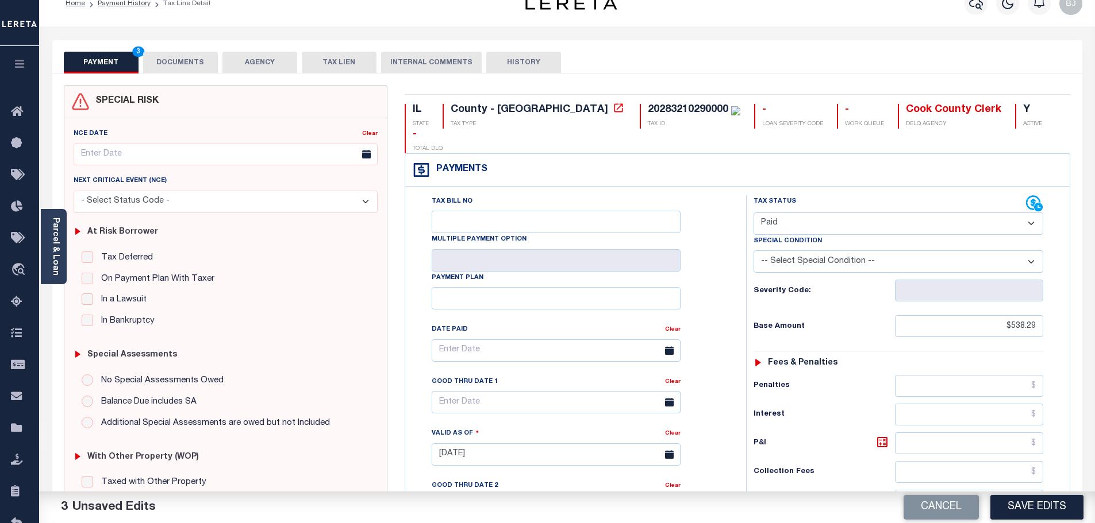
scroll to position [0, 0]
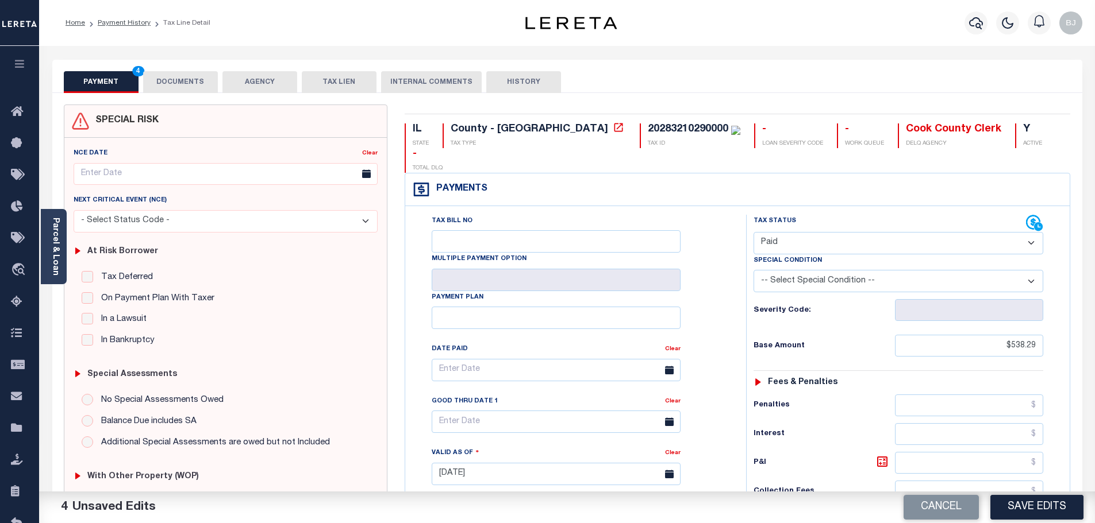
click at [192, 85] on button "DOCUMENTS" at bounding box center [180, 82] width 75 height 22
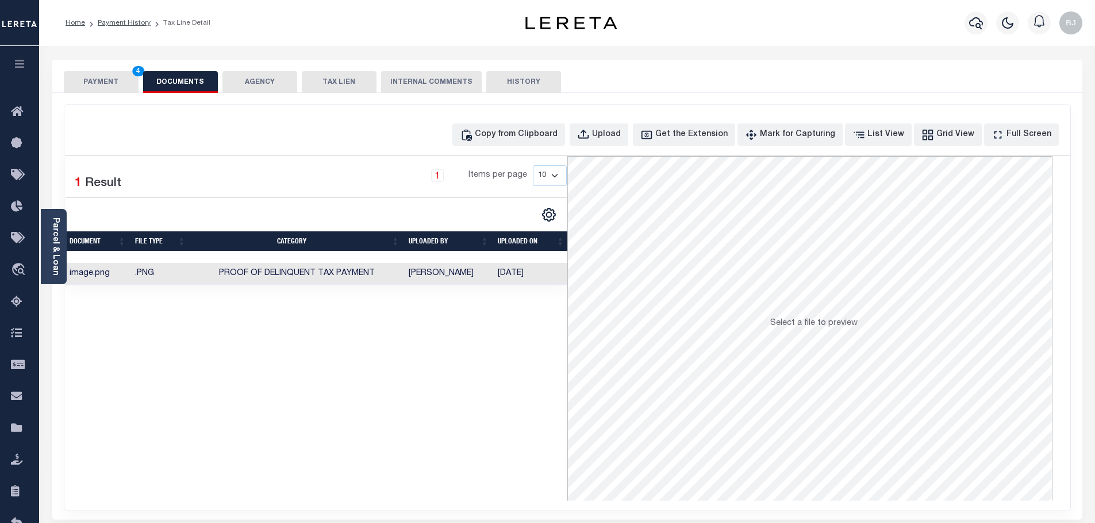
click at [91, 83] on button "PAYMENT 4" at bounding box center [101, 82] width 75 height 22
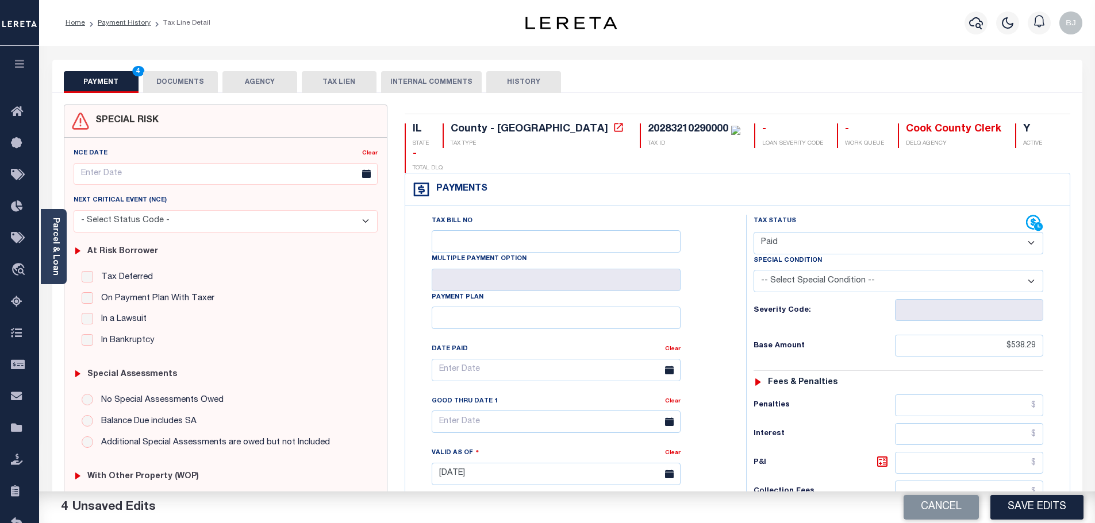
click at [1029, 516] on button "Save Edits" at bounding box center [1036, 507] width 93 height 25
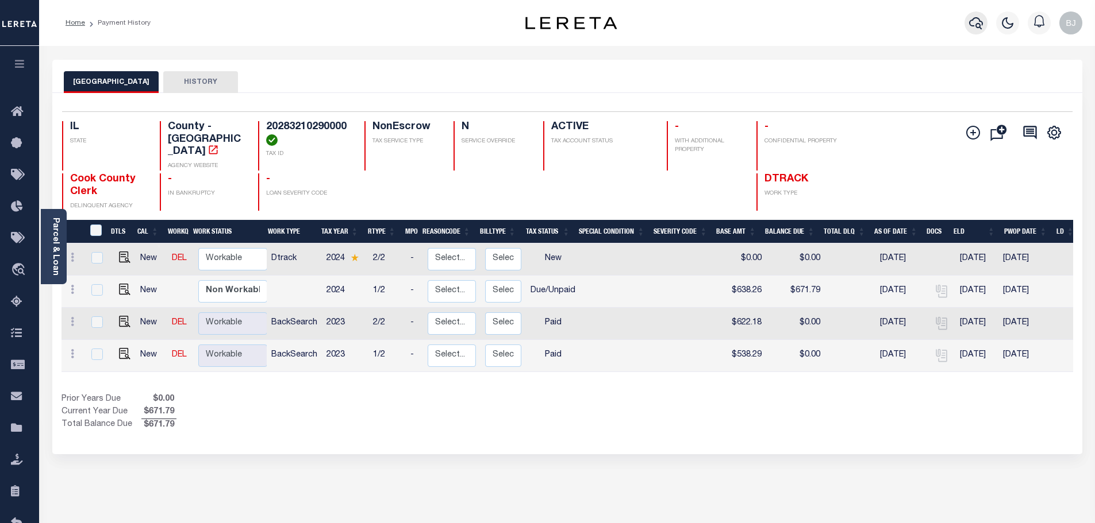
click at [976, 25] on icon "button" at bounding box center [976, 23] width 14 height 12
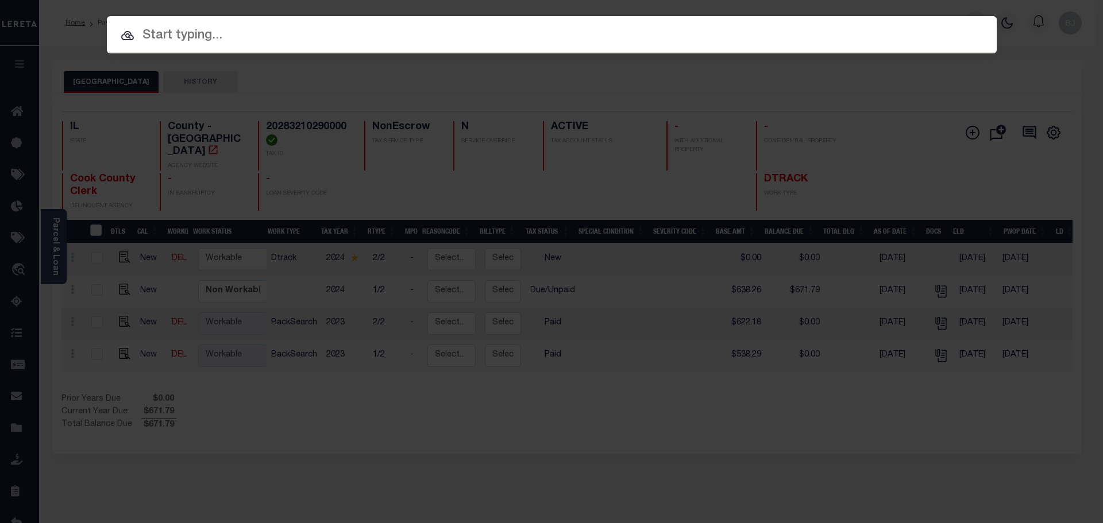
paste input "19841"
type input "19841"
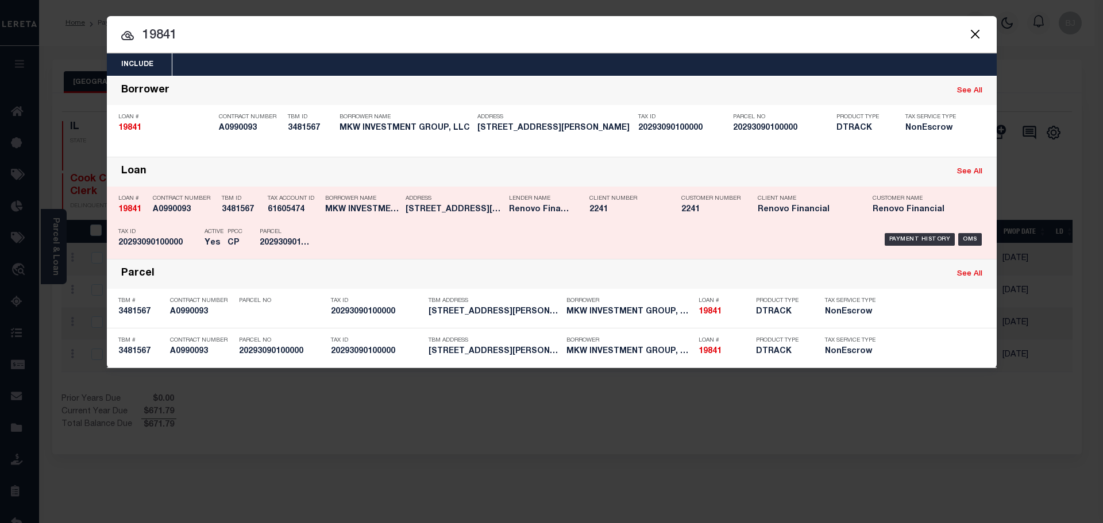
click at [465, 226] on div "Payment History OMS" at bounding box center [657, 239] width 657 height 33
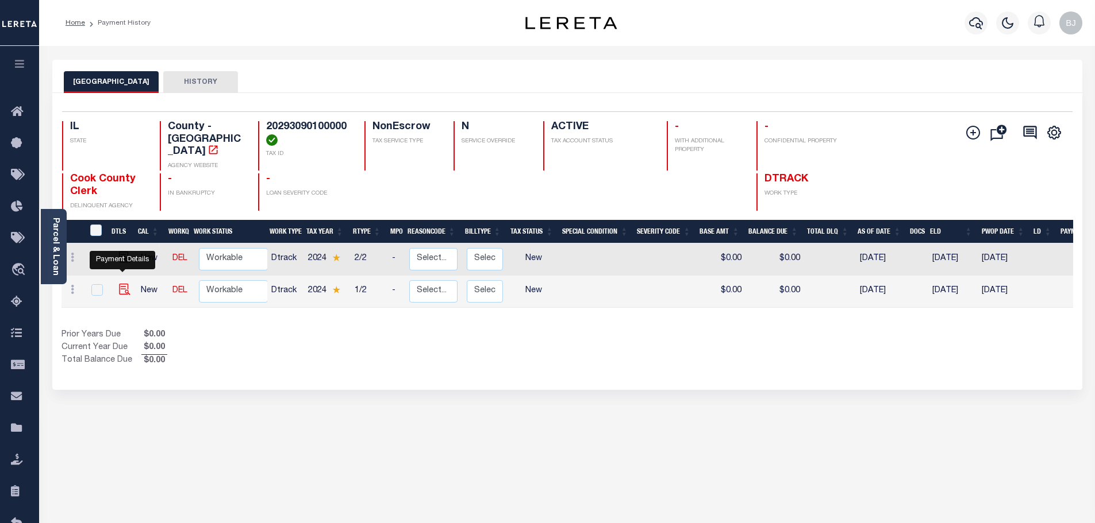
click at [121, 284] on img "" at bounding box center [124, 289] width 11 height 11
checkbox input "true"
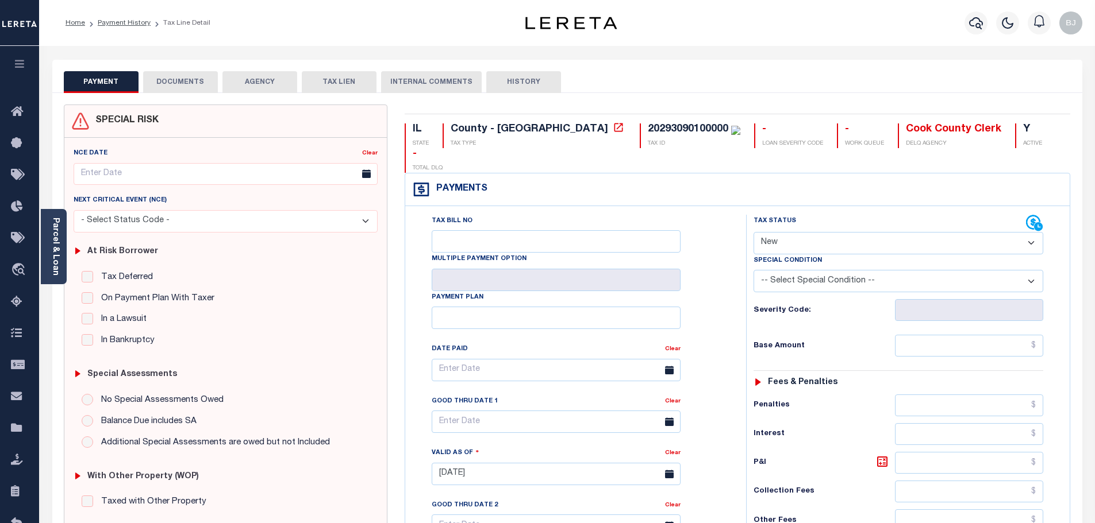
click at [827, 232] on select "- Select Status Code - Open Due/Unpaid Paid Incomplete No Tax Due Internal Refu…" at bounding box center [898, 243] width 290 height 22
click at [821, 232] on select "- Select Status Code - Open Due/Unpaid Paid Incomplete No Tax Due Internal Refu…" at bounding box center [898, 243] width 290 height 22
select select "NTX"
click at [753, 232] on select "- Select Status Code - Open Due/Unpaid Paid Incomplete No Tax Due Internal Refu…" at bounding box center [898, 243] width 290 height 22
type input "[DATE]"
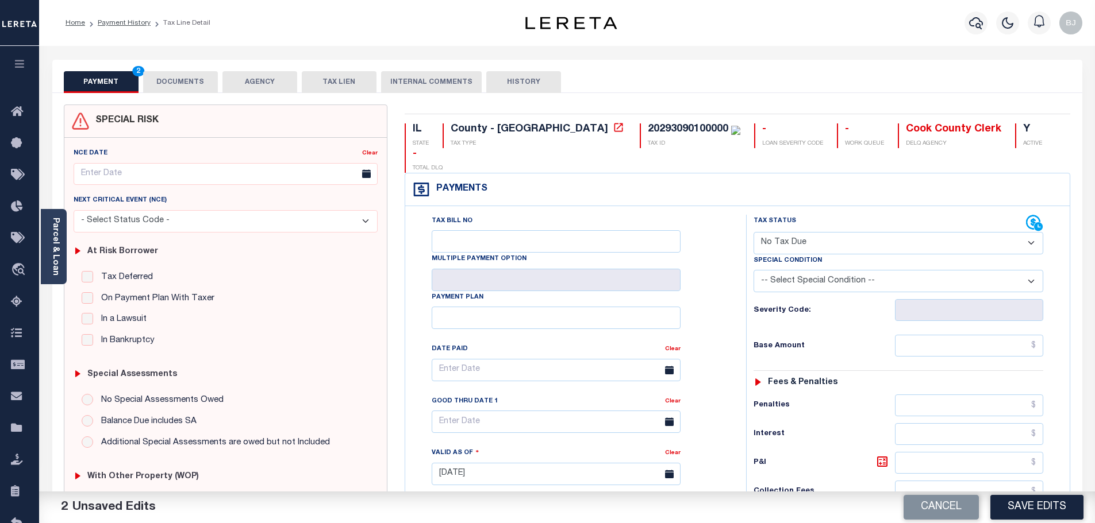
select select "5"
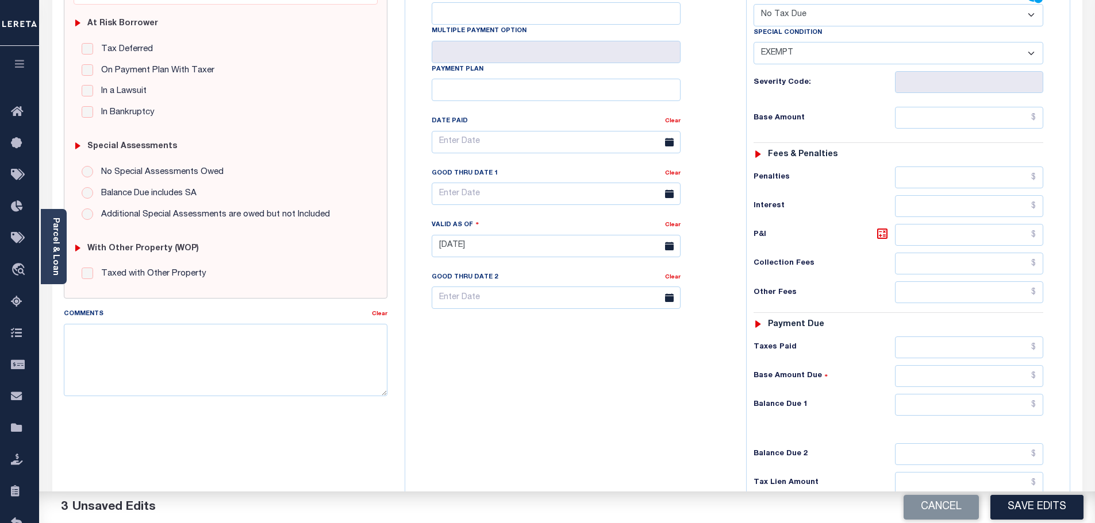
scroll to position [230, 0]
click at [958, 392] on input "text" at bounding box center [969, 403] width 149 height 22
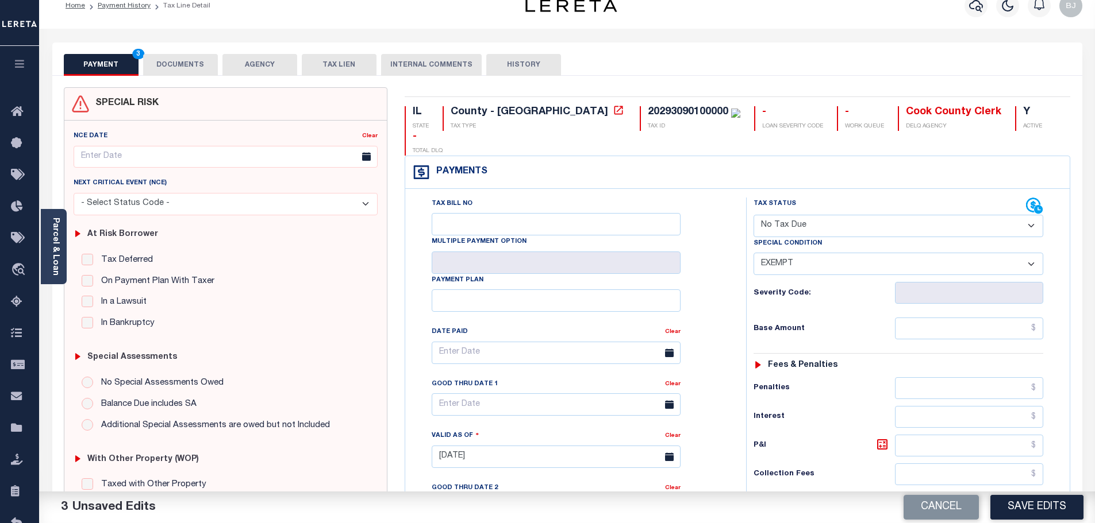
scroll to position [0, 0]
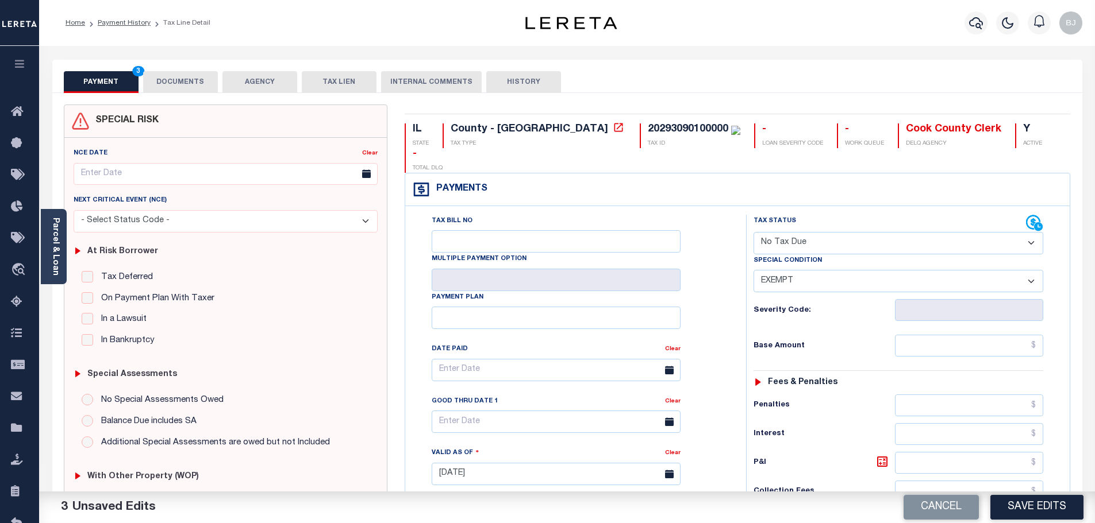
type input "$0.00"
click at [171, 85] on button "DOCUMENTS" at bounding box center [180, 82] width 75 height 22
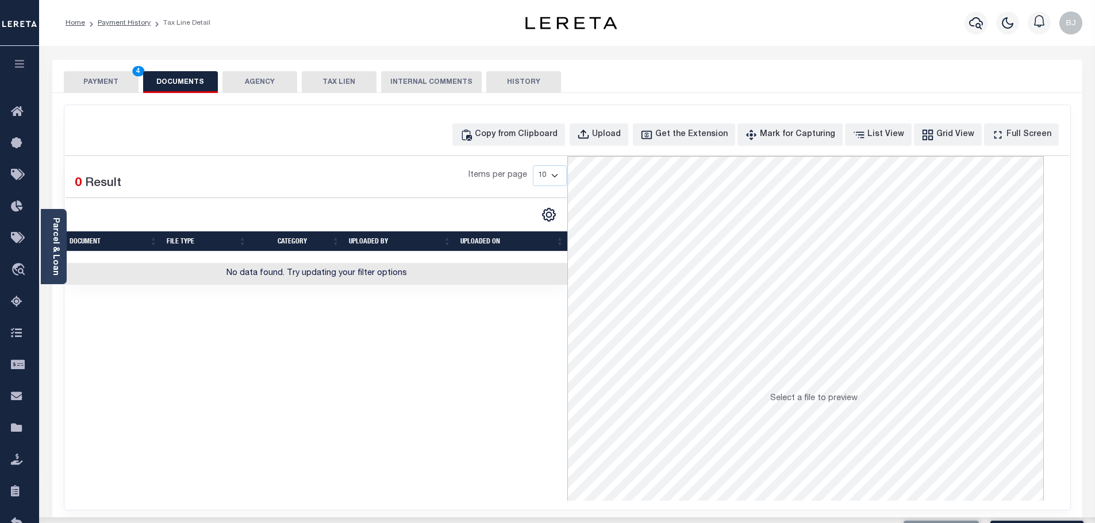
click at [588, 136] on div "Copy from Clipboard Upload Get the Extension Mark for Capturing Got it List Vie…" at bounding box center [756, 135] width 609 height 22
click at [547, 133] on div "Copy from Clipboard" at bounding box center [516, 135] width 83 height 13
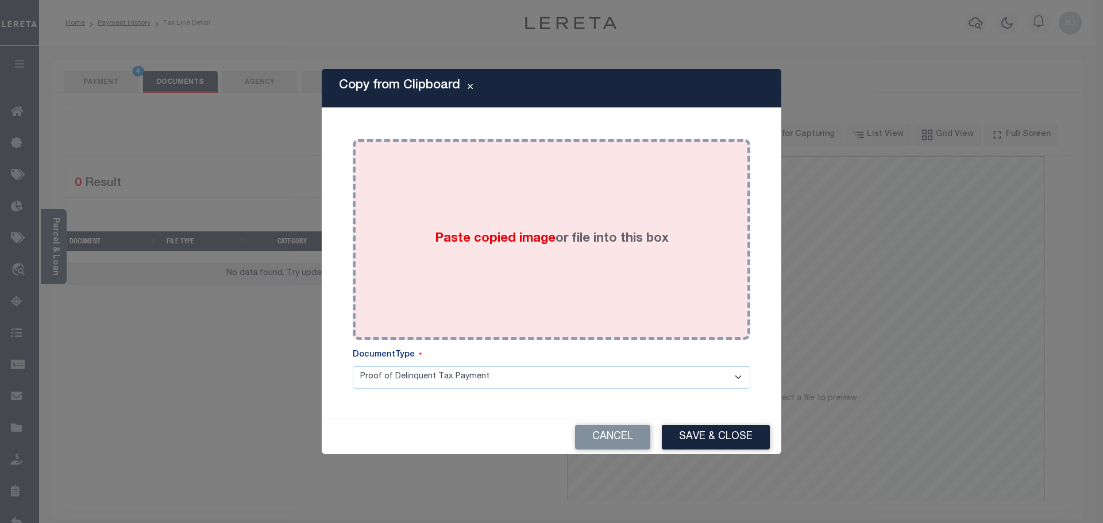
click at [595, 175] on div "Paste copied image or file into this box" at bounding box center [551, 240] width 380 height 184
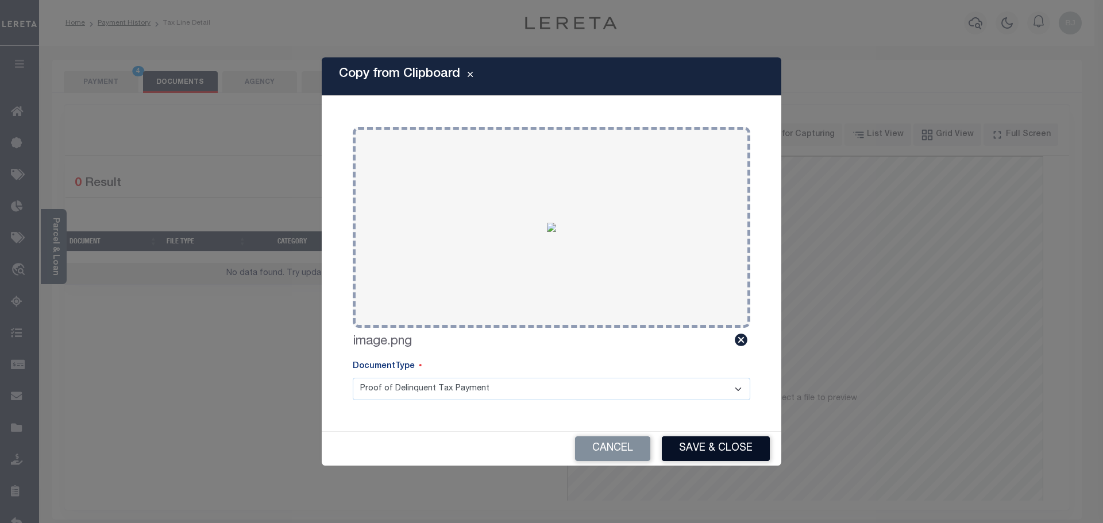
click at [710, 452] on button "Save & Close" at bounding box center [716, 449] width 108 height 25
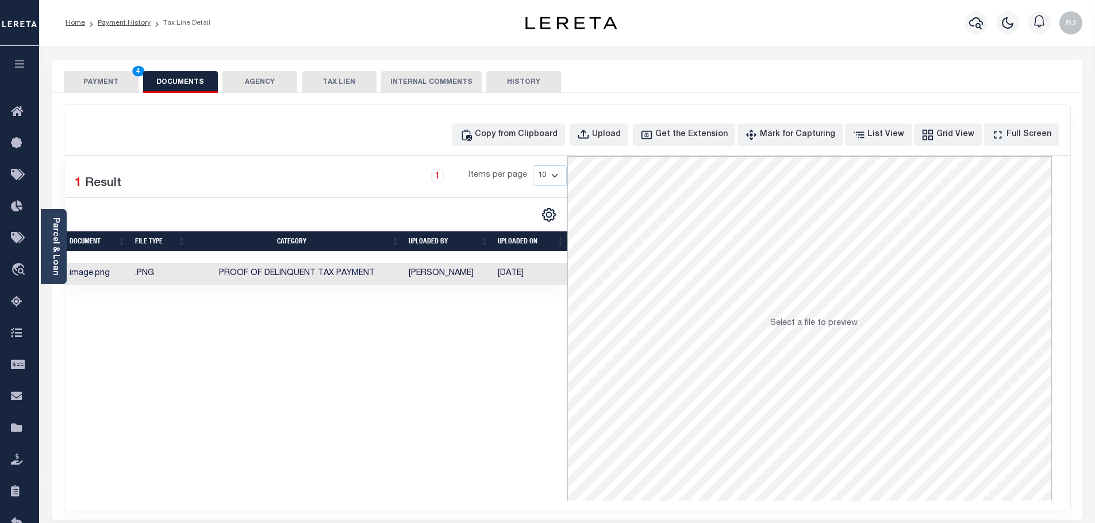
click at [109, 79] on button "PAYMENT 4" at bounding box center [101, 82] width 75 height 22
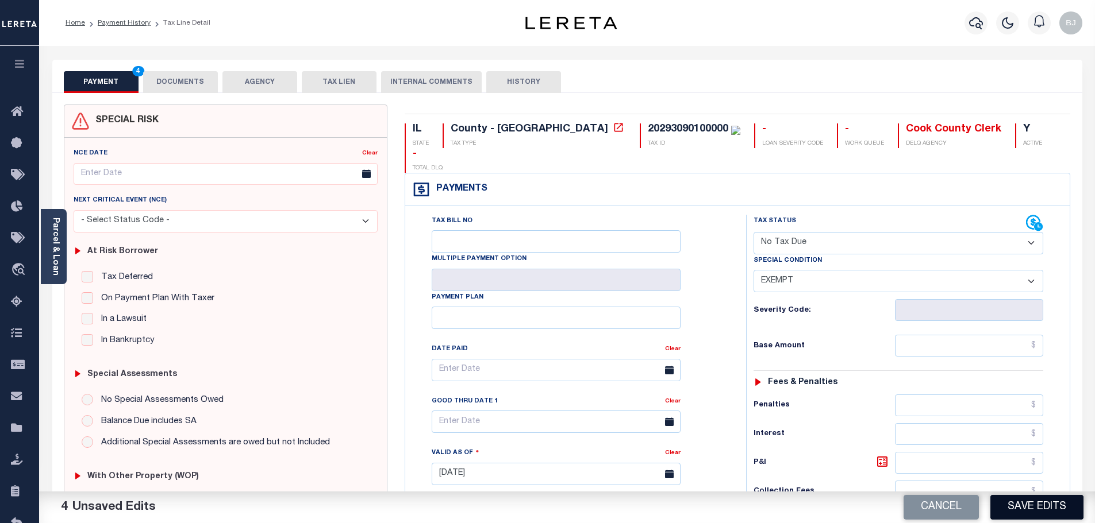
click at [1049, 515] on button "Save Edits" at bounding box center [1036, 507] width 93 height 25
checkbox input "false"
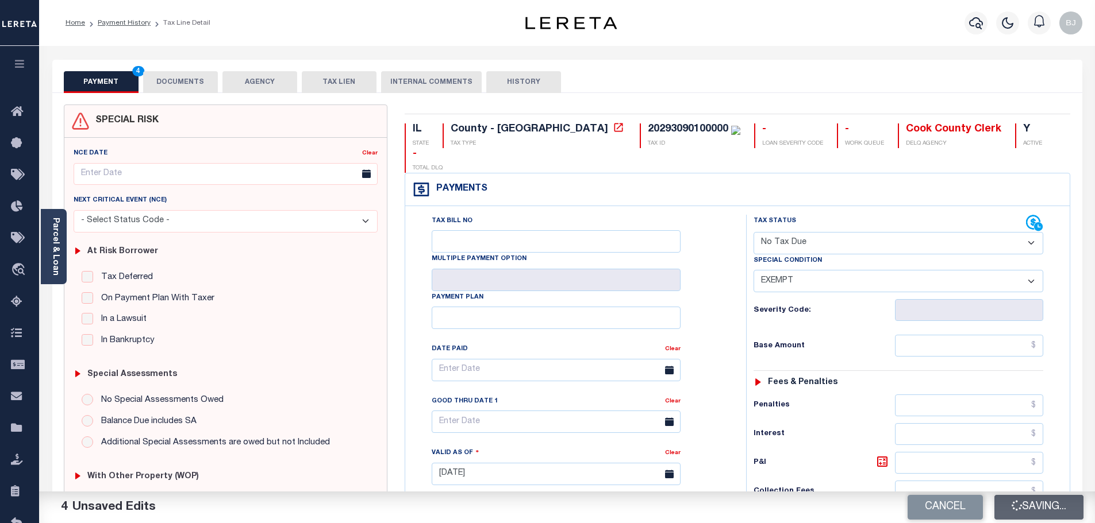
type input "$0"
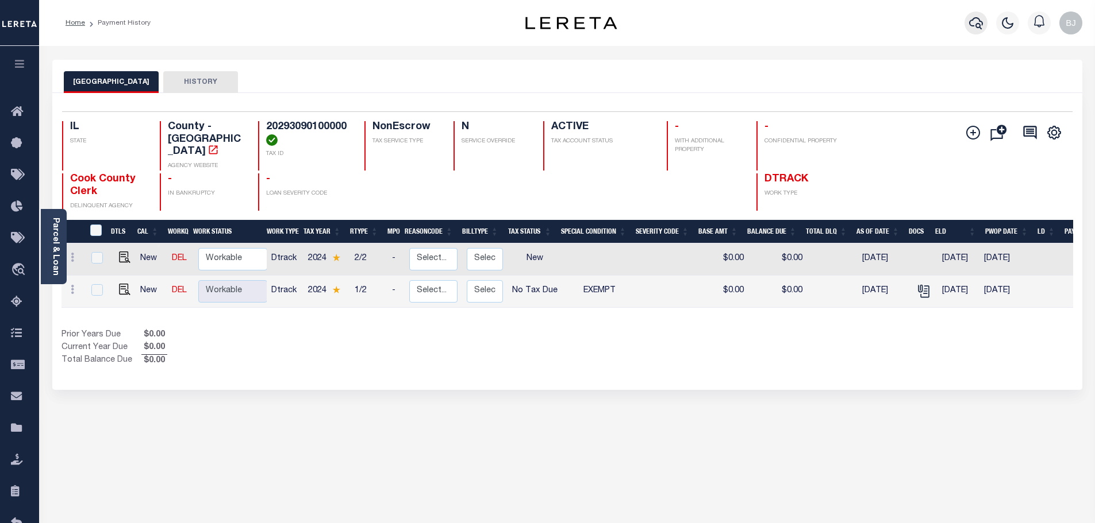
click at [973, 21] on icon "button" at bounding box center [976, 23] width 14 height 14
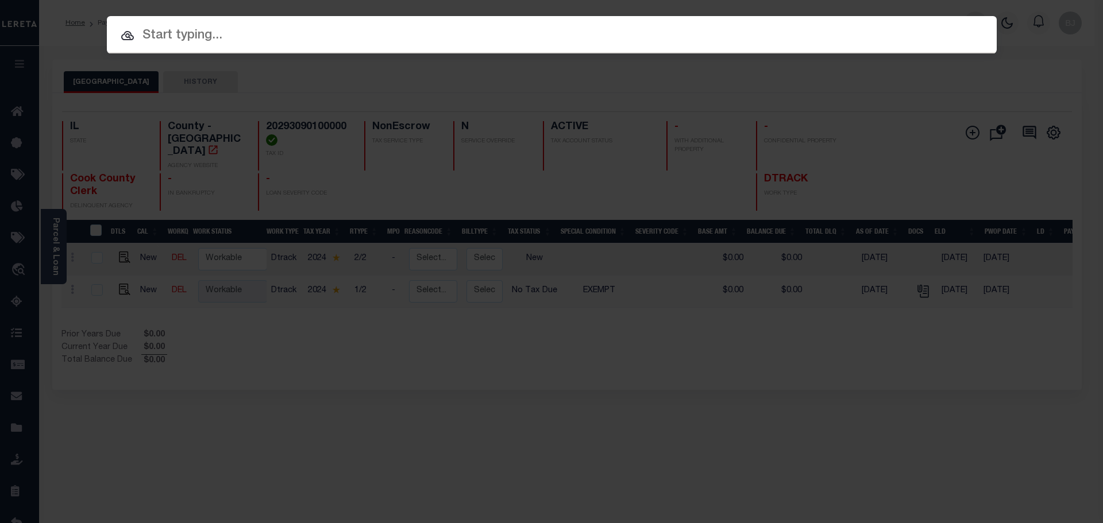
paste input "19406"
type input "19406"
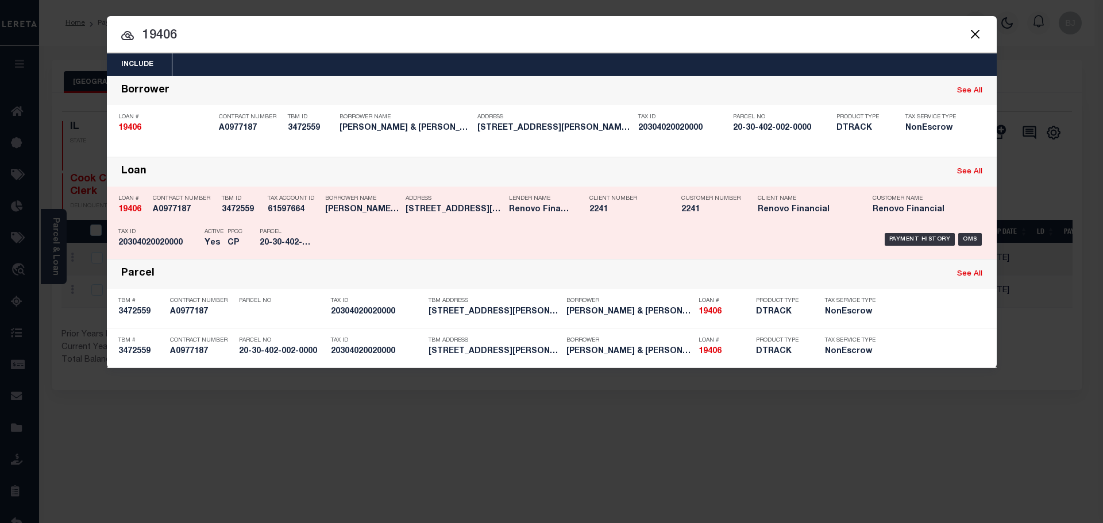
click at [355, 251] on div "Payment History OMS" at bounding box center [657, 239] width 657 height 33
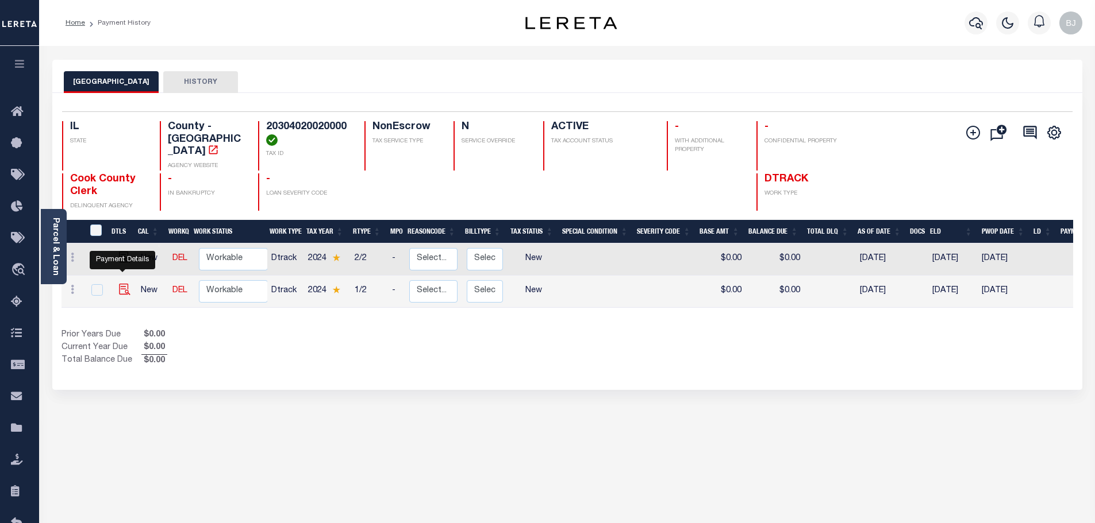
click at [120, 284] on img "" at bounding box center [124, 289] width 11 height 11
checkbox input "true"
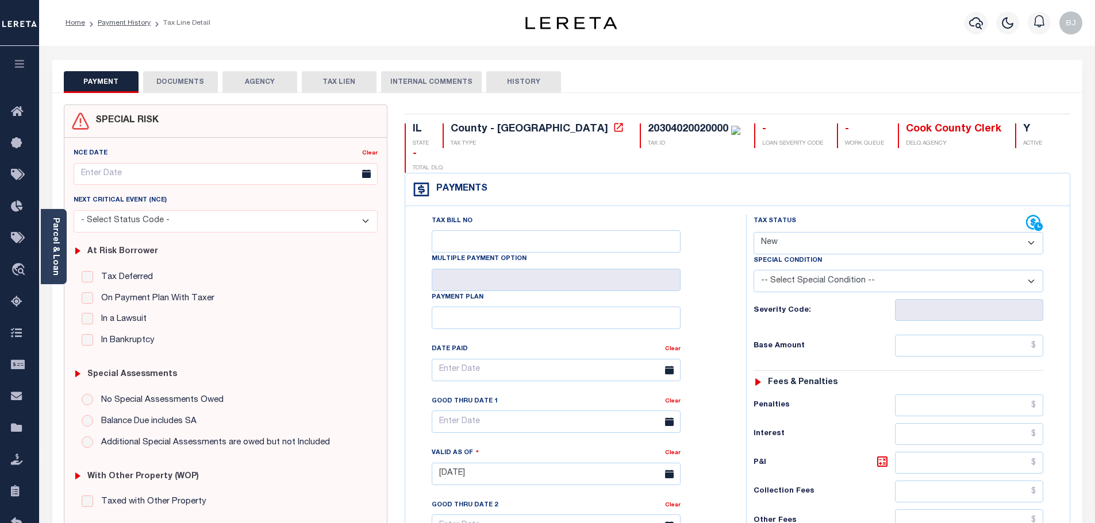
click at [799, 232] on select "- Select Status Code - Open Due/Unpaid Paid Incomplete No Tax Due Internal Refu…" at bounding box center [898, 243] width 290 height 22
select select "PYD"
click at [753, 232] on select "- Select Status Code - Open Due/Unpaid Paid Incomplete No Tax Due Internal Refu…" at bounding box center [898, 243] width 290 height 22
type input "[DATE]"
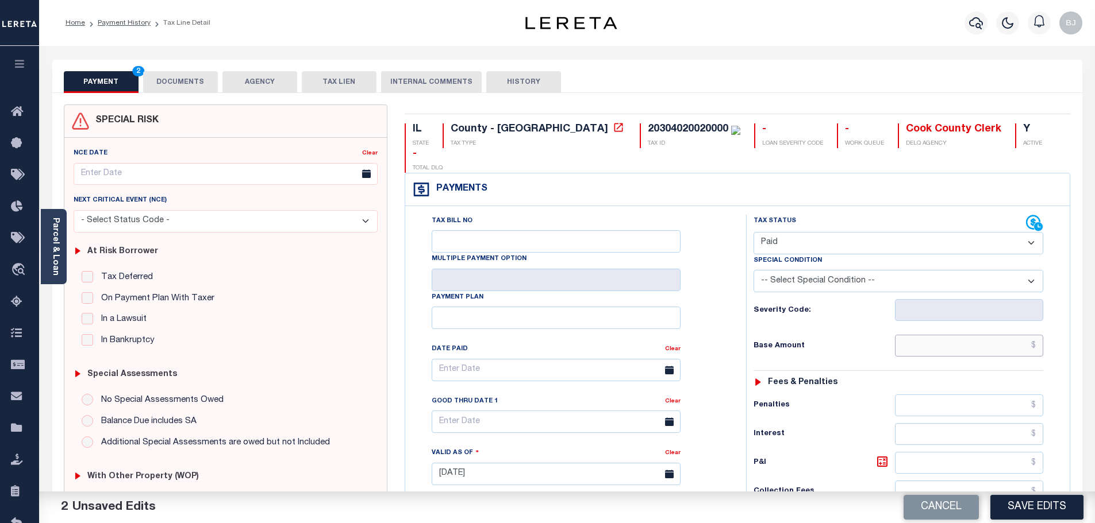
click at [976, 335] on input "text" at bounding box center [969, 346] width 149 height 22
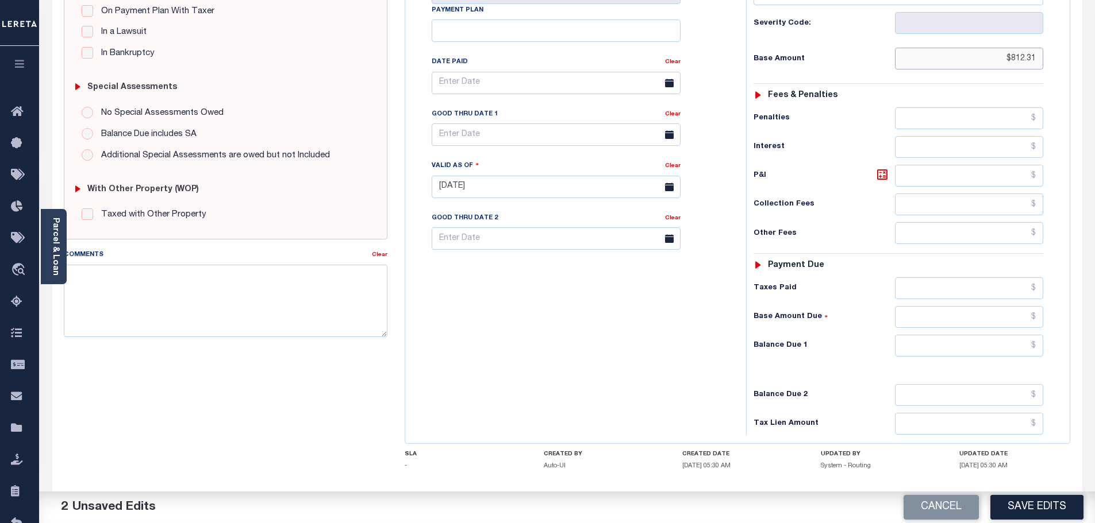
type input "$812.31"
click at [992, 335] on input "text" at bounding box center [969, 346] width 149 height 22
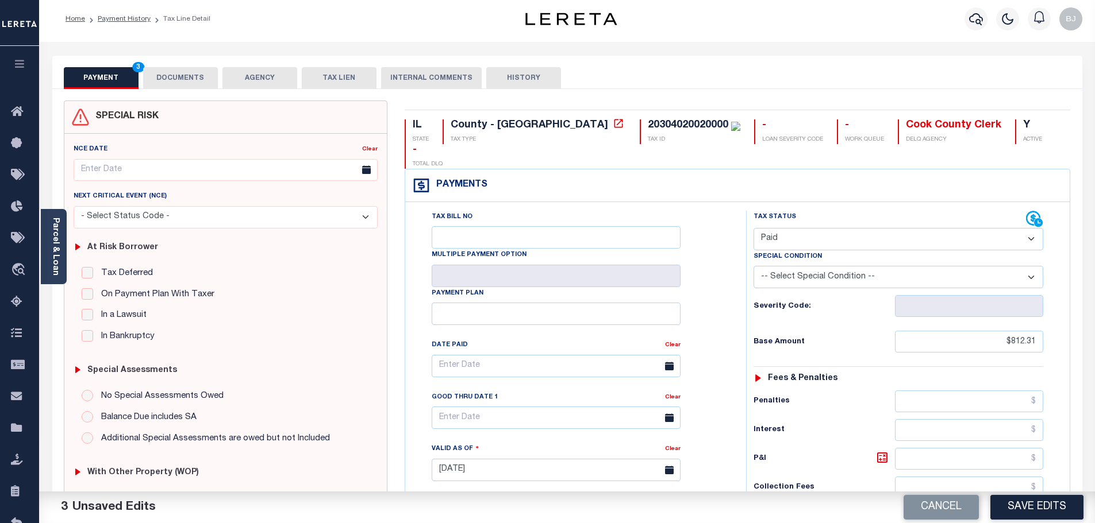
scroll to position [0, 0]
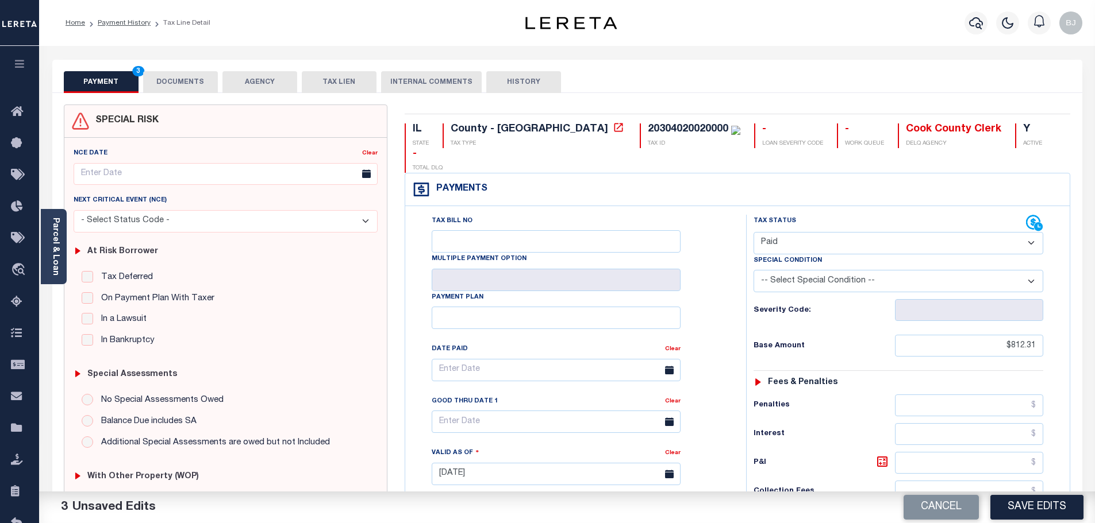
type input "$0.00"
click at [155, 91] on button "DOCUMENTS" at bounding box center [180, 82] width 75 height 22
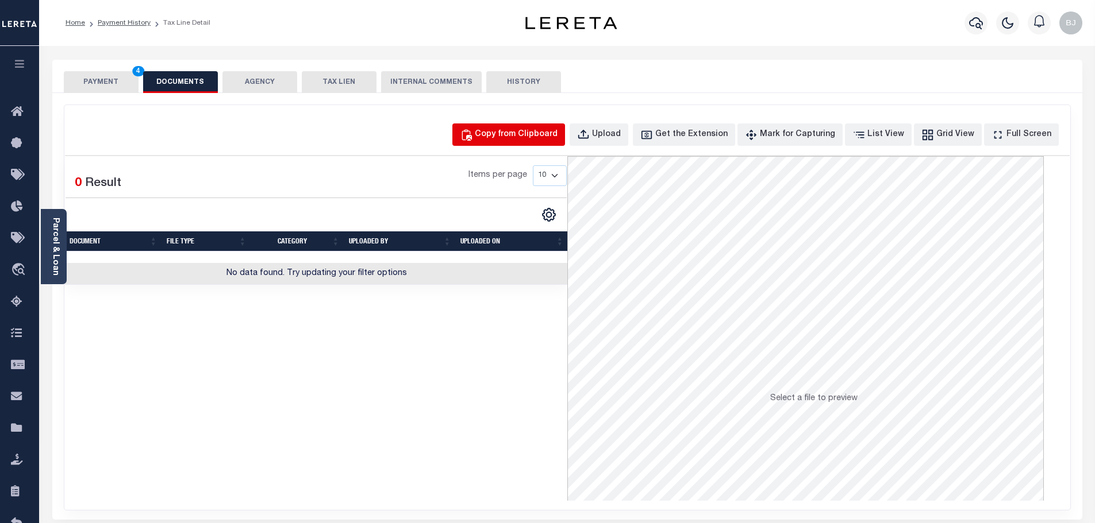
click at [544, 125] on button "Copy from Clipboard" at bounding box center [508, 135] width 113 height 22
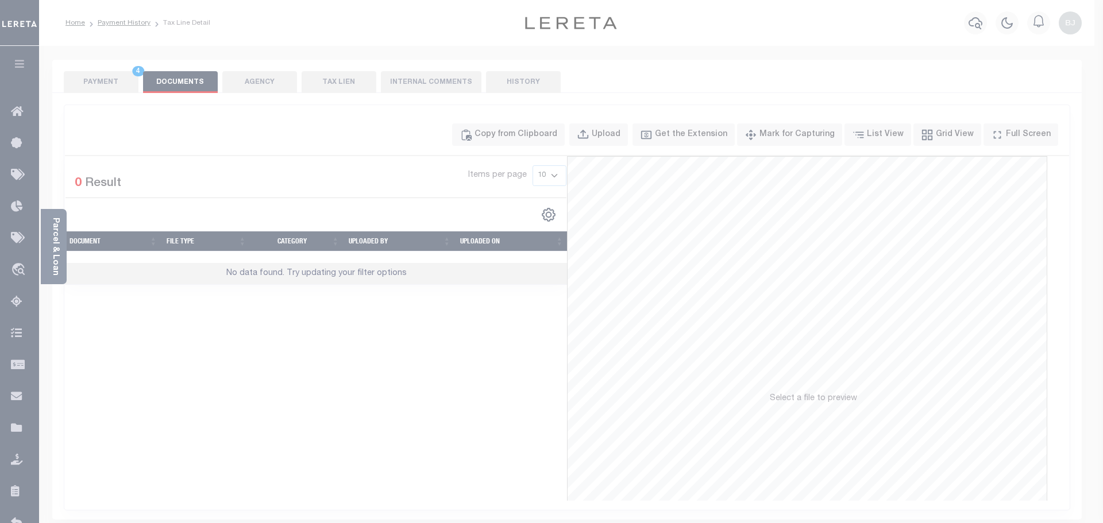
click at [0, 0] on div "Paste copied image or file into this box" at bounding box center [0, 0] width 0 height 0
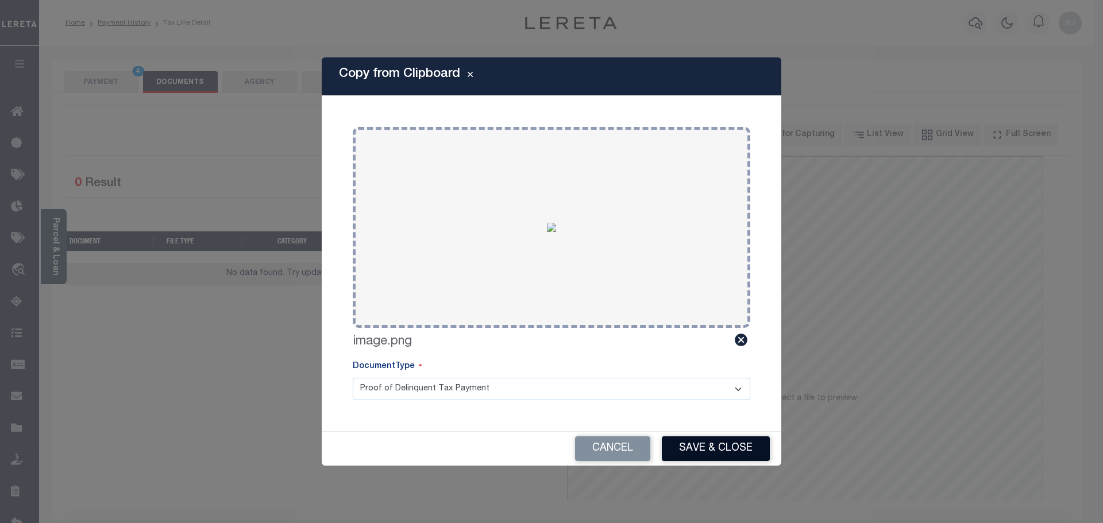
click at [733, 450] on button "Save & Close" at bounding box center [716, 449] width 108 height 25
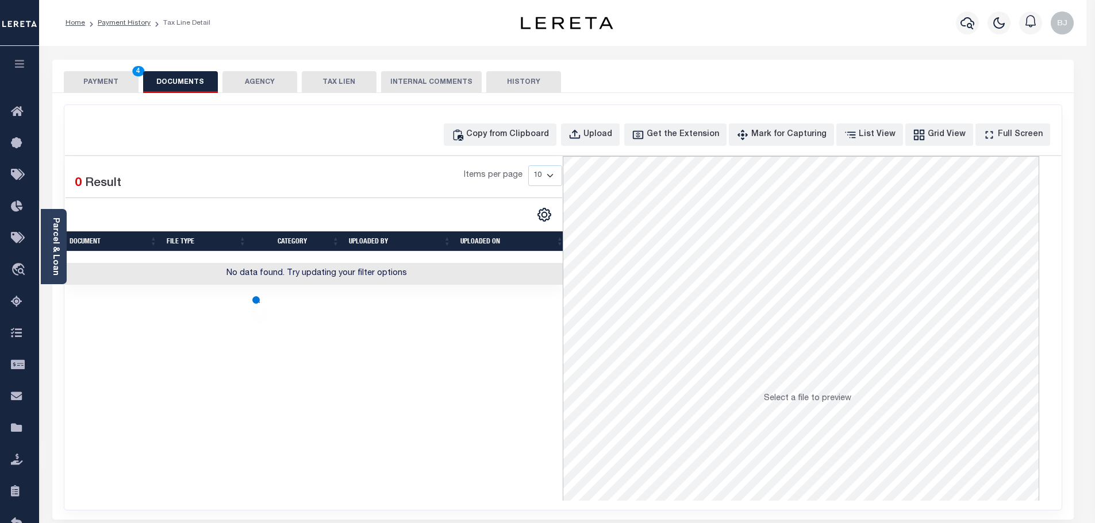
click at [107, 79] on button "PAYMENT 4" at bounding box center [101, 82] width 75 height 22
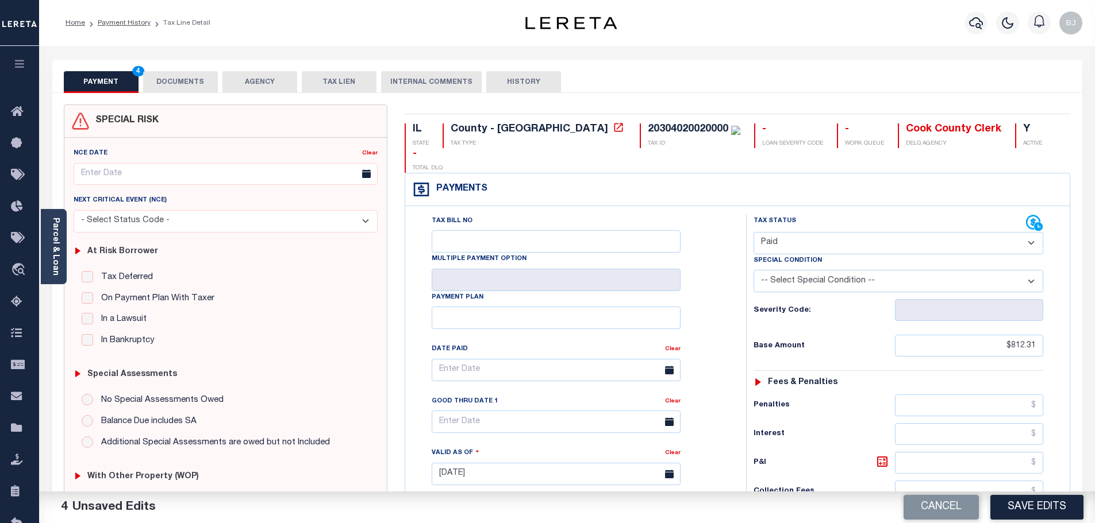
click at [856, 270] on select "-- Select Special Condition -- 3RD PARTY TAX LIEN AGENCY TAX LIEN (A.K.A Inside…" at bounding box center [898, 281] width 290 height 22
select select "18"
click at [753, 270] on select "-- Select Special Condition -- 3RD PARTY TAX LIEN AGENCY TAX LIEN (A.K.A Inside…" at bounding box center [898, 281] width 290 height 22
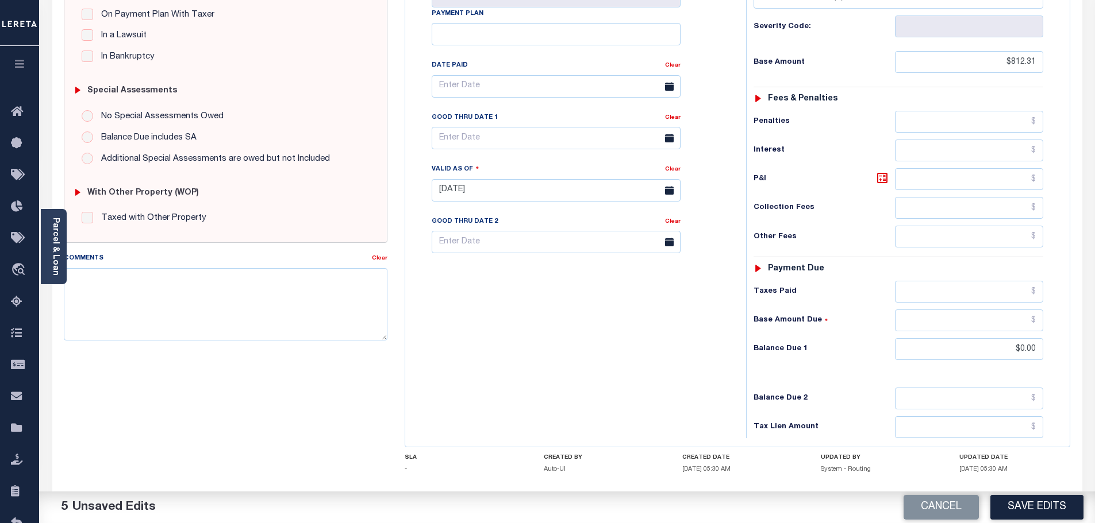
scroll to position [287, 0]
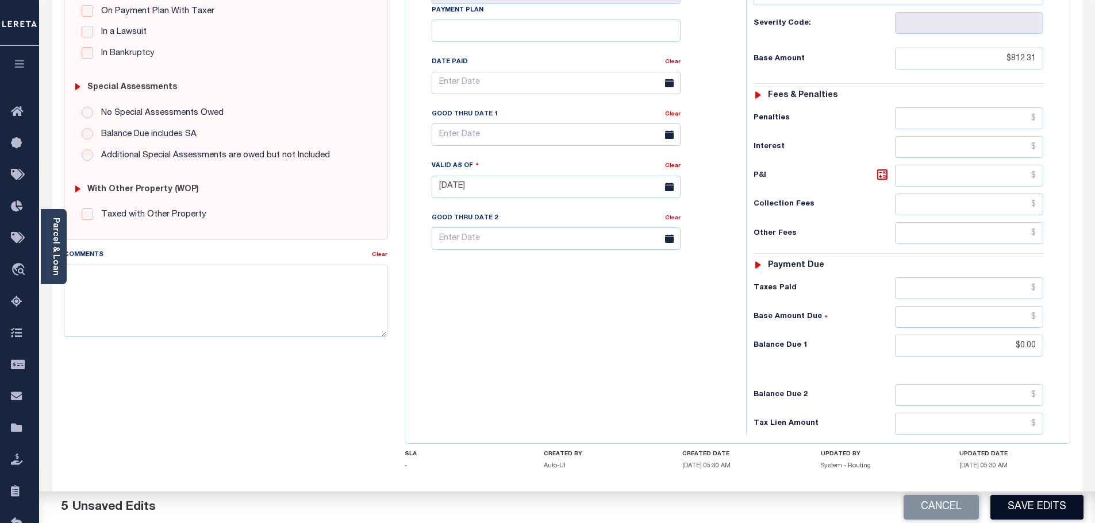
click at [1035, 505] on button "Save Edits" at bounding box center [1036, 507] width 93 height 25
checkbox input "false"
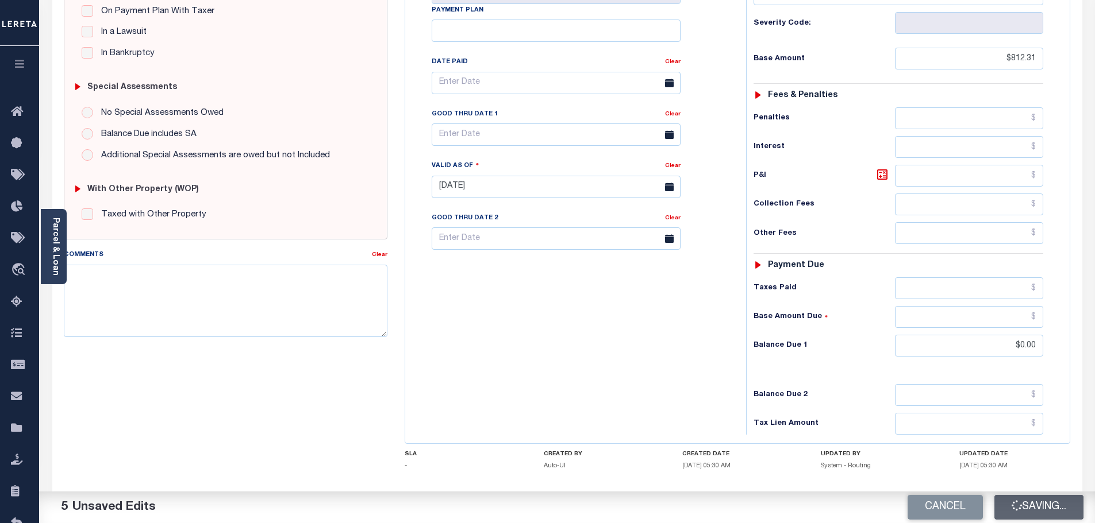
type input "0"
type input "$812.31"
type input "$0"
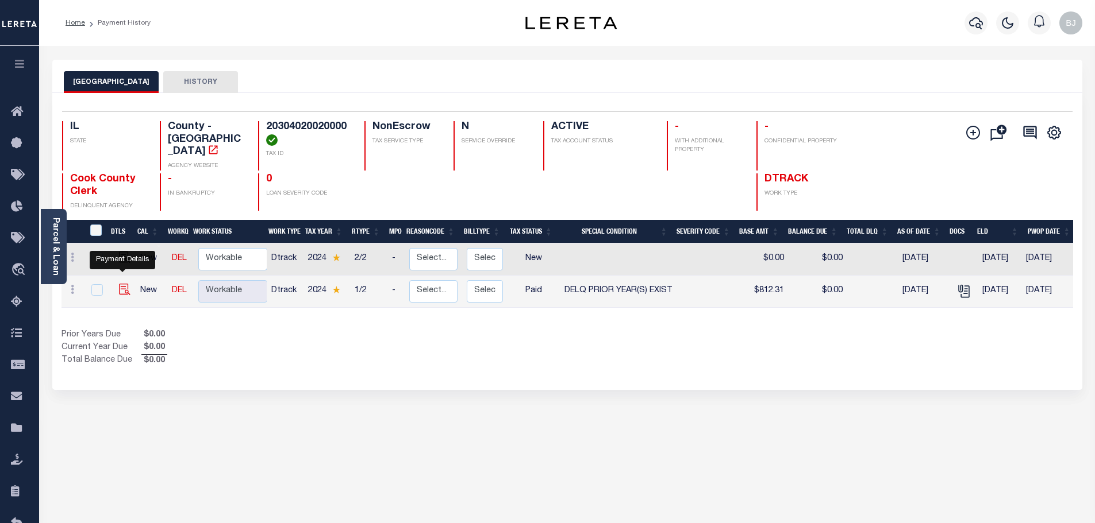
click at [123, 284] on img "" at bounding box center [124, 289] width 11 height 11
checkbox input "true"
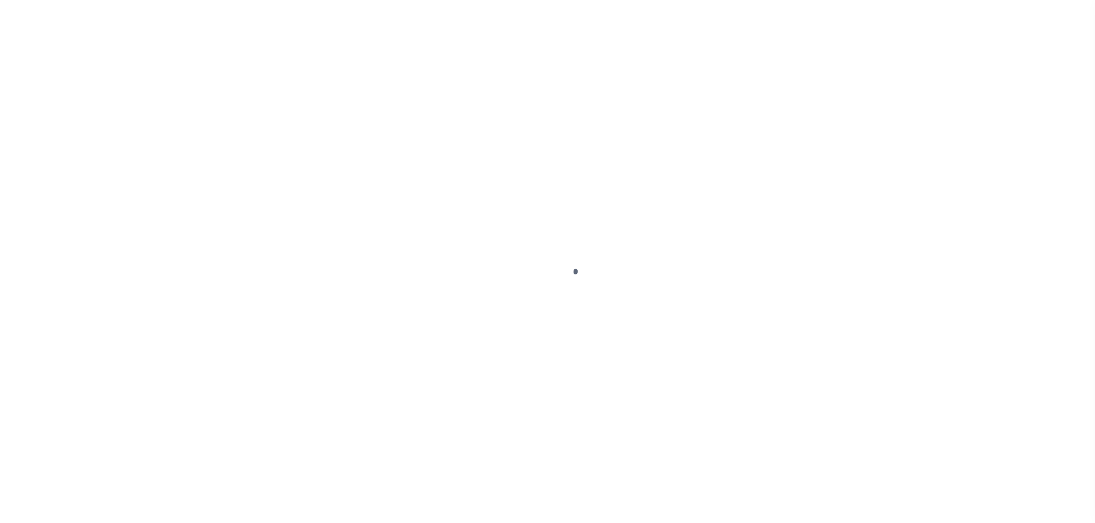
select select "PYD"
select select "18"
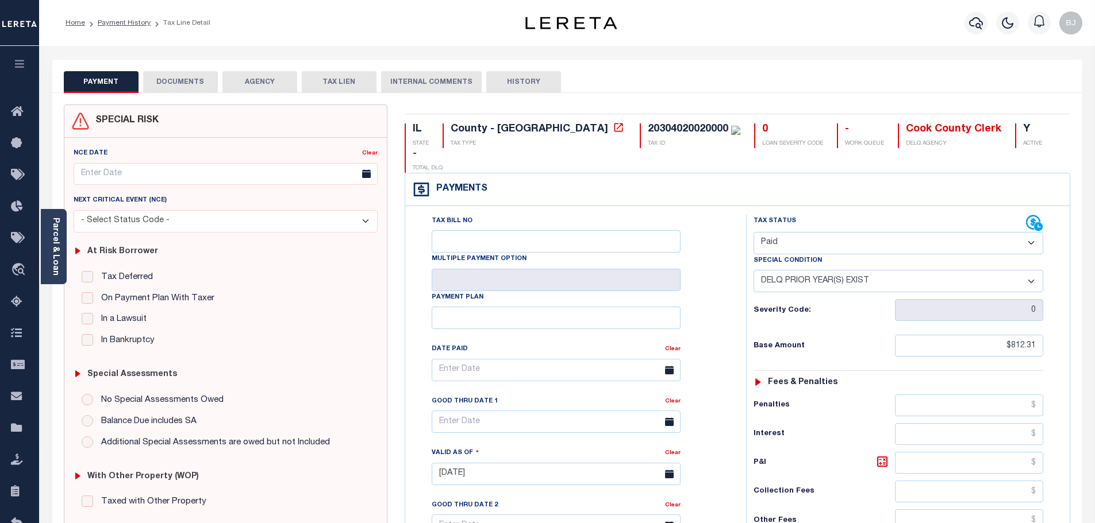
click at [876, 232] on select "- Select Status Code - Open Due/Unpaid Paid Incomplete No Tax Due Internal Refu…" at bounding box center [898, 243] width 290 height 22
select select "DUE"
click at [753, 232] on select "- Select Status Code - Open Due/Unpaid Paid Incomplete No Tax Due Internal Refu…" at bounding box center [898, 243] width 290 height 22
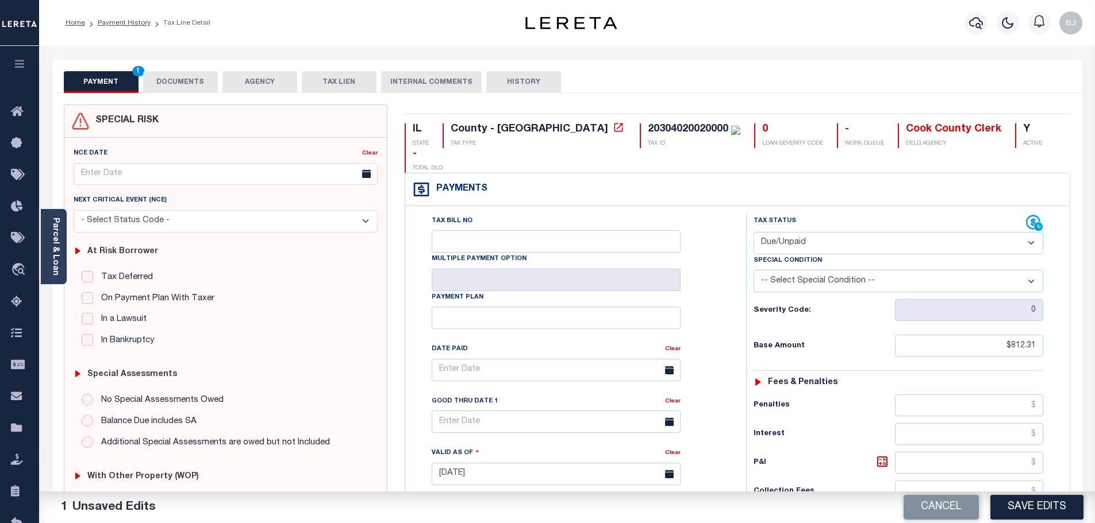
click at [911, 270] on select "-- Select Special Condition -- 3RD PARTY TAX LIEN AGENCY TAX LIEN (A.K.A Inside…" at bounding box center [898, 281] width 290 height 22
click at [753, 270] on select "-- Select Special Condition -- 3RD PARTY TAX LIEN AGENCY TAX LIEN (A.K.A Inside…" at bounding box center [898, 281] width 290 height 22
select select "31"
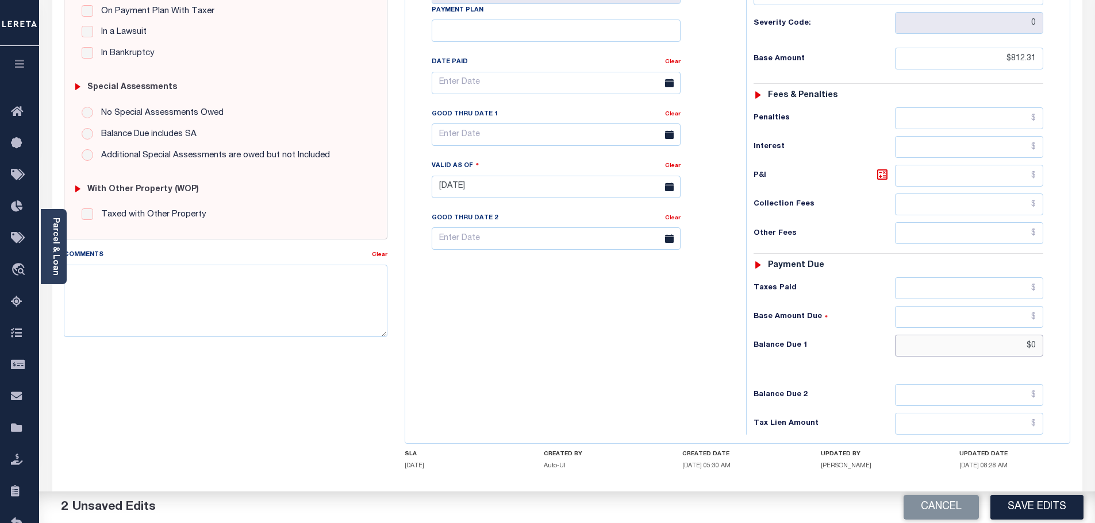
drag, startPoint x: 1005, startPoint y: 319, endPoint x: 1122, endPoint y: 312, distance: 116.9
click at [1094, 312] on html "Home Payment History Tax Line Detail" at bounding box center [547, 147] width 1095 height 869
click at [1043, 515] on button "Save Edits" at bounding box center [1036, 507] width 93 height 25
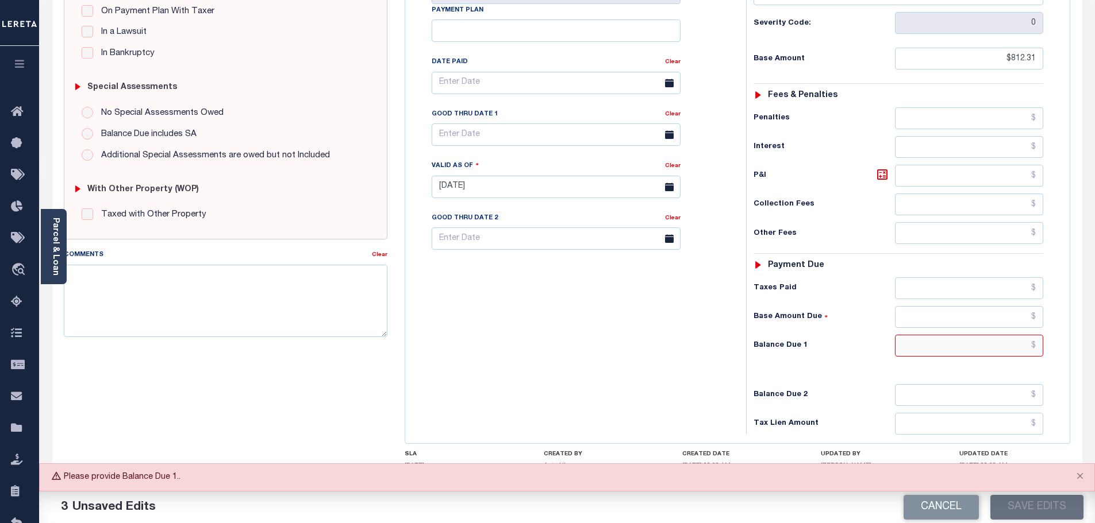
click at [978, 335] on input "text" at bounding box center [969, 346] width 149 height 22
type input "$0.00"
click at [1027, 509] on button "Save Edits" at bounding box center [1036, 507] width 93 height 25
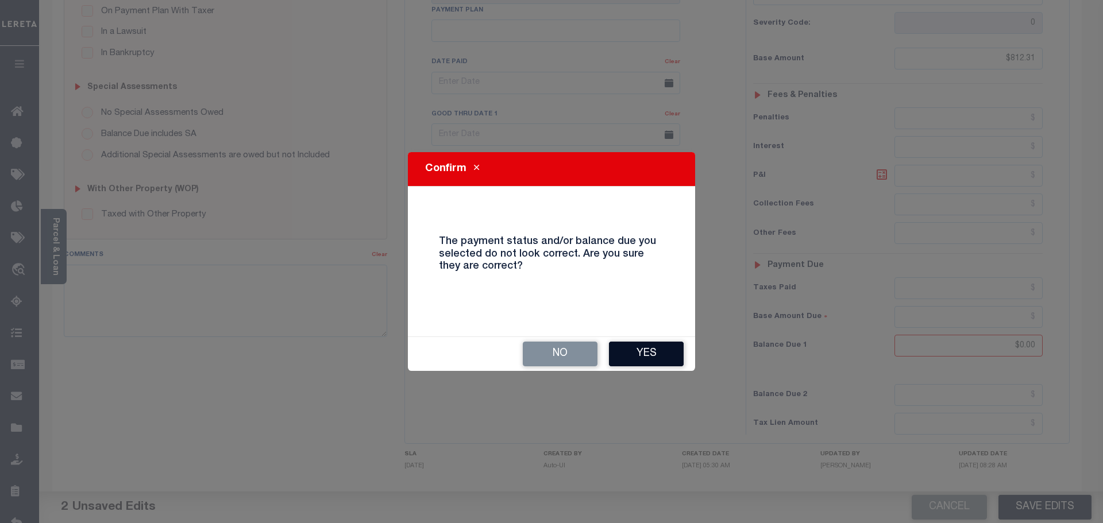
click at [639, 356] on button "Yes" at bounding box center [646, 354] width 75 height 25
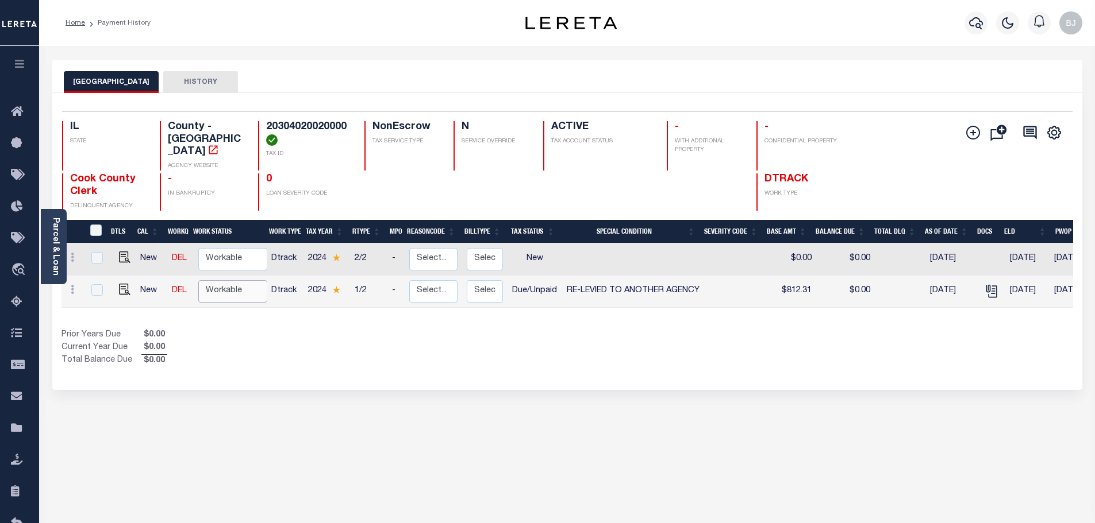
click at [237, 280] on select "Non Workable Workable" at bounding box center [232, 291] width 69 height 22
checkbox input "true"
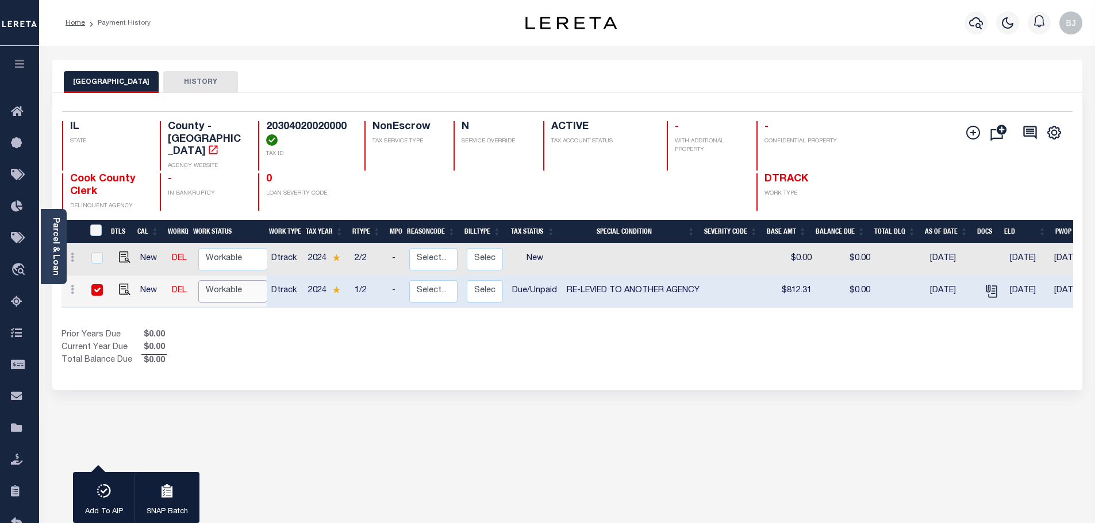
select select "true"
click at [198, 280] on select "Non Workable Workable" at bounding box center [232, 291] width 69 height 22
checkbox input "false"
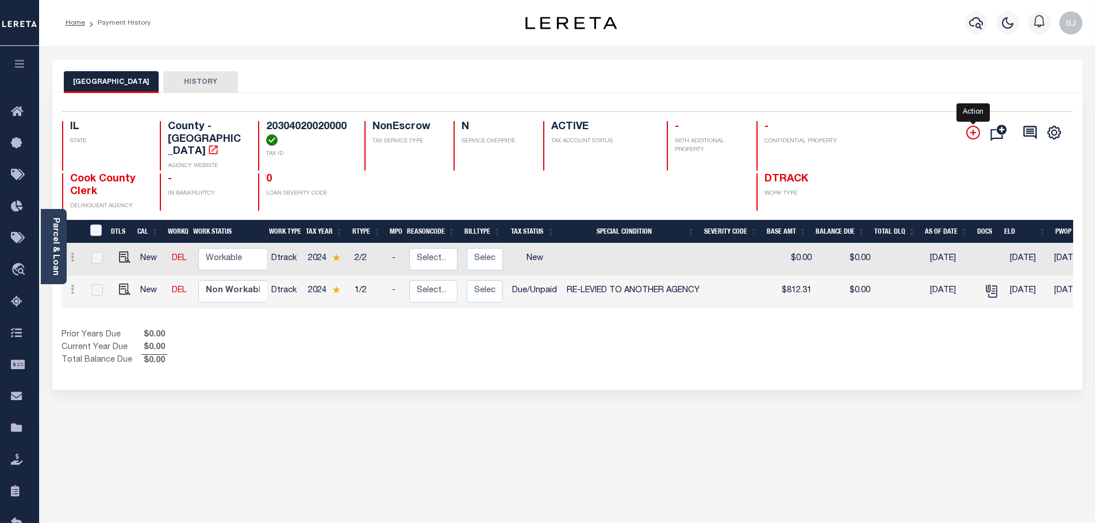
click at [976, 138] on icon "" at bounding box center [973, 133] width 14 height 14
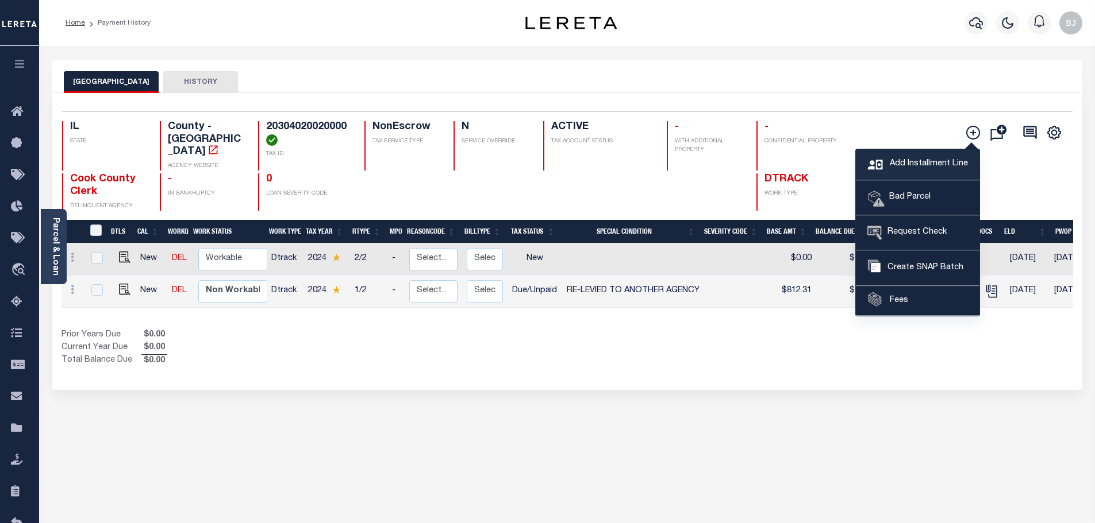
click at [909, 175] on link "Add Installment Line" at bounding box center [918, 164] width 124 height 31
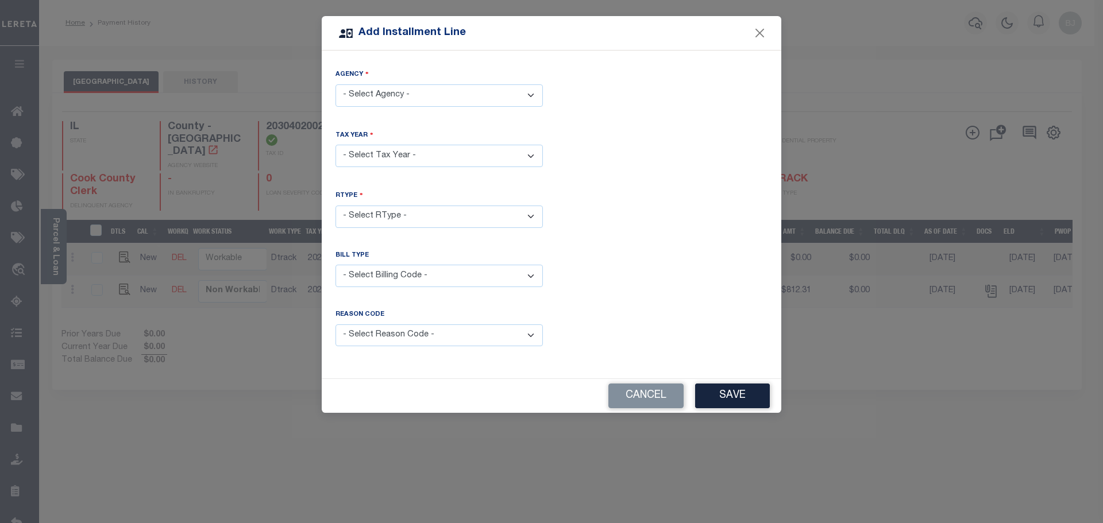
click at [406, 93] on select "- Select Agency - COOK COUNTY - County" at bounding box center [439, 95] width 207 height 22
select select "1703100000"
click at [336, 84] on select "- Select Agency - COOK COUNTY - County" at bounding box center [439, 95] width 207 height 22
click at [414, 151] on select "- Select Year - 2005 2006 2007 2008 2009 2010 2011 2012 2013 2014 2015 2016 201…" at bounding box center [439, 156] width 207 height 22
click at [406, 109] on div "Agency - Select Agency - COOK COUNTY - County" at bounding box center [439, 94] width 225 height 51
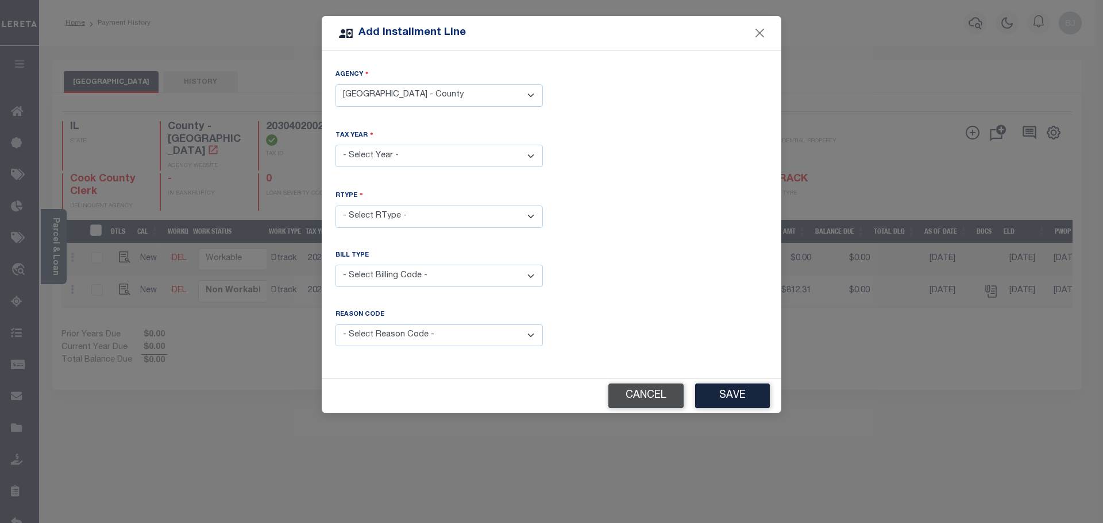
click at [641, 394] on button "Cancel" at bounding box center [646, 396] width 75 height 25
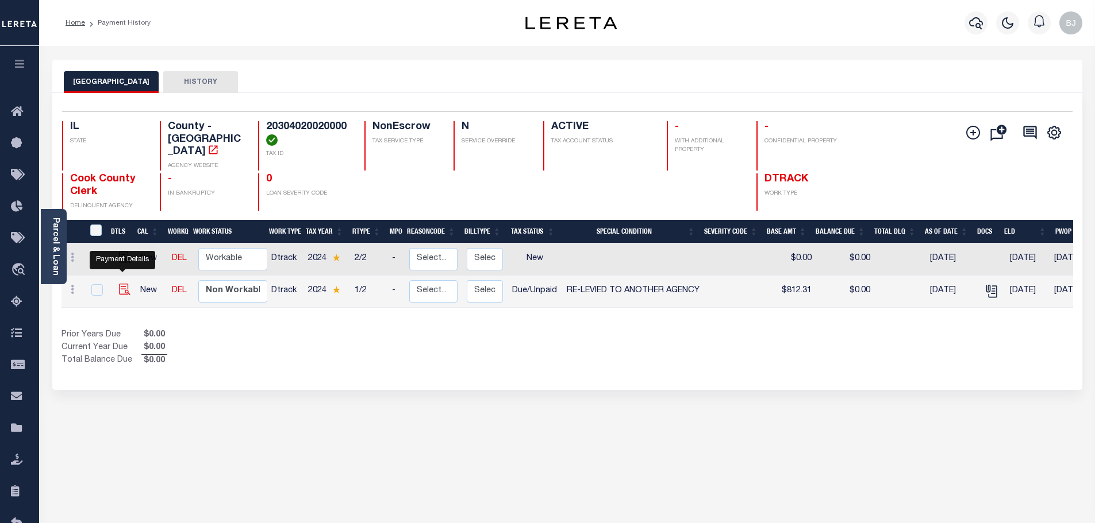
click at [125, 284] on img "" at bounding box center [124, 289] width 11 height 11
checkbox input "true"
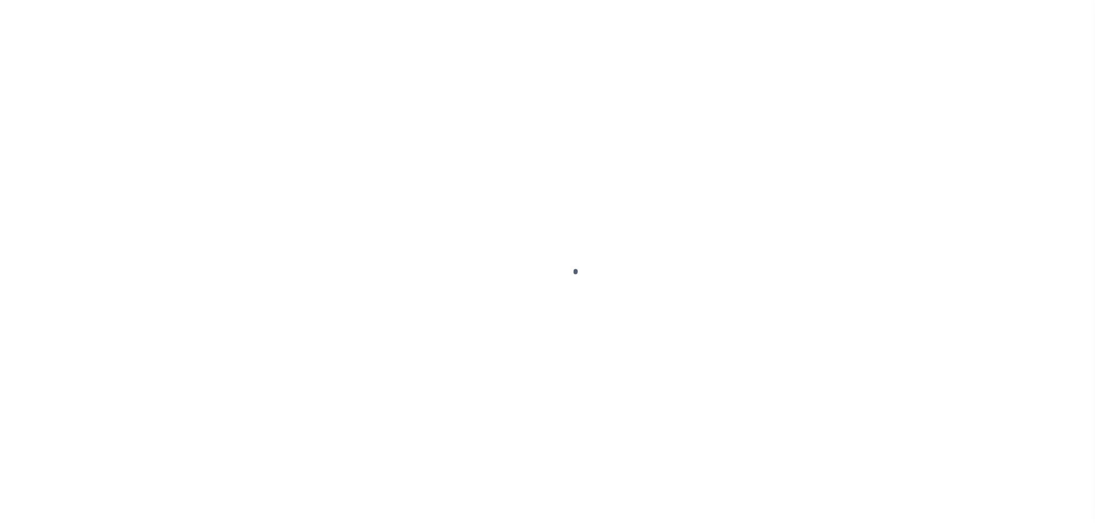
select select "DUE"
select select "31"
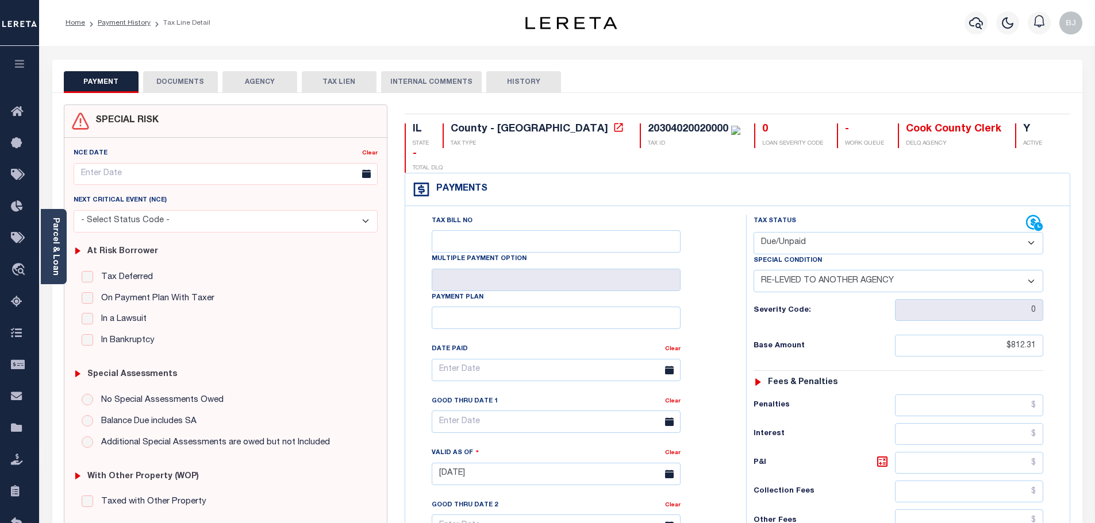
click at [123, 321] on label "In a Lawsuit" at bounding box center [120, 319] width 51 height 13
click at [93, 321] on input "In a Lawsuit" at bounding box center [87, 318] width 11 height 11
checkbox input "true"
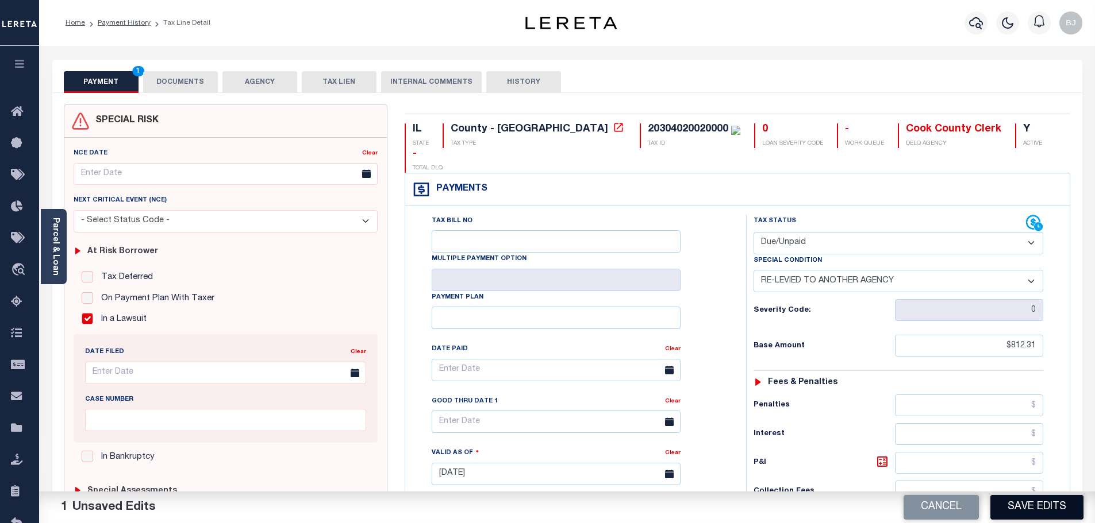
click at [1030, 508] on button "Save Edits" at bounding box center [1036, 507] width 93 height 25
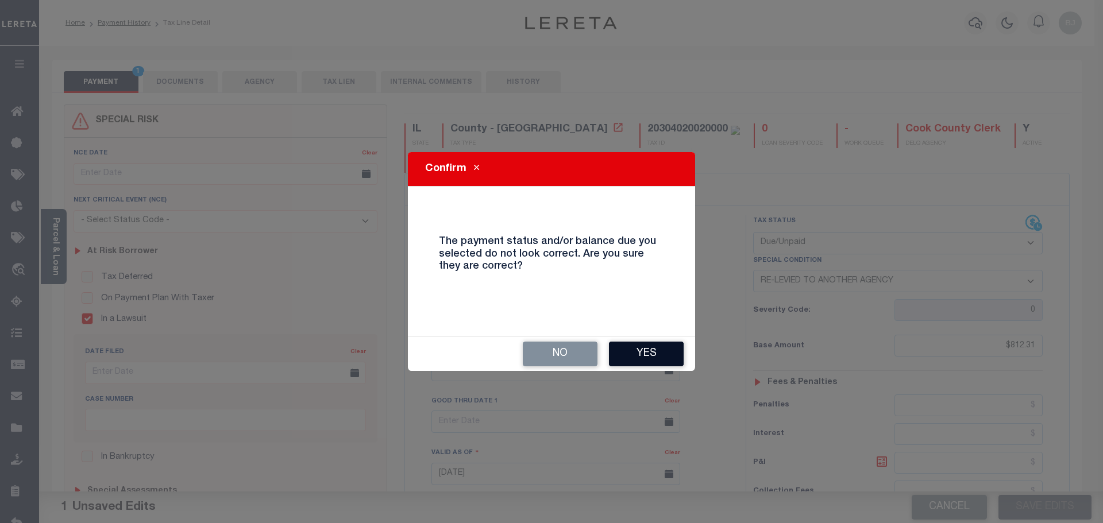
click at [657, 354] on button "Yes" at bounding box center [646, 354] width 75 height 25
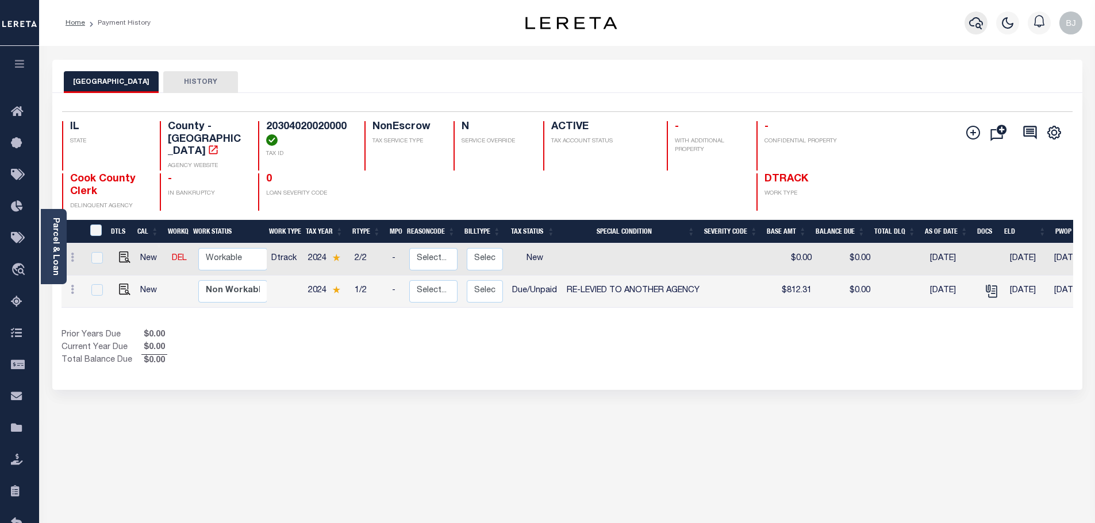
click at [984, 18] on button "button" at bounding box center [975, 22] width 23 height 23
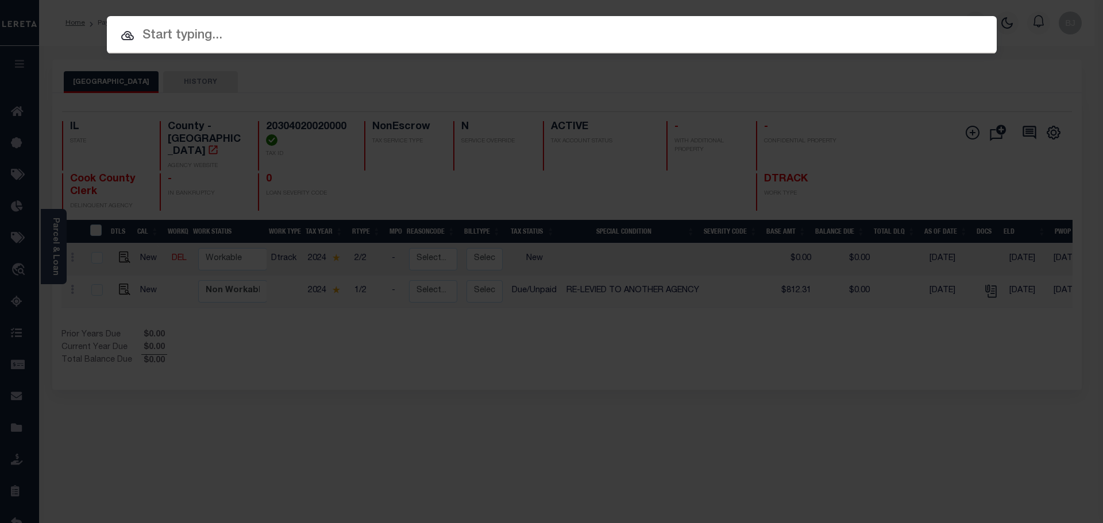
click at [463, 36] on input "text" at bounding box center [552, 36] width 890 height 20
drag, startPoint x: 463, startPoint y: 36, endPoint x: 464, endPoint y: 172, distance: 136.8
click at [599, 172] on div "Include Loans TBM Customers Borrowers Payments (Lender Non-Disb) Payments (Lend…" at bounding box center [551, 261] width 1103 height 523
paste input "19453"
type input "19453"
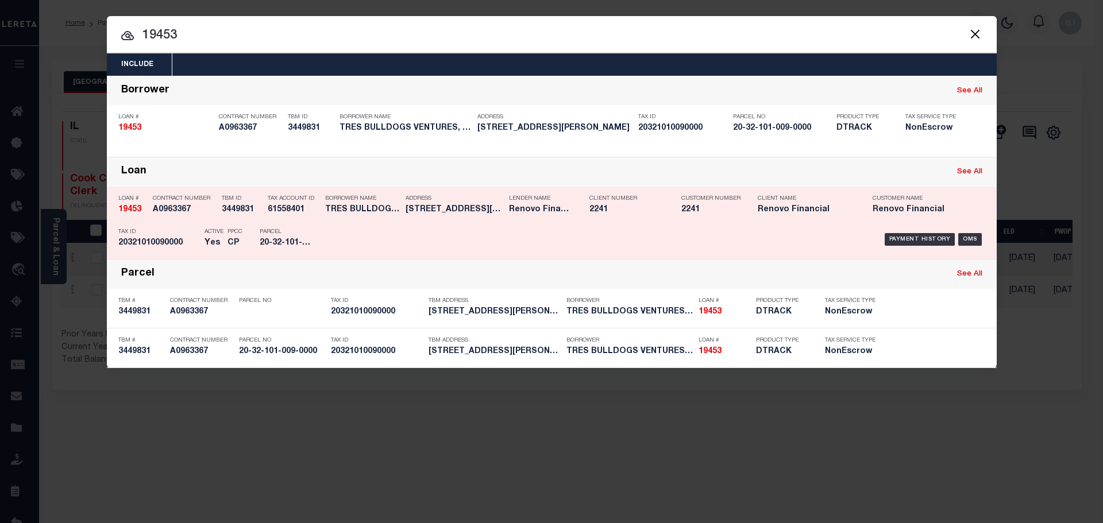
click at [417, 236] on div "Payment History OMS" at bounding box center [657, 239] width 657 height 33
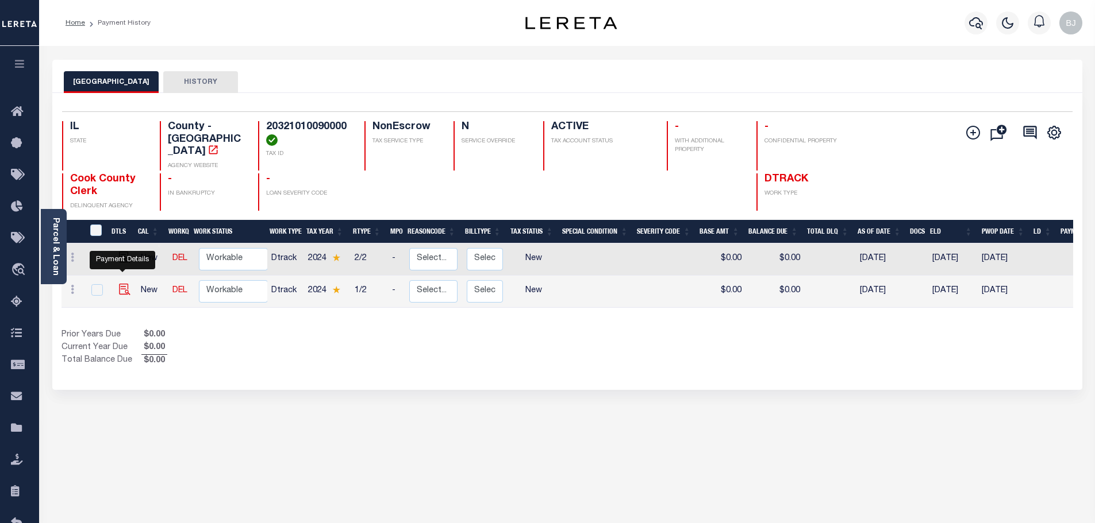
click at [124, 284] on img "" at bounding box center [124, 289] width 11 height 11
checkbox input "true"
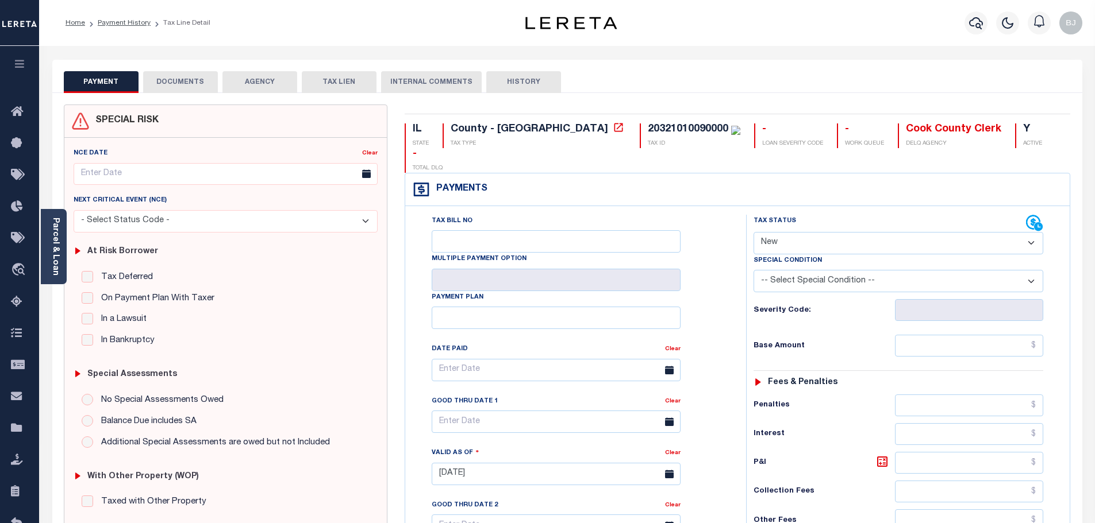
click at [888, 232] on select "- Select Status Code - Open Due/Unpaid Paid Incomplete No Tax Due Internal Refu…" at bounding box center [898, 243] width 290 height 22
select select "PYD"
click at [753, 232] on select "- Select Status Code - Open Due/Unpaid Paid Incomplete No Tax Due Internal Refu…" at bounding box center [898, 243] width 290 height 22
type input "[DATE]"
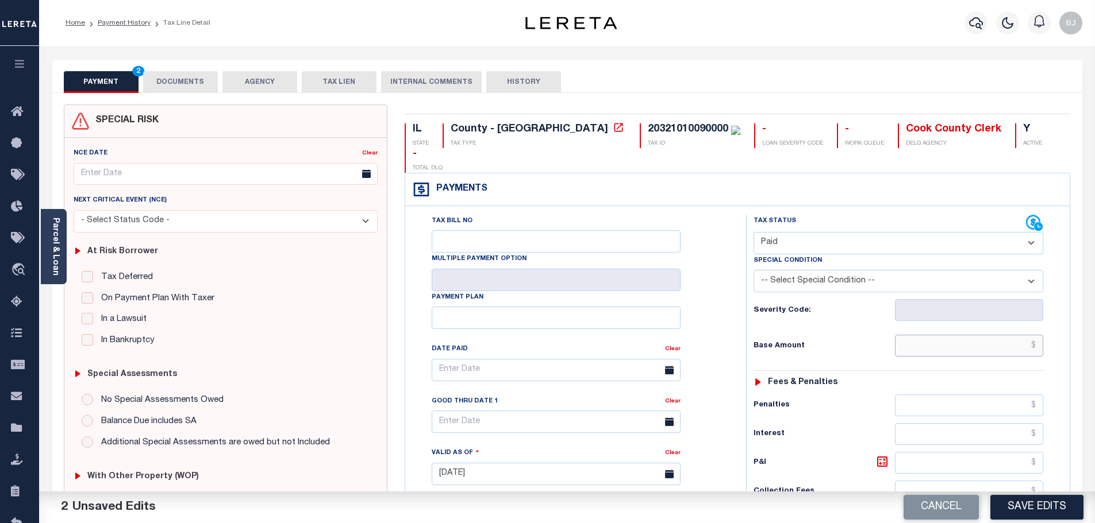
click at [990, 335] on input "text" at bounding box center [969, 346] width 149 height 22
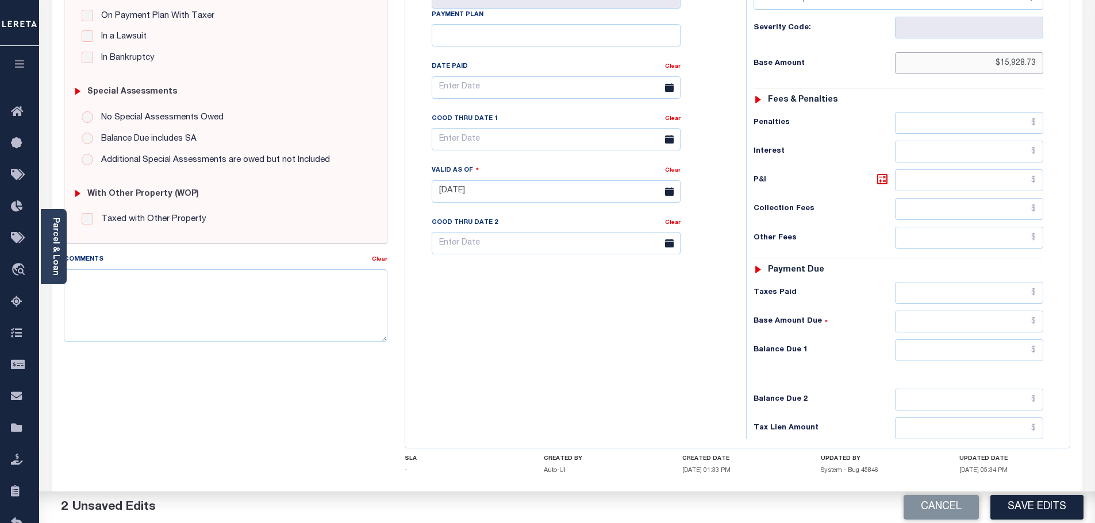
scroll to position [287, 0]
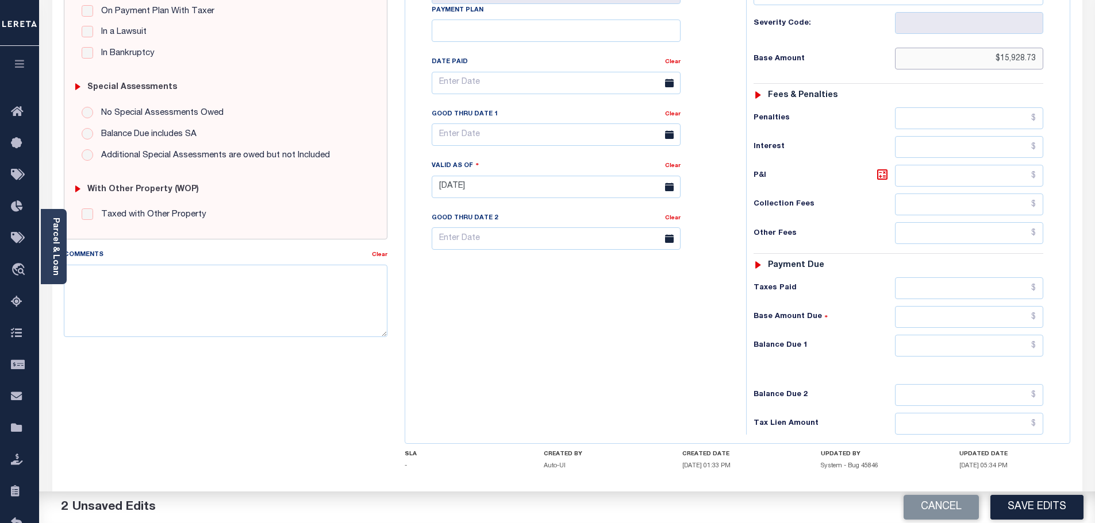
type input "$15,928.73"
click at [980, 335] on input "text" at bounding box center [969, 346] width 149 height 22
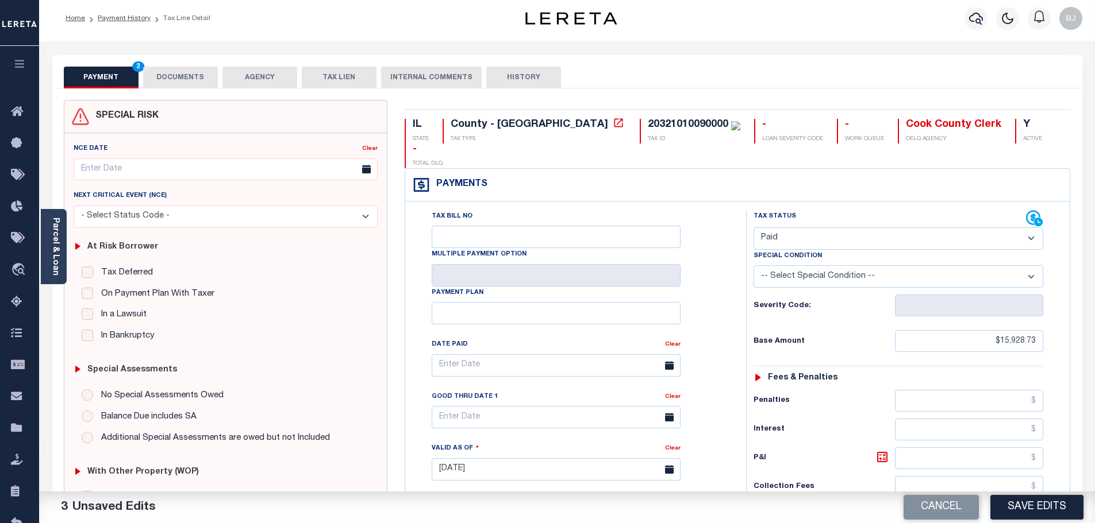
scroll to position [0, 0]
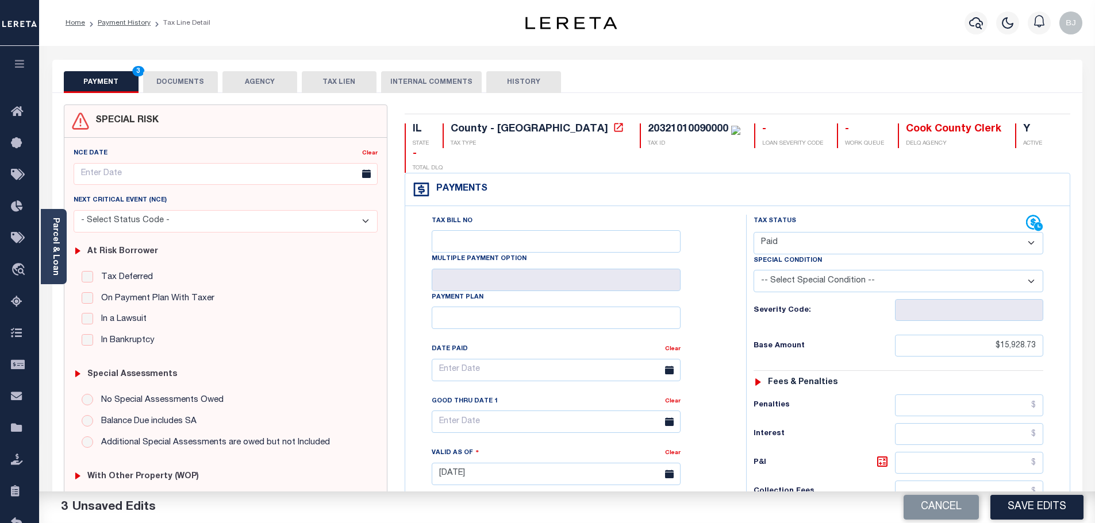
type input "$0.00"
click at [182, 76] on button "DOCUMENTS" at bounding box center [180, 82] width 75 height 22
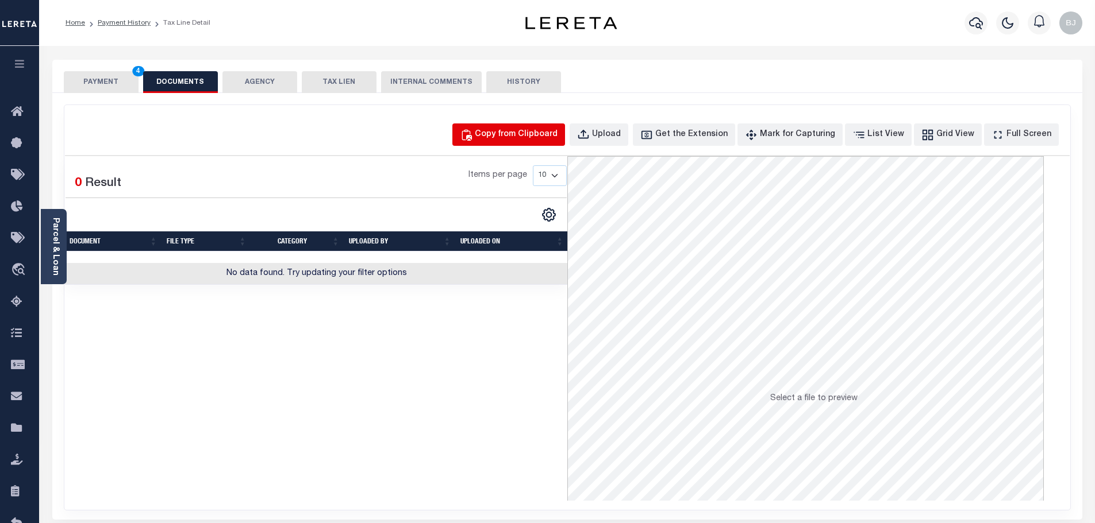
click at [517, 143] on button "Copy from Clipboard" at bounding box center [508, 135] width 113 height 22
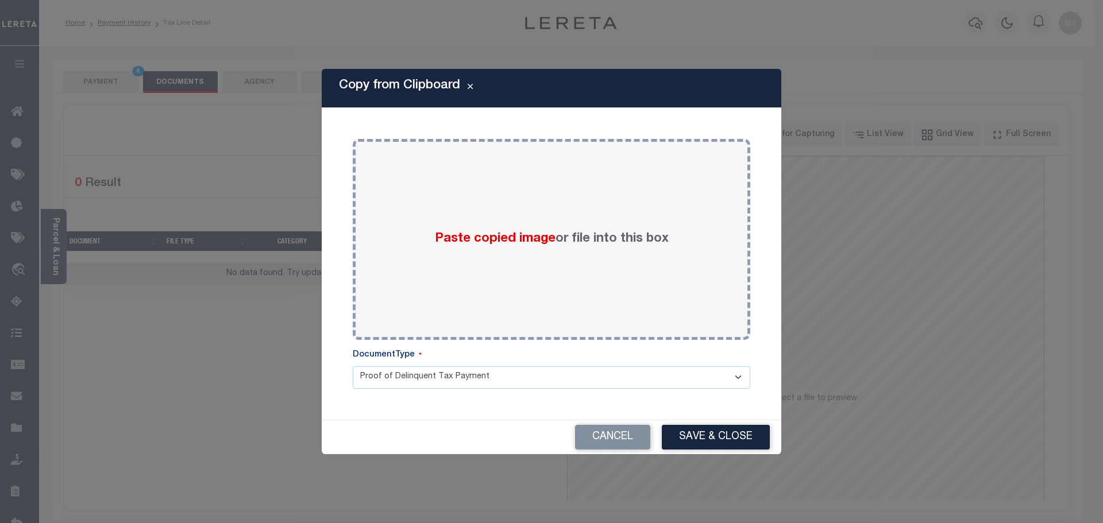
drag, startPoint x: 580, startPoint y: 241, endPoint x: 623, endPoint y: 362, distance: 128.3
click at [580, 243] on div "Paste copied image or file into this box" at bounding box center [551, 240] width 380 height 184
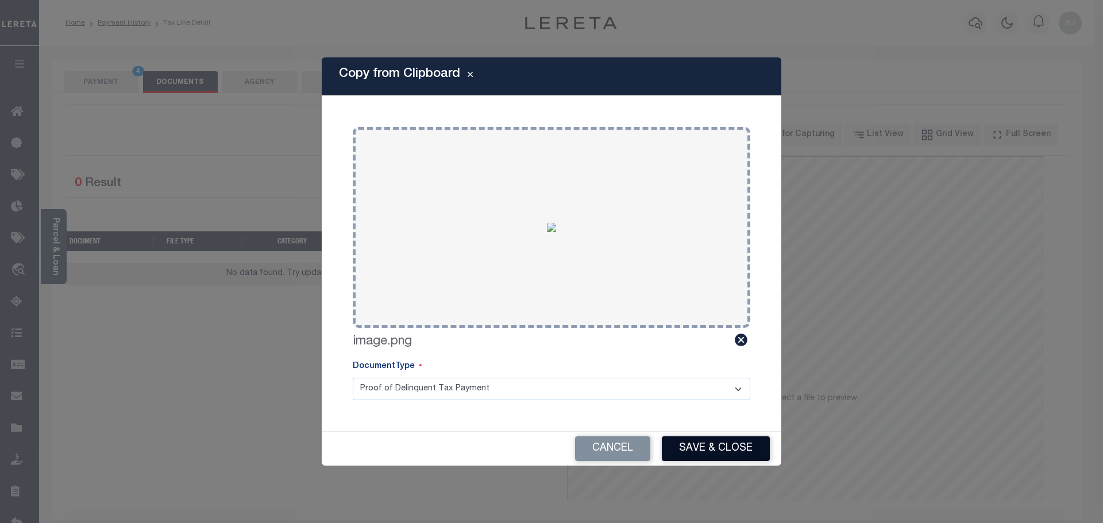
click at [681, 446] on button "Save & Close" at bounding box center [716, 449] width 108 height 25
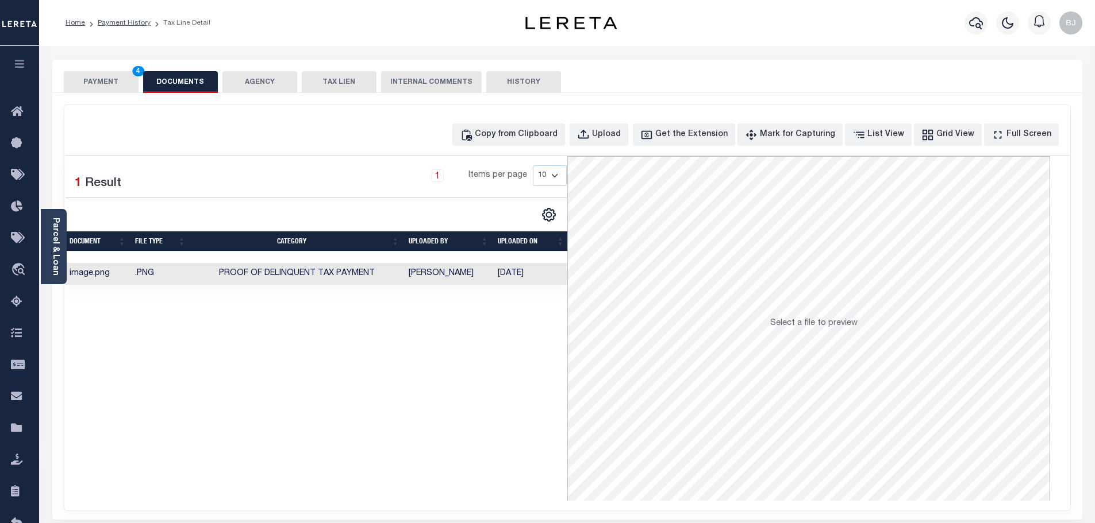
click at [103, 87] on button "PAYMENT 4" at bounding box center [101, 82] width 75 height 22
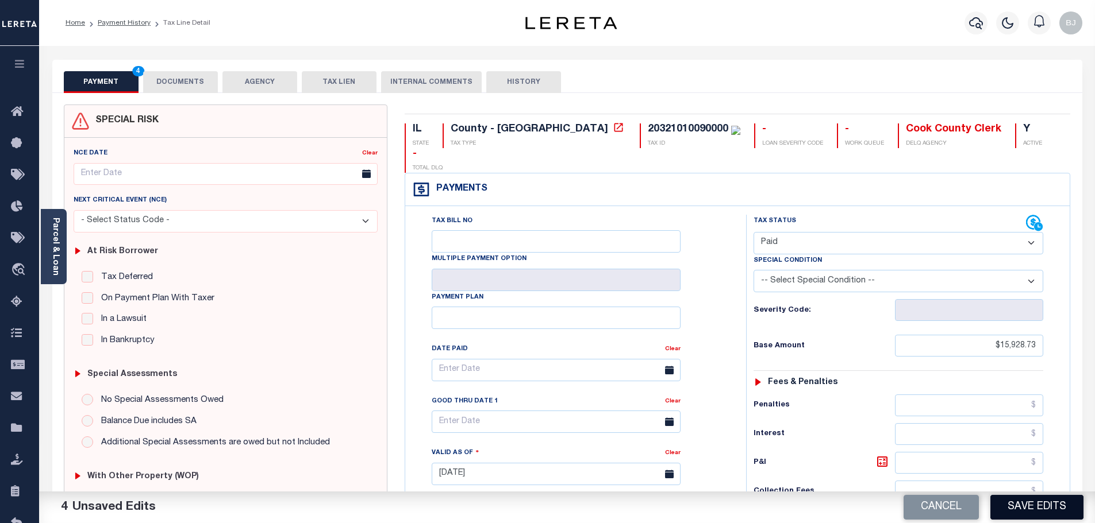
click at [1046, 515] on button "Save Edits" at bounding box center [1036, 507] width 93 height 25
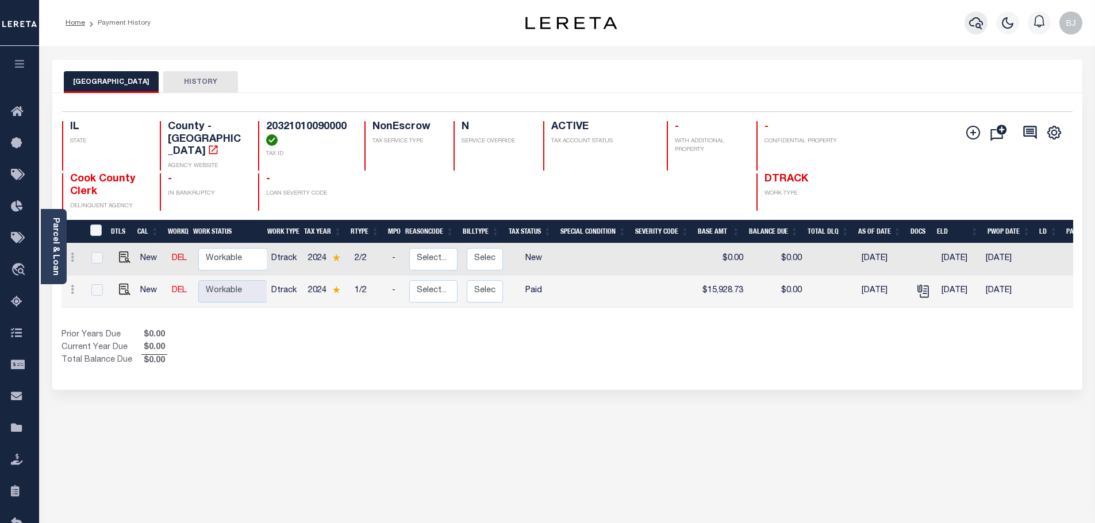
click at [971, 24] on icon "button" at bounding box center [976, 23] width 14 height 14
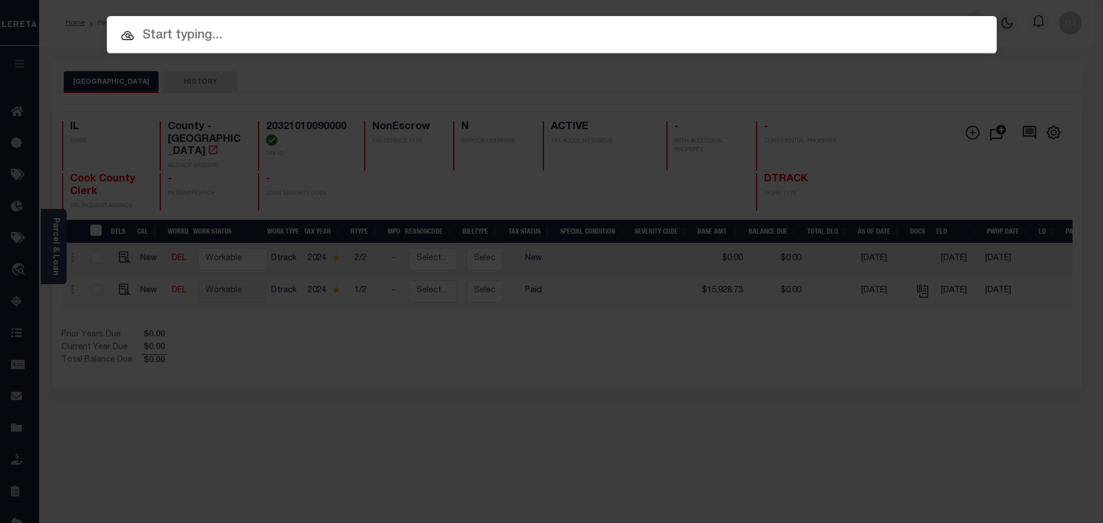
paste input "18982"
type input "18982"
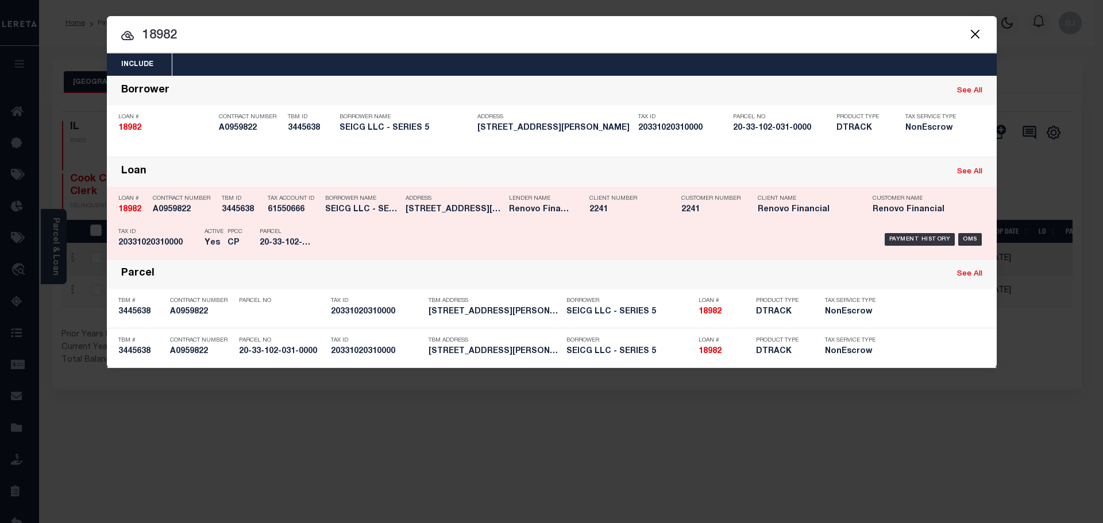
click at [562, 218] on div "Lender Name Renovo Financial" at bounding box center [540, 206] width 63 height 33
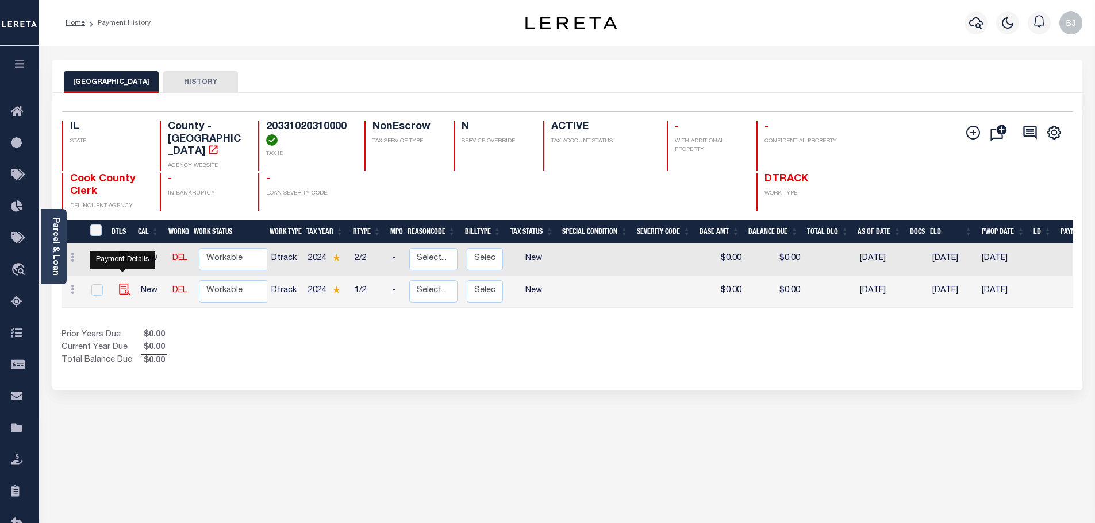
click at [125, 284] on img "" at bounding box center [124, 289] width 11 height 11
checkbox input "true"
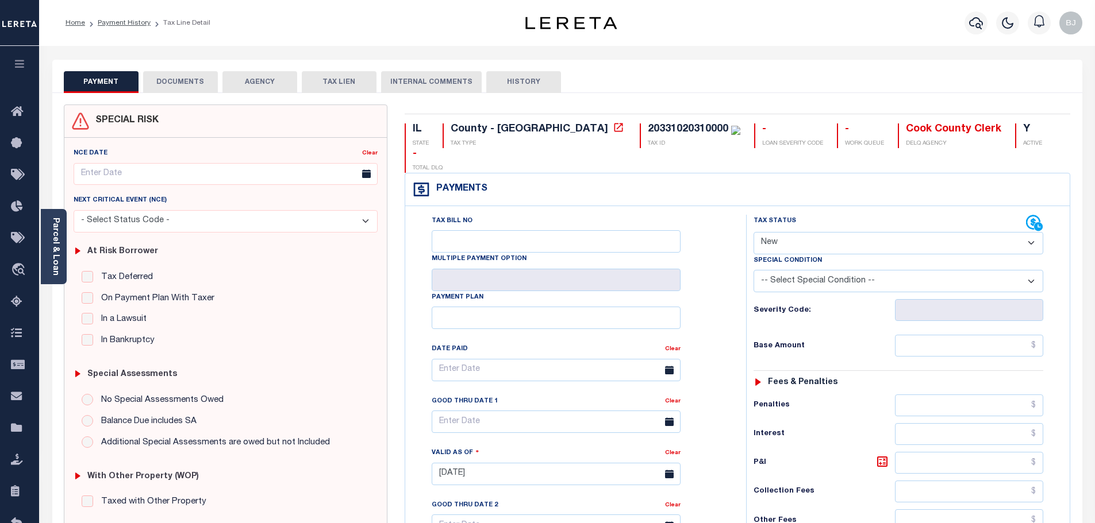
click at [810, 232] on select "- Select Status Code - Open Due/Unpaid Paid Incomplete No Tax Due Internal Refu…" at bounding box center [898, 243] width 290 height 22
select select "PYD"
click at [753, 232] on select "- Select Status Code - Open Due/Unpaid Paid Incomplete No Tax Due Internal Refu…" at bounding box center [898, 243] width 290 height 22
type input "[DATE]"
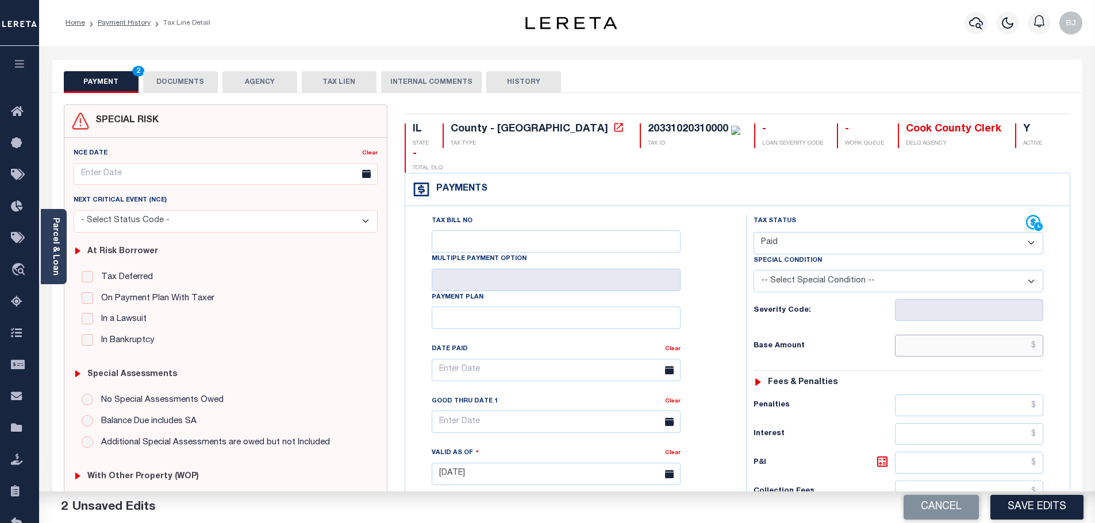
click at [942, 335] on input "text" at bounding box center [969, 346] width 149 height 22
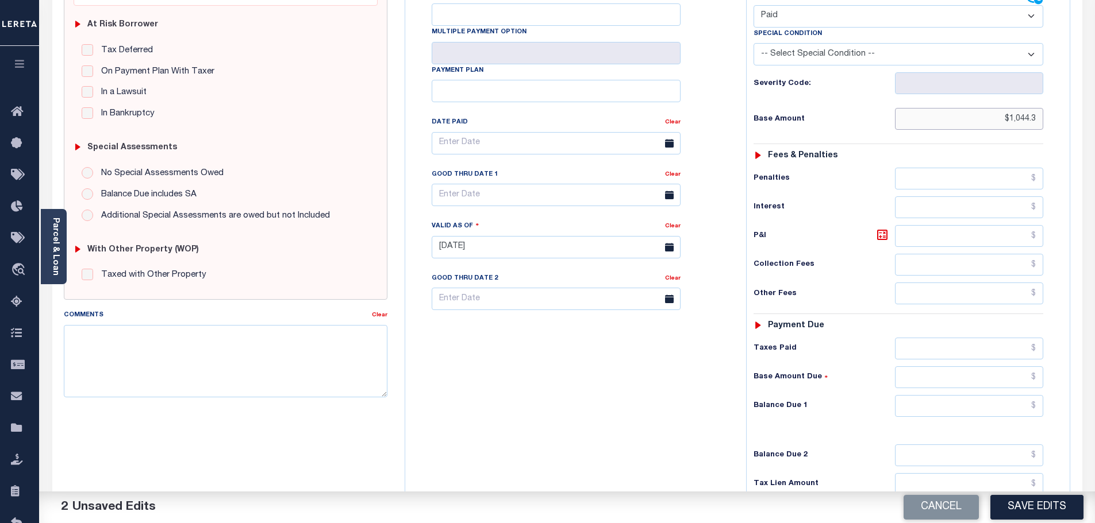
scroll to position [230, 0]
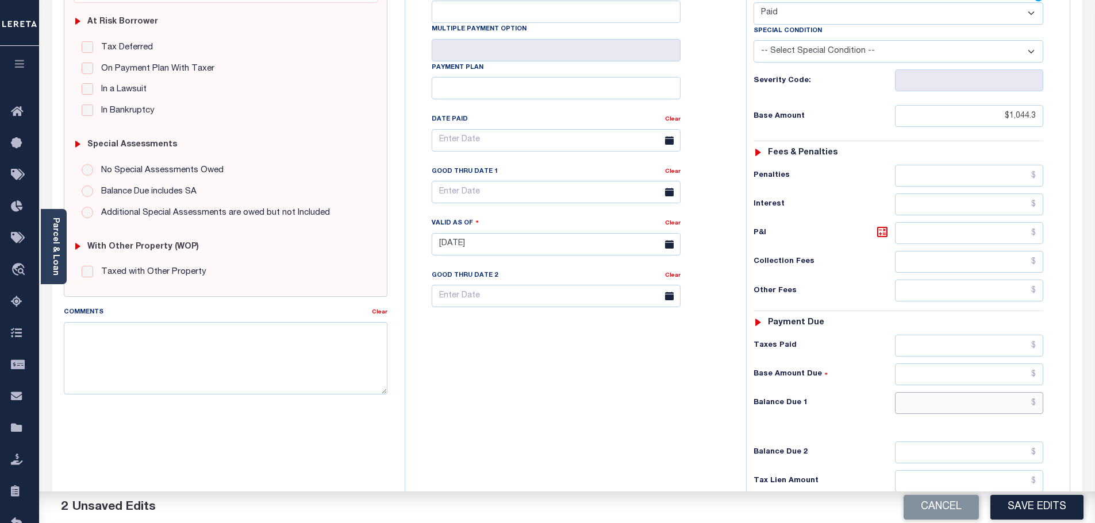
type input "$1,044.30"
click at [961, 392] on input "text" at bounding box center [969, 403] width 149 height 22
type input "$0"
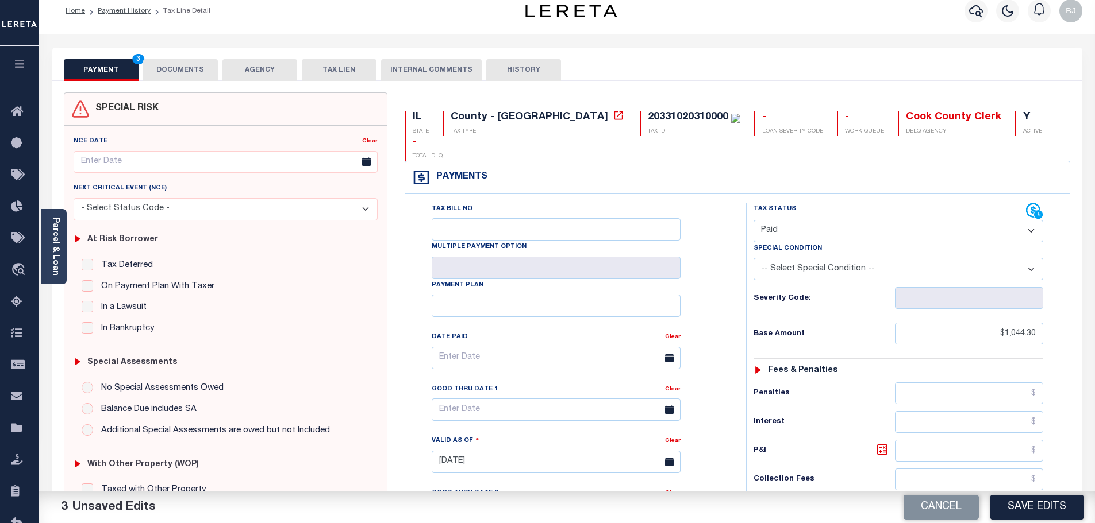
scroll to position [0, 0]
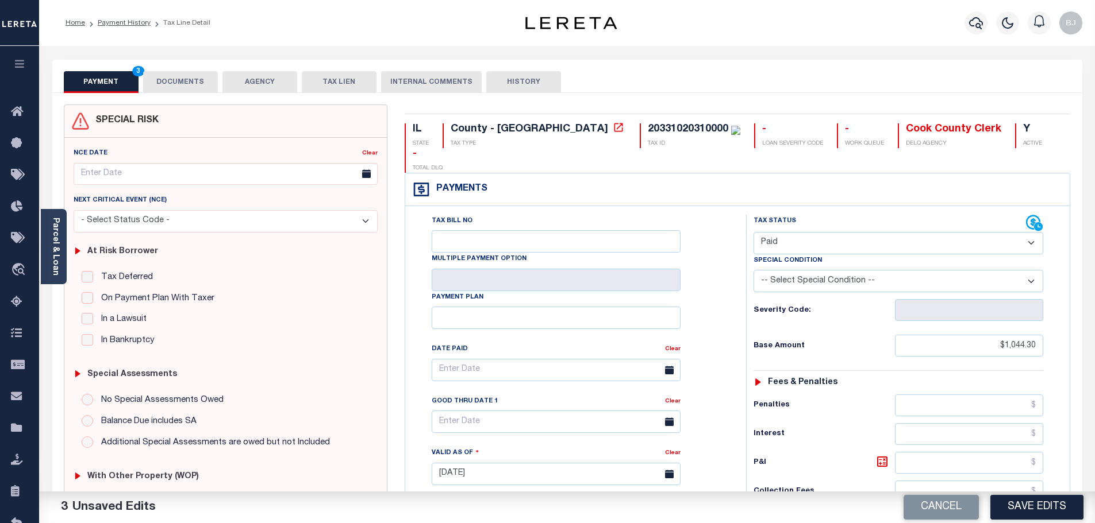
click at [194, 84] on button "DOCUMENTS" at bounding box center [180, 82] width 75 height 22
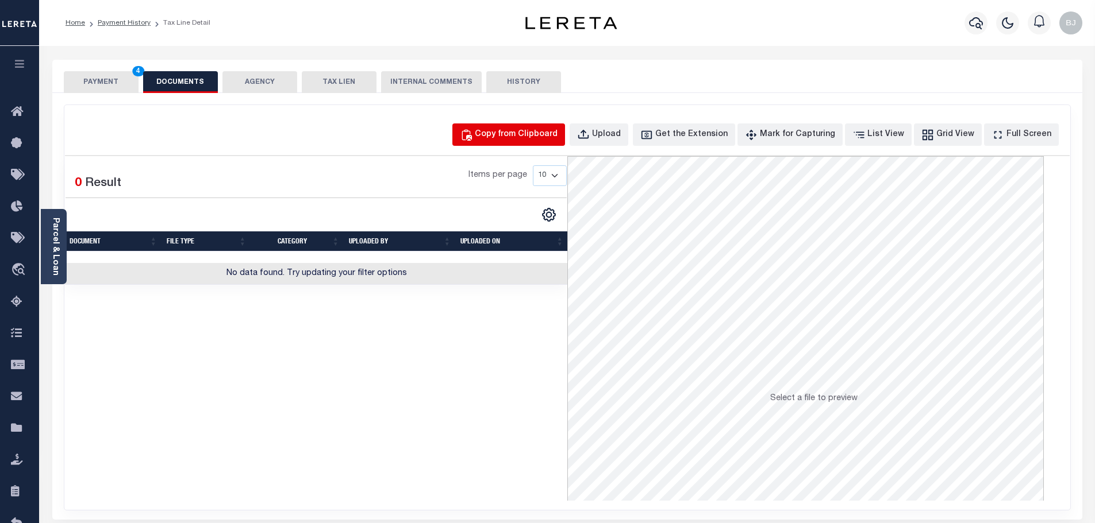
click at [526, 138] on div "Copy from Clipboard" at bounding box center [516, 135] width 83 height 13
select select "POP"
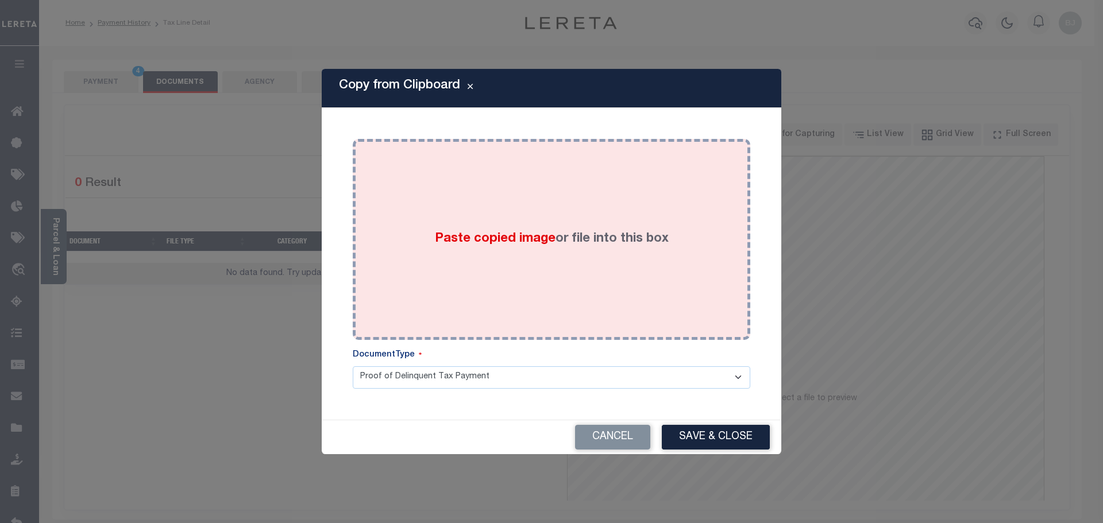
click at [576, 243] on body "Home Payment History Tax Line Detail" at bounding box center [551, 400] width 1103 height 801
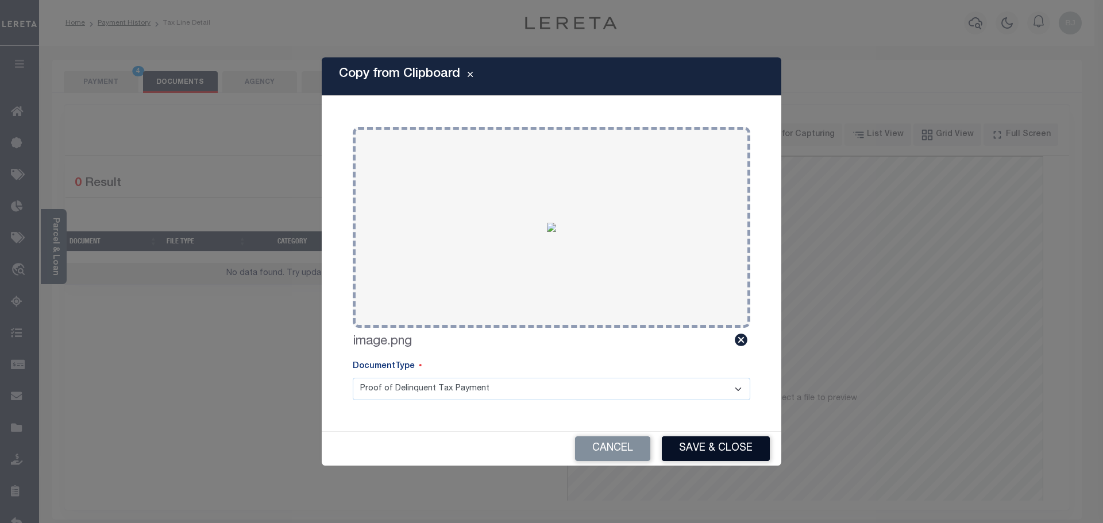
click at [706, 446] on button "Save & Close" at bounding box center [716, 449] width 108 height 25
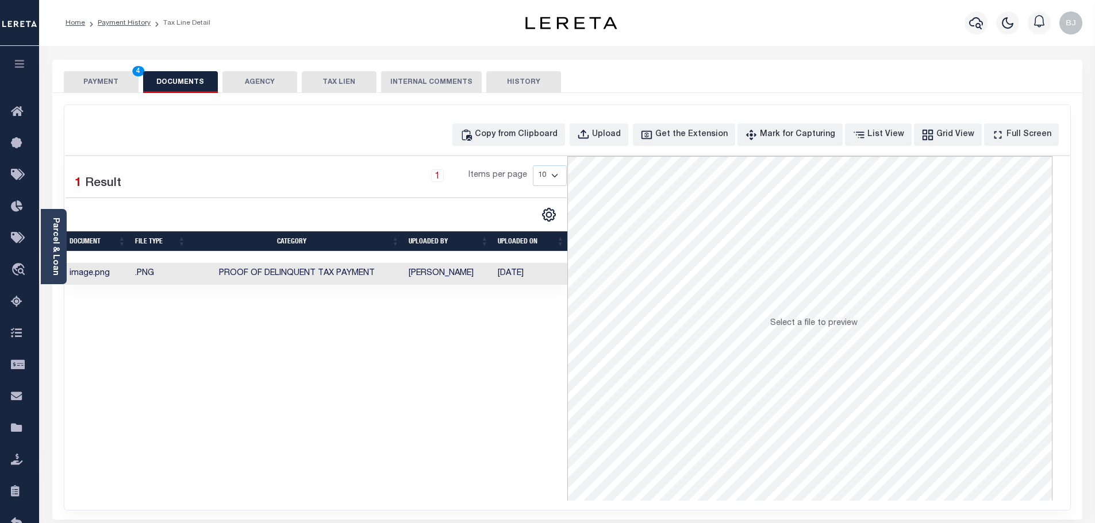
click at [111, 83] on button "PAYMENT 4" at bounding box center [101, 82] width 75 height 22
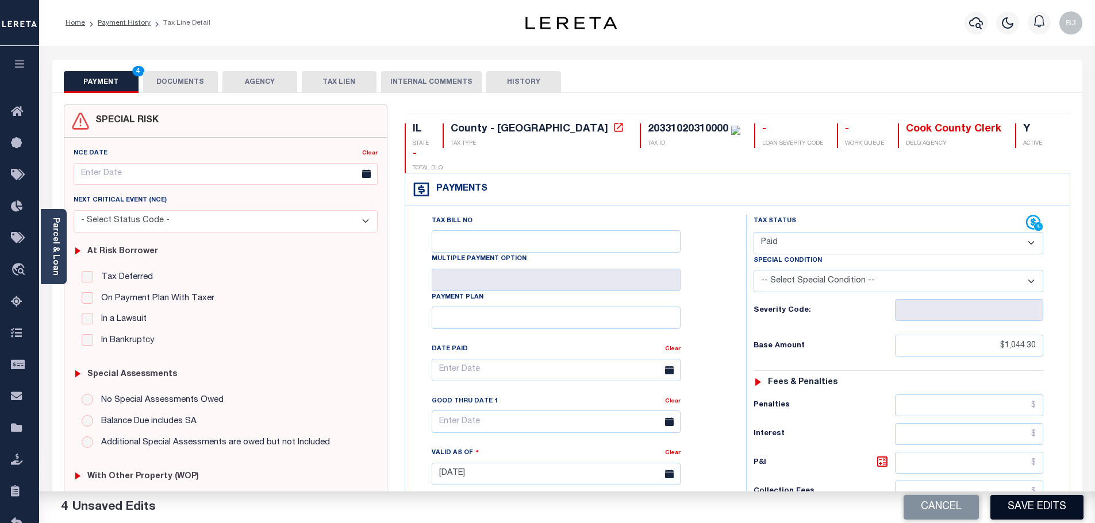
click at [1046, 508] on button "Save Edits" at bounding box center [1036, 507] width 93 height 25
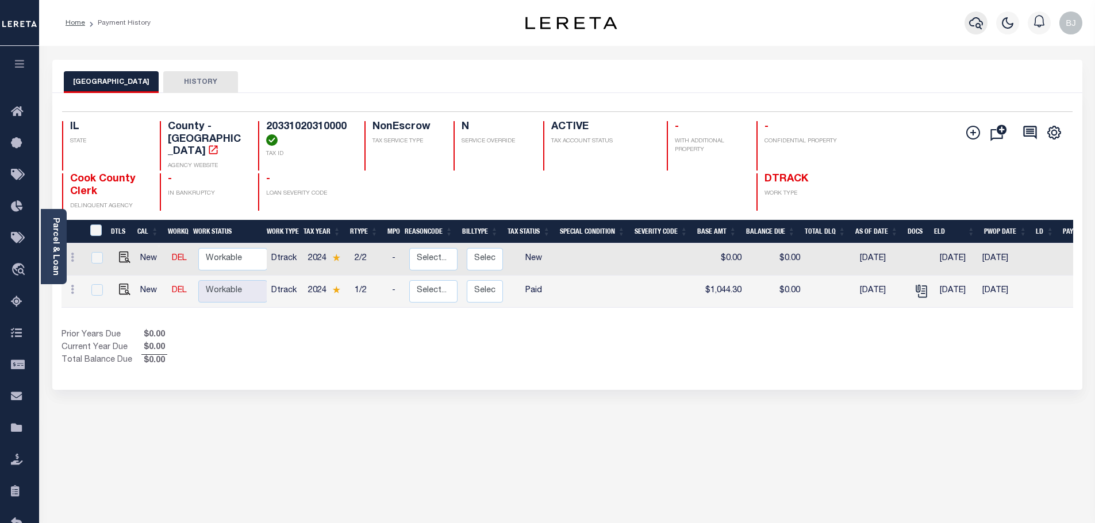
click at [976, 25] on icon "button" at bounding box center [976, 23] width 14 height 12
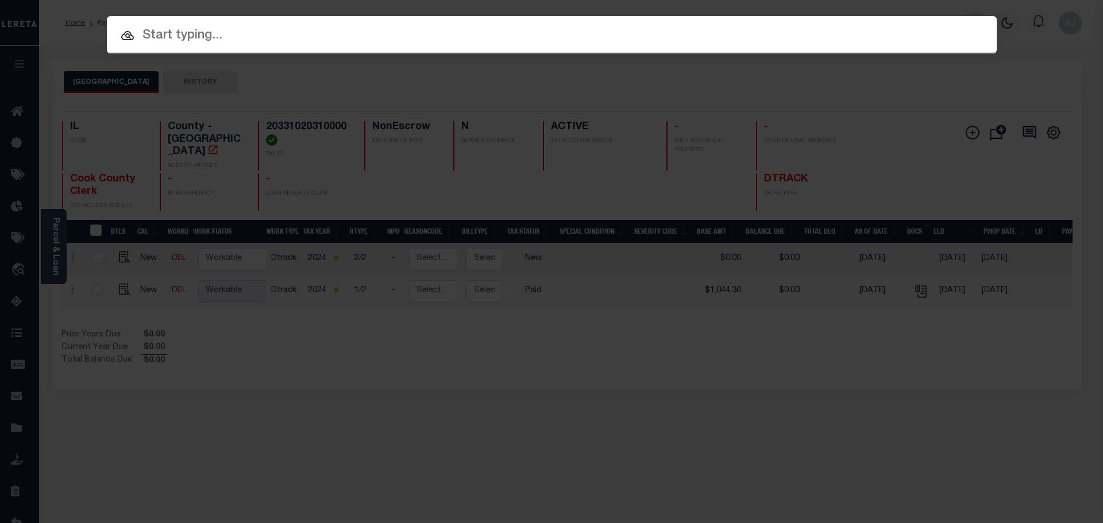
paste input "14683"
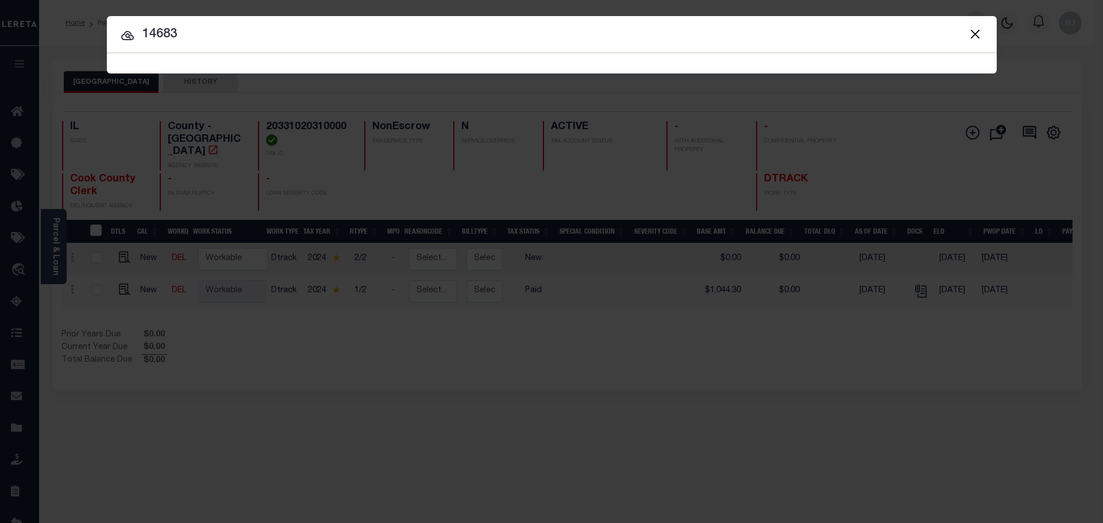
type input "14683"
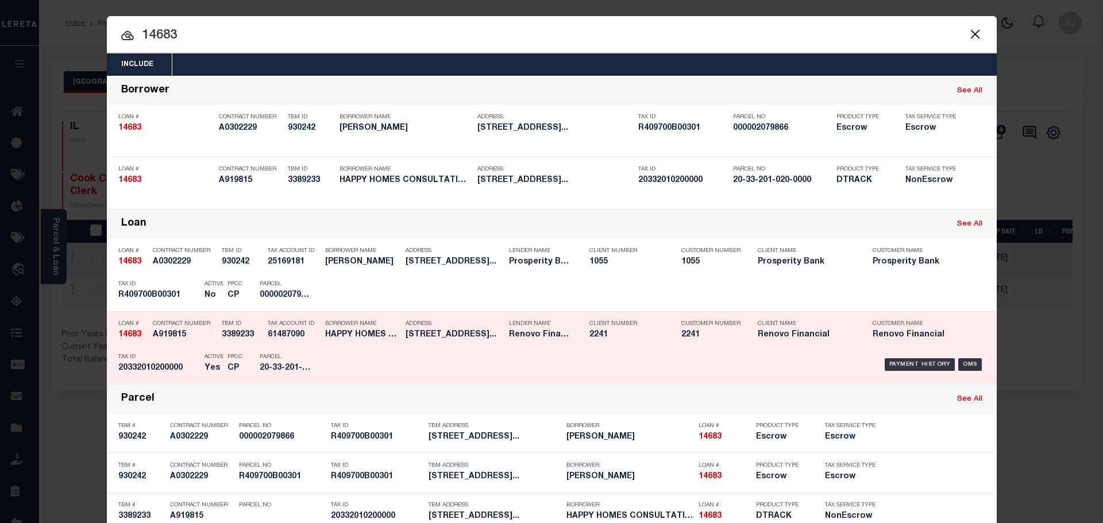
click at [238, 363] on div "PPCC CP" at bounding box center [235, 364] width 15 height 33
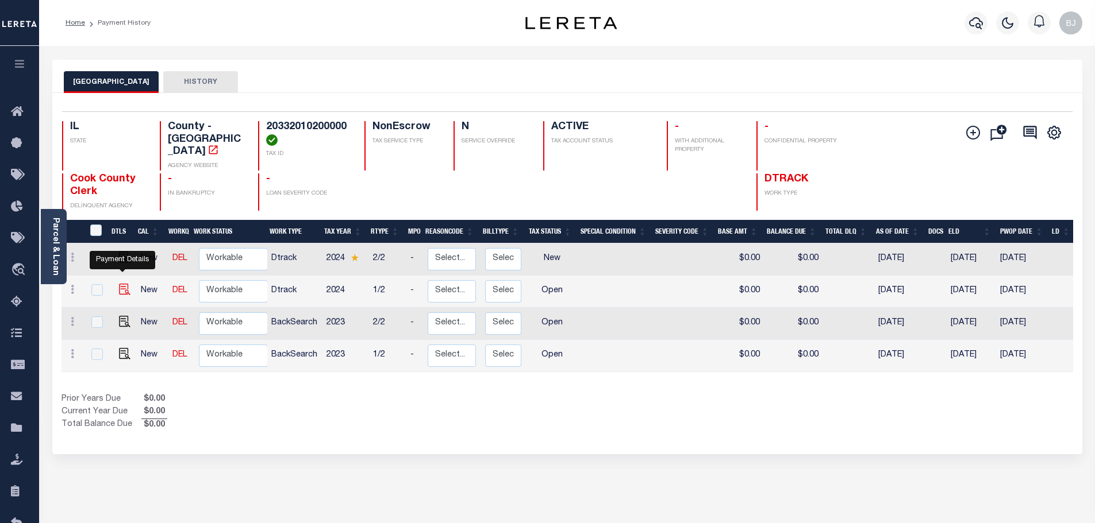
click at [119, 284] on img "" at bounding box center [124, 289] width 11 height 11
checkbox input "true"
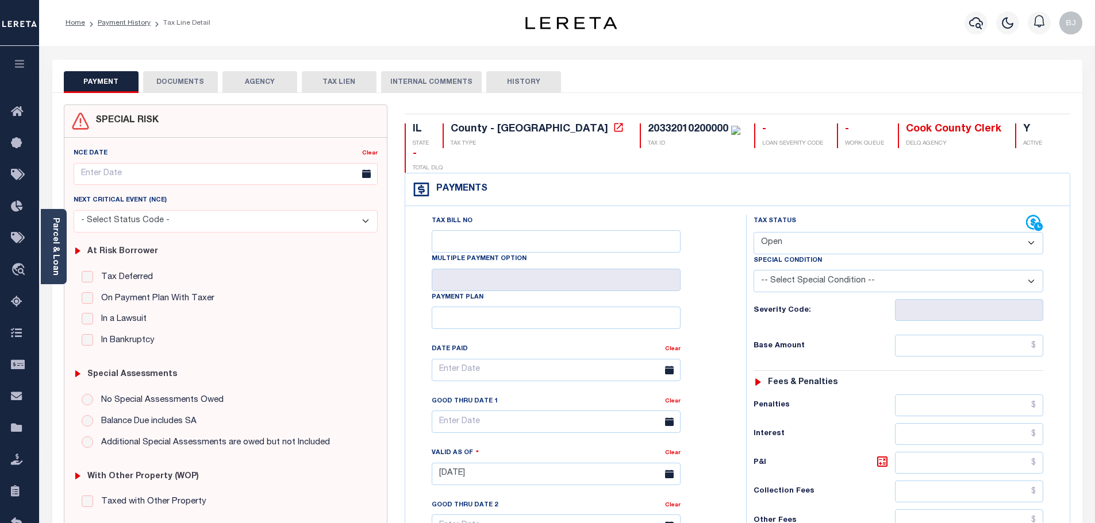
click at [817, 255] on div "Special Condition" at bounding box center [898, 263] width 290 height 16
click at [798, 232] on select "- Select Status Code - Open Due/Unpaid Paid Incomplete No Tax Due Internal Refu…" at bounding box center [898, 243] width 290 height 22
select select "PYD"
click at [753, 232] on select "- Select Status Code - Open Due/Unpaid Paid Incomplete No Tax Due Internal Refu…" at bounding box center [898, 243] width 290 height 22
type input "[DATE]"
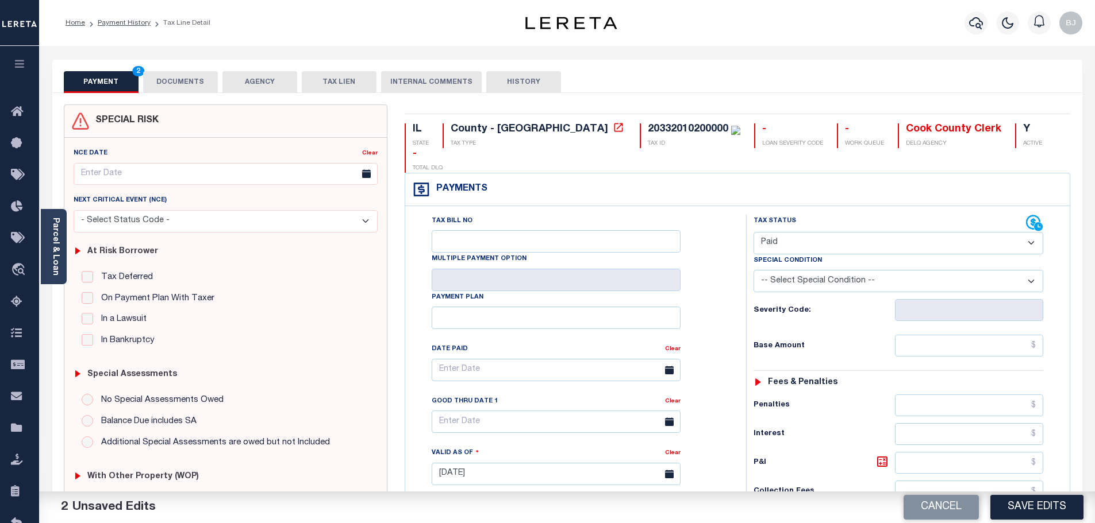
click at [189, 79] on button "DOCUMENTS" at bounding box center [180, 82] width 75 height 22
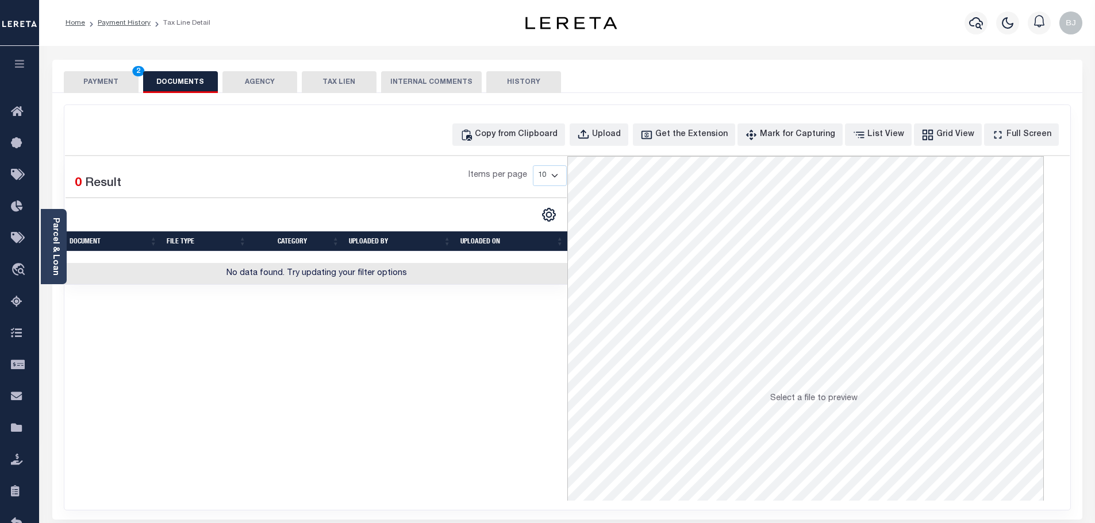
click at [536, 148] on div "Copy from Clipboard Upload Get the Extension Mark for Capturing Got it List Vie…" at bounding box center [567, 307] width 1006 height 405
click at [544, 137] on div "Copy from Clipboard" at bounding box center [516, 135] width 83 height 13
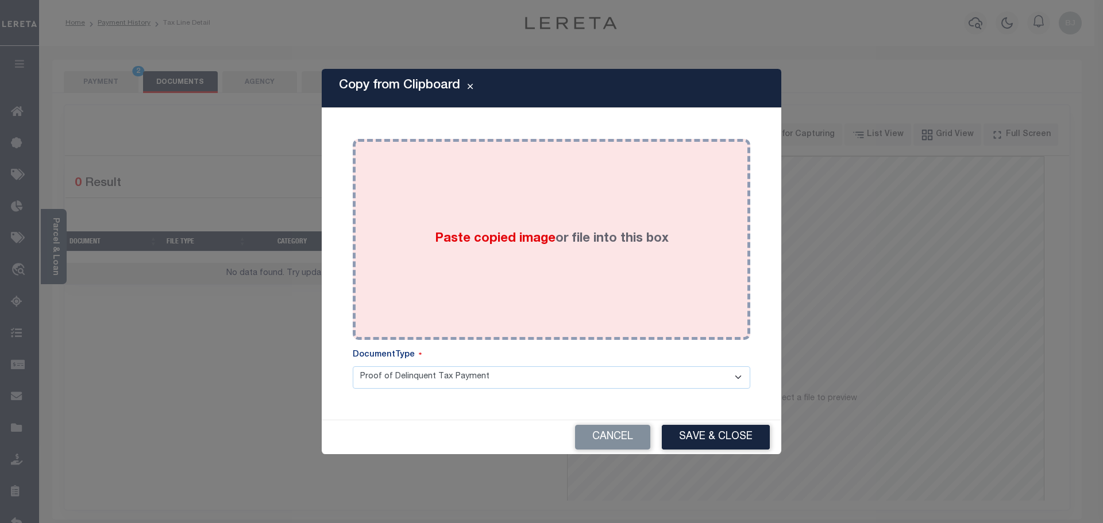
click at [597, 269] on div "Paste copied image or file into this box" at bounding box center [551, 240] width 380 height 184
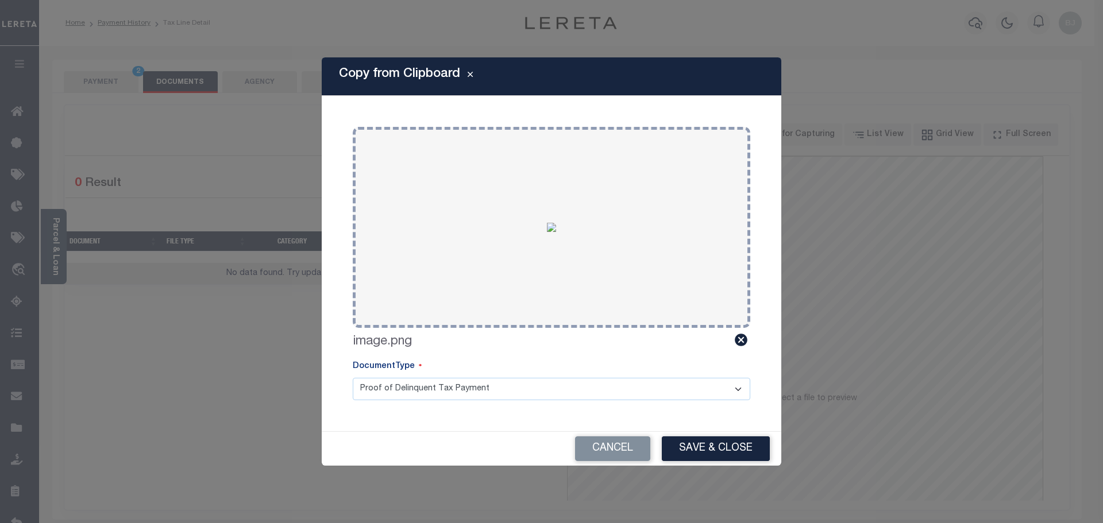
click at [723, 463] on div "Cancel Save & Close" at bounding box center [552, 449] width 460 height 34
click at [735, 456] on button "Save & Close" at bounding box center [716, 449] width 108 height 25
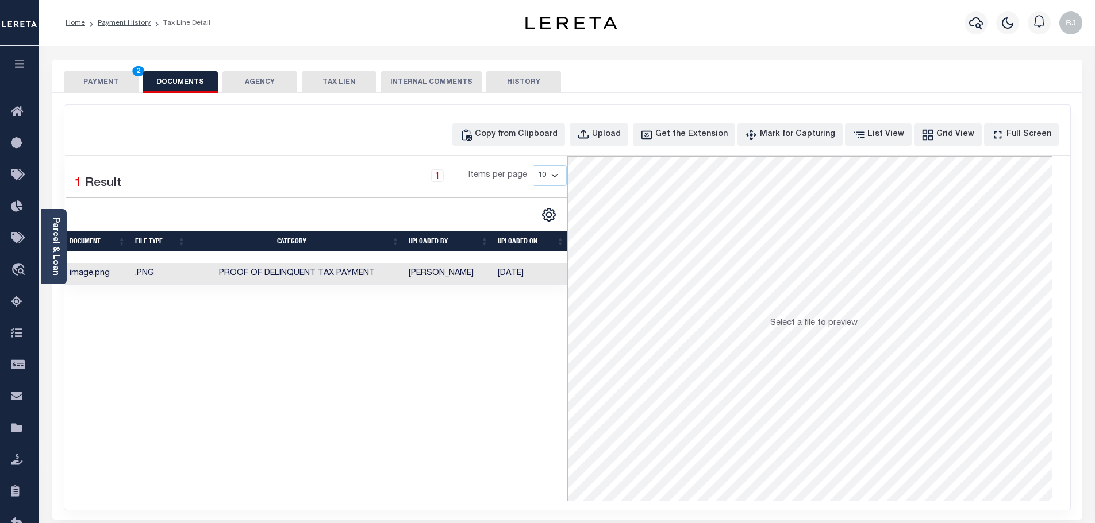
click at [111, 84] on button "PAYMENT 2" at bounding box center [101, 82] width 75 height 22
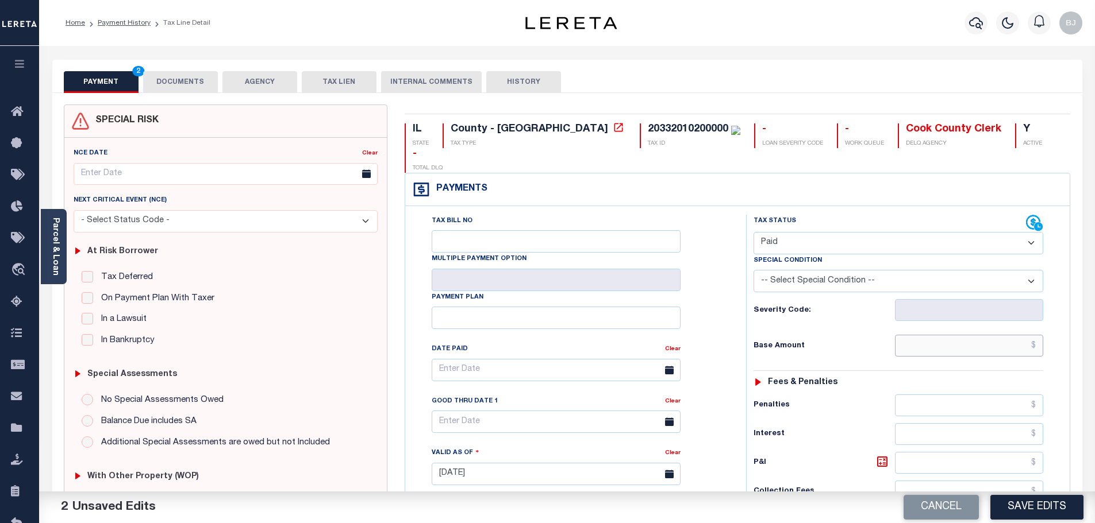
click at [977, 335] on input "text" at bounding box center [969, 346] width 149 height 22
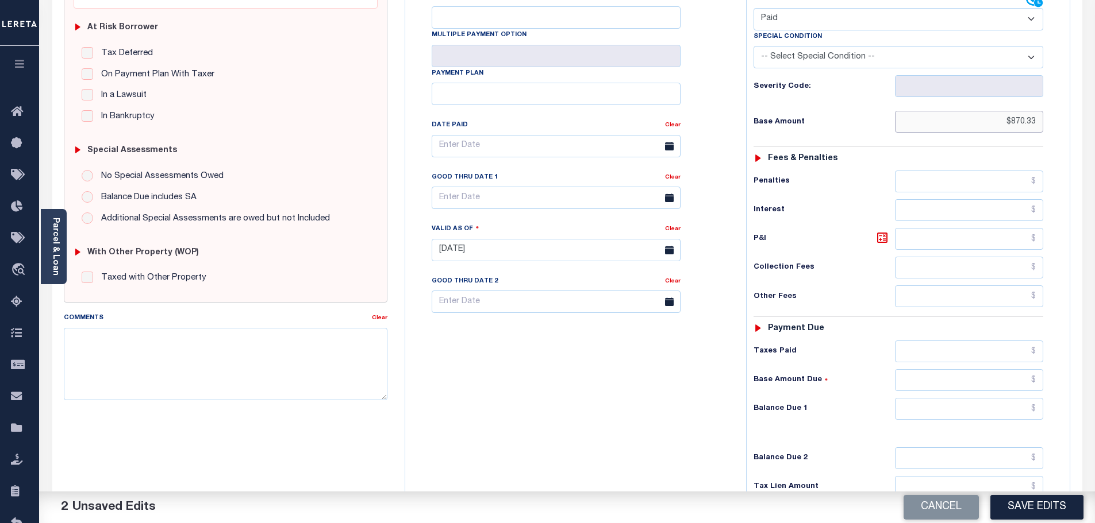
scroll to position [230, 0]
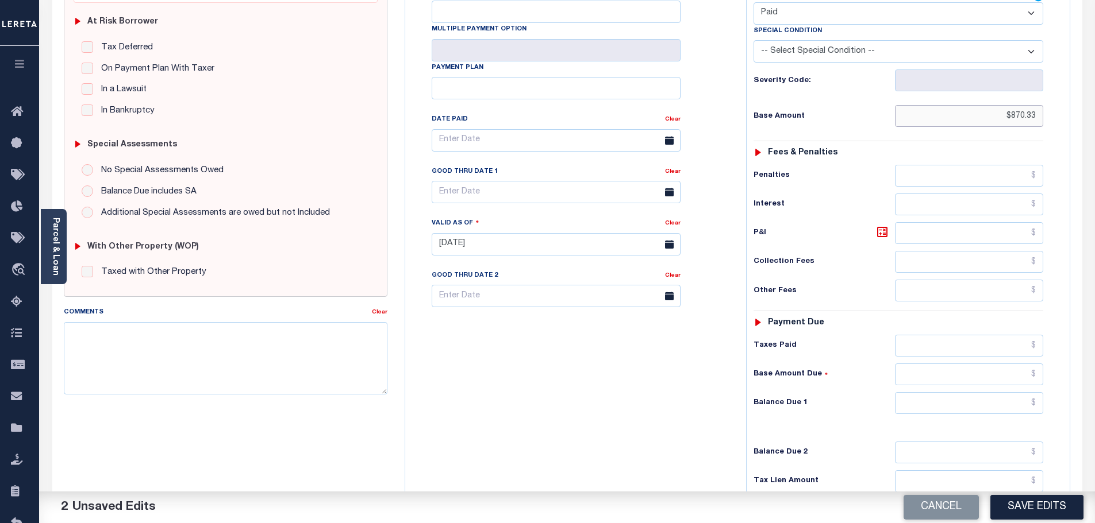
type input "$870.33"
click at [1000, 392] on input "text" at bounding box center [969, 403] width 149 height 22
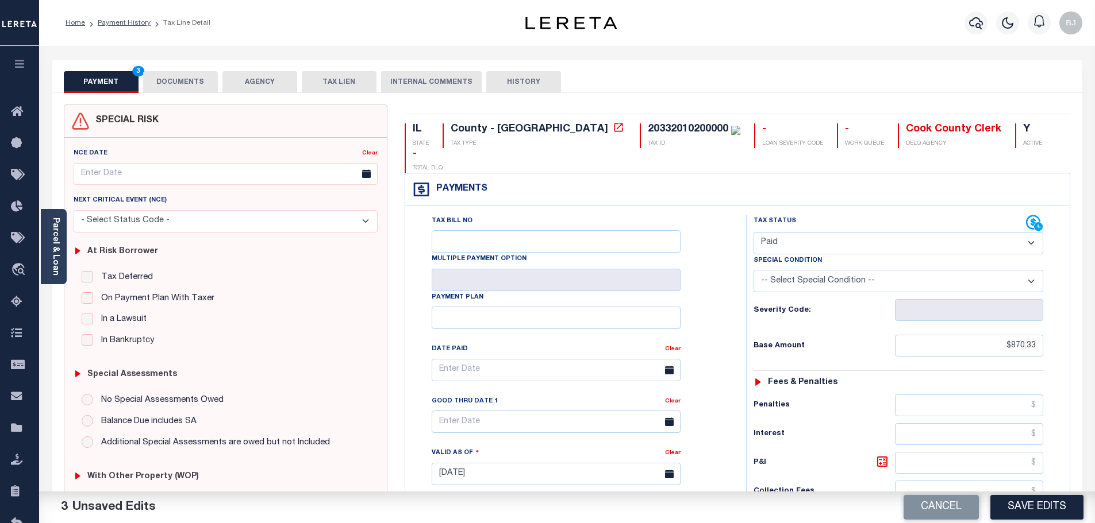
type input "$0.00"
click at [171, 90] on button "DOCUMENTS" at bounding box center [180, 82] width 75 height 22
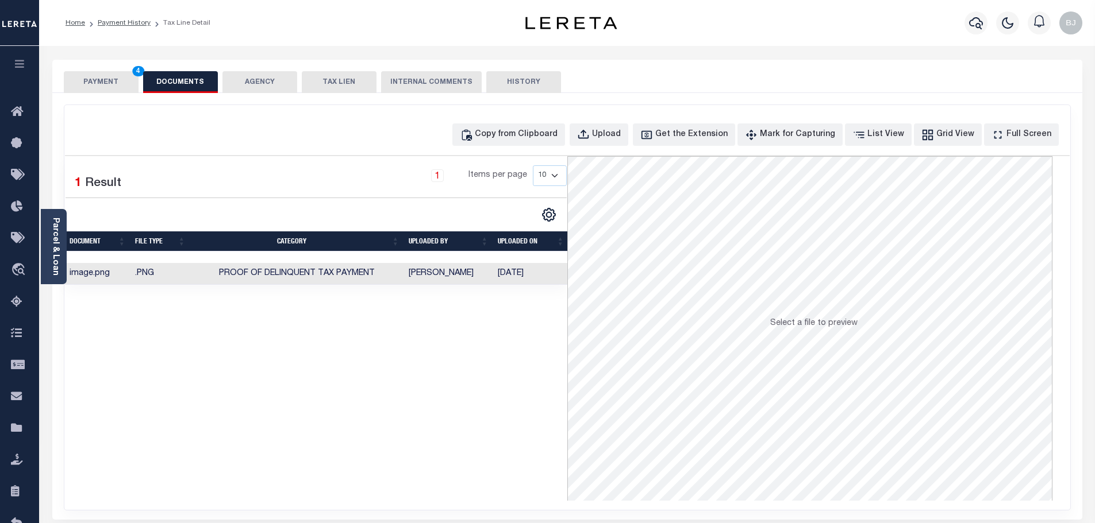
click at [110, 84] on button "PAYMENT 4" at bounding box center [101, 82] width 75 height 22
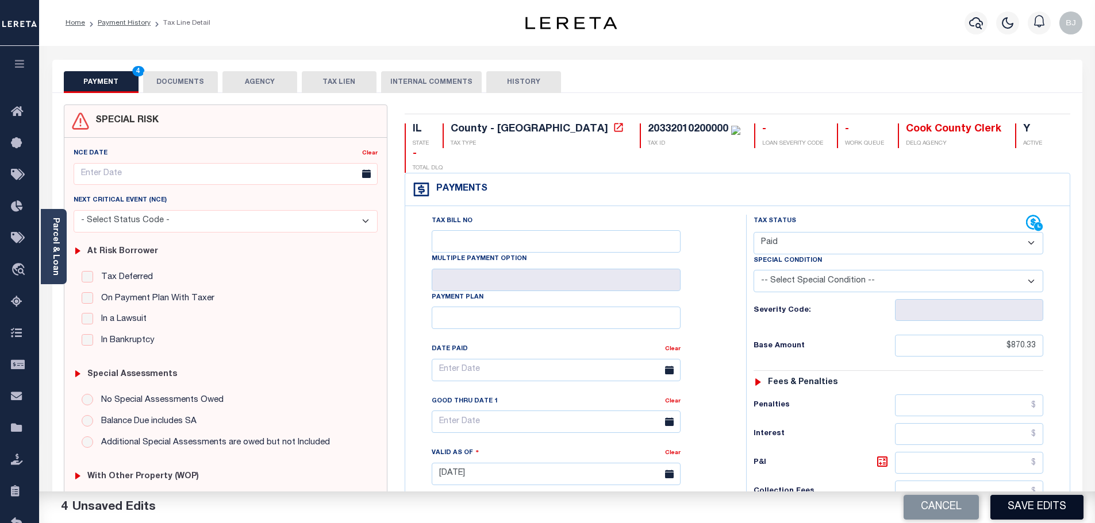
click at [1040, 503] on button "Save Edits" at bounding box center [1036, 507] width 93 height 25
checkbox input "false"
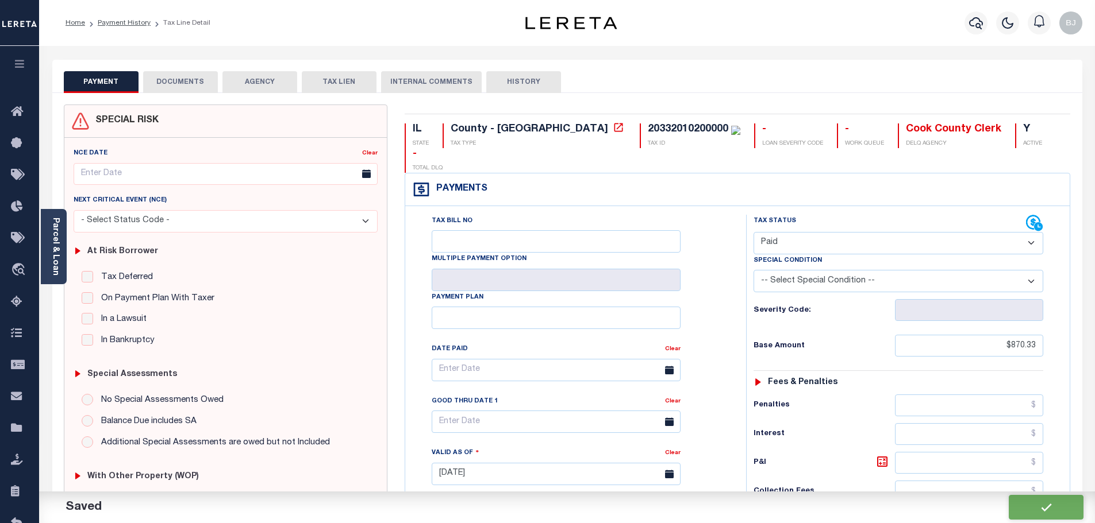
type input "$870.33"
type input "$0"
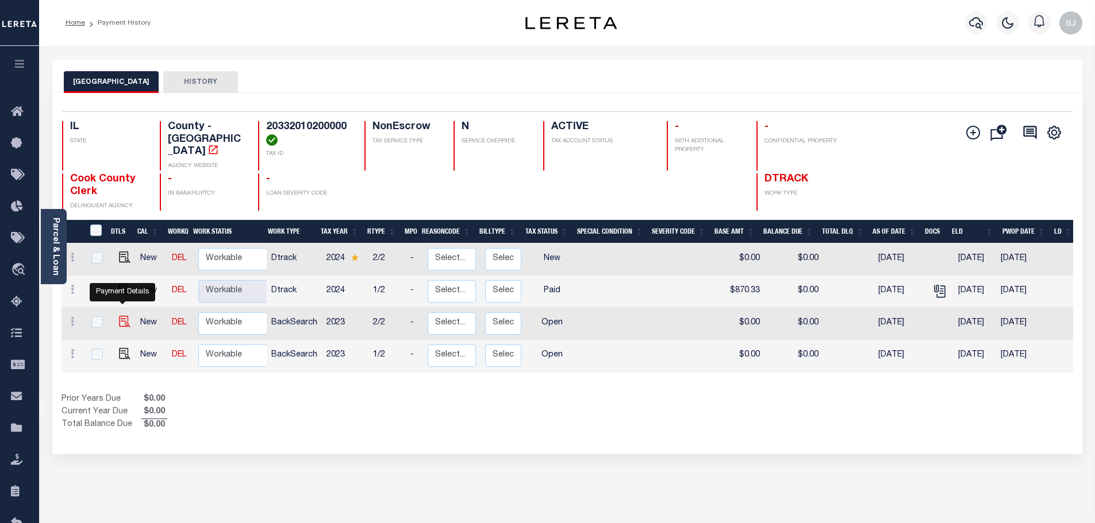
click at [119, 316] on img "" at bounding box center [124, 321] width 11 height 11
checkbox input "true"
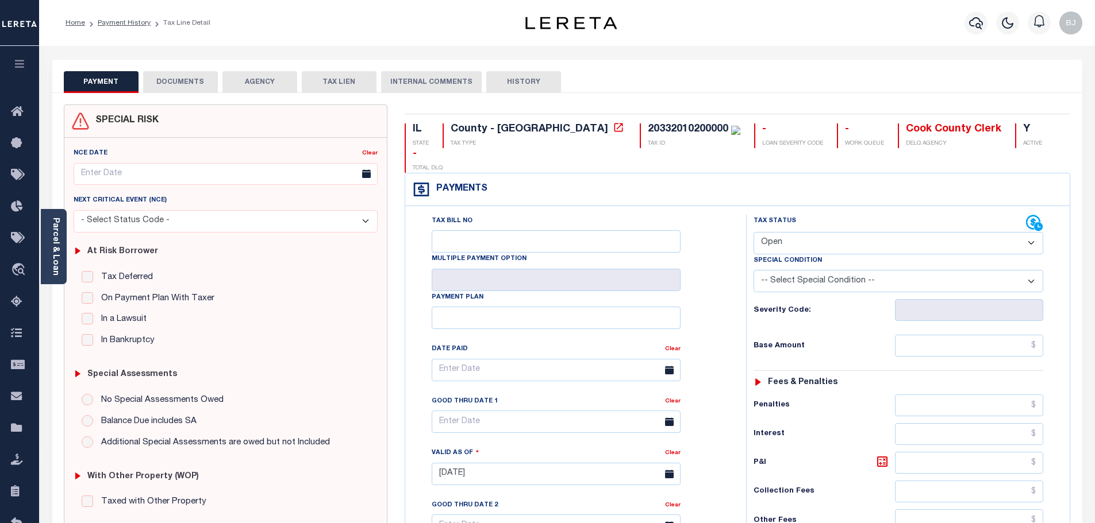
click at [194, 82] on button "DOCUMENTS" at bounding box center [180, 82] width 75 height 22
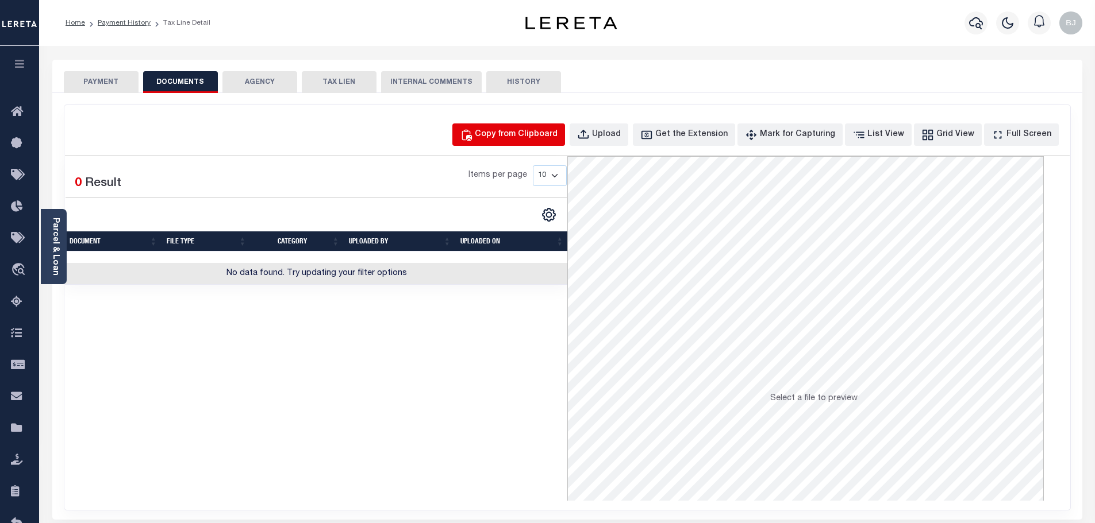
click at [530, 138] on div "Copy from Clipboard" at bounding box center [516, 135] width 83 height 13
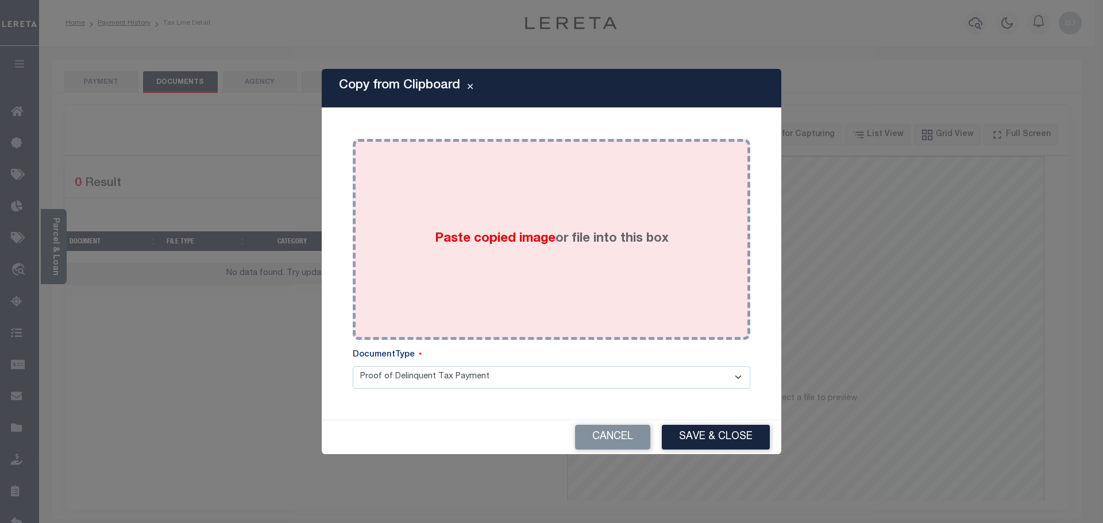
click at [625, 292] on div "Paste copied image or file into this box" at bounding box center [551, 240] width 380 height 184
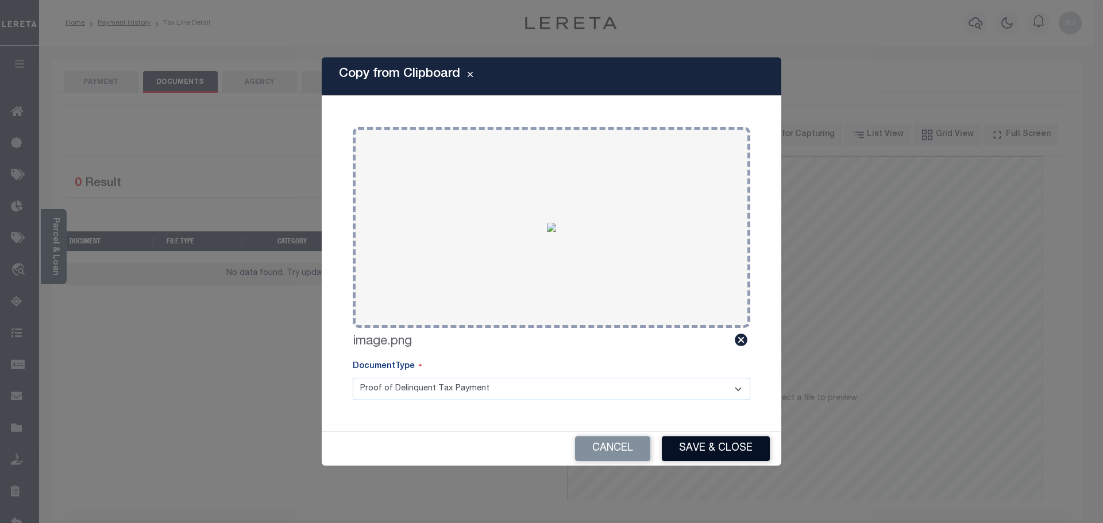
click at [708, 451] on button "Save & Close" at bounding box center [716, 449] width 108 height 25
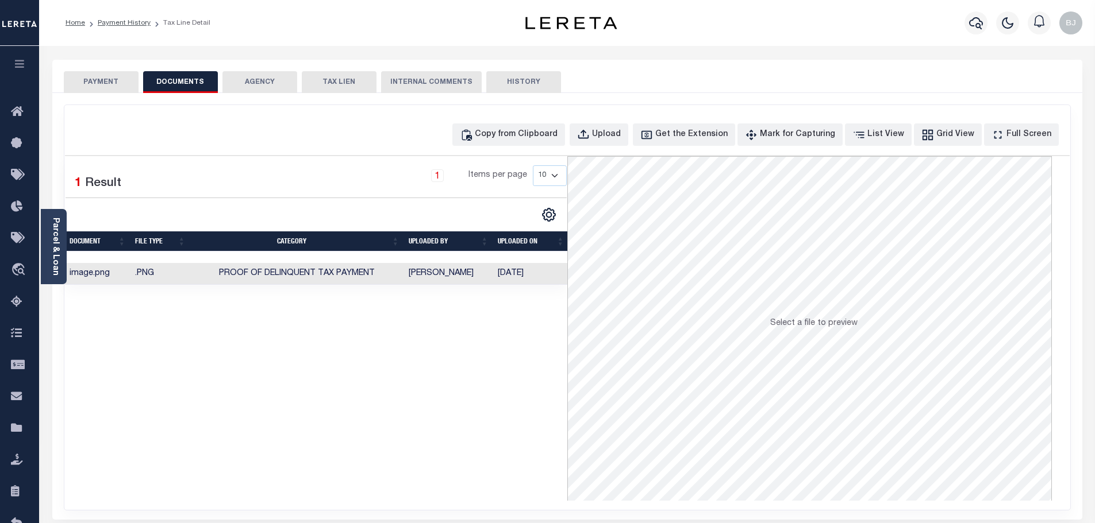
click at [107, 84] on button "PAYMENT" at bounding box center [101, 82] width 75 height 22
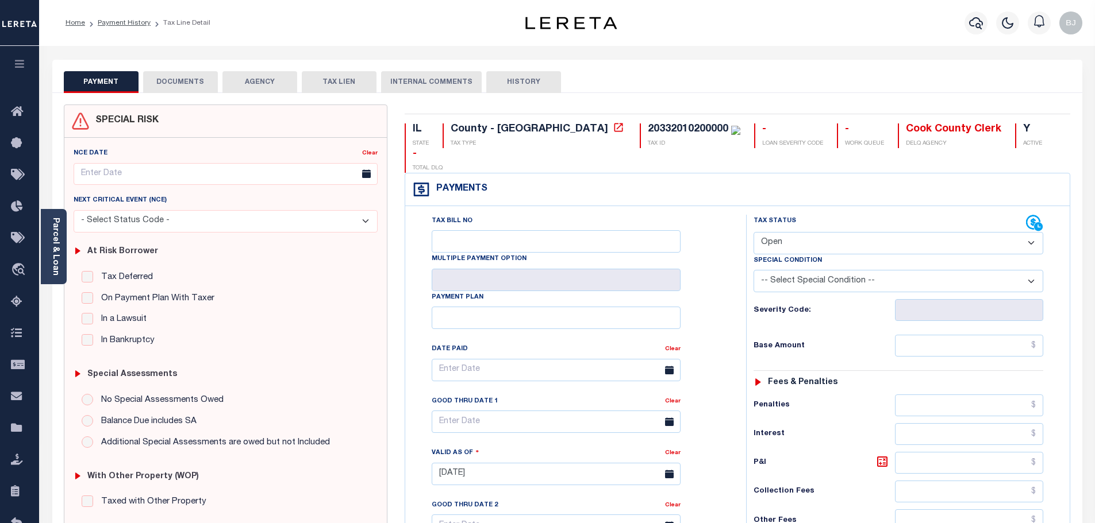
click at [854, 232] on select "- Select Status Code - Open Due/Unpaid Paid Incomplete No Tax Due Internal Refu…" at bounding box center [898, 243] width 290 height 22
select select "PYD"
click at [753, 232] on select "- Select Status Code - Open Due/Unpaid Paid Incomplete No Tax Due Internal Refu…" at bounding box center [898, 243] width 290 height 22
type input "[DATE]"
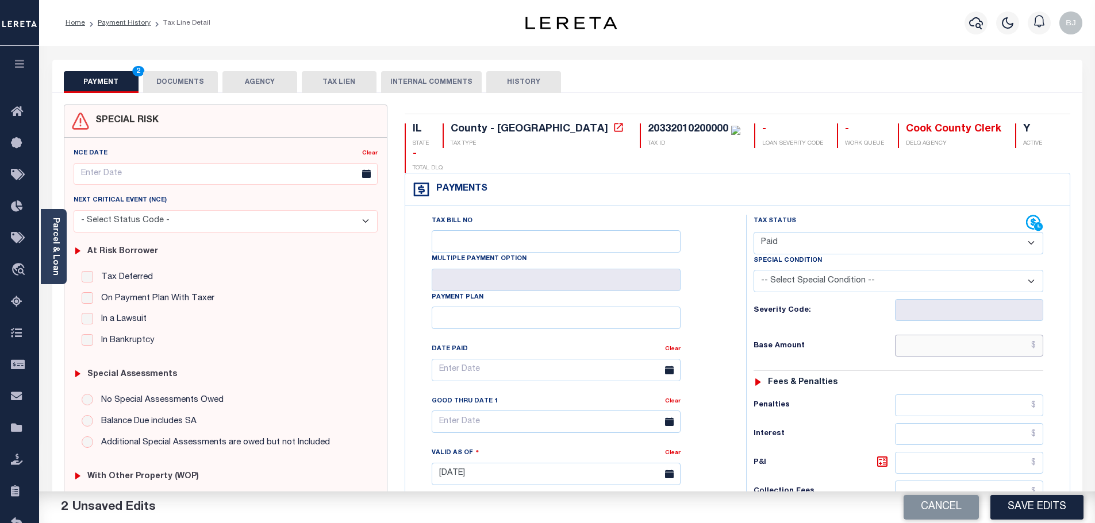
click at [949, 335] on input "text" at bounding box center [969, 346] width 149 height 22
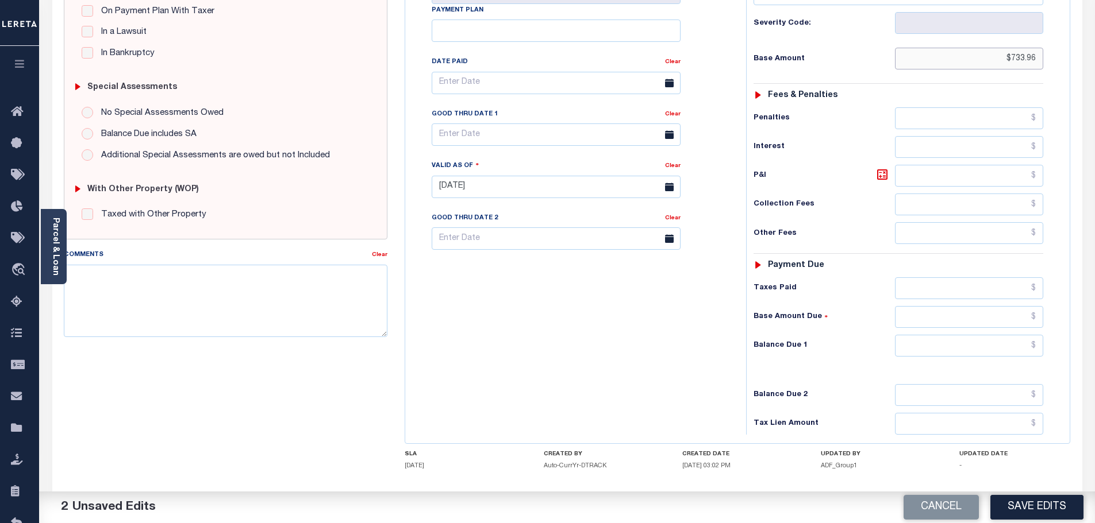
type input "$733.96"
click at [971, 335] on input "text" at bounding box center [969, 346] width 149 height 22
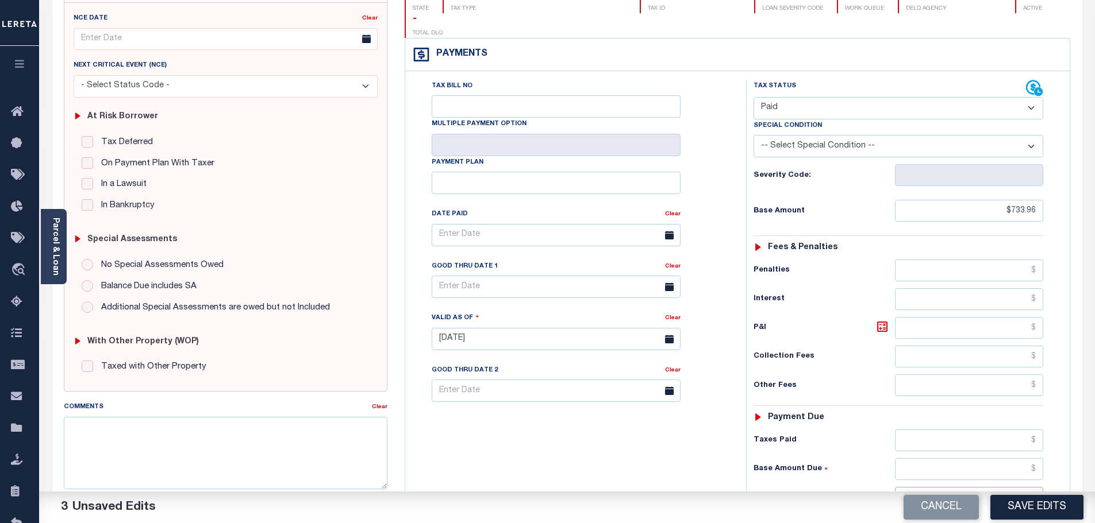
scroll to position [57, 0]
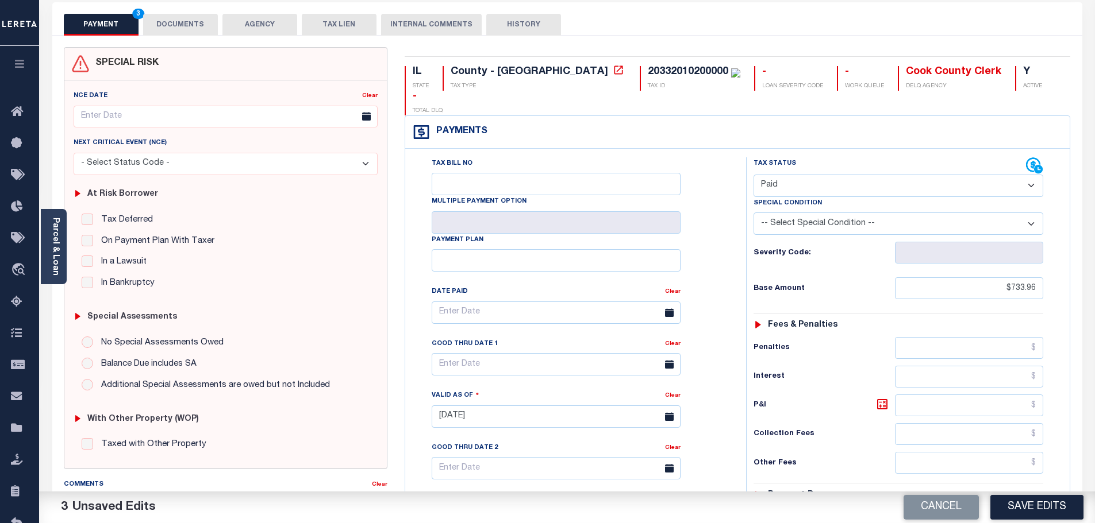
type input "$0.00"
click at [182, 21] on button "DOCUMENTS" at bounding box center [180, 25] width 75 height 22
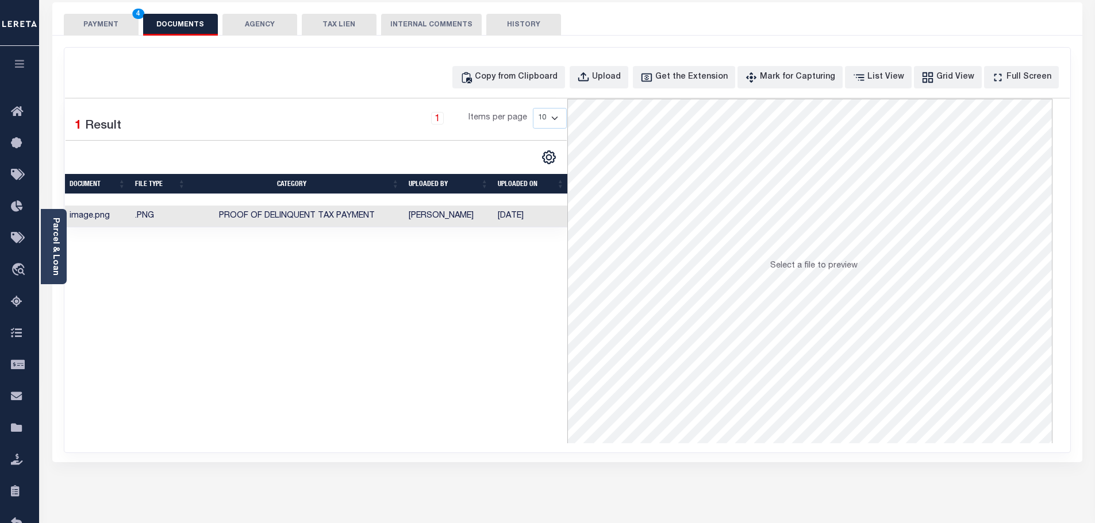
click at [99, 20] on button "PAYMENT 4" at bounding box center [101, 25] width 75 height 22
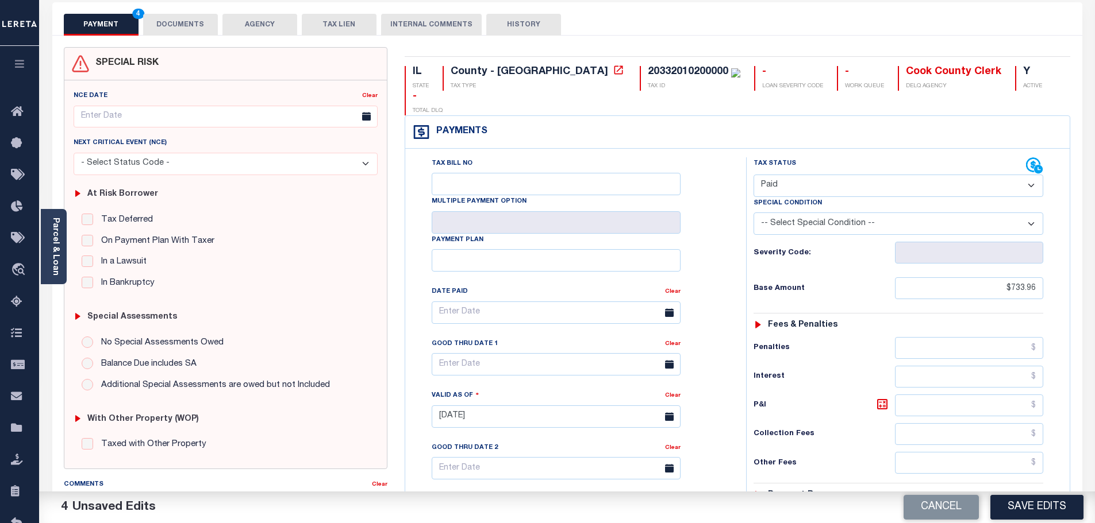
click at [788, 491] on h6 "Payment due" at bounding box center [796, 496] width 56 height 10
click at [1020, 496] on button "Save Edits" at bounding box center [1036, 507] width 93 height 25
checkbox input "false"
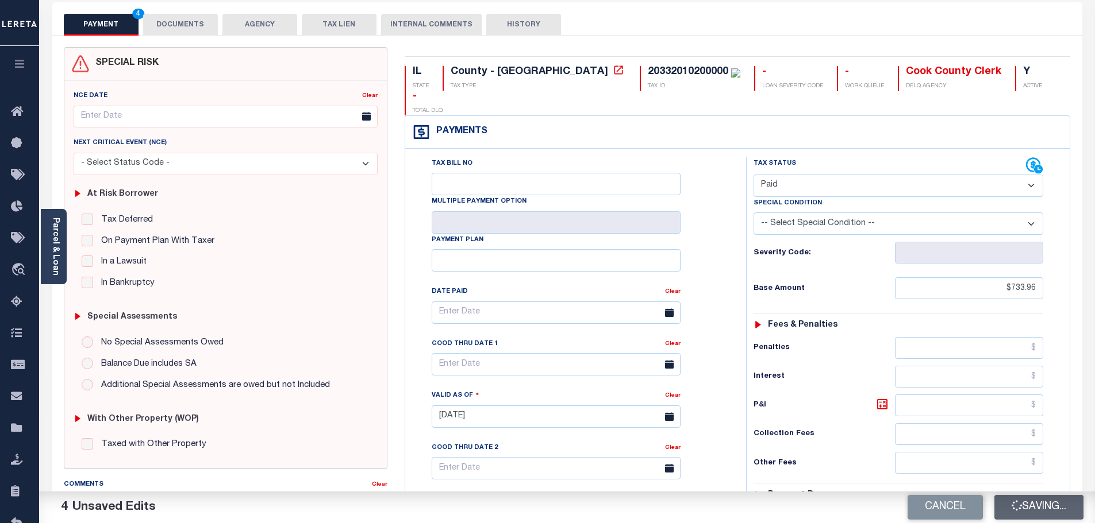
checkbox input "false"
type input "$733.96"
type input "$0"
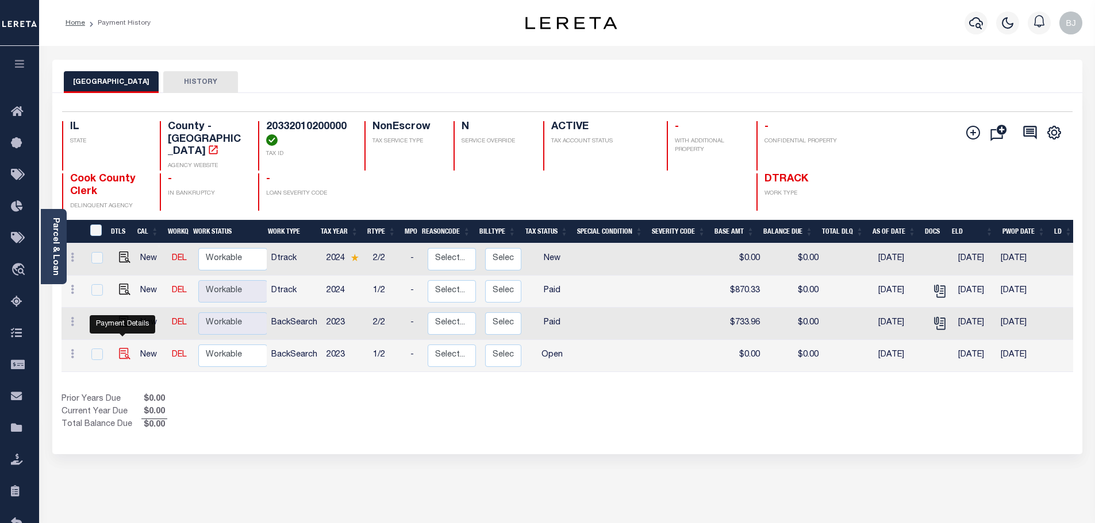
click at [126, 348] on img "" at bounding box center [124, 353] width 11 height 11
checkbox input "true"
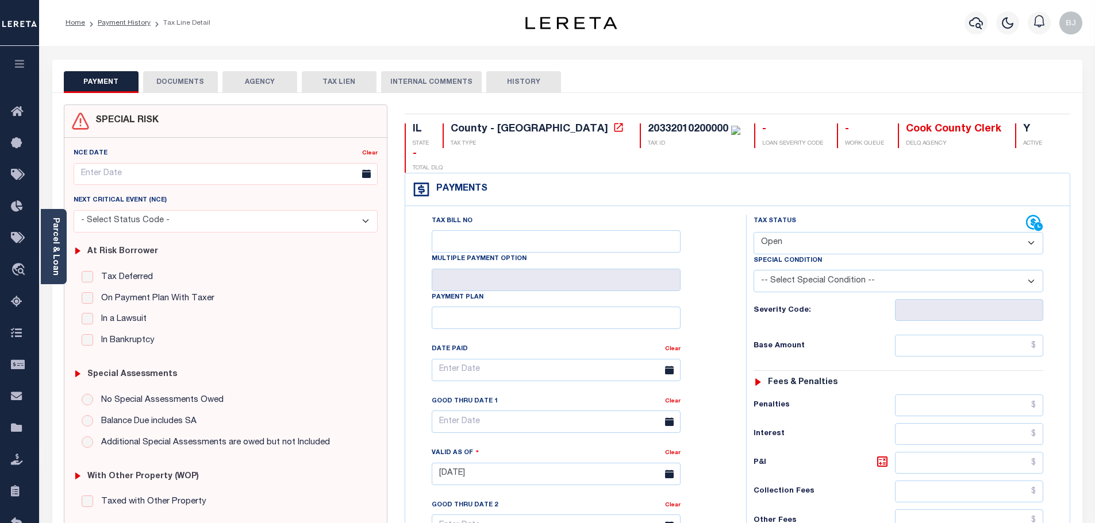
click at [168, 87] on button "DOCUMENTS" at bounding box center [180, 82] width 75 height 22
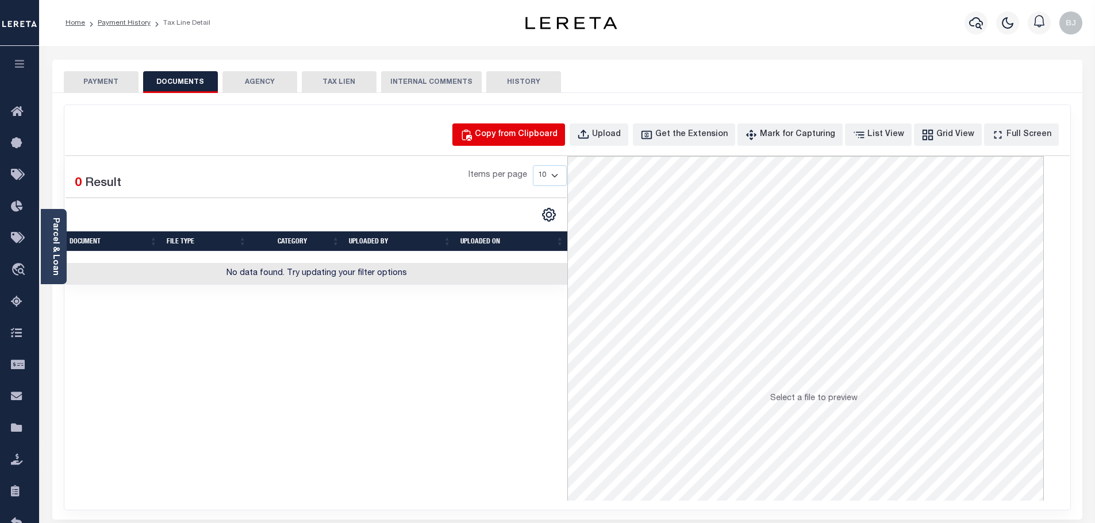
click at [513, 136] on div "Copy from Clipboard" at bounding box center [516, 135] width 83 height 13
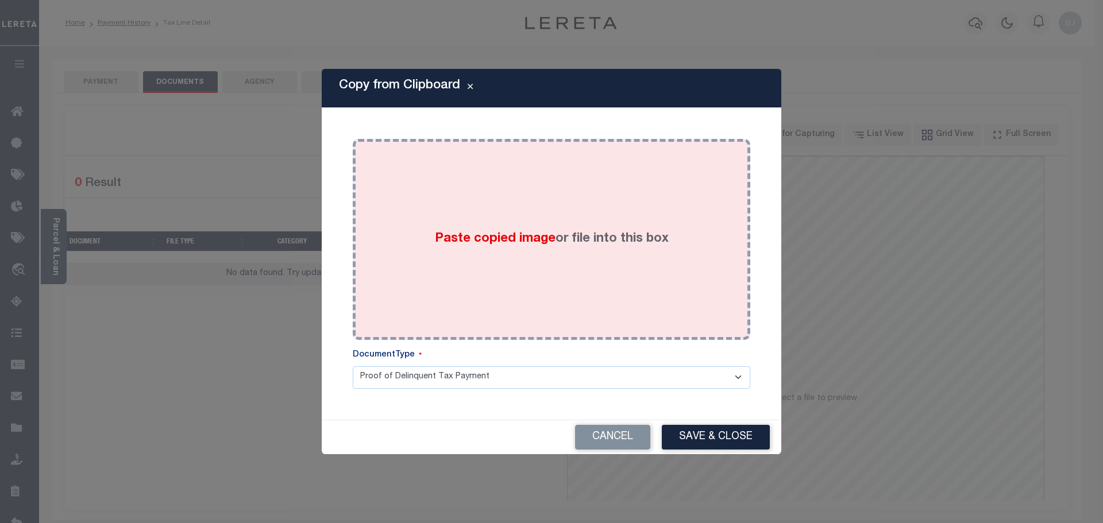
click at [548, 230] on label "Paste copied image or file into this box" at bounding box center [552, 239] width 234 height 19
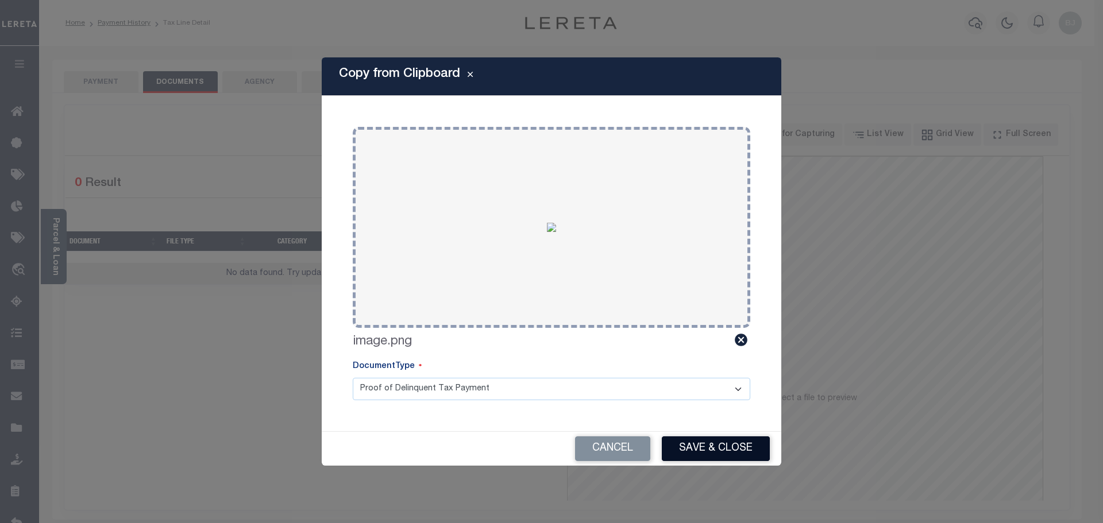
click at [708, 450] on button "Save & Close" at bounding box center [716, 449] width 108 height 25
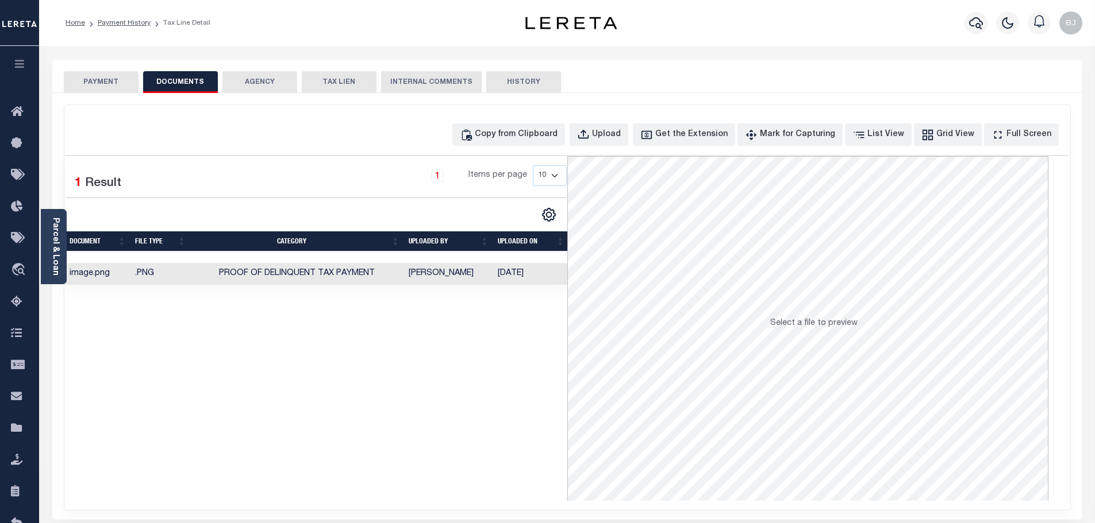
click at [103, 83] on button "PAYMENT" at bounding box center [101, 82] width 75 height 22
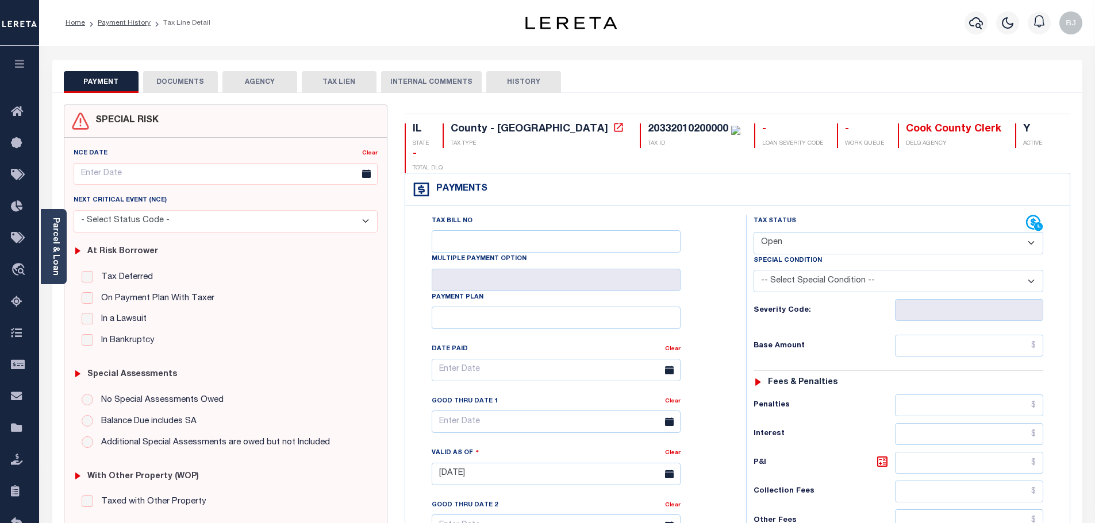
click at [791, 232] on select "- Select Status Code - Open Due/Unpaid Paid Incomplete No Tax Due Internal Refu…" at bounding box center [898, 243] width 290 height 22
select select "DUE"
click at [753, 232] on select "- Select Status Code - Open Due/Unpaid Paid Incomplete No Tax Due Internal Refu…" at bounding box center [898, 243] width 290 height 22
type input "[DATE]"
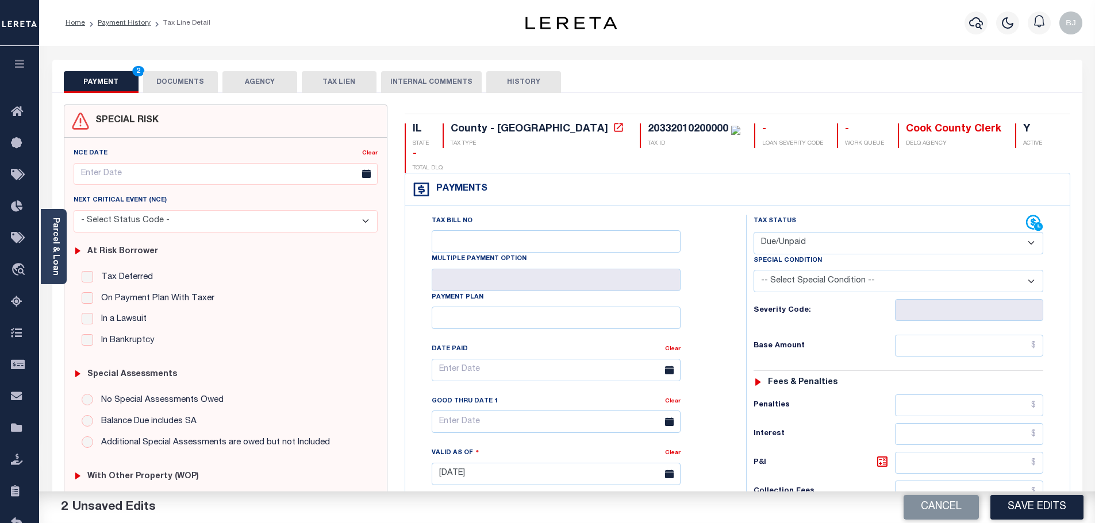
select select "PYD"
click at [957, 335] on input "text" at bounding box center [969, 346] width 149 height 22
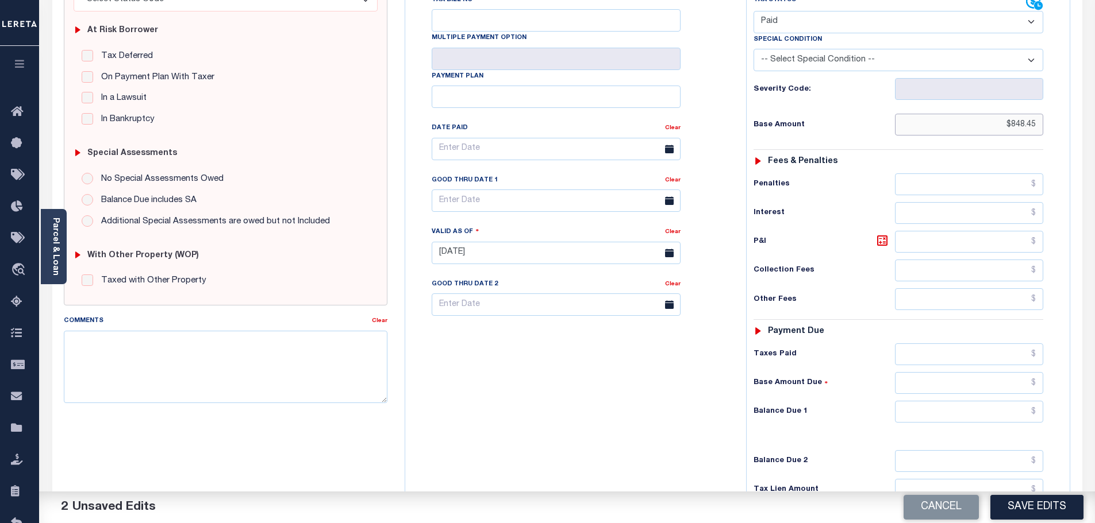
scroll to position [230, 0]
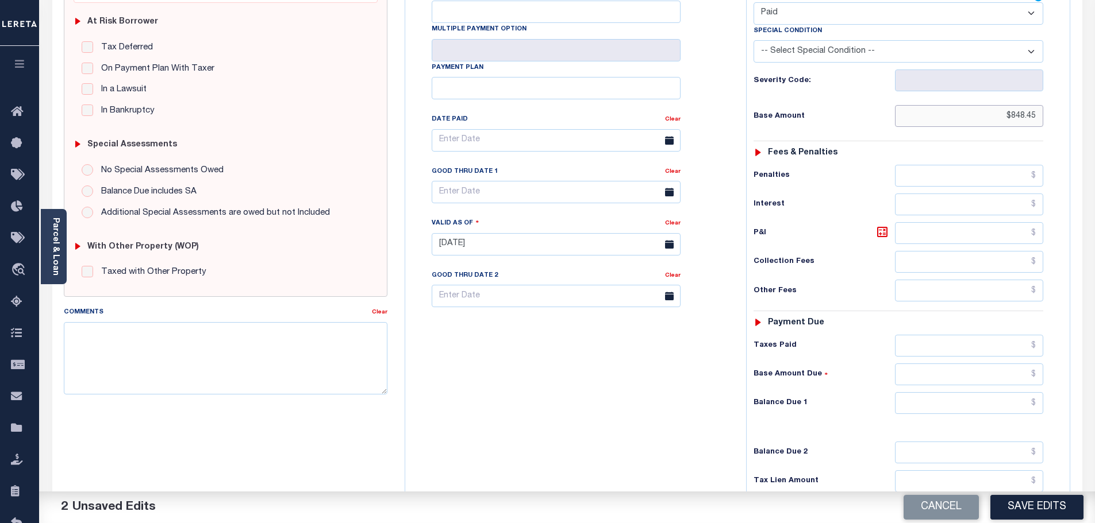
type input "$848.45"
click at [962, 392] on input "text" at bounding box center [969, 403] width 149 height 22
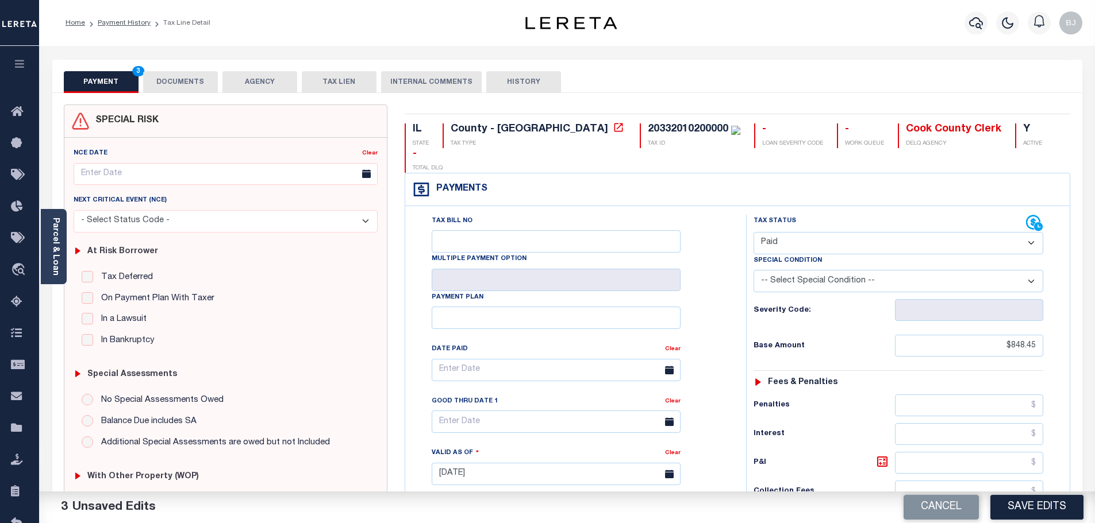
type input "$0.00"
click at [205, 84] on button "DOCUMENTS" at bounding box center [180, 82] width 75 height 22
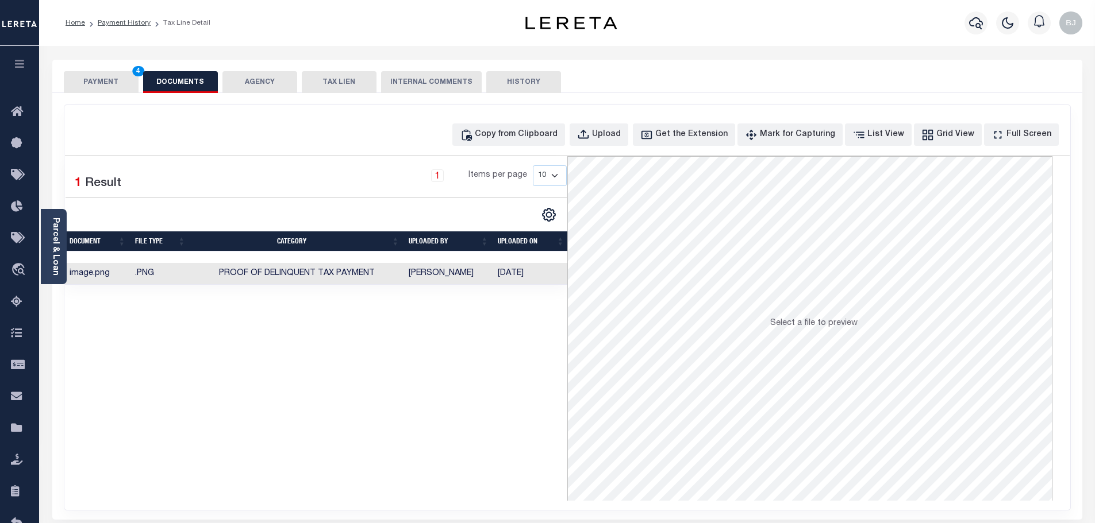
click at [93, 84] on button "PAYMENT 4" at bounding box center [101, 82] width 75 height 22
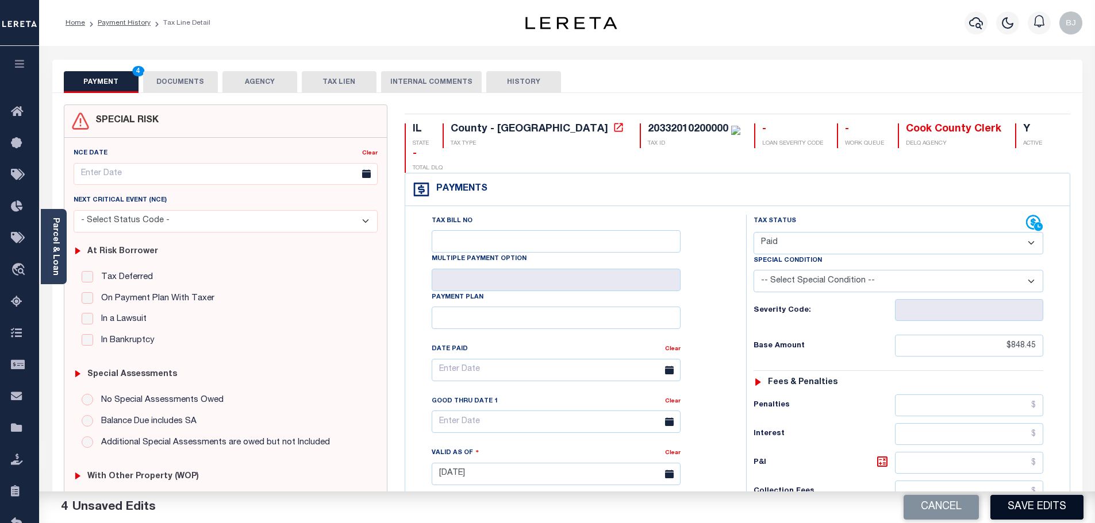
click at [1076, 506] on button "Save Edits" at bounding box center [1036, 507] width 93 height 25
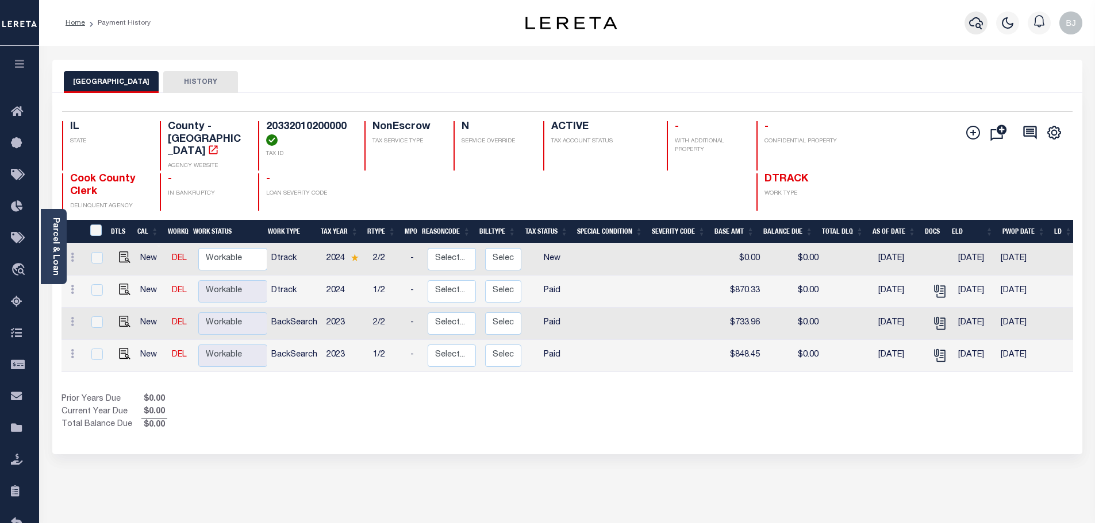
click at [978, 26] on icon "button" at bounding box center [976, 23] width 14 height 14
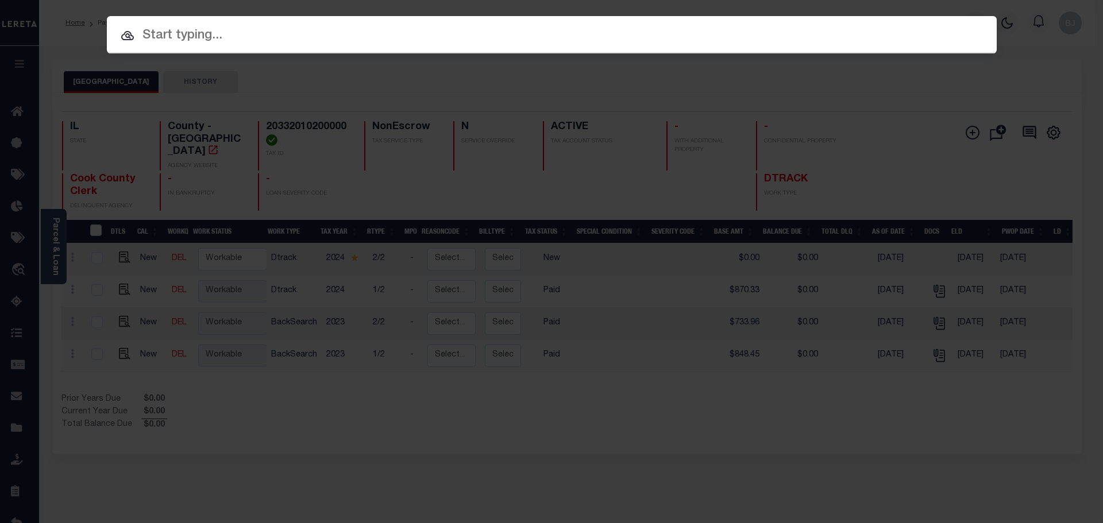
click at [554, 26] on input "text" at bounding box center [552, 36] width 890 height 20
paste input "12787"
type input "12787"
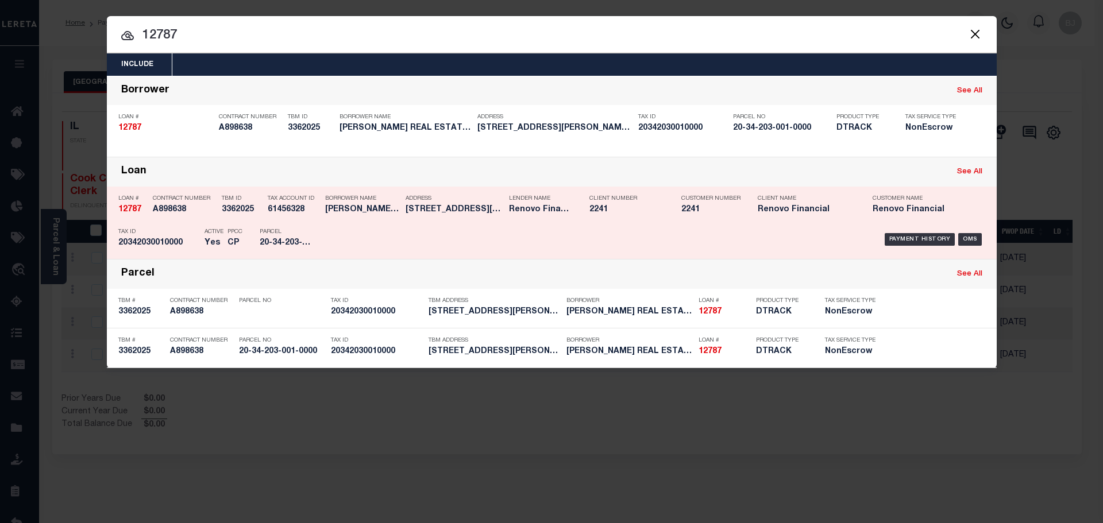
click at [520, 228] on div "Payment History OMS" at bounding box center [657, 239] width 657 height 33
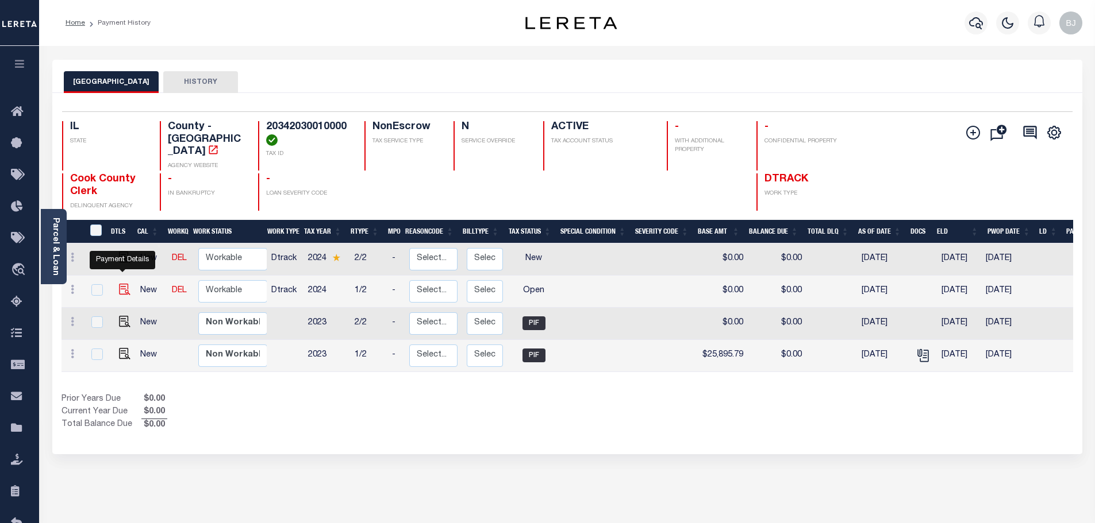
click at [122, 284] on img "" at bounding box center [124, 289] width 11 height 11
checkbox input "true"
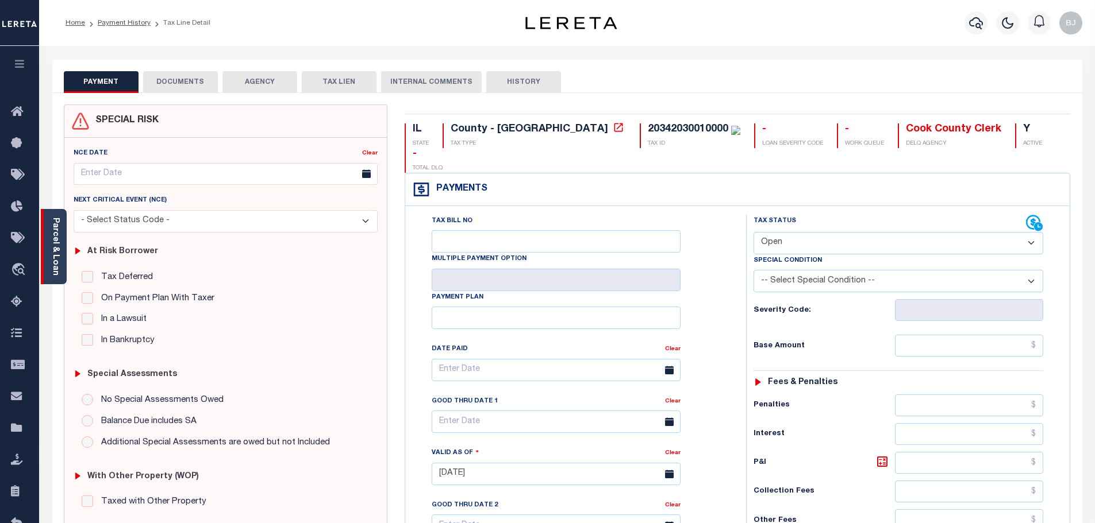
click at [52, 267] on link "Parcel & Loan" at bounding box center [55, 247] width 8 height 58
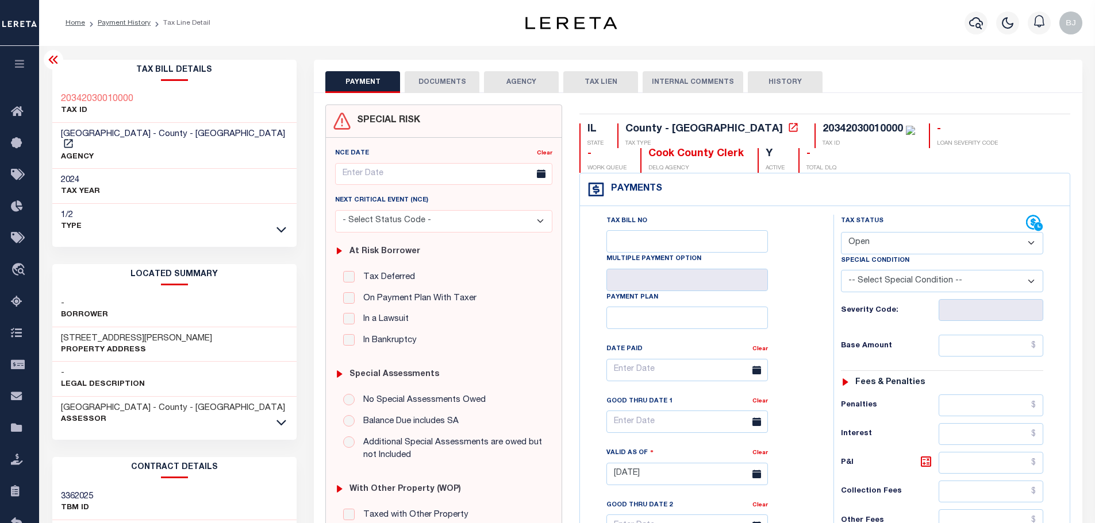
drag, startPoint x: 60, startPoint y: 58, endPoint x: 184, endPoint y: 73, distance: 125.0
click at [61, 58] on div at bounding box center [54, 60] width 20 height 20
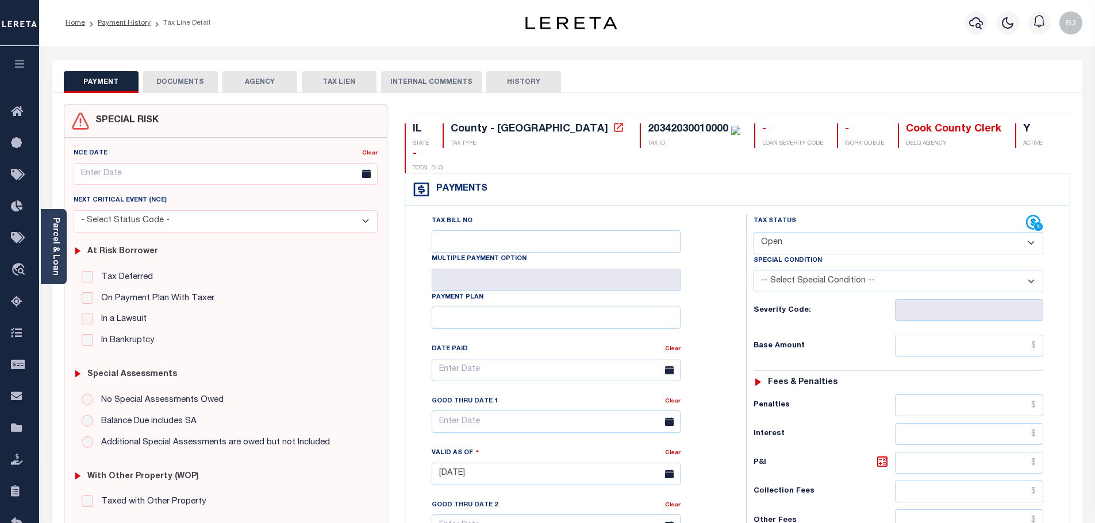
click at [894, 255] on div "Special Condition" at bounding box center [898, 263] width 290 height 16
click at [896, 232] on select "- Select Status Code - Open Due/Unpaid Paid Incomplete No Tax Due Internal Refu…" at bounding box center [898, 243] width 290 height 22
select select "DUE"
click at [753, 232] on select "- Select Status Code - Open Due/Unpaid Paid Incomplete No Tax Due Internal Refu…" at bounding box center [898, 243] width 290 height 22
type input "[DATE]"
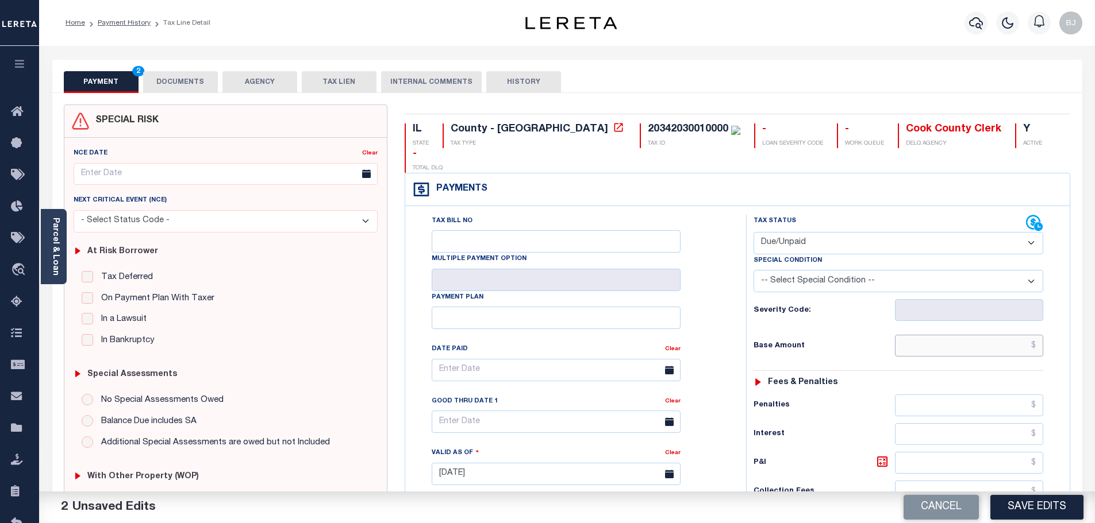
click at [972, 335] on input "text" at bounding box center [969, 346] width 149 height 22
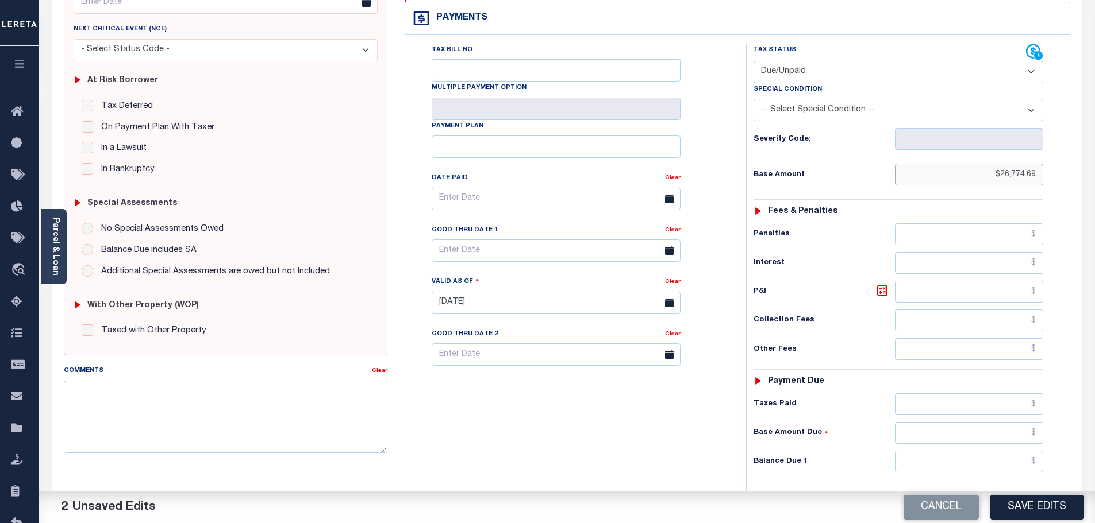
scroll to position [172, 0]
type input "$26,774.69"
drag, startPoint x: 974, startPoint y: 440, endPoint x: 972, endPoint y: 434, distance: 6.0
click at [974, 450] on input "text" at bounding box center [969, 461] width 149 height 22
type input "$28,180.36"
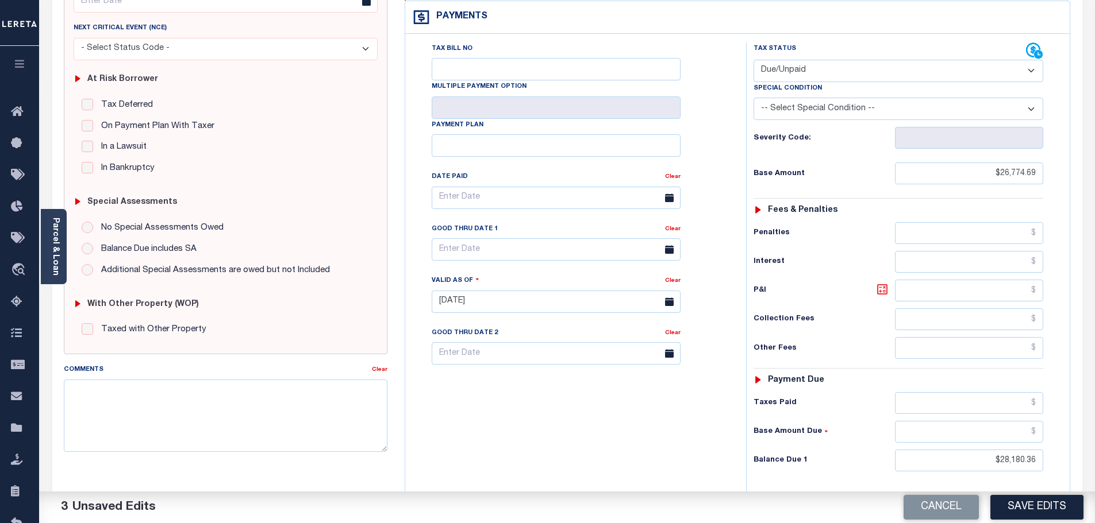
click at [890, 283] on link at bounding box center [885, 291] width 20 height 16
type input "$1,405.67"
click at [567, 238] on input "text" at bounding box center [556, 249] width 249 height 22
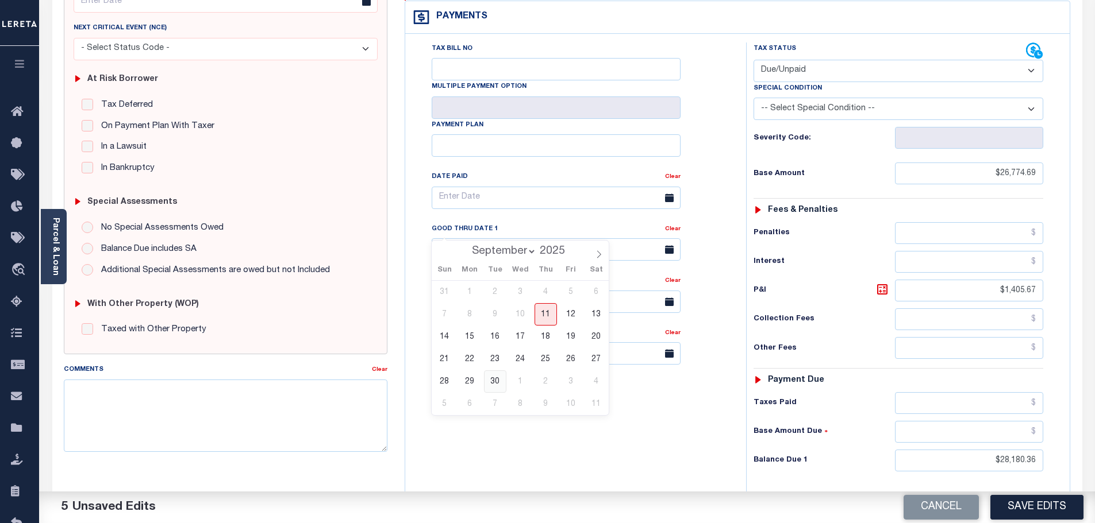
click at [500, 386] on span "30" at bounding box center [495, 382] width 22 height 22
type input "09/30/2025"
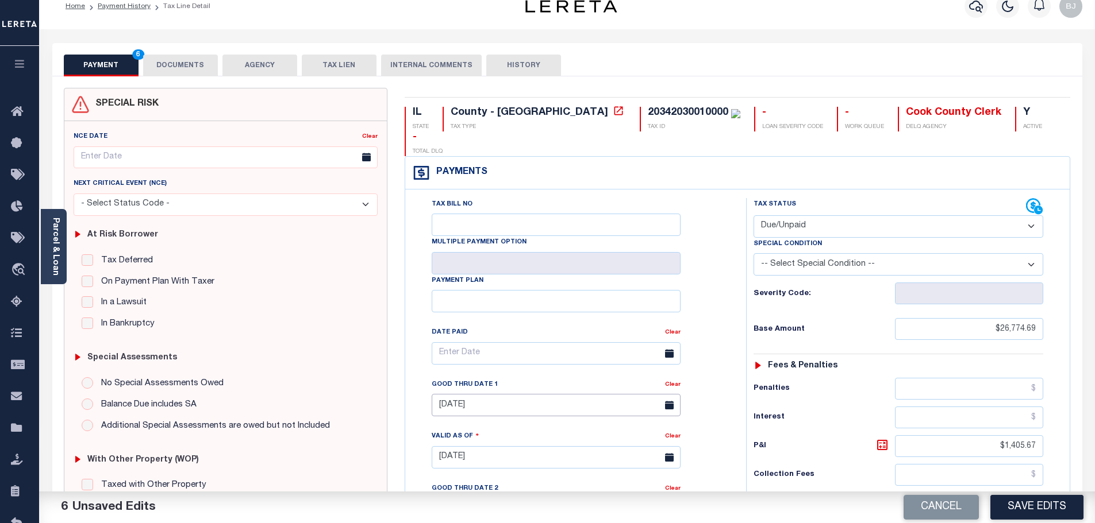
scroll to position [0, 0]
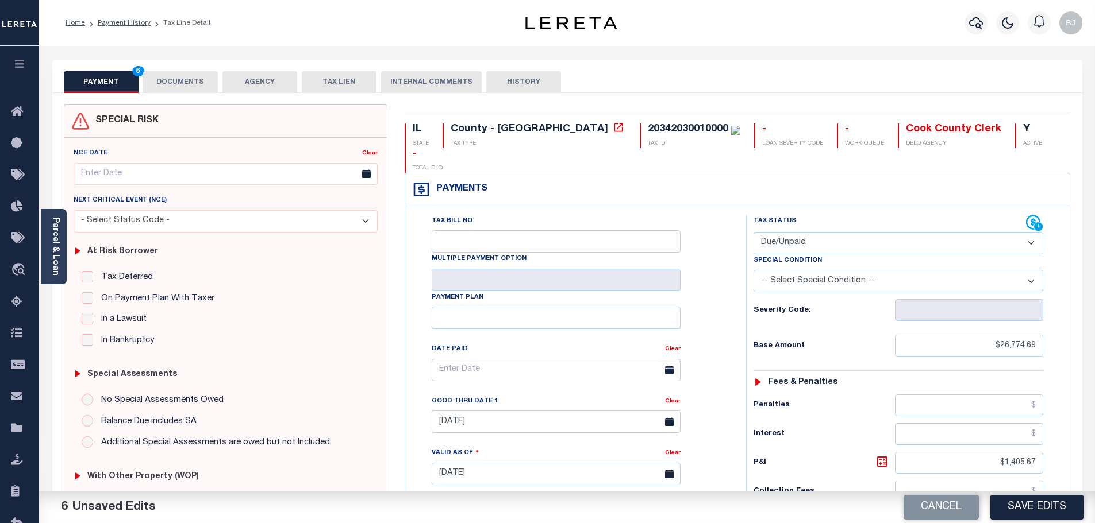
click at [172, 79] on button "DOCUMENTS" at bounding box center [180, 82] width 75 height 22
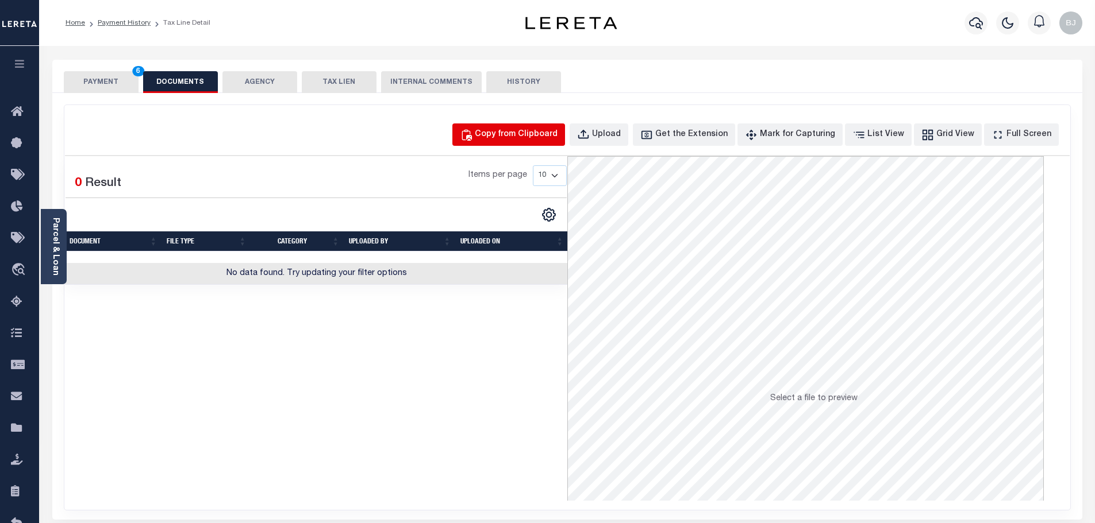
click at [556, 130] on div "Copy from Clipboard" at bounding box center [516, 135] width 83 height 13
select select "POP"
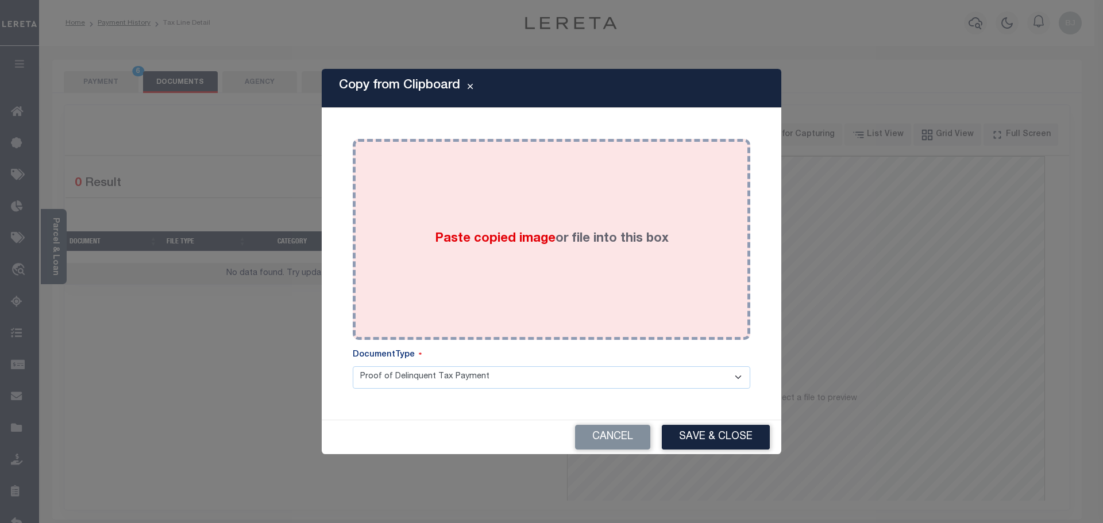
click at [606, 251] on div "Paste copied image or file into this box" at bounding box center [551, 240] width 380 height 184
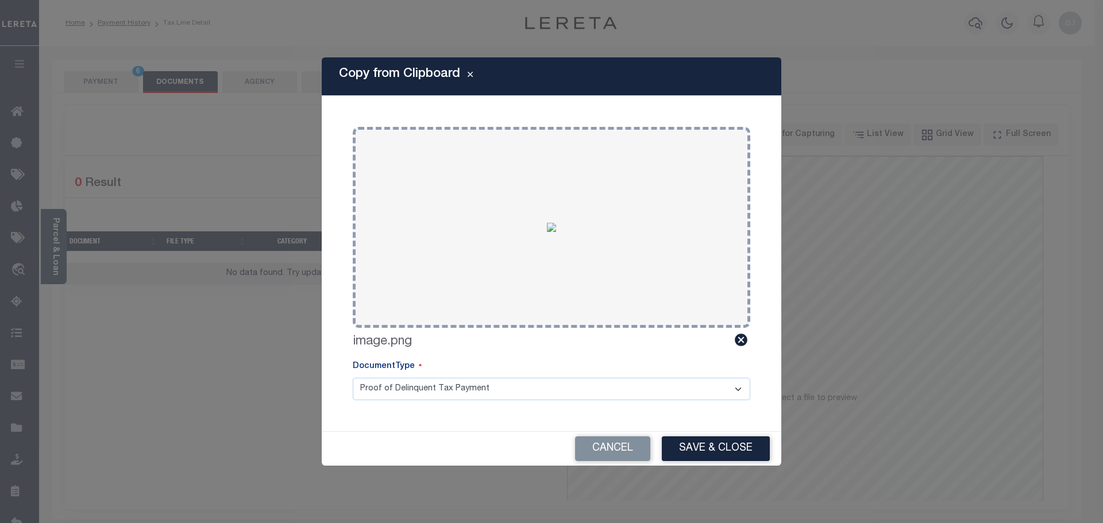
click at [742, 463] on div "Cancel Save & Close" at bounding box center [552, 449] width 460 height 34
click at [746, 453] on button "Save & Close" at bounding box center [716, 449] width 108 height 25
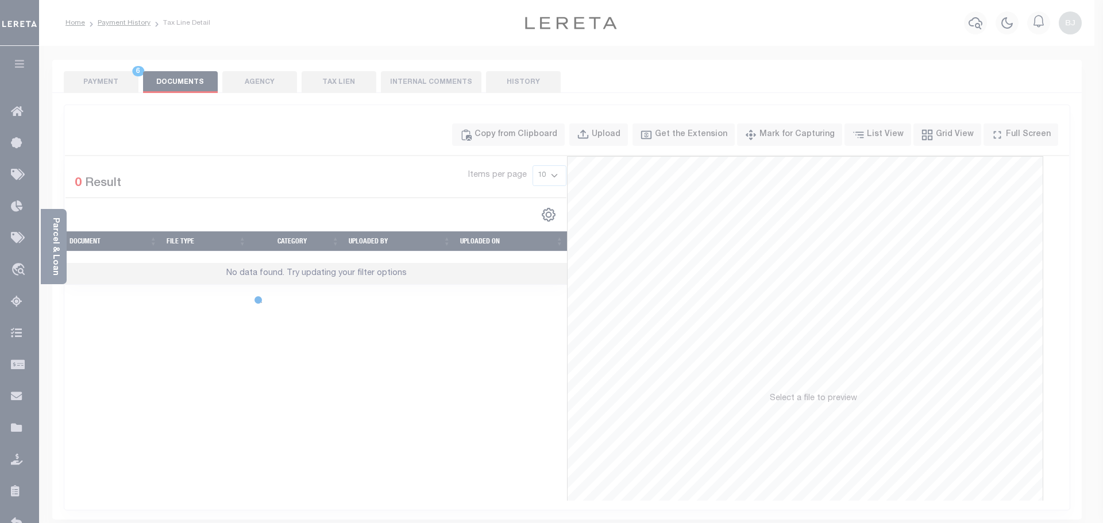
click at [125, 93] on div at bounding box center [551, 261] width 1103 height 523
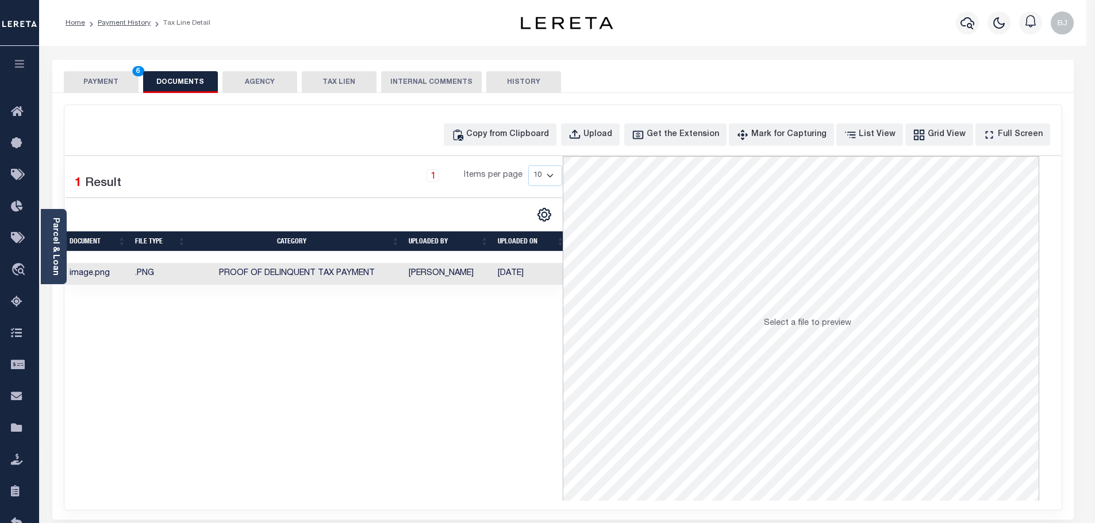
click at [125, 93] on div "SPECIAL RISK NCE Date Clear" at bounding box center [562, 306] width 1021 height 427
click at [121, 78] on button "PAYMENT 6" at bounding box center [101, 82] width 75 height 22
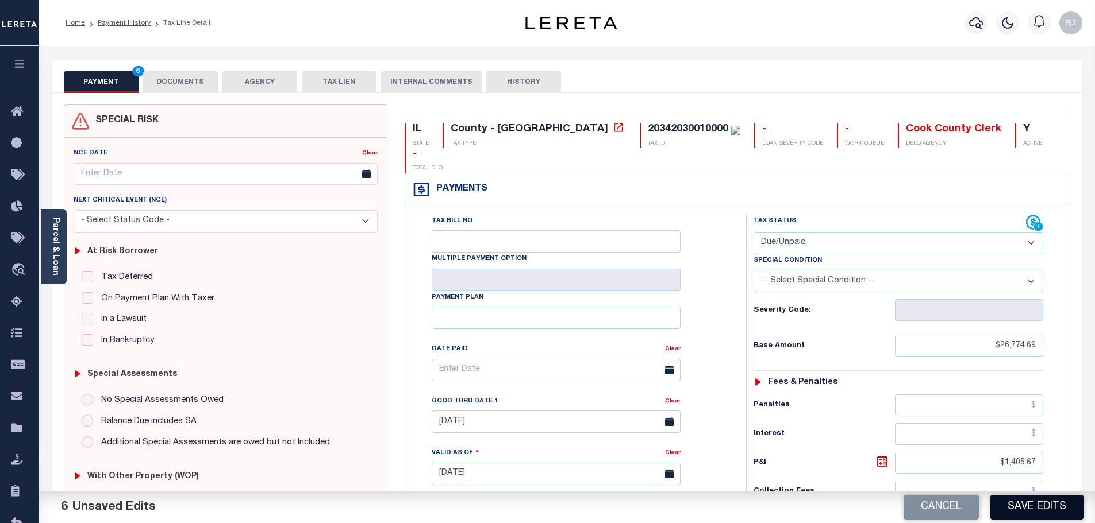
click at [1040, 506] on button "Save Edits" at bounding box center [1036, 507] width 93 height 25
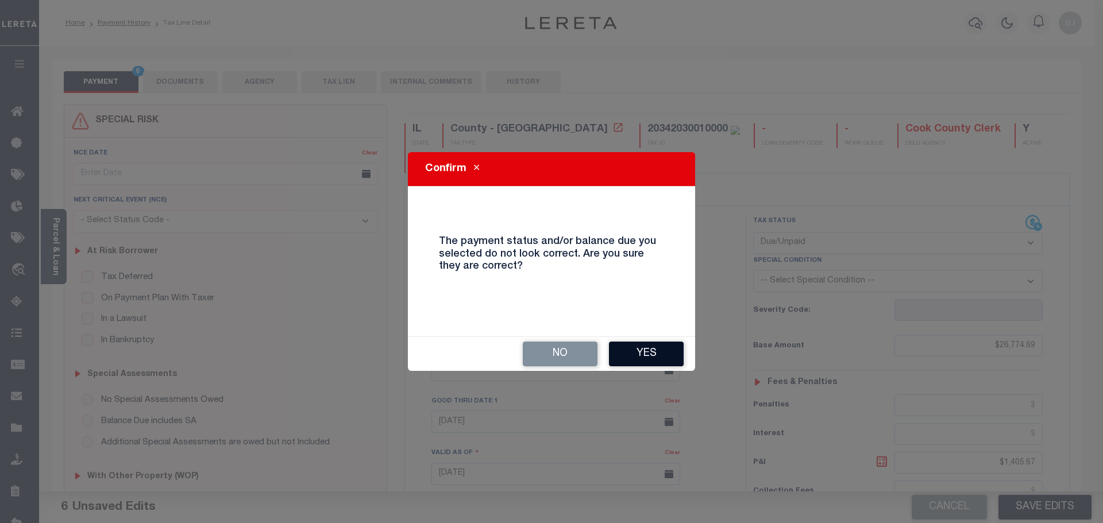
click at [654, 364] on button "Yes" at bounding box center [646, 354] width 75 height 25
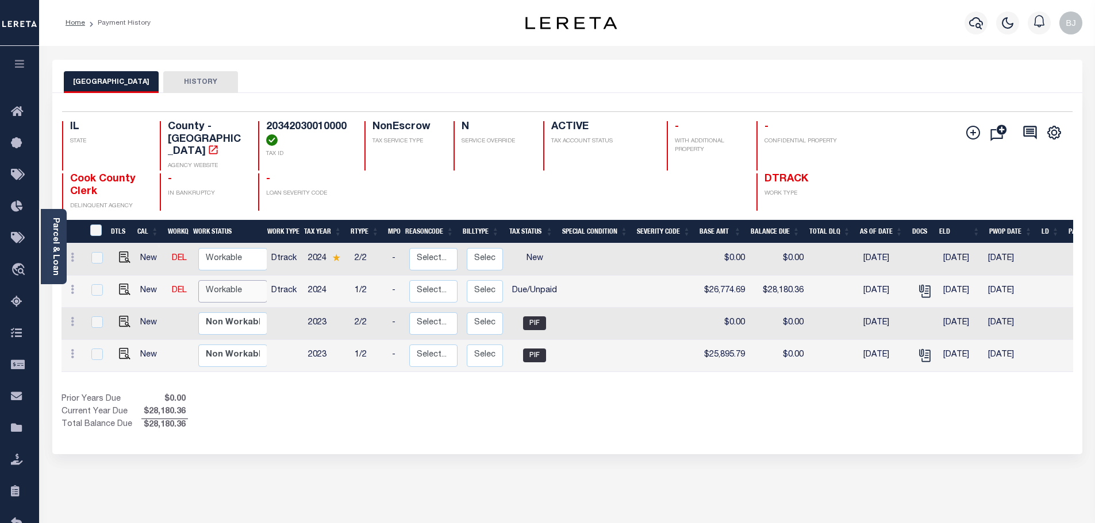
click at [234, 282] on select "Non Workable Workable" at bounding box center [232, 291] width 69 height 22
checkbox input "true"
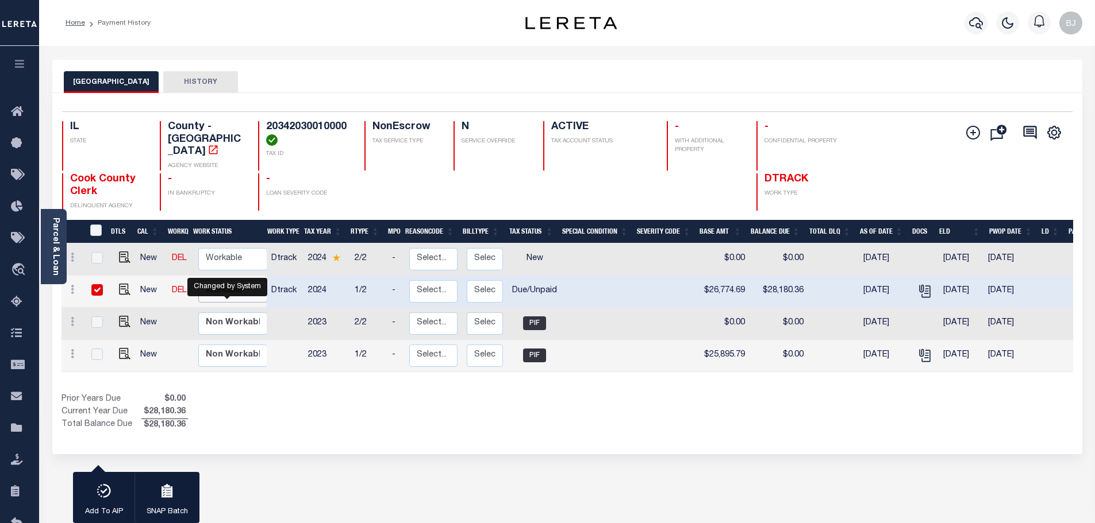
select select "true"
click at [198, 280] on select "Non Workable Workable" at bounding box center [232, 291] width 69 height 22
checkbox input "false"
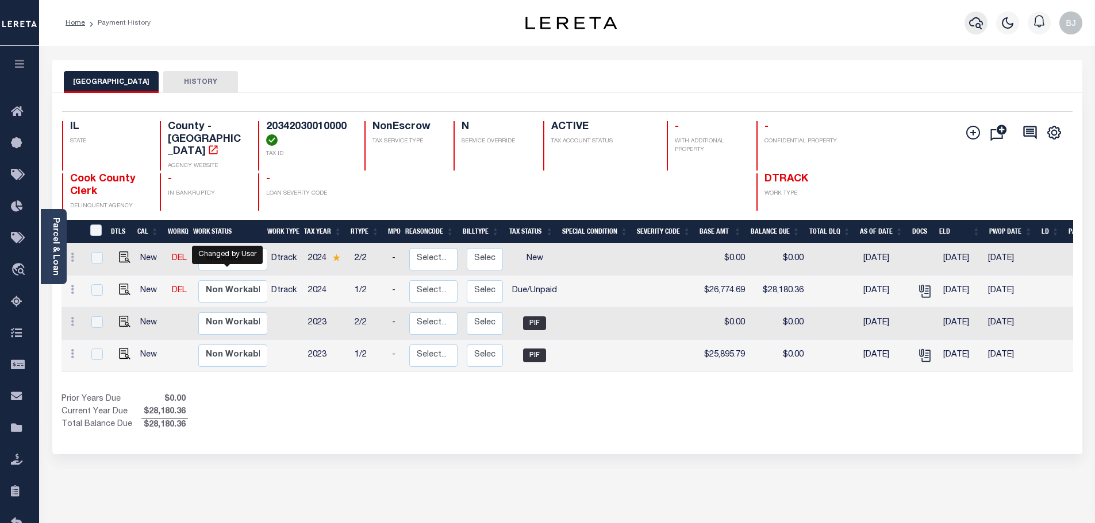
click at [967, 21] on button "button" at bounding box center [975, 22] width 23 height 23
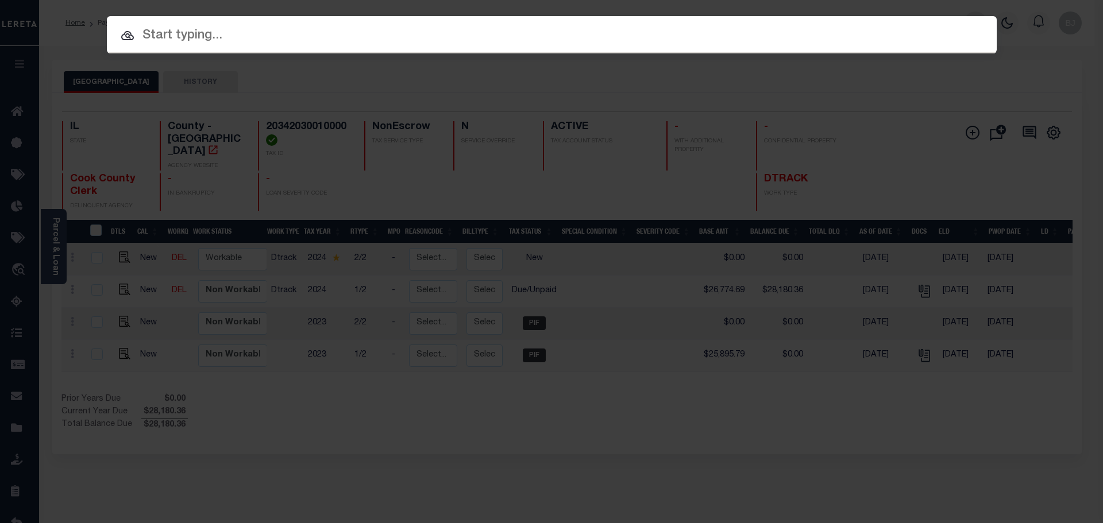
paste input "16253"
type input "16253"
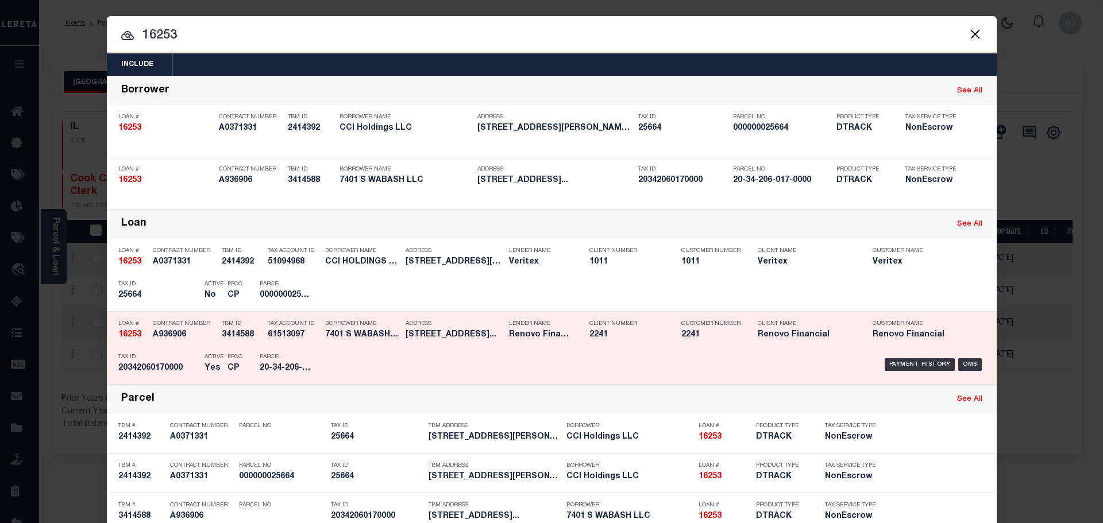
click at [399, 344] on div "Address [STREET_ADDRESS]..." at bounding box center [448, 331] width 103 height 33
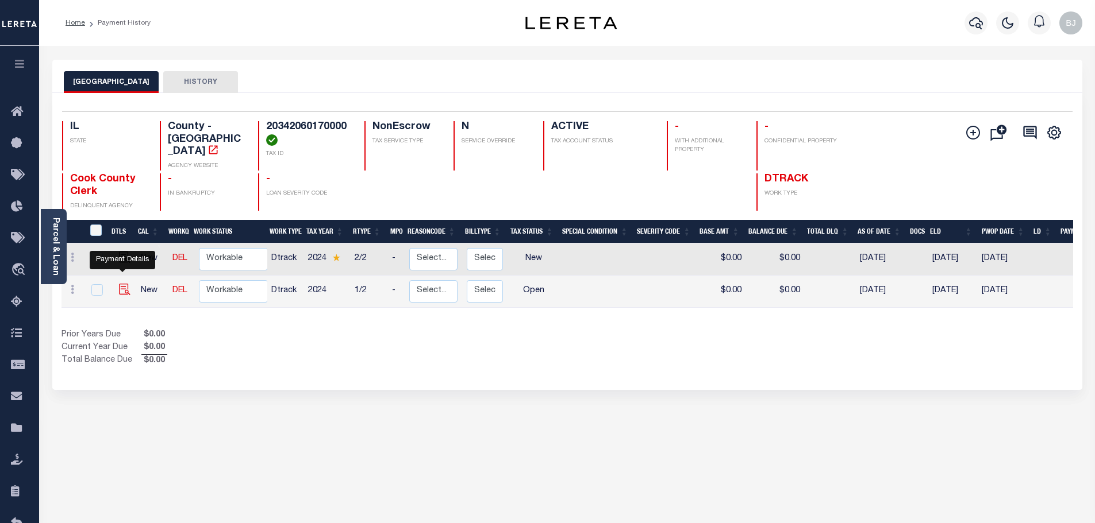
click at [124, 284] on img "" at bounding box center [124, 289] width 11 height 11
checkbox input "true"
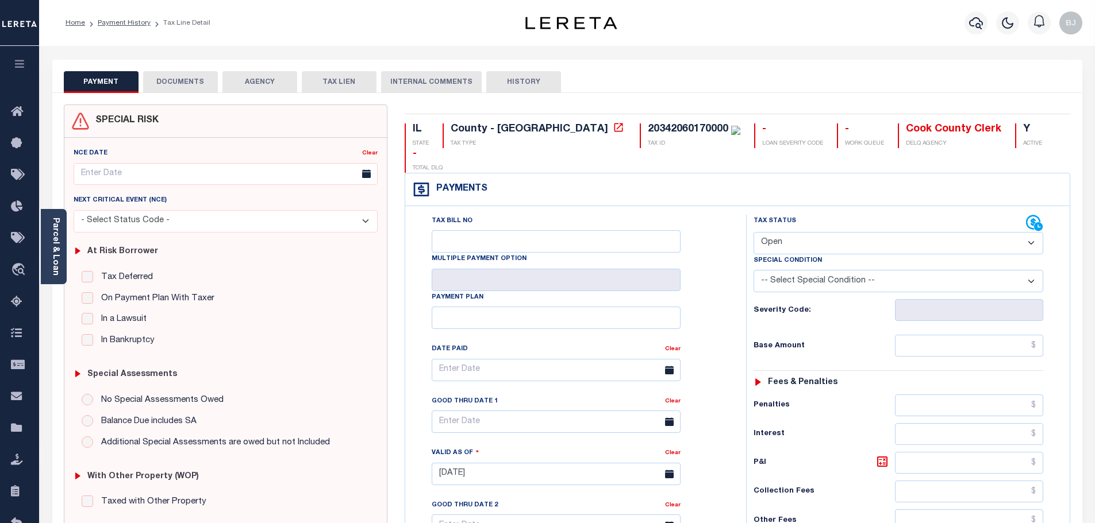
click at [867, 232] on select "- Select Status Code - Open Due/Unpaid Paid Incomplete No Tax Due Internal Refu…" at bounding box center [898, 243] width 290 height 22
select select "PYD"
click at [753, 232] on select "- Select Status Code - Open Due/Unpaid Paid Incomplete No Tax Due Internal Refu…" at bounding box center [898, 243] width 290 height 22
type input "[DATE]"
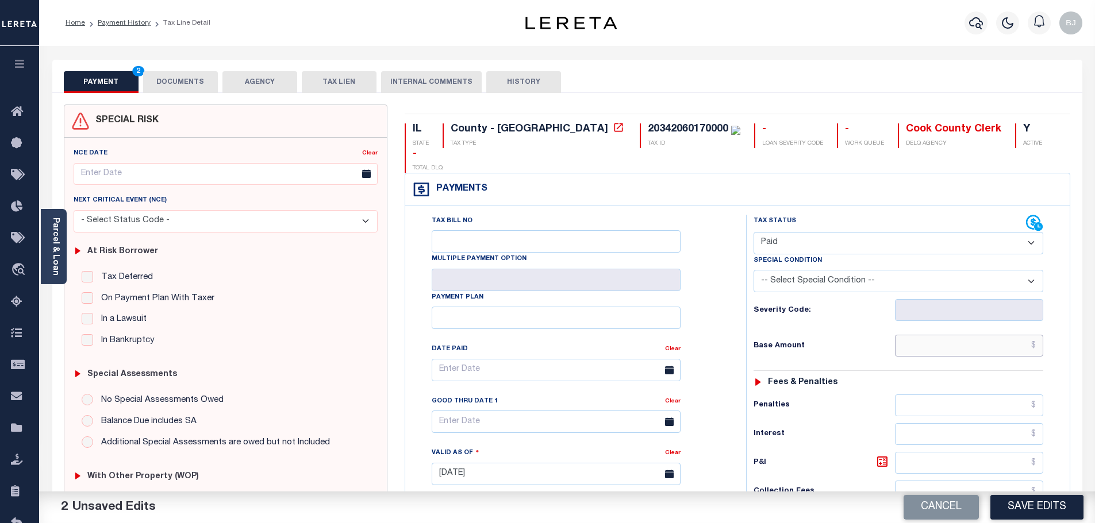
click at [963, 335] on input "text" at bounding box center [969, 346] width 149 height 22
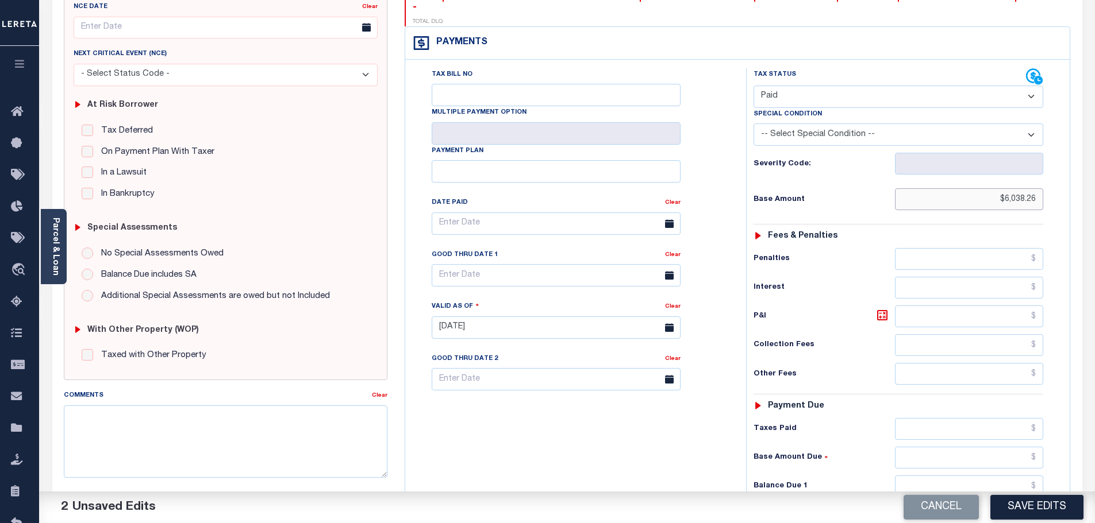
scroll to position [172, 0]
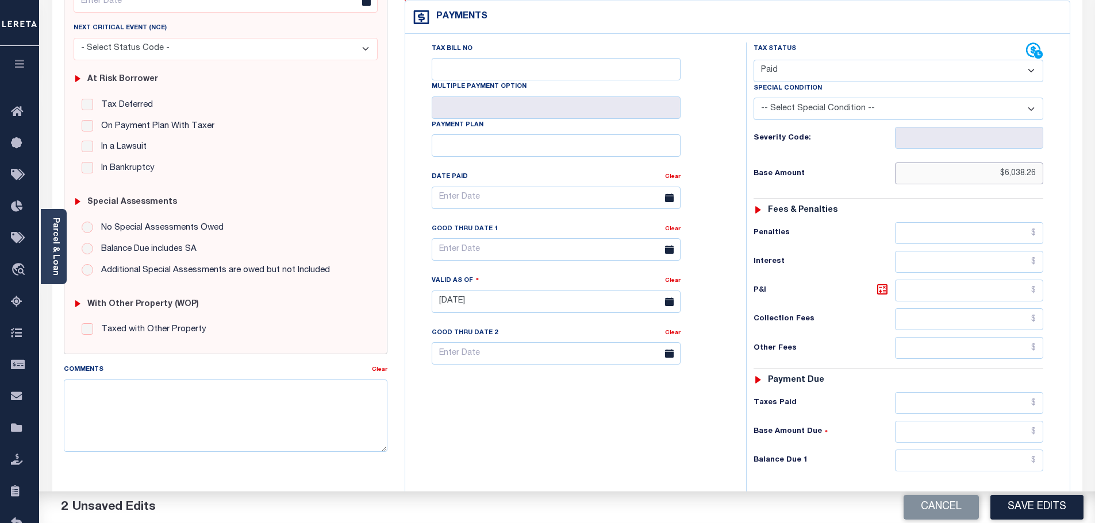
type input "$6,038.26"
click at [972, 450] on input "text" at bounding box center [969, 461] width 149 height 22
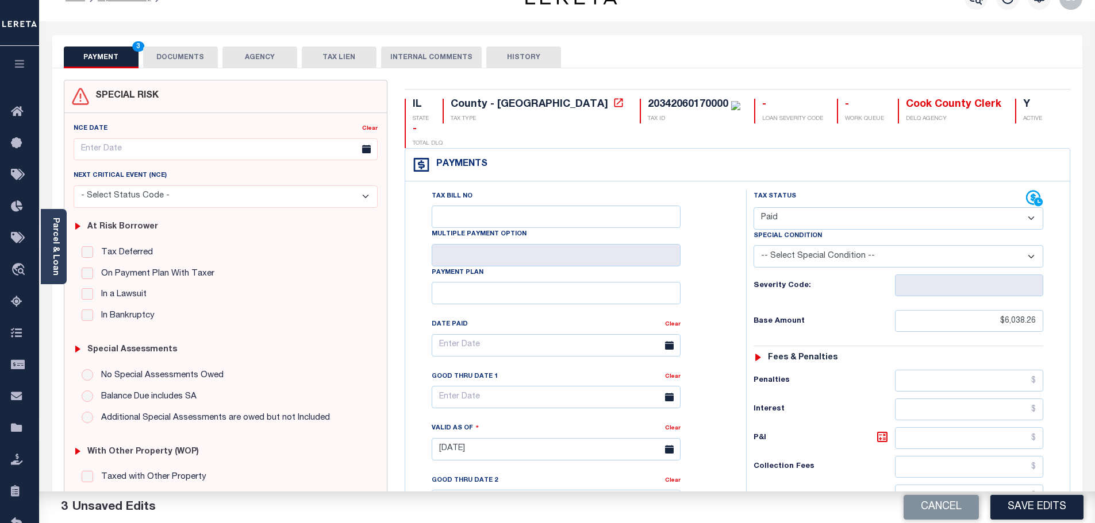
scroll to position [0, 0]
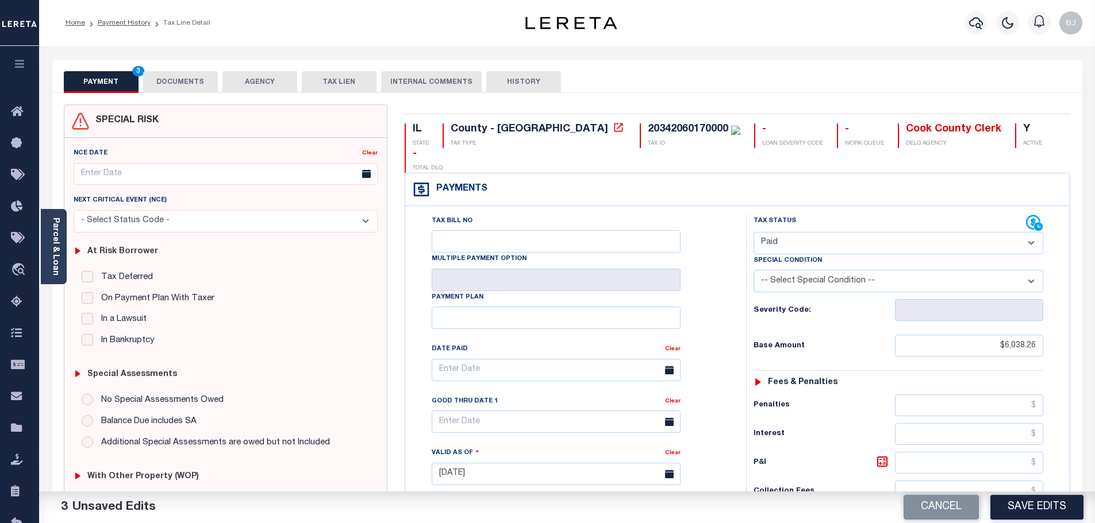
type input "$0.00"
click at [167, 82] on button "DOCUMENTS" at bounding box center [180, 82] width 75 height 22
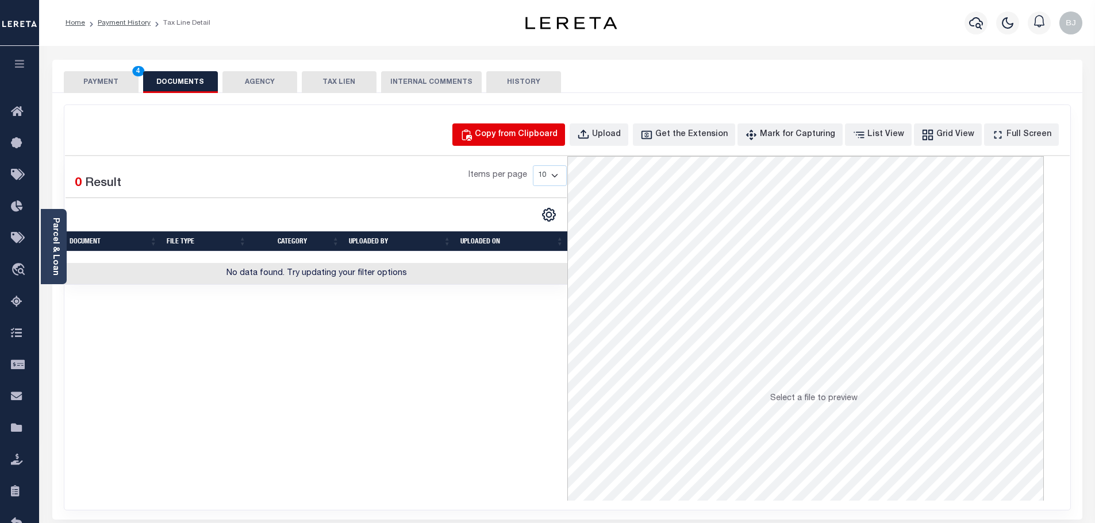
click at [554, 130] on div "Copy from Clipboard" at bounding box center [516, 135] width 83 height 13
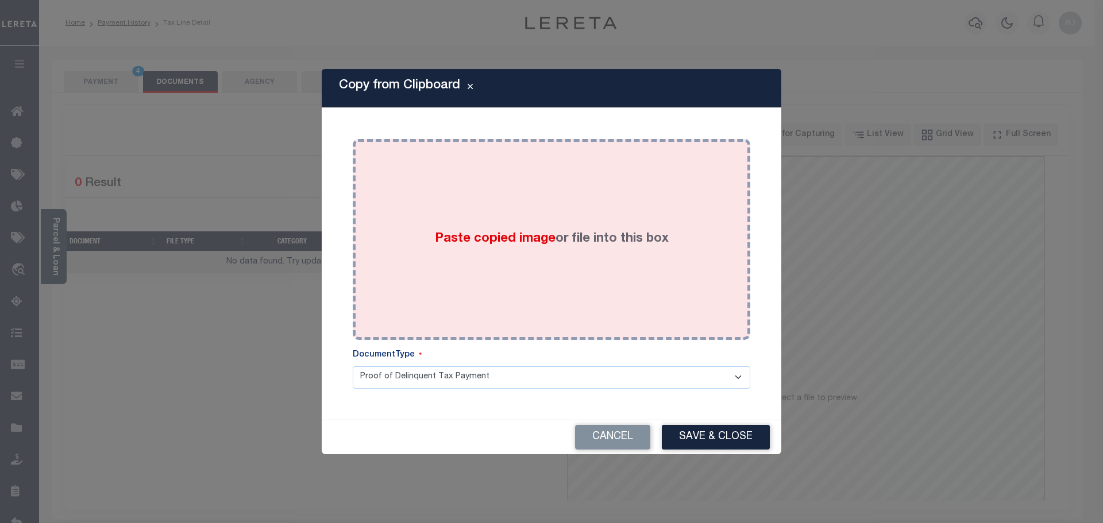
click at [607, 233] on div "Paste copied image or file into this box" at bounding box center [551, 240] width 380 height 184
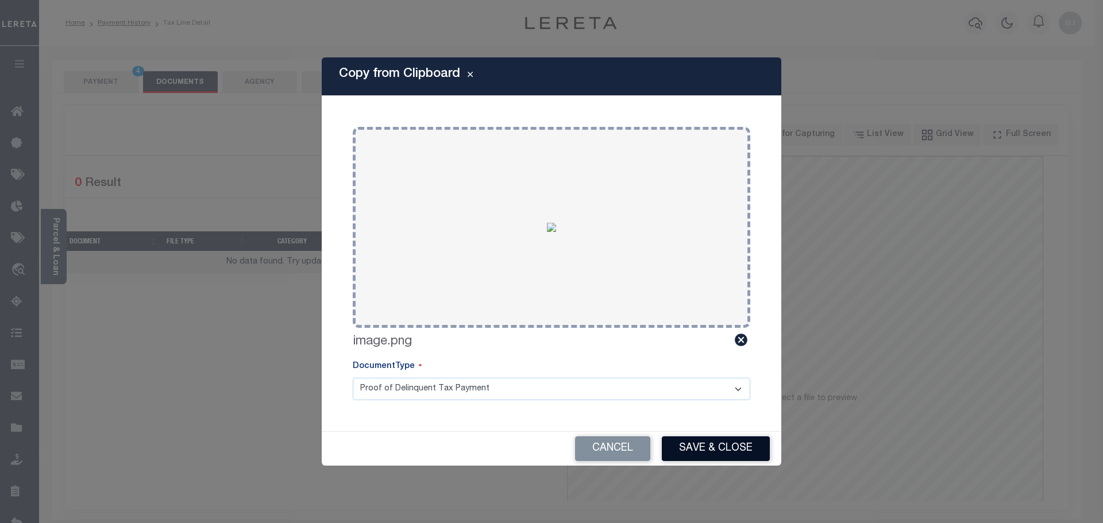
click at [731, 446] on button "Save & Close" at bounding box center [716, 449] width 108 height 25
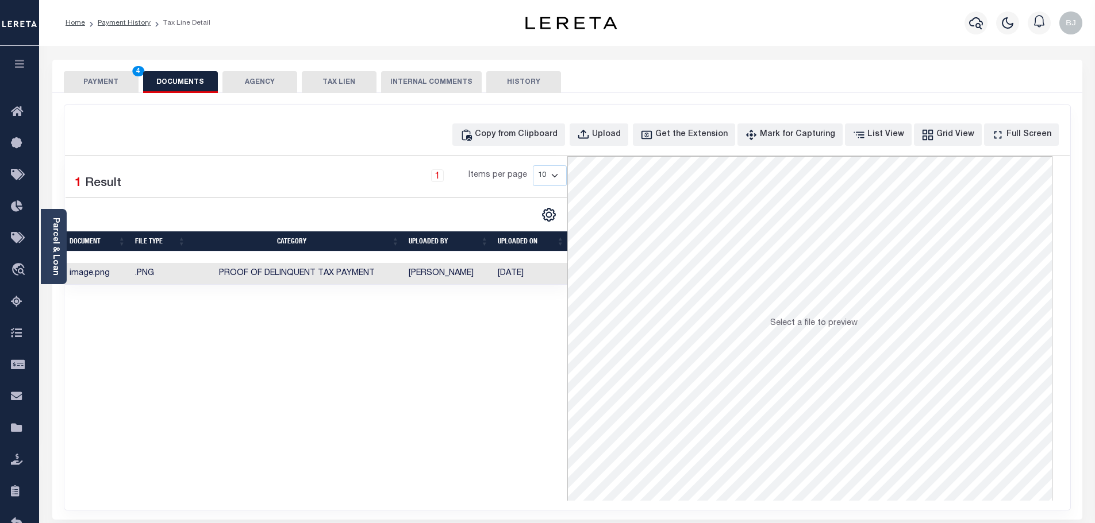
click at [133, 77] on button "PAYMENT 4" at bounding box center [101, 82] width 75 height 22
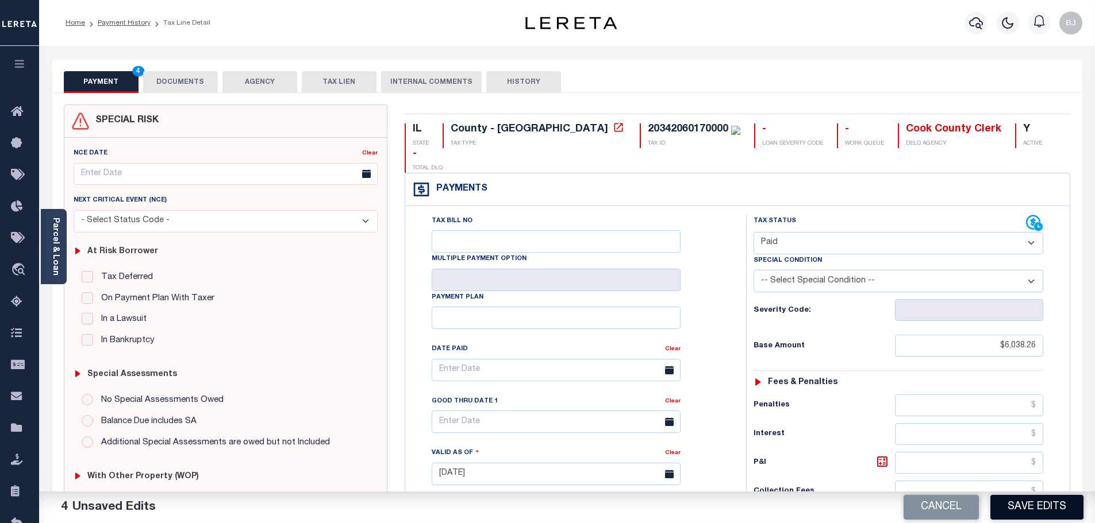
click at [1053, 510] on button "Save Edits" at bounding box center [1036, 507] width 93 height 25
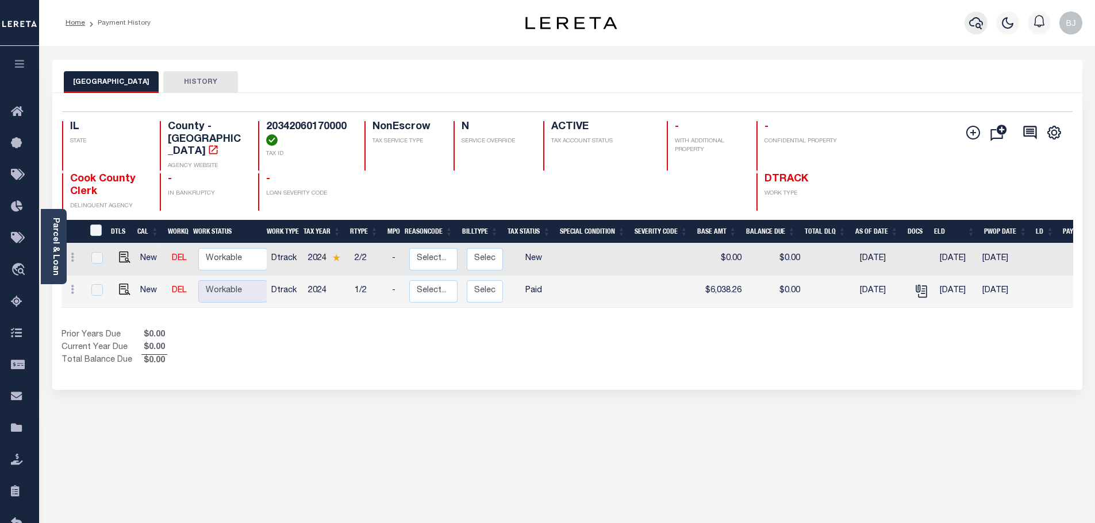
click at [977, 22] on icon "button" at bounding box center [976, 23] width 14 height 14
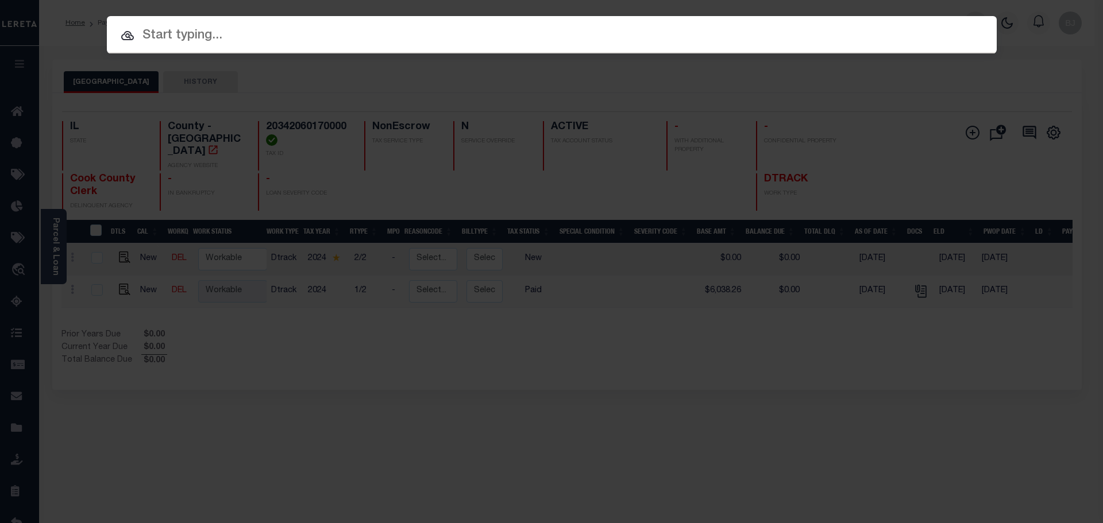
paste input "13924"
type input "13924"
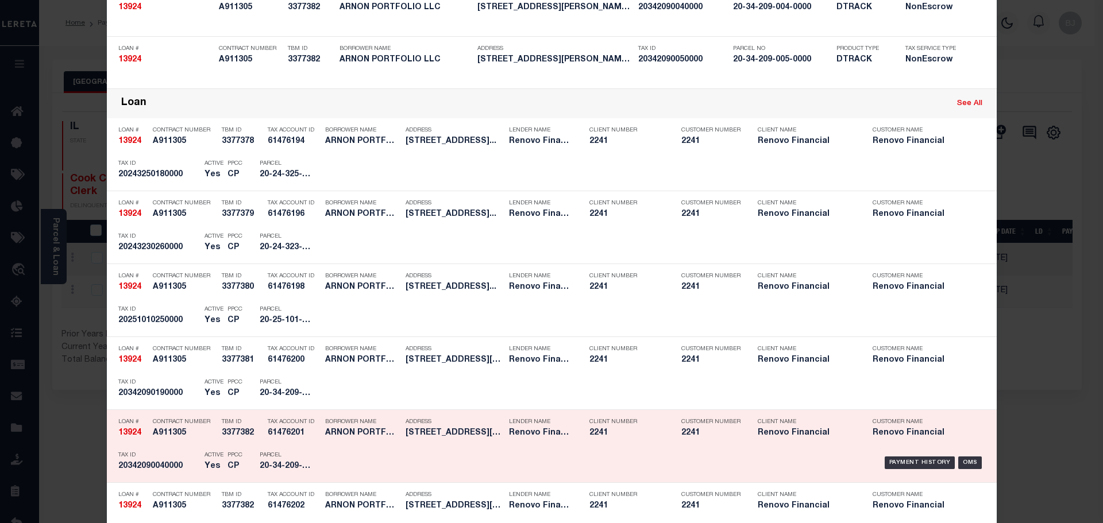
scroll to position [402, 0]
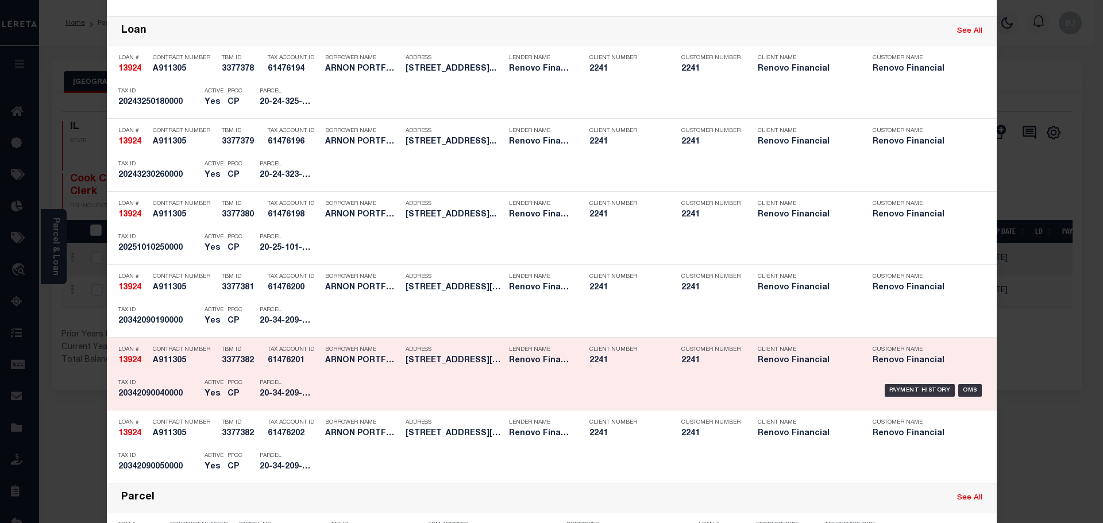
click at [287, 384] on p "Parcel" at bounding box center [286, 383] width 52 height 7
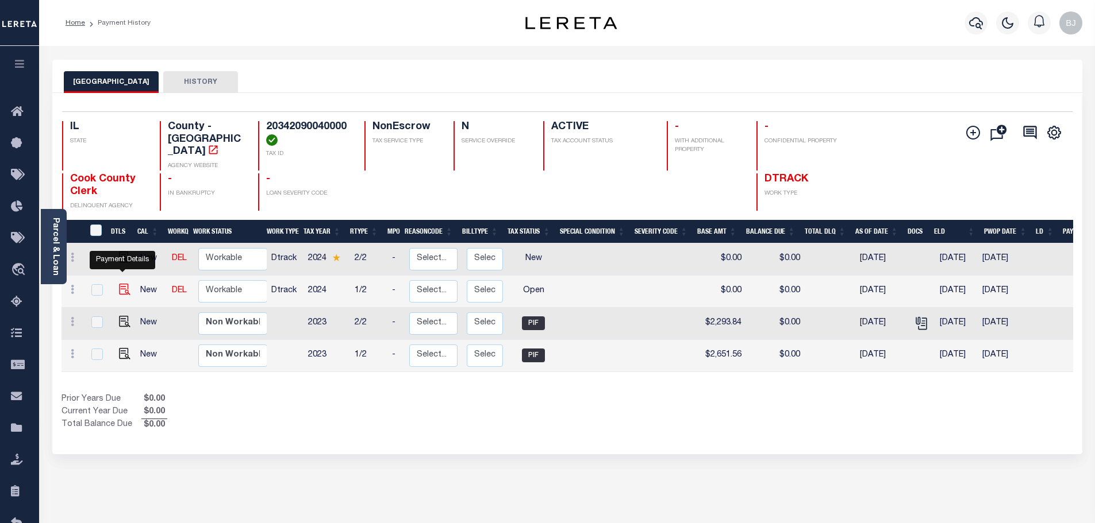
click at [122, 284] on img "" at bounding box center [124, 289] width 11 height 11
checkbox input "true"
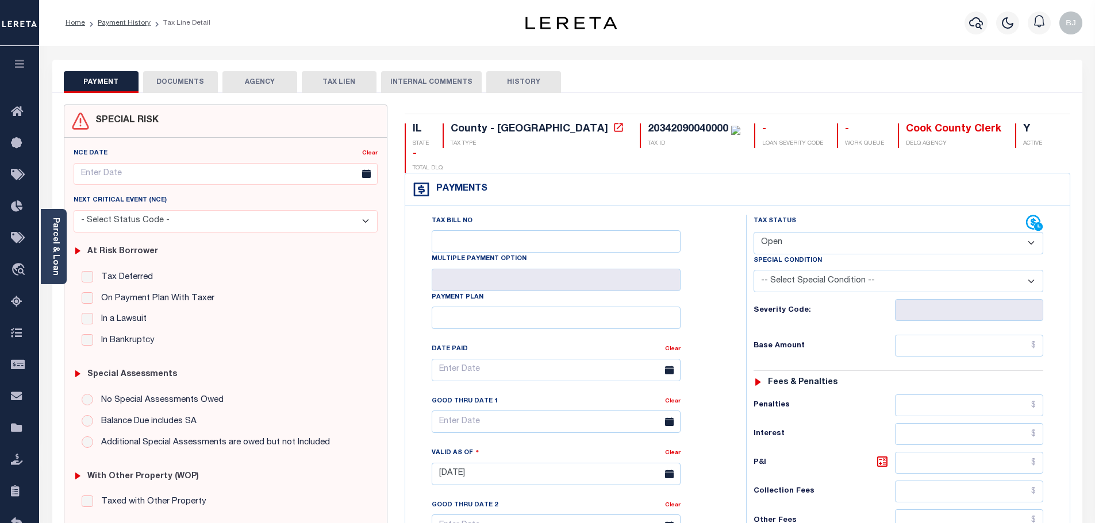
click at [820, 232] on select "- Select Status Code - Open Due/Unpaid Paid Incomplete No Tax Due Internal Refu…" at bounding box center [898, 243] width 290 height 22
select select "PYD"
click at [753, 232] on select "- Select Status Code - Open Due/Unpaid Paid Incomplete No Tax Due Internal Refu…" at bounding box center [898, 243] width 290 height 22
type input "[DATE]"
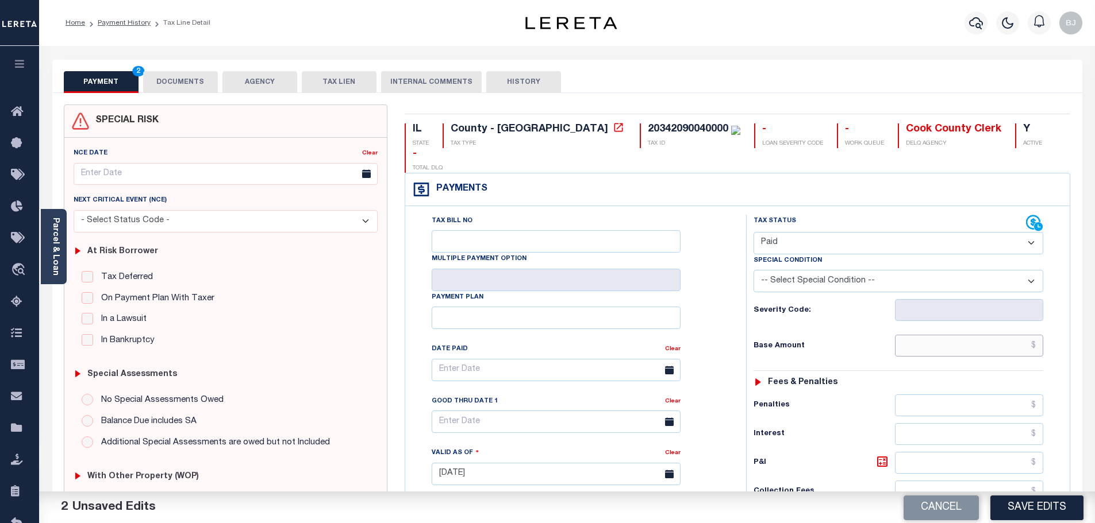
click at [994, 335] on input "text" at bounding box center [969, 346] width 149 height 22
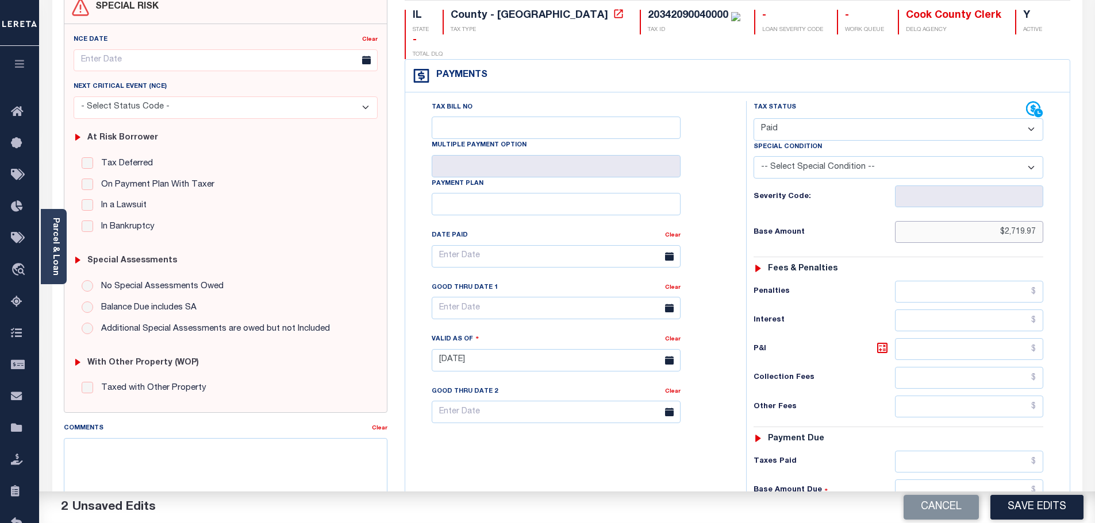
scroll to position [172, 0]
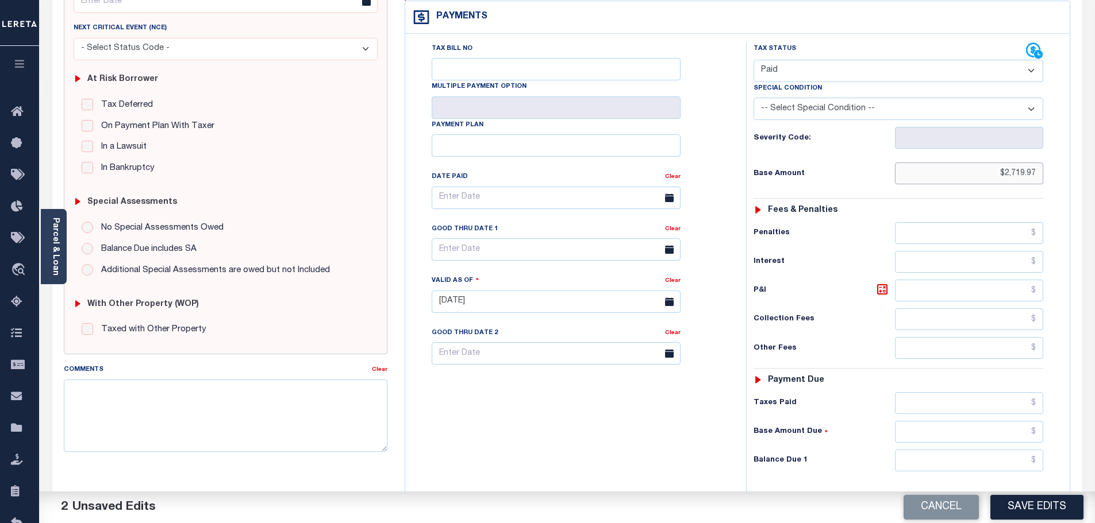
type input "$2,719.97"
click at [961, 450] on input "text" at bounding box center [969, 461] width 149 height 22
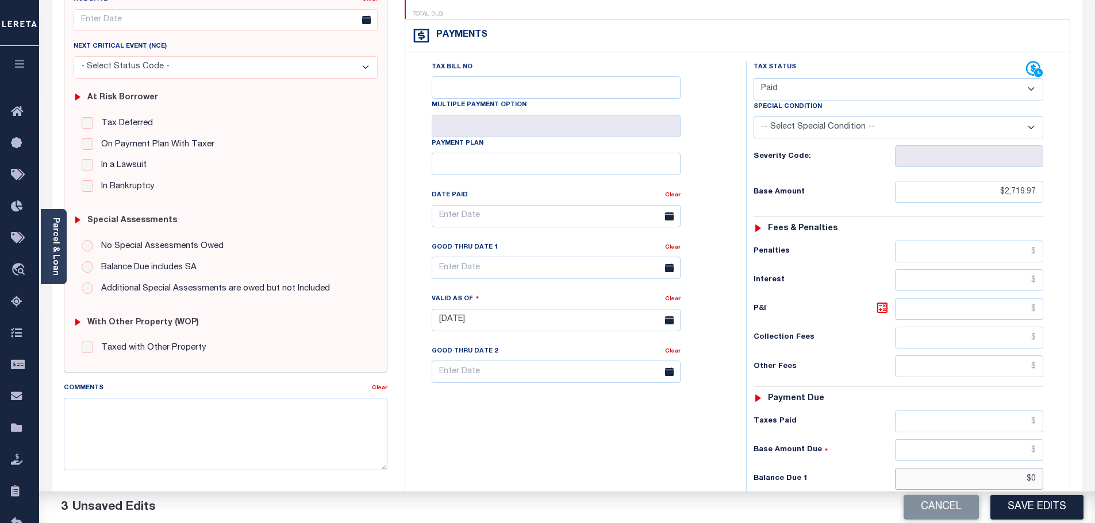
scroll to position [0, 0]
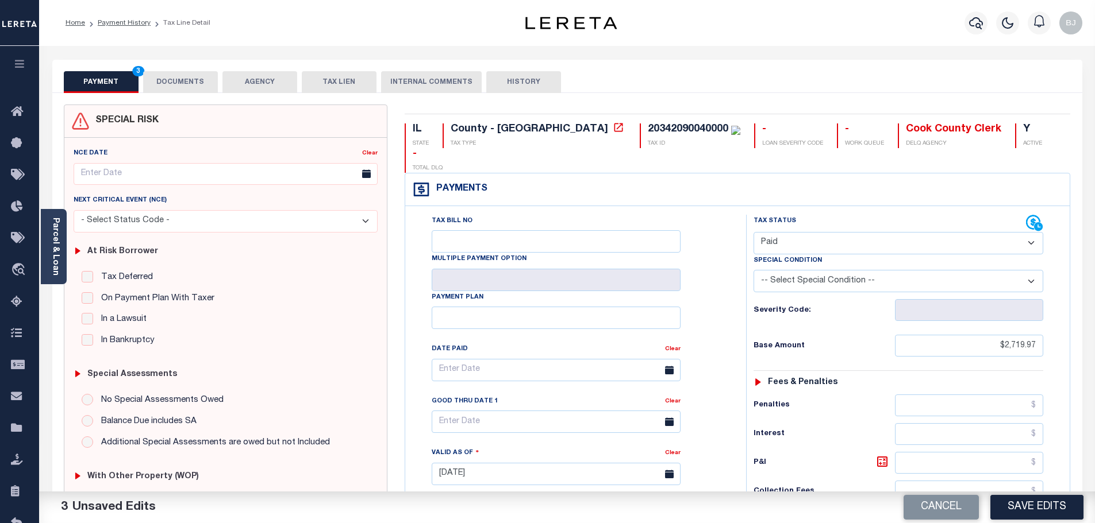
type input "$0.00"
click at [212, 84] on button "DOCUMENTS" at bounding box center [180, 82] width 75 height 22
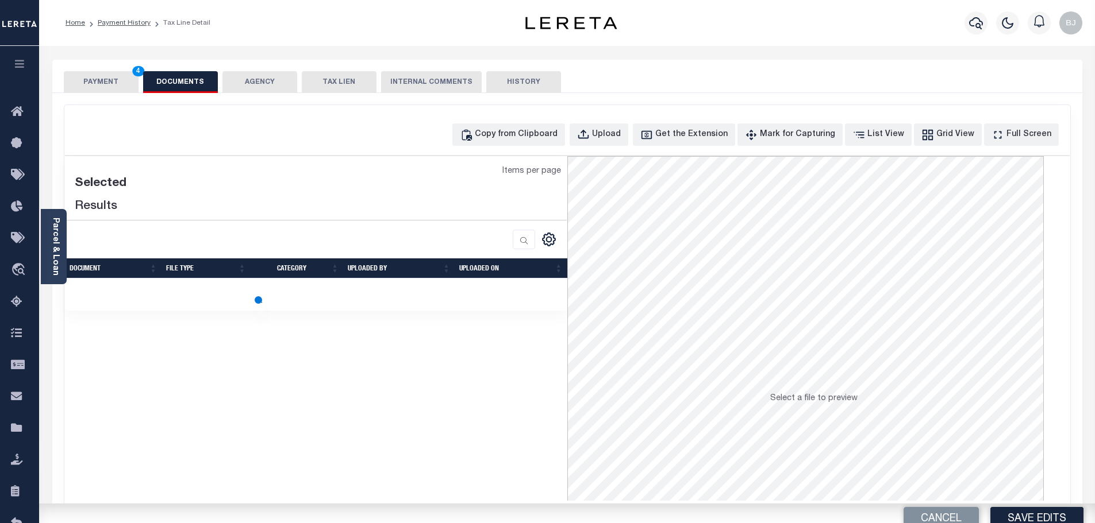
click at [500, 118] on div "Copy from Clipboard Upload Get the Extension Mark for Capturing Got it List Vie…" at bounding box center [567, 307] width 1006 height 405
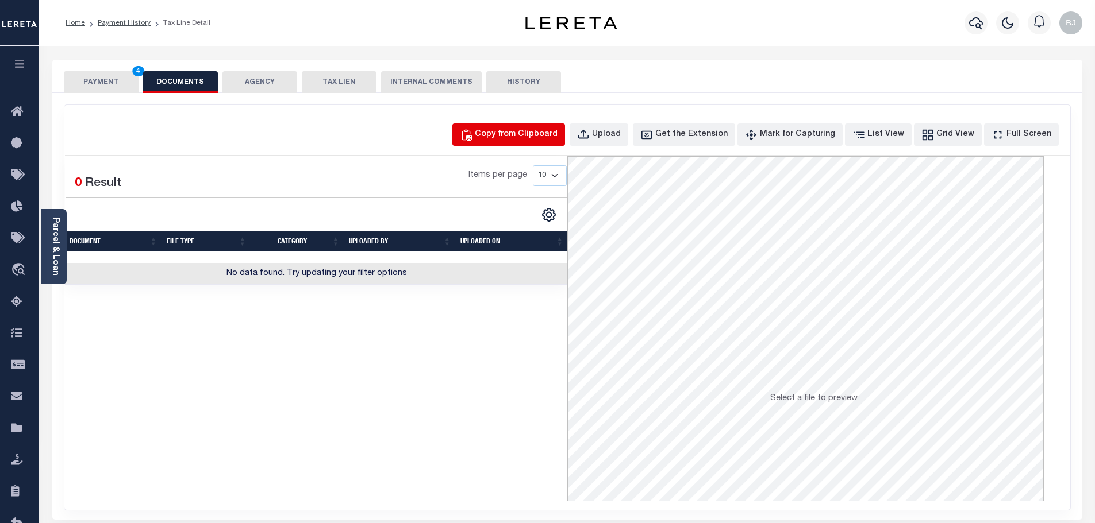
click at [531, 135] on div "Copy from Clipboard" at bounding box center [516, 135] width 83 height 13
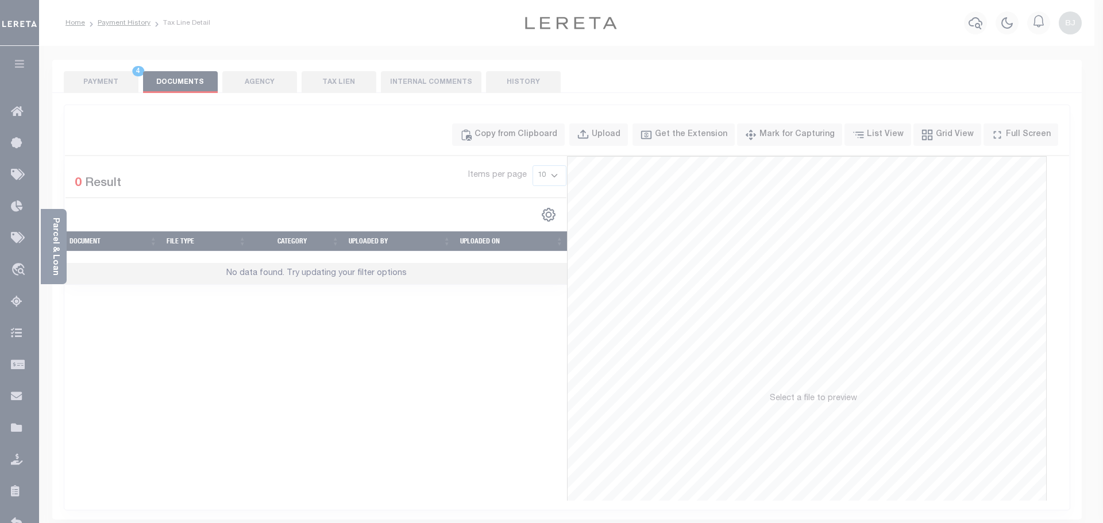
click at [0, 0] on label "Paste copied image or file into this box" at bounding box center [0, 0] width 0 height 0
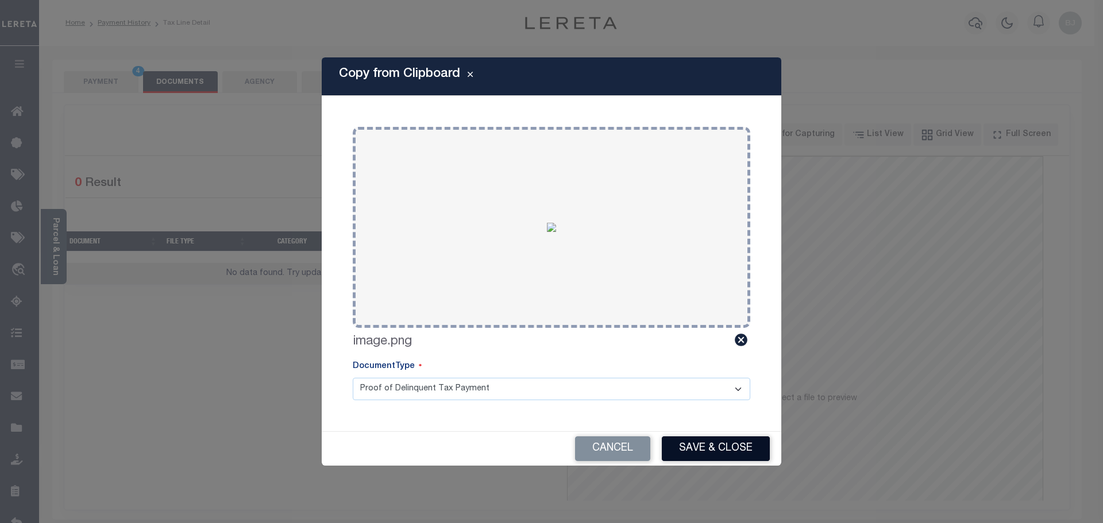
click at [708, 447] on button "Save & Close" at bounding box center [716, 449] width 108 height 25
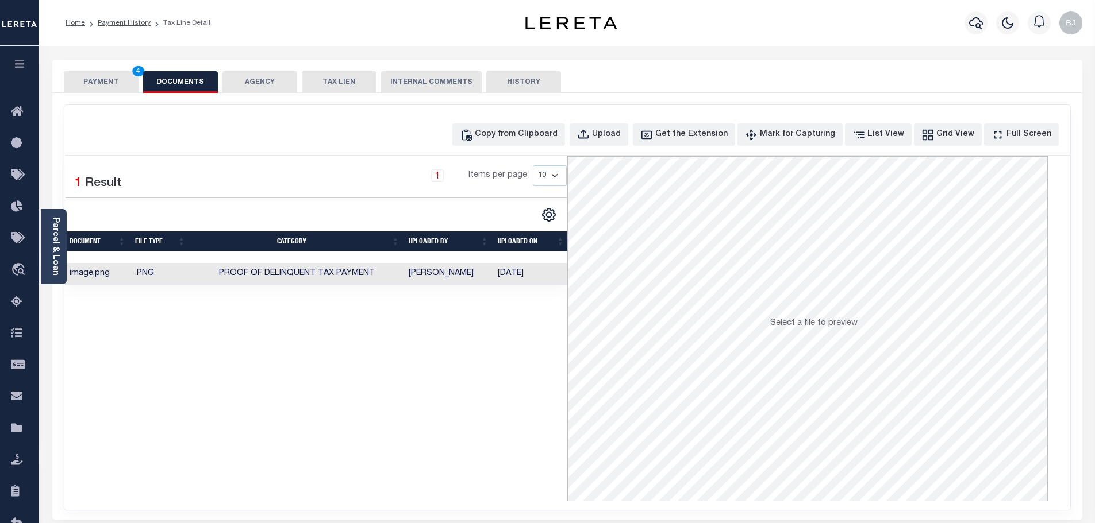
click at [103, 79] on button "PAYMENT 4" at bounding box center [101, 82] width 75 height 22
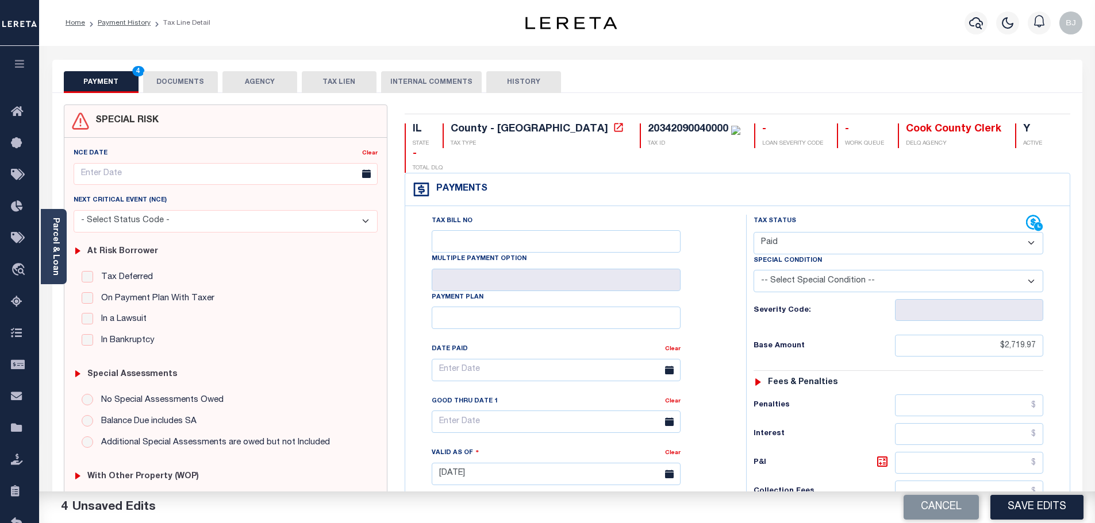
click at [1048, 521] on div "Cancel Save Edits" at bounding box center [831, 508] width 528 height 32
click at [1053, 506] on button "Save Edits" at bounding box center [1036, 507] width 93 height 25
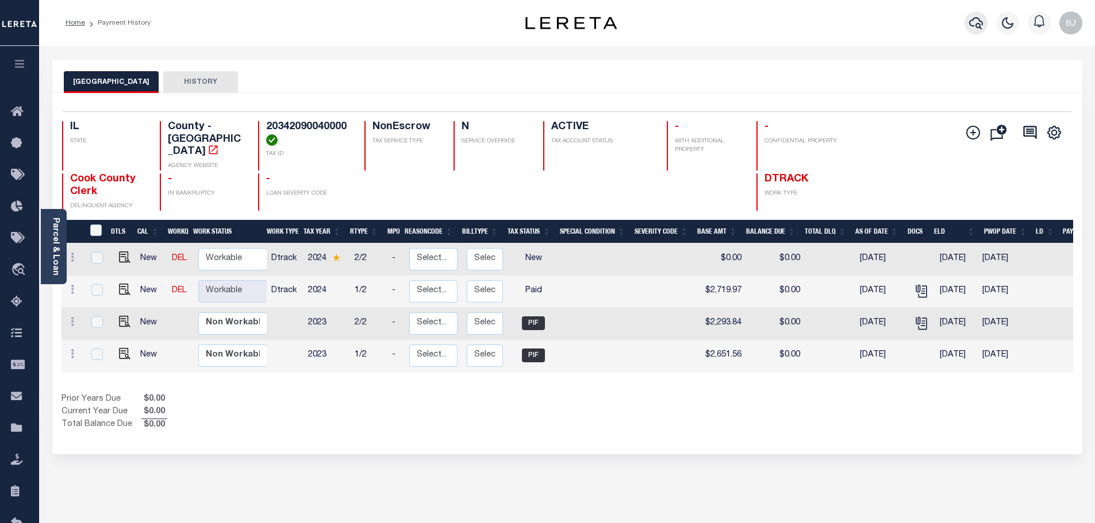
click at [976, 21] on icon "button" at bounding box center [976, 23] width 14 height 14
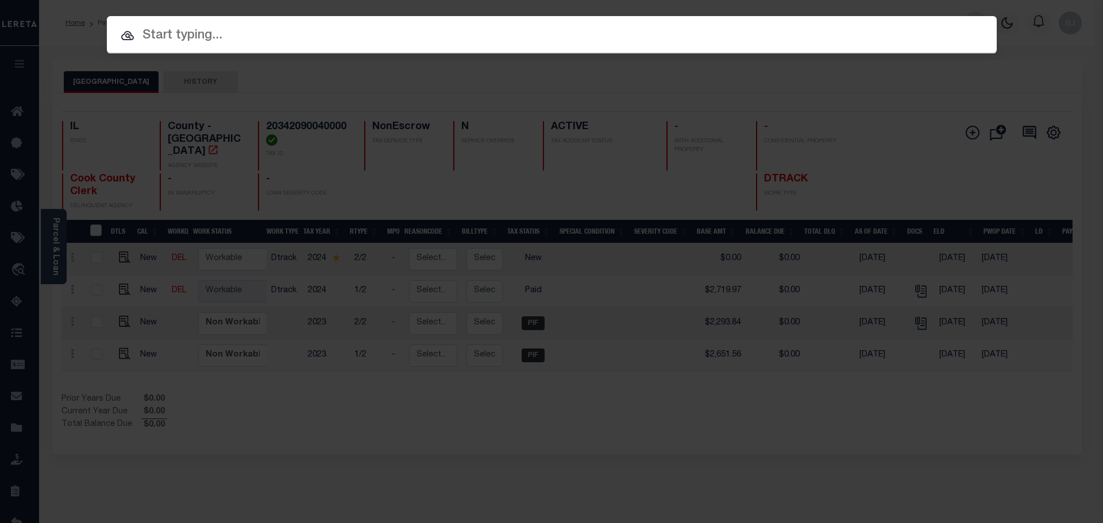
paste input "13924"
type input "13924"
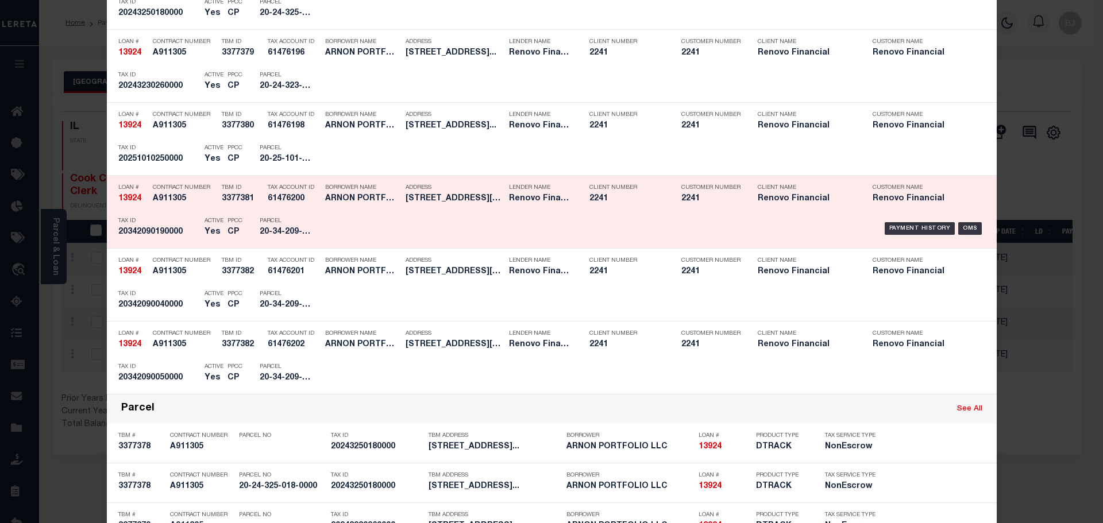
scroll to position [517, 0]
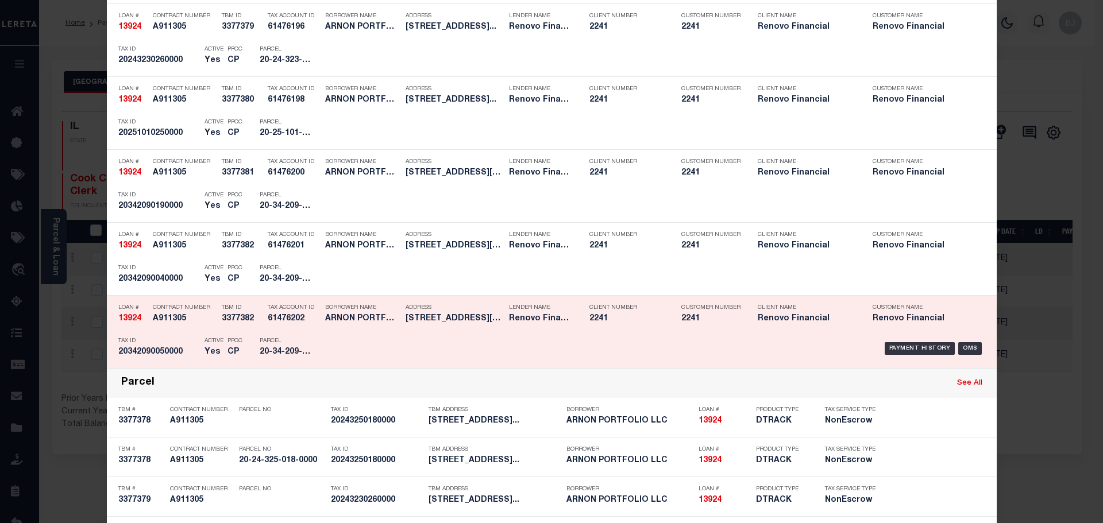
click at [240, 343] on div "PPCC CP" at bounding box center [235, 348] width 32 height 33
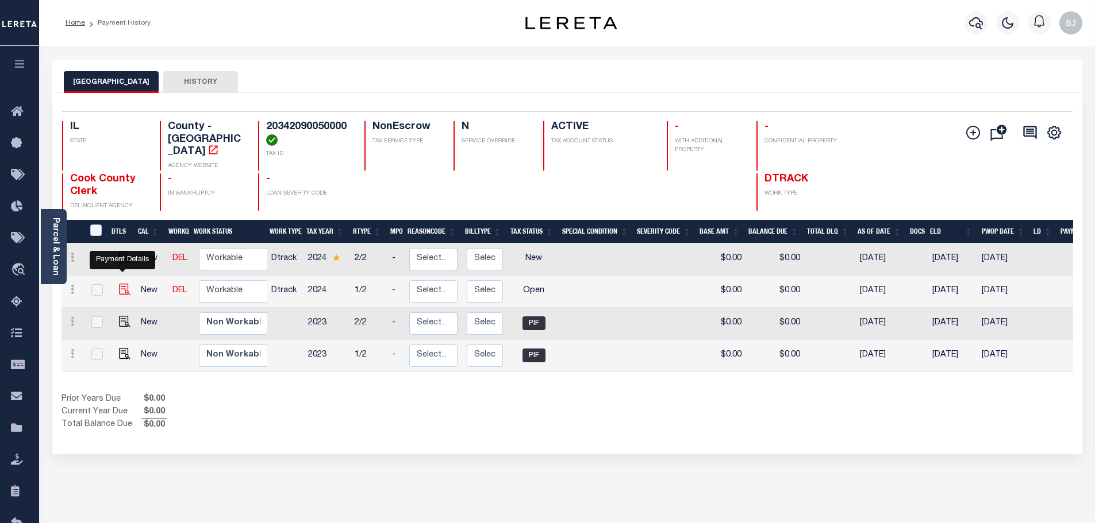
click at [122, 284] on img "" at bounding box center [124, 289] width 11 height 11
checkbox input "true"
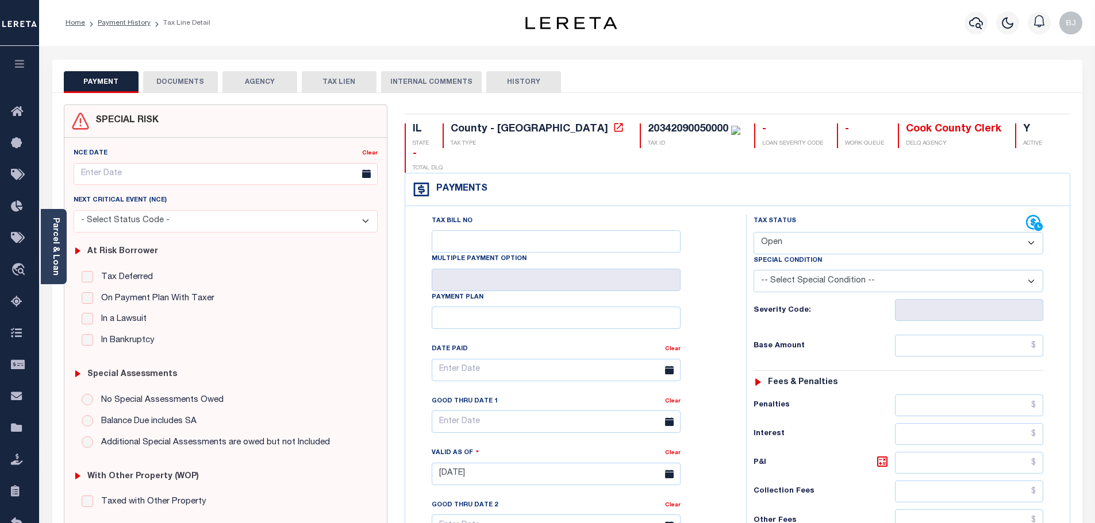
click at [818, 232] on select "- Select Status Code - Open Due/Unpaid Paid Incomplete No Tax Due Internal Refu…" at bounding box center [898, 243] width 290 height 22
select select "DUE"
click at [753, 232] on select "- Select Status Code - Open Due/Unpaid Paid Incomplete No Tax Due Internal Refu…" at bounding box center [898, 243] width 290 height 22
type input "09/11/2025"
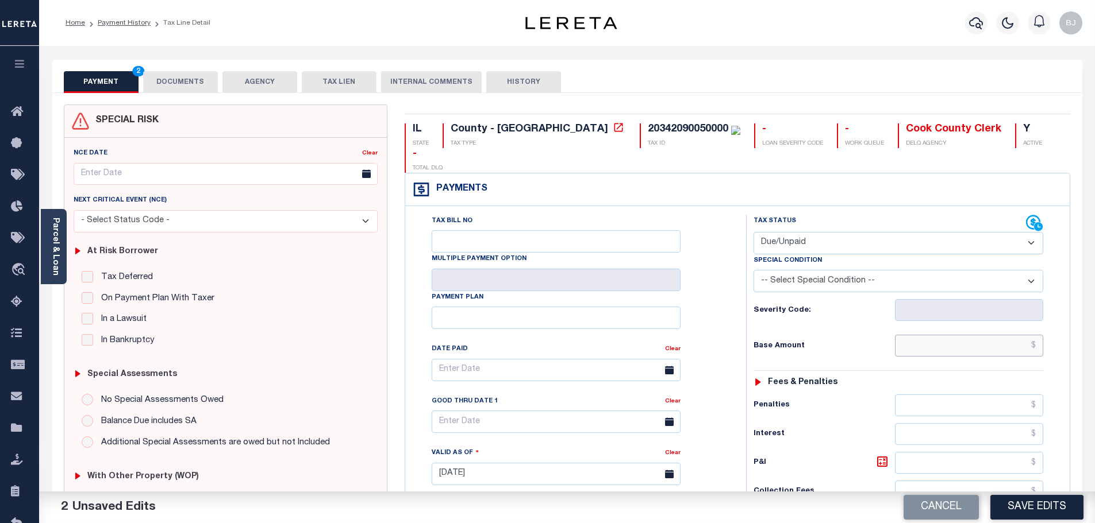
click at [1007, 335] on input "text" at bounding box center [969, 346] width 149 height 22
type input "$2,719.97"
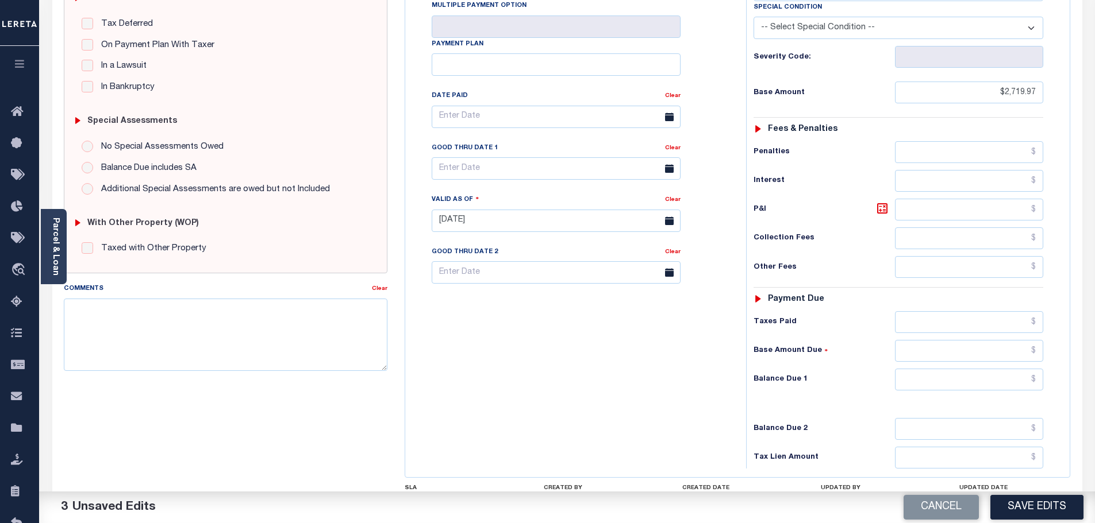
scroll to position [287, 0]
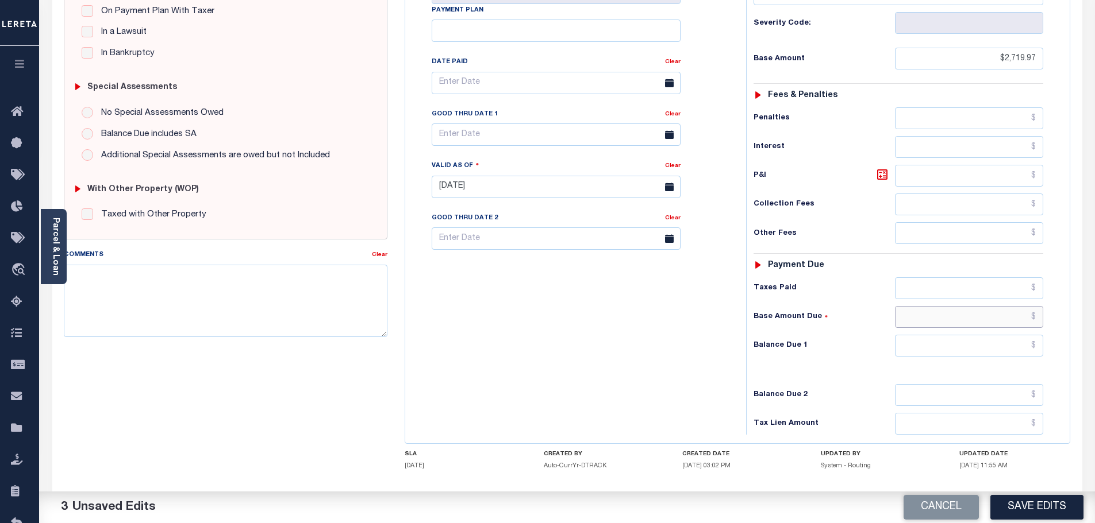
drag, startPoint x: 999, startPoint y: 298, endPoint x: 995, endPoint y: 309, distance: 11.6
click at [999, 306] on input "text" at bounding box center [969, 317] width 149 height 22
click at [992, 335] on input "text" at bounding box center [969, 346] width 149 height 22
type input "$2,862.77"
click at [886, 170] on icon at bounding box center [882, 175] width 10 height 10
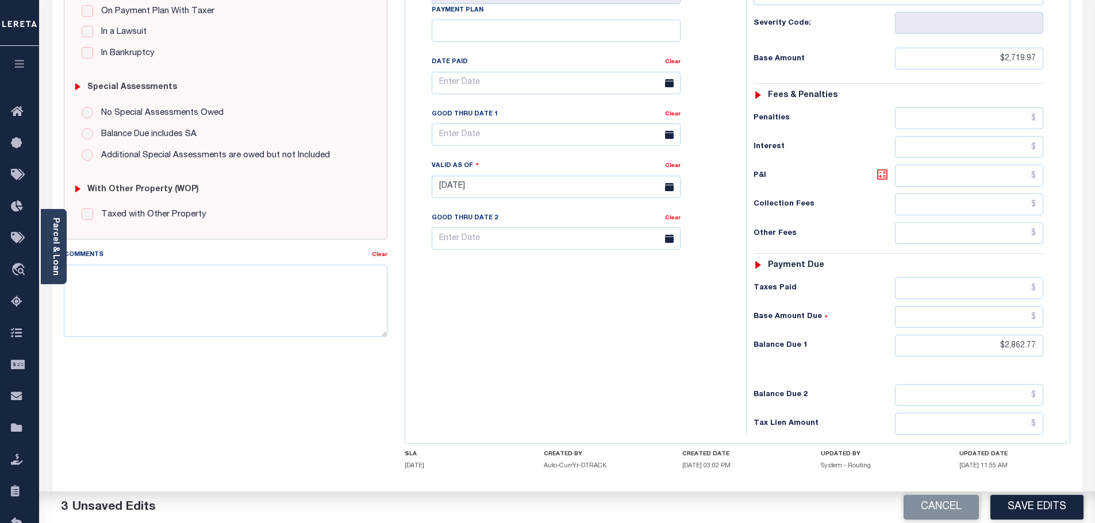
type input "$142.80"
click at [538, 122] on body "Home Payment History Tax Line Detail" at bounding box center [547, 147] width 1095 height 869
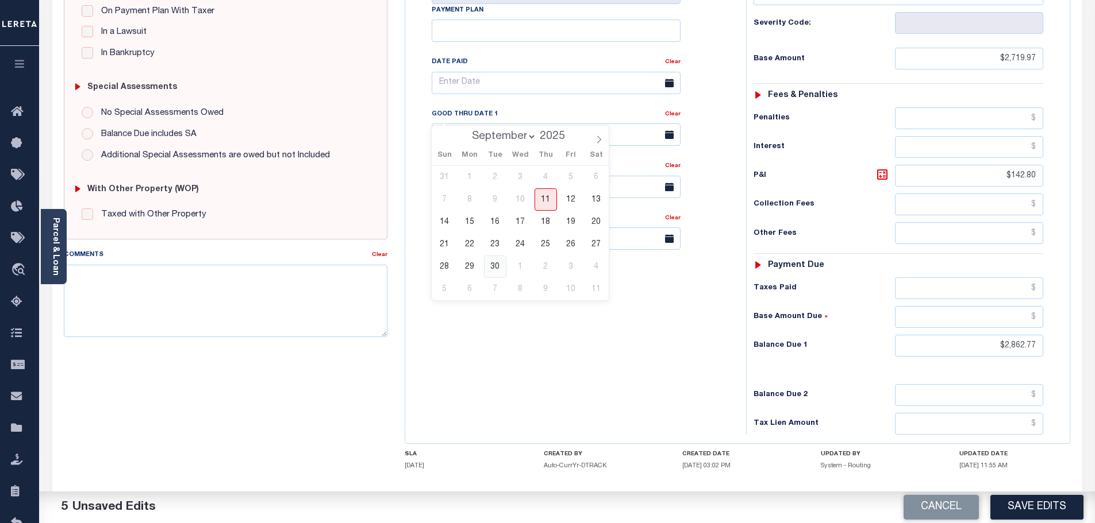
click at [502, 266] on span "30" at bounding box center [495, 267] width 22 height 22
type input "09/30/2025"
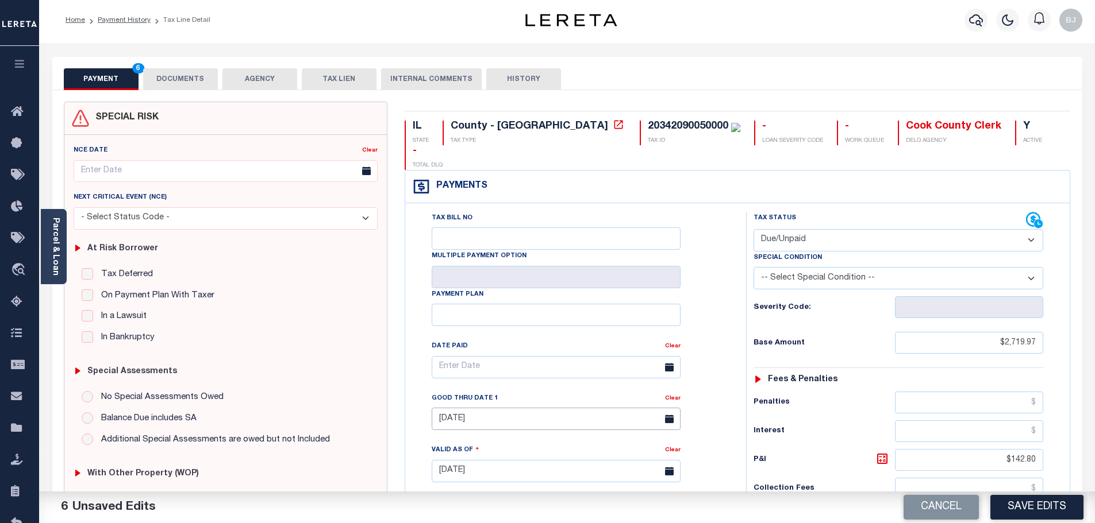
scroll to position [0, 0]
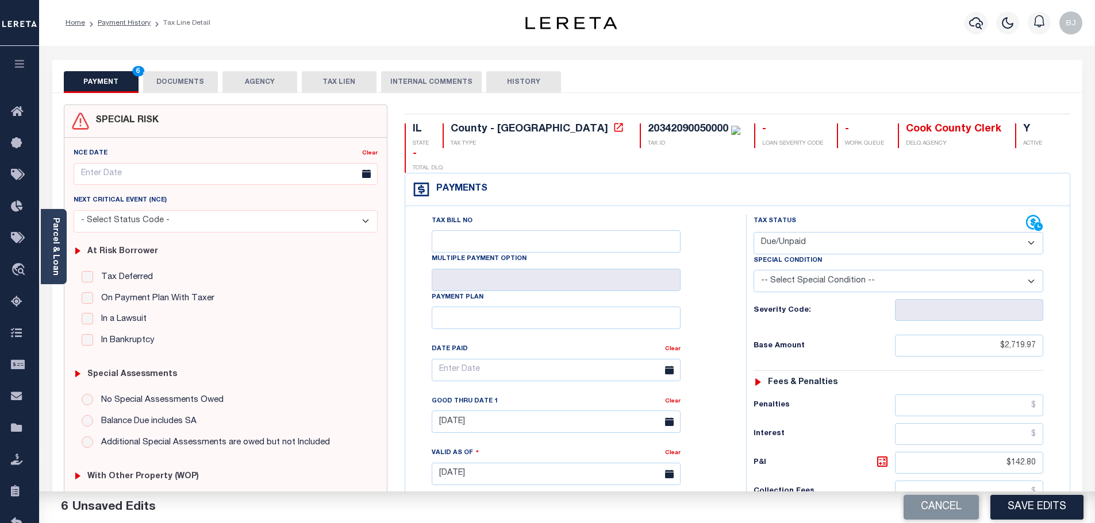
click at [174, 71] on div "PAYMENT 6 DOCUMENTS AGENCY DELINQUENT PAYEE TAX LIEN" at bounding box center [567, 76] width 1030 height 33
click at [164, 88] on button "DOCUMENTS" at bounding box center [180, 82] width 75 height 22
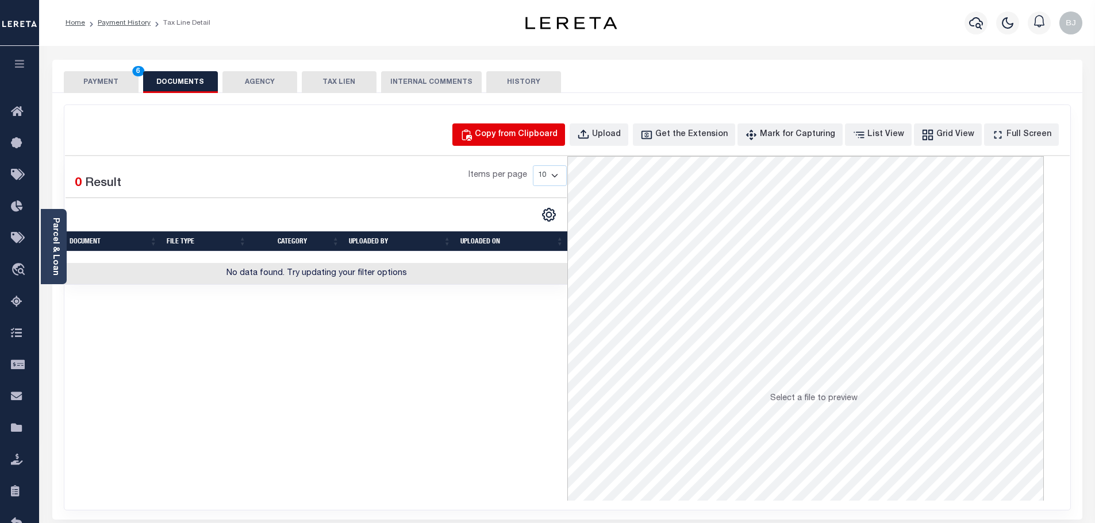
click at [557, 140] on div "Copy from Clipboard" at bounding box center [516, 135] width 83 height 13
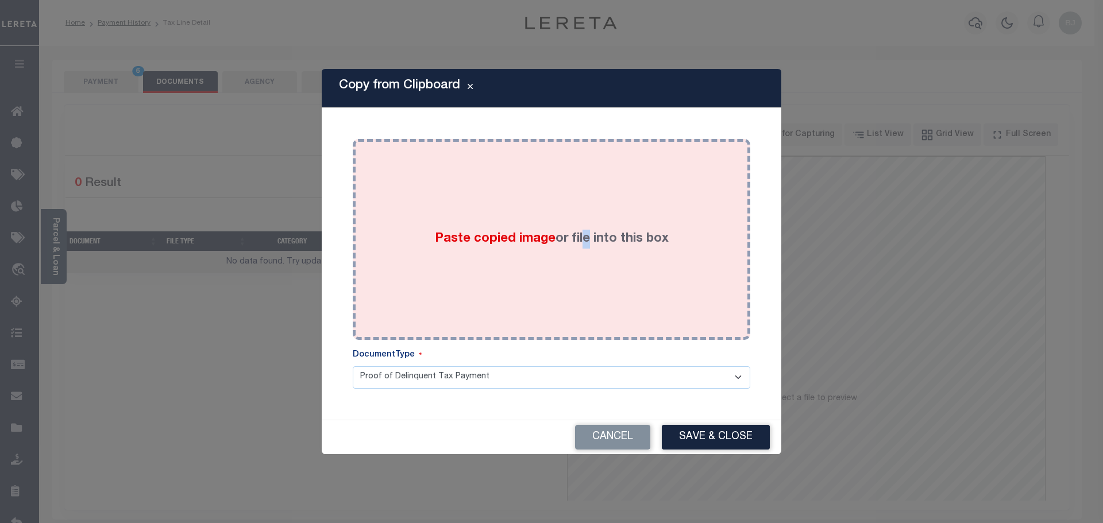
click at [586, 184] on div "Paste copied image or file into this box" at bounding box center [551, 240] width 380 height 184
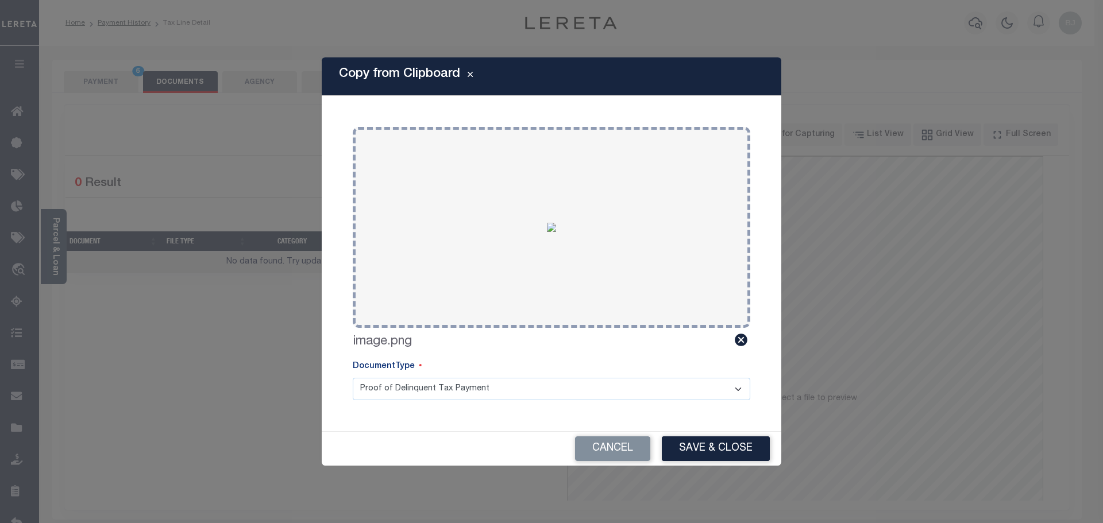
click at [715, 430] on div "Copy from Clipboard Paste copied image or file into this box Select file or dra…" at bounding box center [552, 261] width 460 height 409
click at [708, 451] on button "Save & Close" at bounding box center [716, 449] width 108 height 25
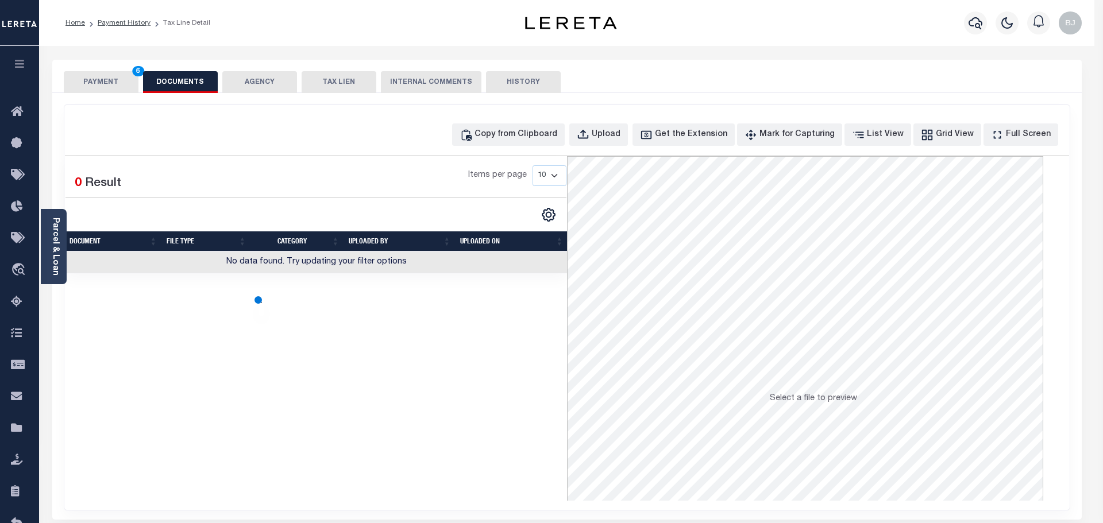
click at [122, 84] on body "Home Payment History Tax Line Detail" at bounding box center [551, 395] width 1103 height 790
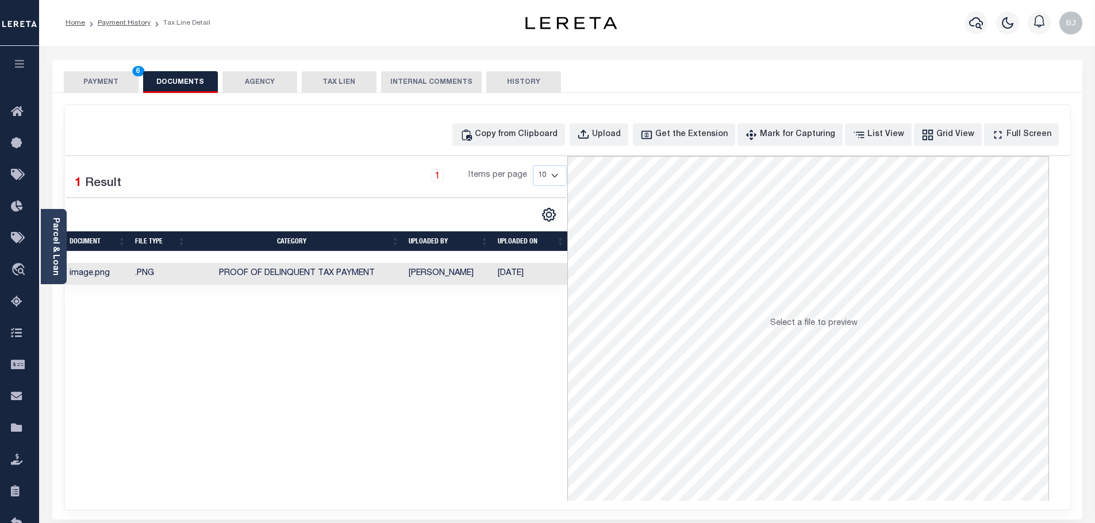
click at [122, 84] on button "PAYMENT 6" at bounding box center [101, 82] width 75 height 22
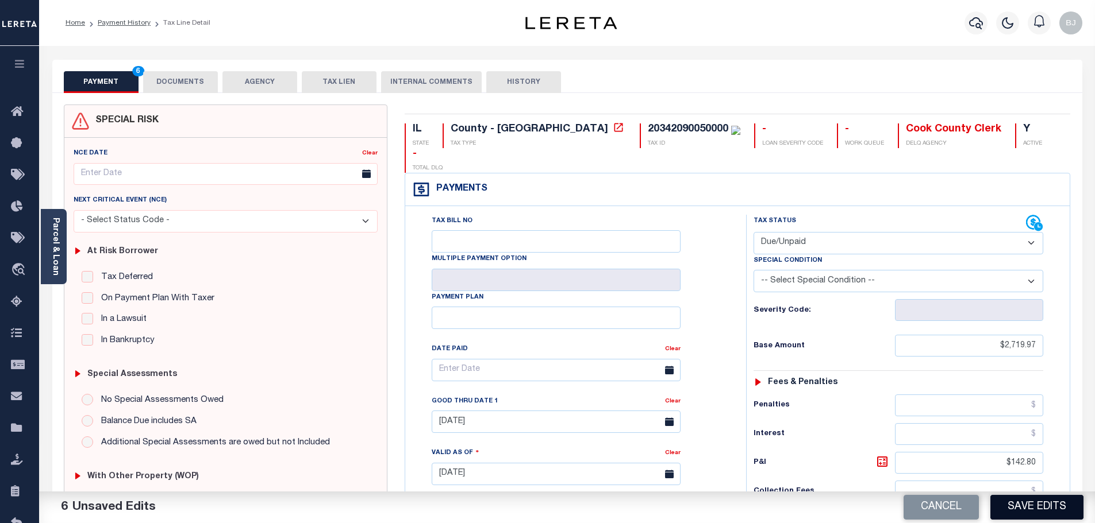
click at [1037, 509] on button "Save Edits" at bounding box center [1036, 507] width 93 height 25
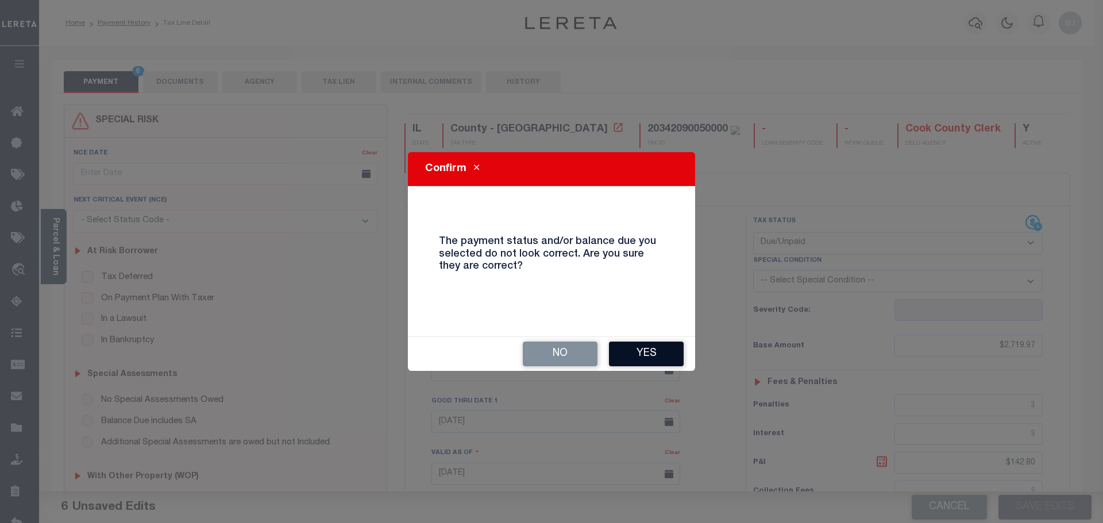
click at [644, 352] on button "Yes" at bounding box center [646, 354] width 75 height 25
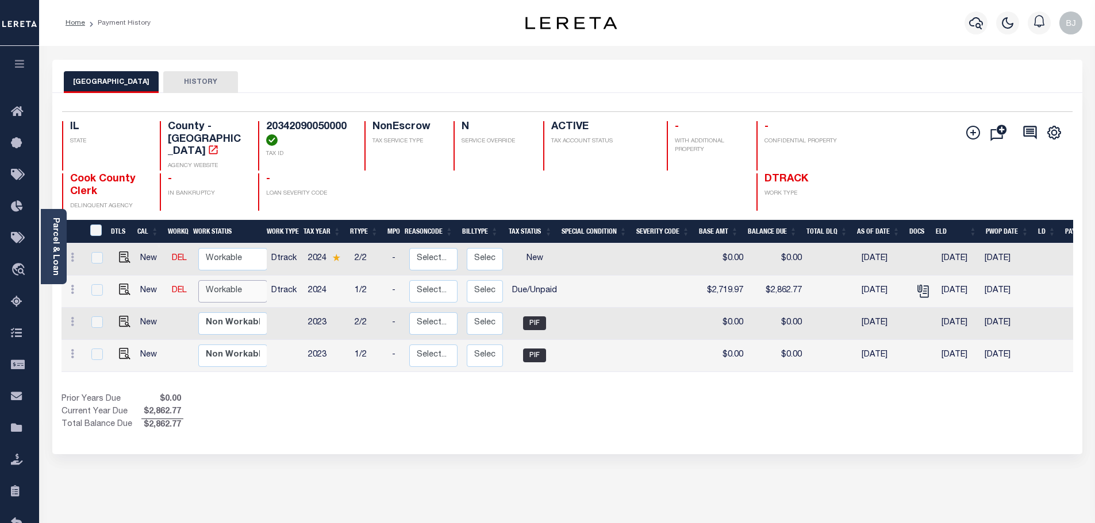
click at [198, 280] on select "Non Workable Workable" at bounding box center [232, 291] width 69 height 22
checkbox input "true"
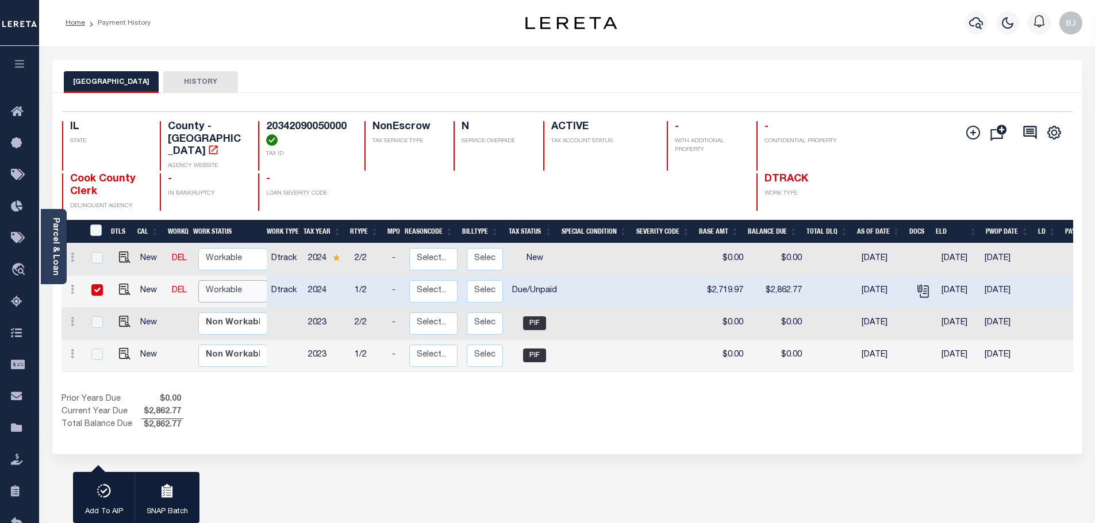
select select "true"
click at [198, 280] on select "Non Workable Workable" at bounding box center [232, 291] width 69 height 22
checkbox input "false"
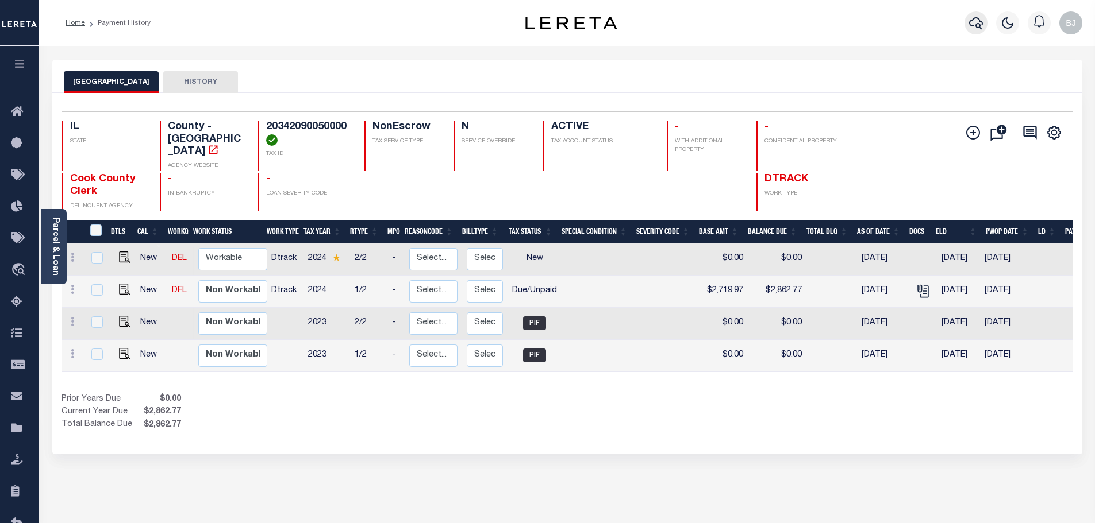
click at [985, 28] on button "button" at bounding box center [975, 22] width 23 height 23
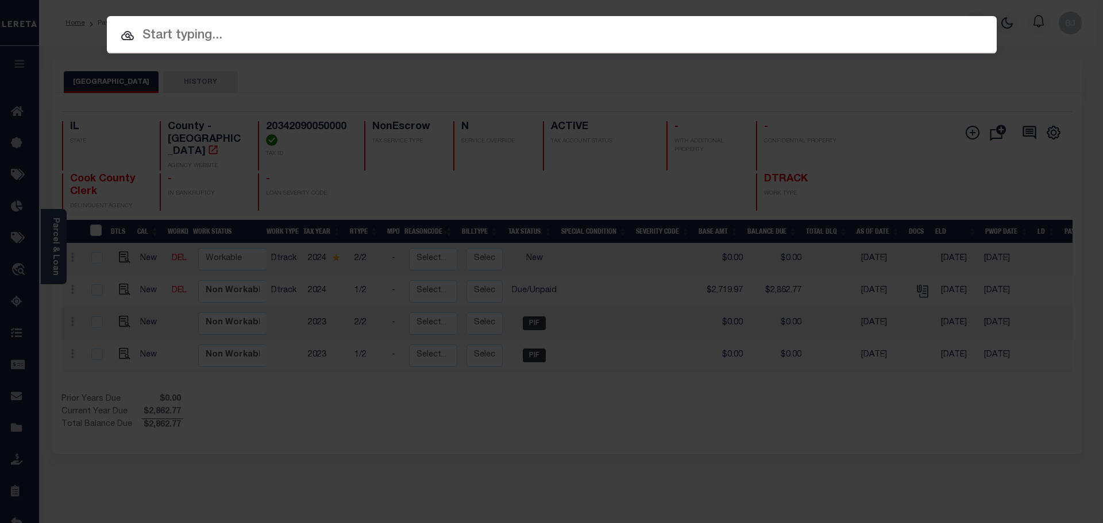
click at [611, 38] on input "text" at bounding box center [552, 36] width 890 height 20
paste input "13924"
type input "13924"
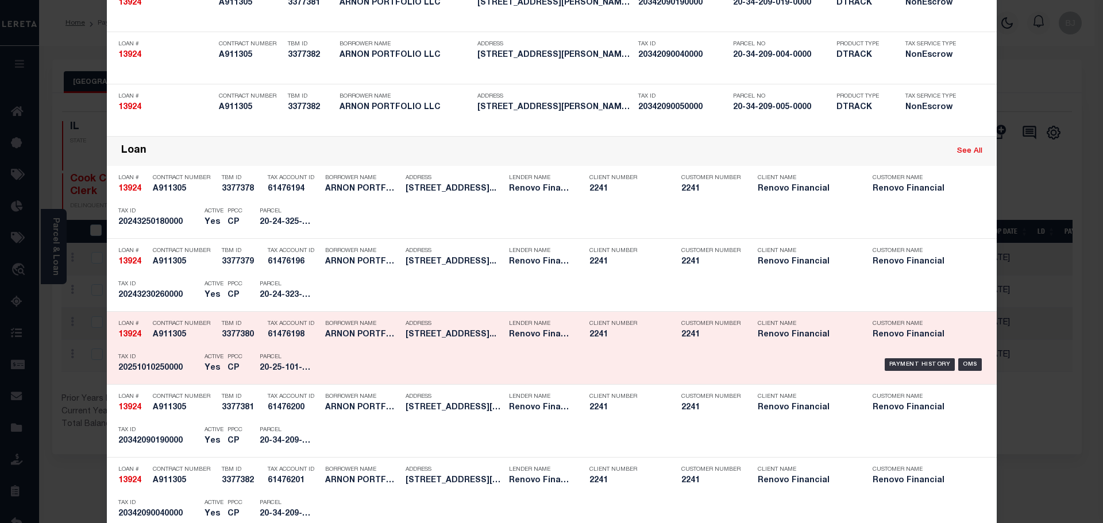
scroll to position [460, 0]
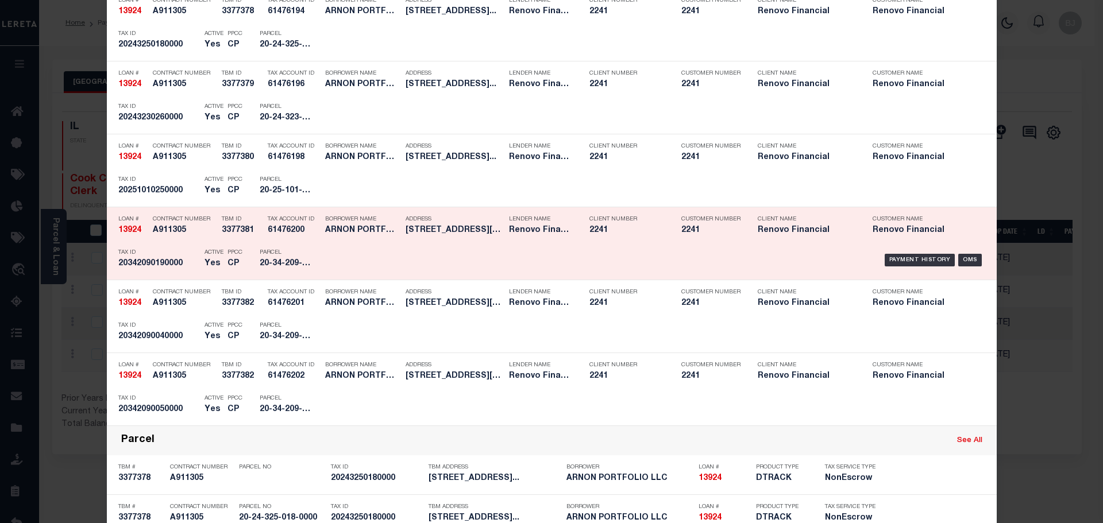
click at [233, 232] on h5 "3377381" at bounding box center [242, 231] width 40 height 10
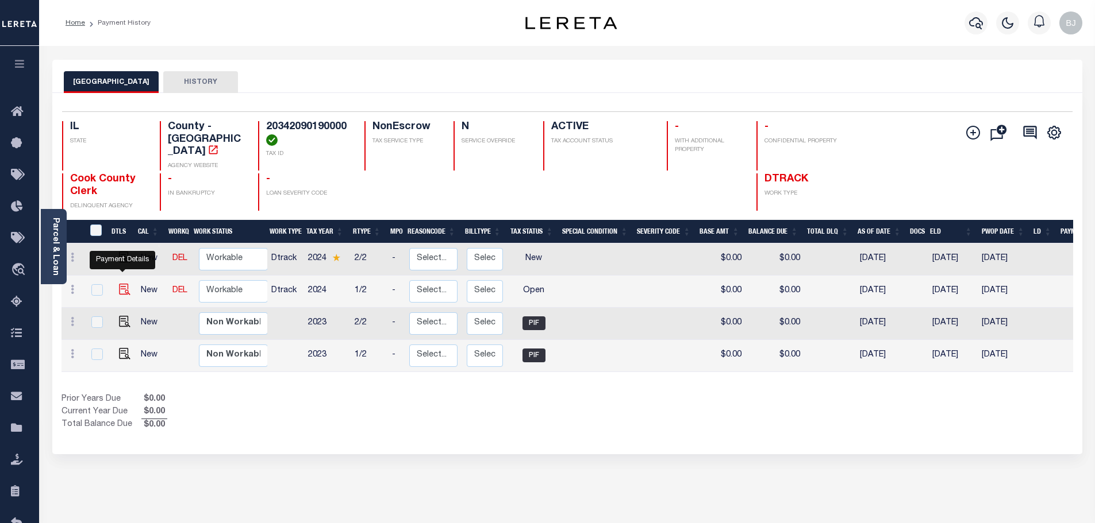
click at [124, 284] on img "" at bounding box center [124, 289] width 11 height 11
checkbox input "true"
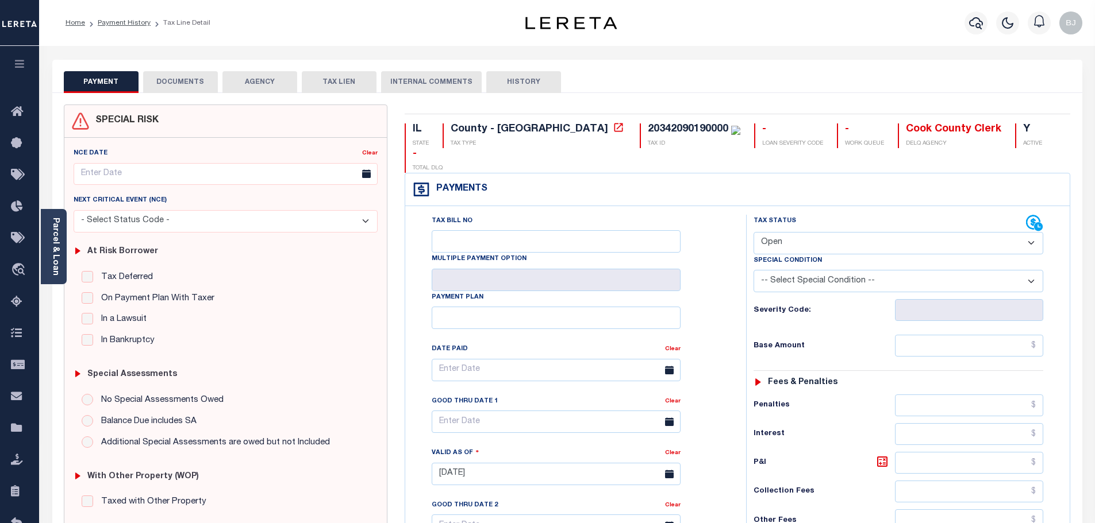
click at [798, 232] on select "- Select Status Code - Open Due/Unpaid Paid Incomplete No Tax Due Internal Refu…" at bounding box center [898, 243] width 290 height 22
select select "PYD"
click at [753, 232] on select "- Select Status Code - Open Due/Unpaid Paid Incomplete No Tax Due Internal Refu…" at bounding box center [898, 243] width 290 height 22
type input "09/11/2025"
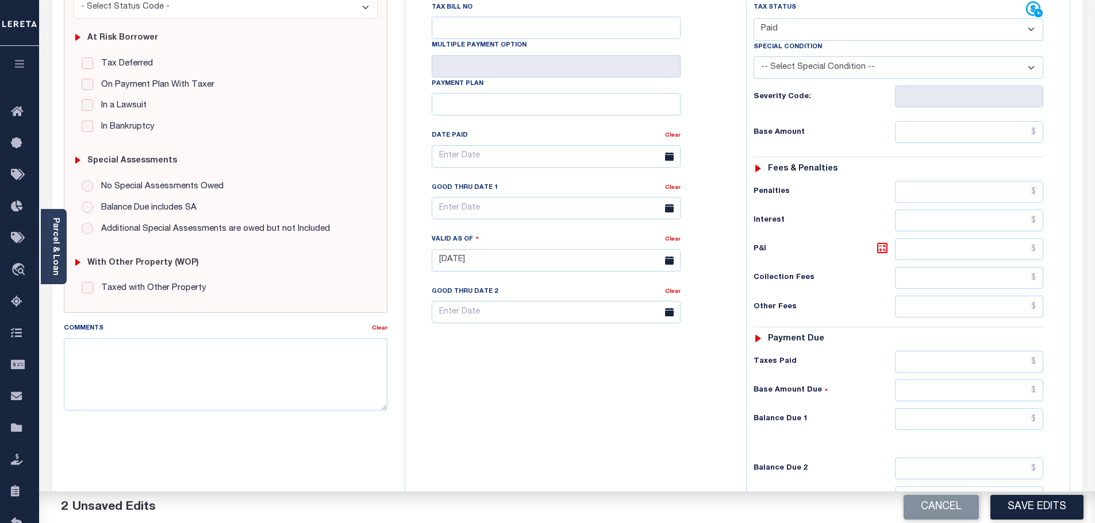
scroll to position [230, 0]
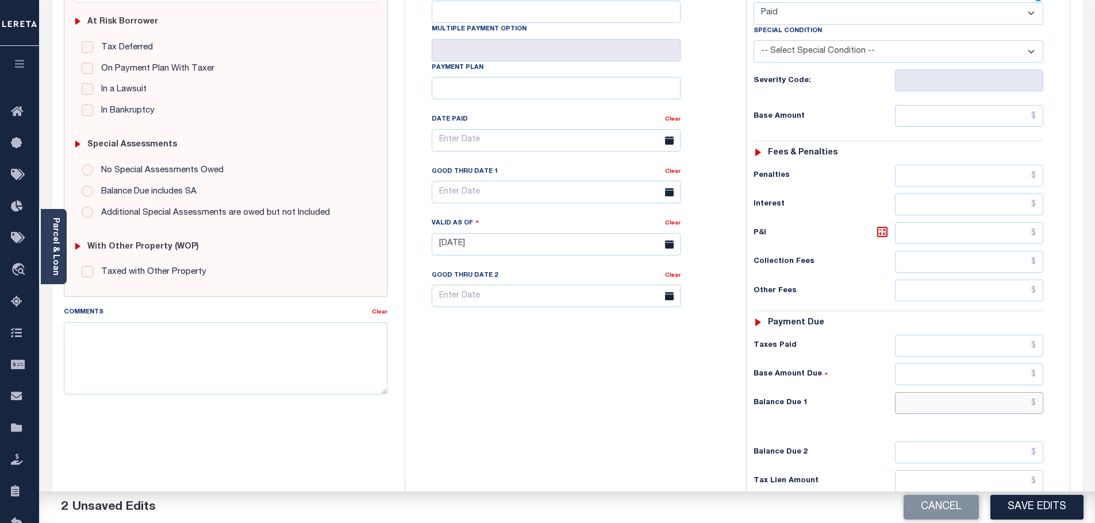
click at [973, 392] on input "text" at bounding box center [969, 403] width 149 height 22
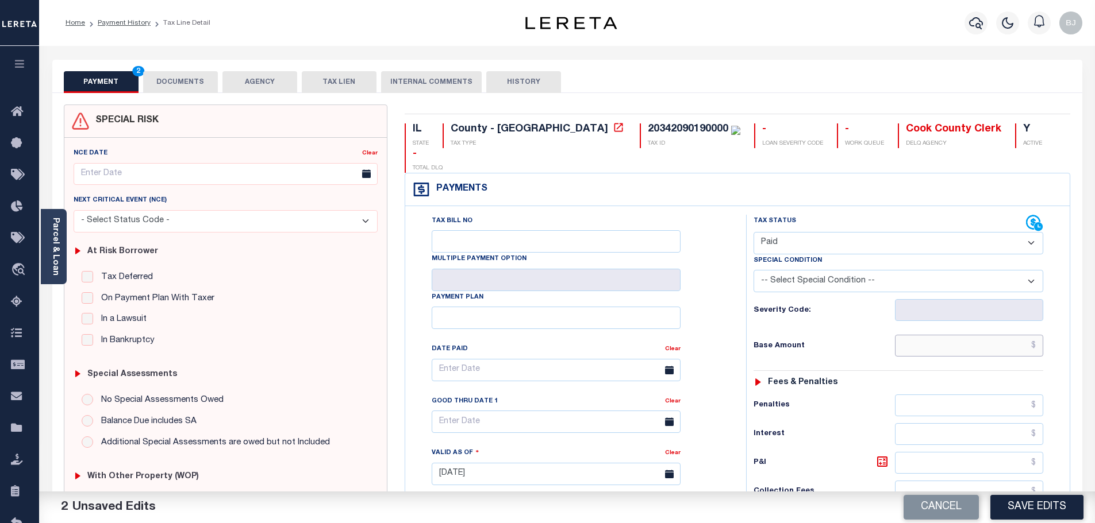
type input "$0.00"
click at [930, 335] on input "text" at bounding box center [969, 346] width 149 height 22
click at [938, 335] on input "text" at bounding box center [969, 346] width 149 height 22
type input "$6,541.44"
click at [191, 84] on button "DOCUMENTS" at bounding box center [180, 82] width 75 height 22
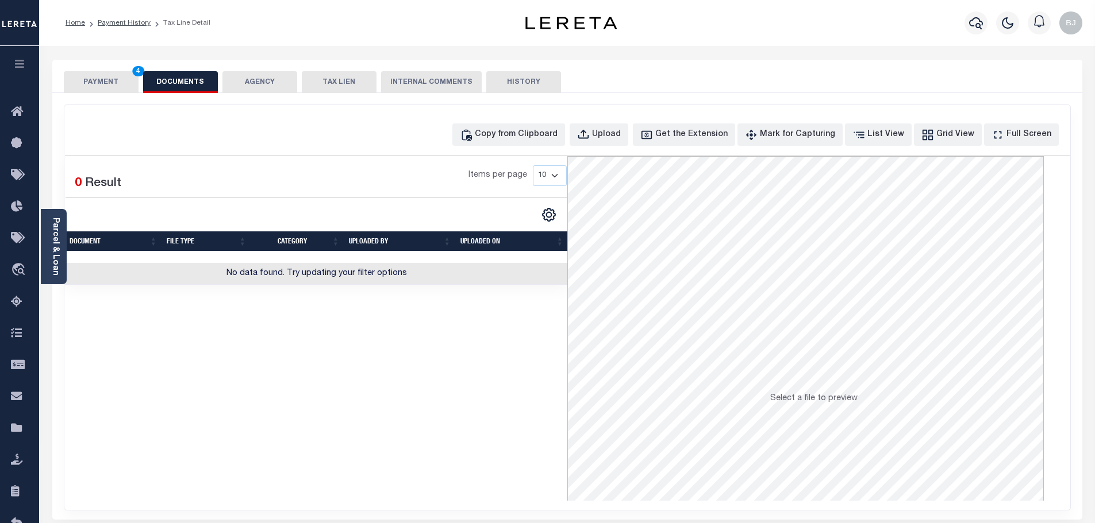
click at [564, 122] on div "Copy from Clipboard Upload Get the Extension Mark for Capturing Got it List Vie…" at bounding box center [567, 307] width 1006 height 405
click at [561, 127] on button "Copy from Clipboard" at bounding box center [508, 135] width 113 height 22
select select "POP"
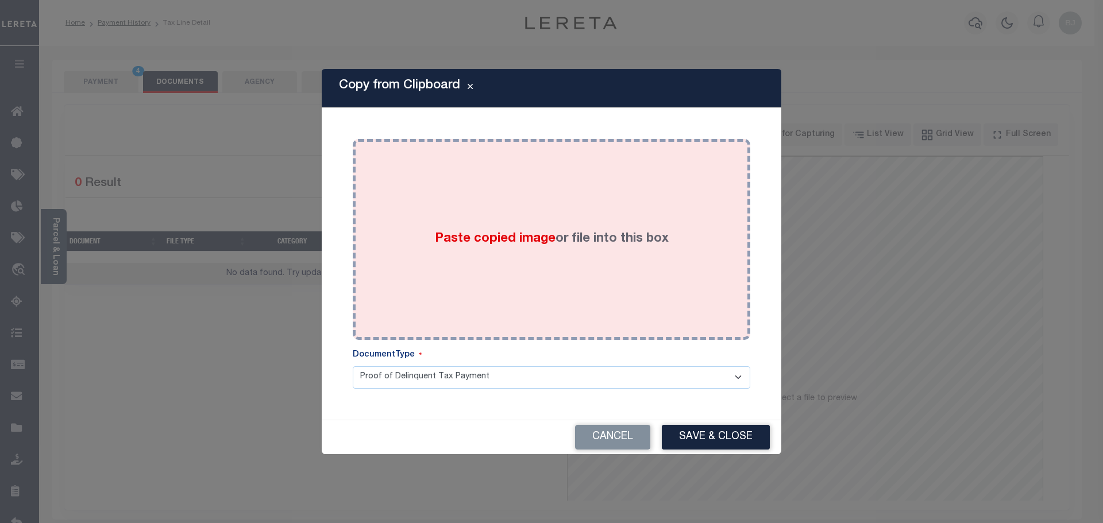
click at [603, 224] on div "Paste copied image or file into this box" at bounding box center [551, 240] width 380 height 184
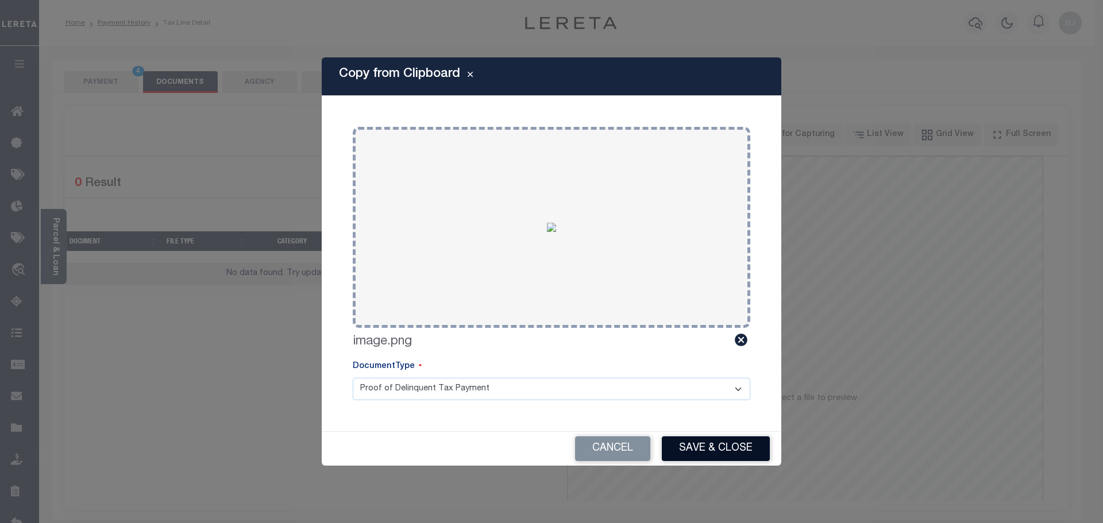
click at [703, 444] on button "Save & Close" at bounding box center [716, 449] width 108 height 25
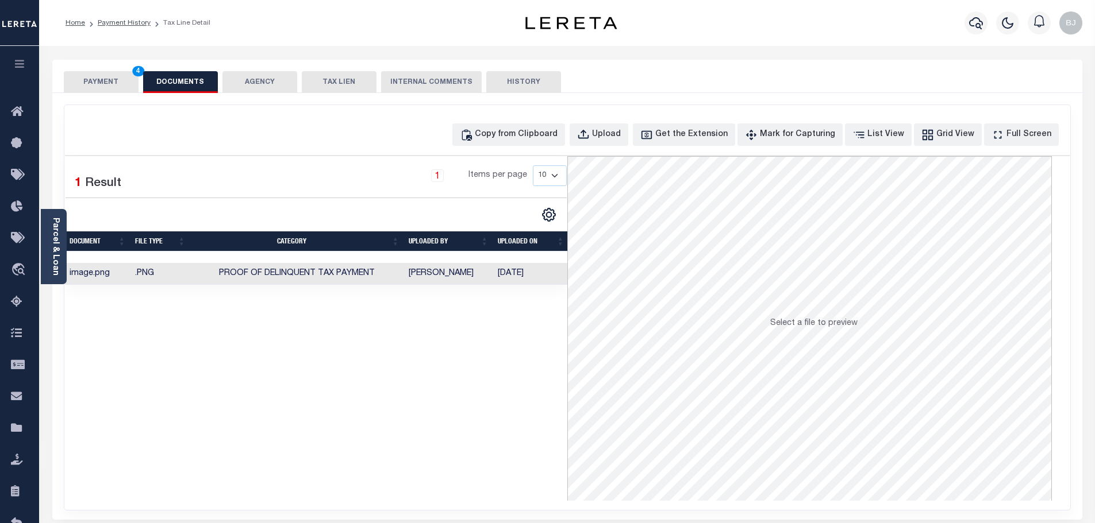
click at [95, 84] on button "PAYMENT 4" at bounding box center [101, 82] width 75 height 22
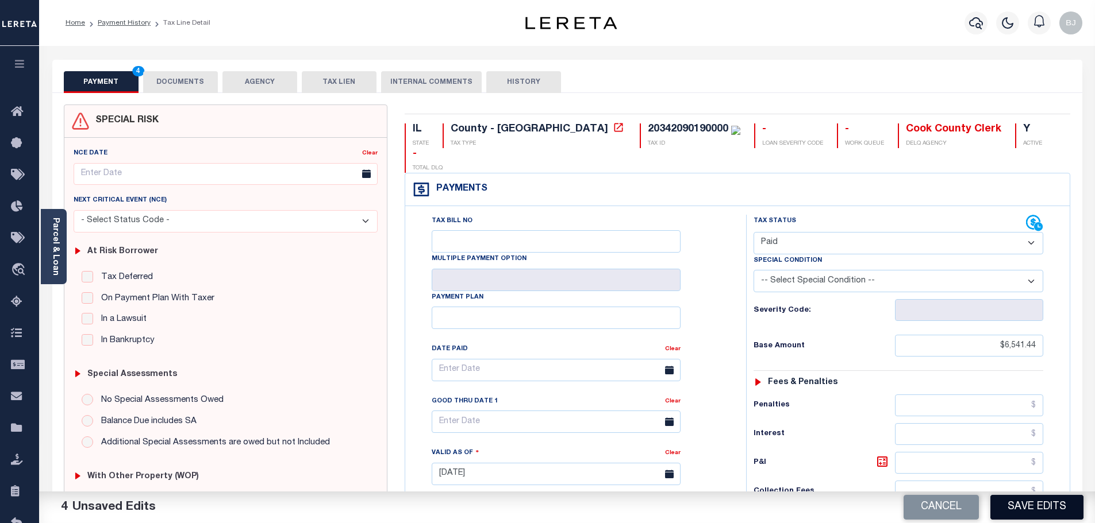
click at [1038, 512] on button "Save Edits" at bounding box center [1036, 507] width 93 height 25
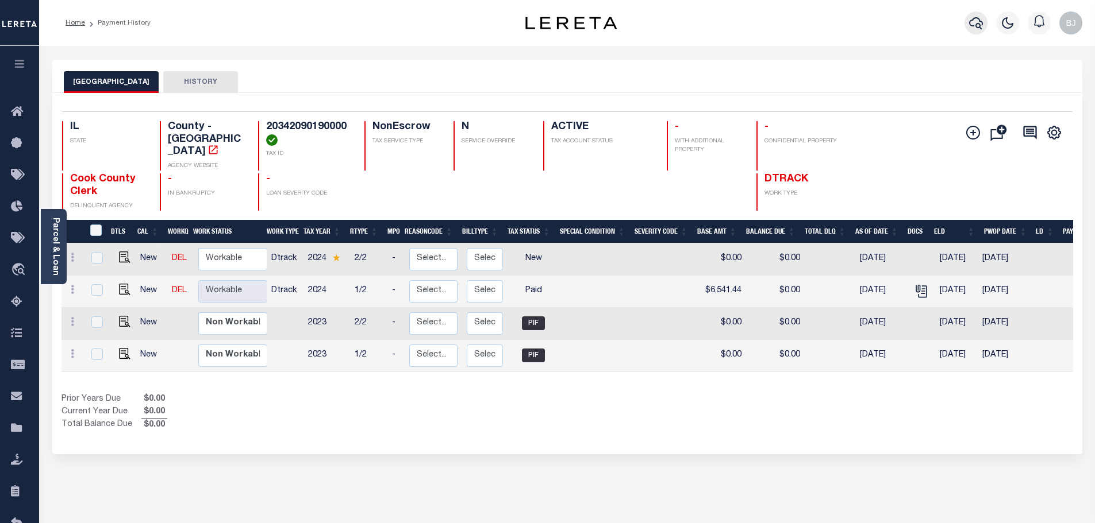
click at [975, 22] on icon "button" at bounding box center [976, 23] width 14 height 14
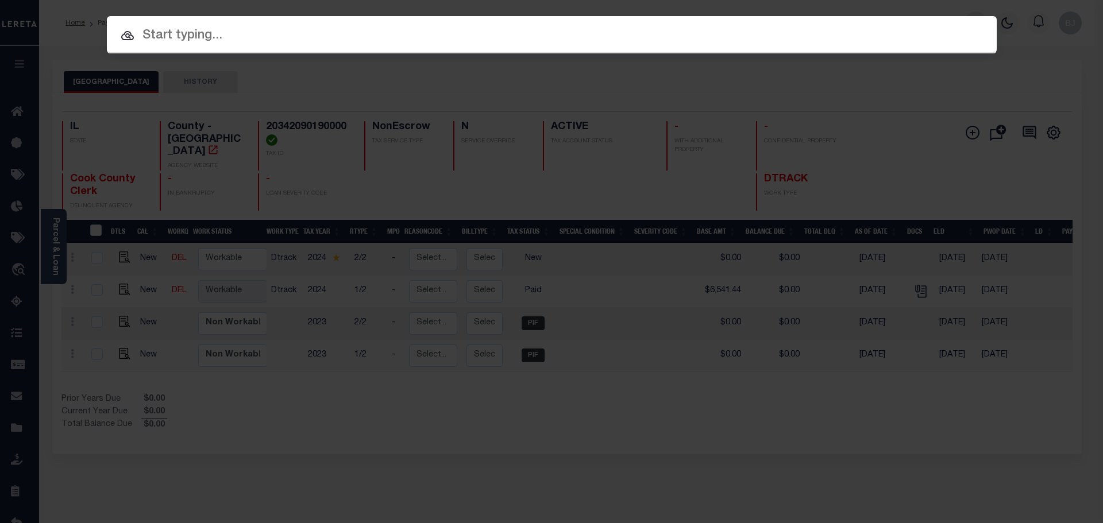
paste input "13403"
type input "13403"
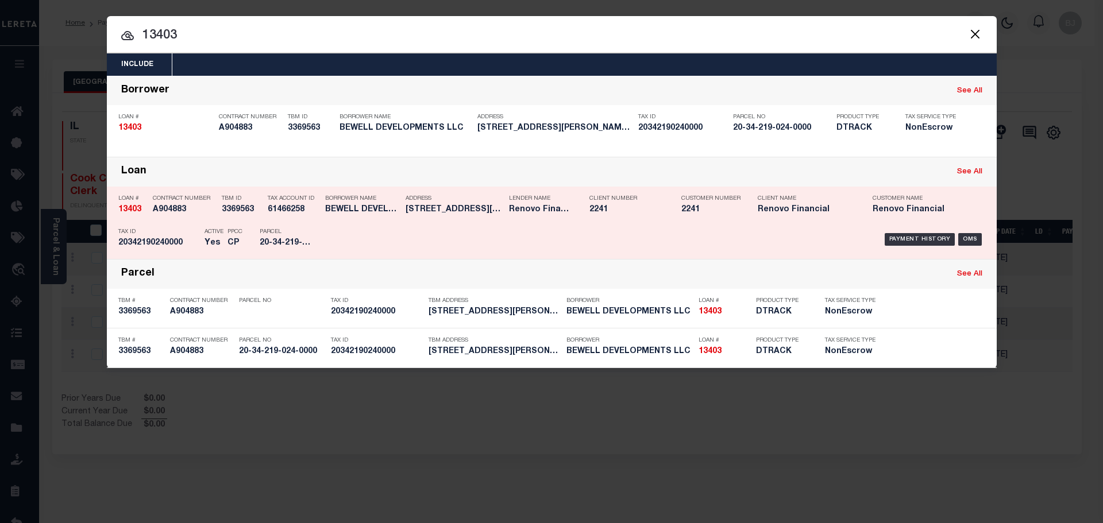
click at [861, 210] on div "Client Name Renovo Financial" at bounding box center [806, 206] width 115 height 33
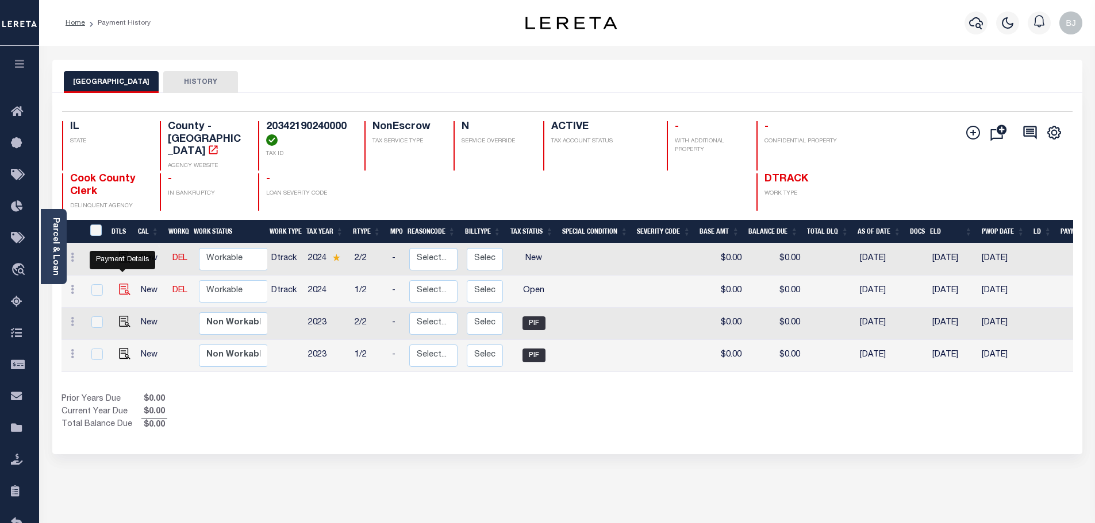
click at [122, 284] on img "" at bounding box center [124, 289] width 11 height 11
checkbox input "true"
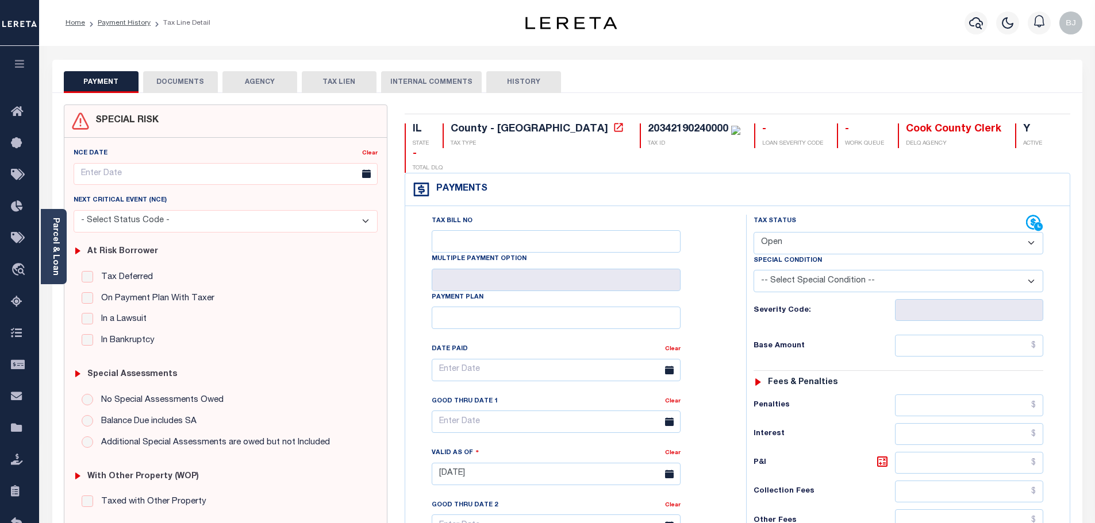
click at [790, 232] on select "- Select Status Code - Open Due/Unpaid Paid Incomplete No Tax Due Internal Refu…" at bounding box center [898, 243] width 290 height 22
select select "PYD"
click at [753, 232] on select "- Select Status Code - Open Due/Unpaid Paid Incomplete No Tax Due Internal Refu…" at bounding box center [898, 243] width 290 height 22
type input "[DATE]"
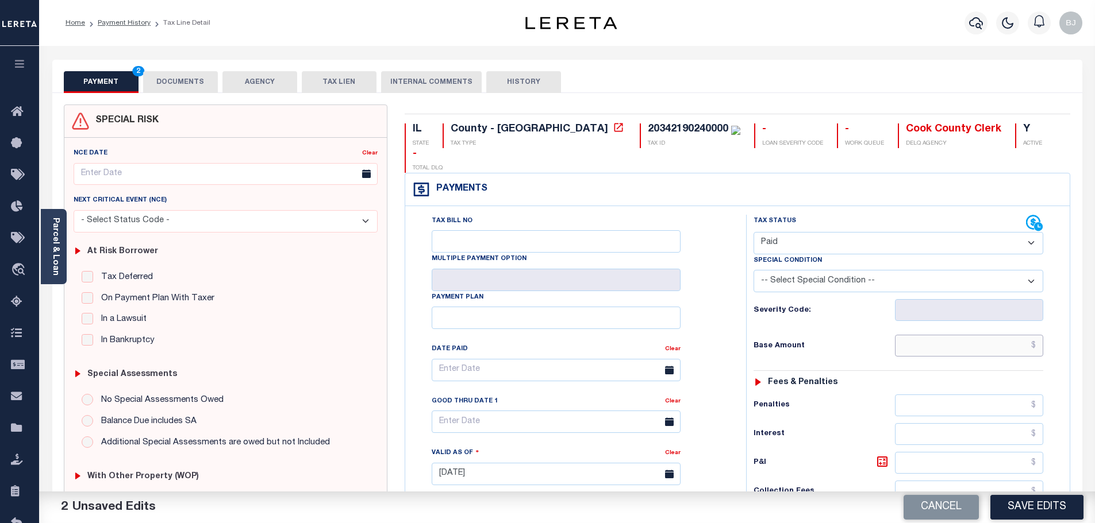
click at [1004, 335] on input "text" at bounding box center [969, 346] width 149 height 22
type input "$"
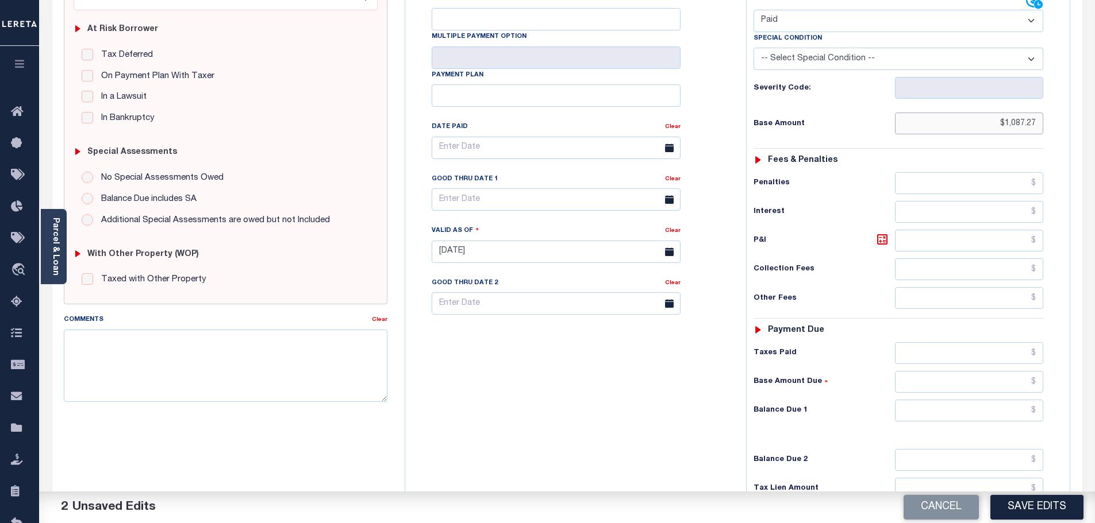
scroll to position [230, 0]
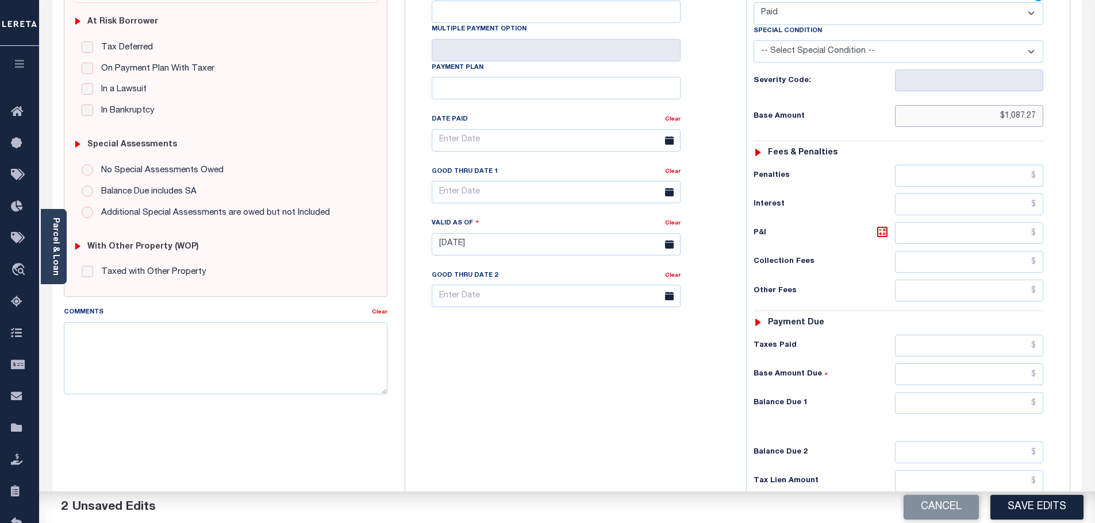
type input "$1,087.27"
click at [981, 392] on input "text" at bounding box center [969, 403] width 149 height 22
type input "$0"
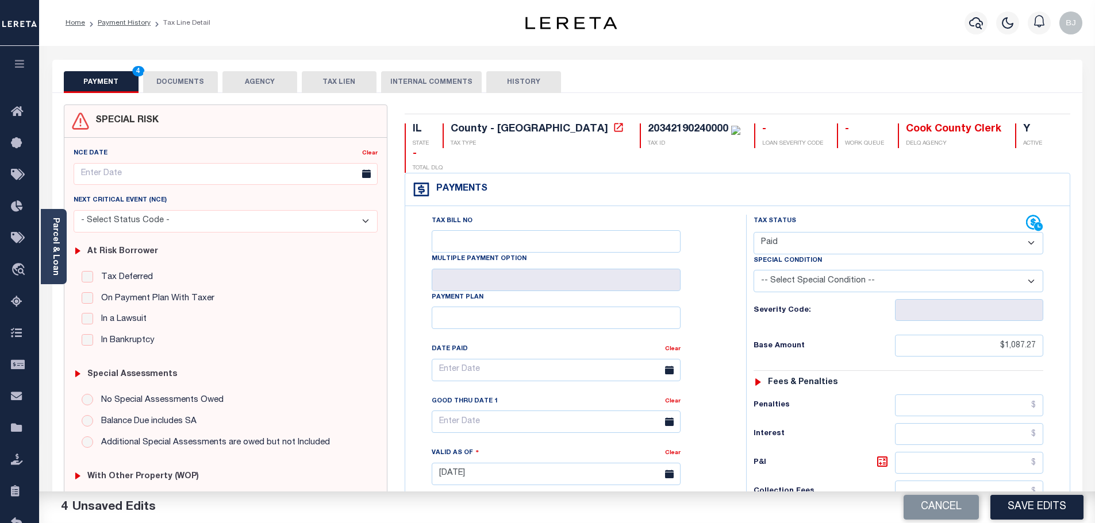
click at [167, 89] on button "DOCUMENTS" at bounding box center [180, 82] width 75 height 22
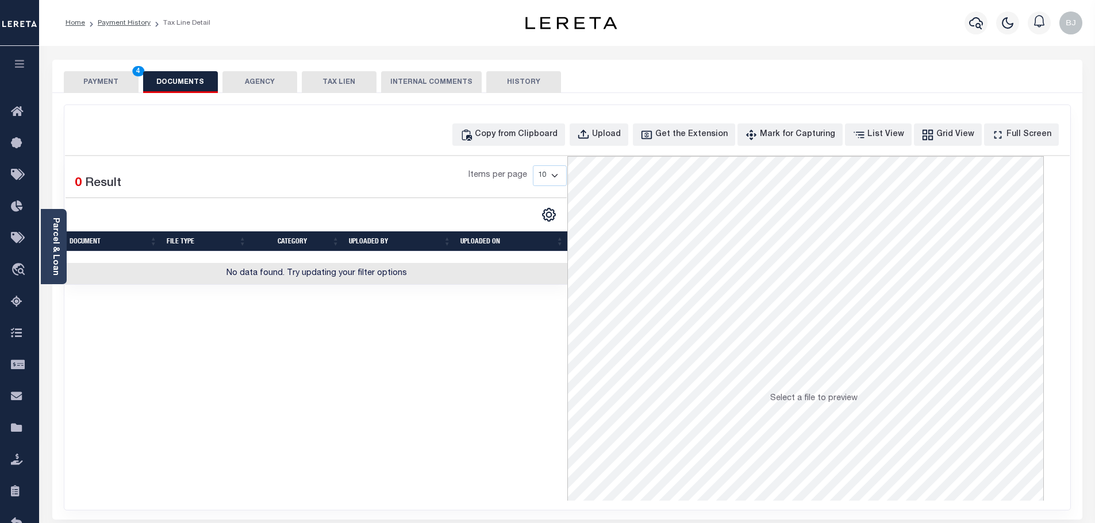
click at [523, 120] on div "Copy from Clipboard Upload Get the Extension Mark for Capturing Got it List Vie…" at bounding box center [567, 307] width 1006 height 405
click at [524, 124] on button "Copy from Clipboard" at bounding box center [508, 135] width 113 height 22
select select "POP"
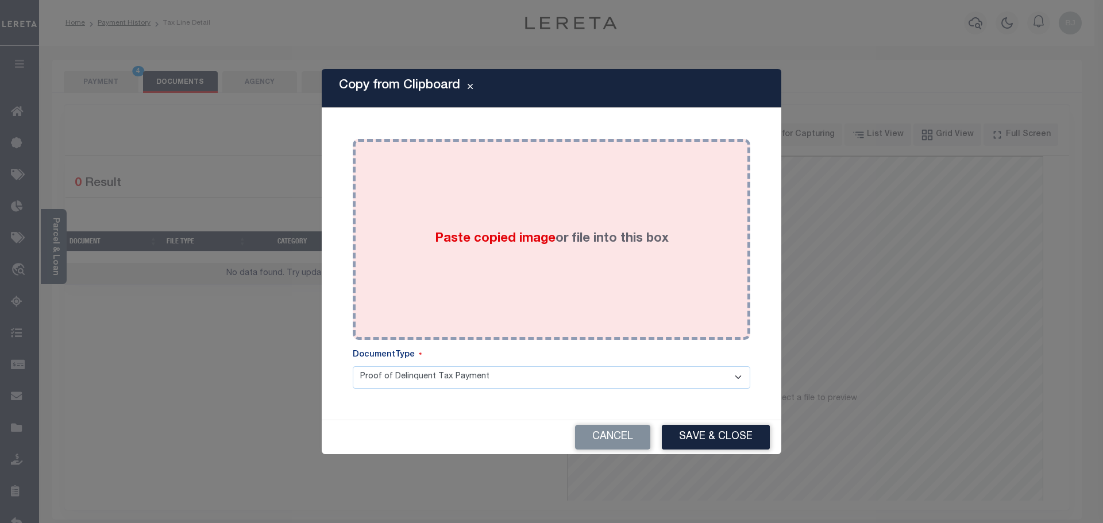
click at [560, 206] on div "Paste copied image or file into this box" at bounding box center [551, 240] width 380 height 184
click at [599, 282] on div "Paste copied image or file into this box" at bounding box center [551, 240] width 380 height 184
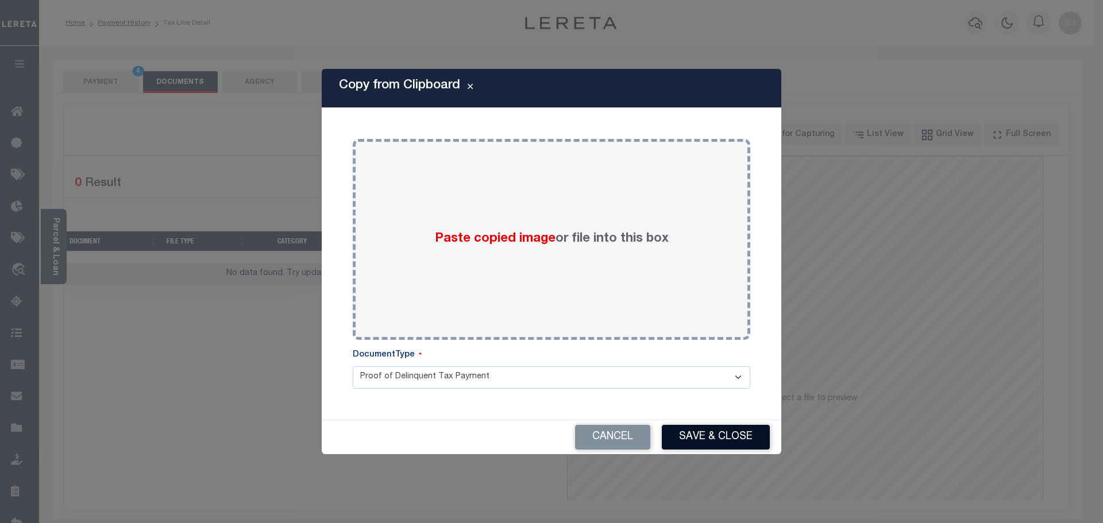
click at [734, 442] on button "Save & Close" at bounding box center [716, 437] width 108 height 25
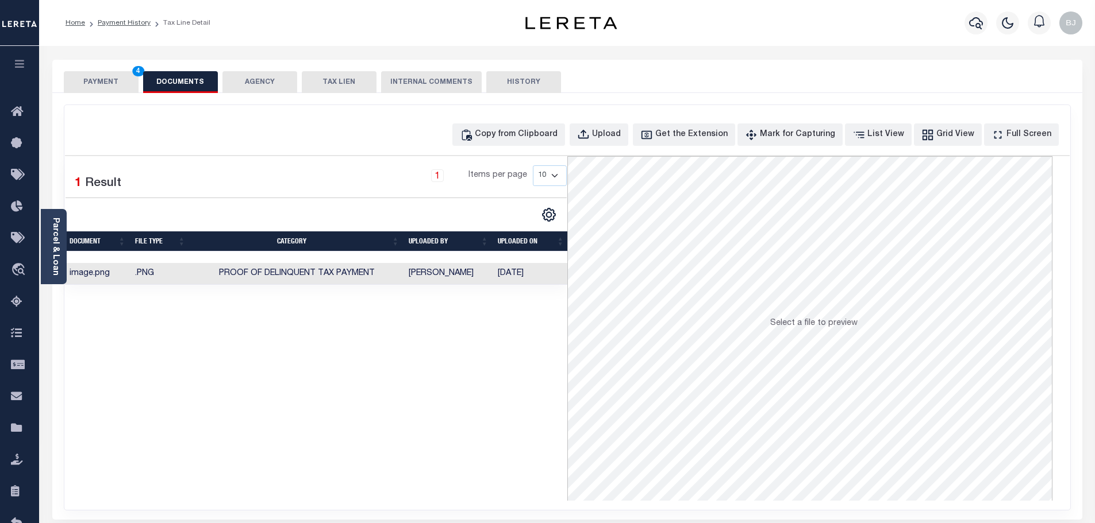
click at [121, 73] on button "PAYMENT 4" at bounding box center [101, 82] width 75 height 22
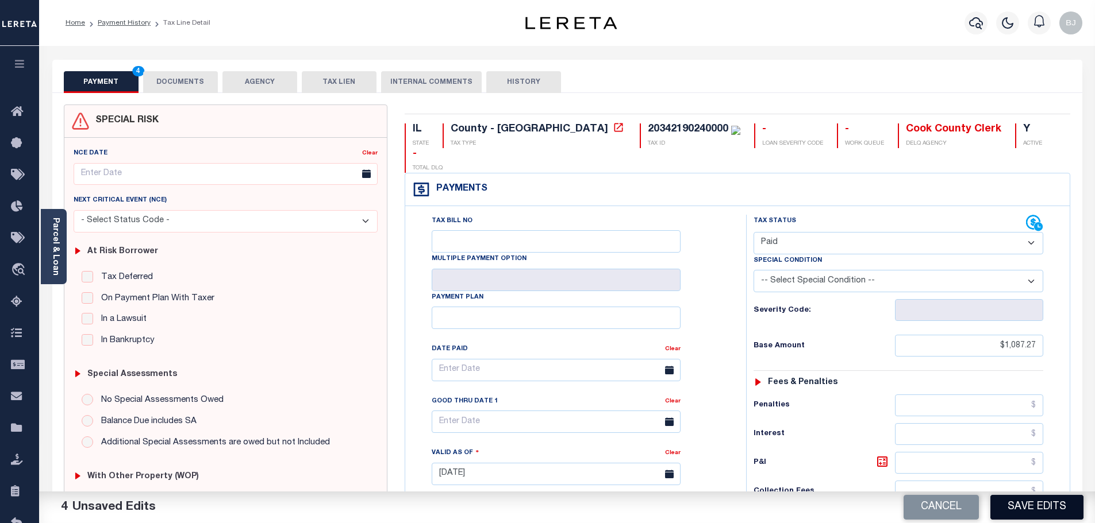
click at [1032, 509] on button "Save Edits" at bounding box center [1036, 507] width 93 height 25
checkbox input "false"
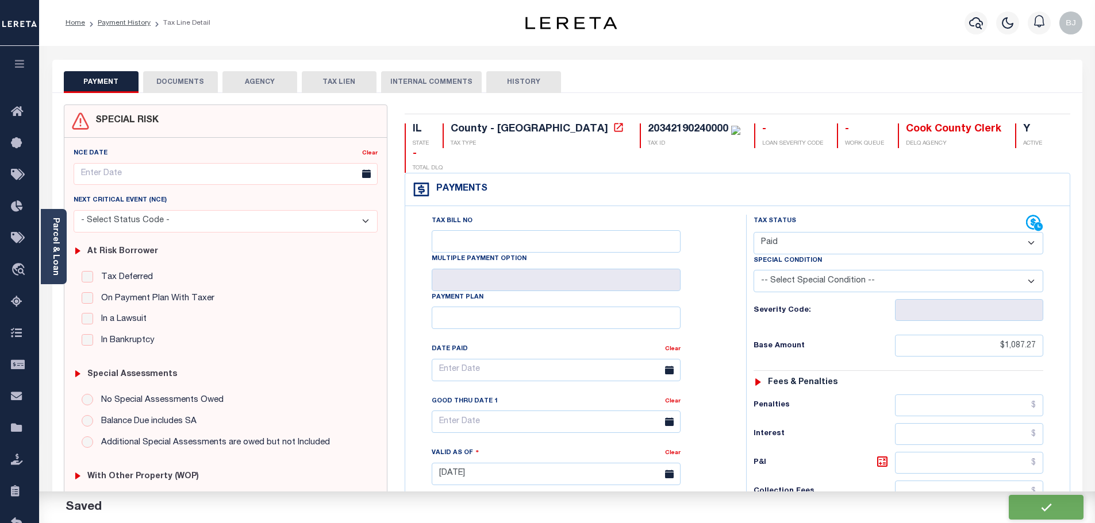
type input "$1,087.27"
type input "$0"
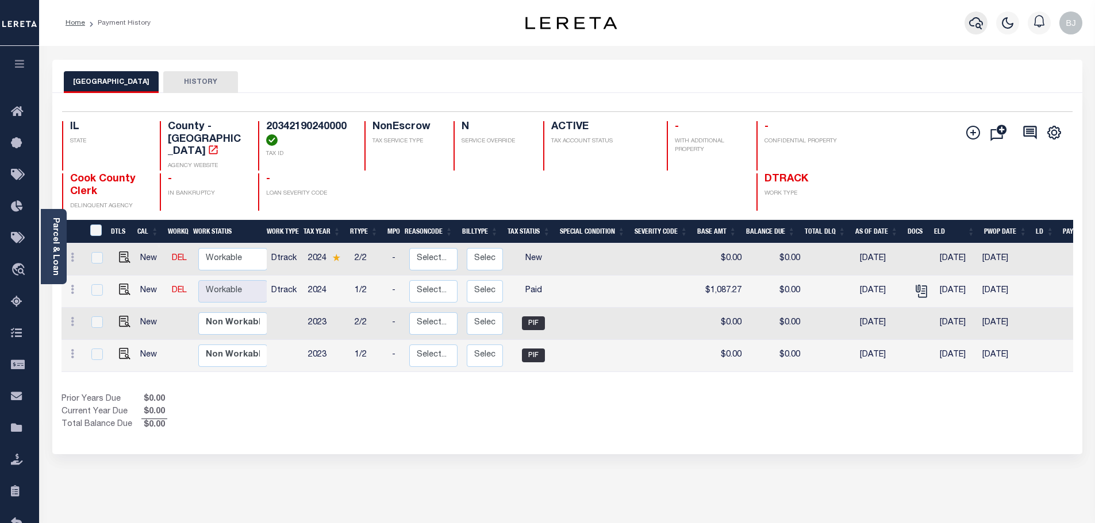
click at [977, 22] on icon "button" at bounding box center [976, 23] width 14 height 14
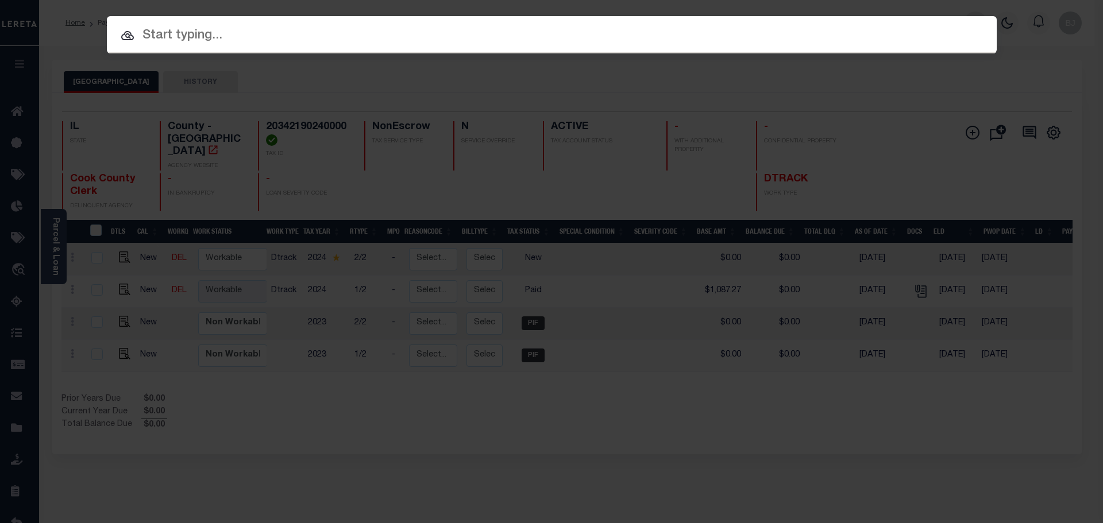
paste input "19447"
type input "19447"
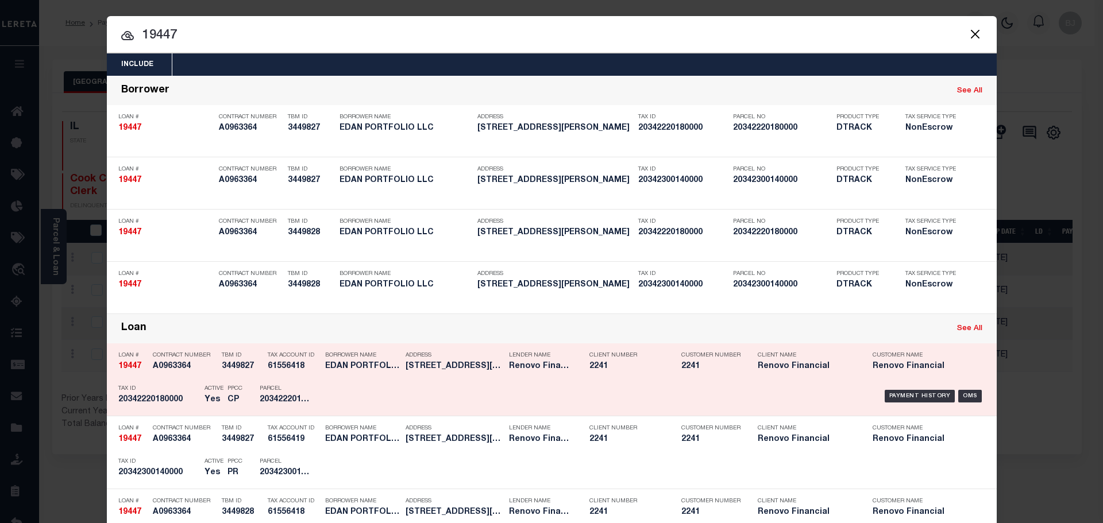
click at [590, 375] on div "Client Number 2241" at bounding box center [627, 362] width 75 height 33
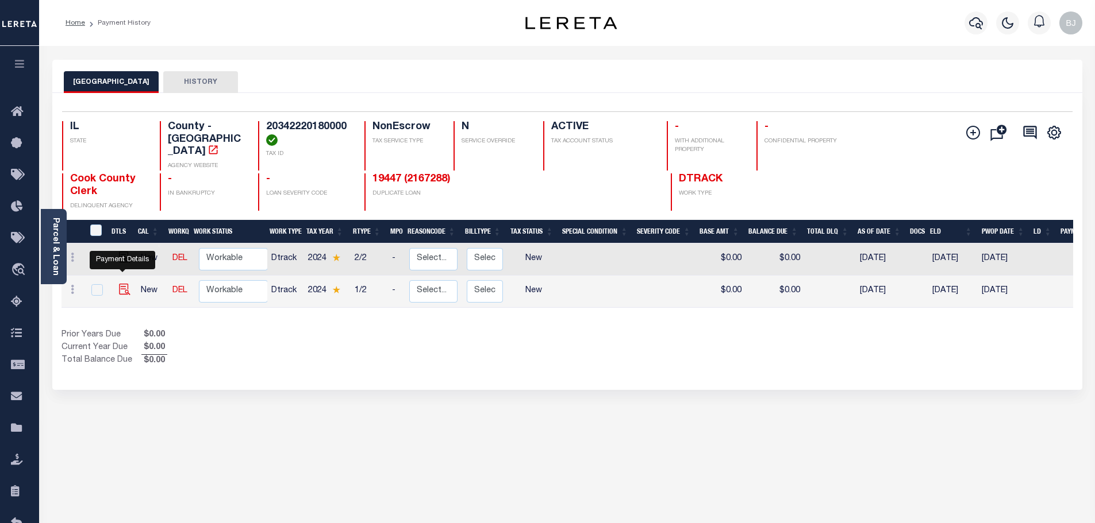
click at [122, 284] on img "" at bounding box center [124, 289] width 11 height 11
checkbox input "true"
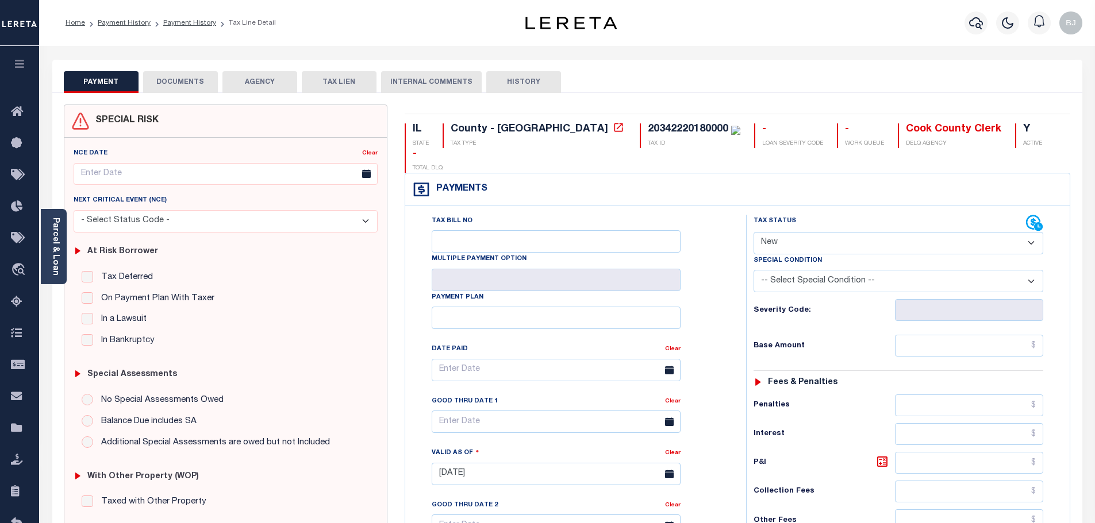
click at [787, 232] on select "- Select Status Code - Open Due/Unpaid Paid Incomplete No Tax Due Internal Refu…" at bounding box center [898, 243] width 290 height 22
select select "PYD"
click at [753, 232] on select "- Select Status Code - Open Due/Unpaid Paid Incomplete No Tax Due Internal Refu…" at bounding box center [898, 243] width 290 height 22
type input "09/11/2025"
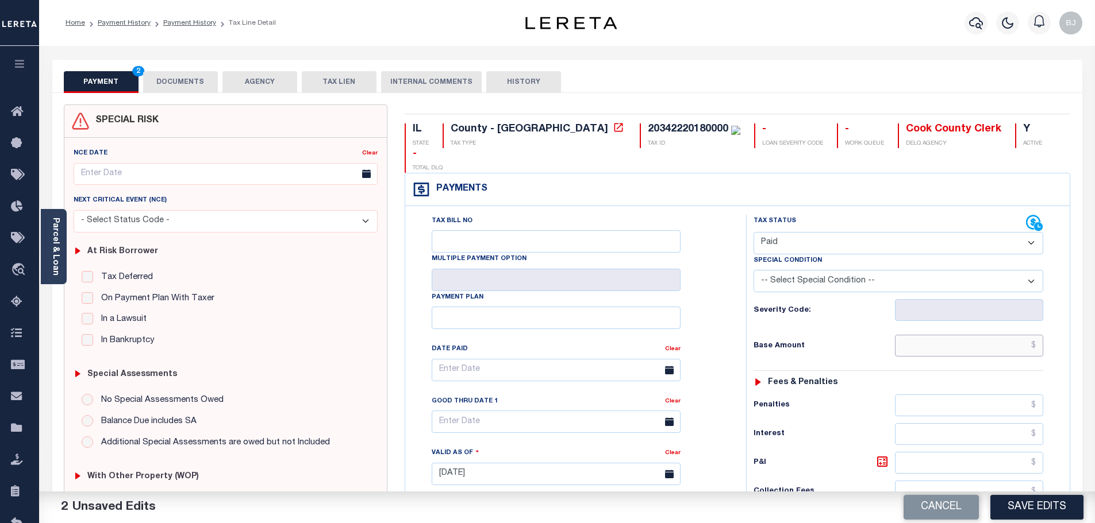
click at [970, 335] on input "text" at bounding box center [969, 346] width 149 height 22
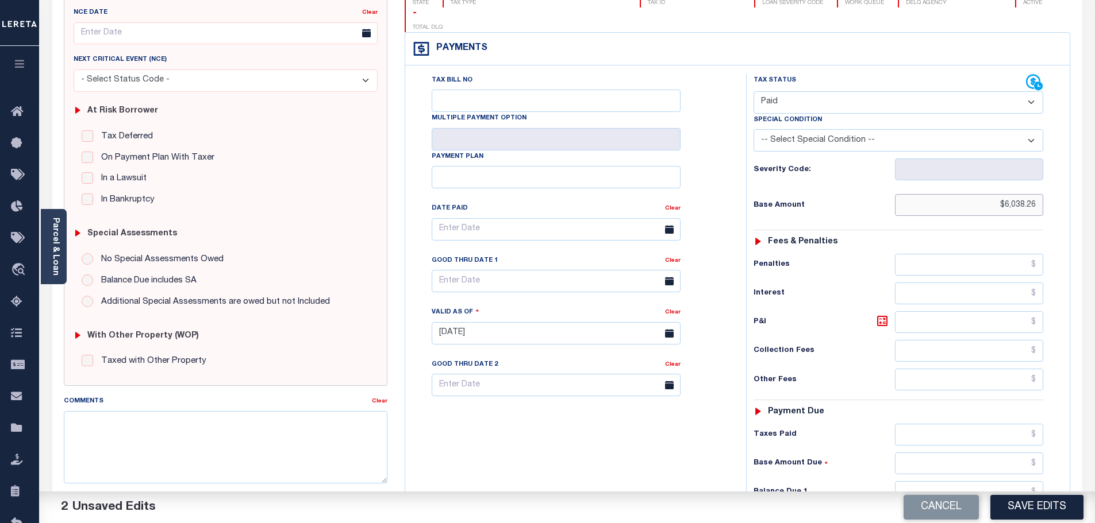
scroll to position [230, 0]
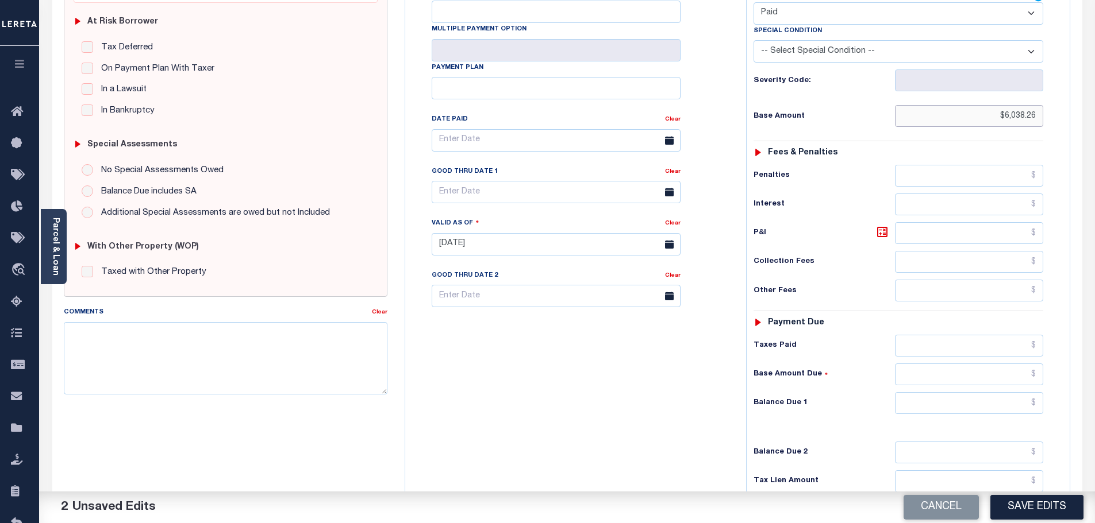
type input "$6,038.26"
click at [933, 392] on input "text" at bounding box center [969, 403] width 149 height 22
type input "$0"
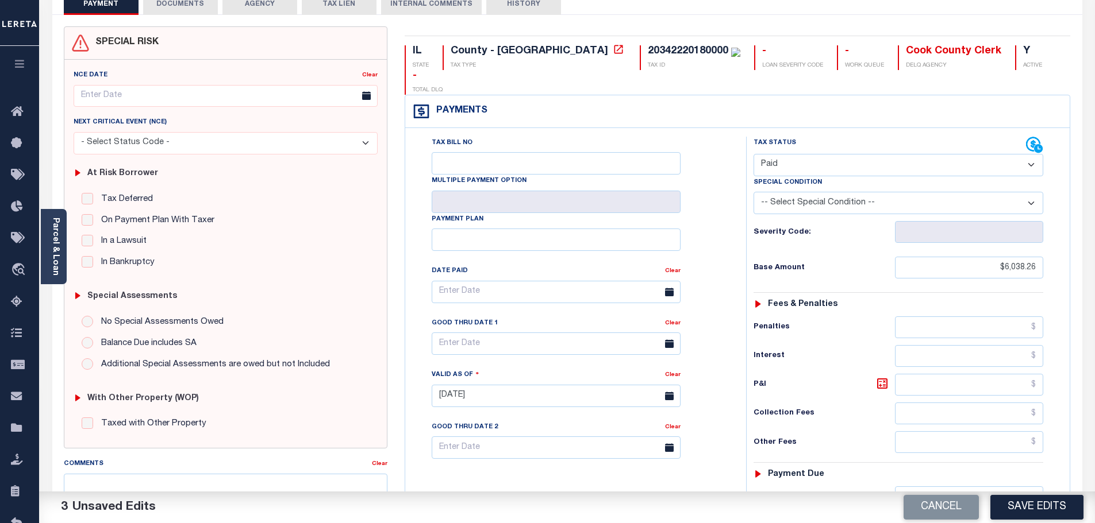
scroll to position [0, 0]
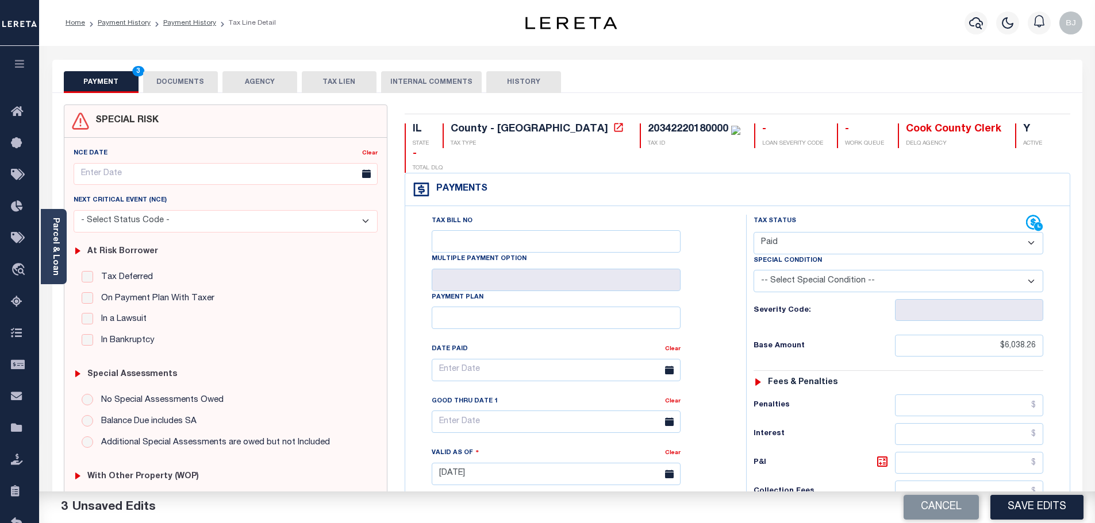
click at [160, 78] on button "DOCUMENTS" at bounding box center [180, 82] width 75 height 22
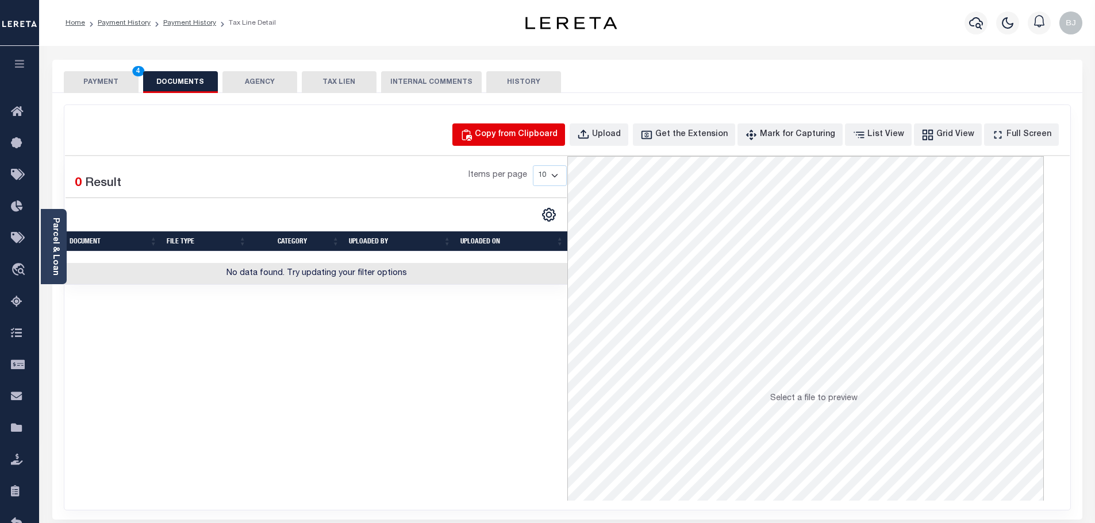
click at [555, 130] on div "Copy from Clipboard" at bounding box center [516, 135] width 83 height 13
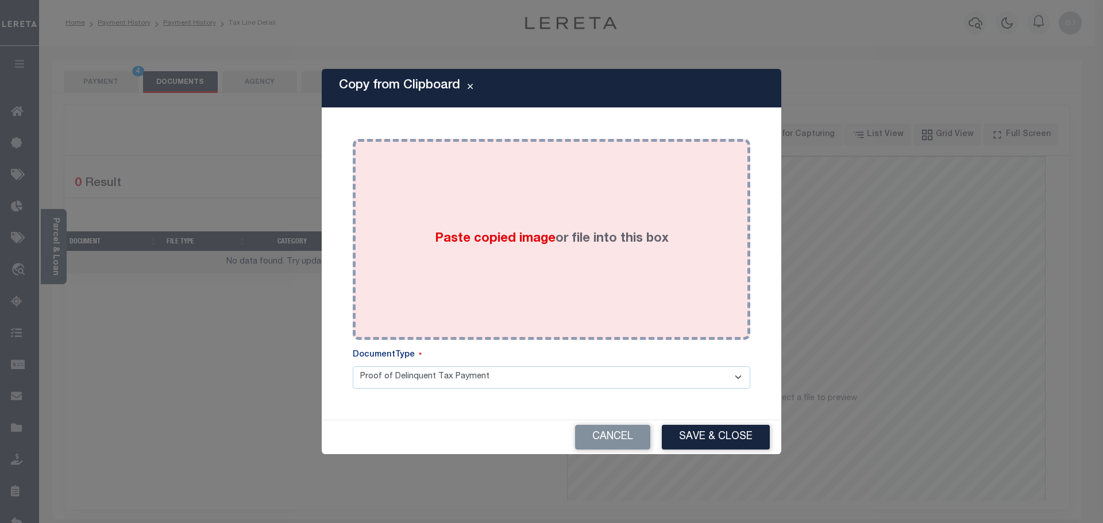
click at [590, 215] on div "Paste copied image or file into this box" at bounding box center [551, 240] width 380 height 184
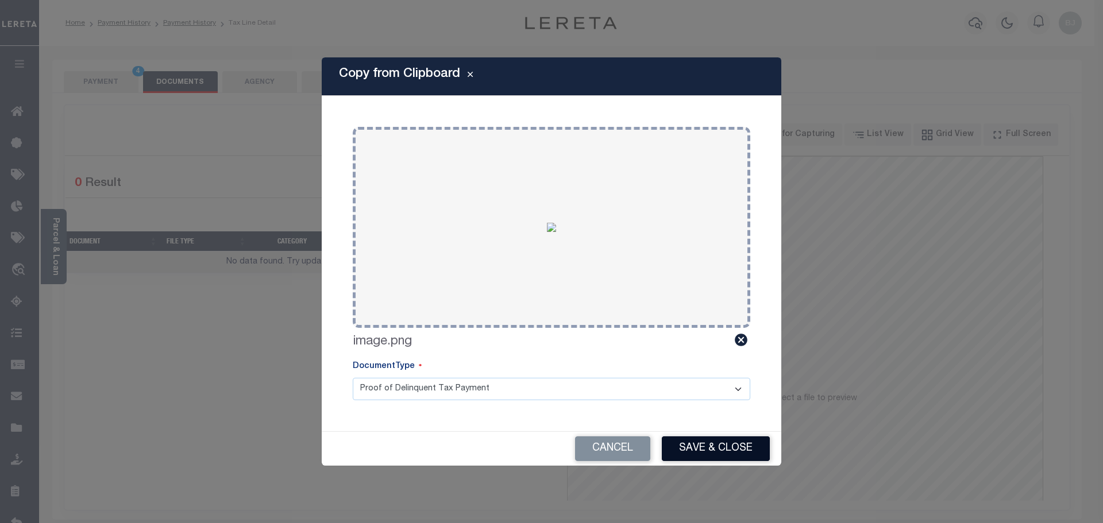
click at [711, 443] on button "Save & Close" at bounding box center [716, 449] width 108 height 25
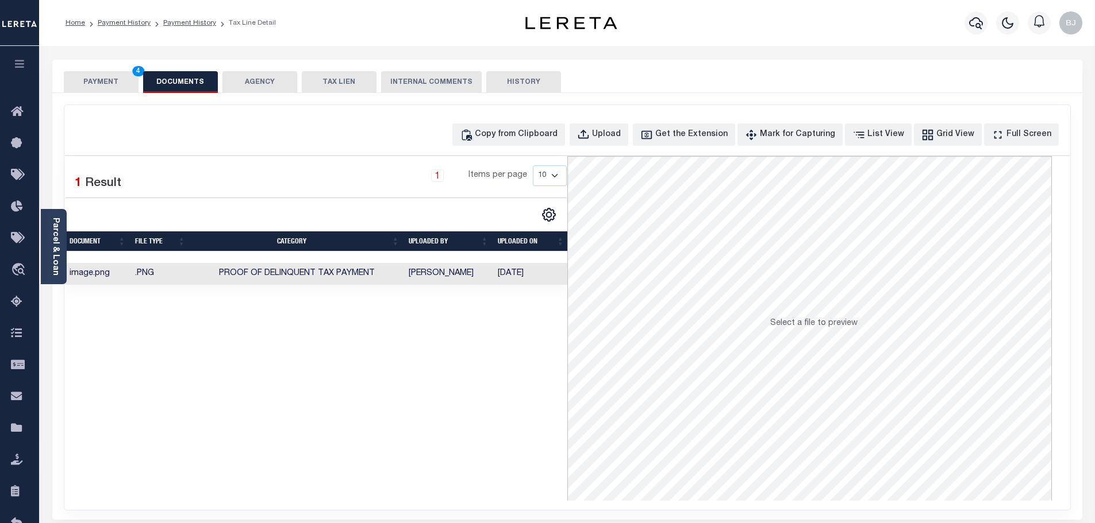
click at [90, 71] on div "PAYMENT 4 DOCUMENTS AGENCY DELINQUENT PAYEE TAX LIEN" at bounding box center [567, 76] width 1030 height 33
click at [112, 83] on button "PAYMENT 4" at bounding box center [101, 82] width 75 height 22
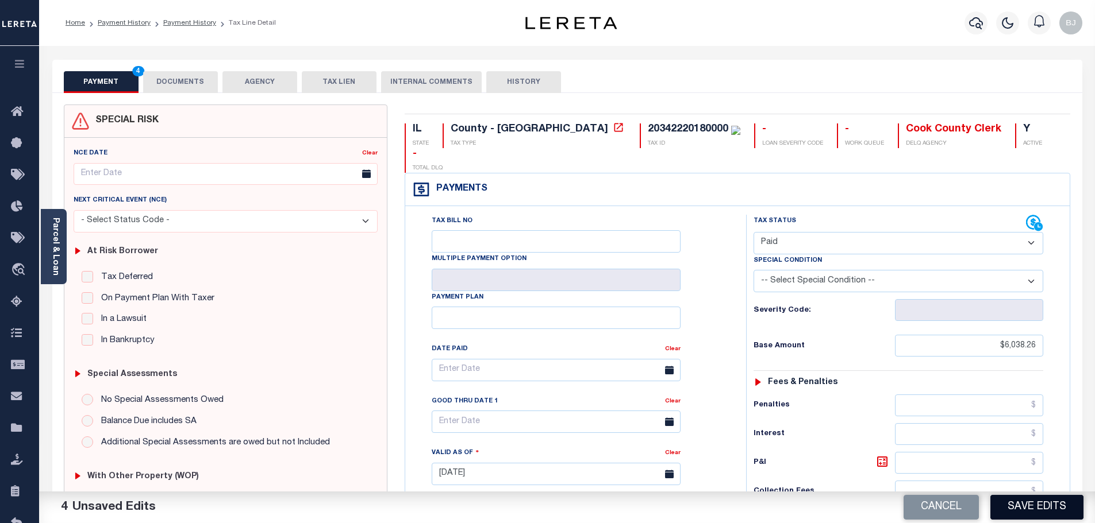
click at [1037, 507] on button "Save Edits" at bounding box center [1036, 507] width 93 height 25
checkbox input "false"
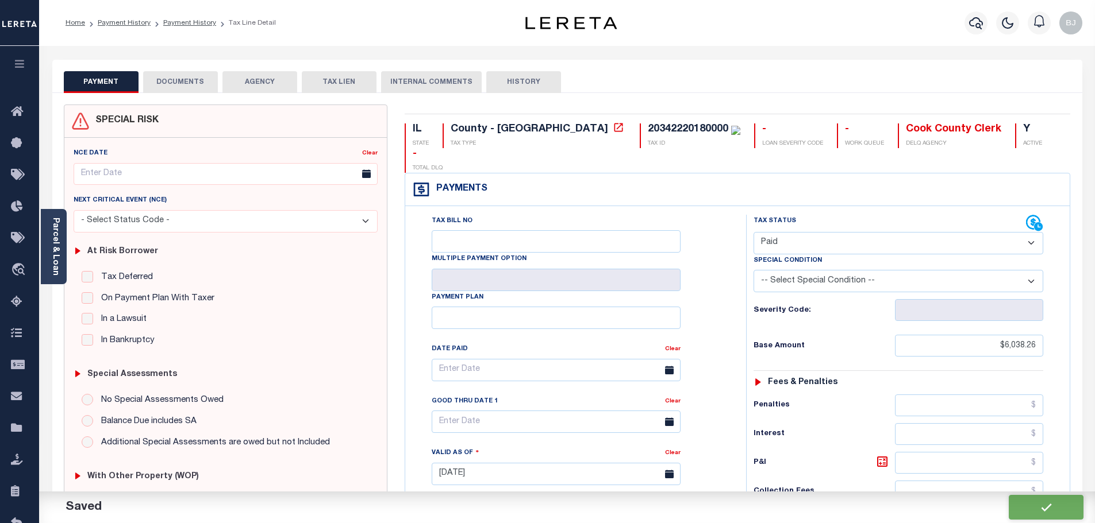
type input "$6,038.26"
type input "$0"
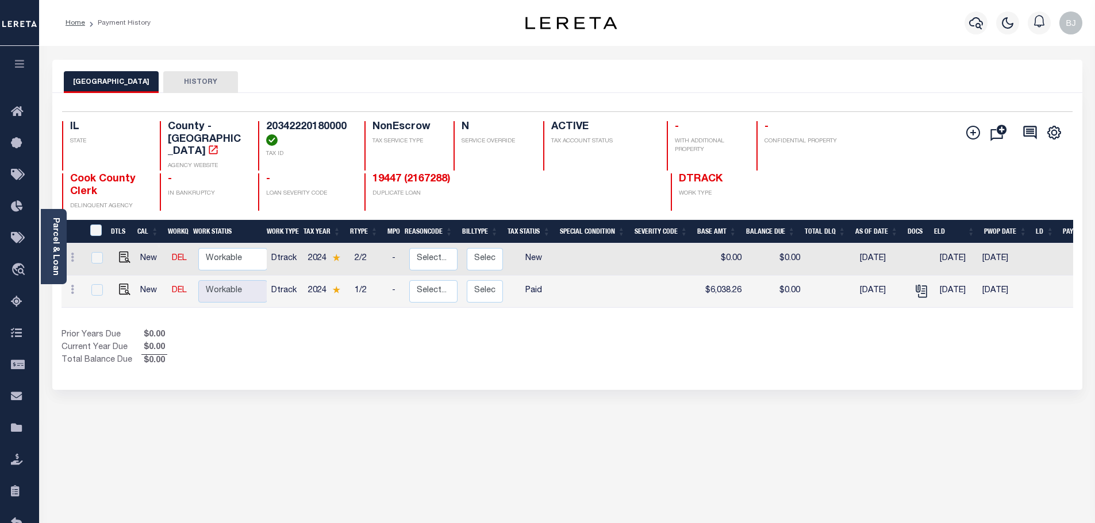
click at [992, 21] on div at bounding box center [1007, 23] width 32 height 40
click at [976, 24] on icon "button" at bounding box center [976, 23] width 14 height 12
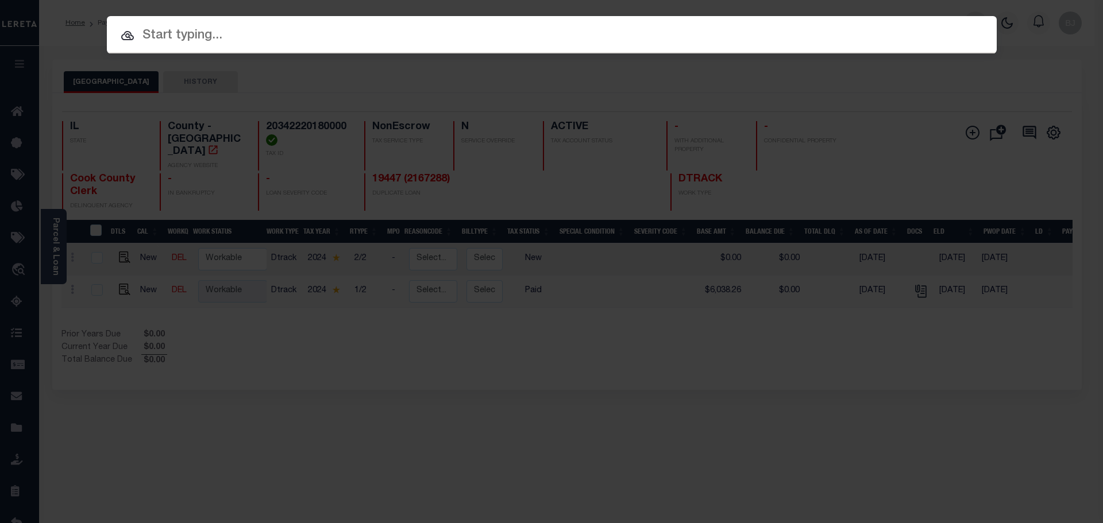
paste input "19447"
type input "19447"
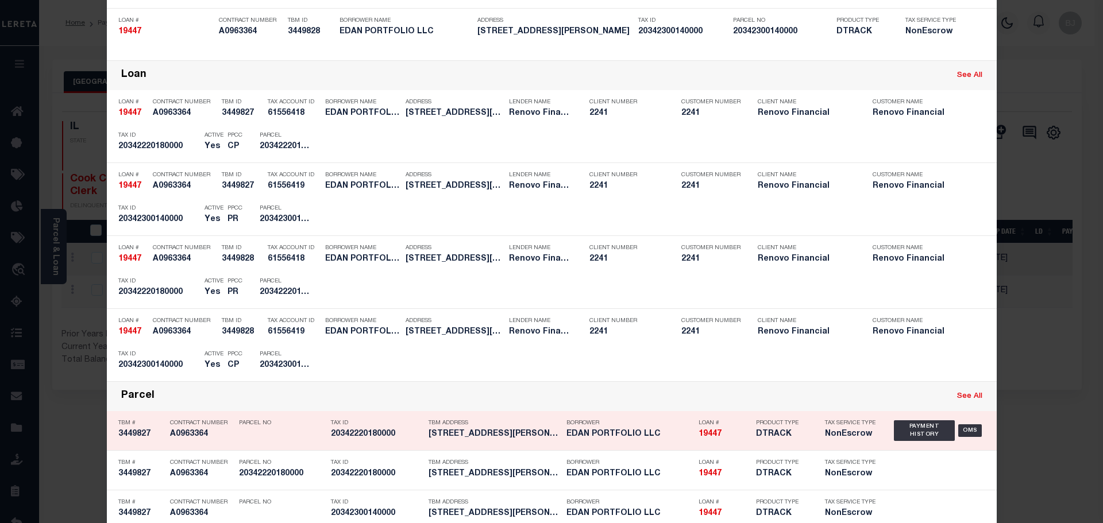
scroll to position [287, 0]
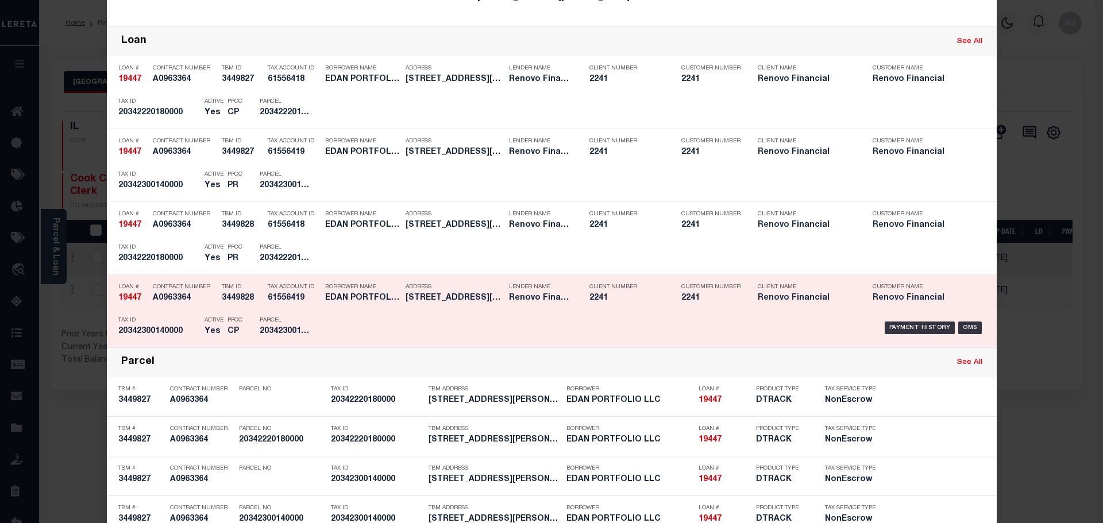
click at [399, 288] on div "Address 8200 South Evans Avenue Chicago..." at bounding box center [448, 294] width 103 height 33
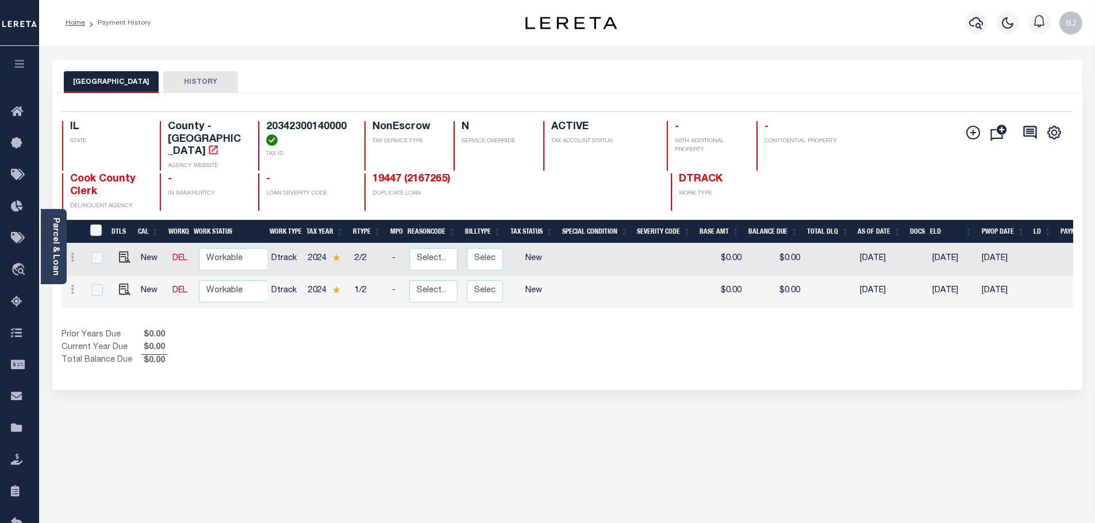
click at [114, 287] on link at bounding box center [121, 291] width 17 height 8
checkbox input "true"
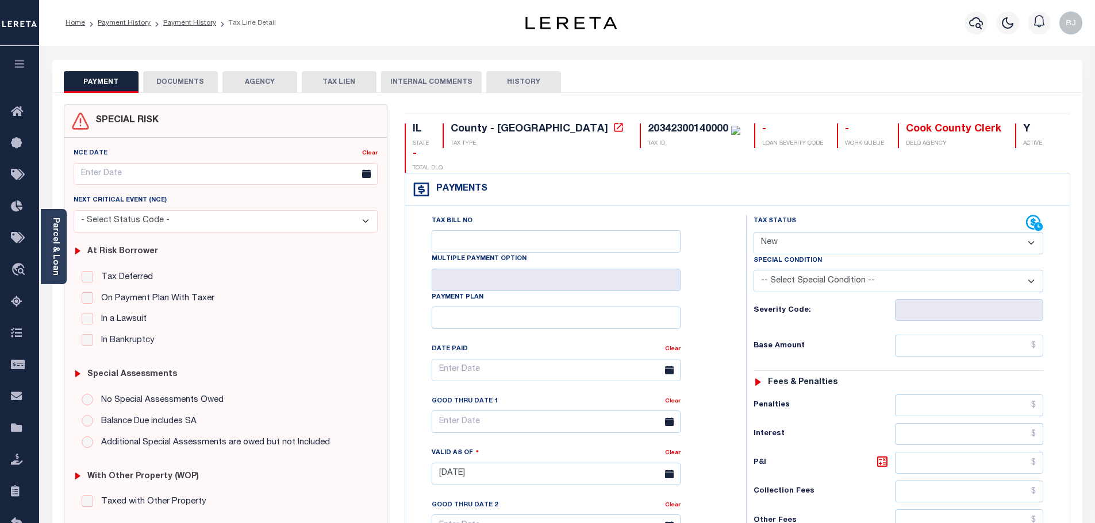
click at [784, 232] on select "- Select Status Code - Open Due/Unpaid Paid Incomplete No Tax Due Internal Refu…" at bounding box center [898, 243] width 290 height 22
select select "PYD"
click at [753, 232] on select "- Select Status Code - Open Due/Unpaid Paid Incomplete No Tax Due Internal Refu…" at bounding box center [898, 243] width 290 height 22
type input "[DATE]"
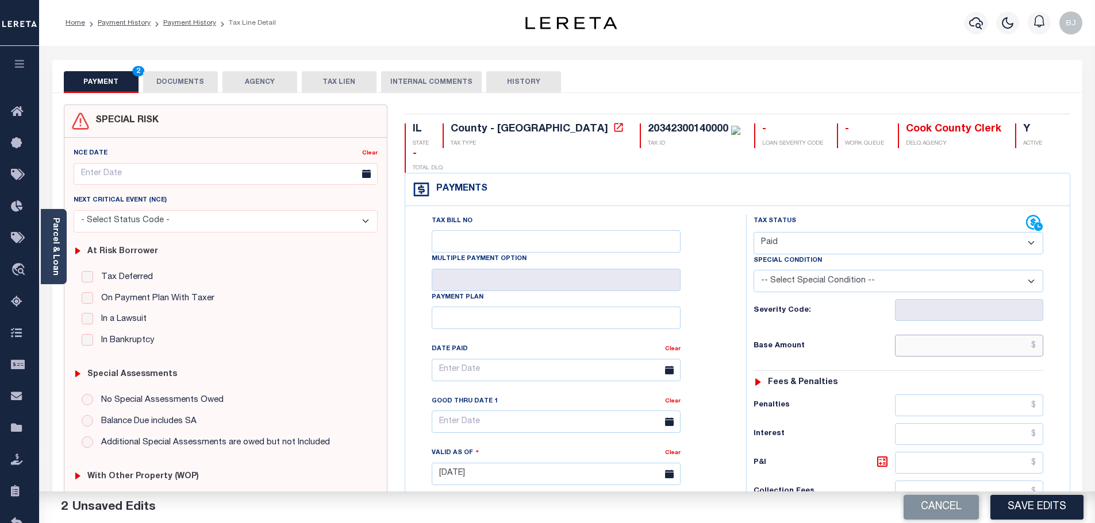
click at [948, 335] on input "text" at bounding box center [969, 346] width 149 height 22
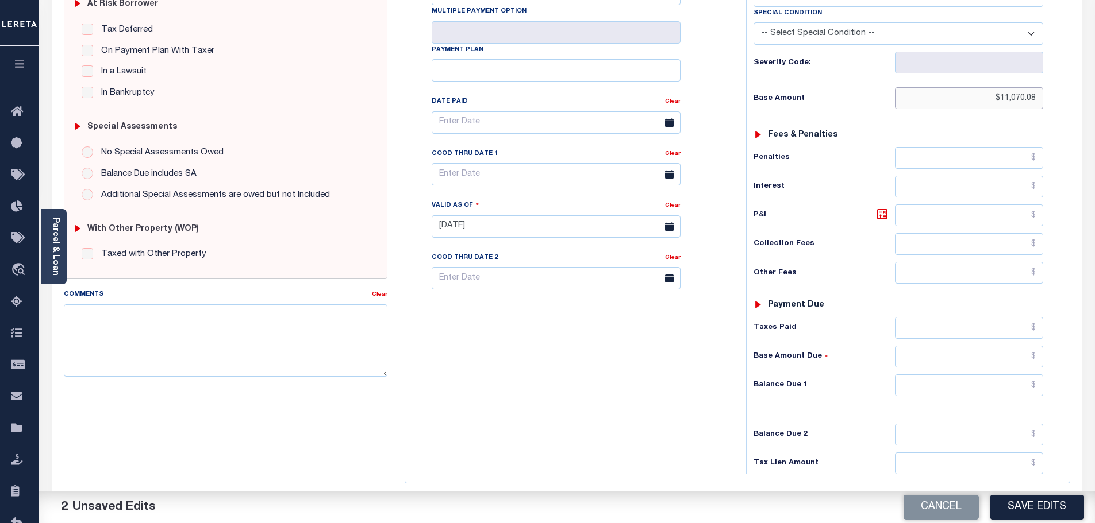
scroll to position [322, 0]
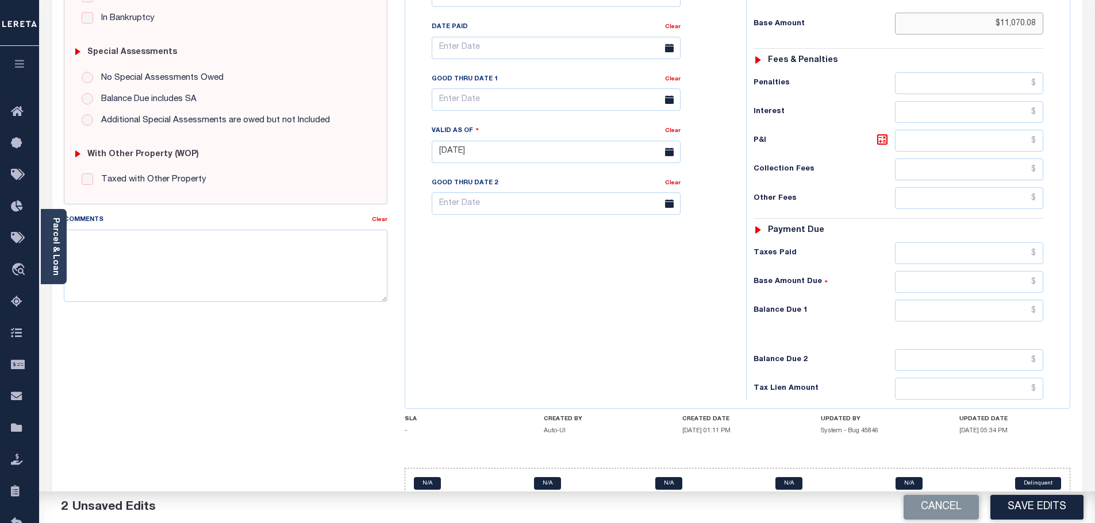
type input "$11,070.08"
drag, startPoint x: 925, startPoint y: 286, endPoint x: 907, endPoint y: 282, distance: 18.8
click at [925, 300] on input "text" at bounding box center [969, 311] width 149 height 22
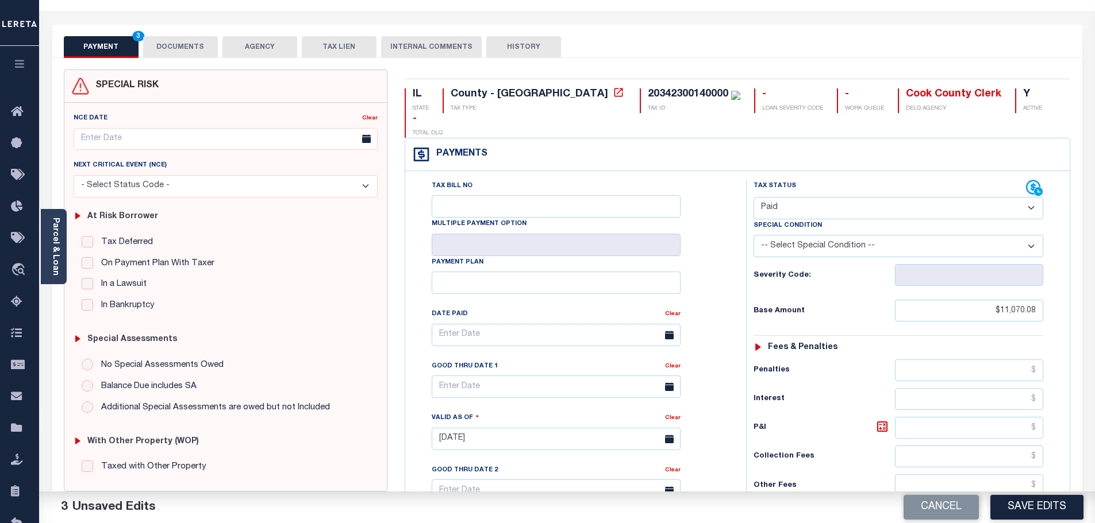
type input "$0.00"
click at [185, 47] on button "DOCUMENTS" at bounding box center [180, 47] width 75 height 22
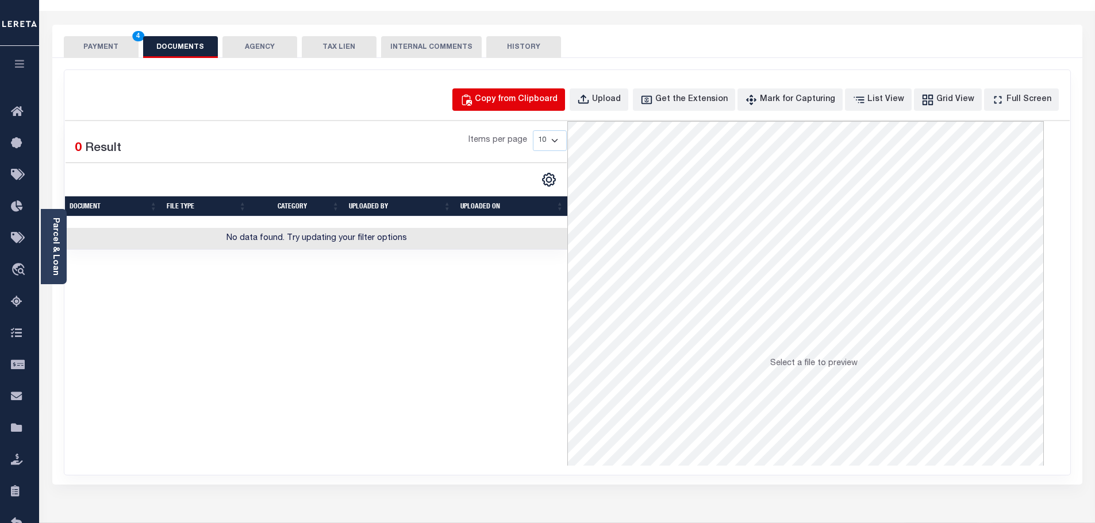
click at [565, 93] on button "Copy from Clipboard" at bounding box center [508, 99] width 113 height 22
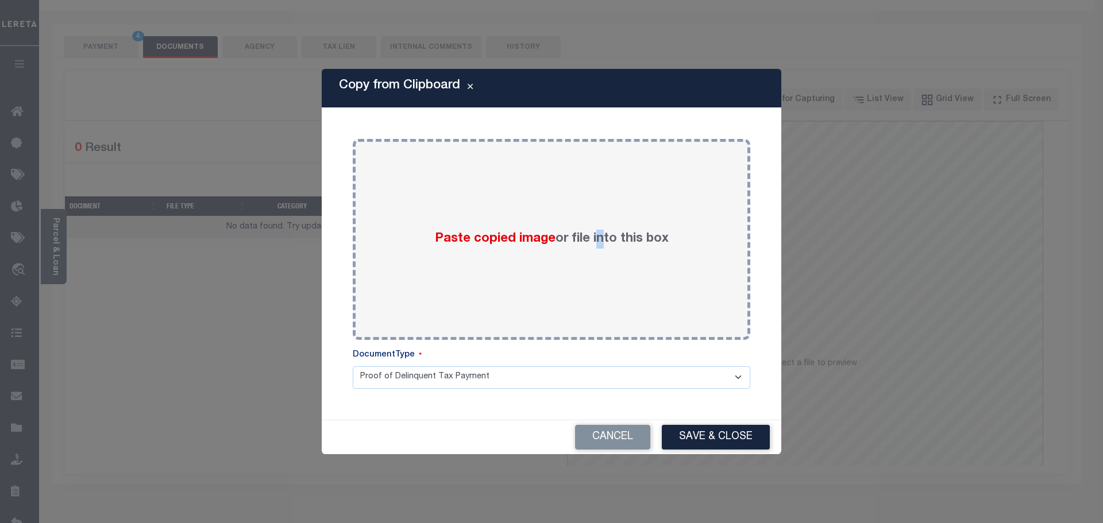
drag, startPoint x: 600, startPoint y: 149, endPoint x: 700, endPoint y: 348, distance: 222.5
click at [603, 151] on div "Paste copied image or file into this box" at bounding box center [552, 239] width 398 height 201
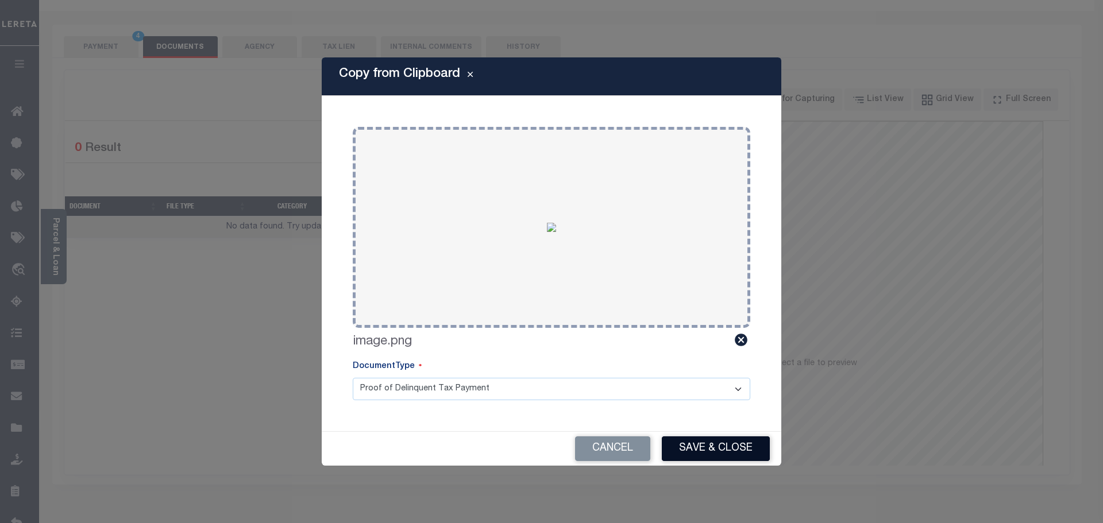
click at [753, 457] on button "Save & Close" at bounding box center [716, 449] width 108 height 25
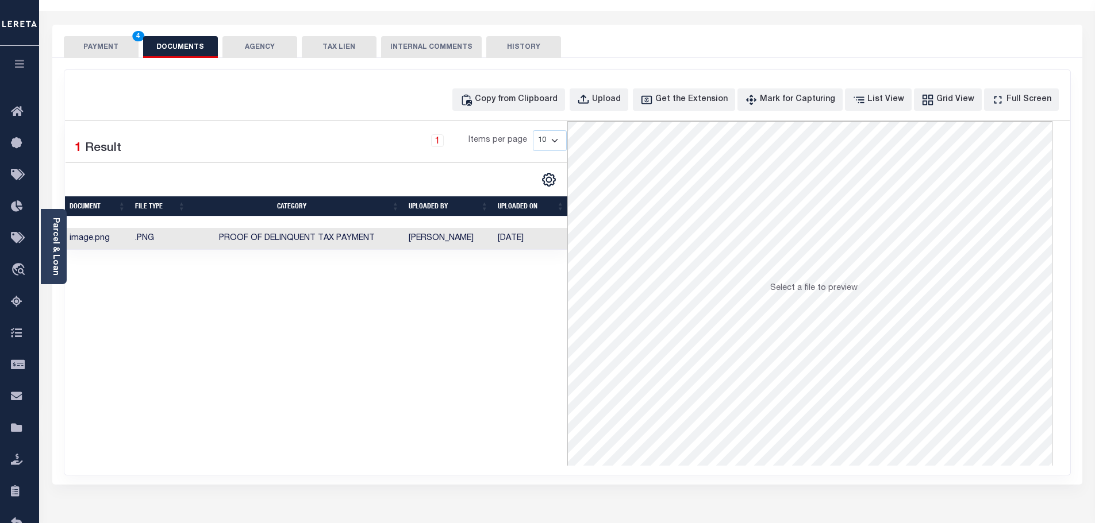
drag, startPoint x: 117, startPoint y: 51, endPoint x: 141, endPoint y: 57, distance: 25.1
click at [117, 51] on button "PAYMENT 4" at bounding box center [101, 47] width 75 height 22
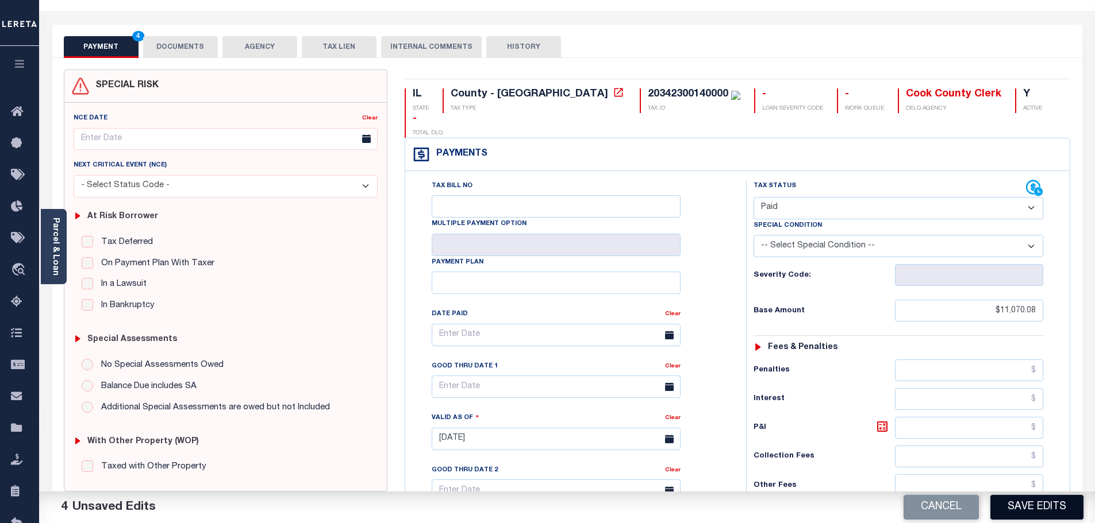
click at [1048, 507] on button "Save Edits" at bounding box center [1036, 507] width 93 height 25
checkbox input "false"
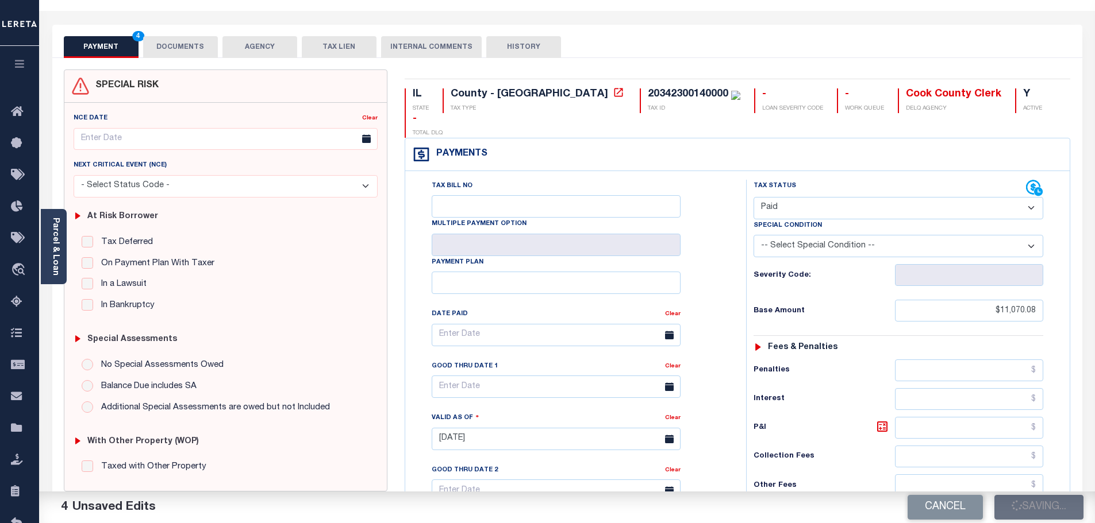
type input "$11,070.08"
type input "$0"
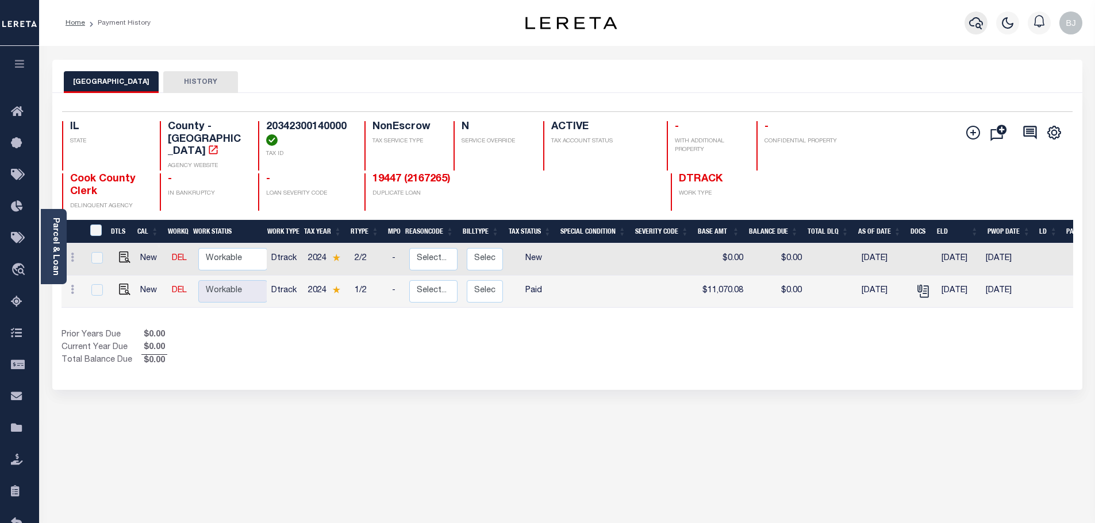
click at [979, 28] on icon "button" at bounding box center [976, 23] width 14 height 12
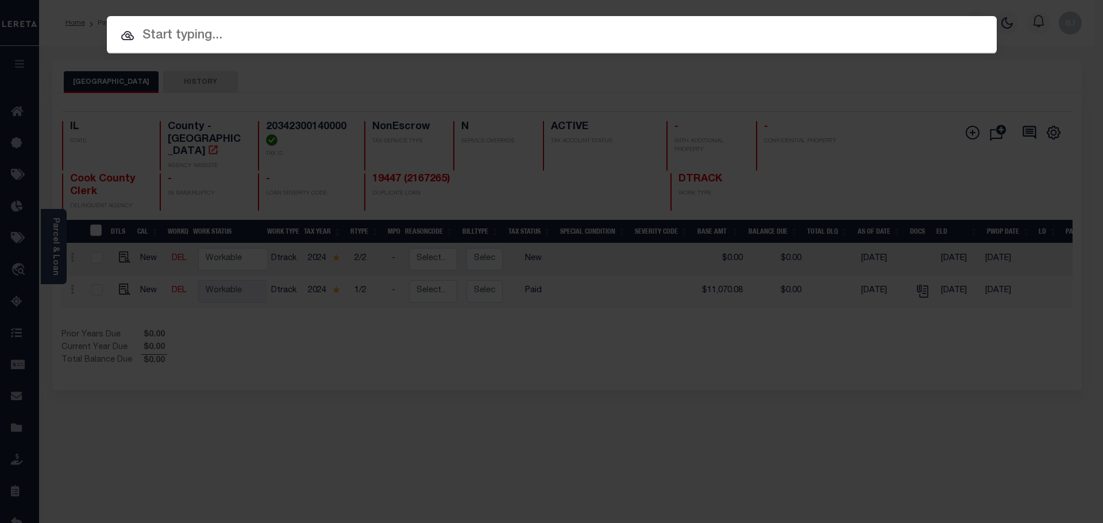
paste input "9778"
type input "9778"
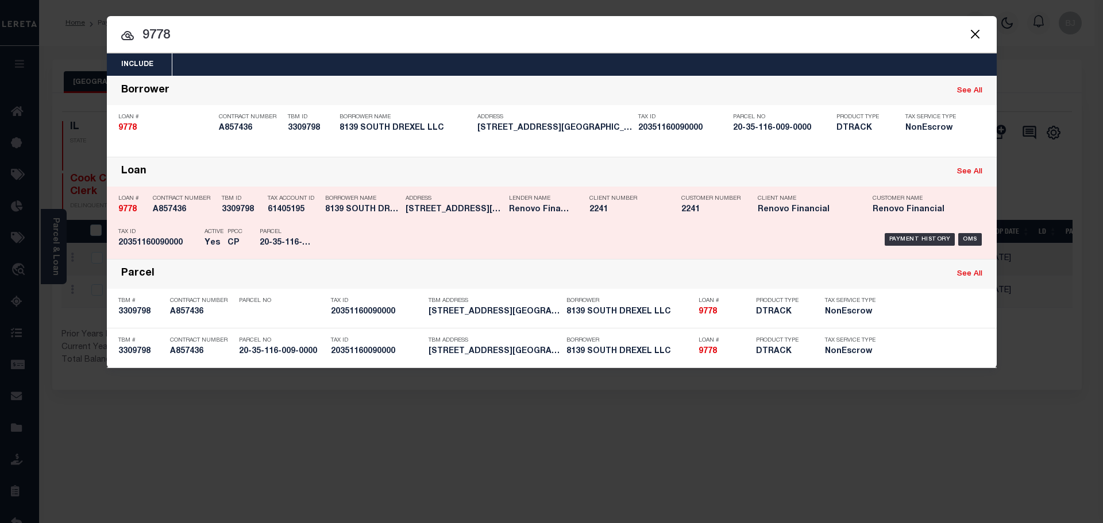
click at [513, 232] on div "Payment History OMS" at bounding box center [657, 239] width 657 height 33
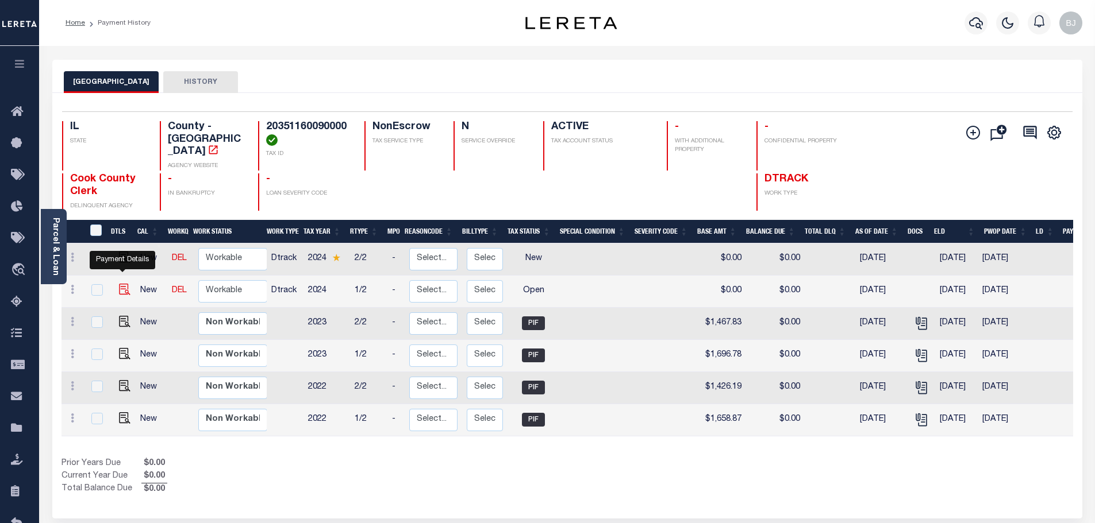
click at [124, 284] on img "" at bounding box center [124, 289] width 11 height 11
checkbox input "true"
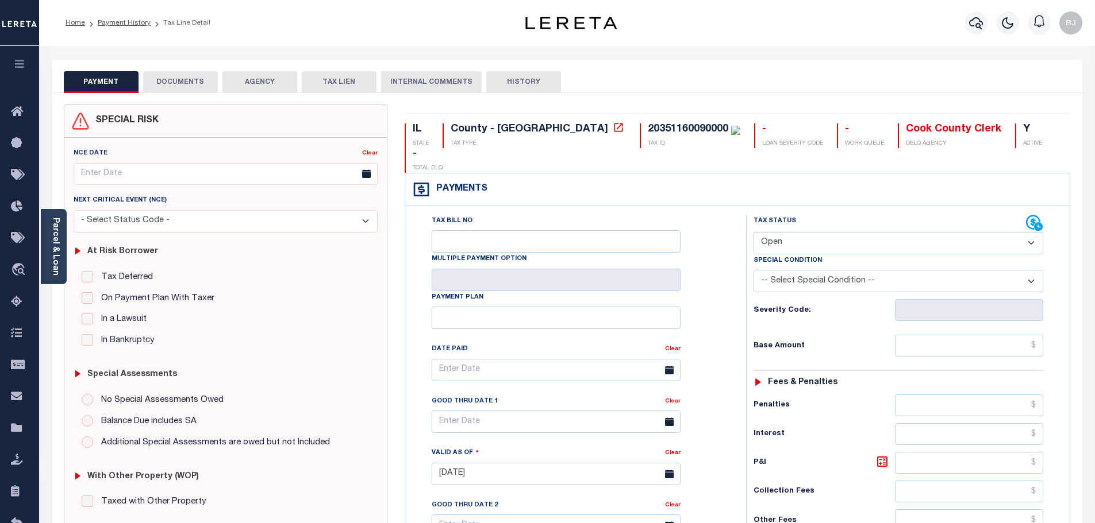
click at [902, 232] on select "- Select Status Code - Open Due/Unpaid Paid Incomplete No Tax Due Internal Refu…" at bounding box center [898, 243] width 290 height 22
select select "PYD"
click at [753, 232] on select "- Select Status Code - Open Due/Unpaid Paid Incomplete No Tax Due Internal Refu…" at bounding box center [898, 243] width 290 height 22
type input "[DATE]"
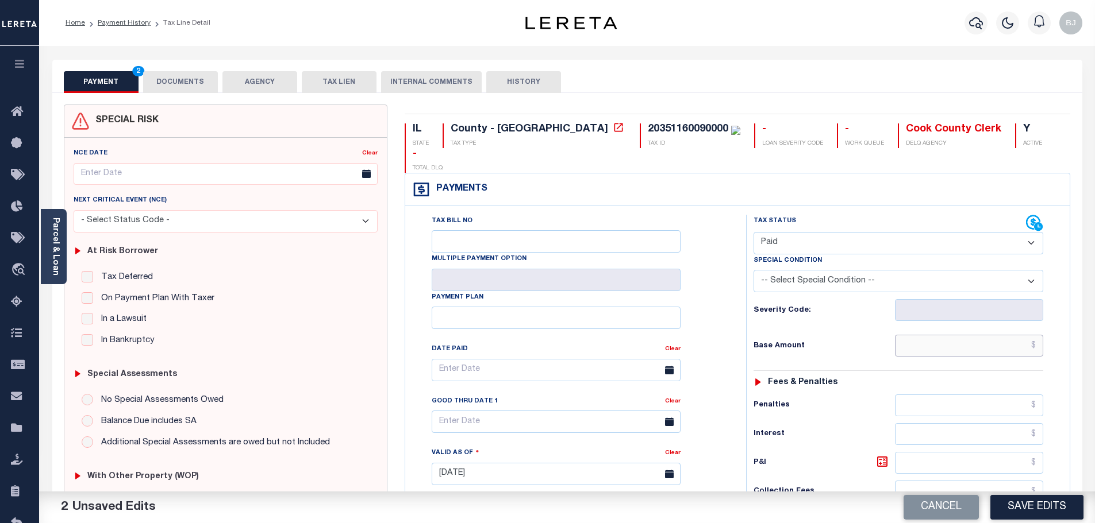
click at [971, 335] on input "text" at bounding box center [969, 346] width 149 height 22
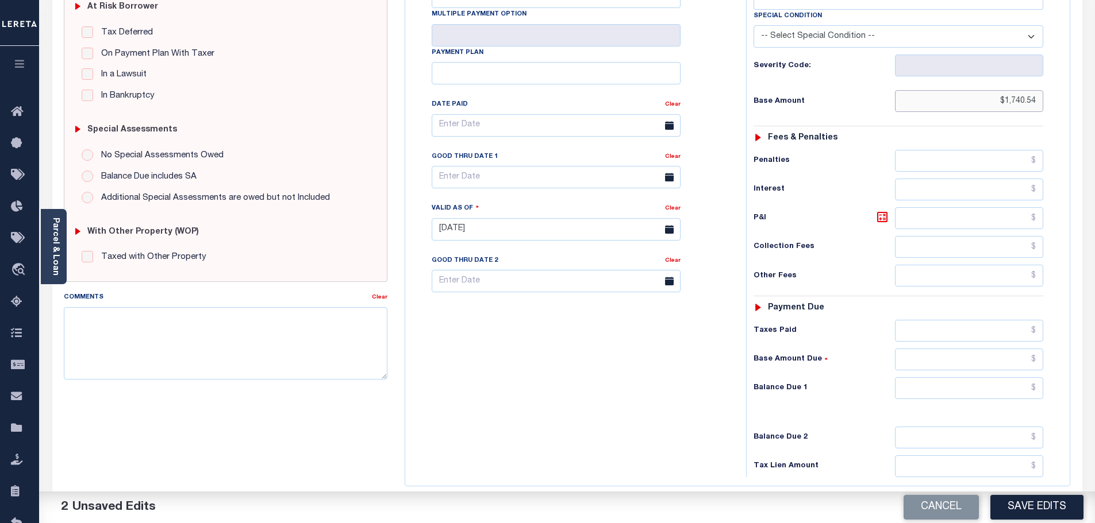
scroll to position [287, 0]
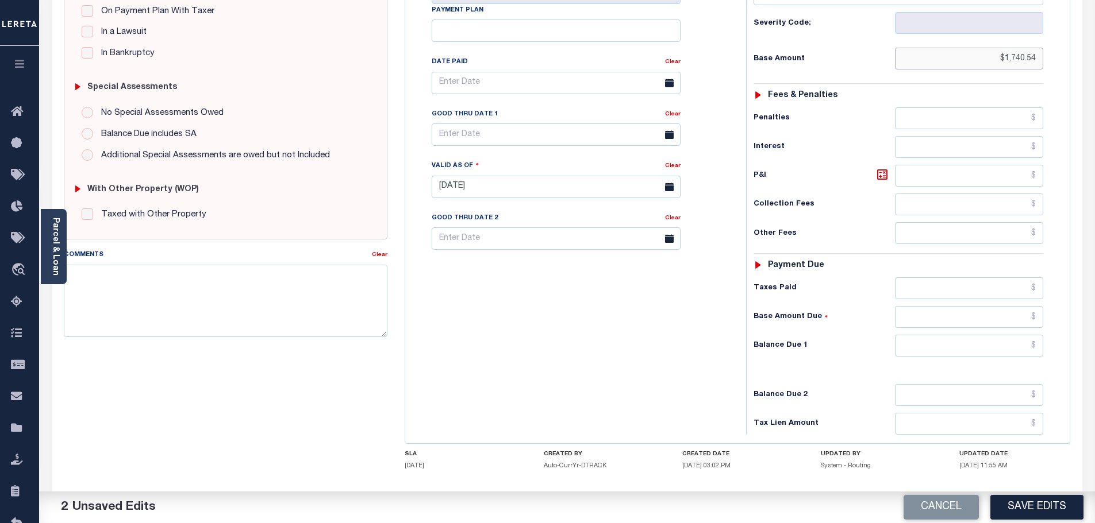
type input "$1,740.54"
drag, startPoint x: 953, startPoint y: 329, endPoint x: 917, endPoint y: 322, distance: 36.9
click at [953, 335] on input "text" at bounding box center [969, 346] width 149 height 22
type input "$0"
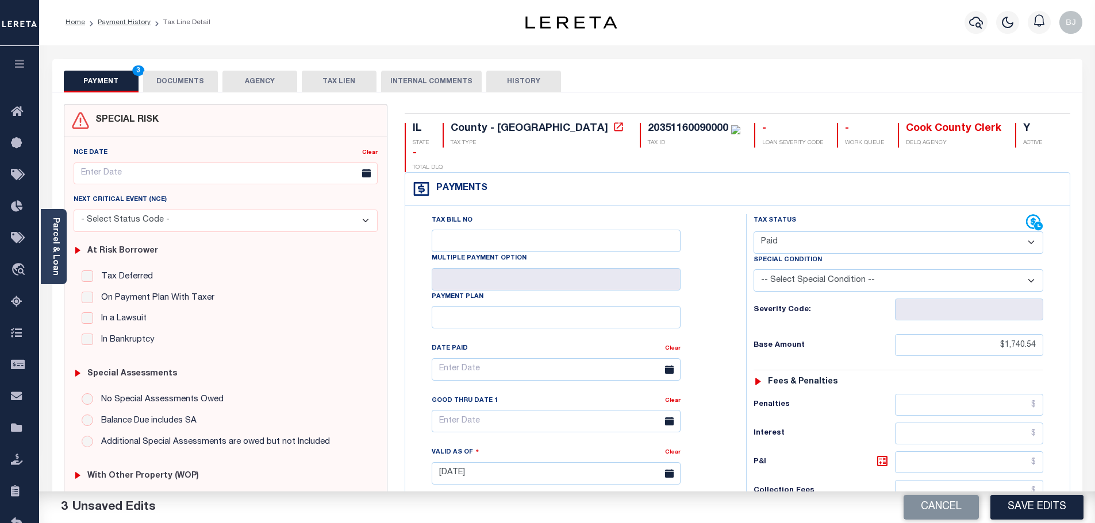
scroll to position [0, 0]
click at [184, 85] on button "DOCUMENTS" at bounding box center [180, 82] width 75 height 22
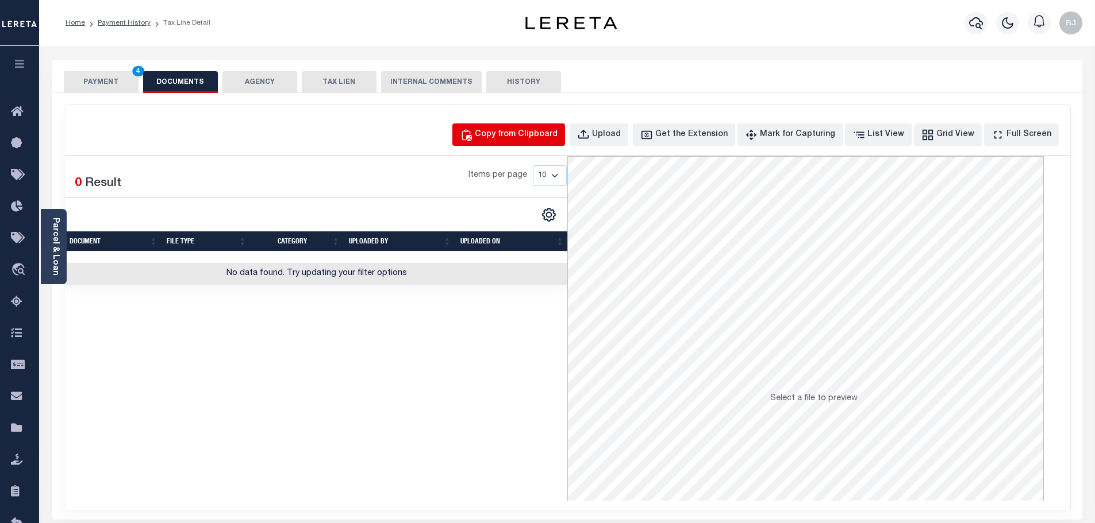
click at [519, 135] on div "Copy from Clipboard" at bounding box center [516, 135] width 83 height 13
select select "POP"
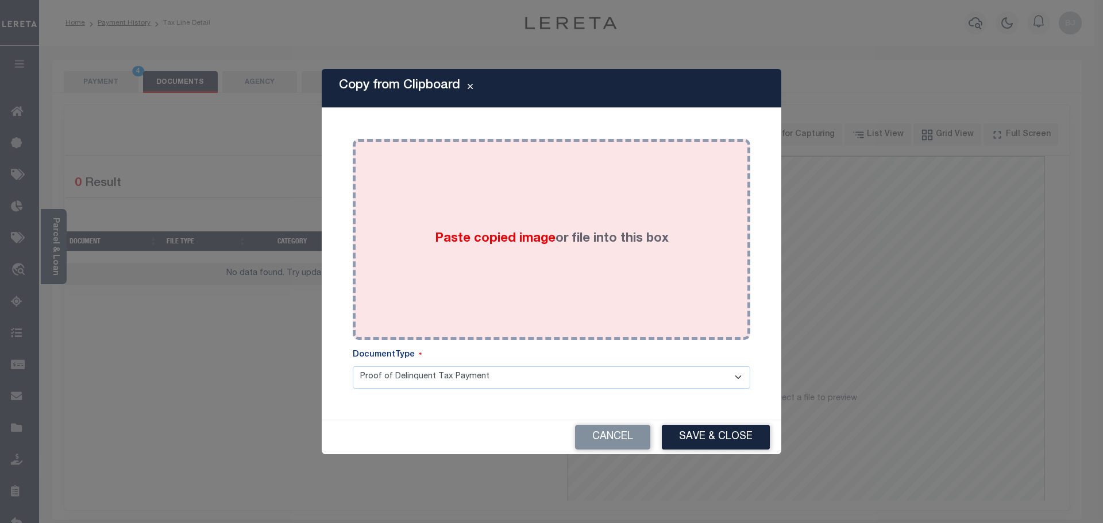
drag, startPoint x: 587, startPoint y: 245, endPoint x: 605, endPoint y: 275, distance: 35.3
click at [593, 251] on div "Paste copied image or file into this box" at bounding box center [551, 240] width 380 height 184
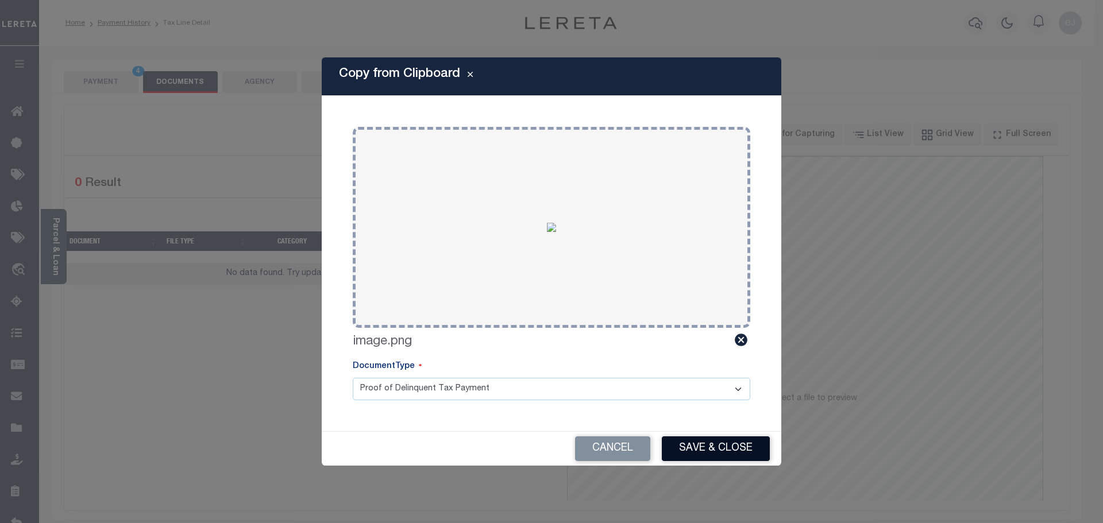
click at [711, 453] on button "Save & Close" at bounding box center [716, 449] width 108 height 25
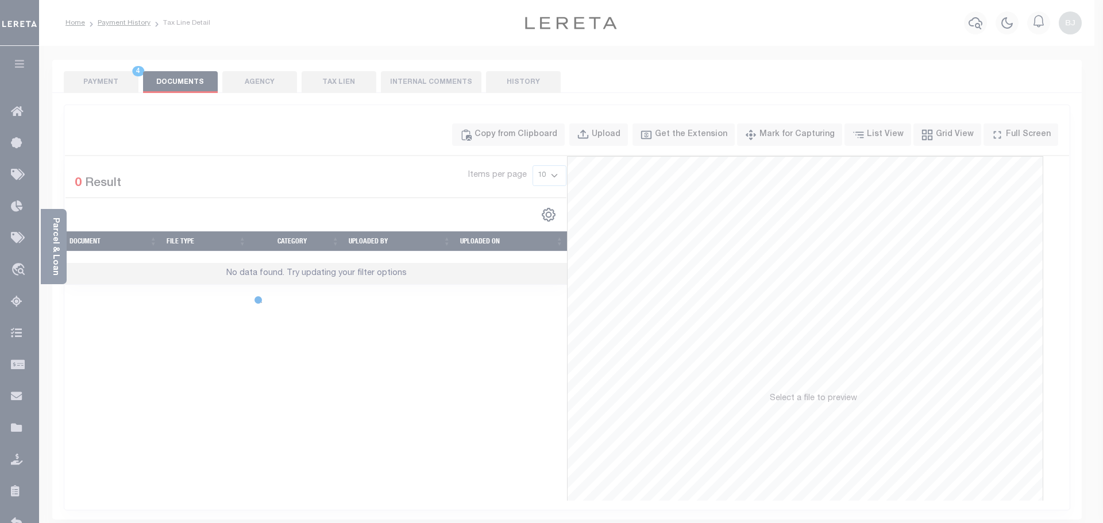
click at [109, 79] on body "Home Payment History Tax Line Detail" at bounding box center [551, 400] width 1103 height 801
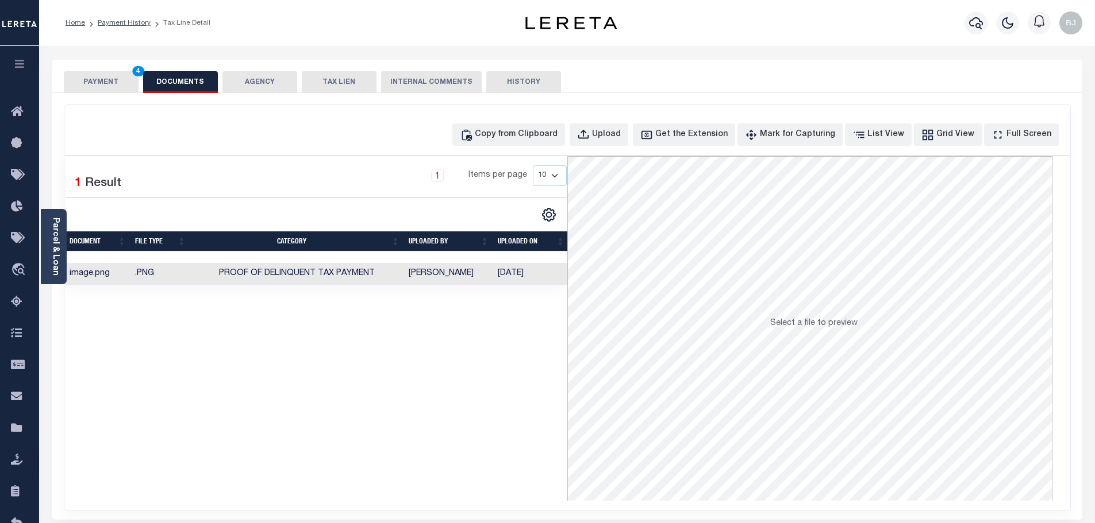
click at [82, 67] on div "PAYMENT 4 DOCUMENTS AGENCY DELINQUENT PAYEE TAX LIEN" at bounding box center [567, 76] width 1030 height 33
click at [101, 85] on button "PAYMENT 4" at bounding box center [101, 82] width 75 height 22
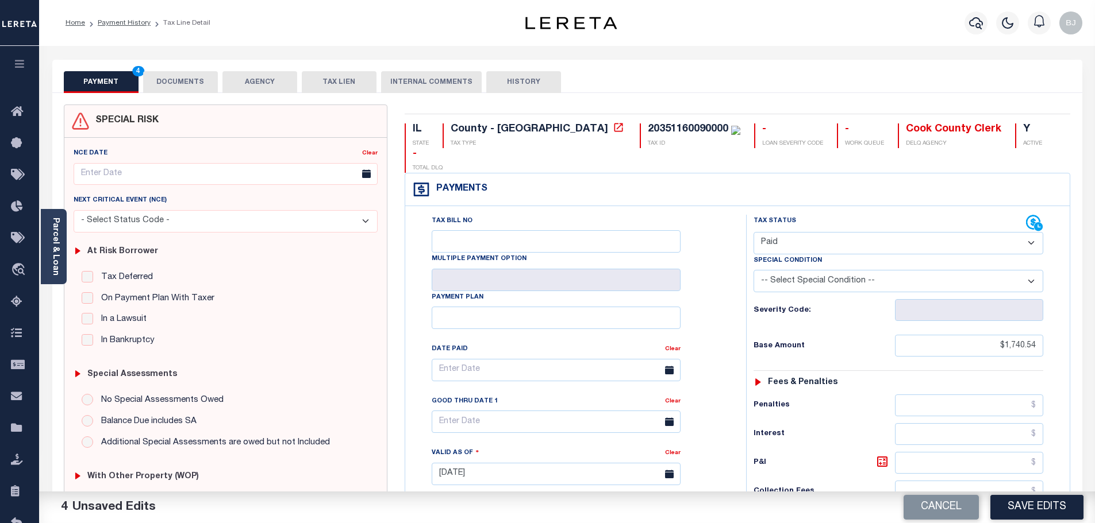
click at [1040, 513] on button "Save Edits" at bounding box center [1036, 507] width 93 height 25
checkbox input "false"
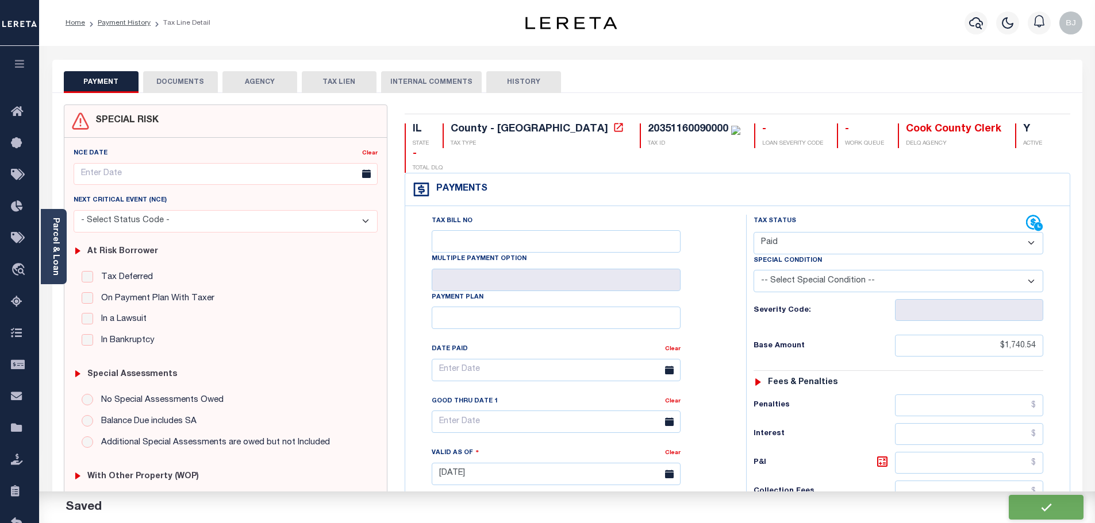
type input "$1,740.54"
type input "$0"
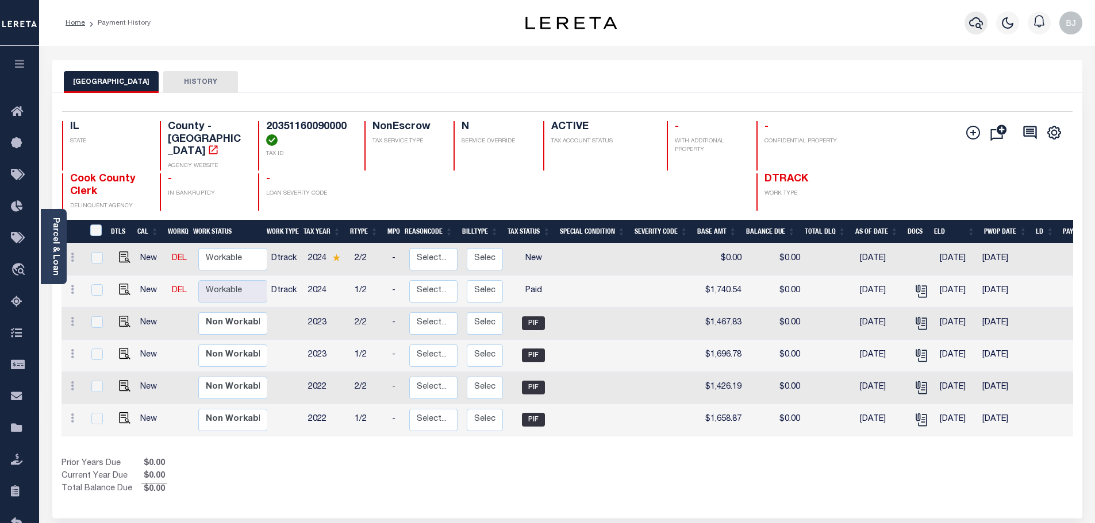
click at [978, 27] on icon "button" at bounding box center [976, 23] width 14 height 14
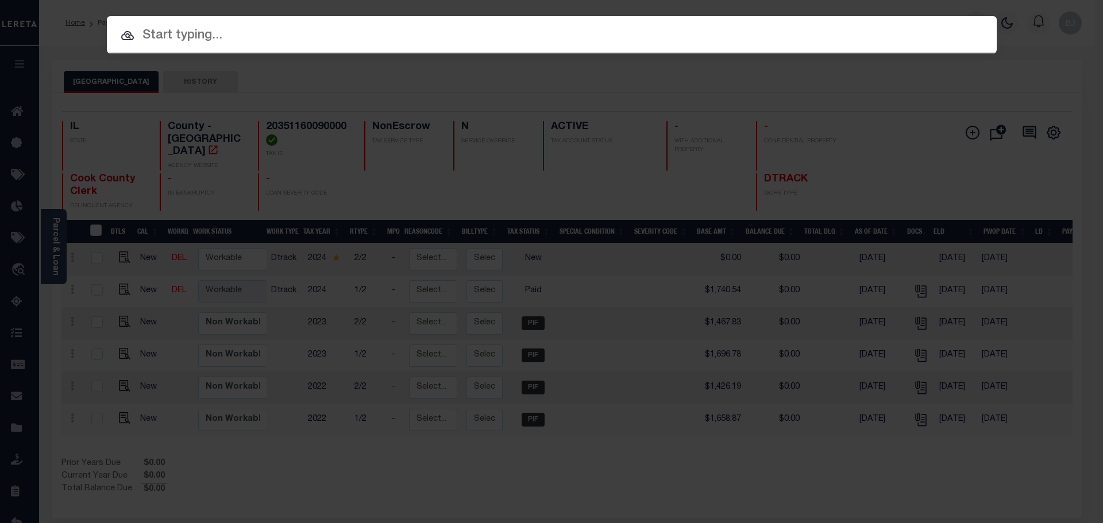
click at [607, 37] on input "text" at bounding box center [552, 36] width 890 height 20
click at [542, 32] on input "text" at bounding box center [552, 36] width 890 height 20
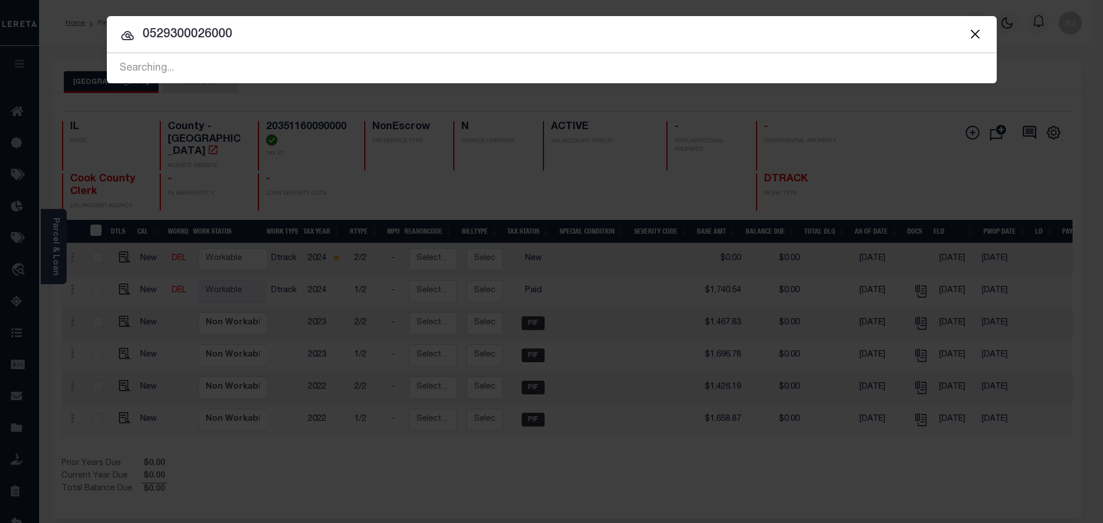
type input "0529300026000"
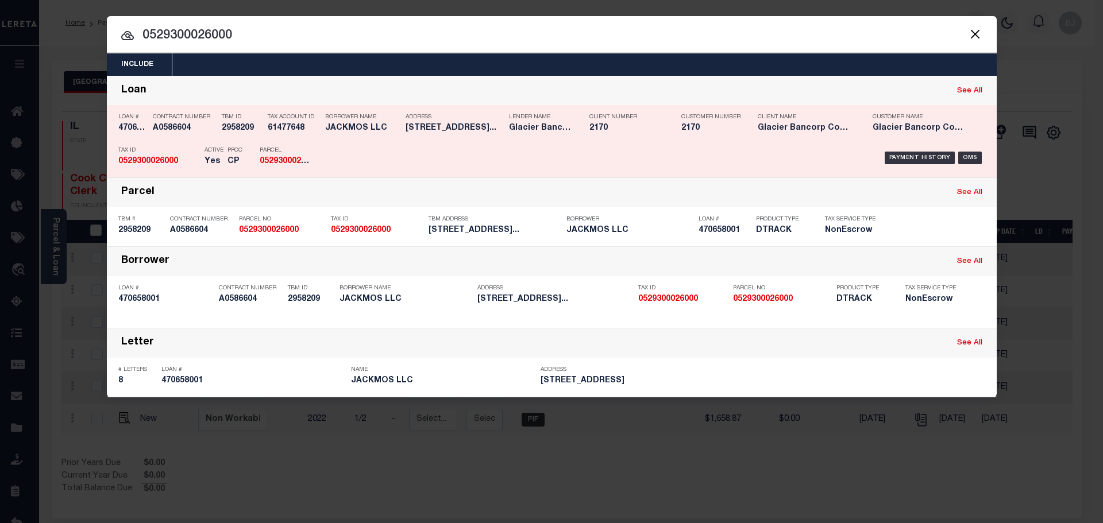
click at [555, 122] on div "Lender Name Glacier Bancorp Commercial" at bounding box center [540, 124] width 63 height 33
